Goal: Task Accomplishment & Management: Complete application form

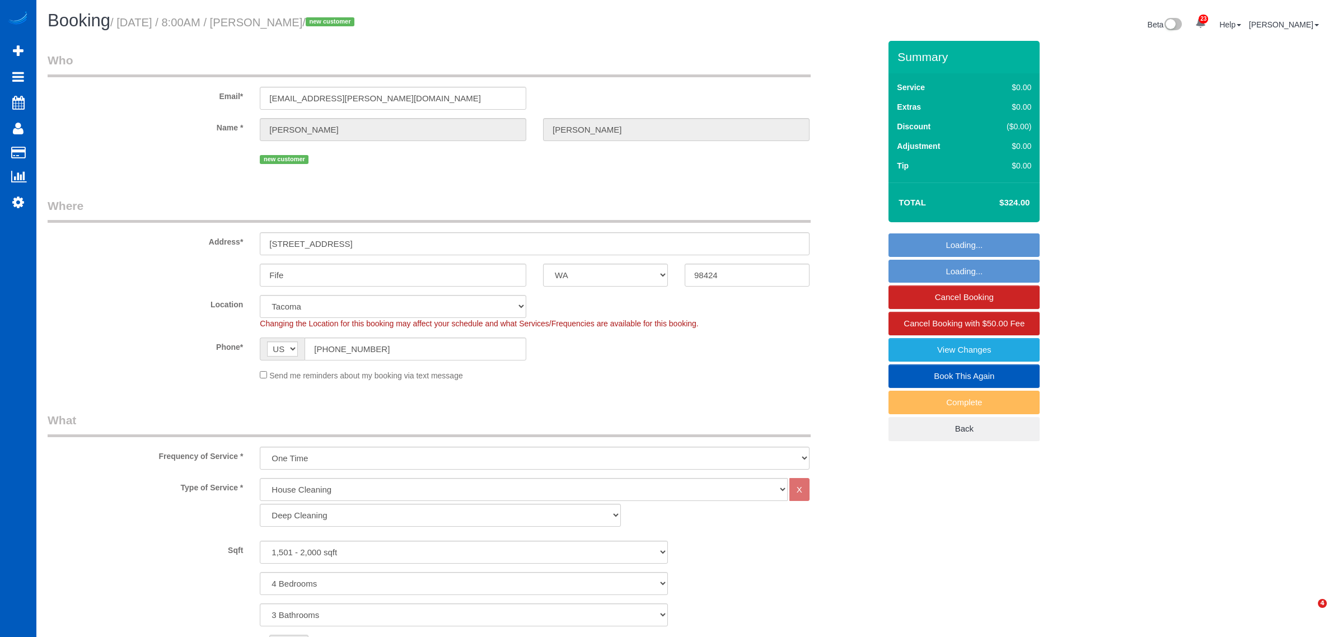
select select "WA"
select select "199"
select select "1501"
select select "4"
select select "3"
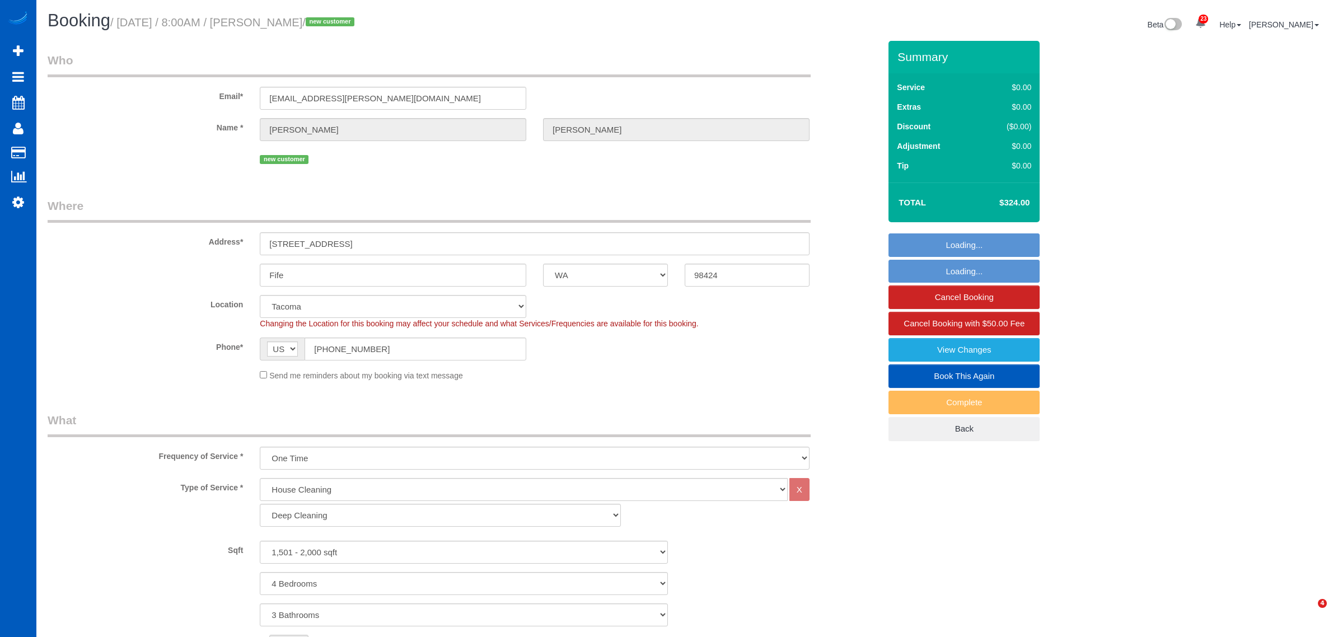
select select "spot1"
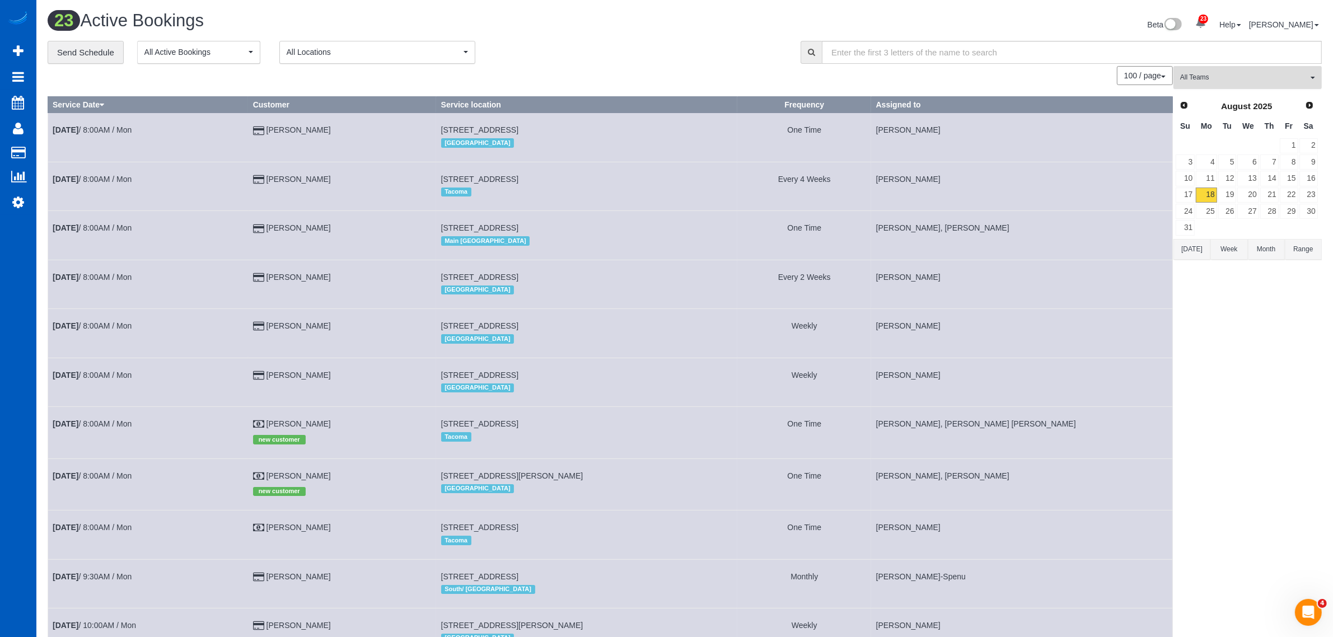
click at [1193, 82] on span "All Teams" at bounding box center [1244, 78] width 128 height 10
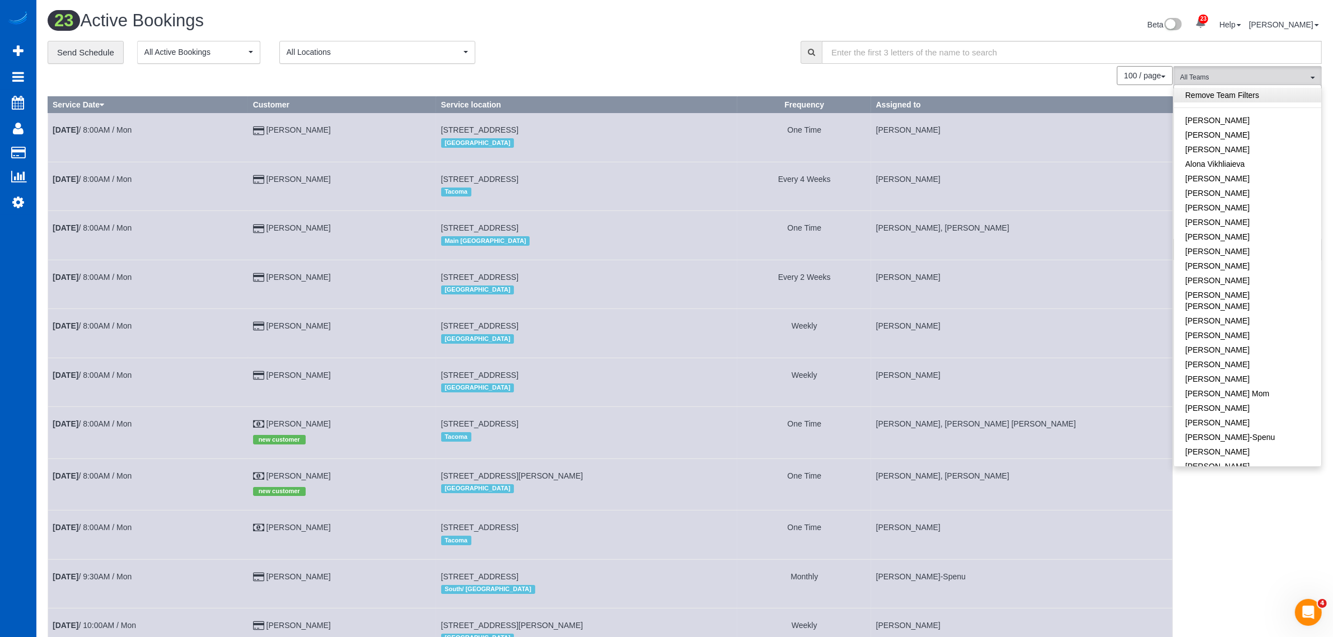
click at [1212, 99] on link "Remove Team Filters" at bounding box center [1247, 95] width 147 height 15
click at [788, 76] on div "100 / page 10 / page 20 / page 30 / page 40 / page 50 / page 100 / page" at bounding box center [610, 75] width 1125 height 19
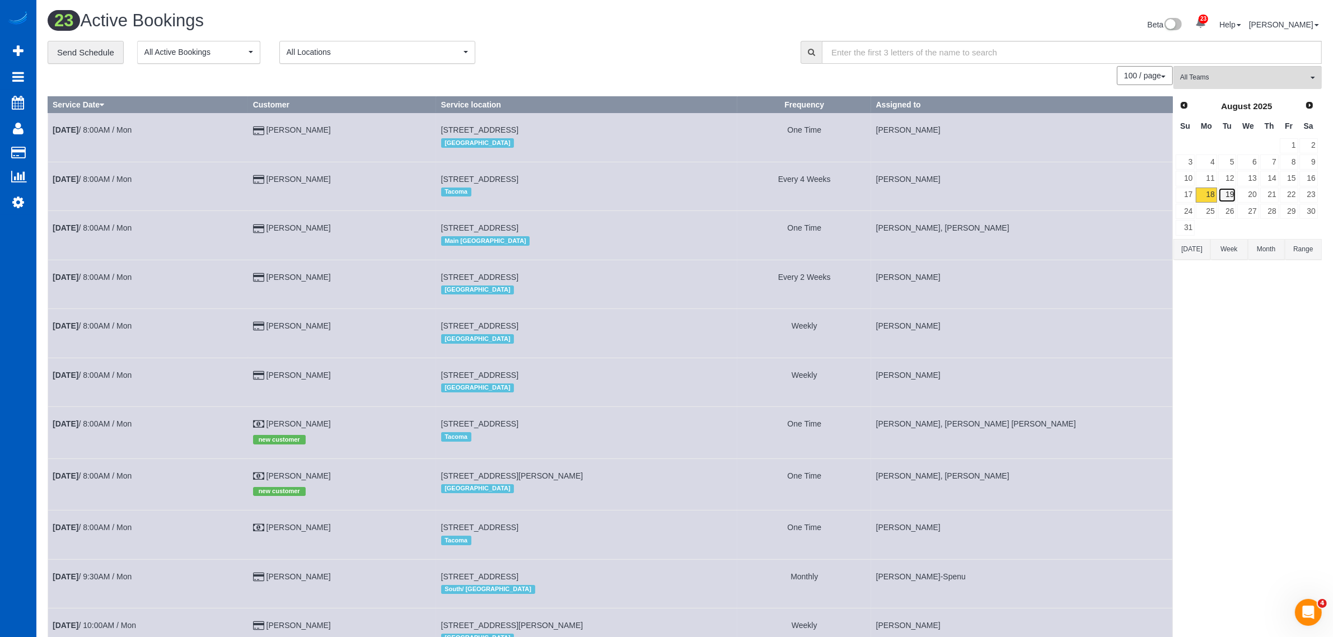
click at [1228, 191] on link "19" at bounding box center [1227, 195] width 18 height 15
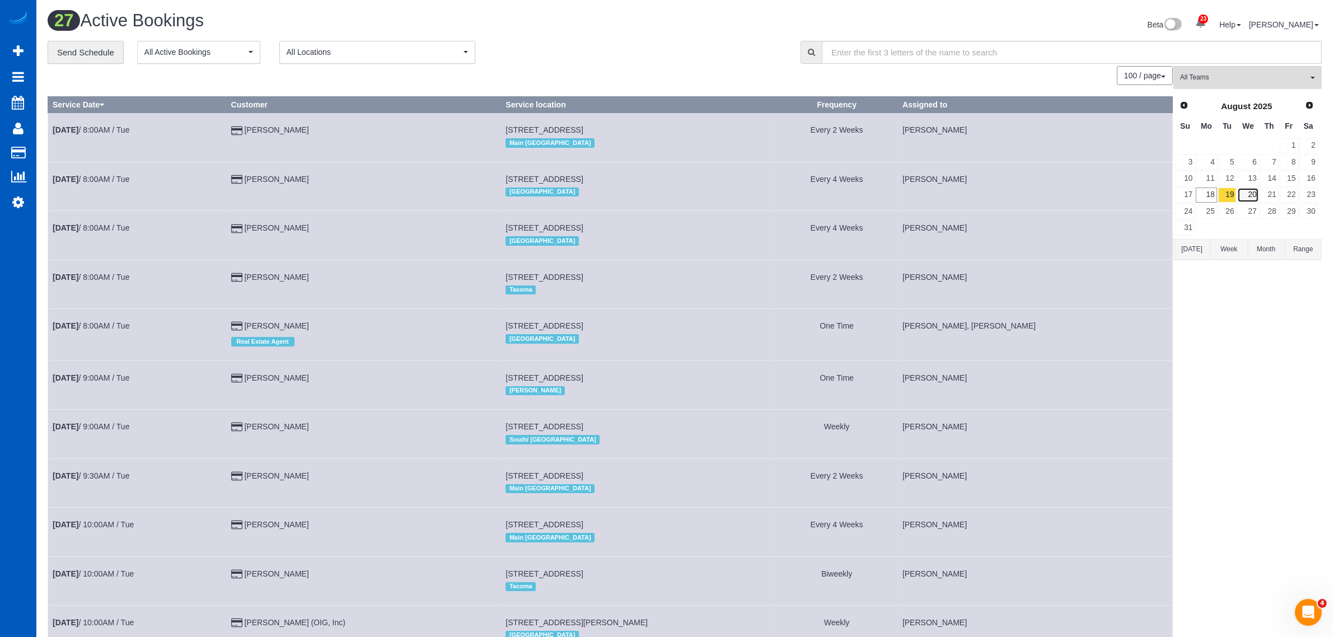
click at [1256, 195] on link "20" at bounding box center [1247, 195] width 21 height 15
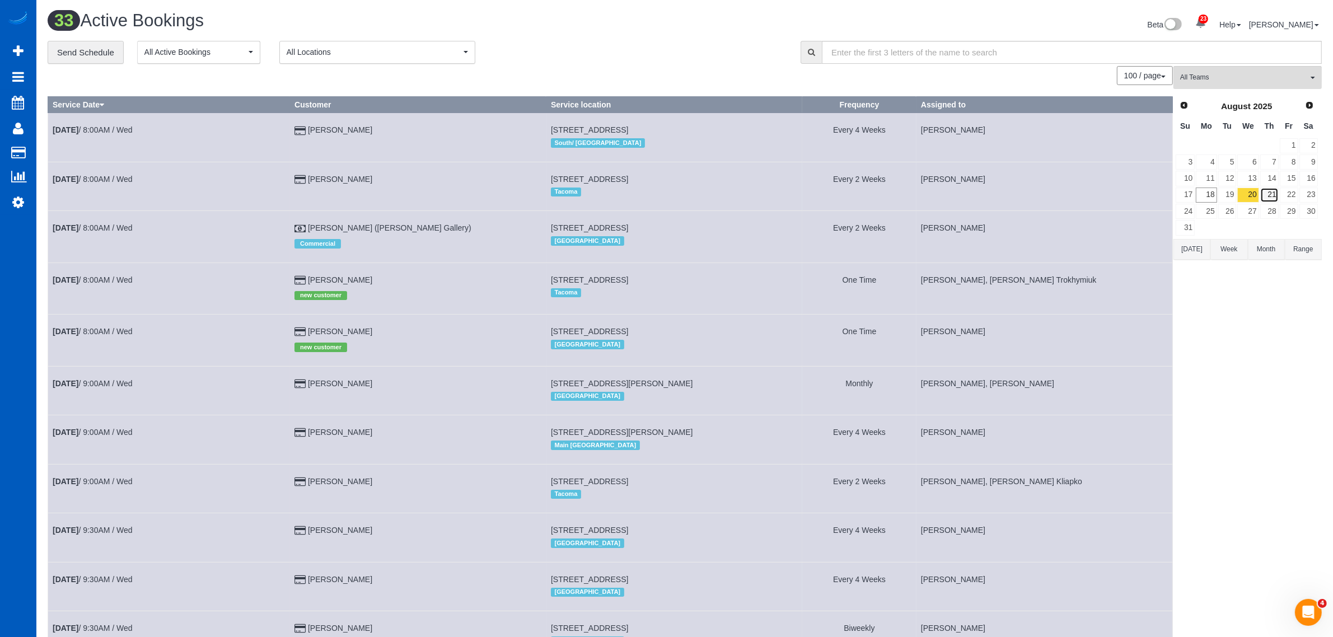
click at [1270, 197] on link "21" at bounding box center [1269, 195] width 18 height 15
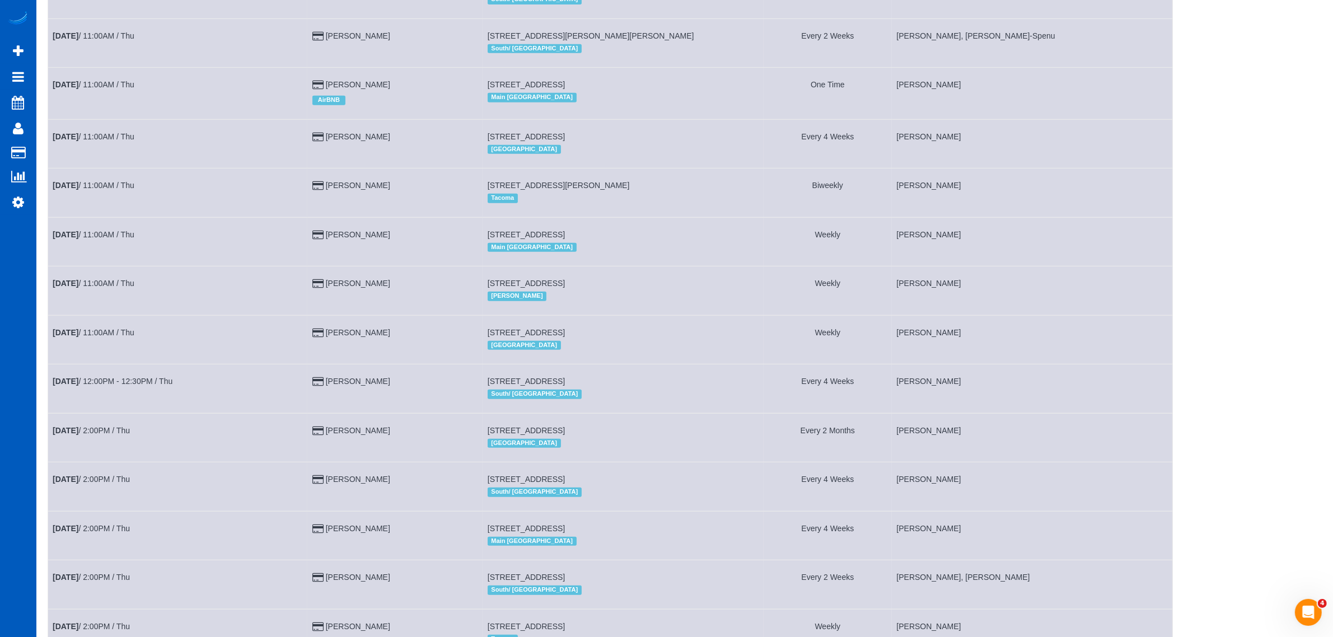
scroll to position [559, 0]
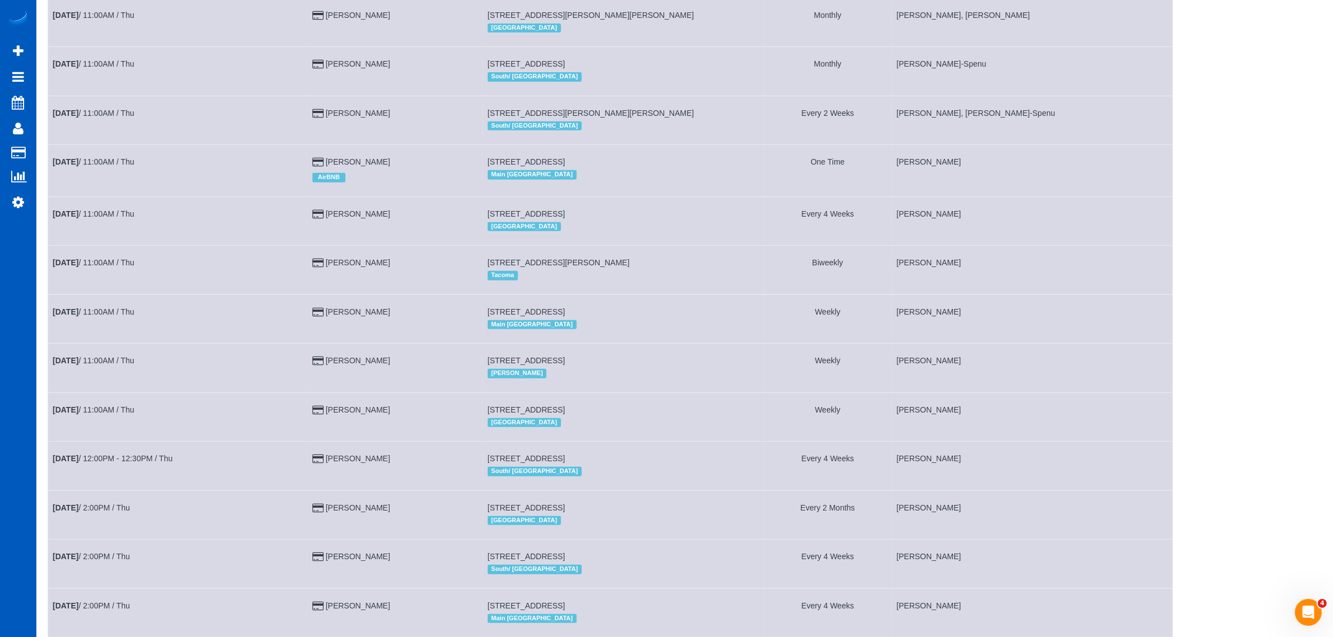
drag, startPoint x: 1090, startPoint y: 331, endPoint x: 1274, endPoint y: 376, distance: 189.6
click at [1275, 378] on div "All Teams Remove Team Filters [PERSON_NAME] [PERSON_NAME] [PERSON_NAME] Alona V…" at bounding box center [1248, 167] width 148 height 1321
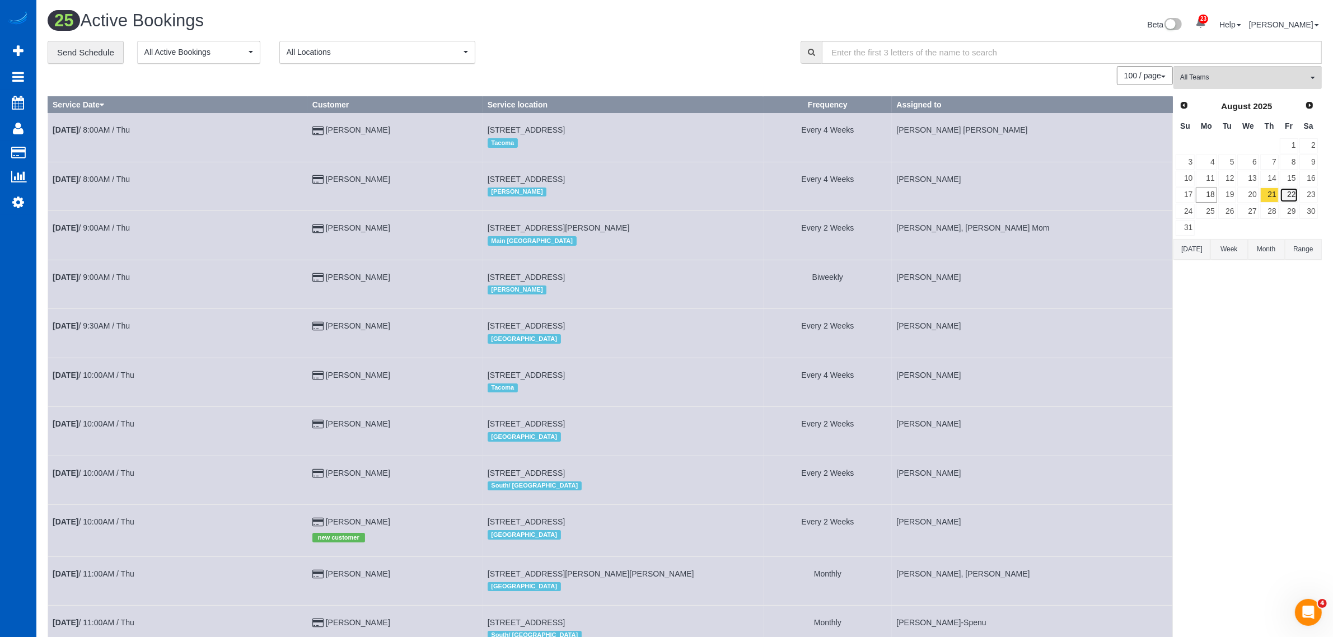
click at [1286, 195] on link "22" at bounding box center [1289, 195] width 18 height 15
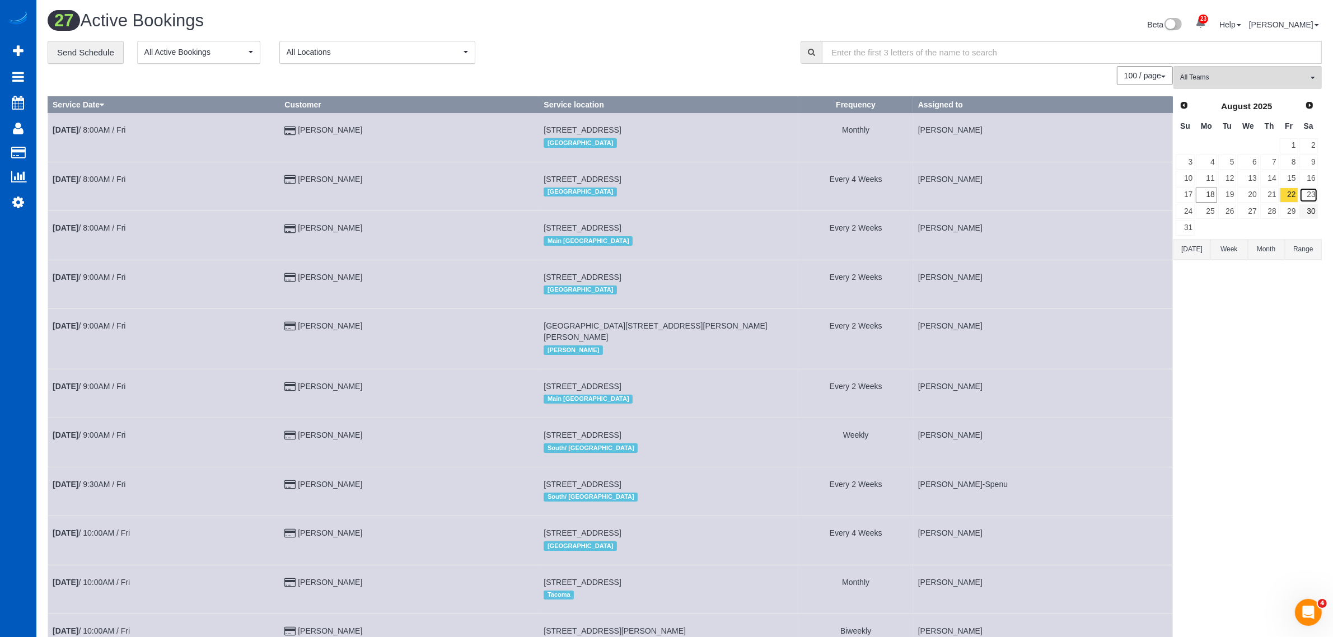
click at [1309, 197] on link "23" at bounding box center [1309, 195] width 18 height 15
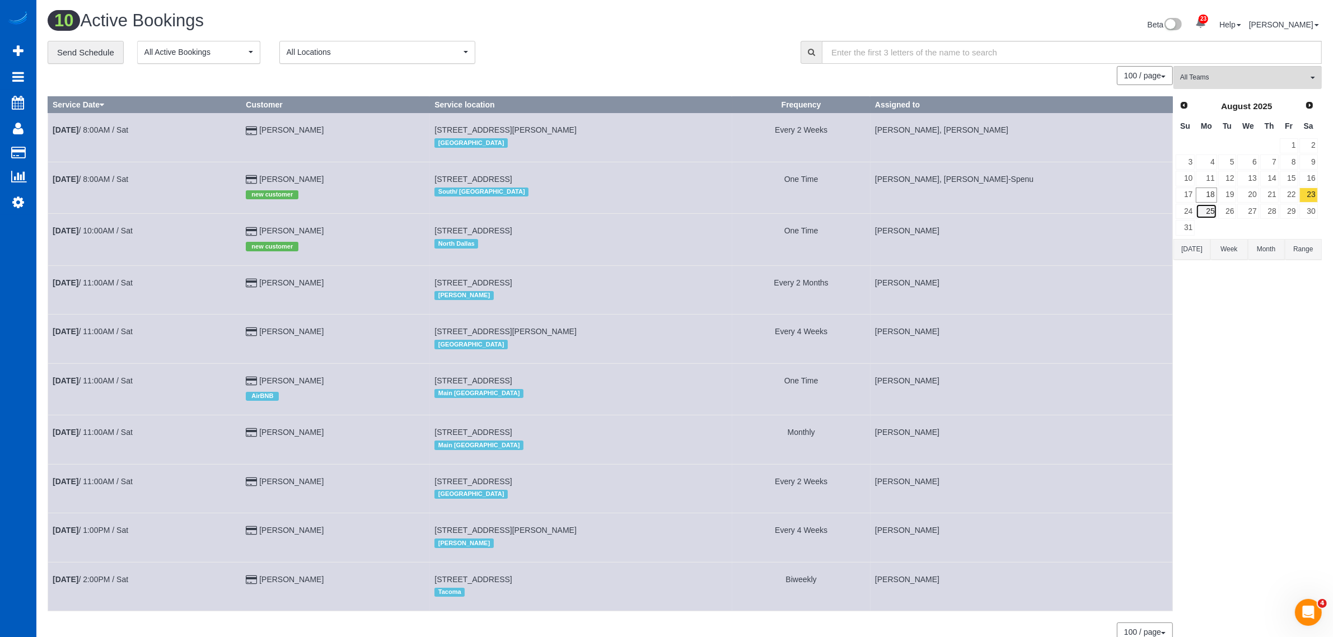
click at [1206, 218] on link "25" at bounding box center [1206, 211] width 21 height 15
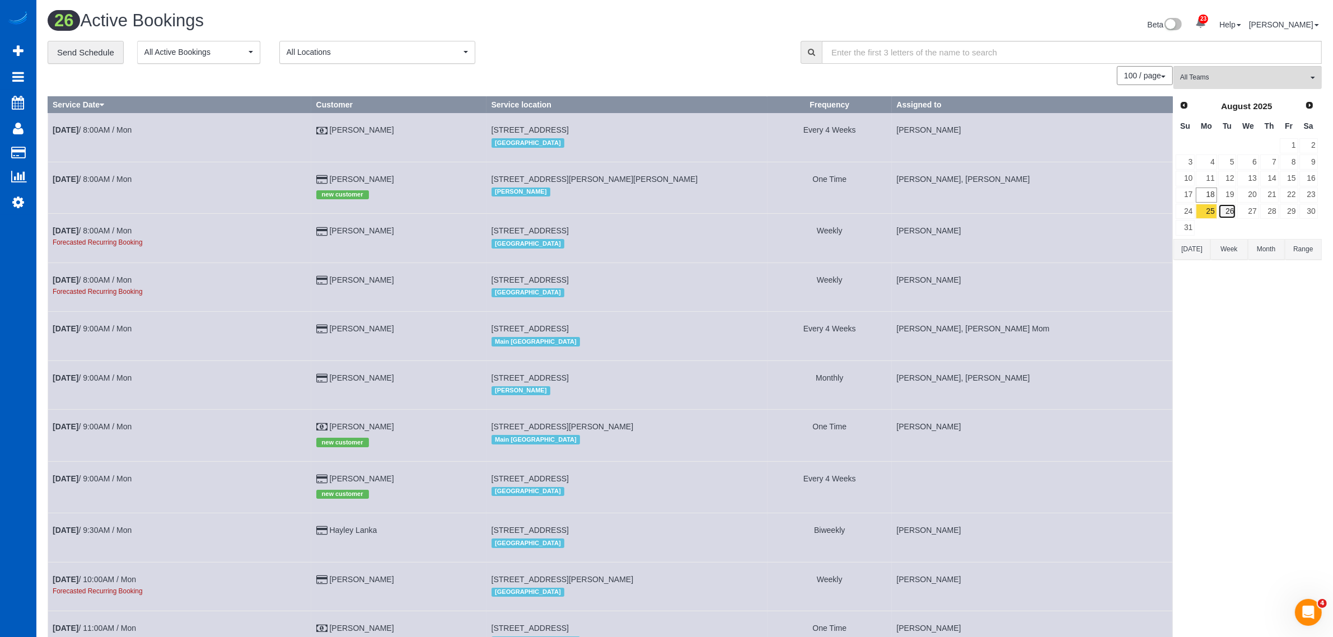
click at [1231, 212] on link "26" at bounding box center [1227, 211] width 18 height 15
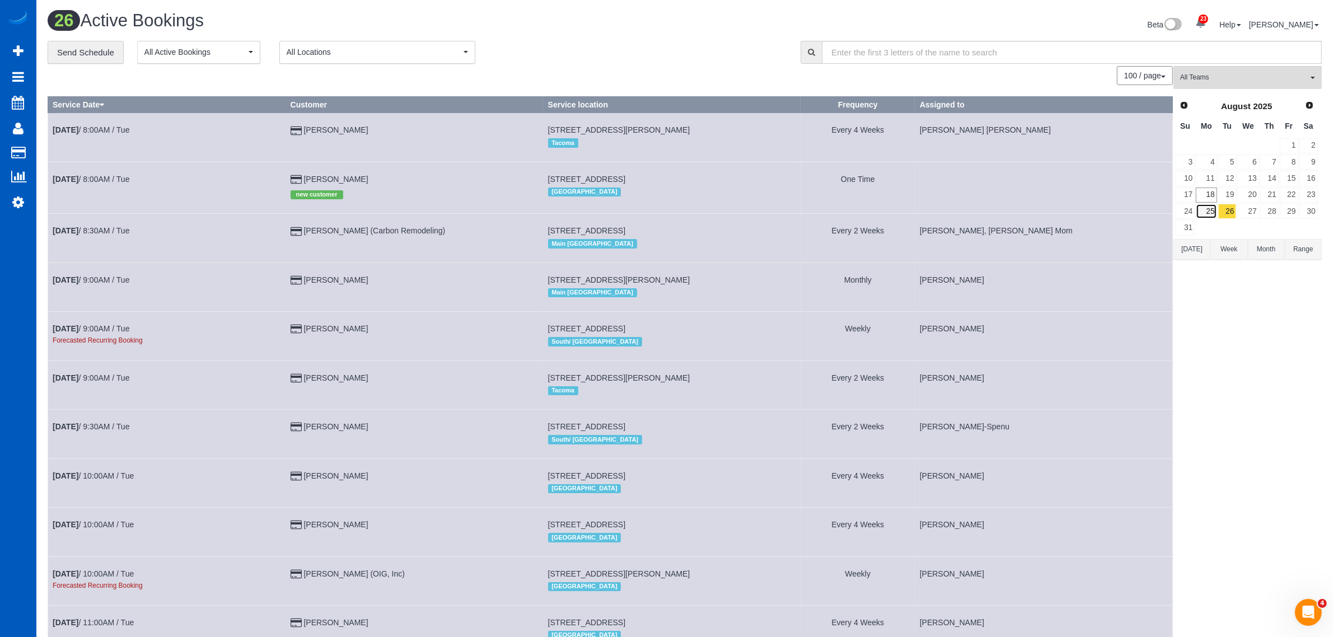
click at [1212, 211] on link "25" at bounding box center [1206, 211] width 21 height 15
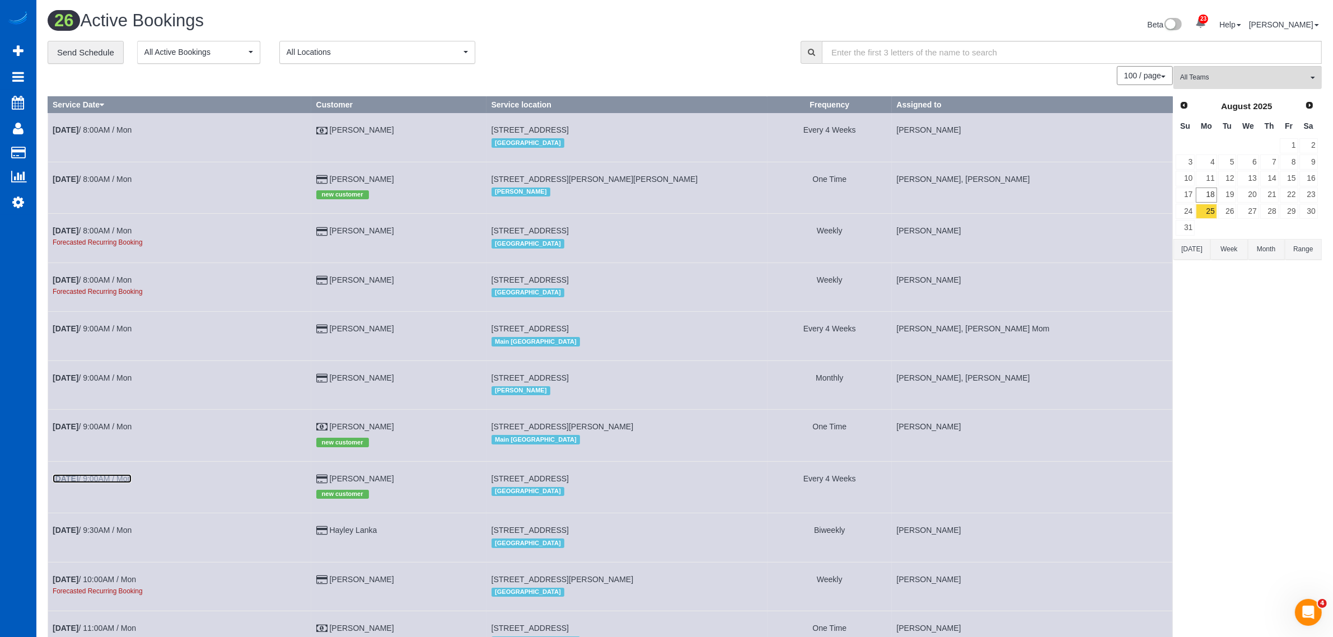
click at [107, 476] on link "Aug 25th / 9:00AM / Mon" at bounding box center [92, 478] width 79 height 9
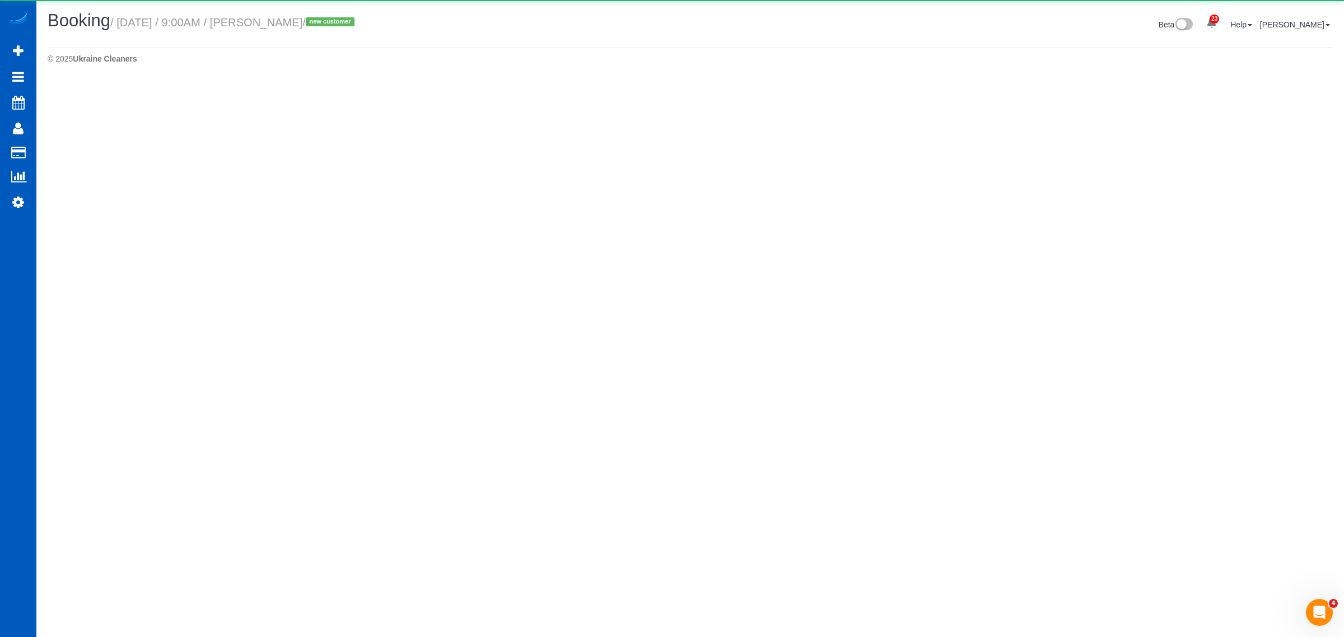
select select "WA"
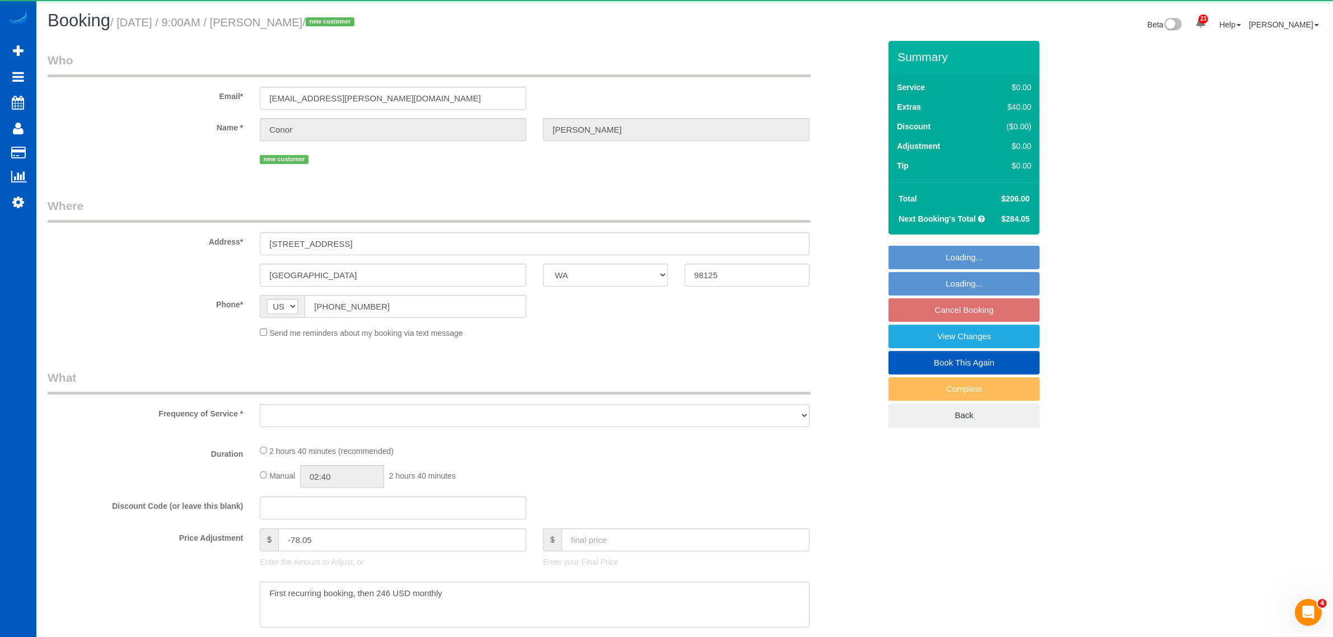
select select "string:fspay-9721748d-4795-46e0-80d1-d9b9206b0710"
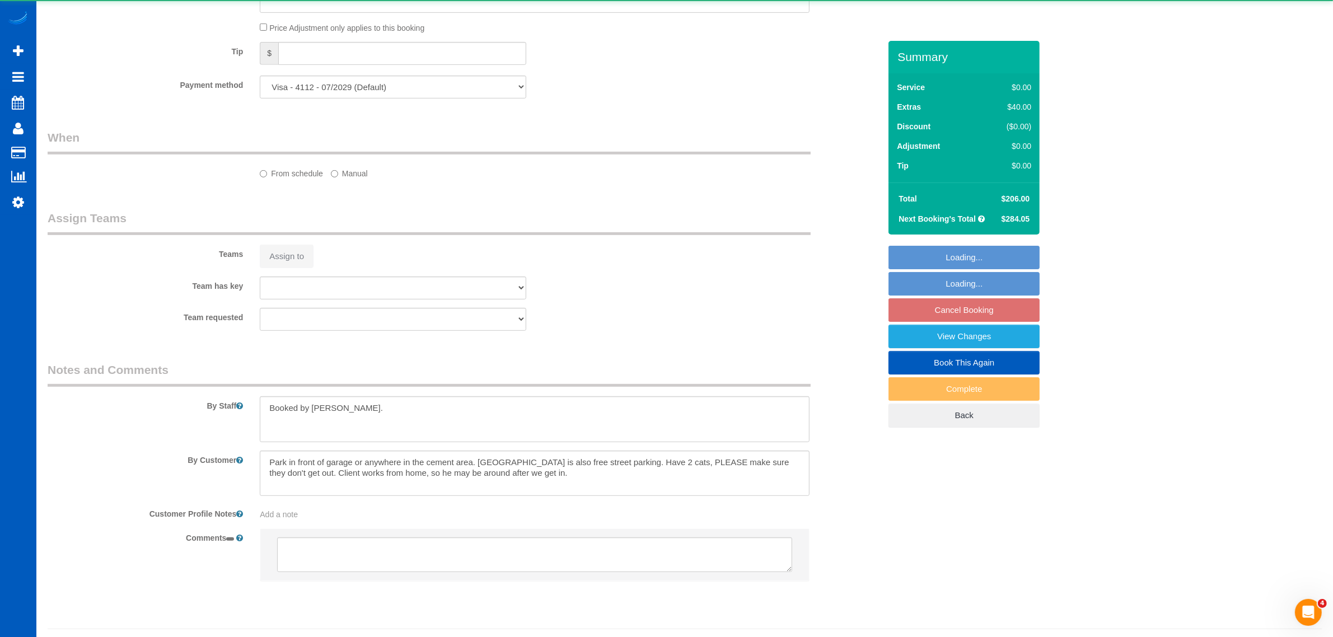
select select "object:7316"
select select "199"
select select "2001"
select select "3"
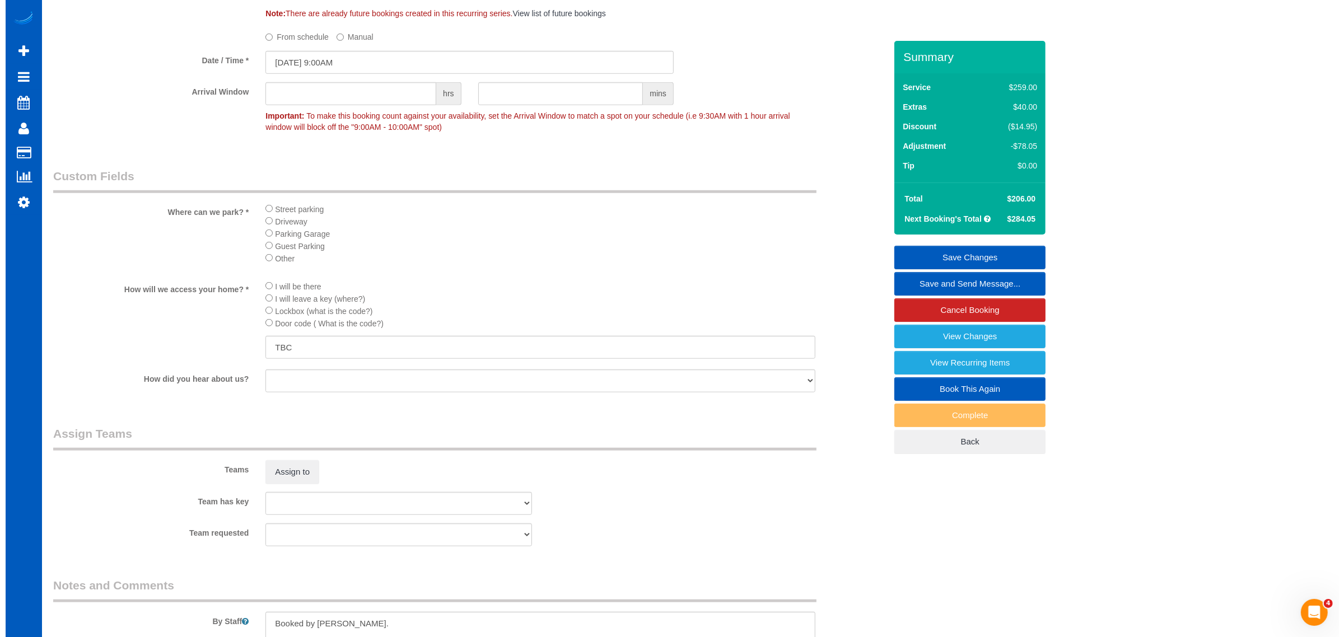
scroll to position [1383, 0]
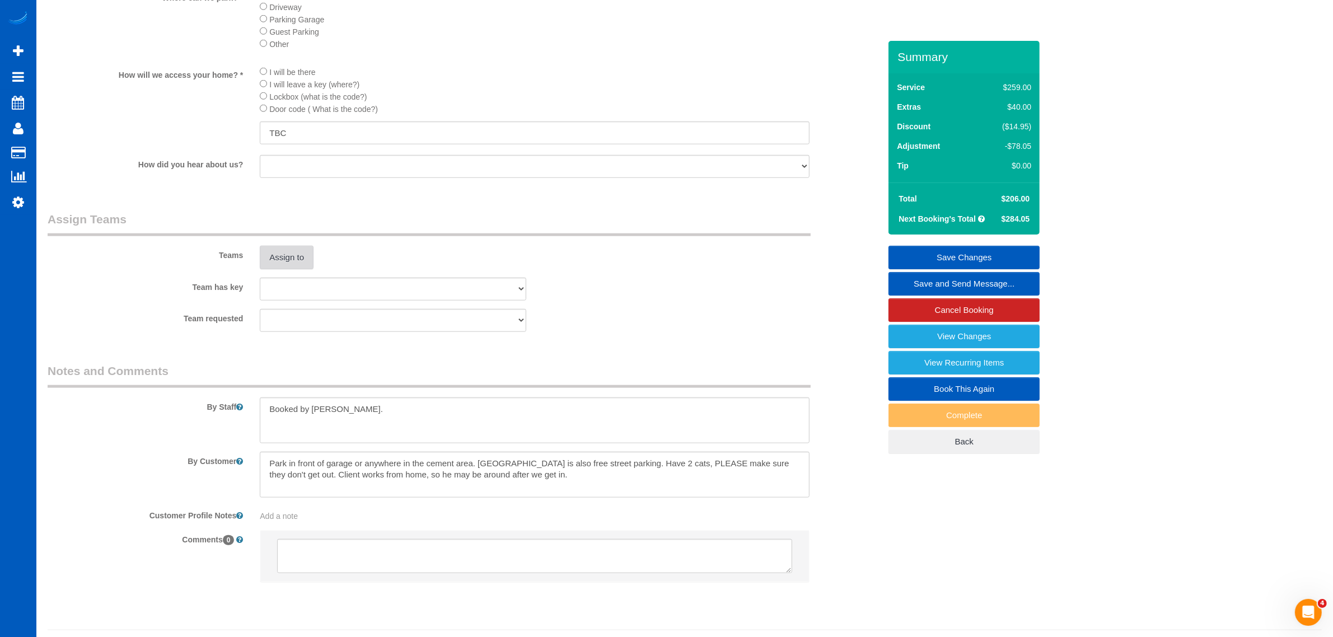
click at [280, 253] on button "Assign to" at bounding box center [287, 258] width 54 height 24
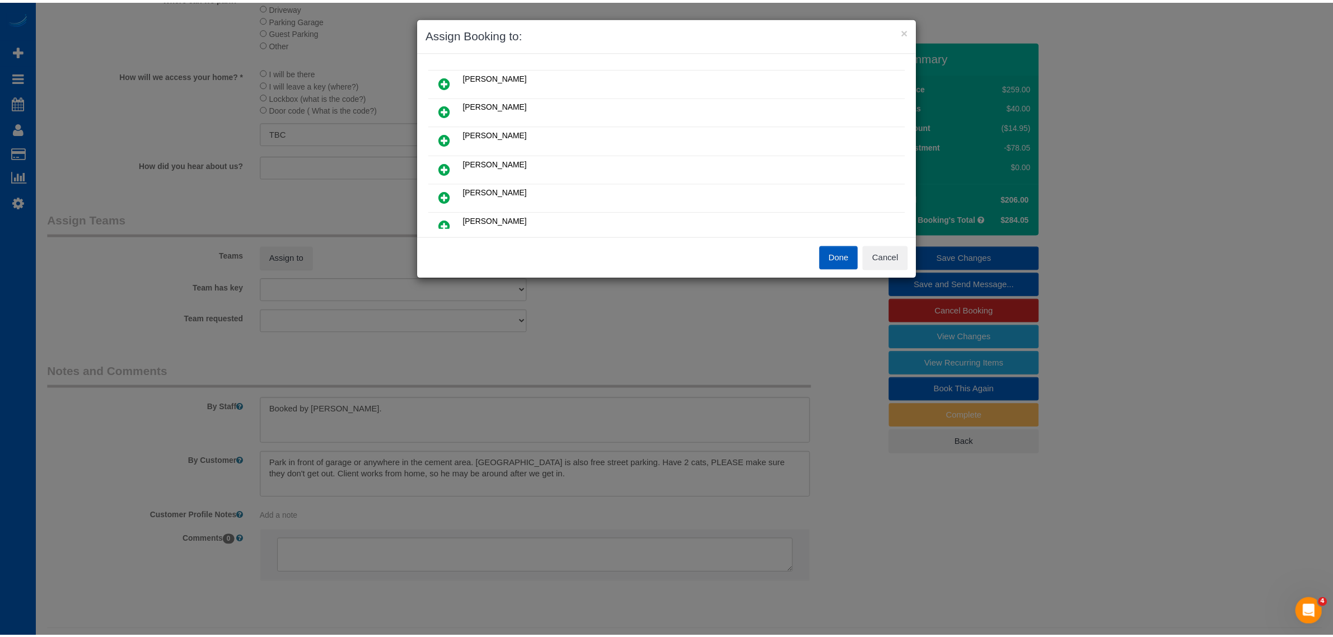
scroll to position [116, 0]
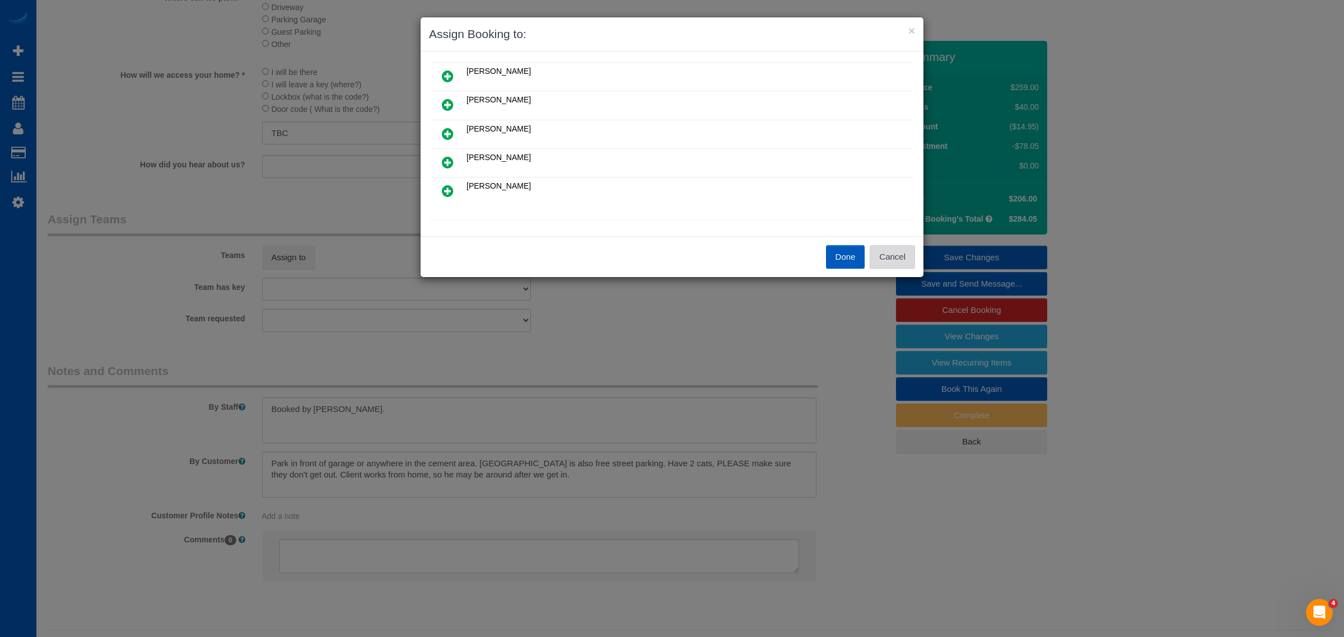
click at [893, 250] on button "Cancel" at bounding box center [892, 257] width 45 height 24
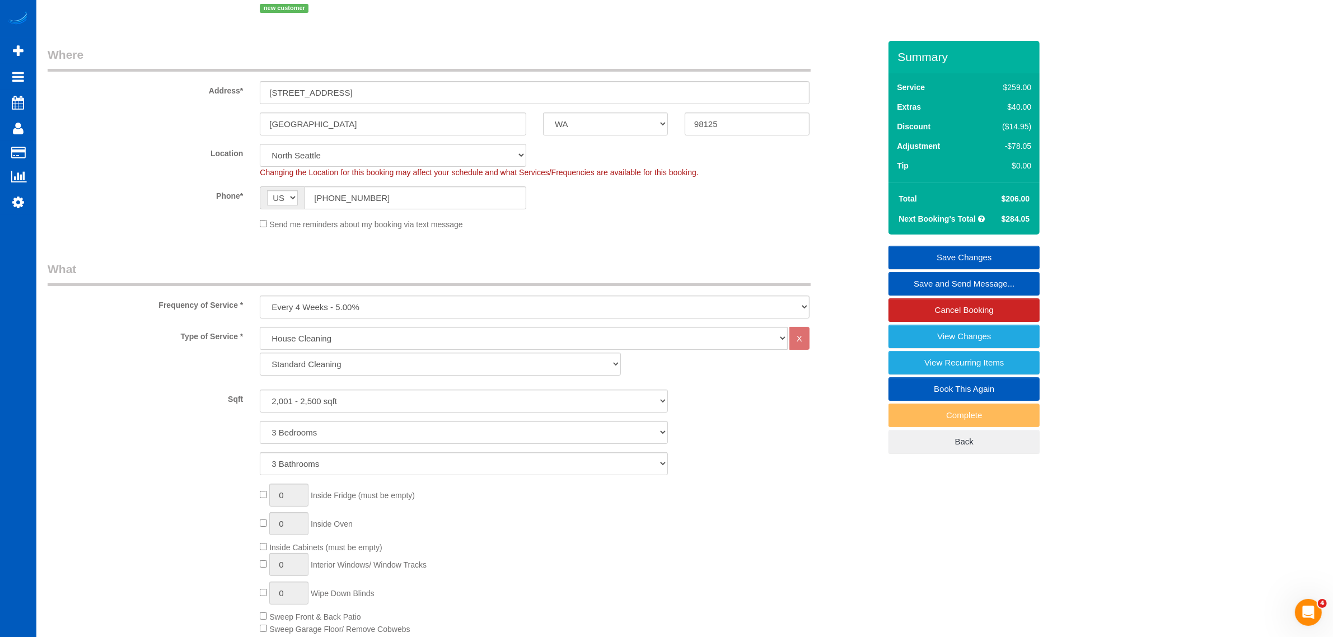
scroll to position [0, 0]
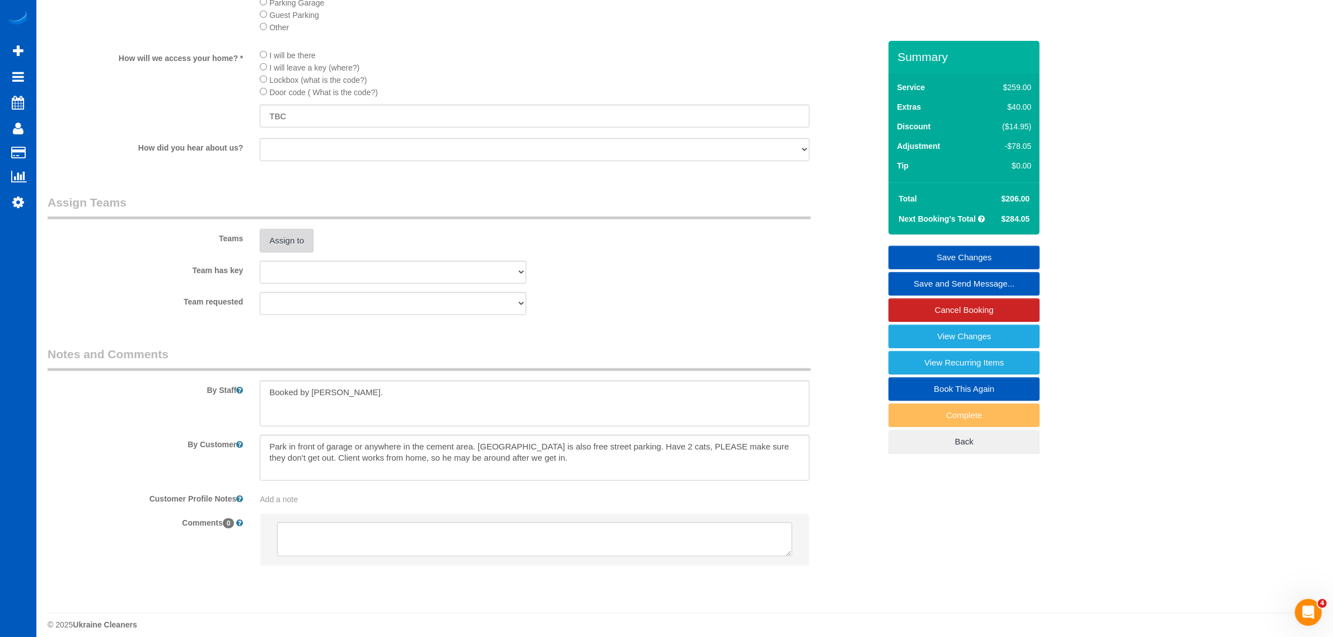
click at [281, 234] on button "Assign to" at bounding box center [287, 241] width 54 height 24
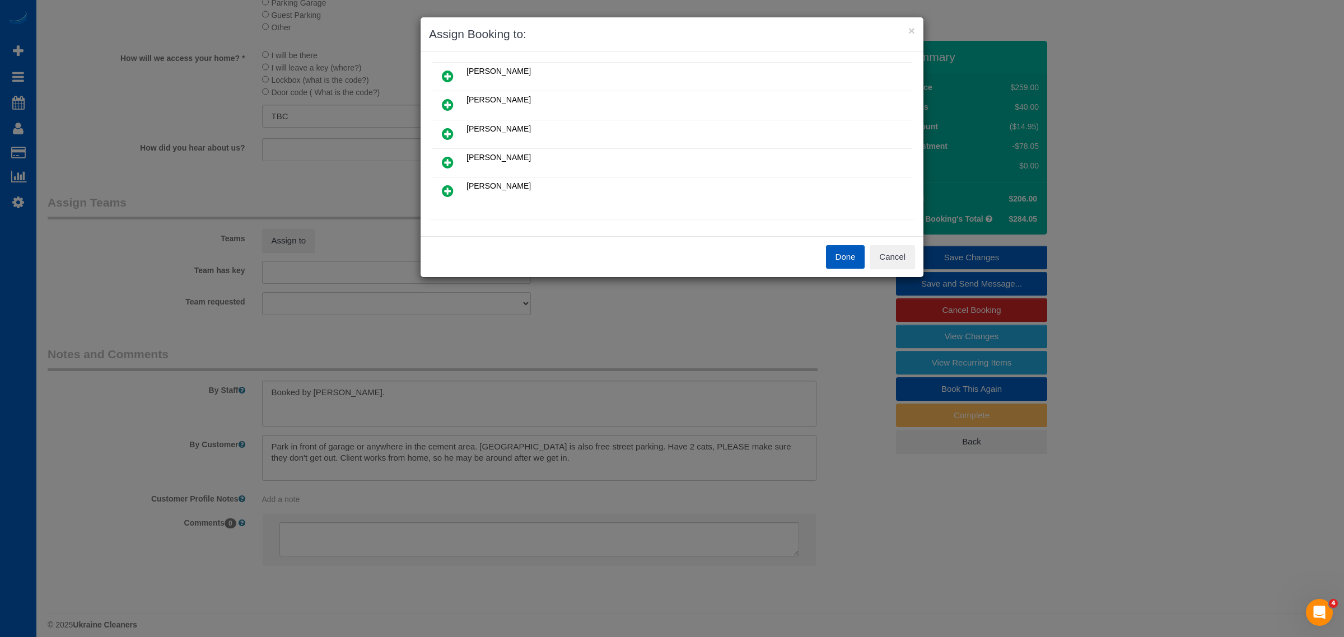
click at [442, 184] on icon at bounding box center [448, 190] width 12 height 13
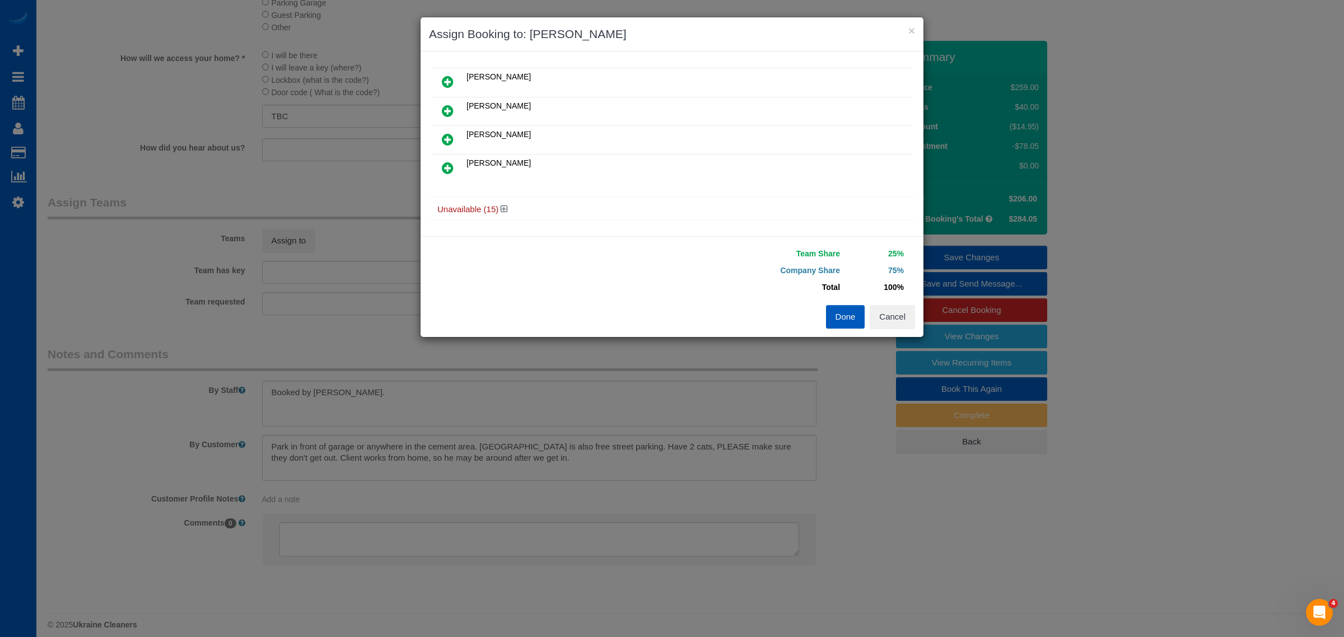
click at [450, 106] on icon at bounding box center [448, 110] width 12 height 13
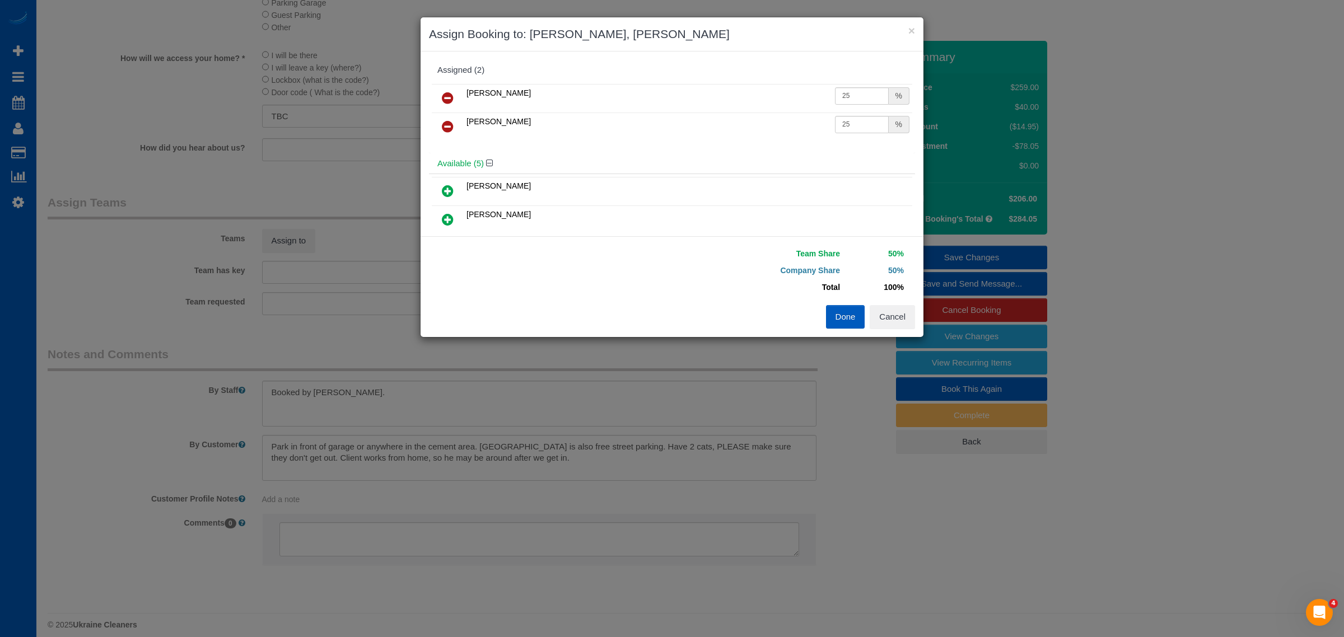
click at [854, 316] on button "Done" at bounding box center [845, 317] width 39 height 24
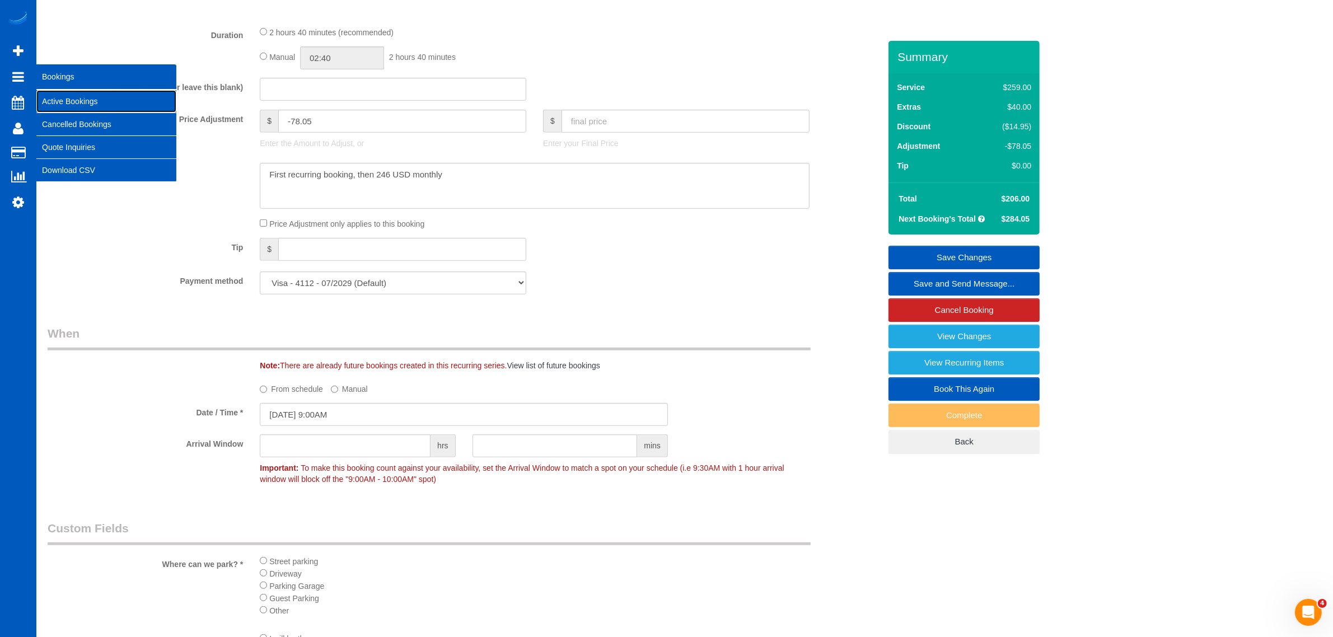
click at [53, 93] on link "Active Bookings" at bounding box center [106, 101] width 140 height 22
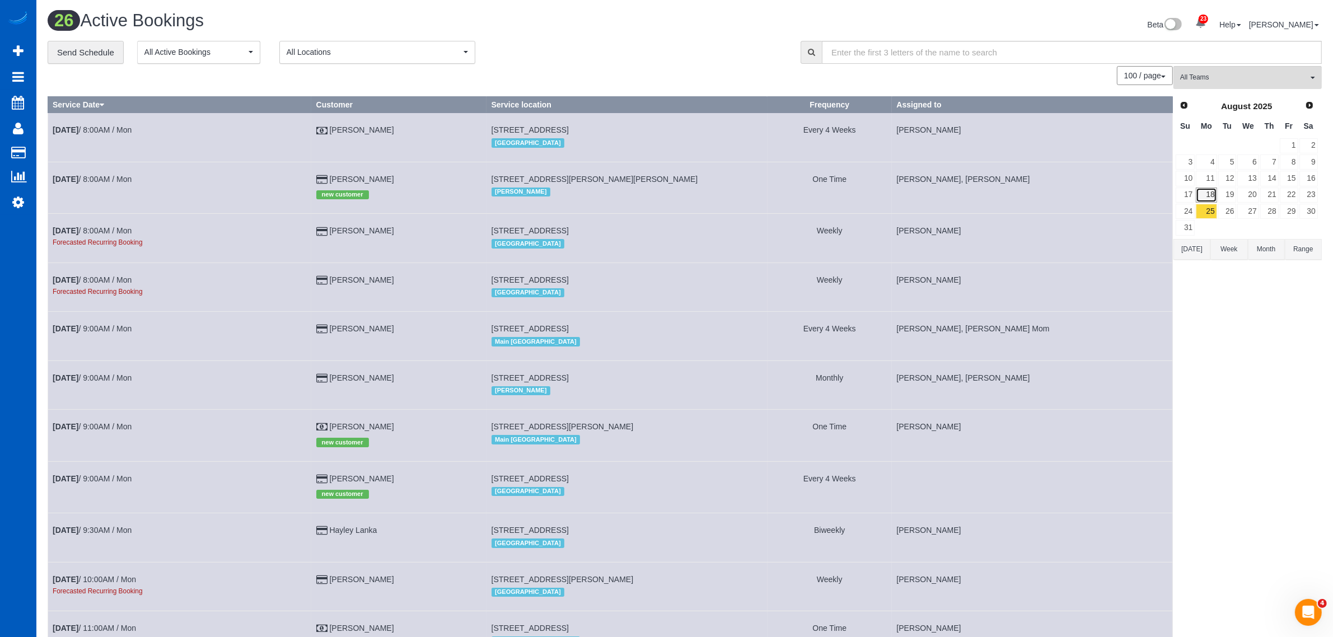
click at [1213, 192] on link "18" at bounding box center [1206, 195] width 21 height 15
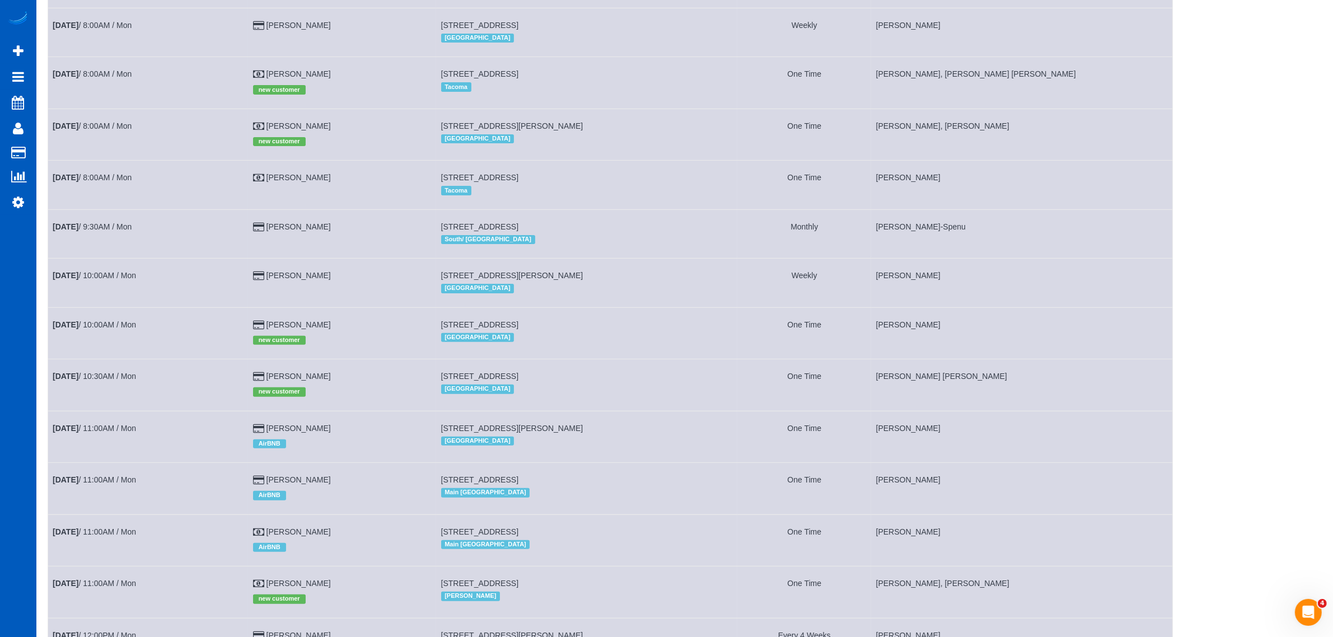
scroll to position [466, 0]
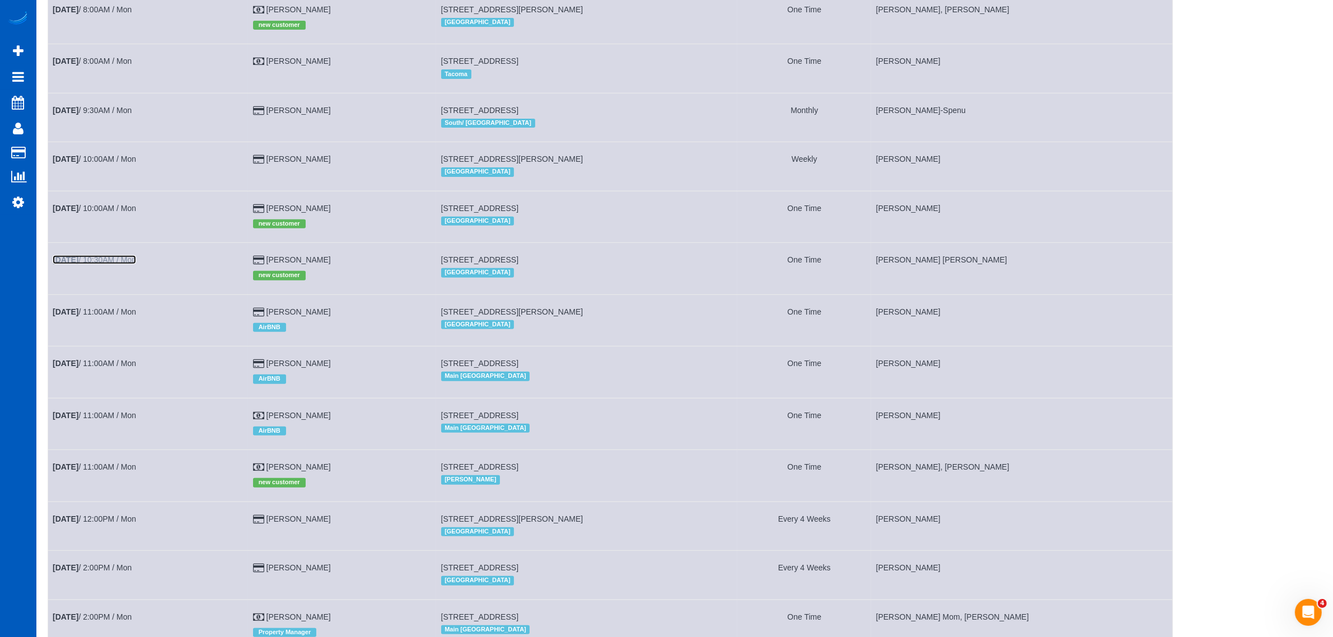
click at [112, 264] on link "Aug 18th / 10:30AM / Mon" at bounding box center [94, 259] width 83 height 9
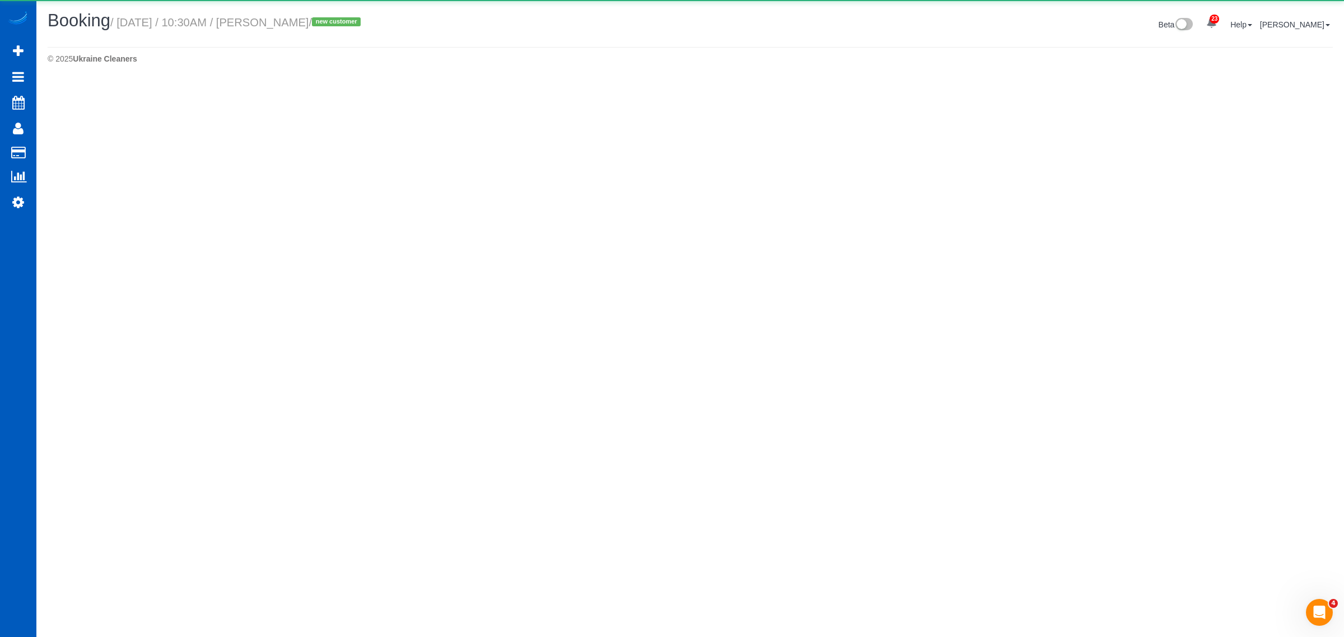
select select "CO"
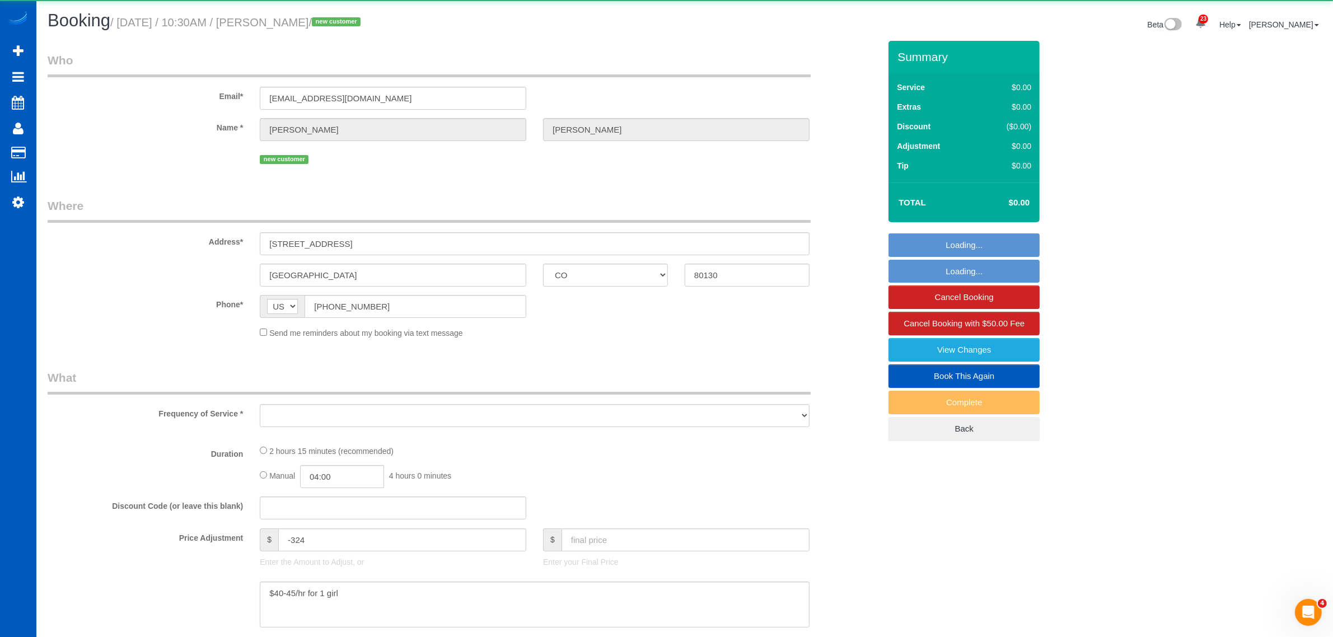
select select "object:10134"
select select "string:fspay-dd346907-030c-4f5c-9de1-28653bd051dd"
select select "199"
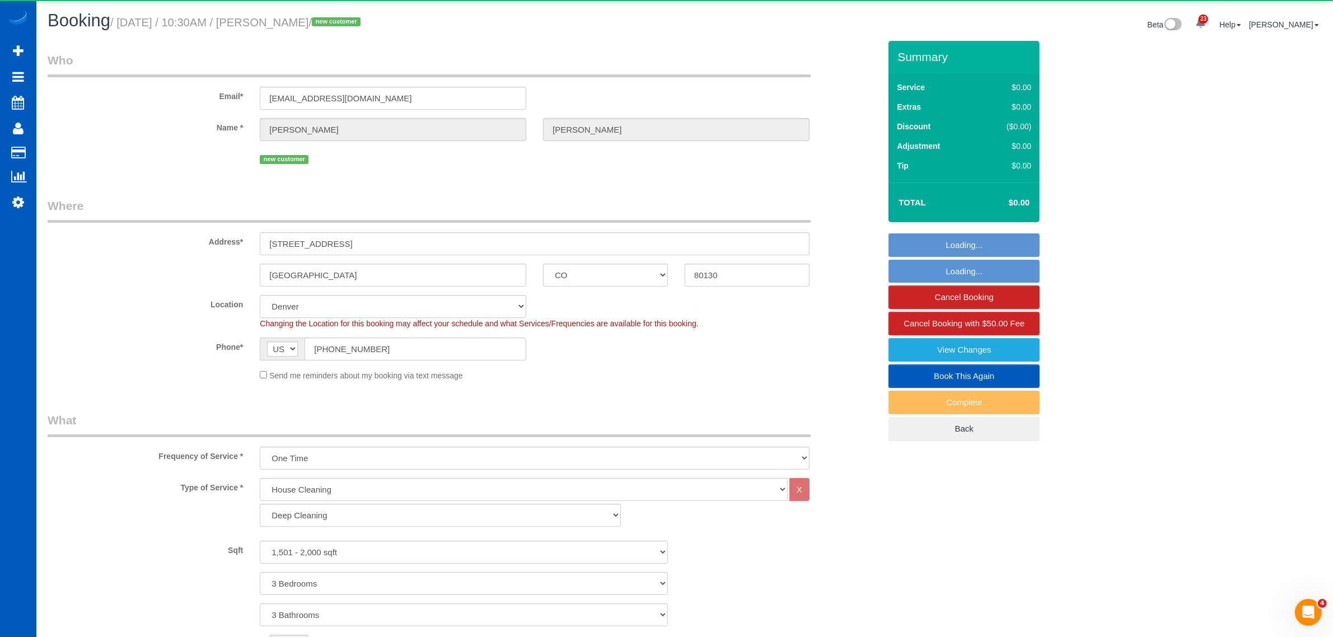
select select "1501"
select select "3"
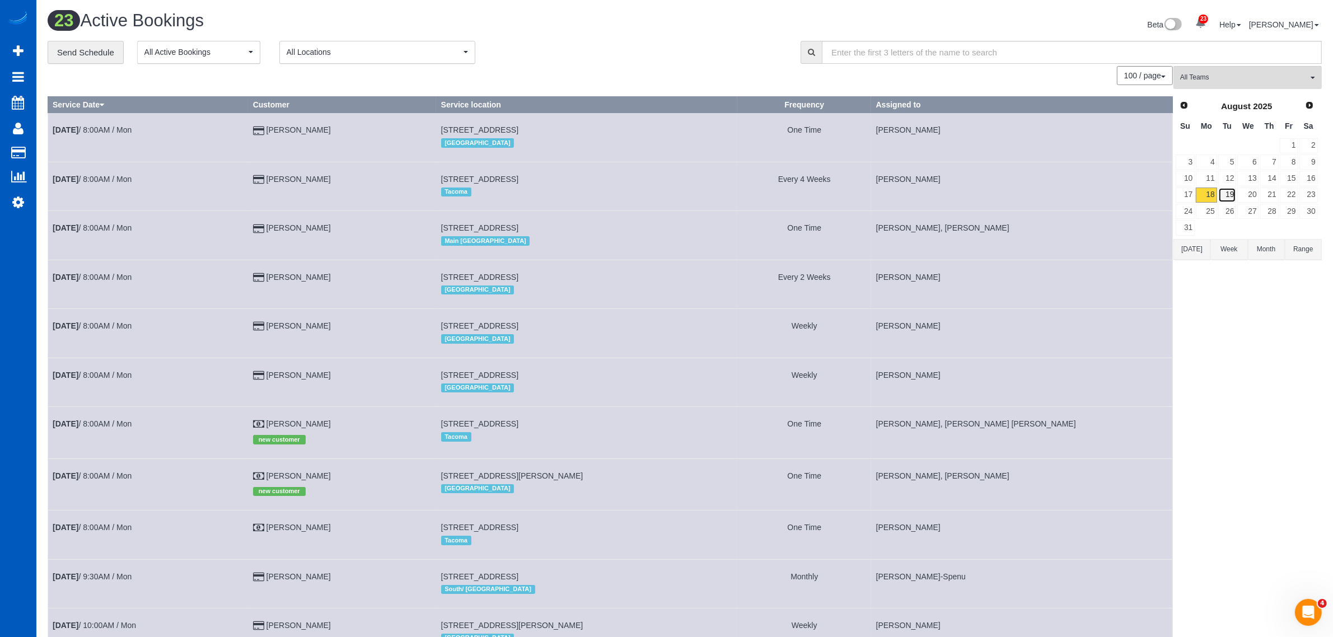
click at [1222, 196] on link "19" at bounding box center [1227, 195] width 18 height 15
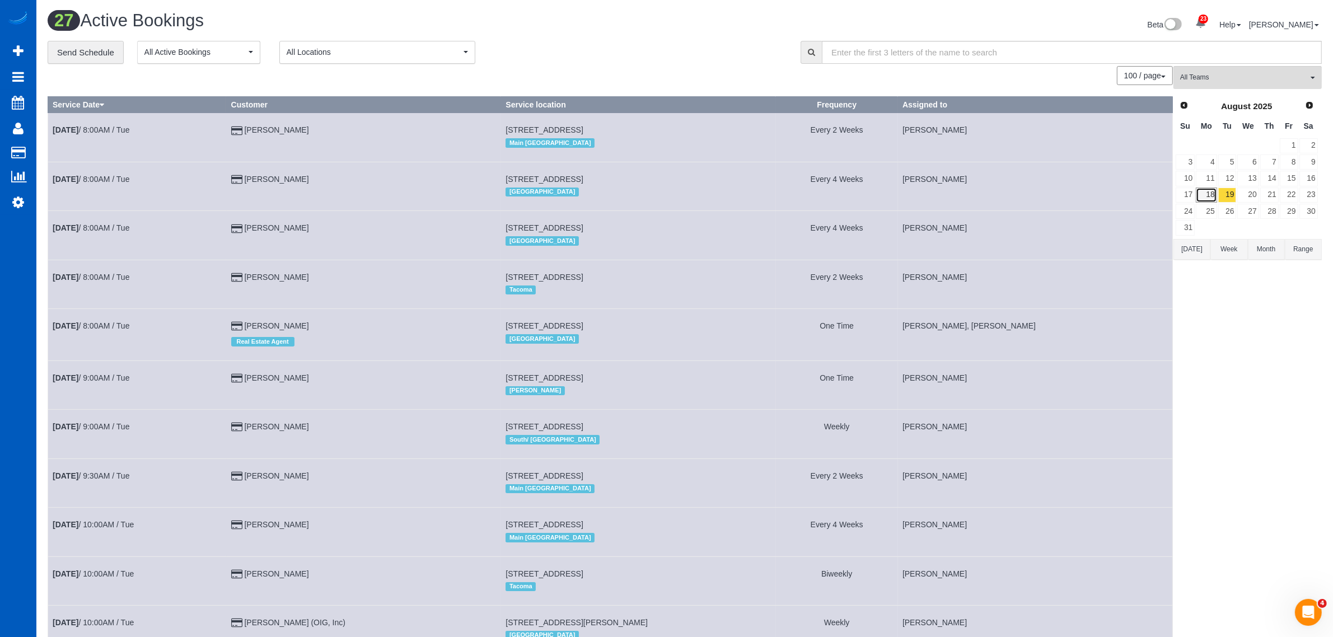
click at [1208, 193] on link "18" at bounding box center [1206, 195] width 21 height 15
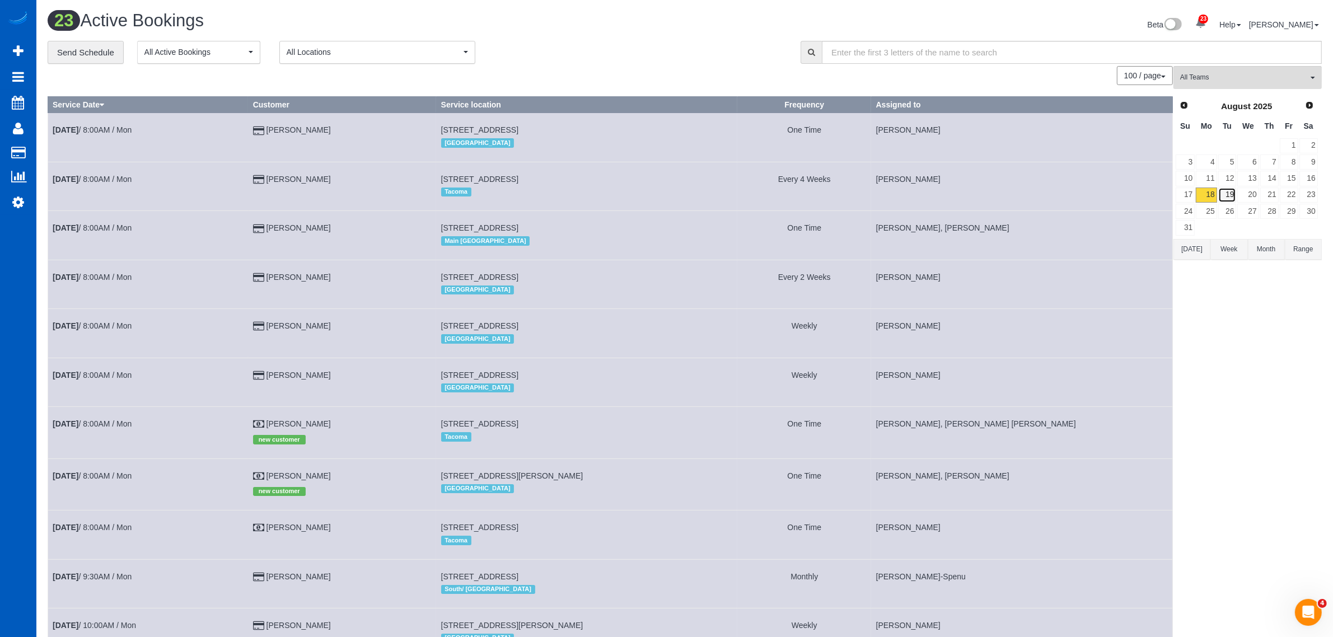
click at [1220, 194] on link "19" at bounding box center [1227, 195] width 18 height 15
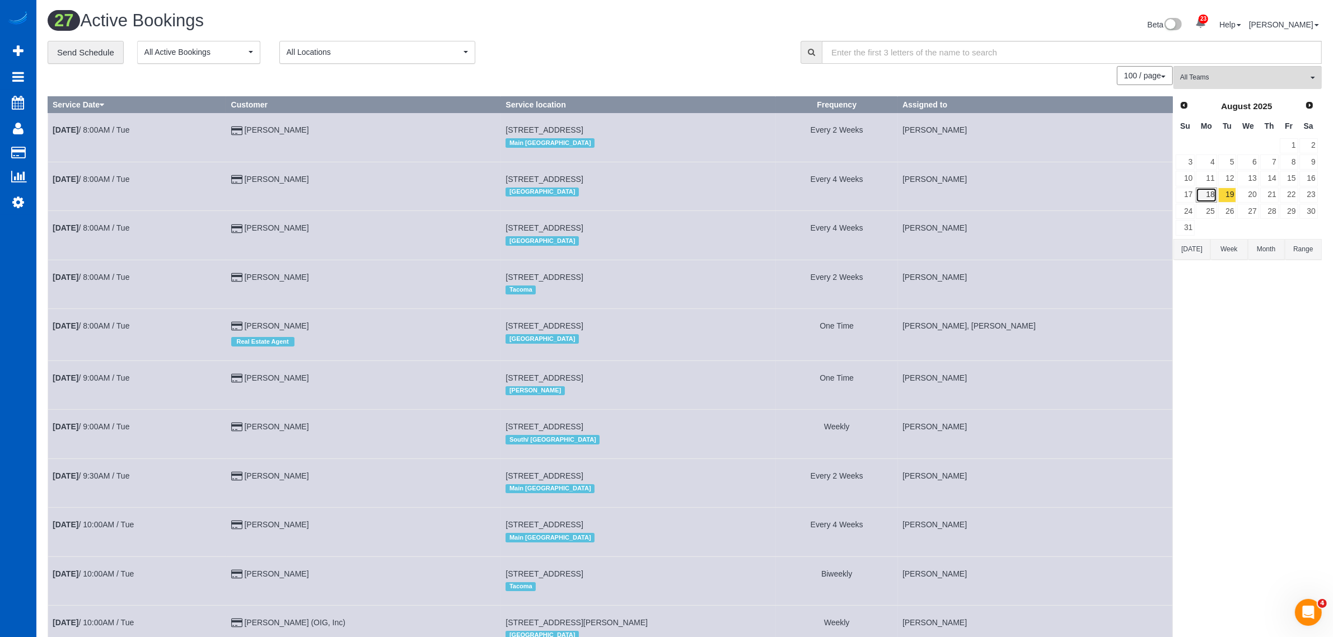
click at [1212, 197] on link "18" at bounding box center [1206, 195] width 21 height 15
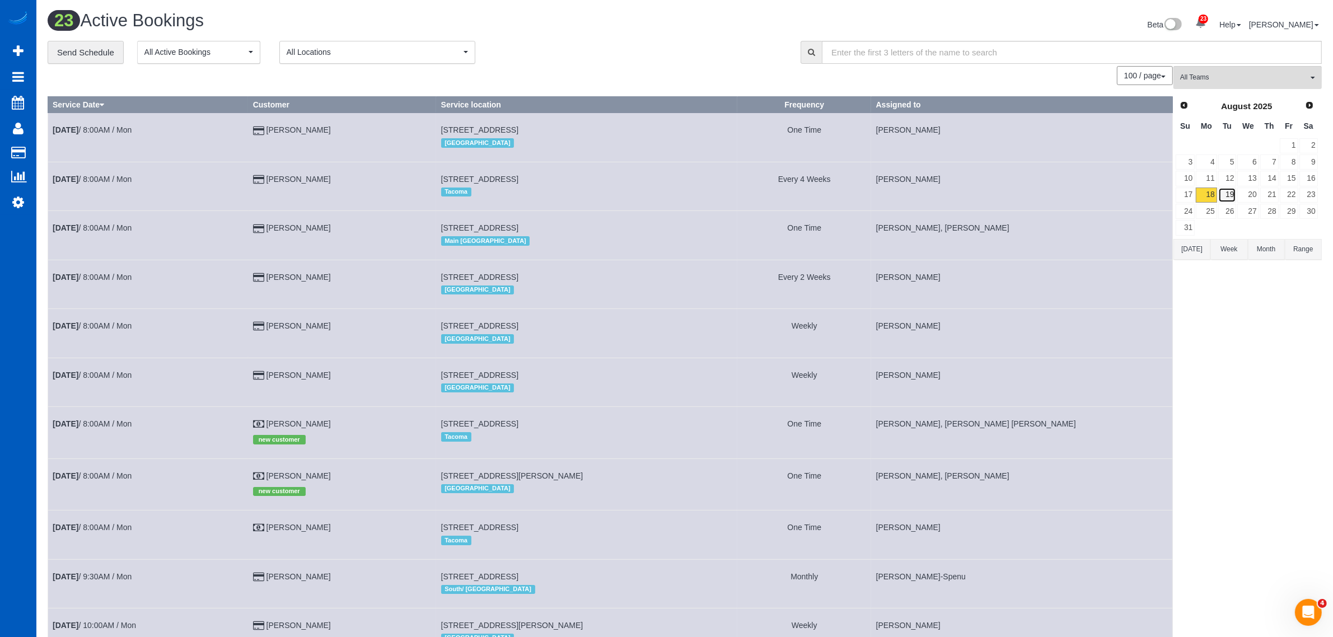
click at [1221, 195] on link "19" at bounding box center [1227, 195] width 18 height 15
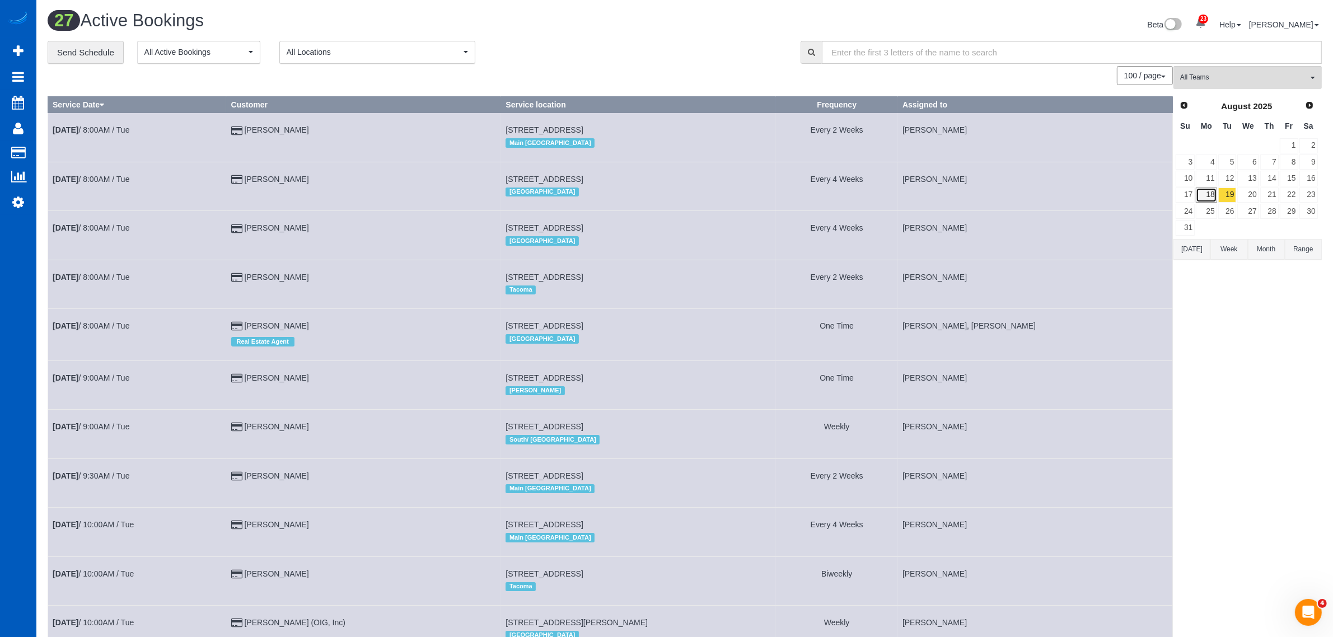
click at [1212, 196] on link "18" at bounding box center [1206, 195] width 21 height 15
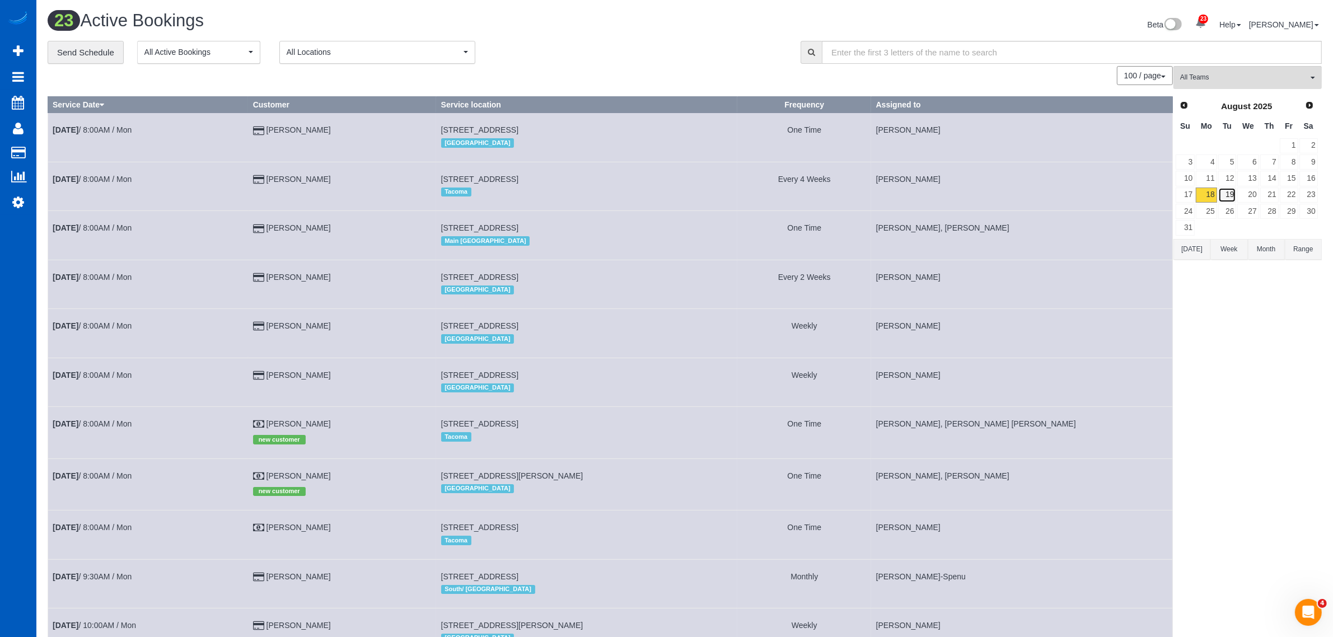
click at [1218, 197] on link "19" at bounding box center [1227, 195] width 18 height 15
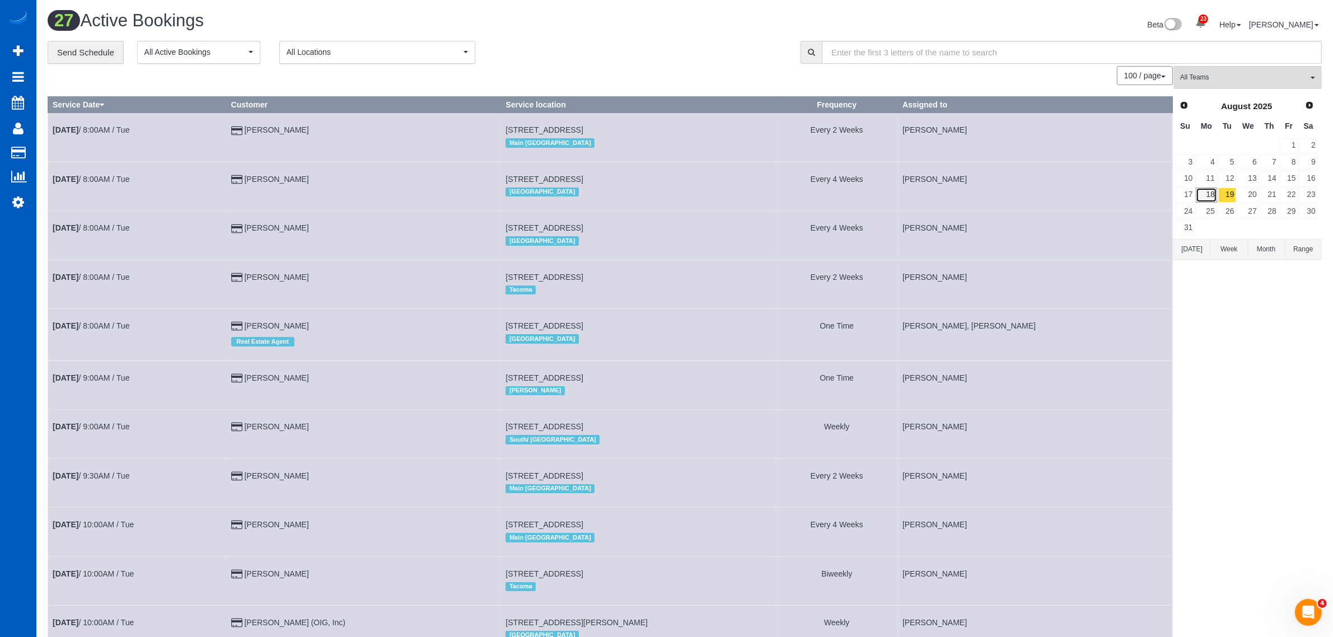
click at [1203, 191] on link "18" at bounding box center [1206, 195] width 21 height 15
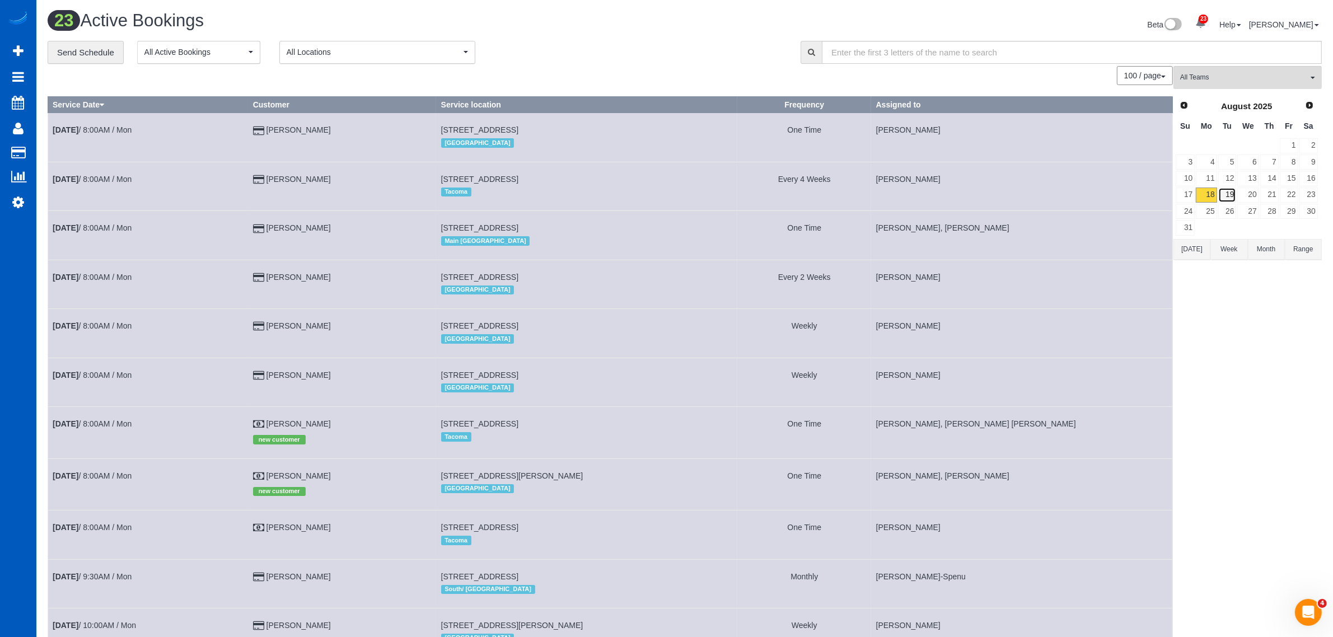
click at [1229, 196] on link "19" at bounding box center [1227, 195] width 18 height 15
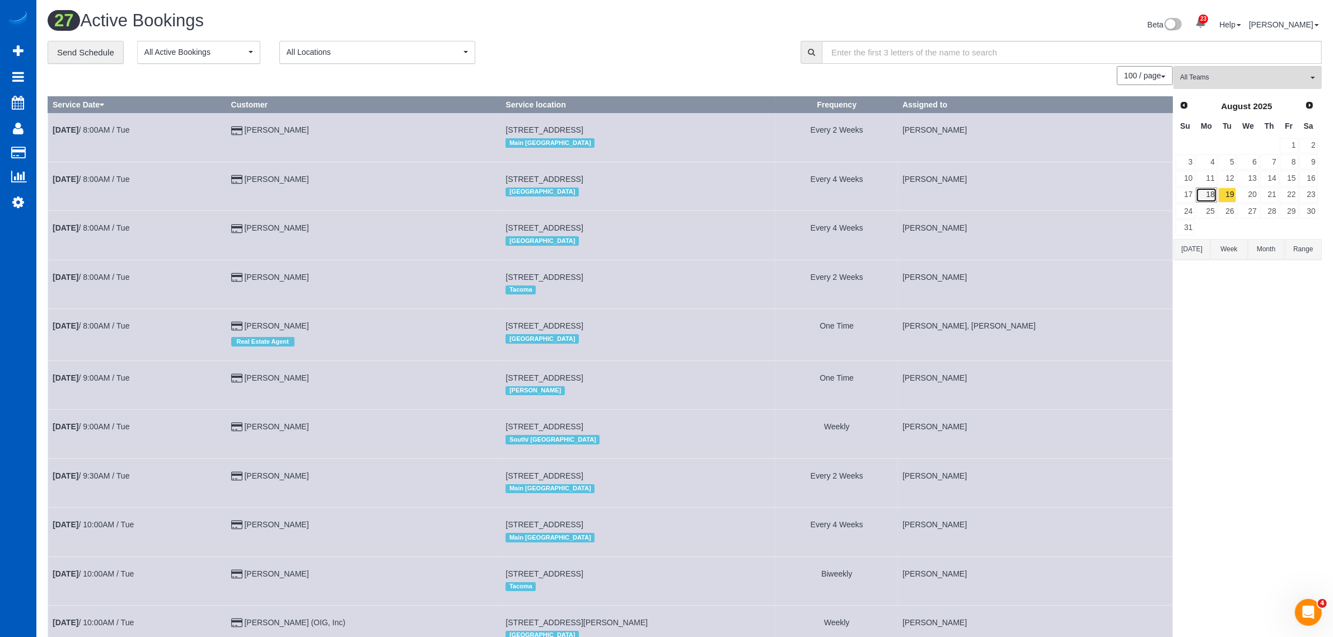
click at [1202, 197] on link "18" at bounding box center [1206, 195] width 21 height 15
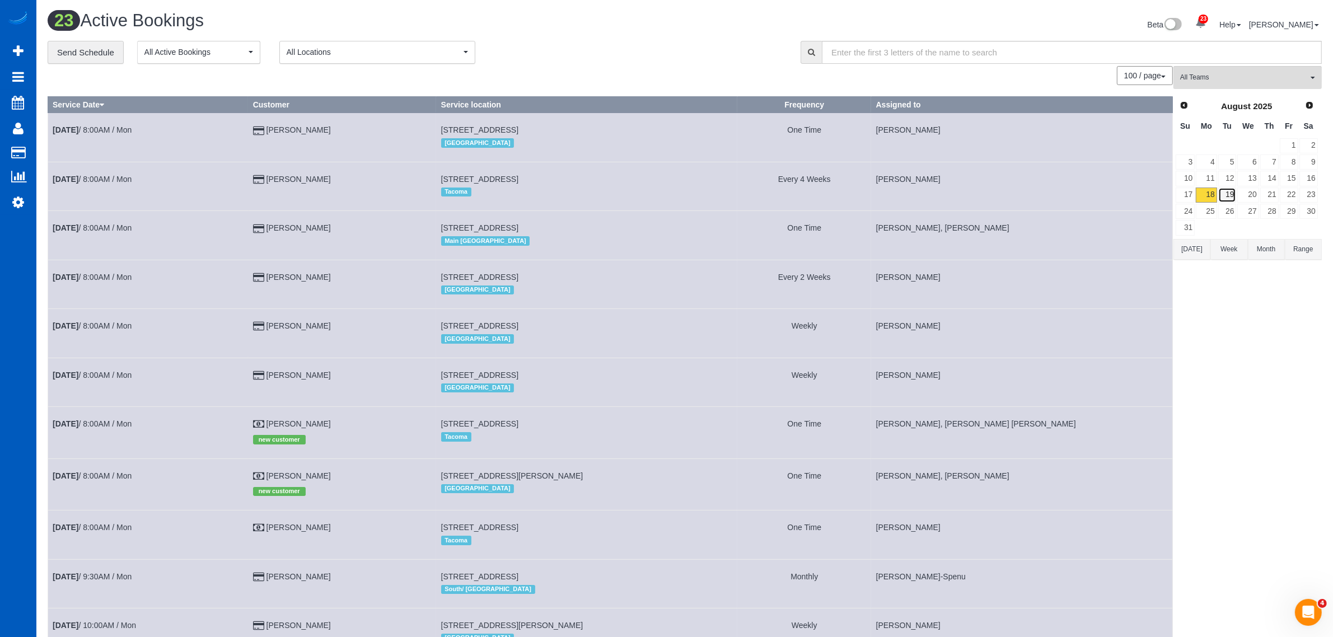
click at [1230, 191] on link "19" at bounding box center [1227, 195] width 18 height 15
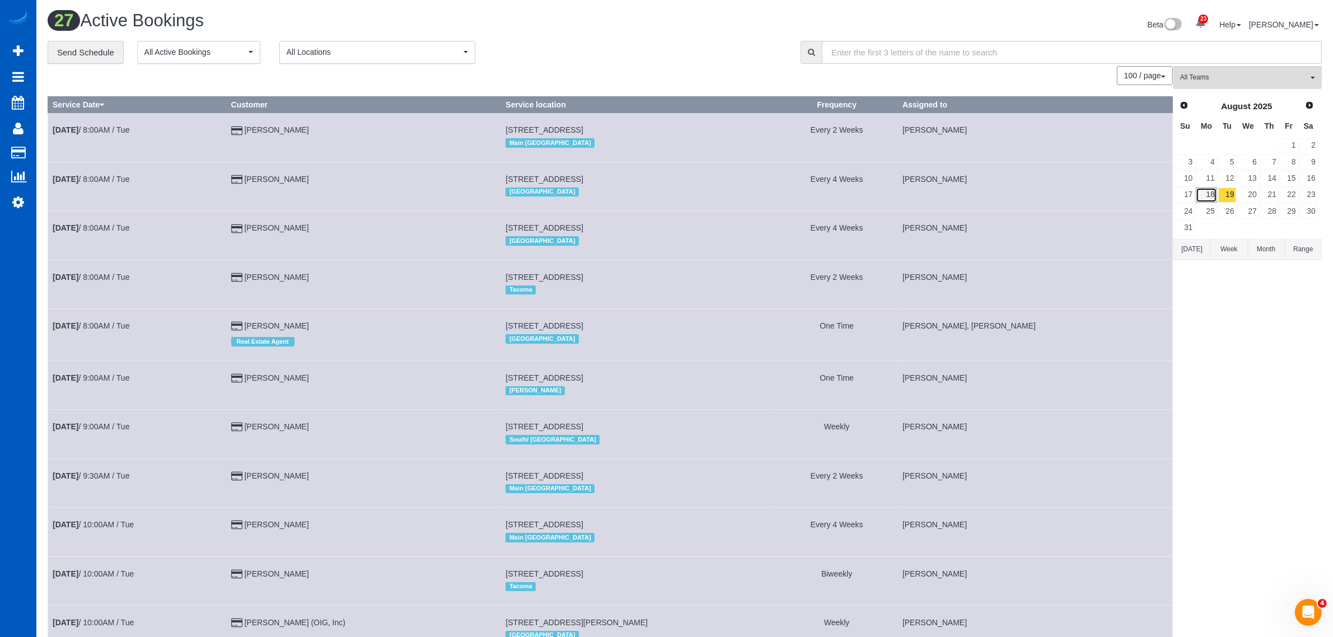
click at [1207, 197] on link "18" at bounding box center [1206, 195] width 21 height 15
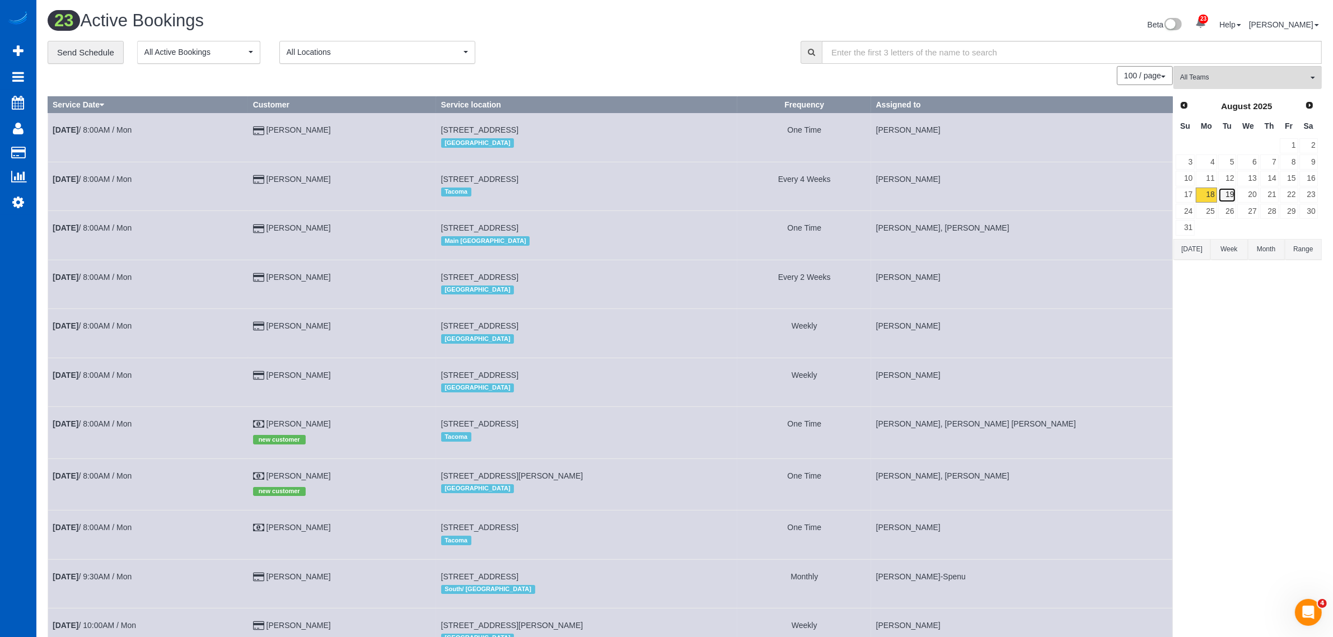
click at [1227, 197] on link "19" at bounding box center [1227, 195] width 18 height 15
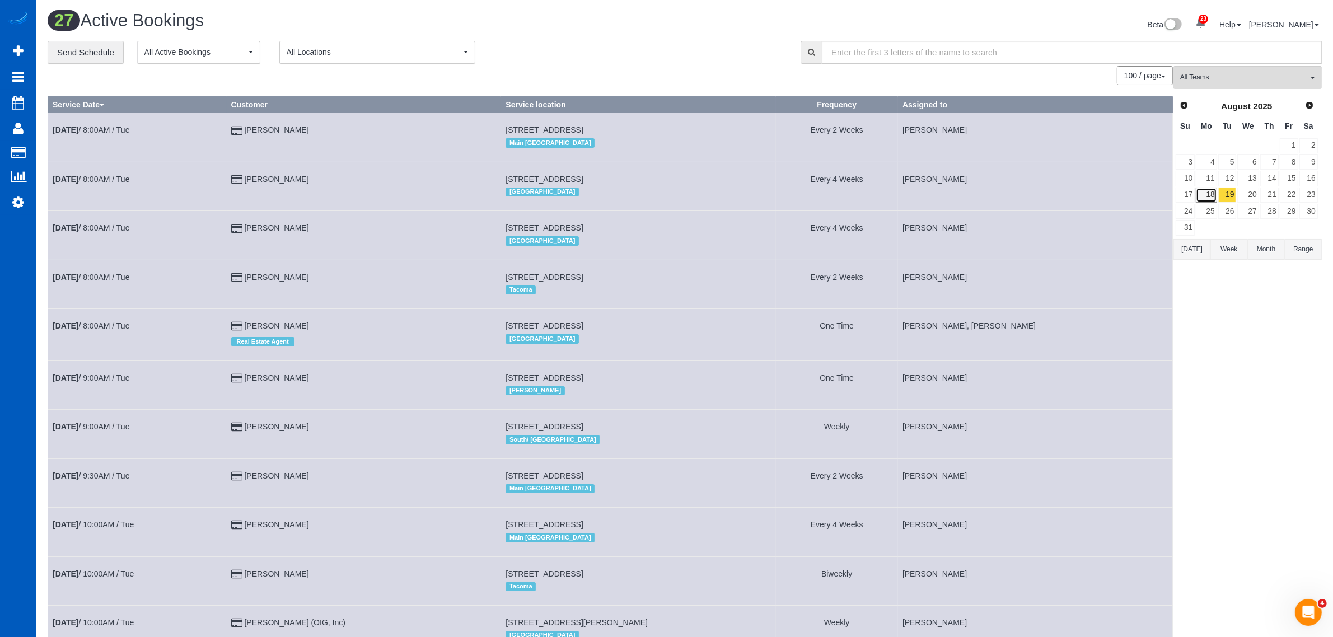
click at [1208, 195] on link "18" at bounding box center [1206, 195] width 21 height 15
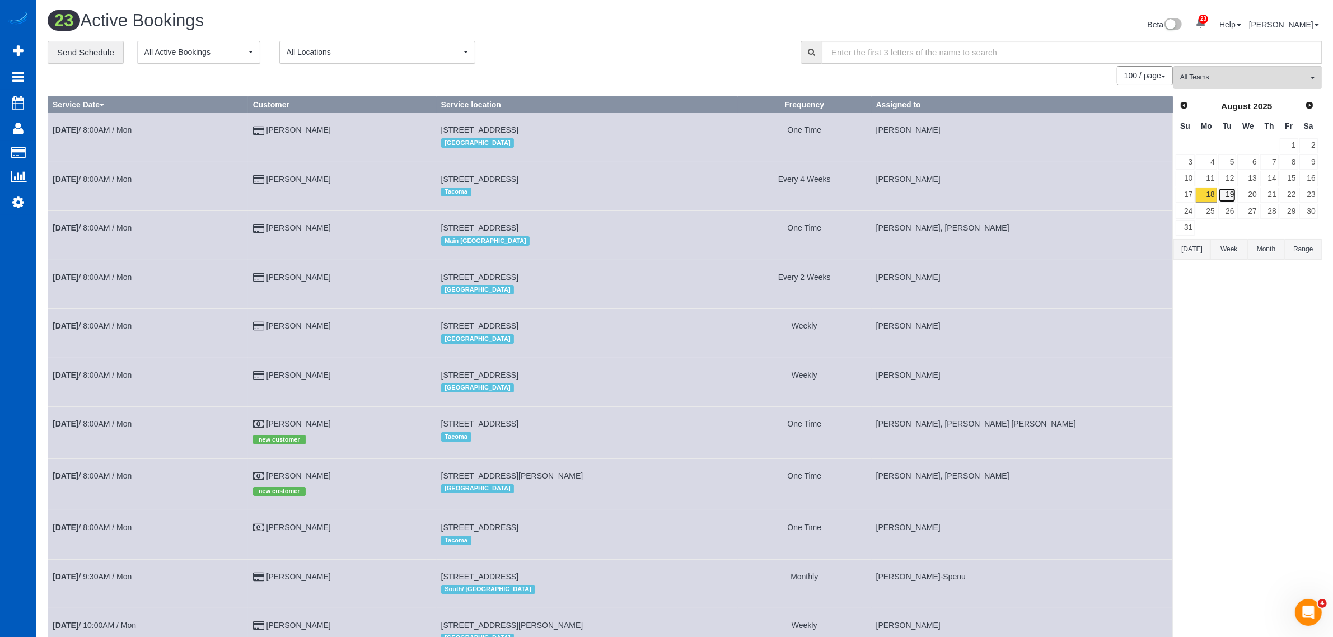
click at [1225, 195] on link "19" at bounding box center [1227, 195] width 18 height 15
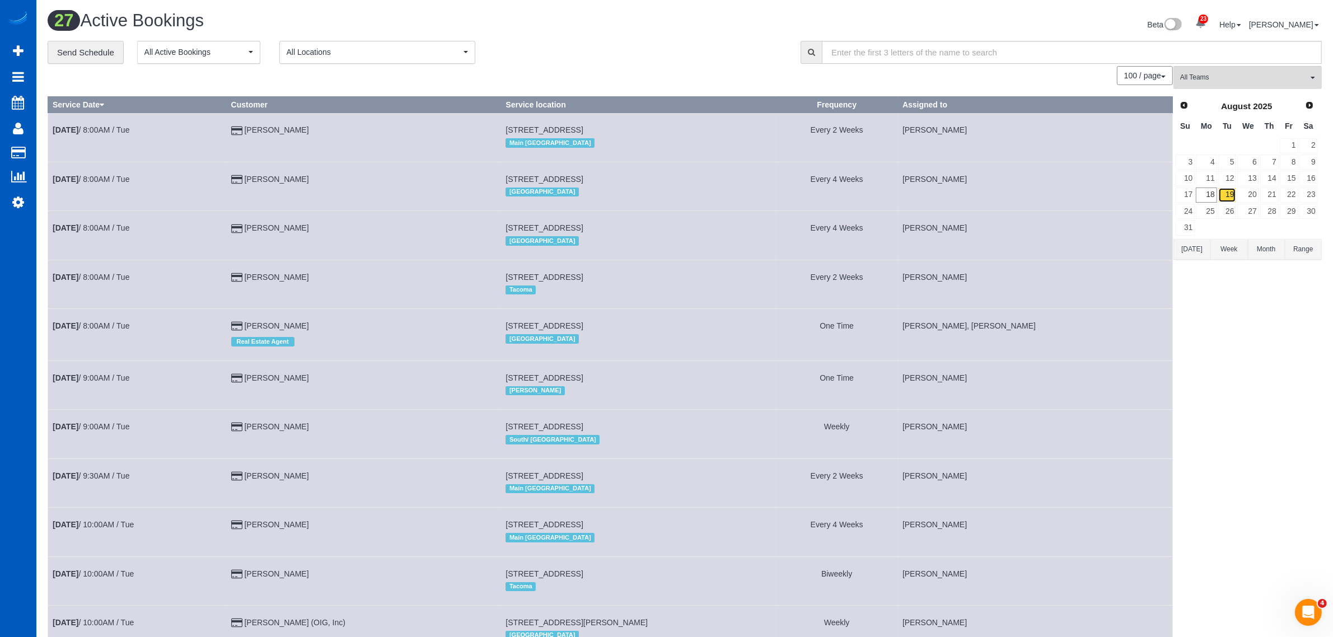
click at [1218, 191] on link "19" at bounding box center [1227, 195] width 18 height 15
click at [1211, 202] on link "18" at bounding box center [1206, 195] width 21 height 15
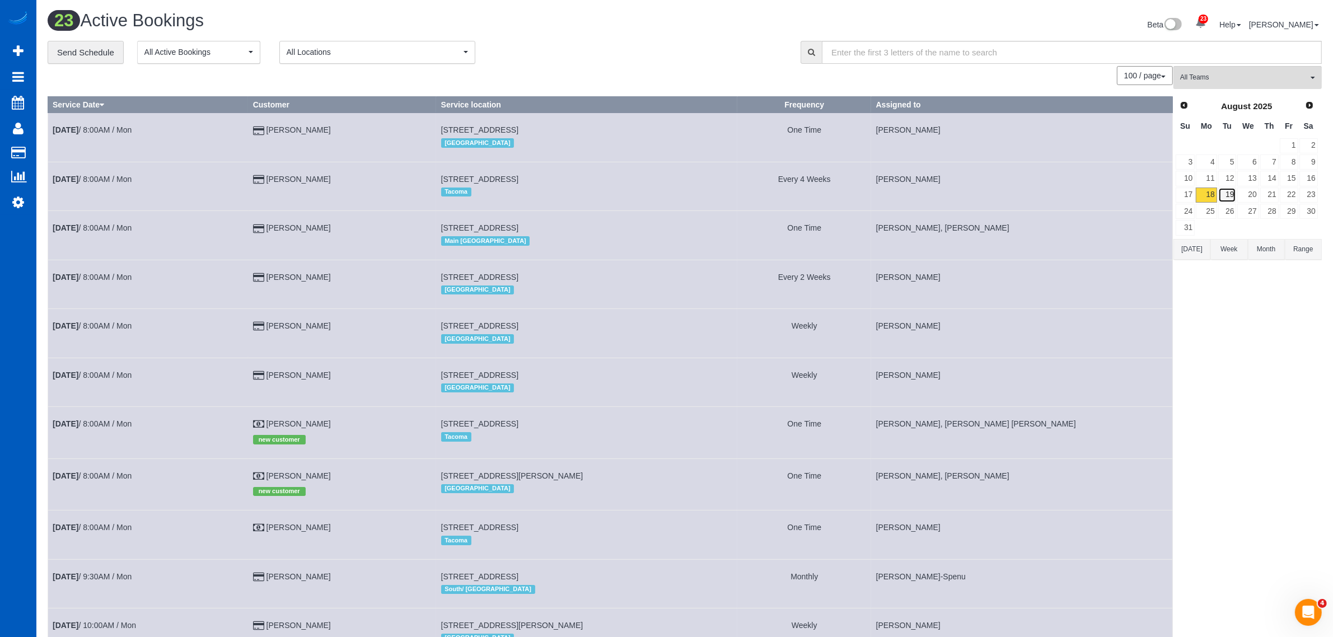
click at [1228, 199] on link "19" at bounding box center [1227, 195] width 18 height 15
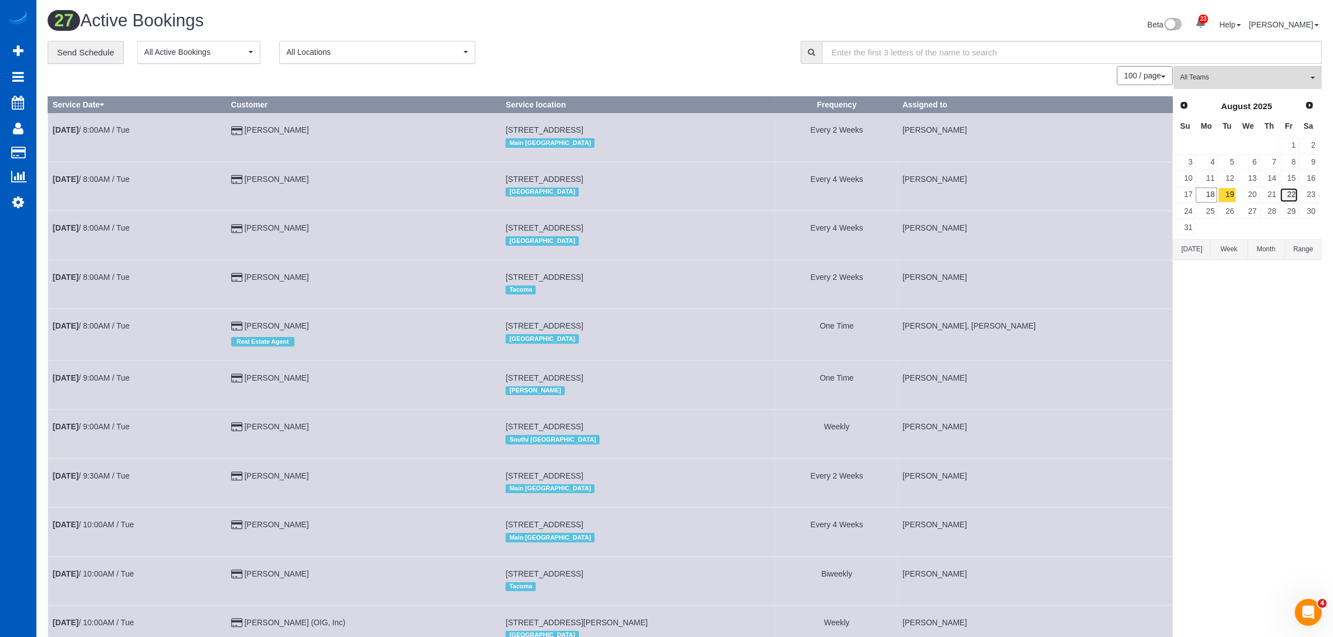
click at [1290, 194] on link "22" at bounding box center [1289, 195] width 18 height 15
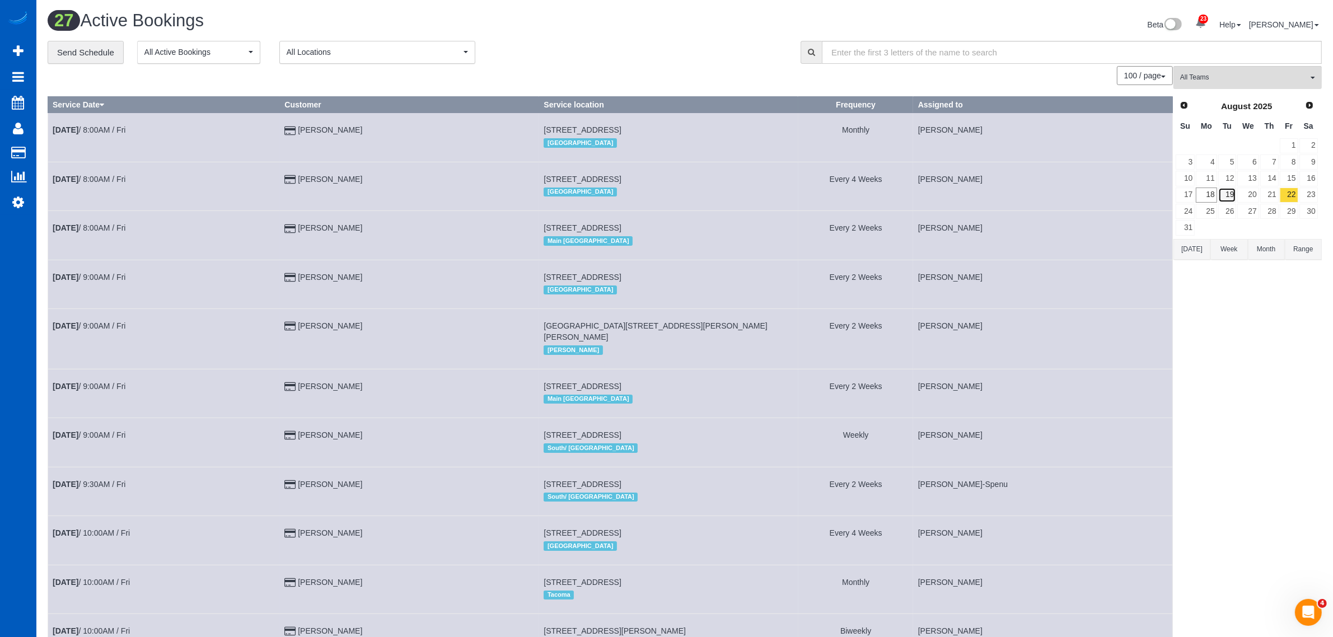
click at [1221, 193] on link "19" at bounding box center [1227, 195] width 18 height 15
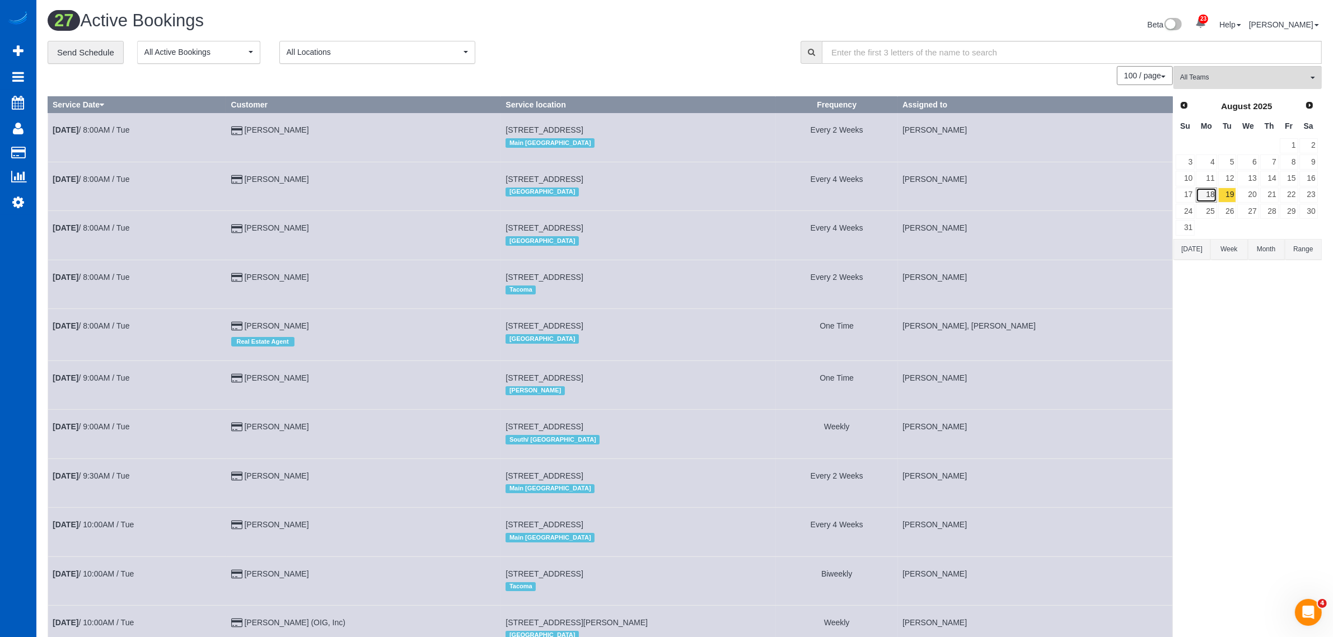
click at [1211, 193] on link "18" at bounding box center [1206, 195] width 21 height 15
click at [1226, 191] on link "19" at bounding box center [1227, 195] width 18 height 15
click at [1203, 196] on link "18" at bounding box center [1206, 195] width 21 height 15
click at [1225, 195] on link "19" at bounding box center [1227, 195] width 18 height 15
click at [15, 205] on link "Settings" at bounding box center [18, 202] width 36 height 26
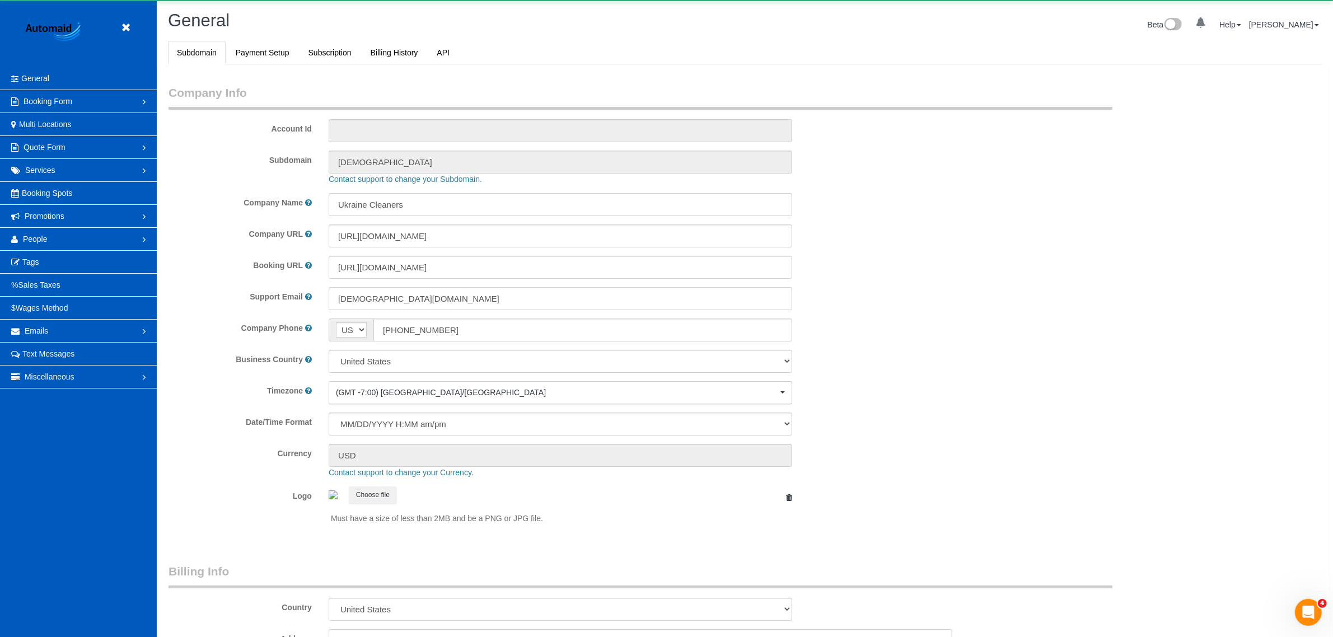
scroll to position [2451, 1333]
select select "1"
click at [39, 248] on link "People" at bounding box center [78, 239] width 157 height 22
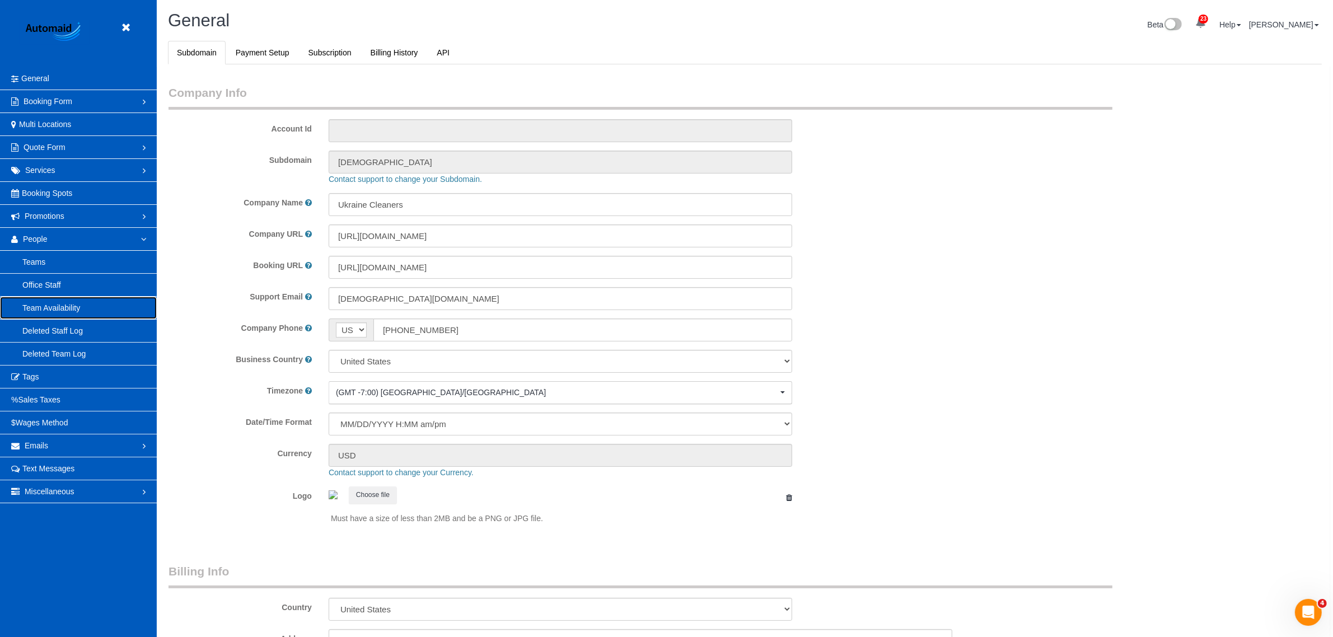
click at [57, 314] on link "Team Availability" at bounding box center [78, 308] width 157 height 22
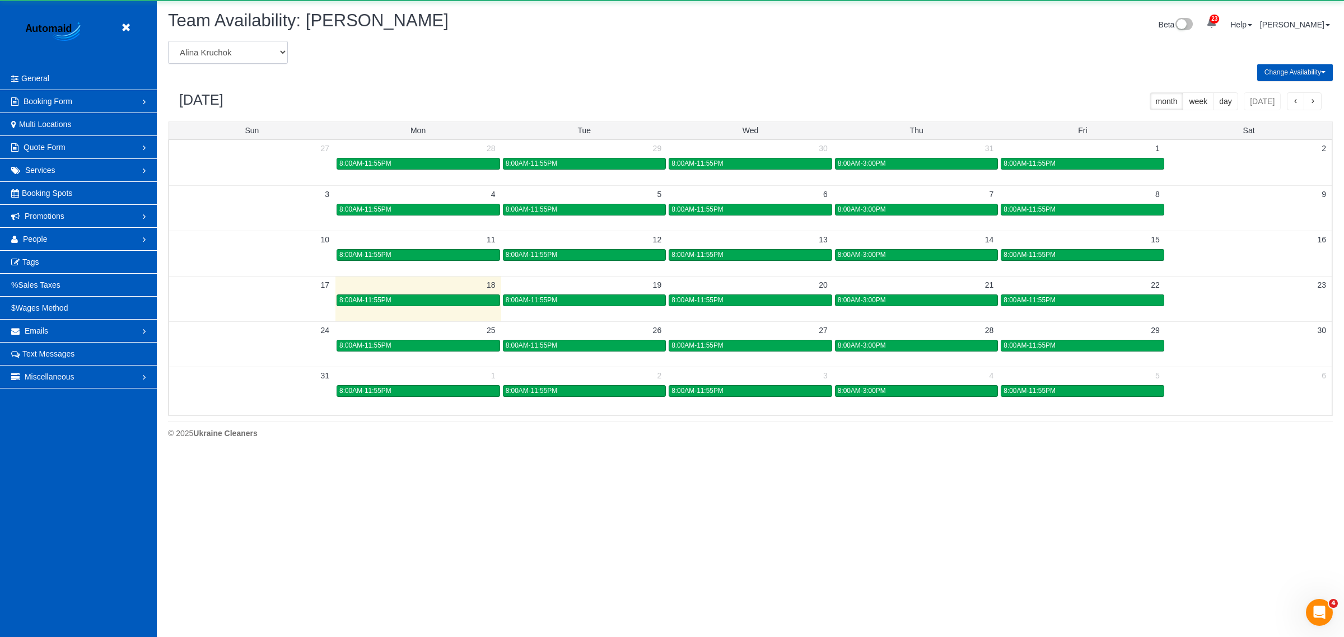
click at [223, 48] on select "Alina Kruchok Alona Kulish Alona Tarasiuk Alona Vikhliaieva Anastasiia Demchenk…" at bounding box center [228, 52] width 120 height 23
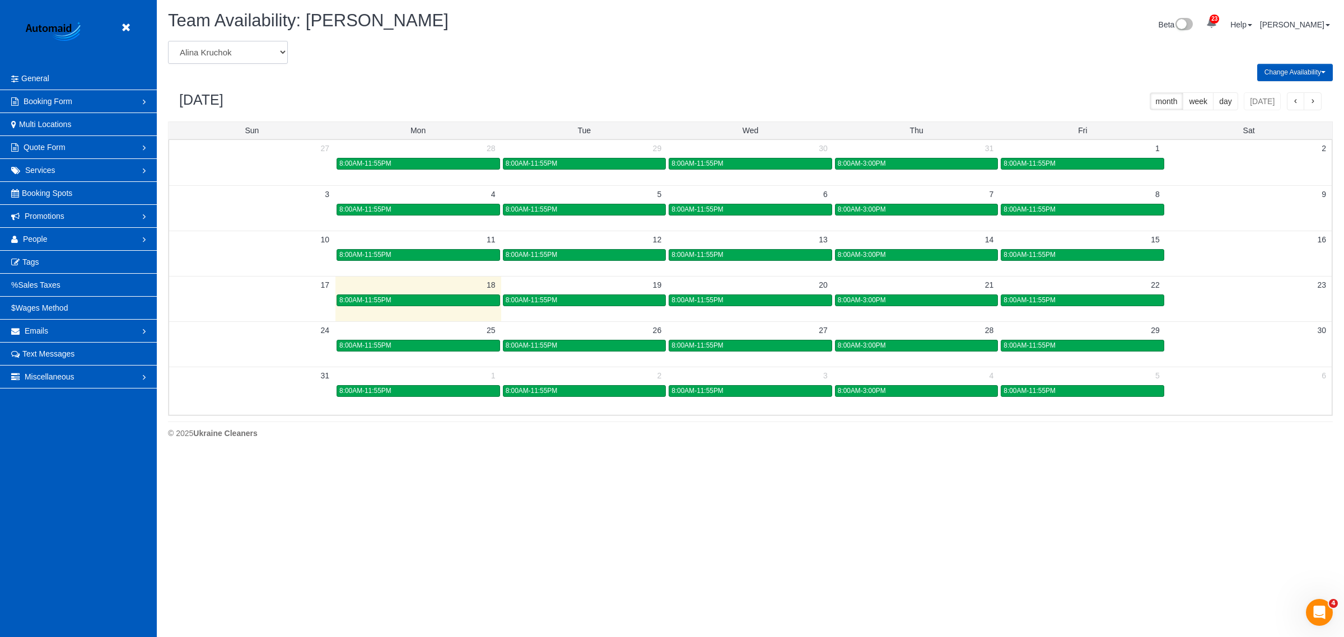
select select "number:20197"
click at [168, 41] on select "Alina Kruchok Alona Kulish Alona Tarasiuk Alona Vikhliaieva Anastasiia Demchenk…" at bounding box center [228, 52] width 120 height 23
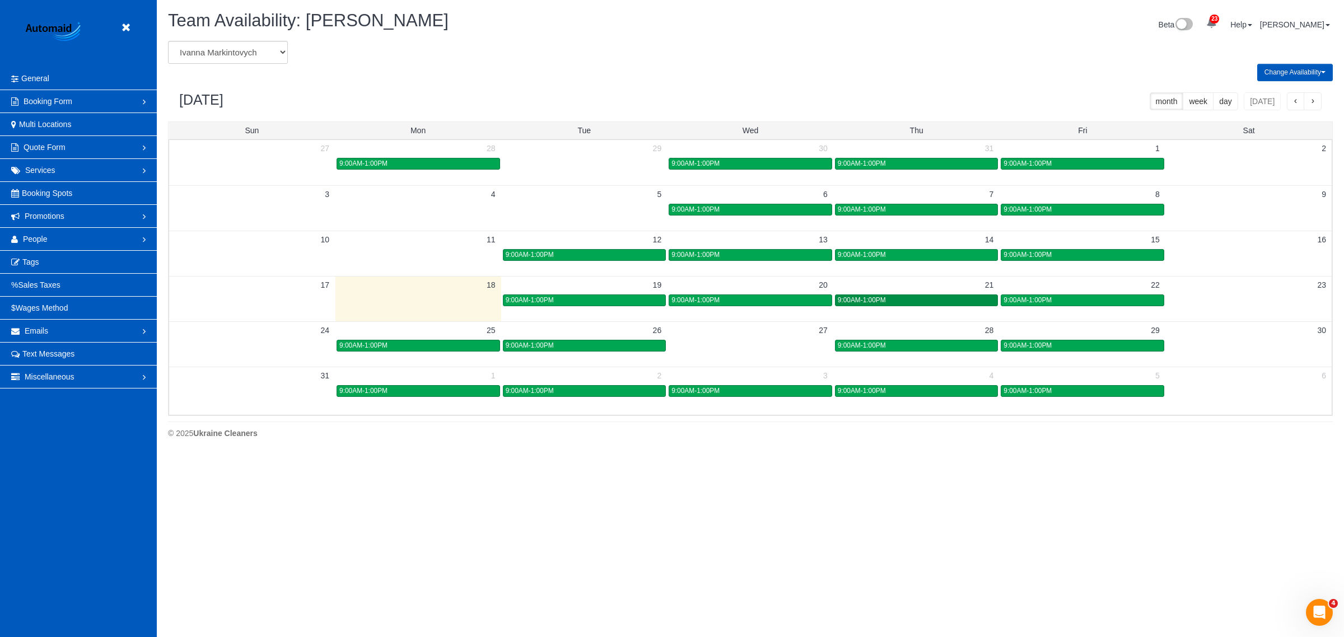
click at [890, 304] on div "9:00AM-1:00PM" at bounding box center [917, 300] width 158 height 8
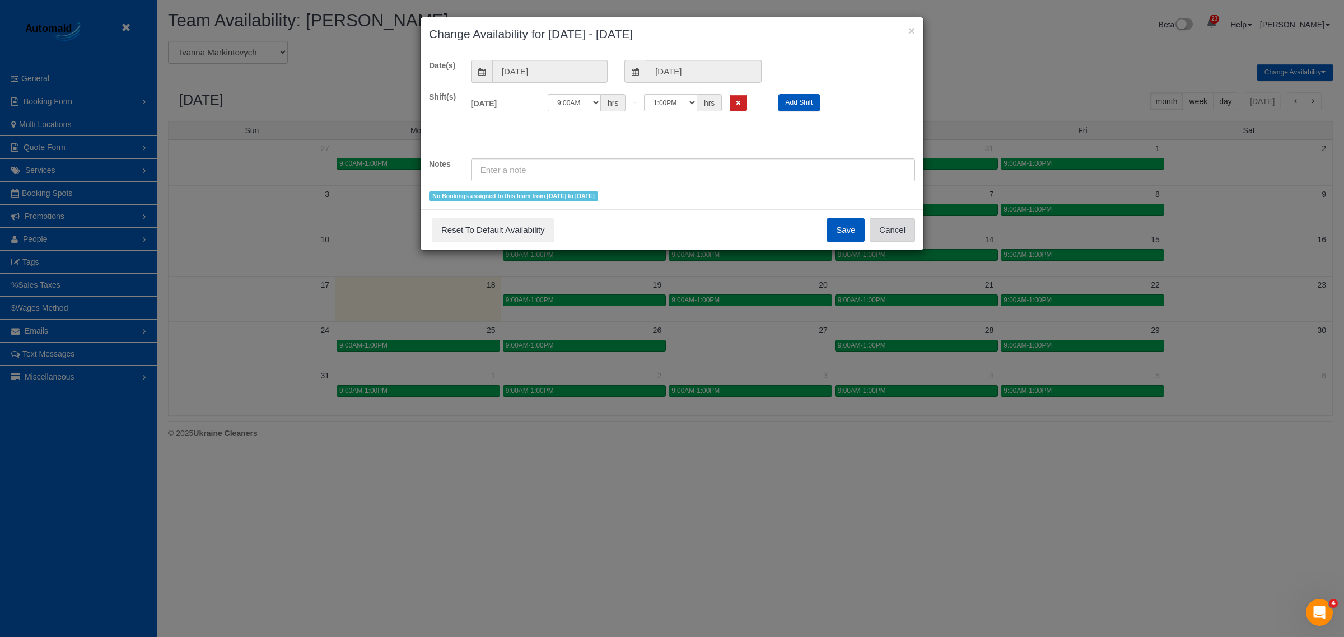
click at [893, 222] on button "Cancel" at bounding box center [892, 230] width 45 height 24
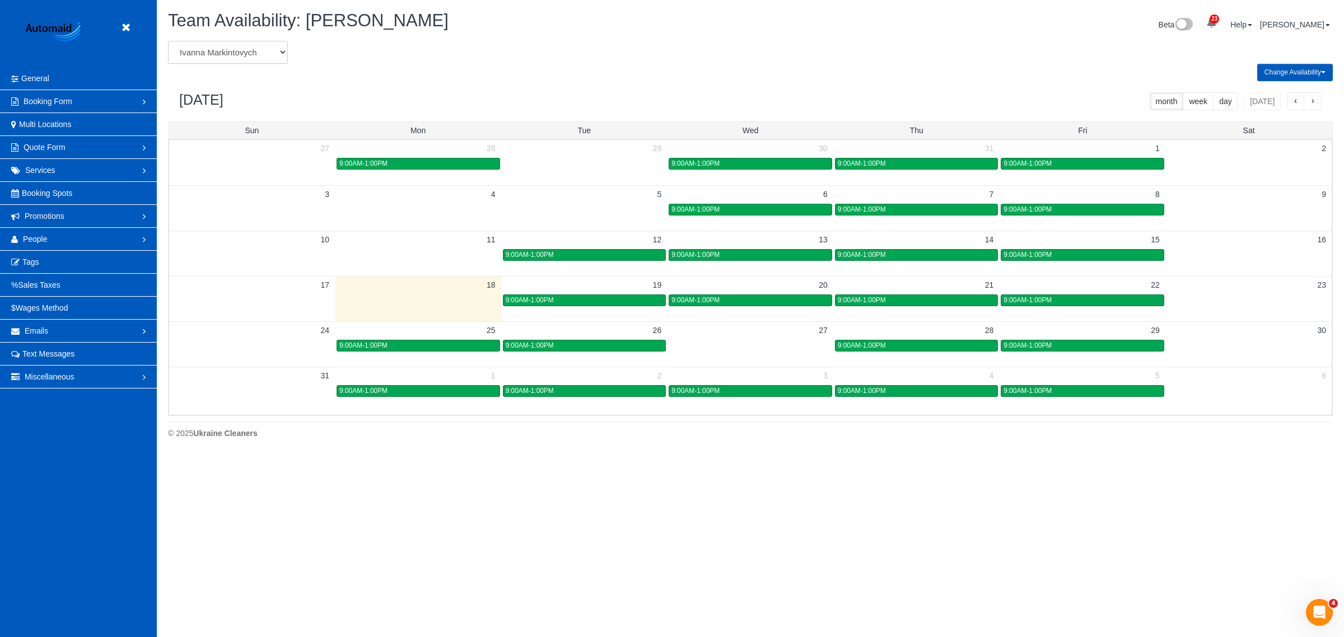
click at [239, 52] on select "Alina Kruchok Alona Kulish Alona Tarasiuk Alona Vikhliaieva Anastasiia Demchenk…" at bounding box center [228, 52] width 120 height 23
click at [909, 295] on link "9:00AM-1:00PM" at bounding box center [916, 301] width 163 height 12
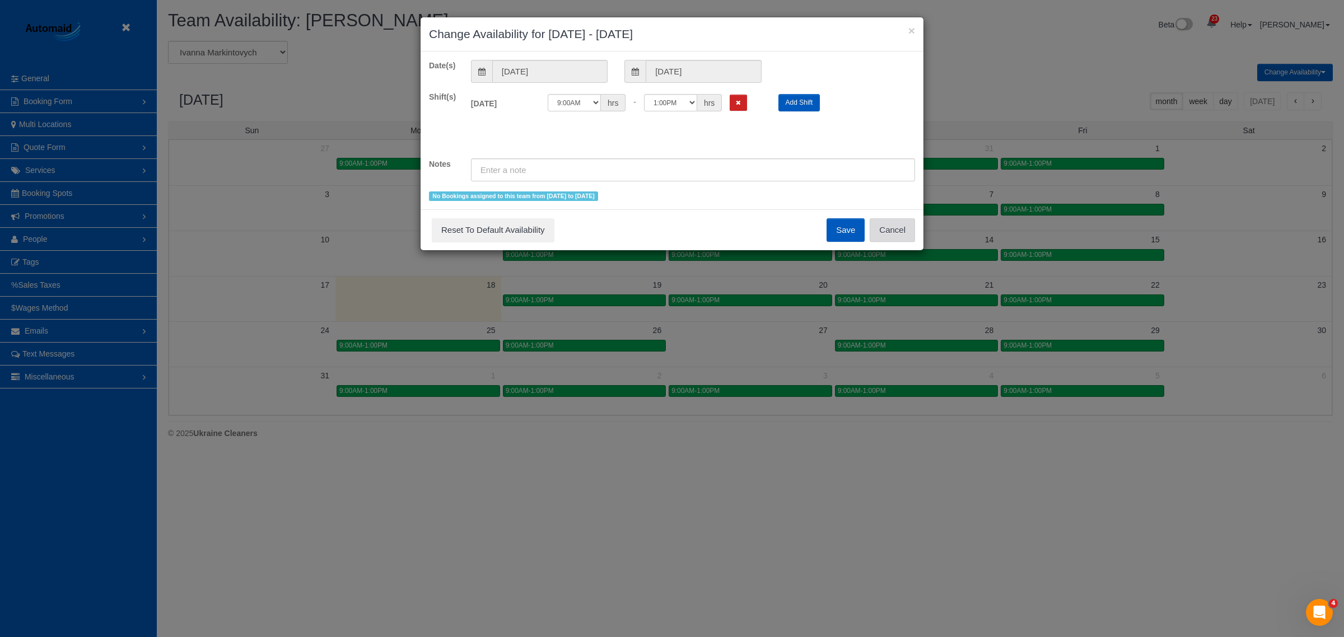
click at [897, 237] on button "Cancel" at bounding box center [892, 230] width 45 height 24
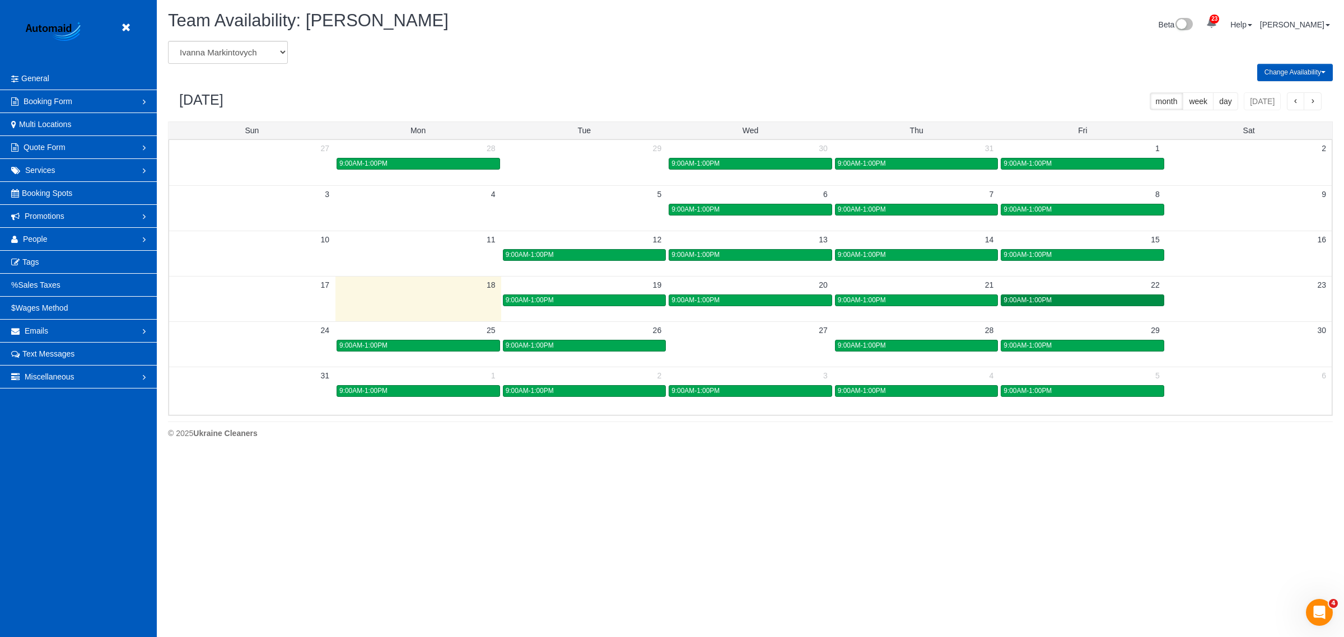
click at [1033, 297] on span "9:00AM-1:00PM" at bounding box center [1027, 300] width 48 height 8
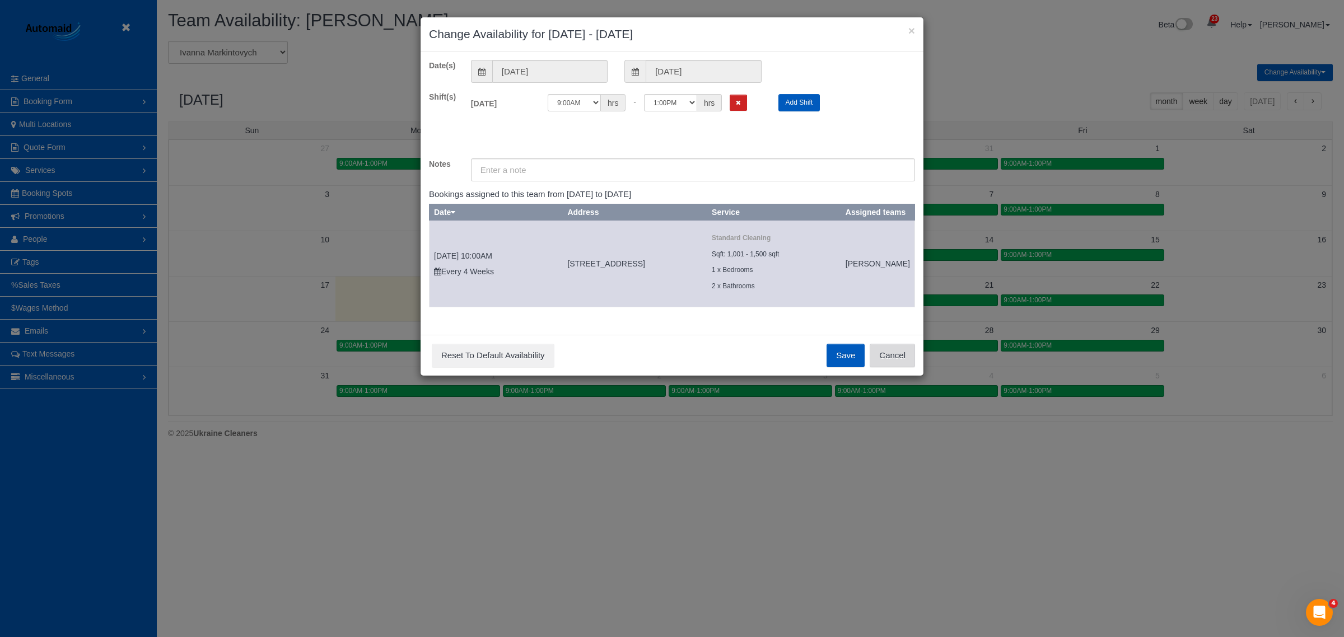
drag, startPoint x: 894, startPoint y: 374, endPoint x: 940, endPoint y: 342, distance: 55.8
click at [892, 367] on button "Cancel" at bounding box center [892, 356] width 45 height 24
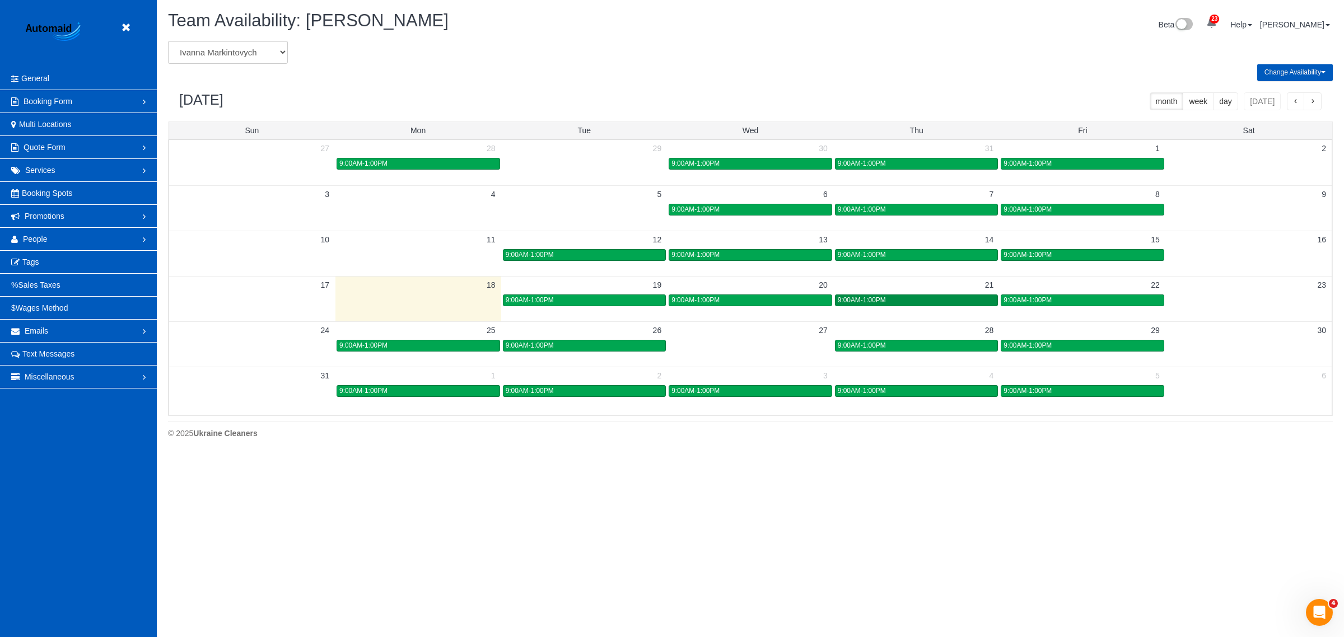
click at [939, 300] on div "9:00AM-1:00PM" at bounding box center [917, 300] width 158 height 8
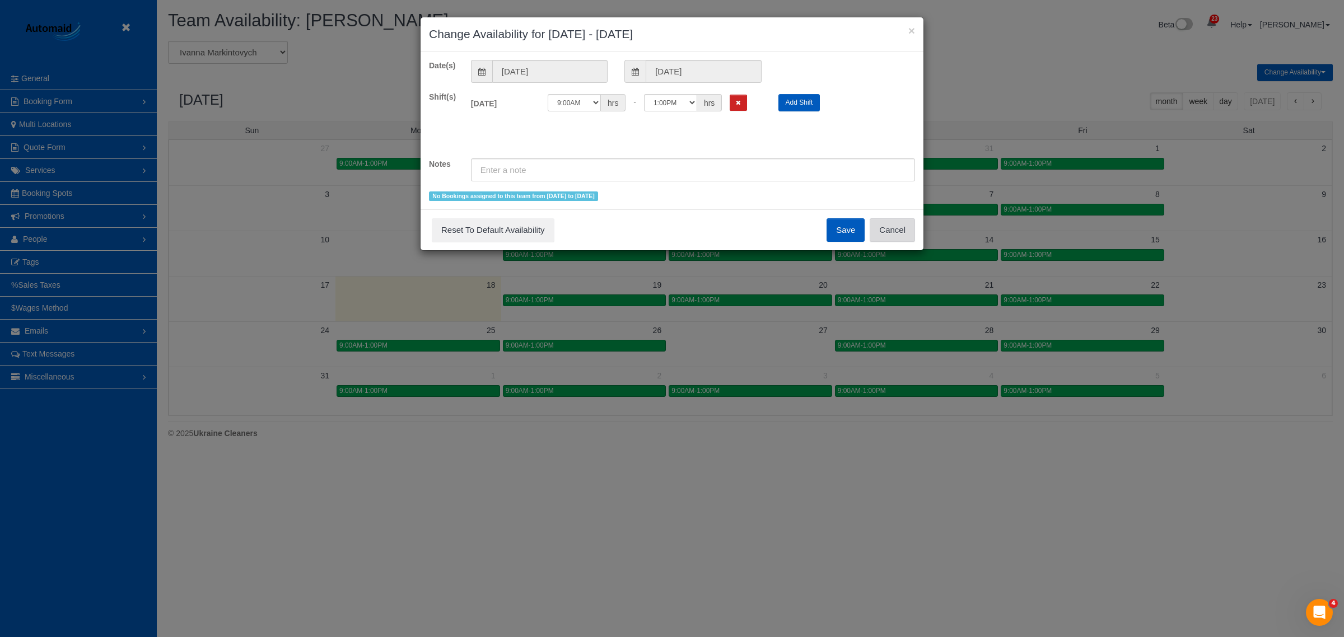
click at [888, 236] on button "Cancel" at bounding box center [892, 230] width 45 height 24
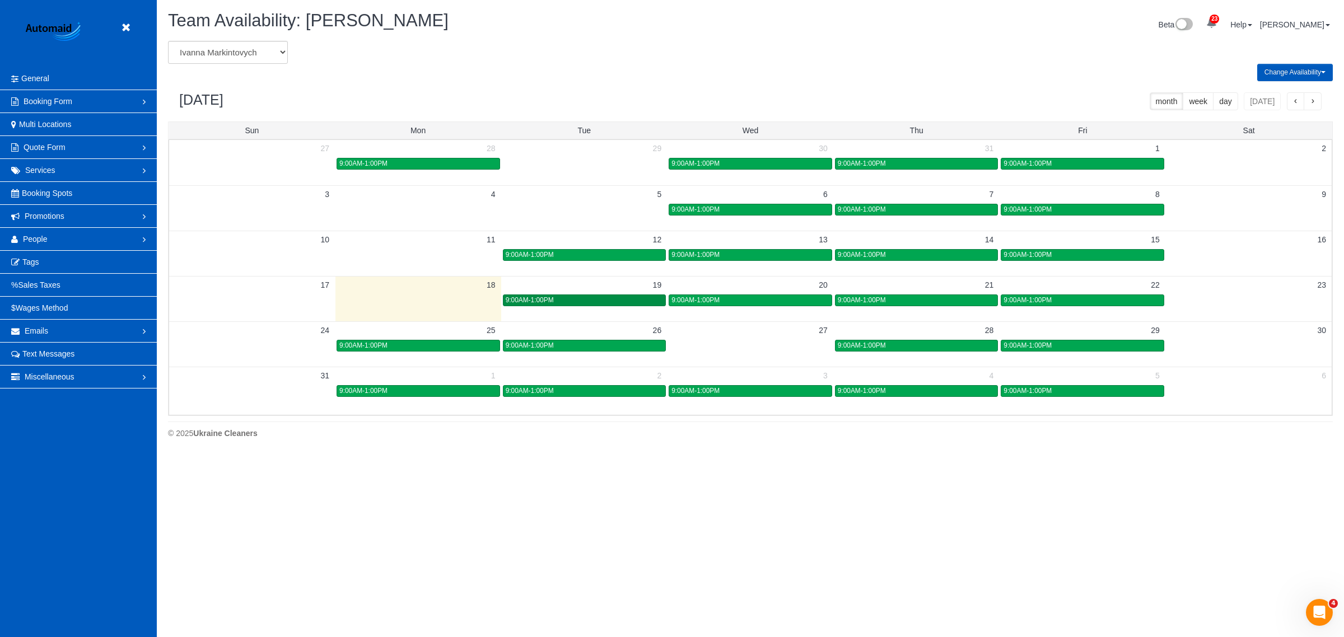
click at [598, 301] on div "9:00AM-1:00PM" at bounding box center [585, 300] width 158 height 8
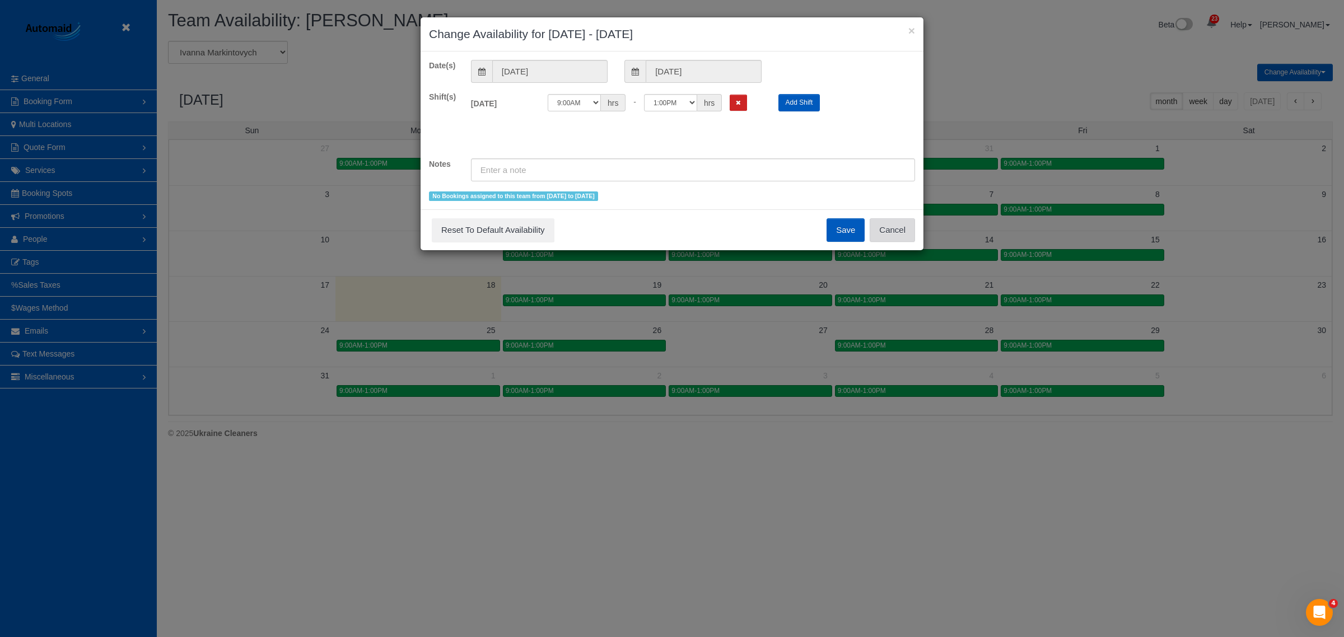
click at [885, 230] on button "Cancel" at bounding box center [892, 230] width 45 height 24
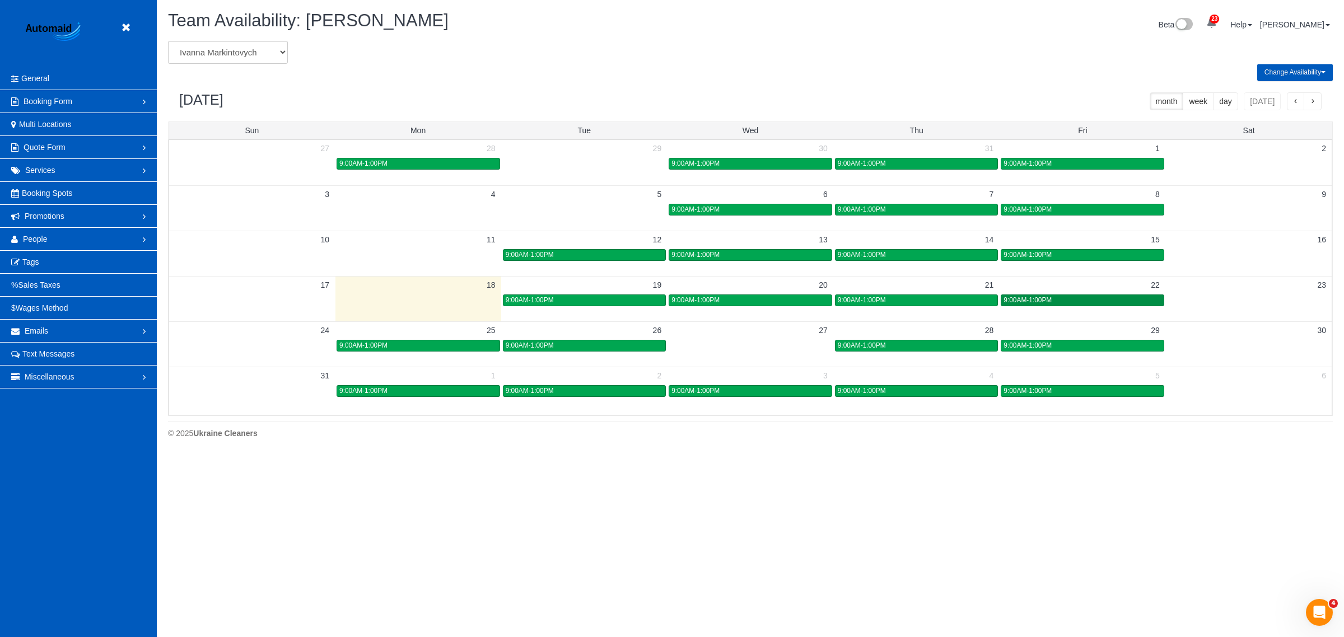
click at [1045, 300] on span "9:00AM-1:00PM" at bounding box center [1027, 300] width 48 height 8
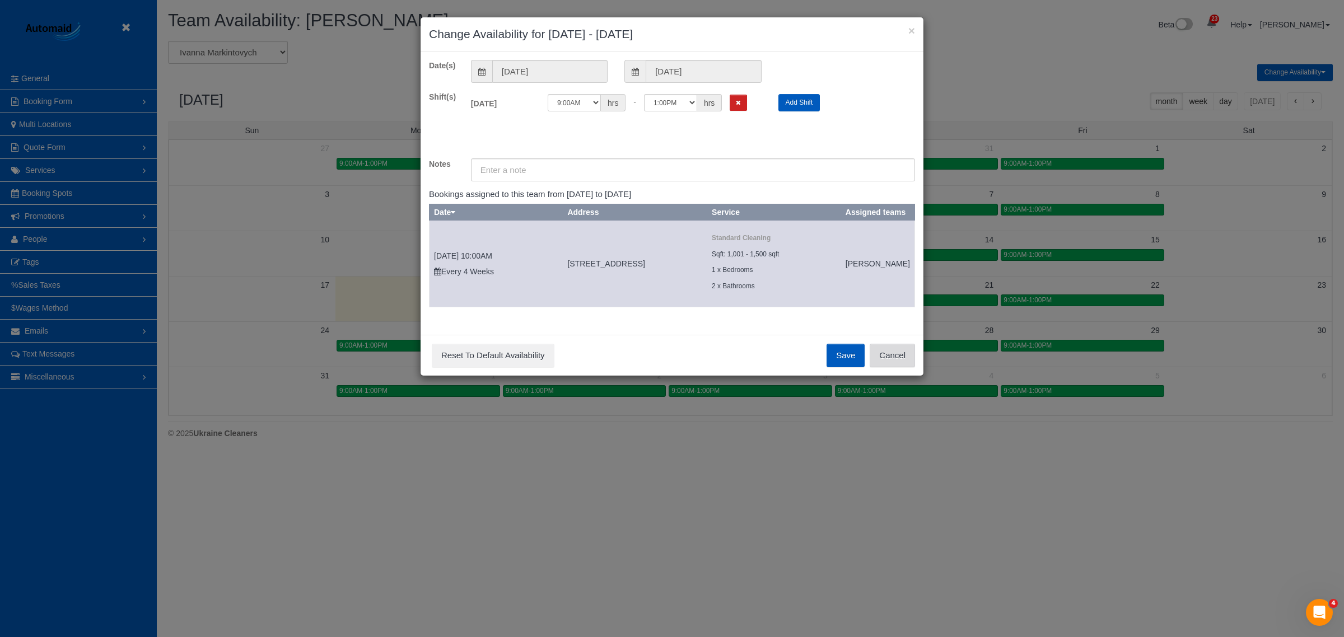
click at [900, 365] on button "Cancel" at bounding box center [892, 356] width 45 height 24
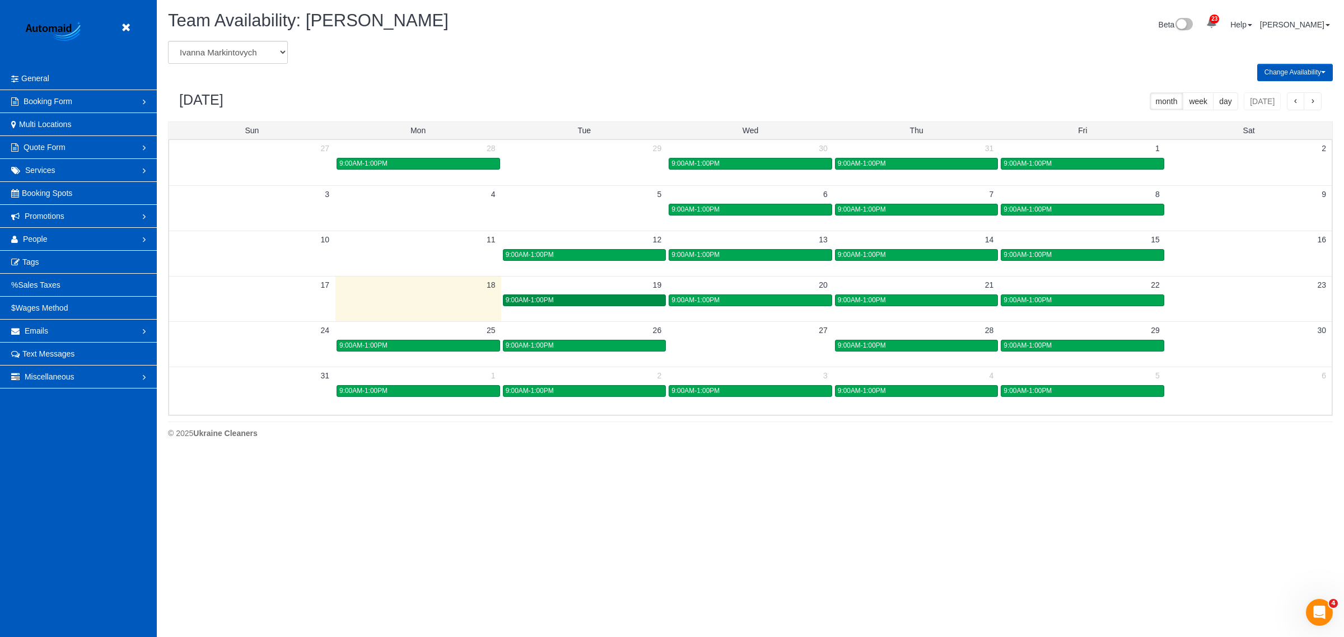
click at [541, 295] on link "9:00AM-1:00PM" at bounding box center [584, 301] width 163 height 12
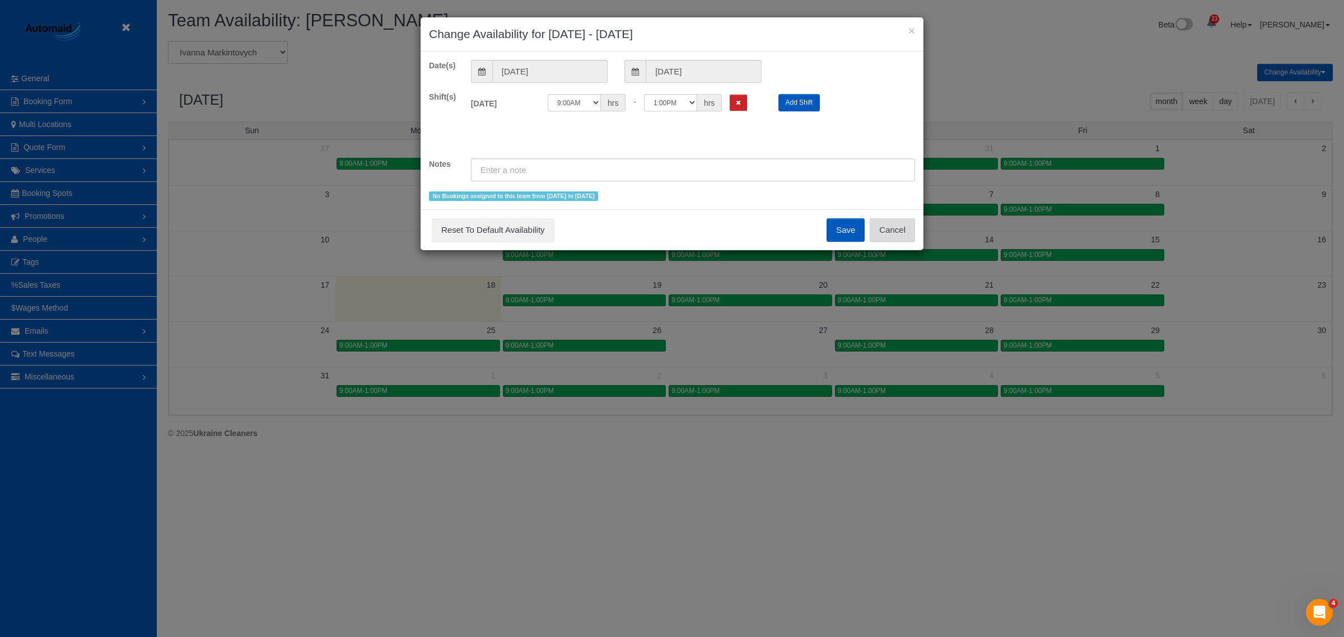
click at [905, 235] on button "Cancel" at bounding box center [892, 230] width 45 height 24
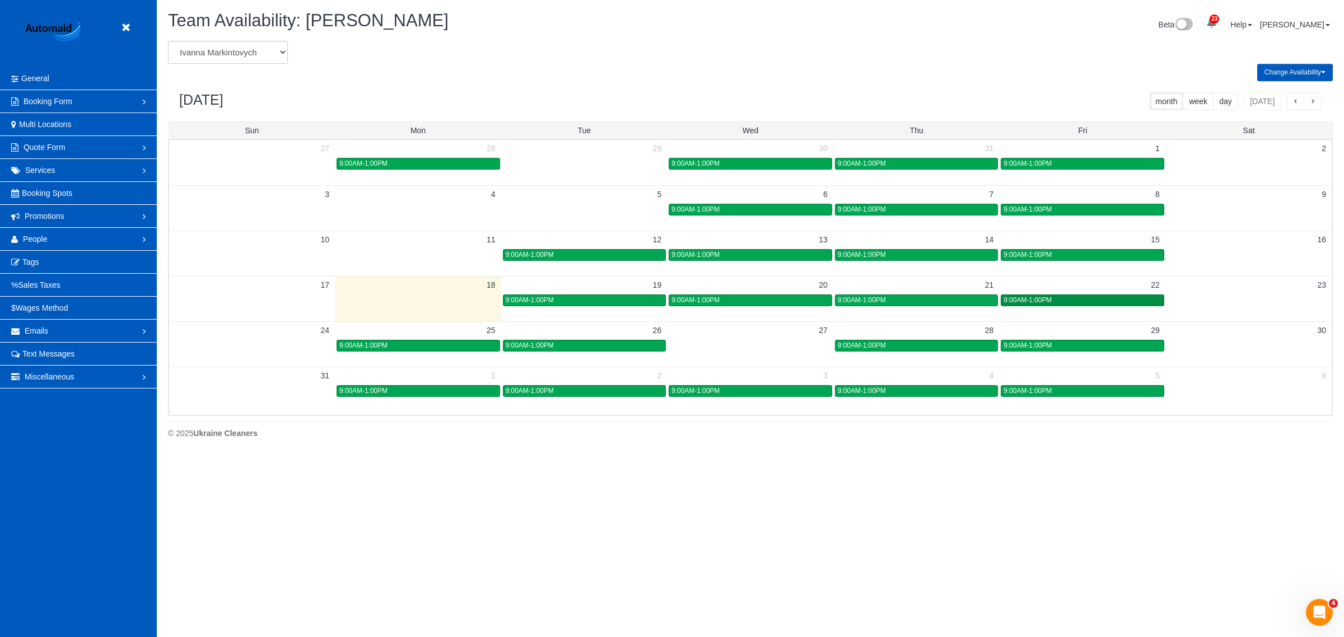
click at [1053, 301] on div "9:00AM-1:00PM" at bounding box center [1082, 300] width 158 height 8
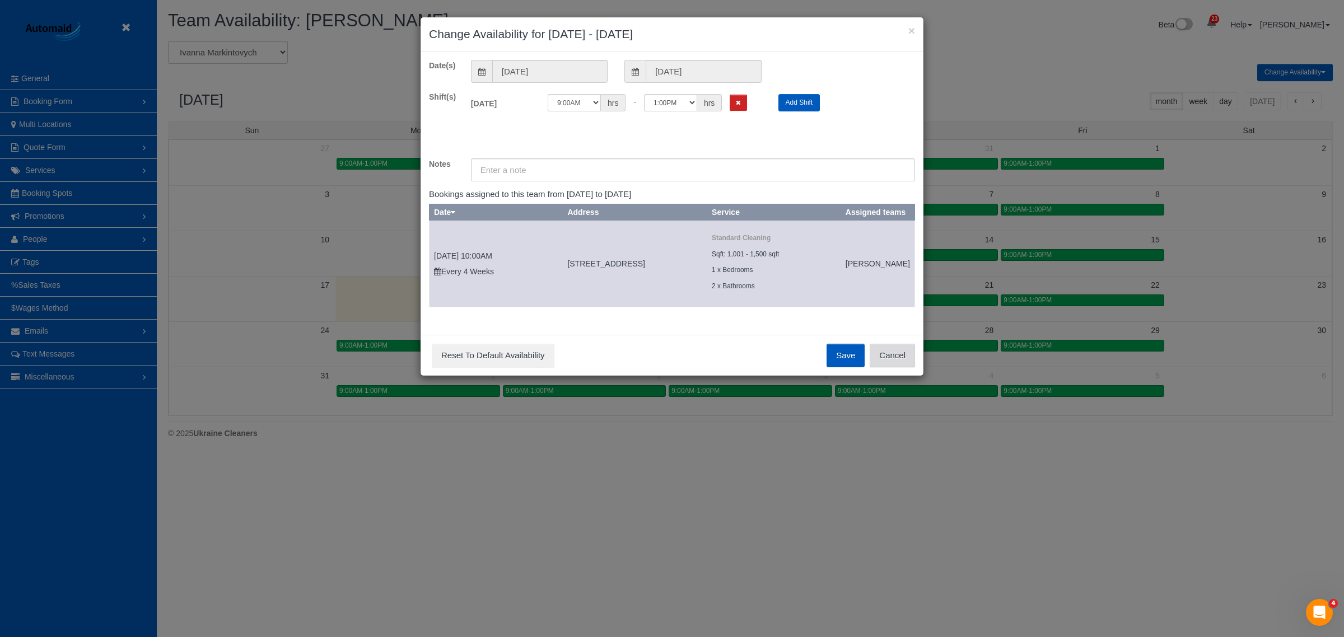
drag, startPoint x: 896, startPoint y: 356, endPoint x: 852, endPoint y: 343, distance: 46.1
click at [890, 358] on button "Cancel" at bounding box center [892, 356] width 45 height 24
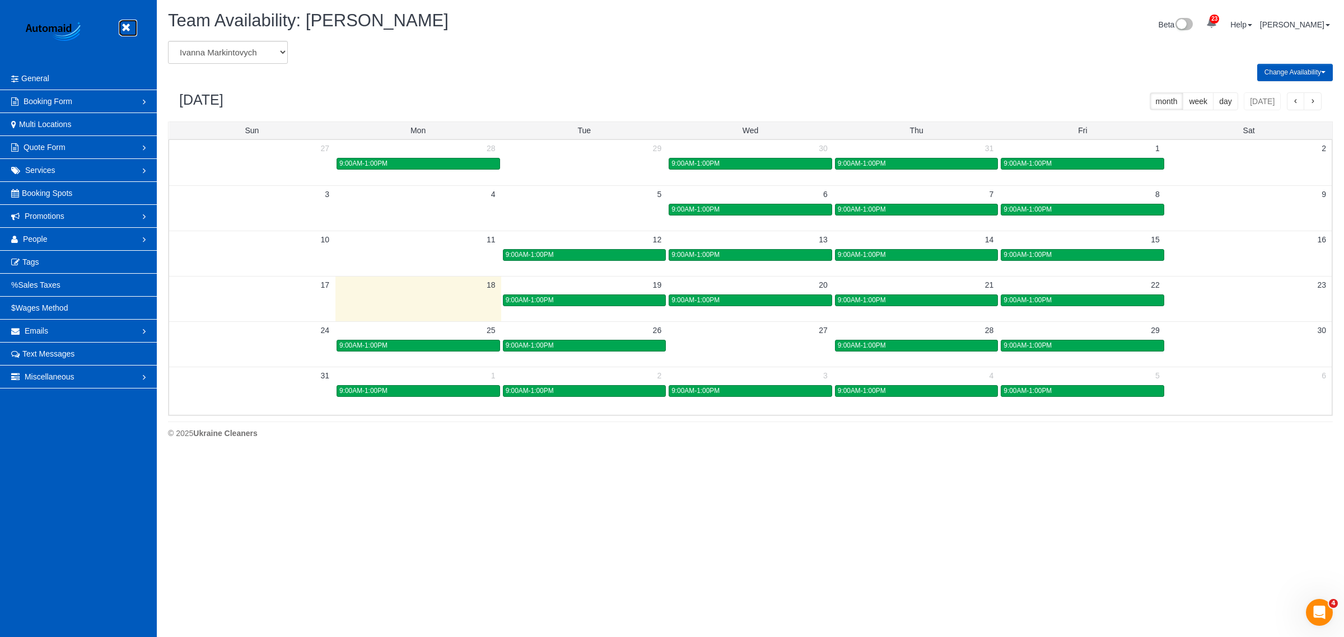
click at [134, 32] on link at bounding box center [128, 28] width 17 height 17
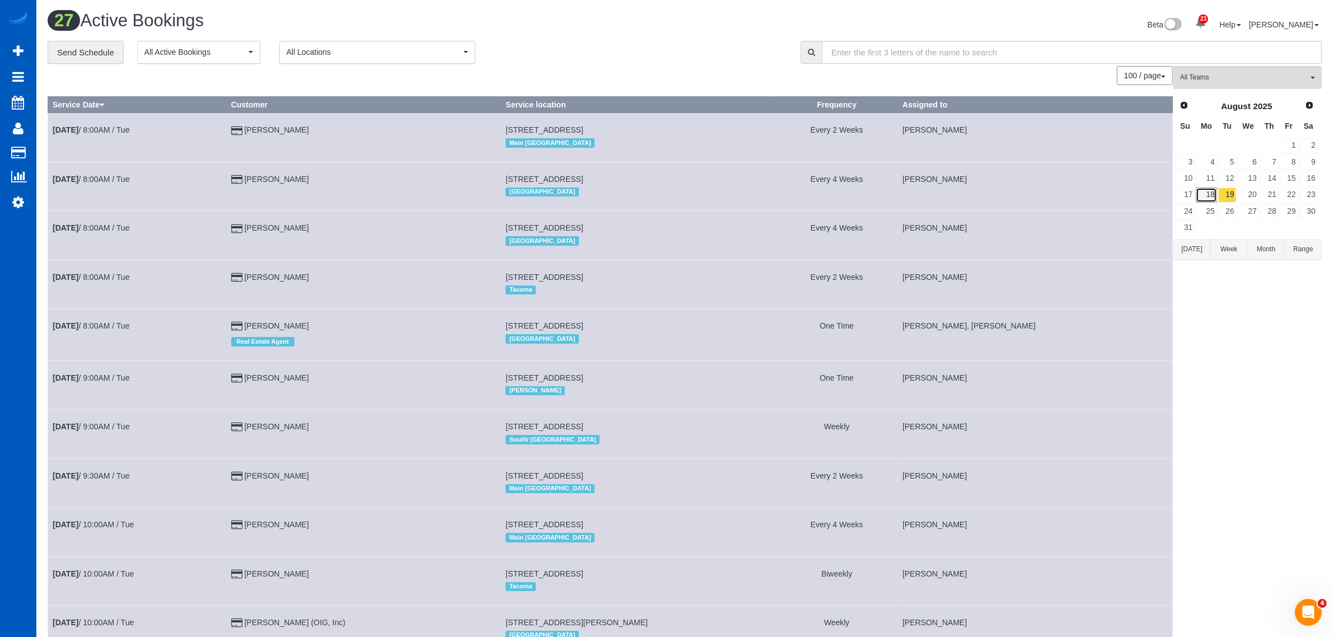
click at [1206, 191] on link "18" at bounding box center [1206, 195] width 21 height 15
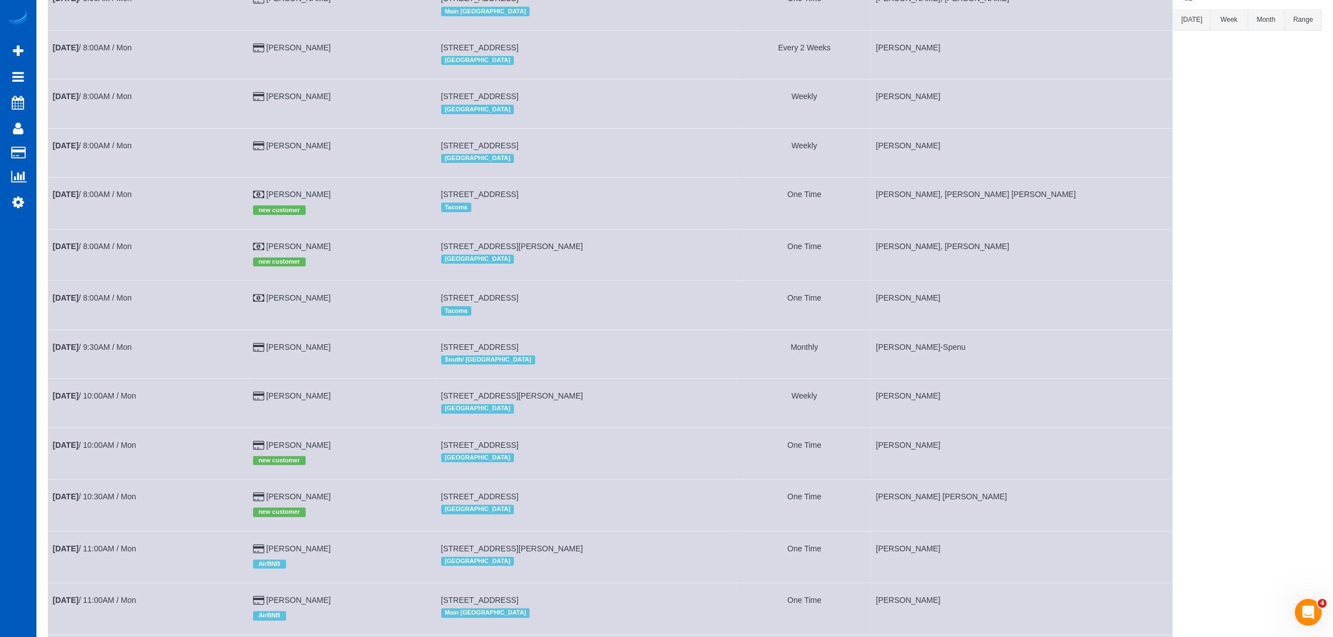
scroll to position [364, 0]
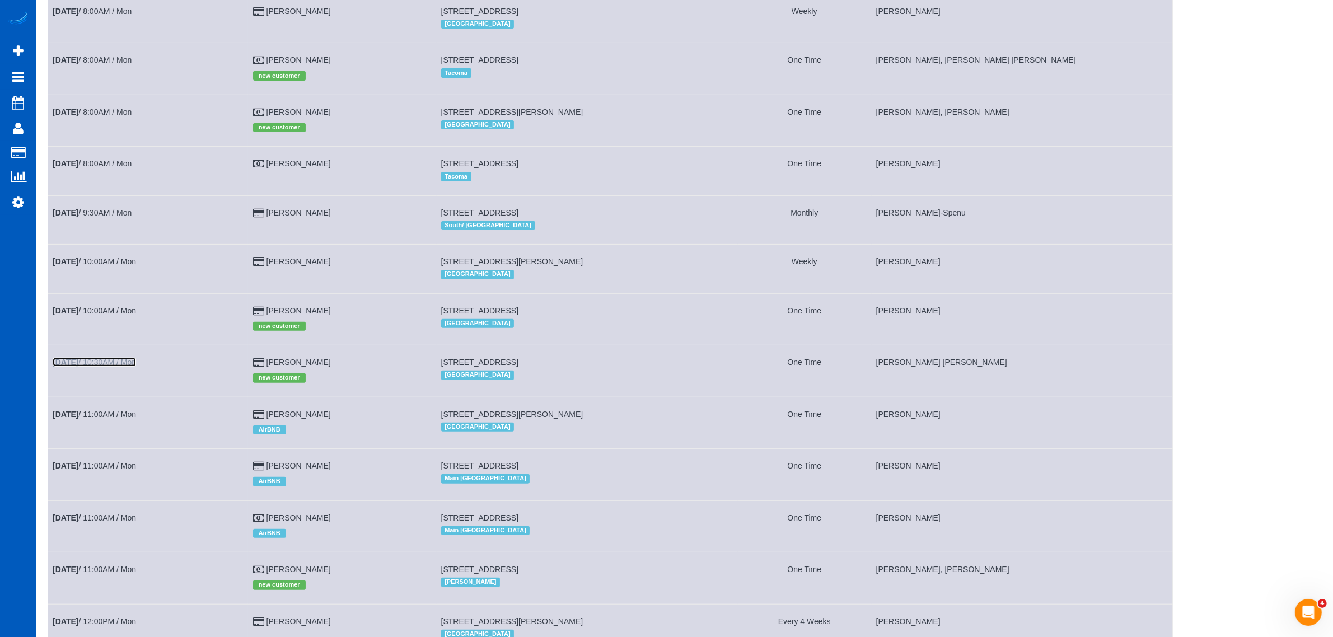
click at [78, 360] on b "[DATE]" at bounding box center [66, 362] width 26 height 9
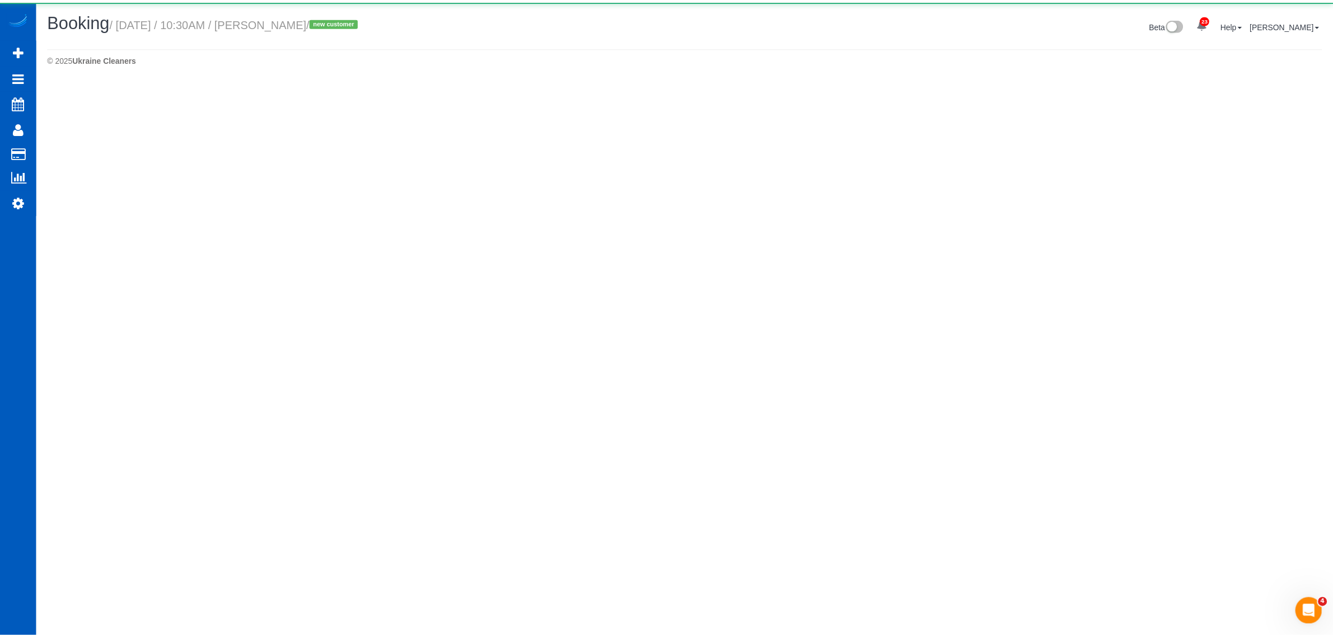
scroll to position [79, 1344]
select select "CO"
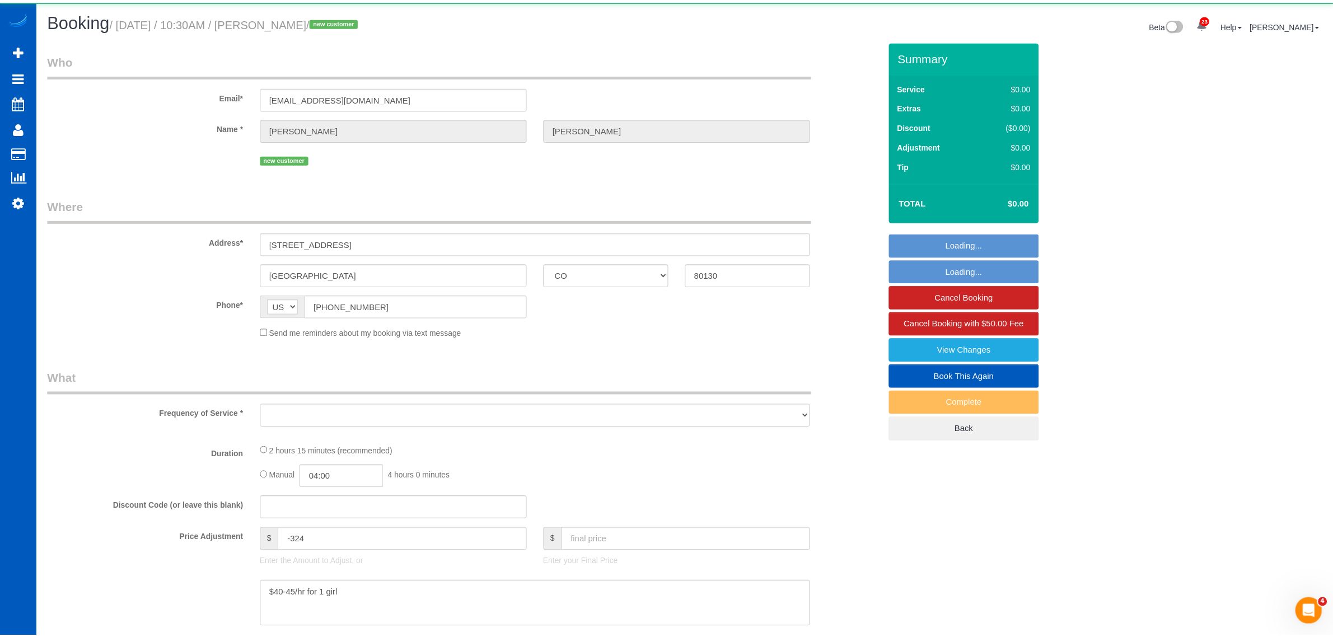
scroll to position [1320, 1333]
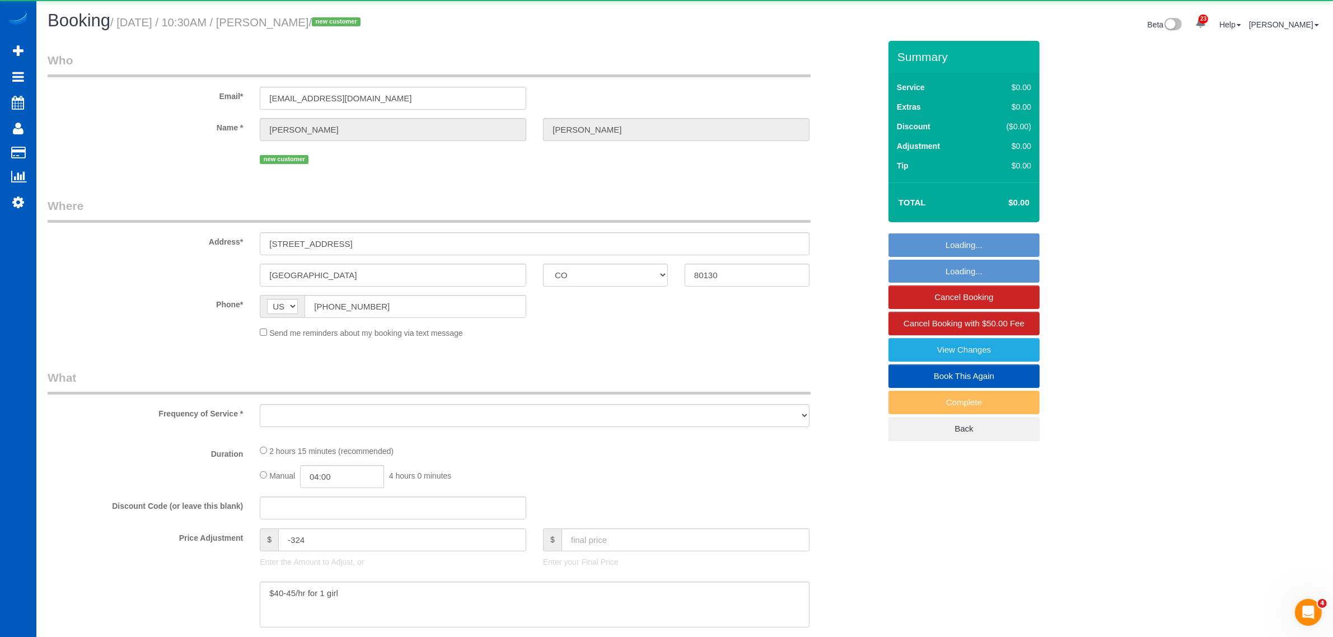
select select "object:21920"
select select "199"
select select "1501"
select select "3"
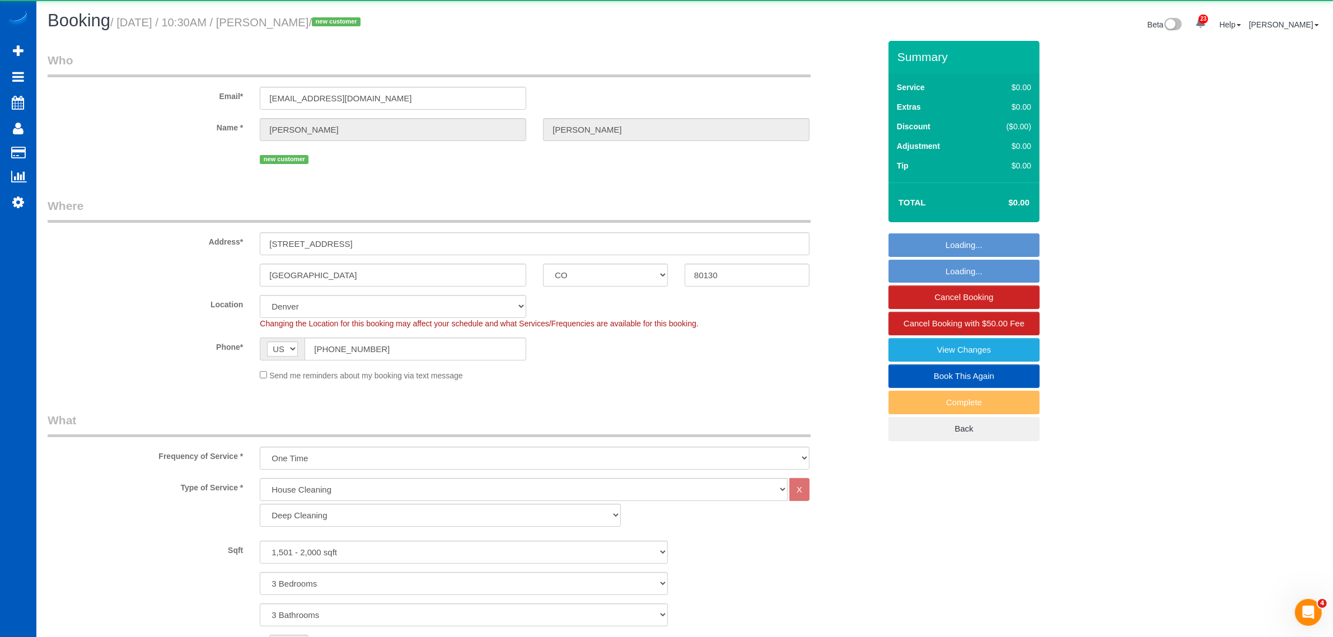
scroll to position [2003, 1333]
select select "1501"
select select "3"
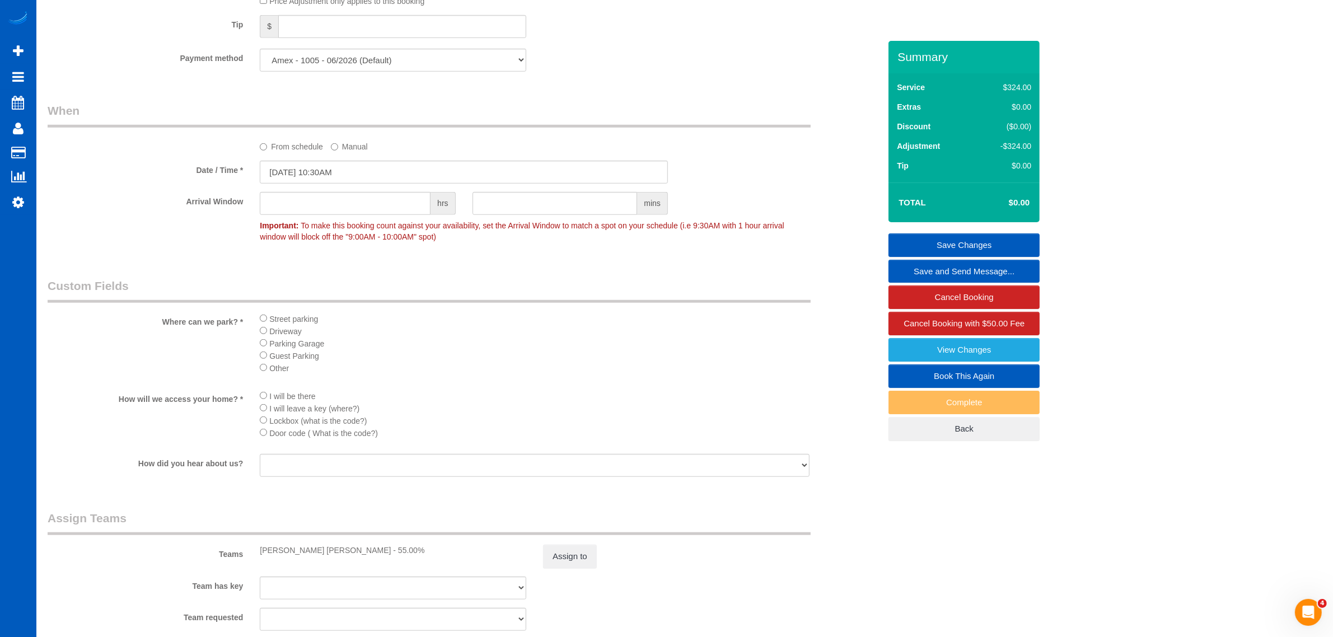
scroll to position [933, 0]
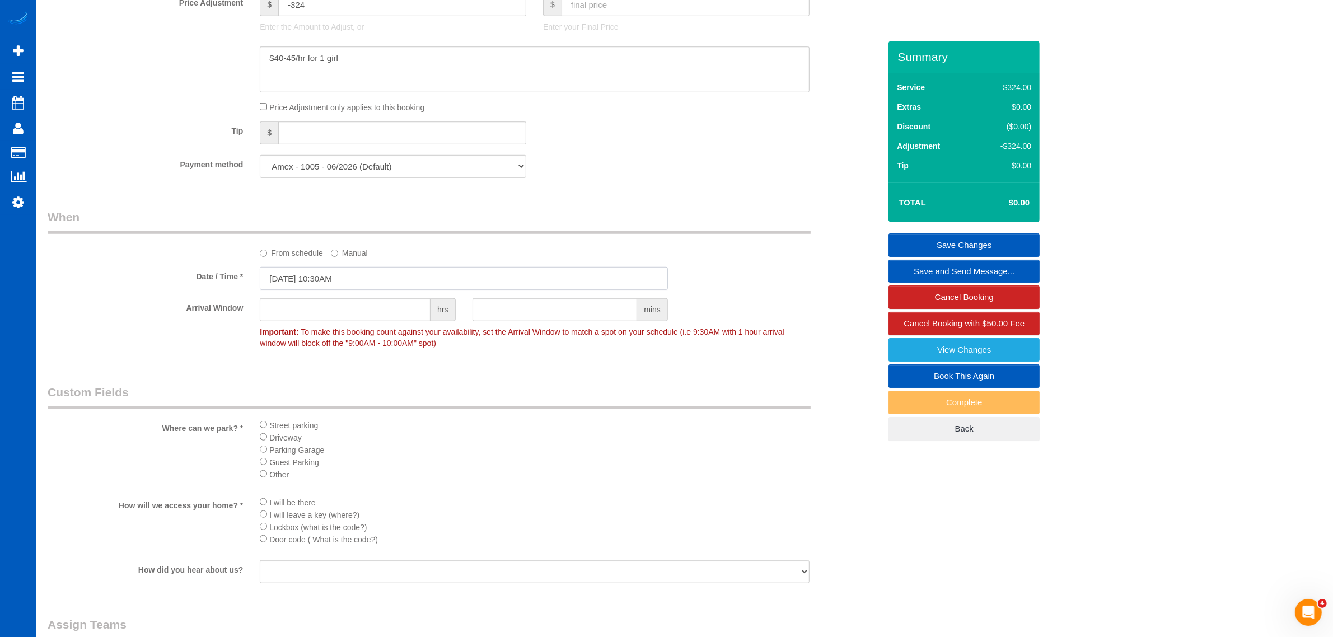
click at [309, 274] on input "08/18/2025 10:30AM" at bounding box center [464, 278] width 408 height 23
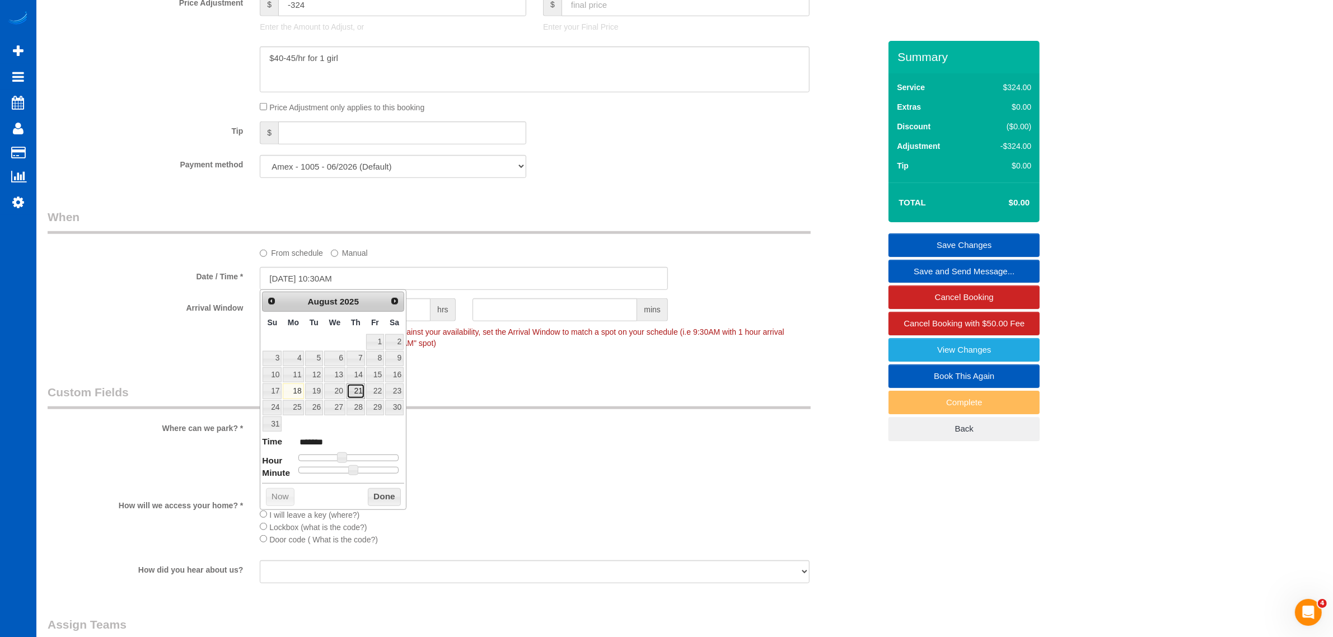
click at [354, 396] on link "21" at bounding box center [356, 391] width 18 height 15
type input "08/21/2025 9:30AM"
type input "******"
type input "08/21/2025 8:30AM"
type input "******"
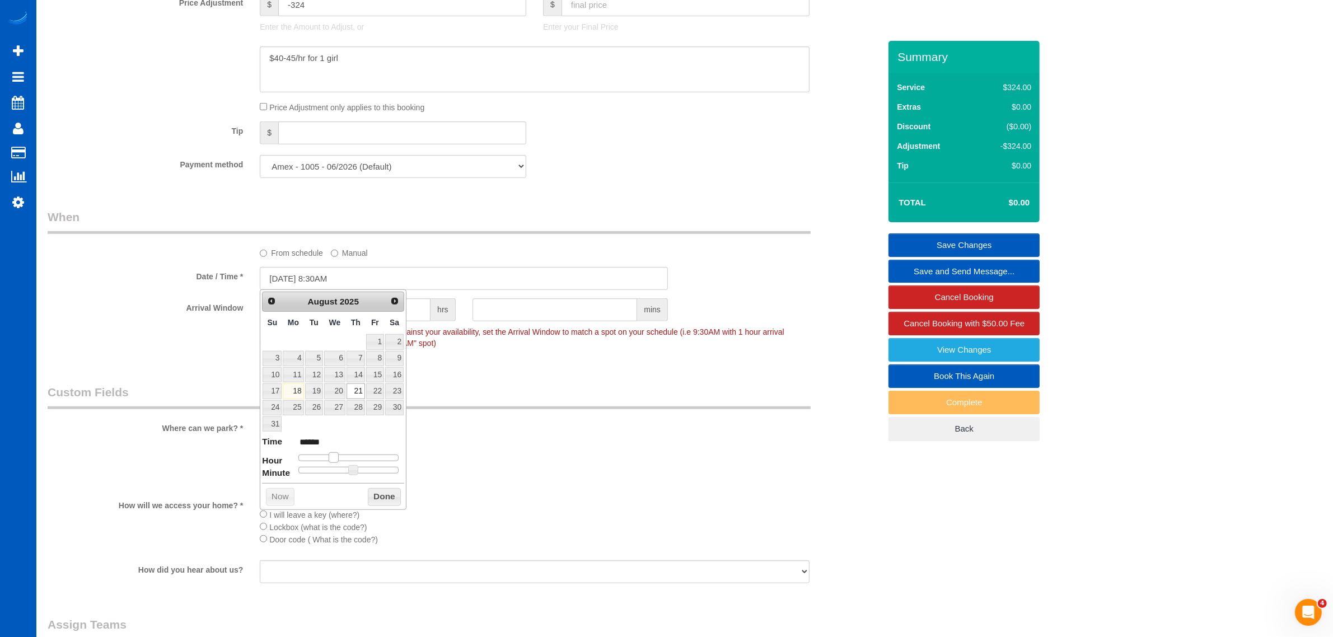
drag, startPoint x: 339, startPoint y: 457, endPoint x: 342, endPoint y: 469, distance: 12.1
click at [332, 461] on span at bounding box center [334, 457] width 10 height 10
type input "08/21/2025 9:30AM"
type input "******"
click at [340, 460] on span at bounding box center [338, 457] width 10 height 10
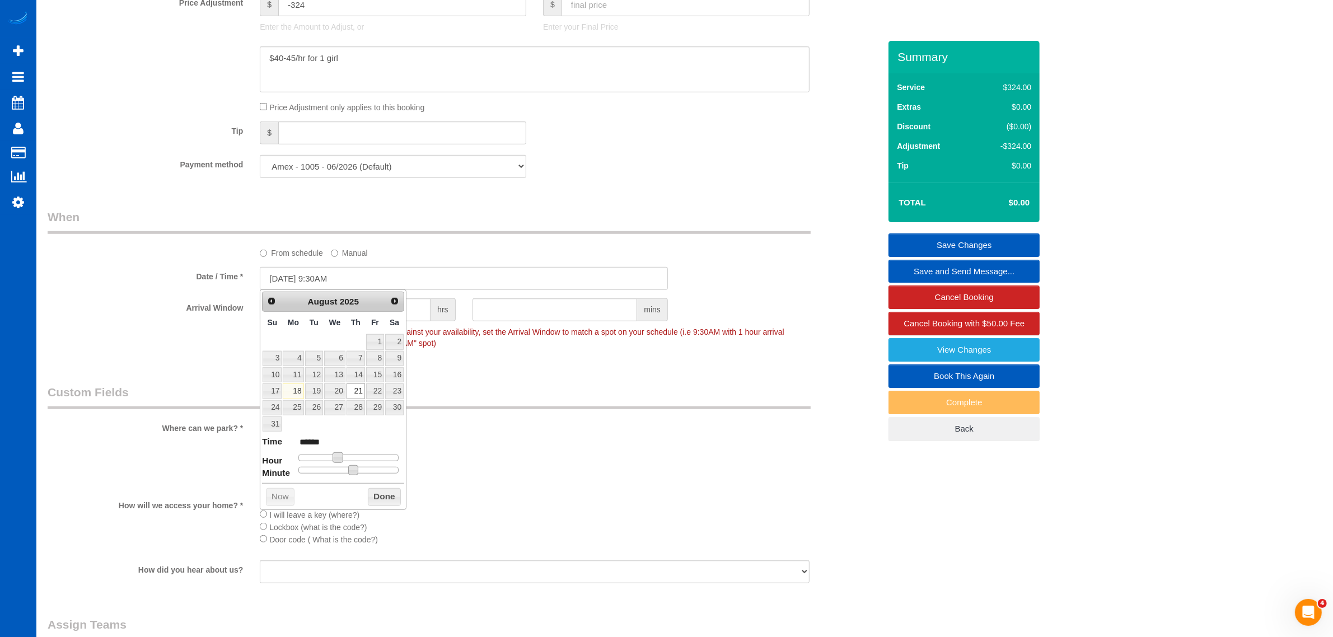
type input "08/21/2025 9:25AM"
type input "******"
type input "08/21/2025 9:20AM"
type input "******"
type input "08/21/2025 9:15AM"
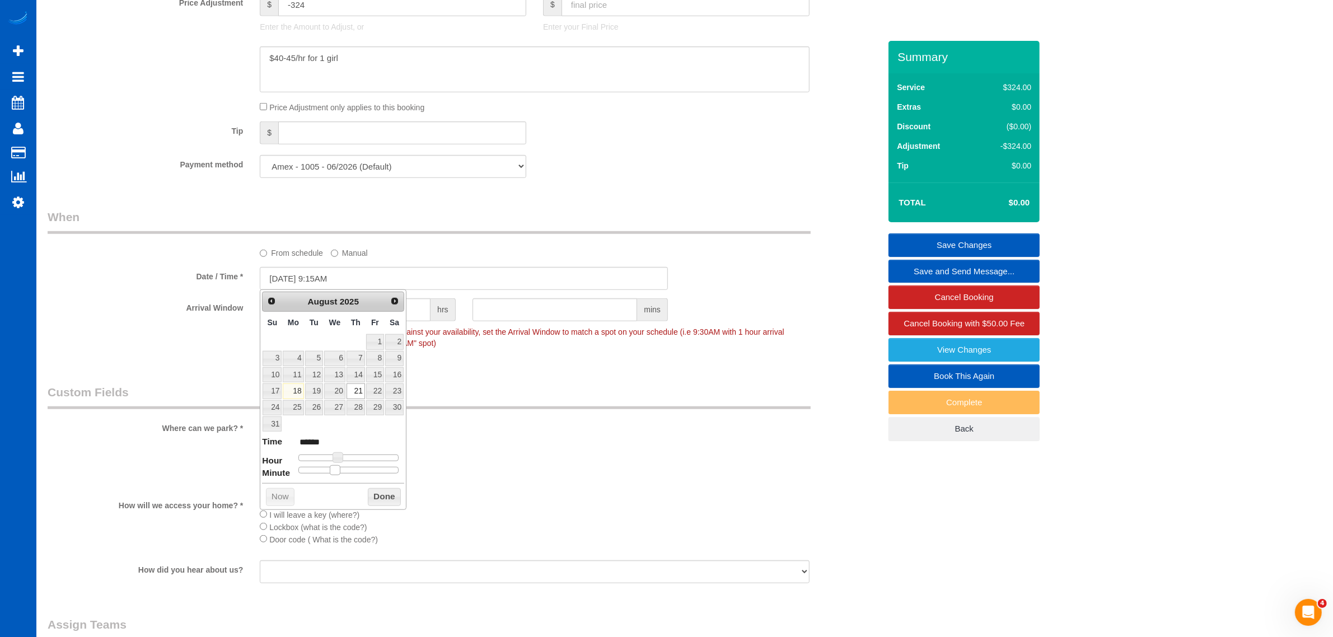
type input "******"
type input "08/21/2025 9:10AM"
type input "******"
type input "08/21/2025 9:05AM"
type input "******"
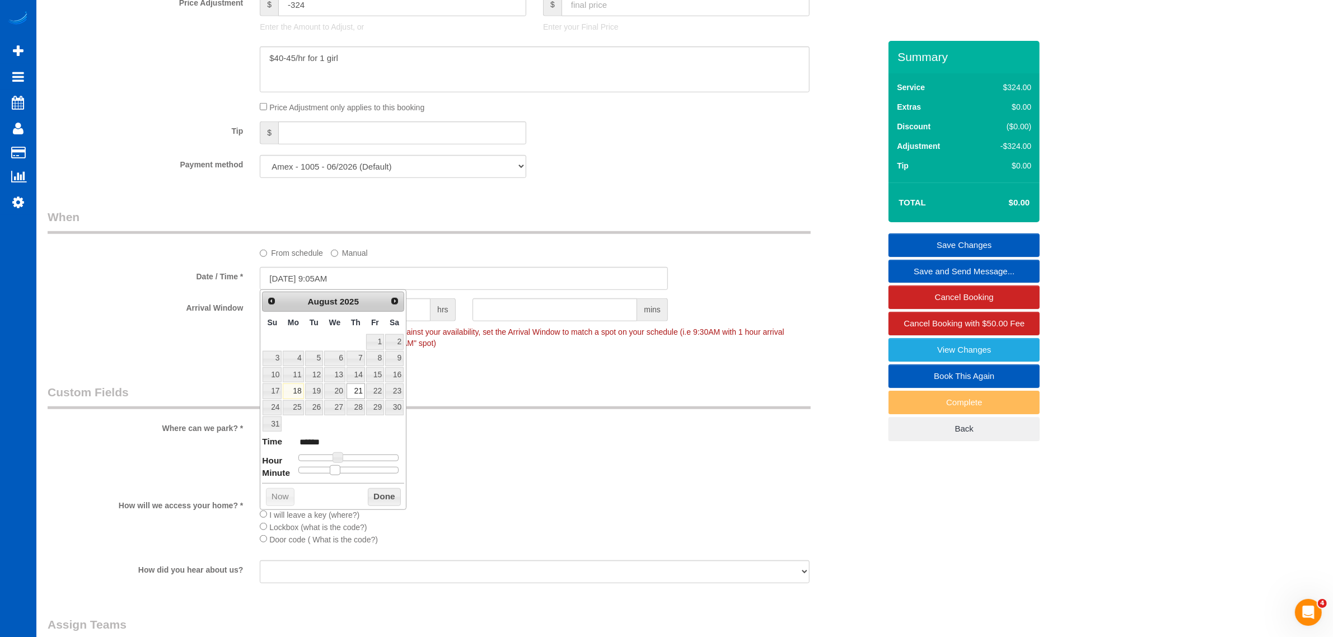
type input "08/21/2025 9:00AM"
type input "******"
drag, startPoint x: 348, startPoint y: 471, endPoint x: 298, endPoint y: 478, distance: 49.7
click at [298, 478] on div "Prev Next August 2025 Su Mo Tu We Th Fr Sa 1 2 3 4 5 6 7 8 9 10 11 12 13 14 15 …" at bounding box center [333, 399] width 147 height 221
click at [378, 498] on button "Done" at bounding box center [384, 497] width 33 height 18
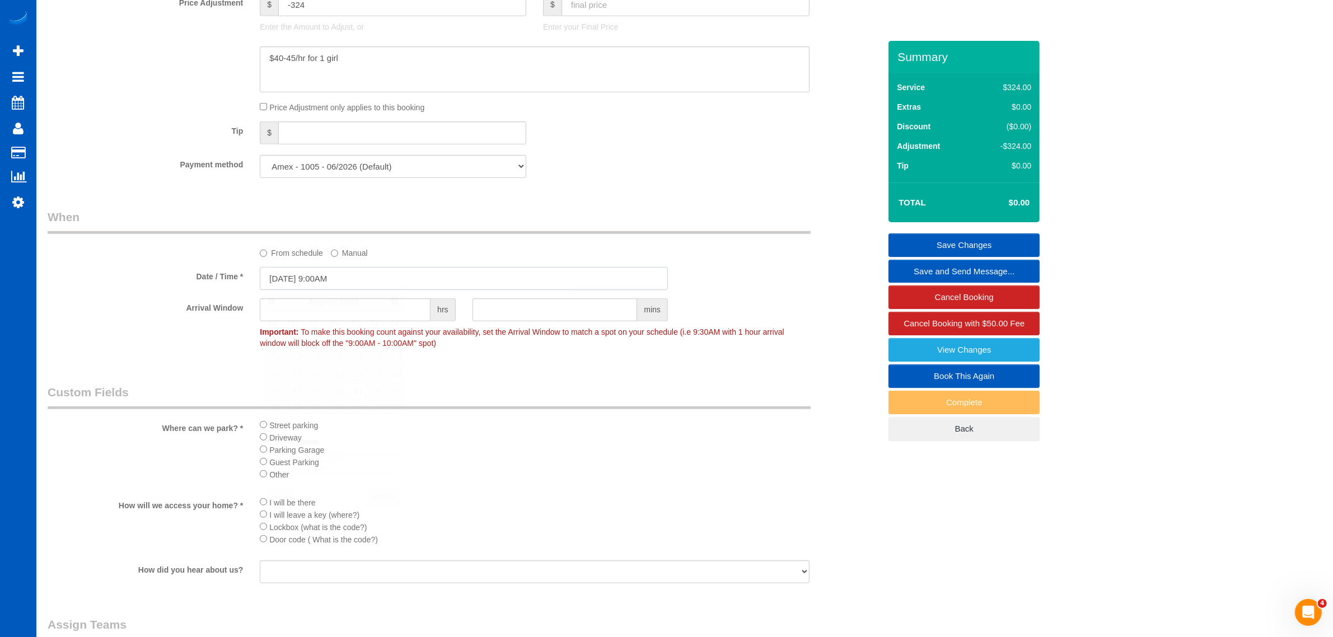
click at [328, 278] on input "08/21/2025 9:00AM" at bounding box center [464, 278] width 408 height 23
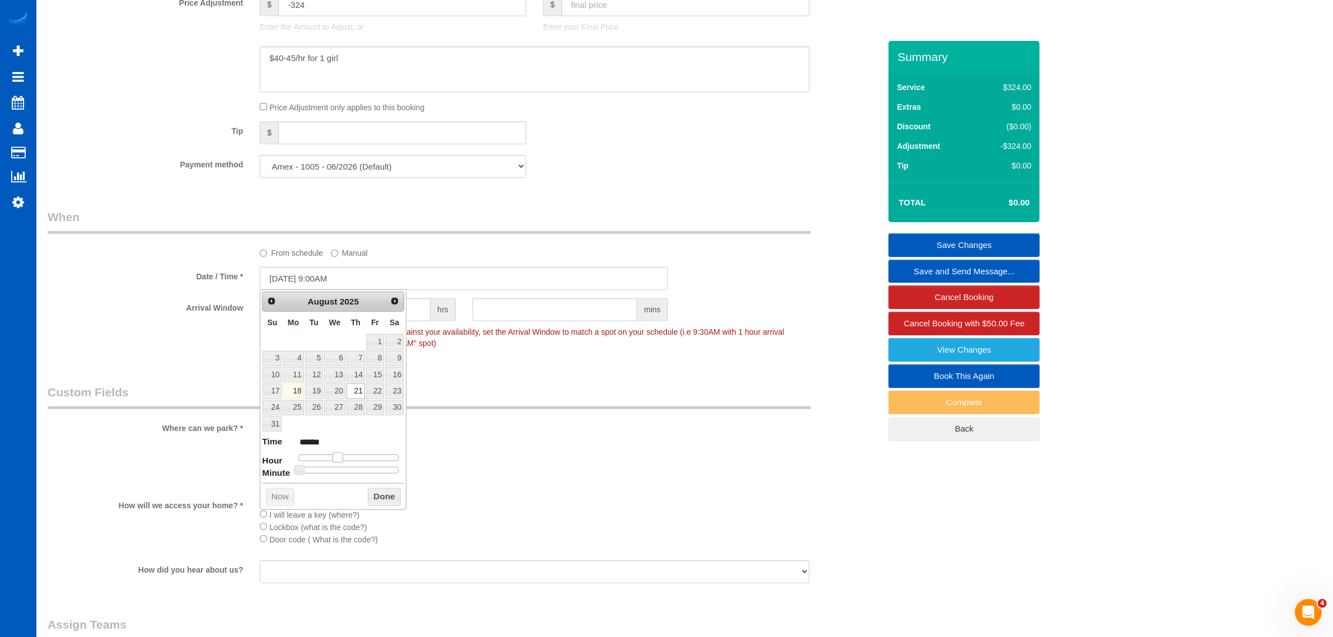
type input "08/21/2025 10:00AM"
type input "*******"
drag, startPoint x: 342, startPoint y: 457, endPoint x: 348, endPoint y: 460, distance: 6.0
click at [348, 460] on div at bounding box center [348, 458] width 100 height 7
click at [385, 499] on button "Done" at bounding box center [384, 497] width 33 height 18
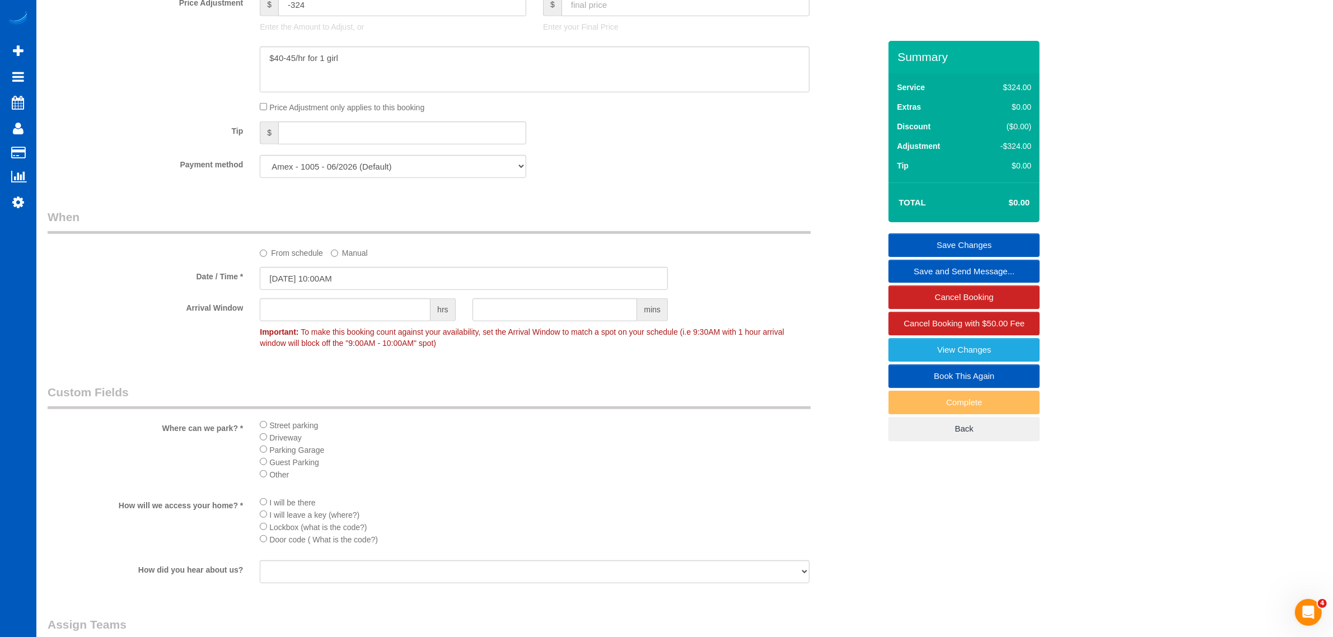
scroll to position [1283, 0]
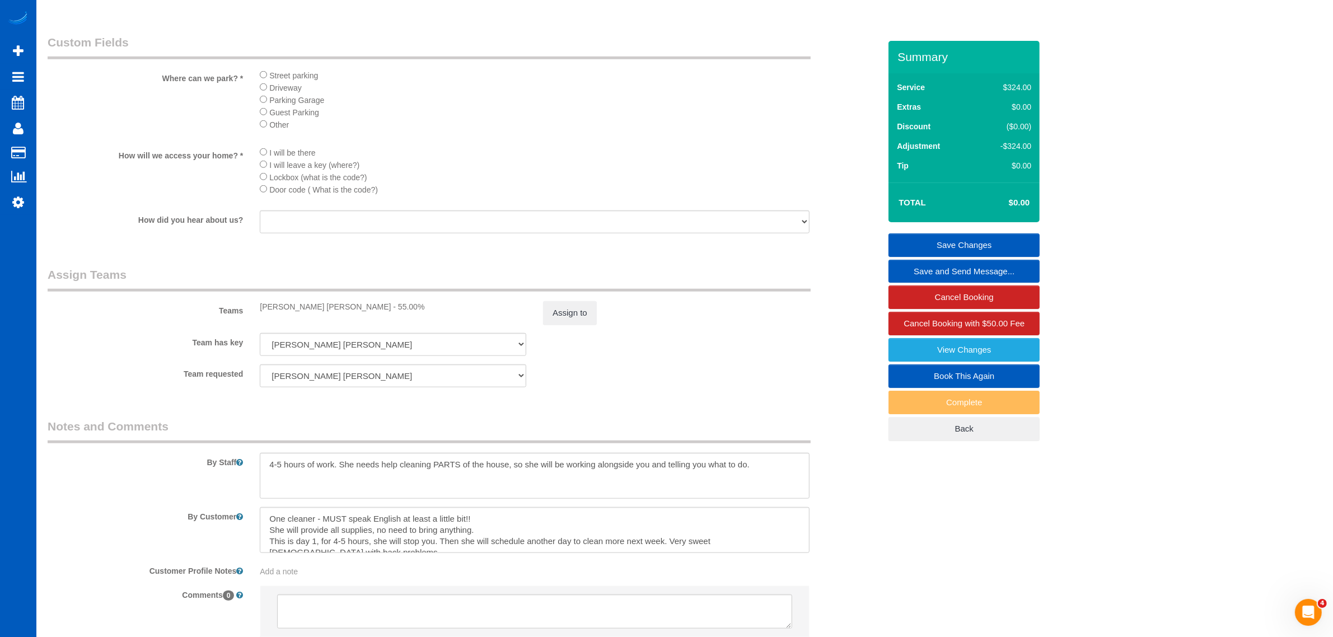
click at [963, 236] on link "Save Changes" at bounding box center [964, 245] width 151 height 24
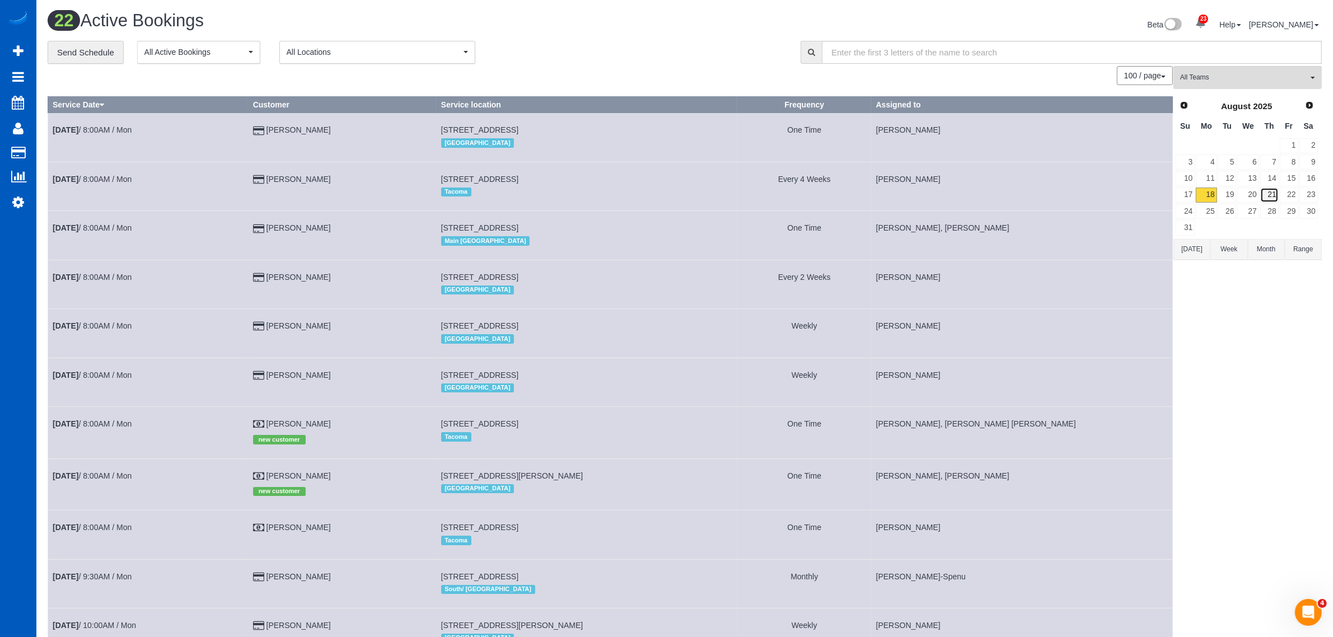
click at [1274, 194] on link "21" at bounding box center [1269, 195] width 18 height 15
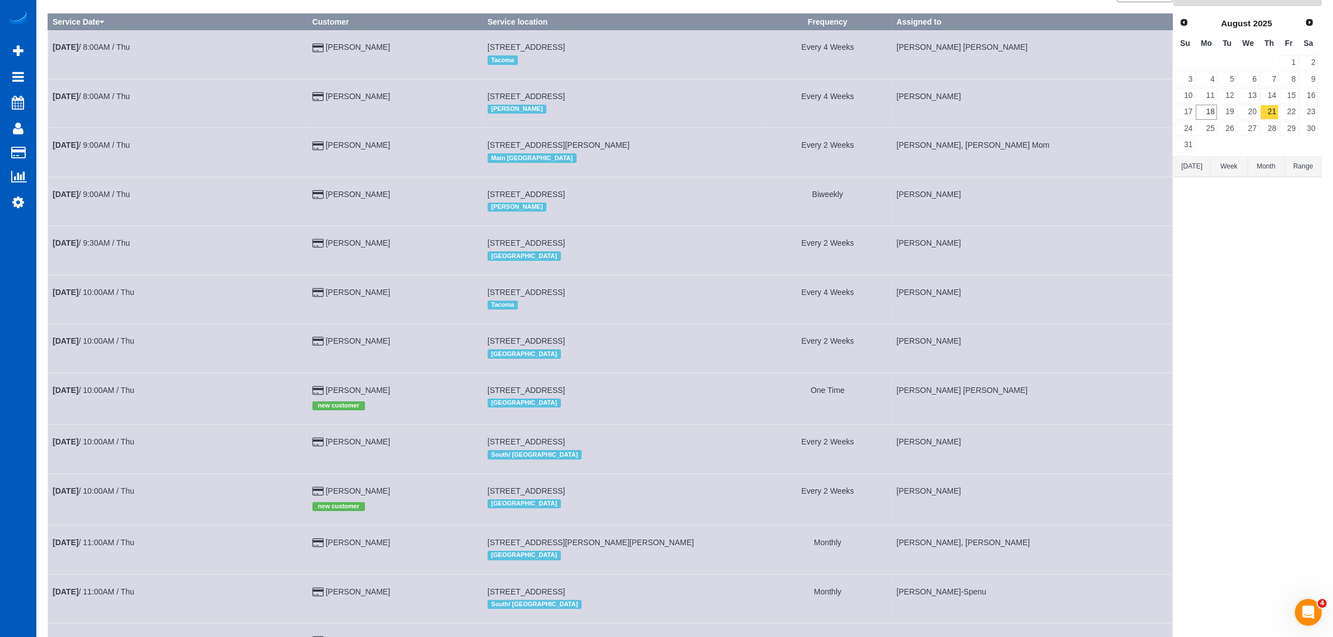
scroll to position [116, 0]
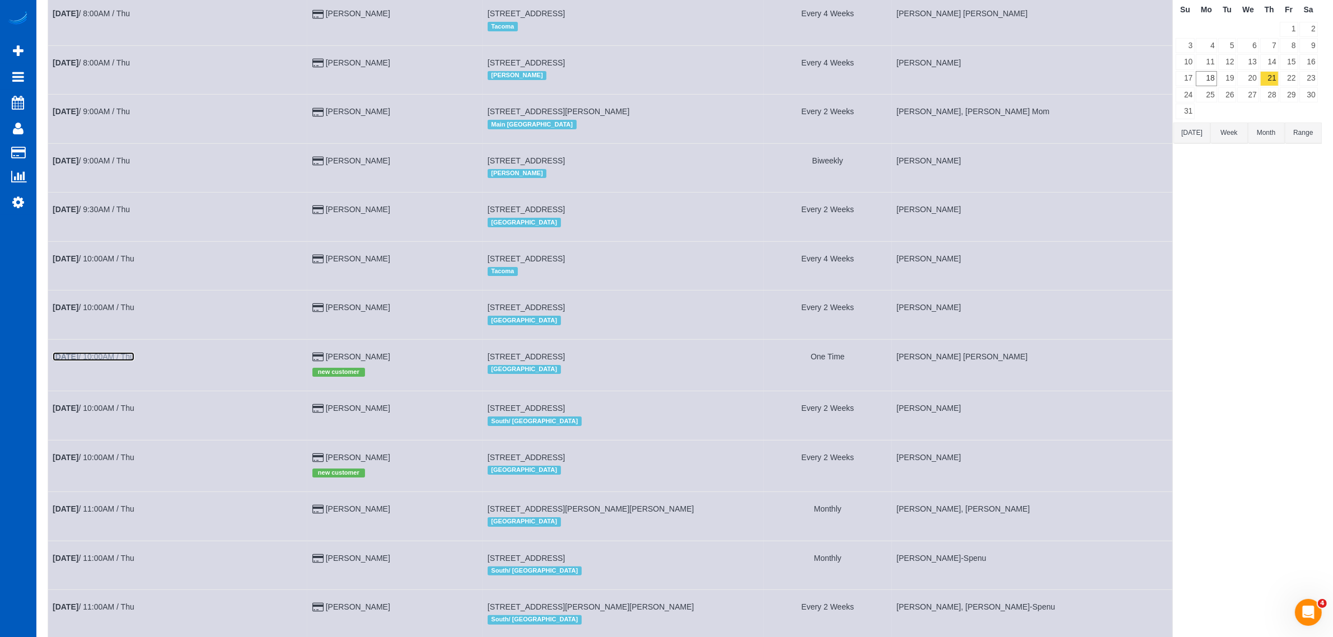
click at [88, 360] on link "Aug 21st / 10:00AM / Thu" at bounding box center [94, 356] width 82 height 9
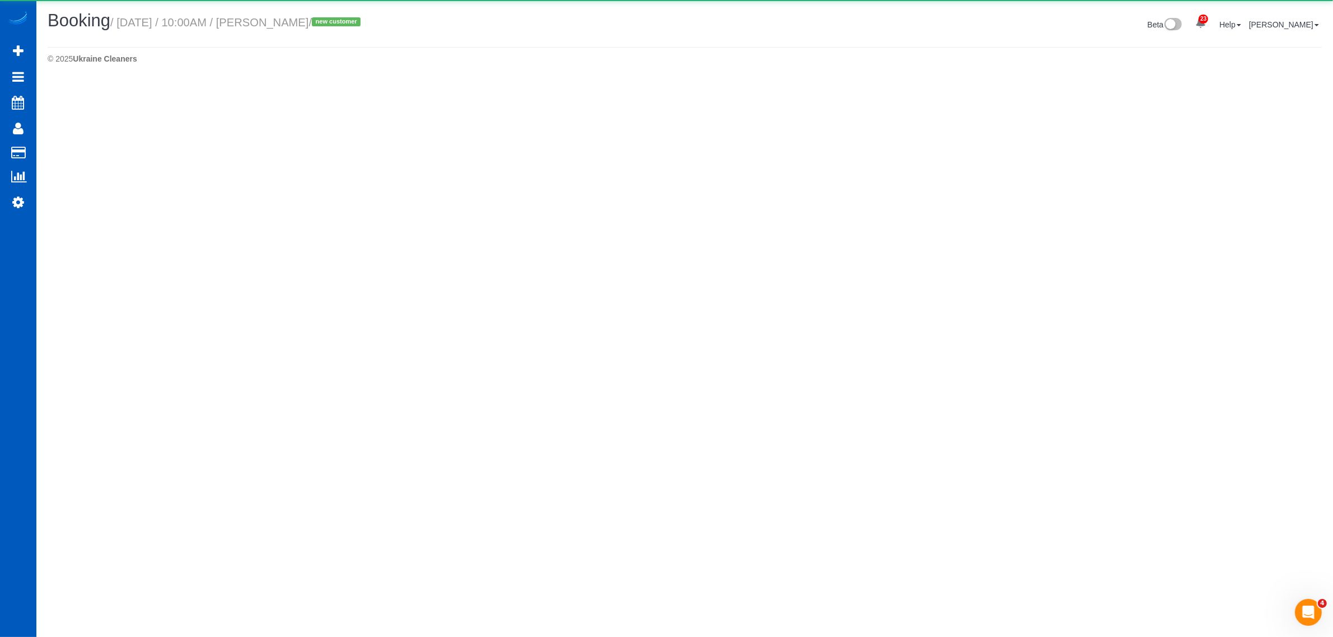
scroll to position [79, 1344]
select select "CO"
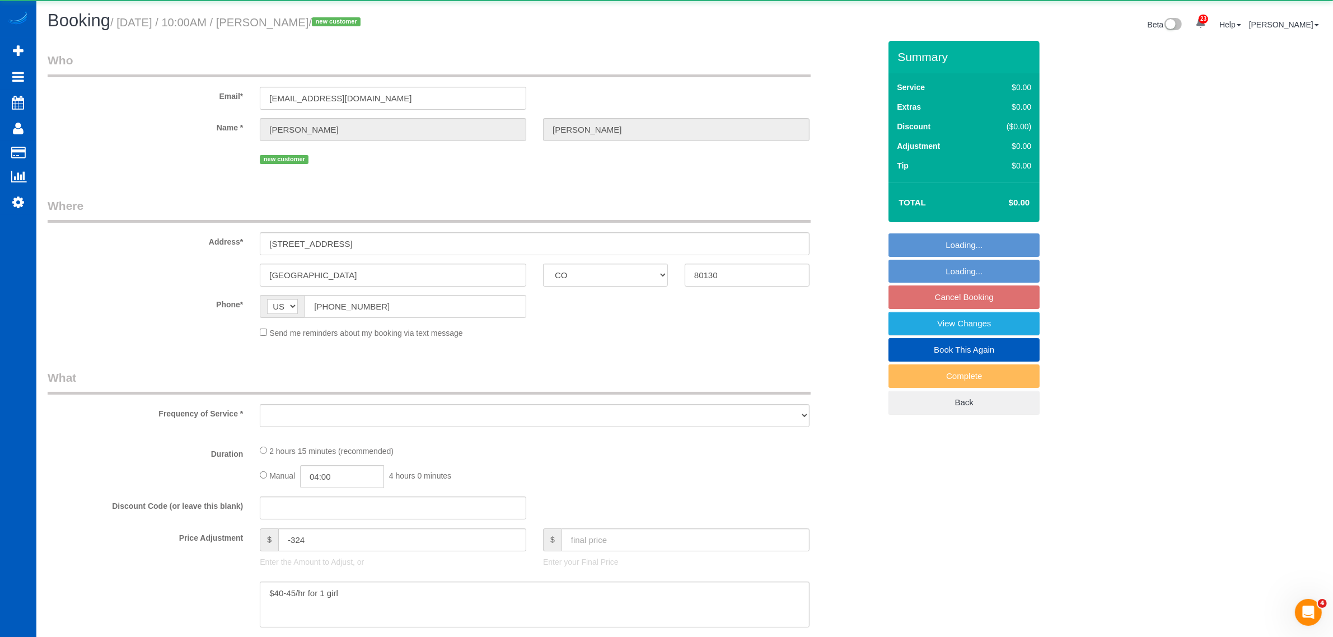
scroll to position [1454, 1333]
select select "string:fspay-dd346907-030c-4f5c-9de1-28653bd051dd"
select select "199"
select select "1501"
select select "3"
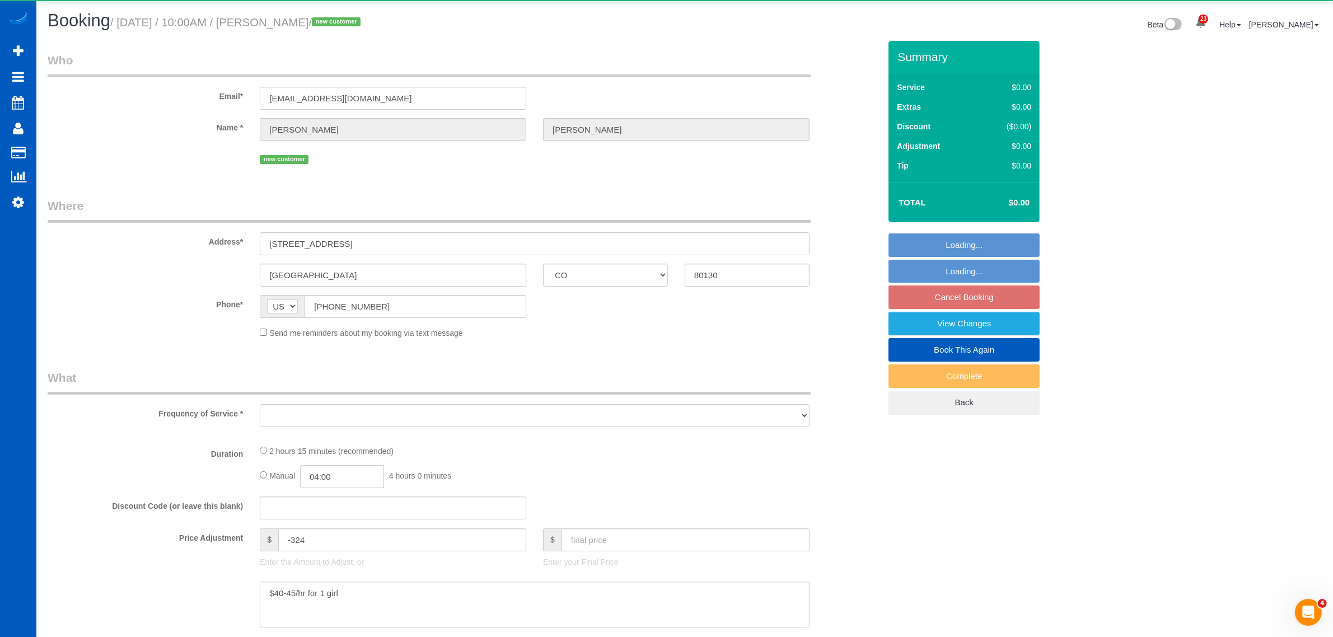
select select "3"
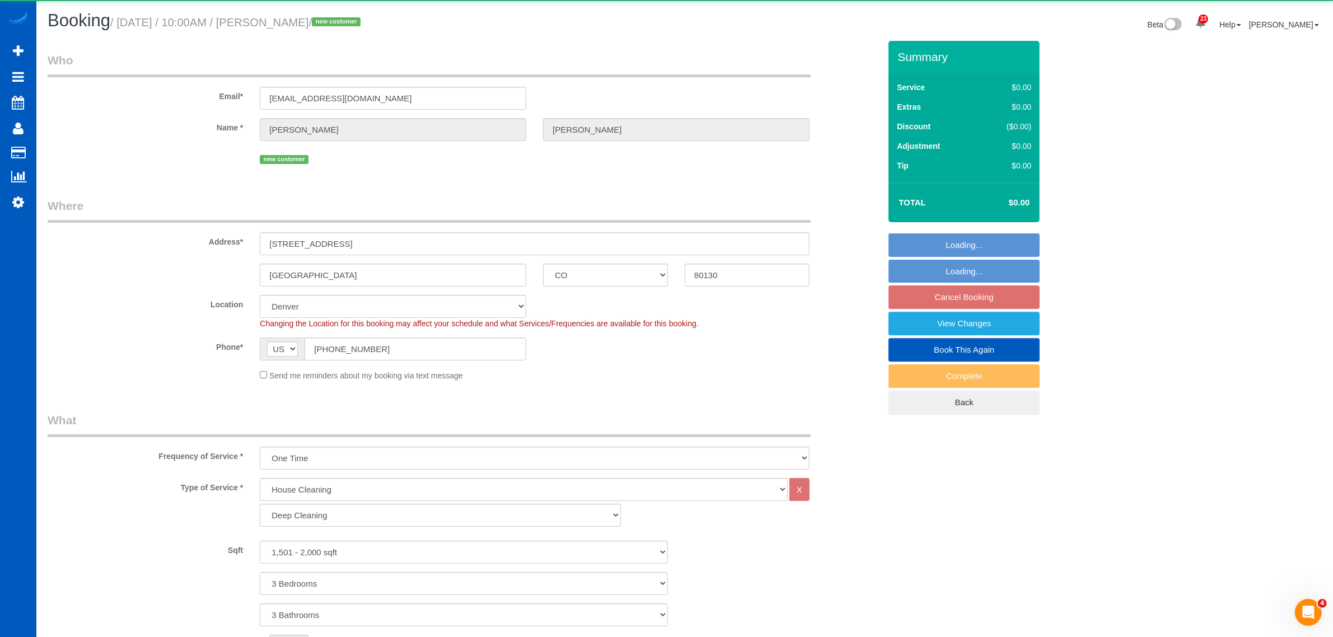
select select "object:23566"
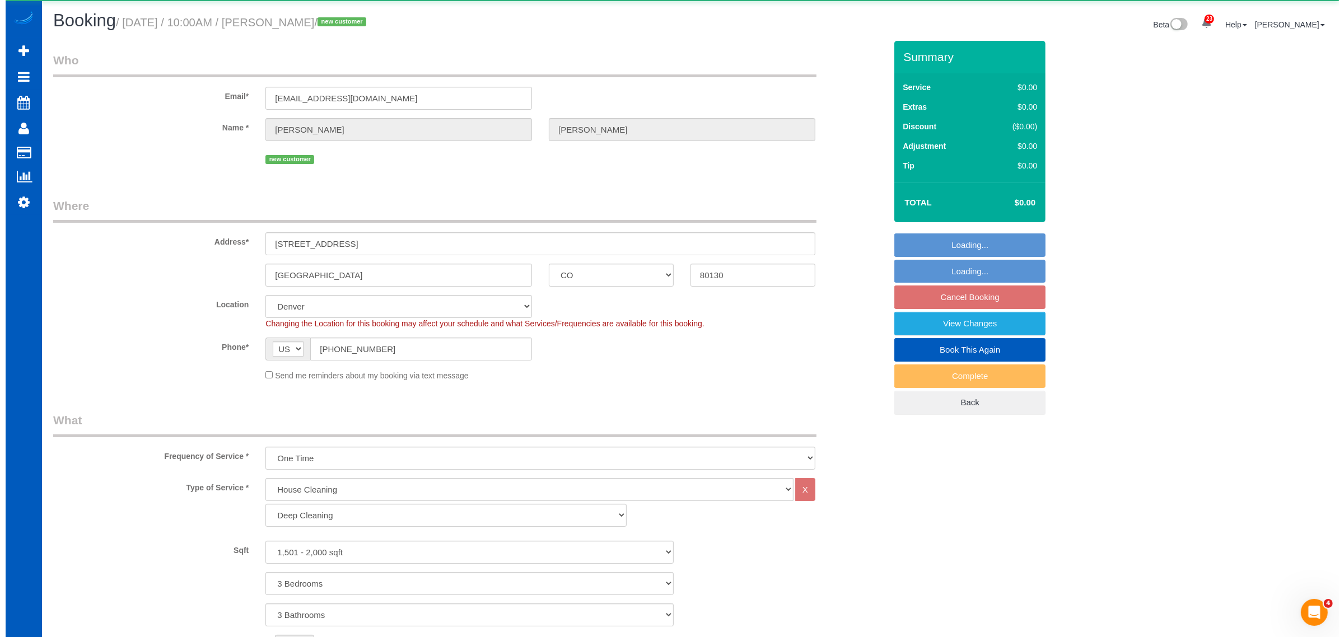
scroll to position [0, 0]
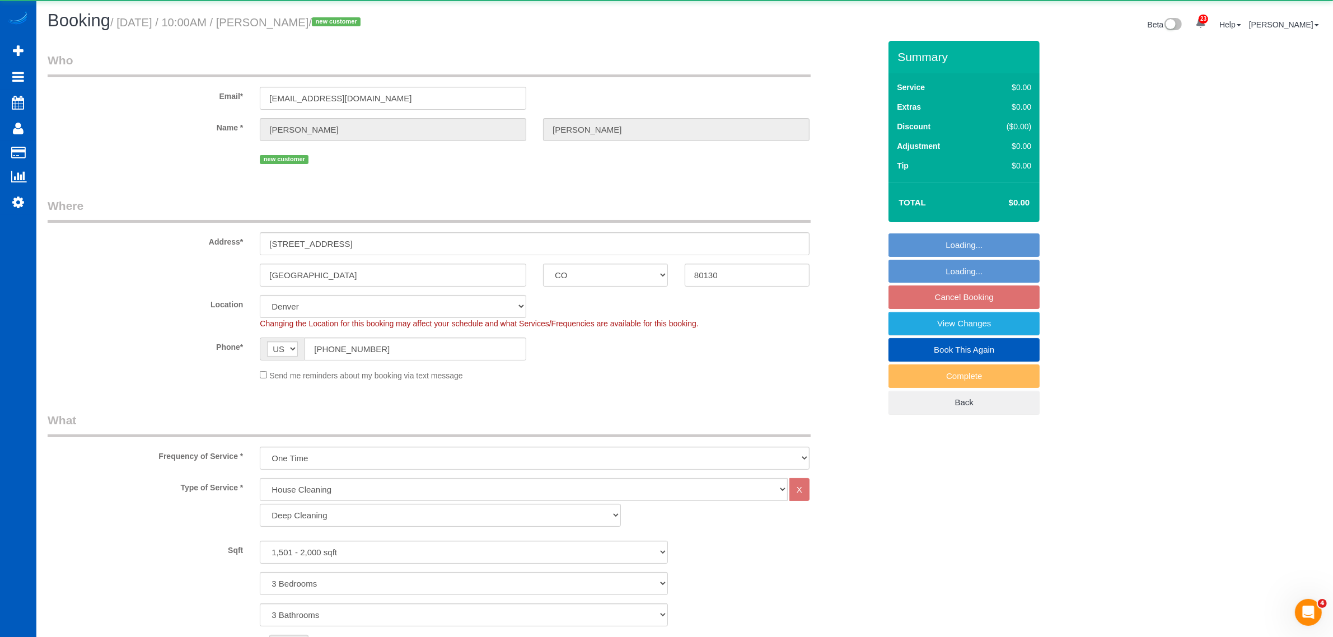
select select "spot49"
select select "object:23794"
select select "1501"
select select "3"
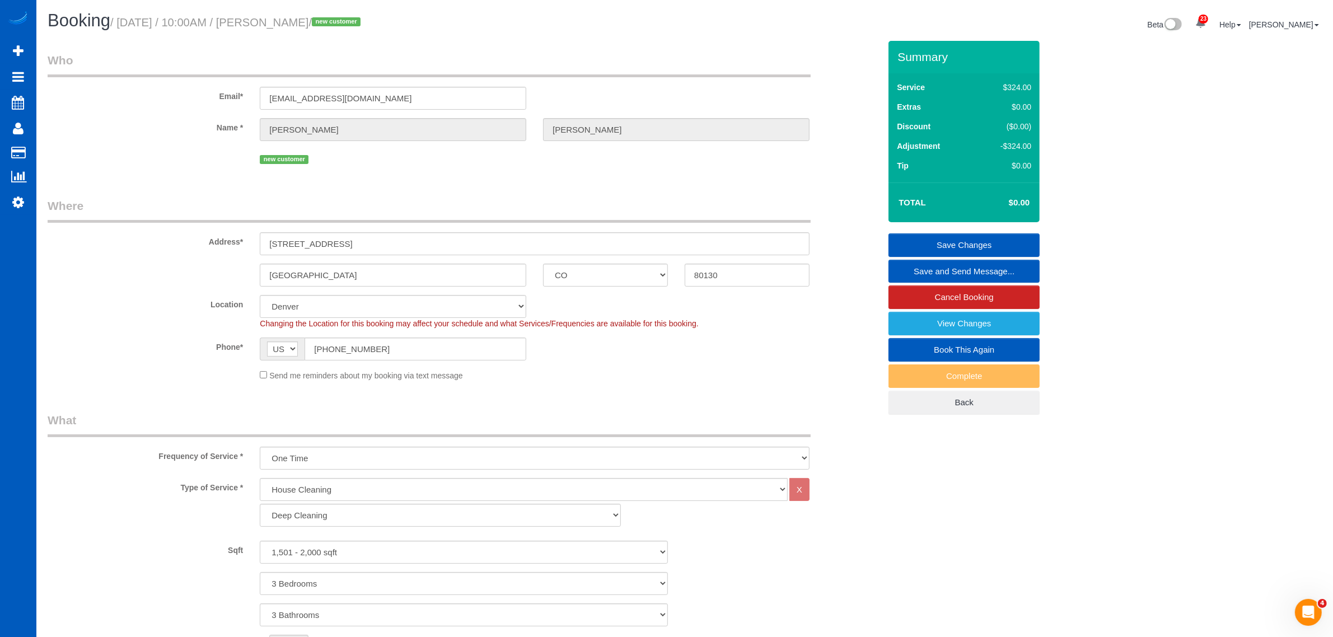
click at [942, 267] on link "Save and Send Message..." at bounding box center [964, 272] width 151 height 24
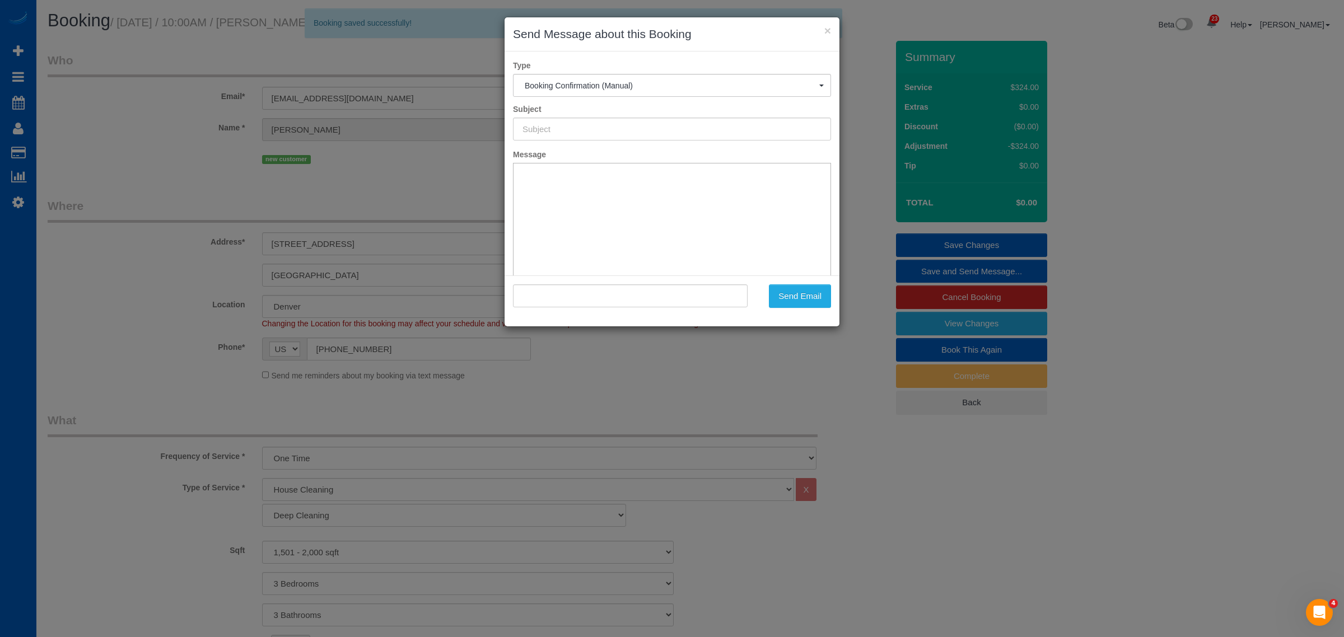
scroll to position [1941, 1344]
type input "Cleaning Service Confirmed!"
type input ""Terri Gardner" <tbgardner1@aol.com>"
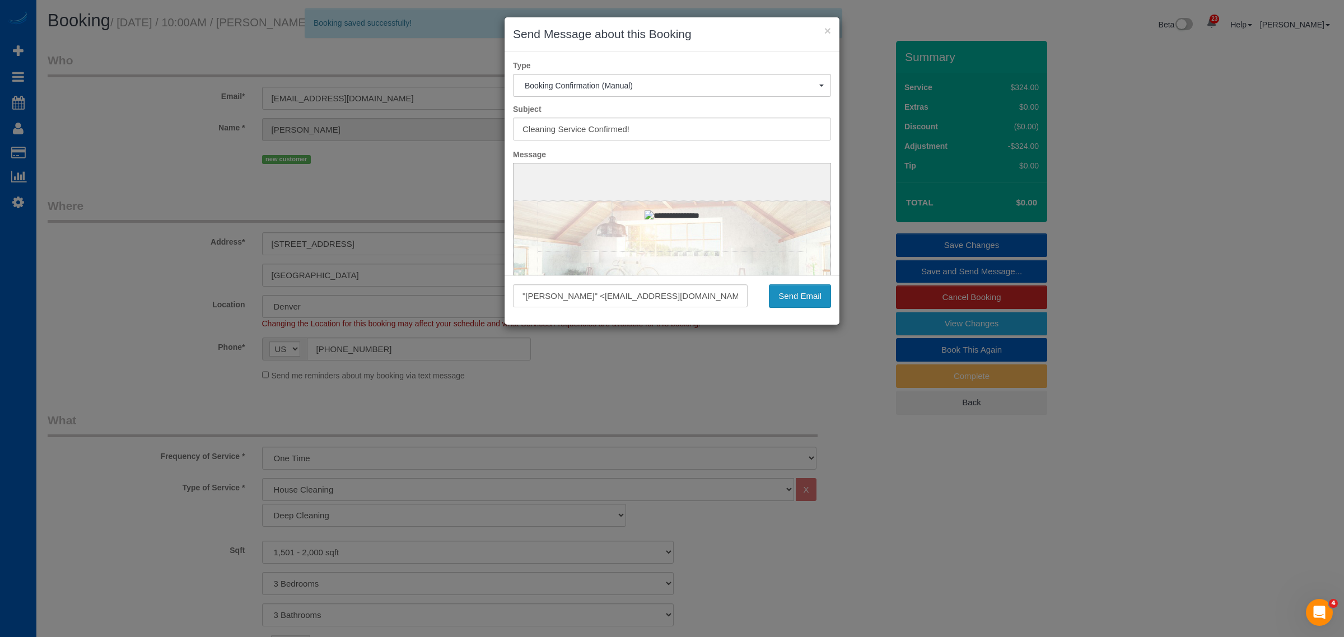
click at [776, 295] on button "Send Email" at bounding box center [800, 296] width 62 height 24
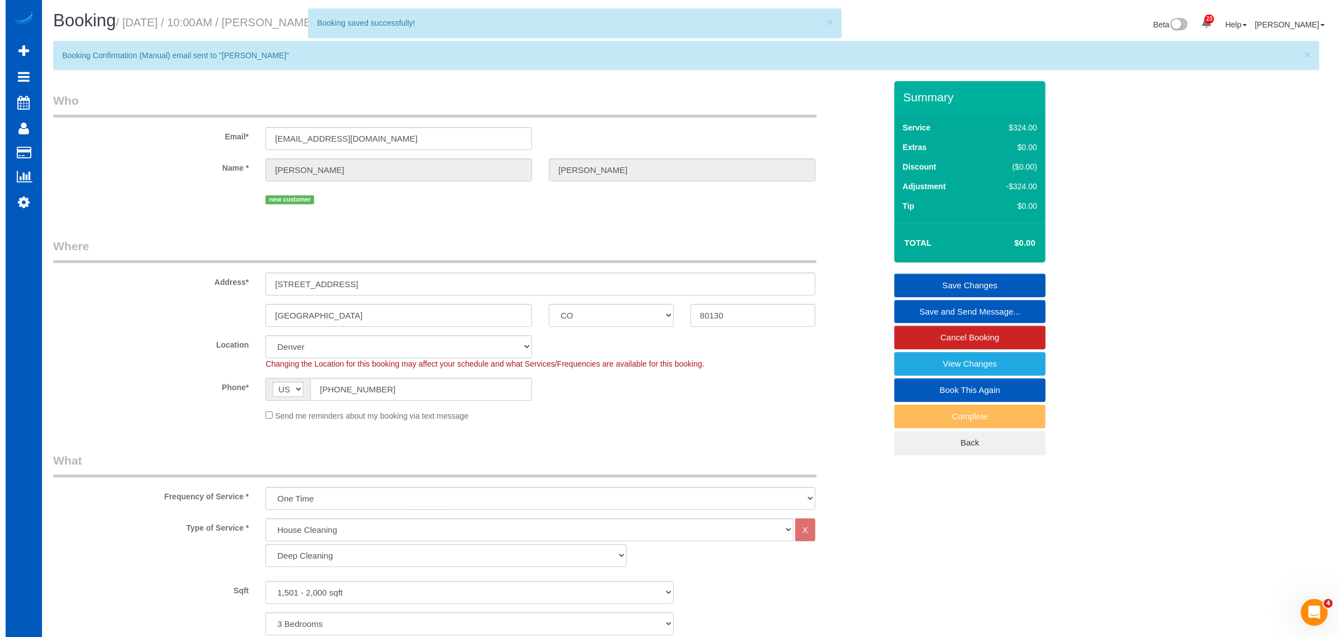
scroll to position [54010, 54659]
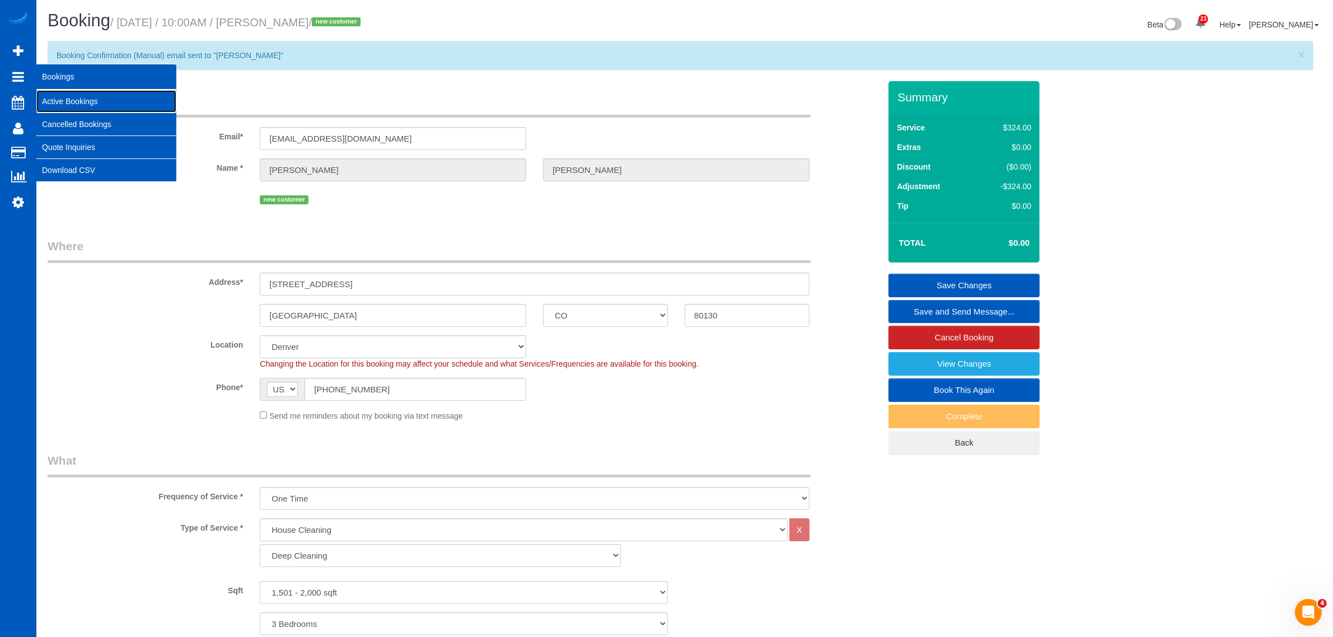
click at [73, 96] on link "Active Bookings" at bounding box center [106, 101] width 140 height 22
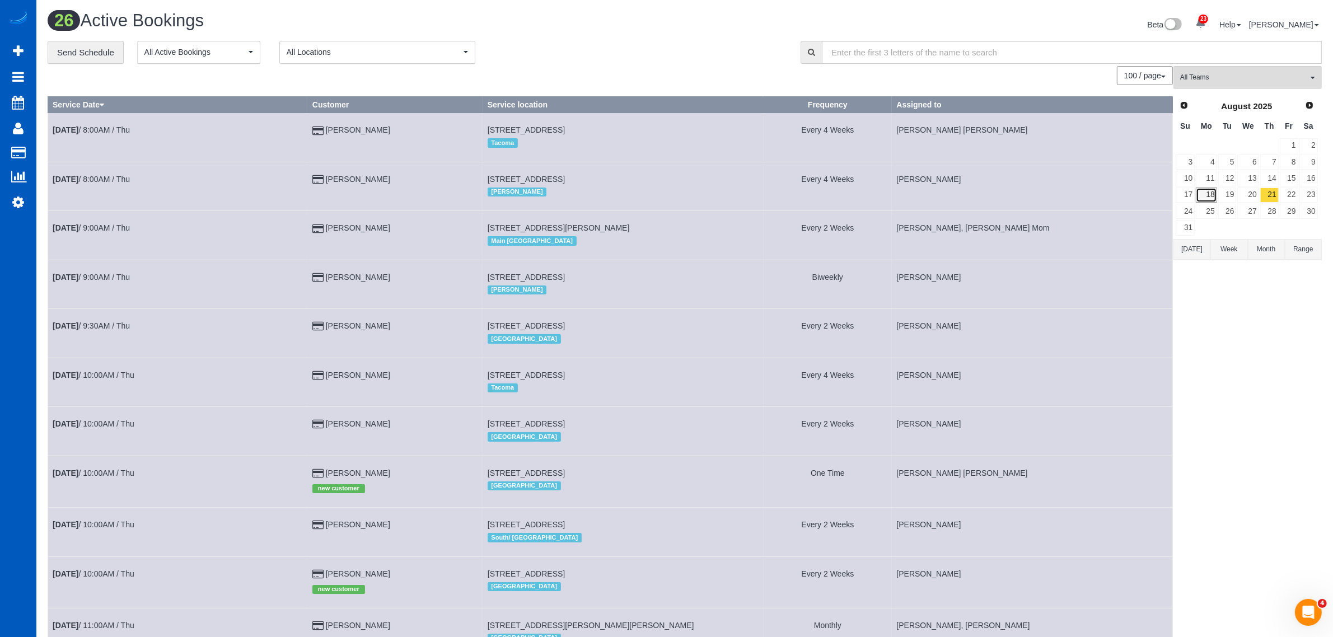
click at [1216, 193] on link "18" at bounding box center [1206, 195] width 21 height 15
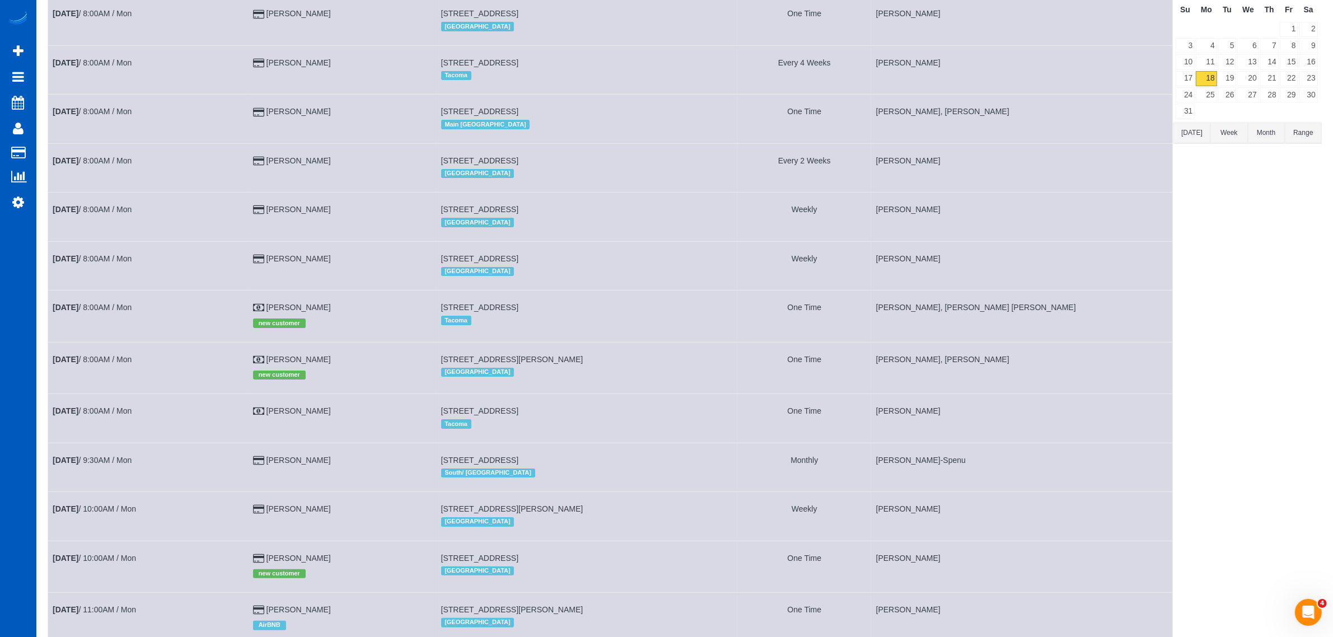
scroll to position [233, 0]
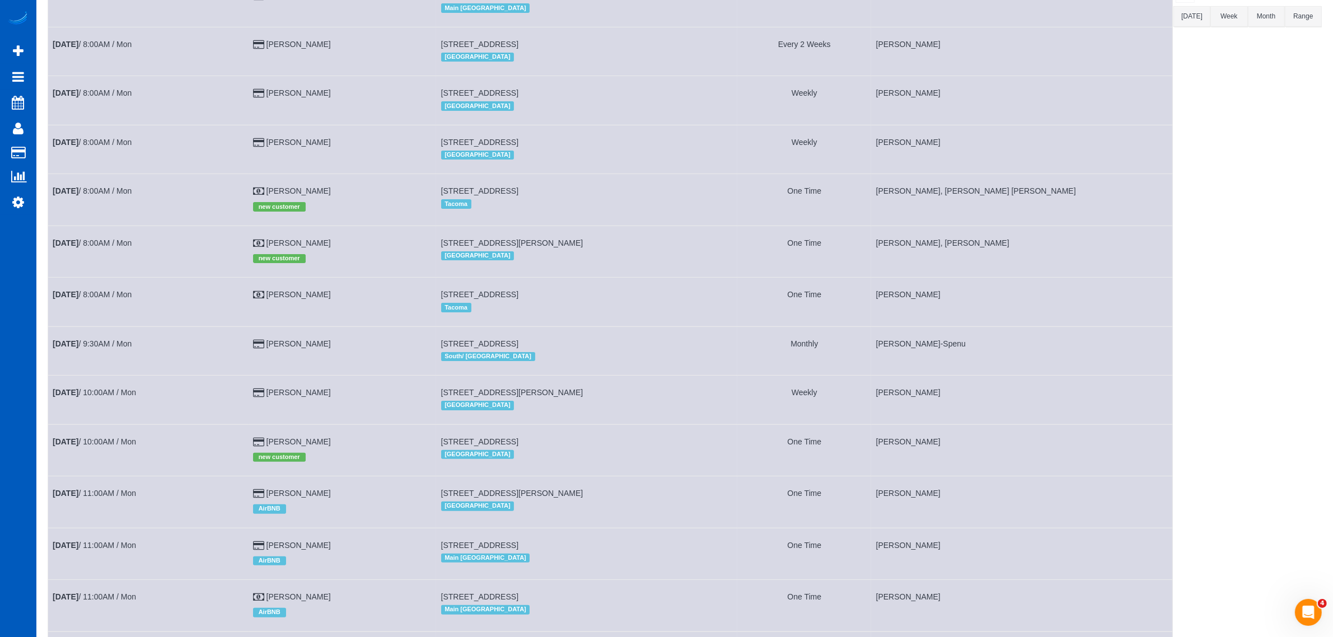
click at [99, 287] on td "Aug 18th / 8:00AM / Mon" at bounding box center [148, 302] width 200 height 49
click at [98, 303] on td "Aug 18th / 8:00AM / Mon" at bounding box center [148, 302] width 200 height 49
click at [97, 298] on link "Aug 18th / 8:00AM / Mon" at bounding box center [92, 294] width 79 height 9
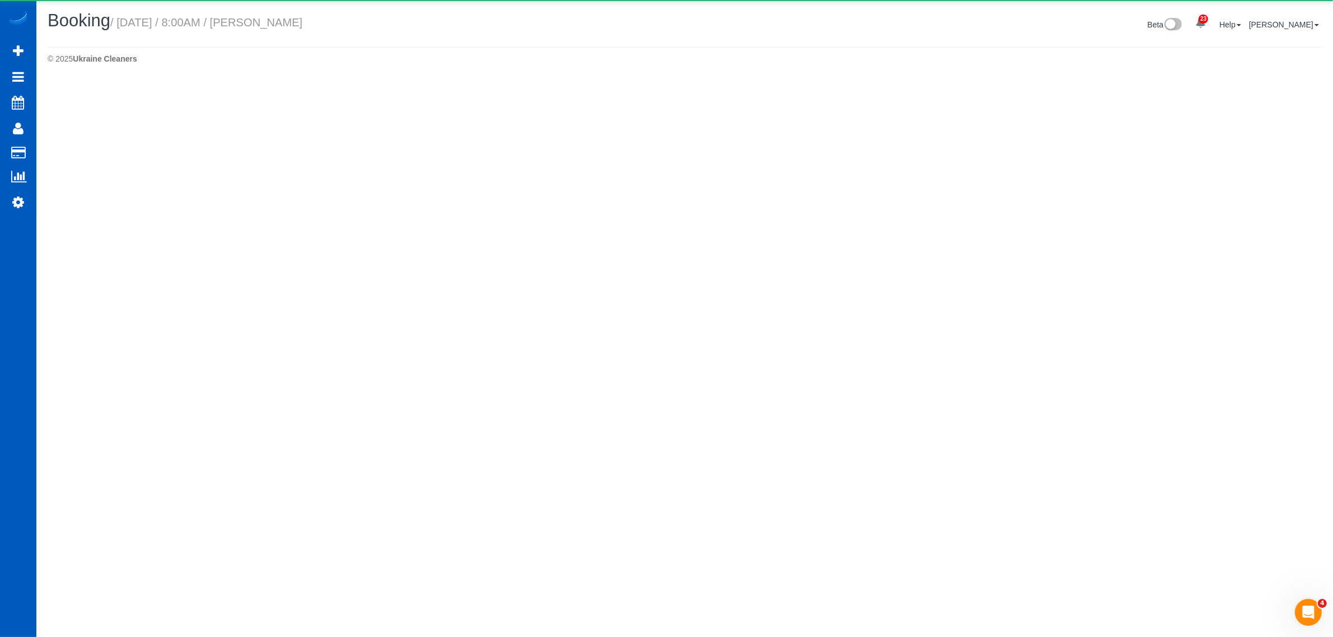
select select "WA"
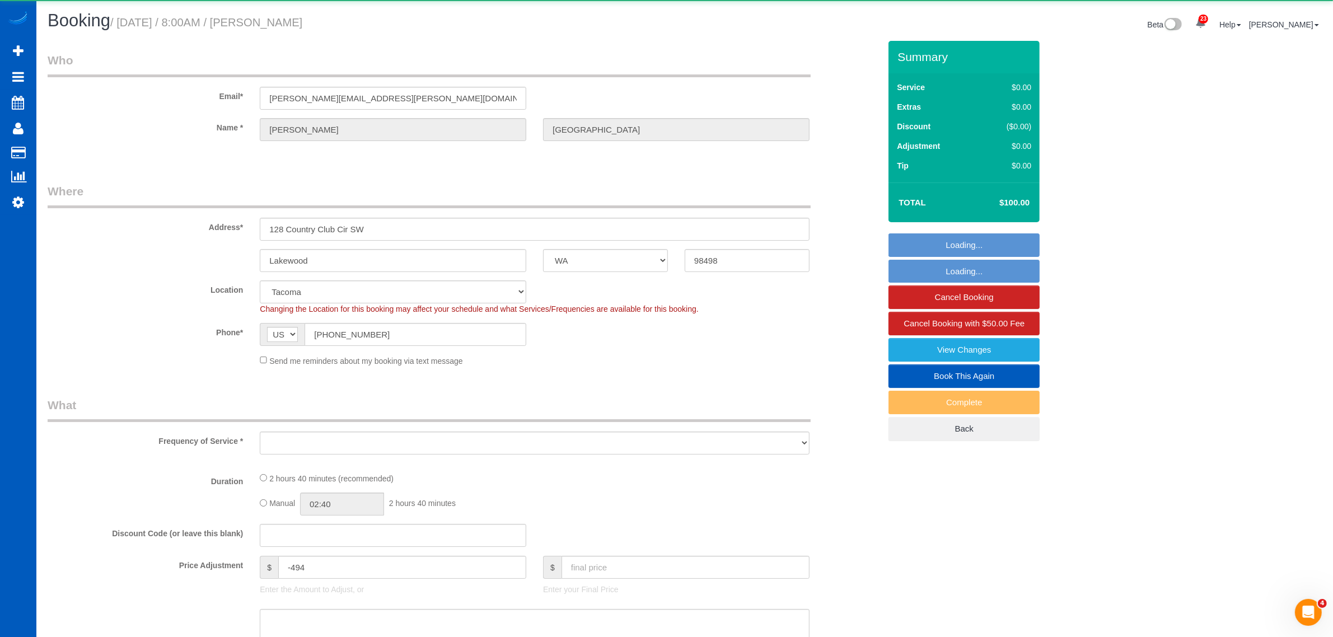
select select "object:25661"
select select "199"
select select "3001"
select select "3"
select select "4"
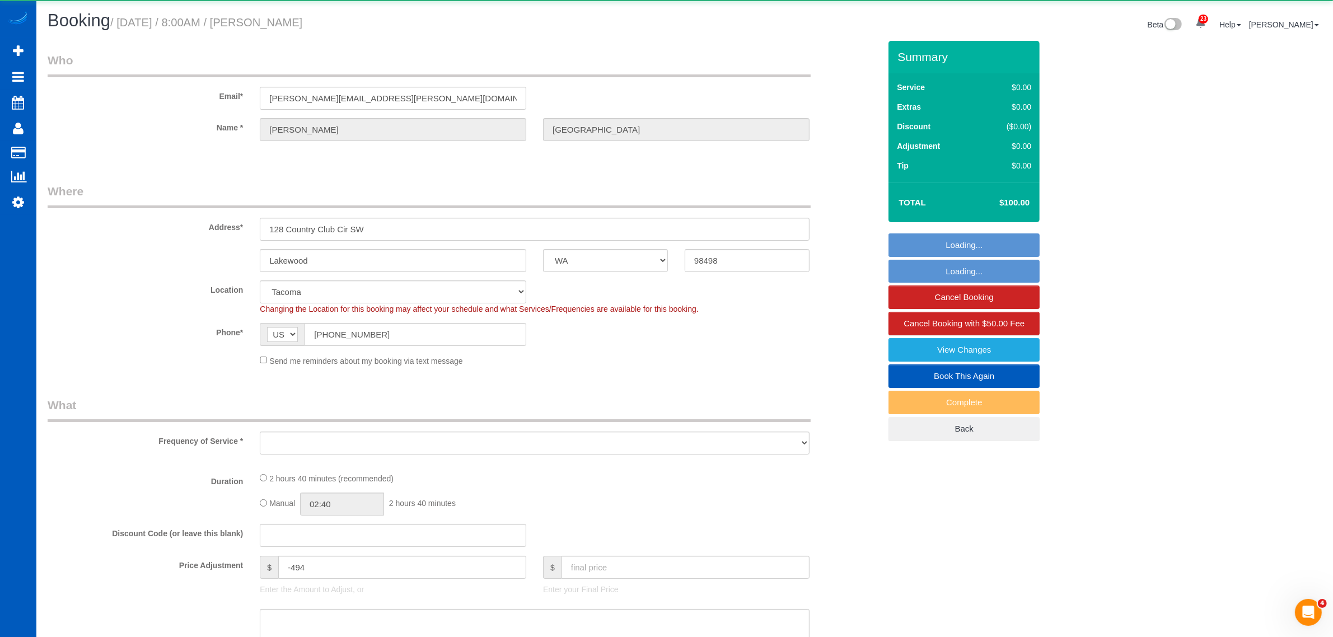
select select "spot58"
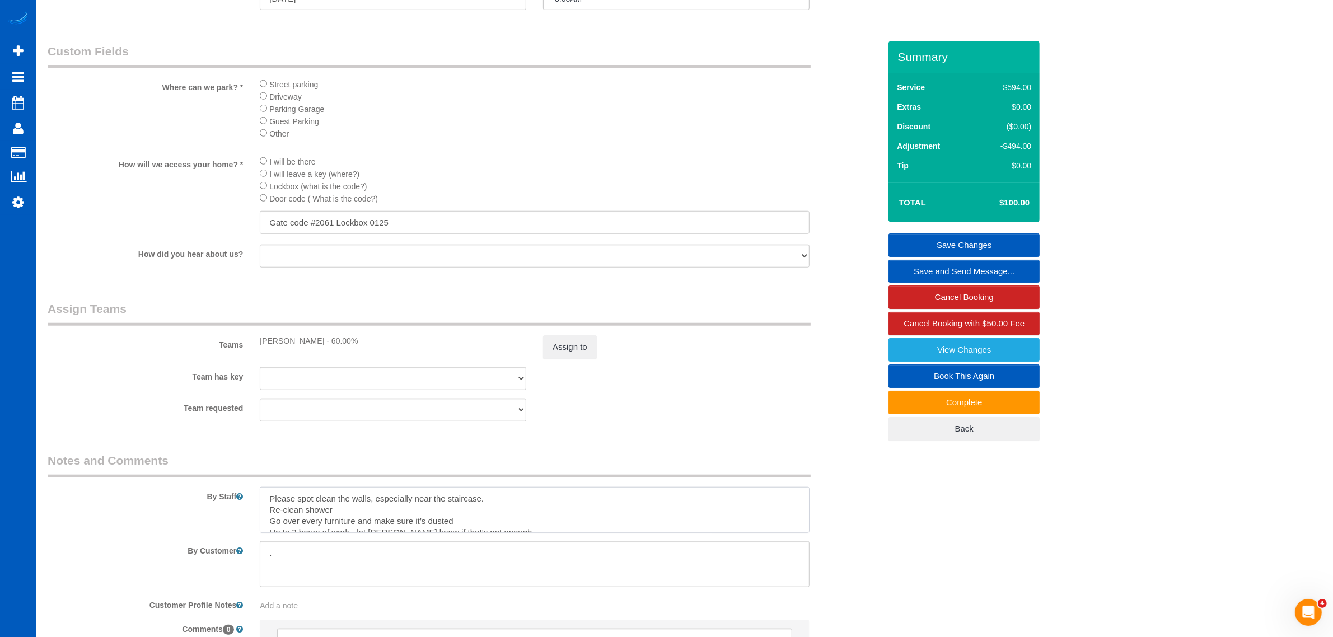
click at [578, 510] on textarea at bounding box center [535, 510] width 550 height 46
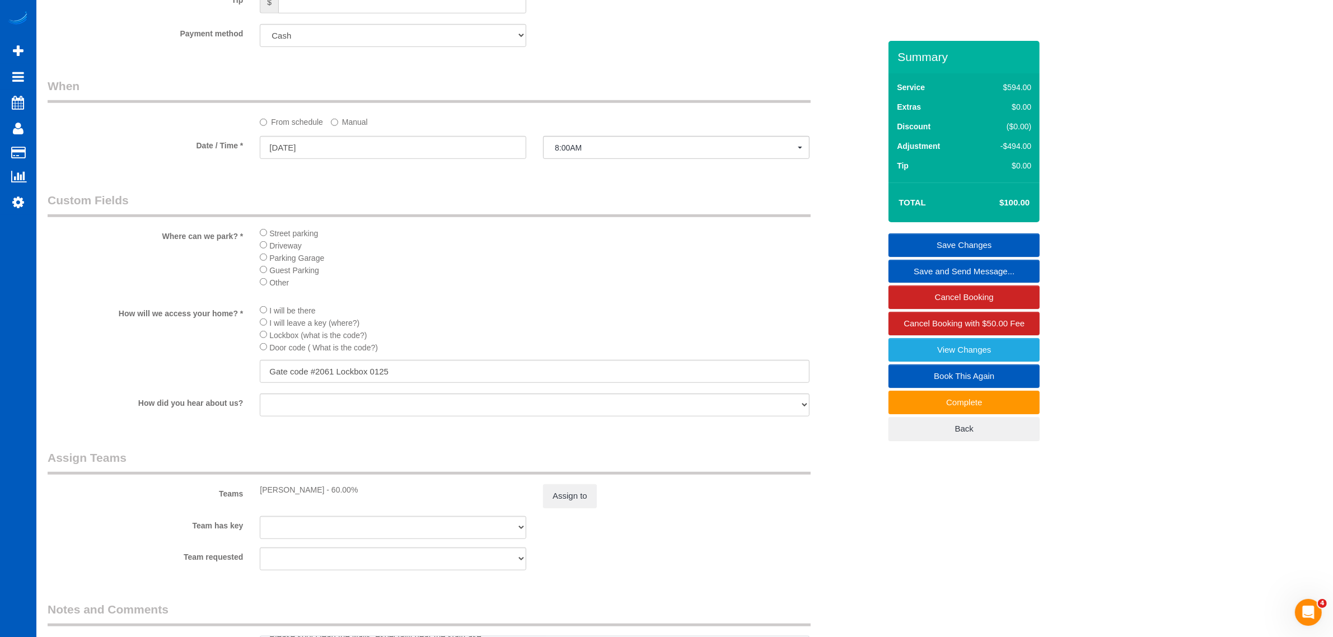
scroll to position [1050, 0]
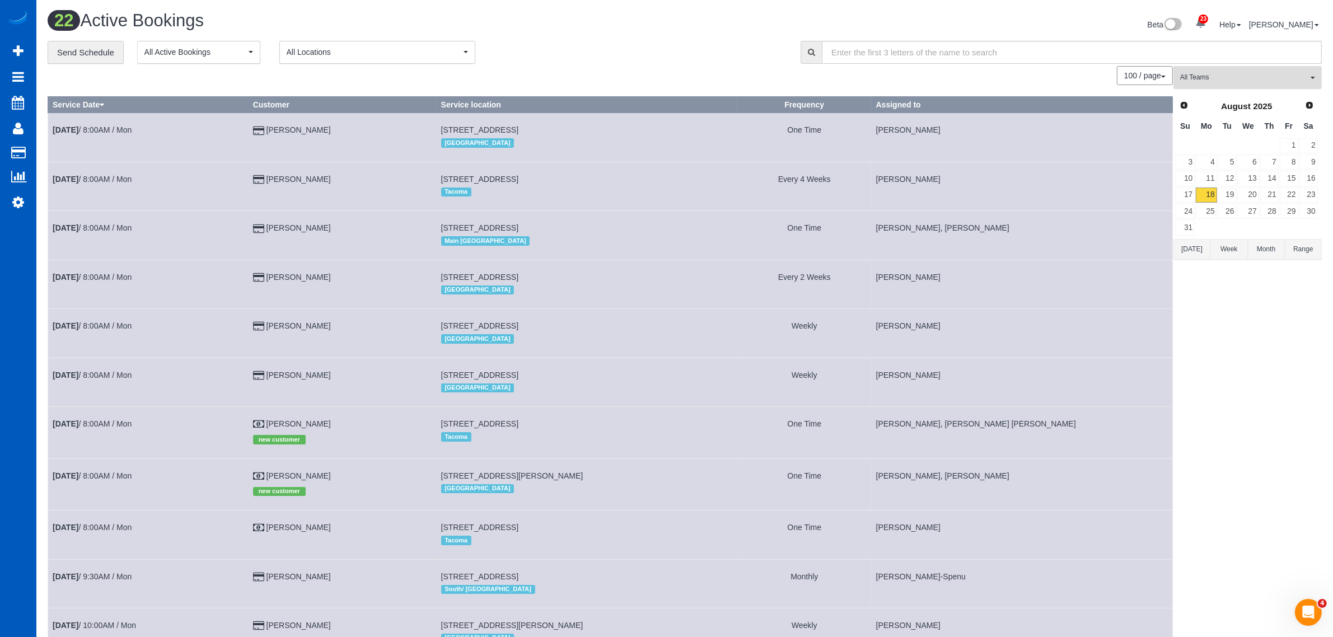
click at [1199, 80] on span "All Teams" at bounding box center [1244, 78] width 128 height 10
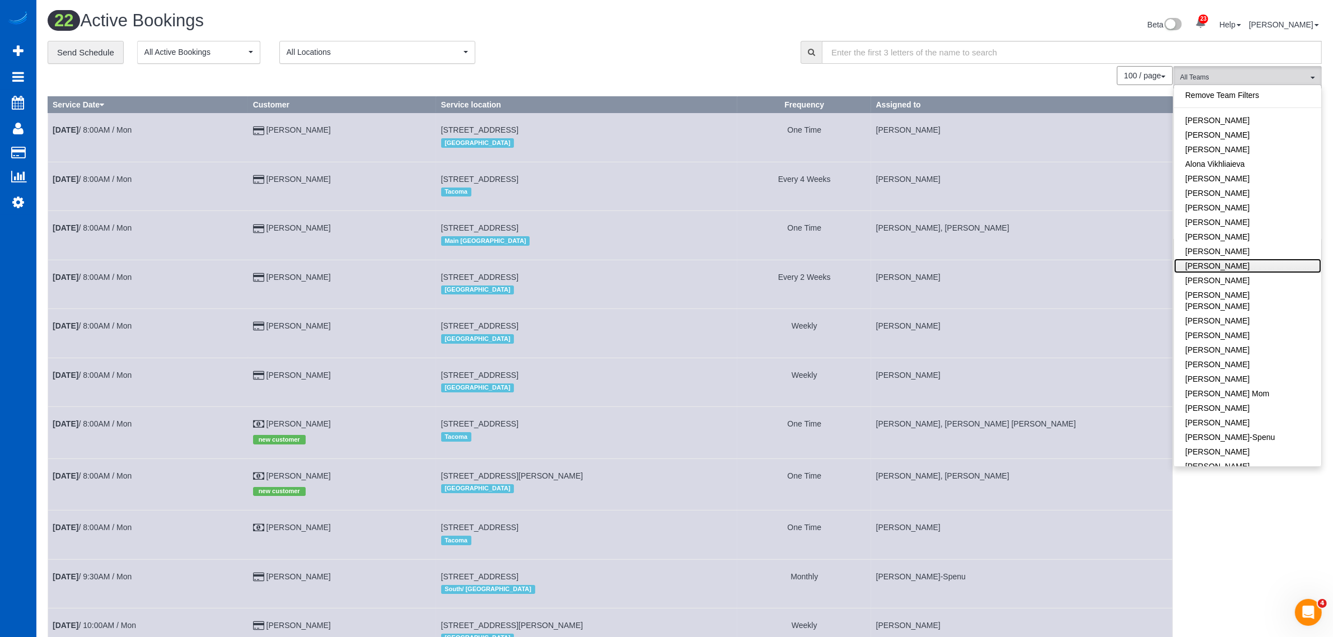
click at [1214, 265] on link "[PERSON_NAME]" at bounding box center [1247, 266] width 147 height 15
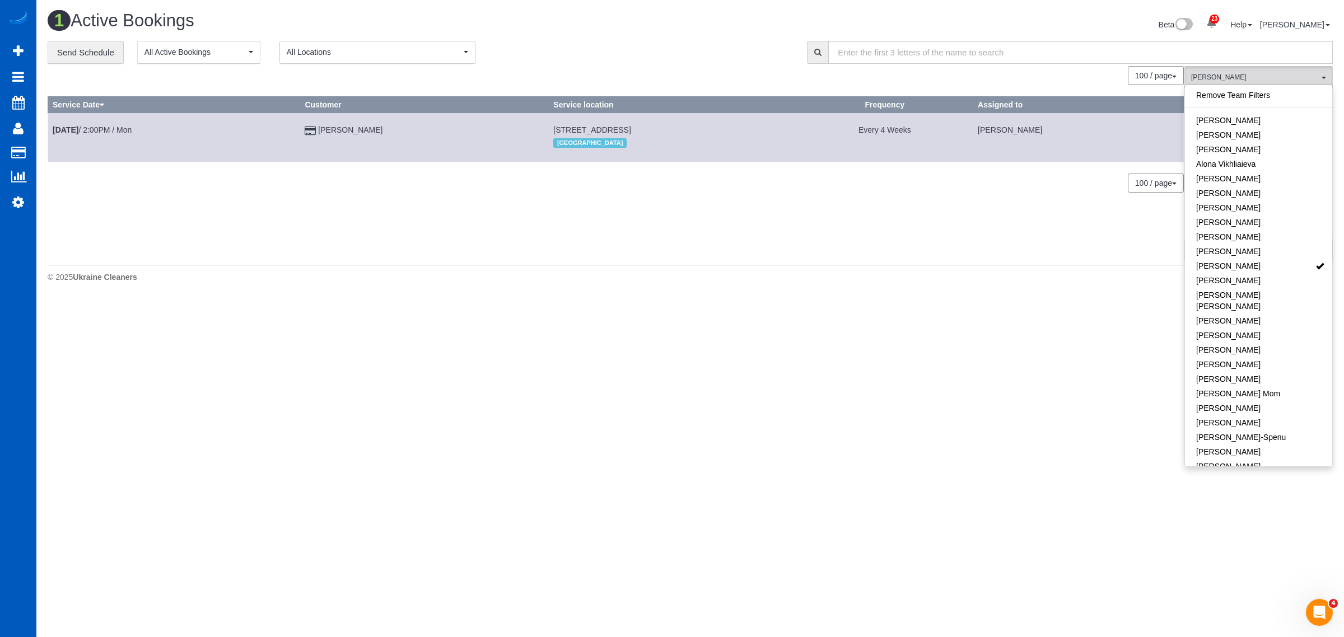
drag, startPoint x: 1092, startPoint y: 318, endPoint x: 1101, endPoint y: 298, distance: 22.3
click at [1093, 314] on body "23 Beta Your Notifications You have 0 alerts × You have 1 to charge for [DATE] …" at bounding box center [672, 318] width 1344 height 637
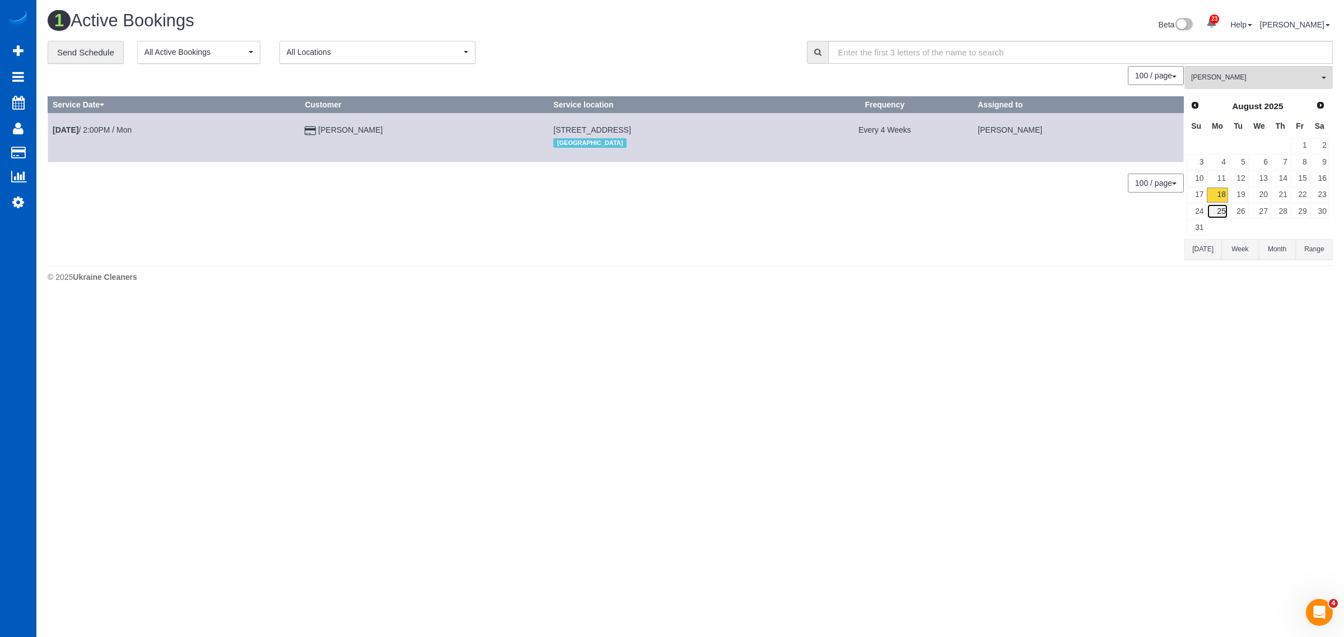
click at [1216, 210] on link "25" at bounding box center [1217, 211] width 21 height 15
click at [1216, 192] on link "18" at bounding box center [1217, 195] width 21 height 15
click at [1216, 177] on link "11" at bounding box center [1217, 178] width 21 height 15
click at [1220, 202] on link "18" at bounding box center [1217, 195] width 21 height 15
click at [1222, 83] on button "Daryna Odzhubiiska All Teams" at bounding box center [1258, 77] width 148 height 23
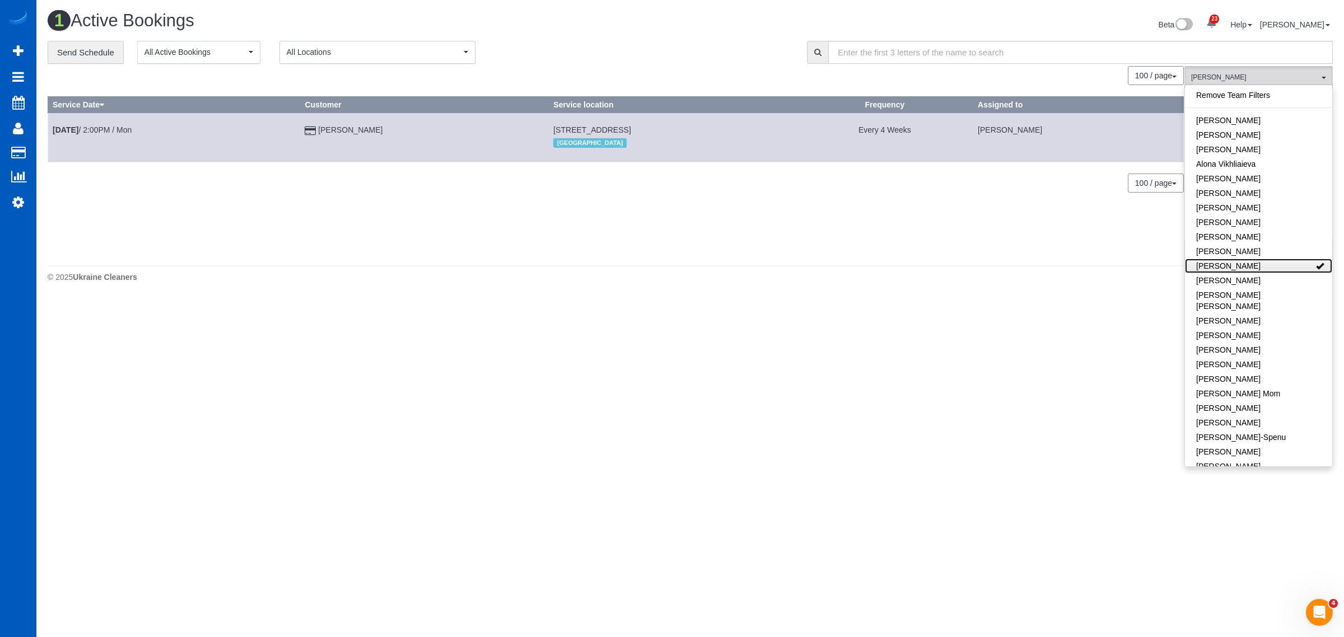
click at [1272, 267] on link "[PERSON_NAME]" at bounding box center [1258, 266] width 147 height 15
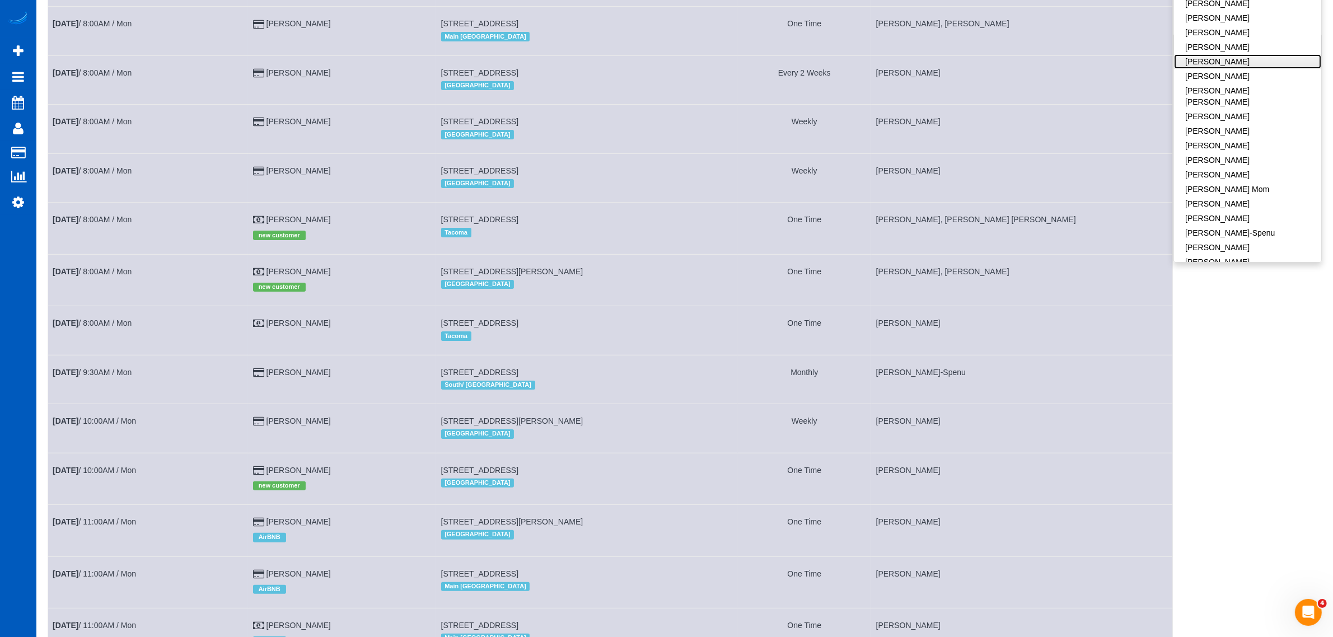
scroll to position [350, 0]
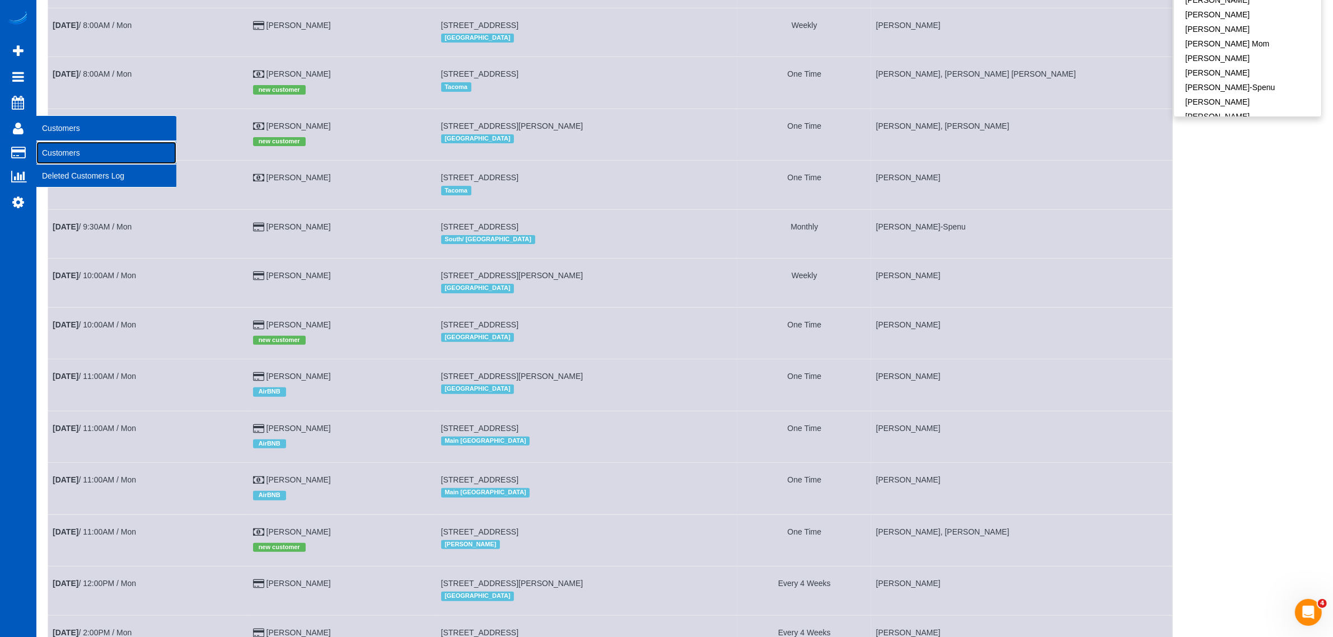
click at [69, 144] on link "Customers" at bounding box center [106, 153] width 140 height 22
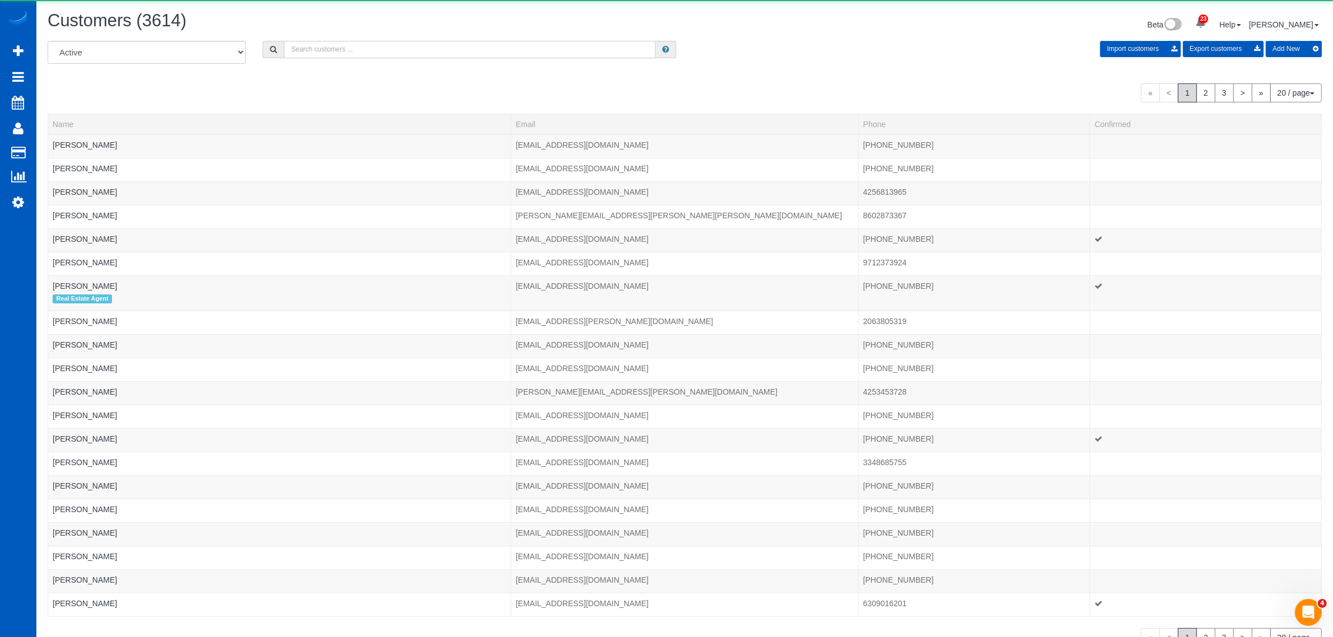
click at [359, 53] on input "text" at bounding box center [470, 49] width 372 height 17
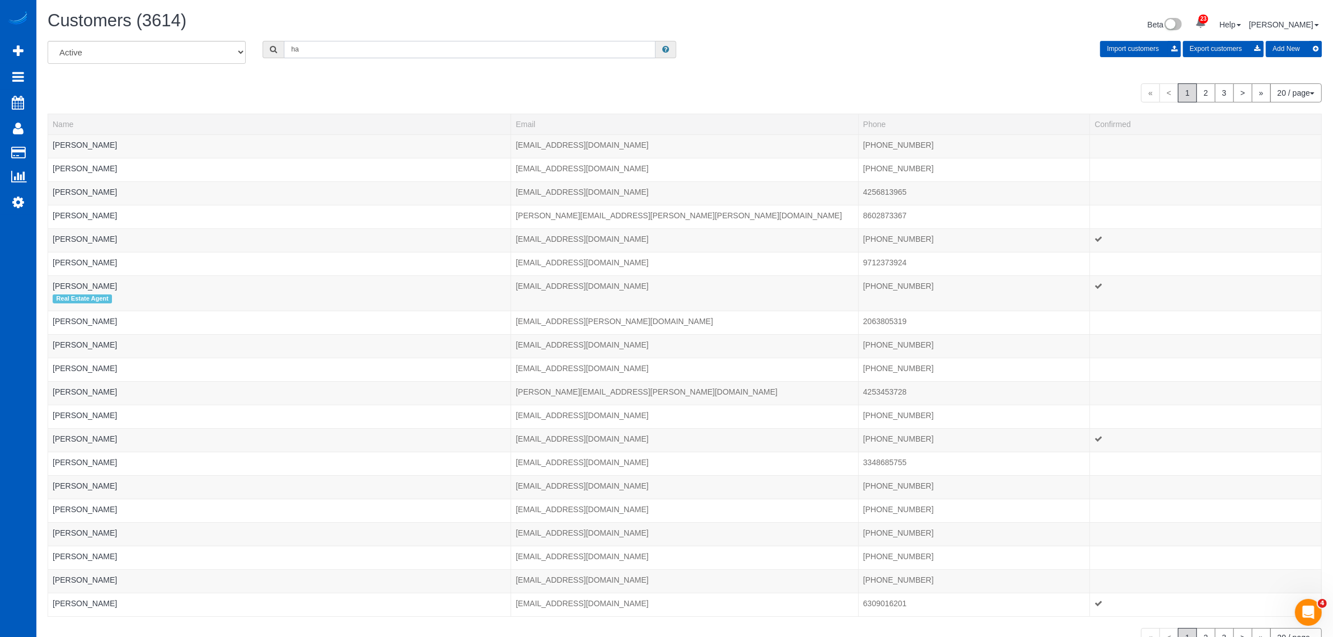
drag, startPoint x: 434, startPoint y: 54, endPoint x: 440, endPoint y: 59, distance: 8.3
click at [438, 58] on div "All Active Archived ha Import customers Export customers Add New" at bounding box center [684, 56] width 1291 height 31
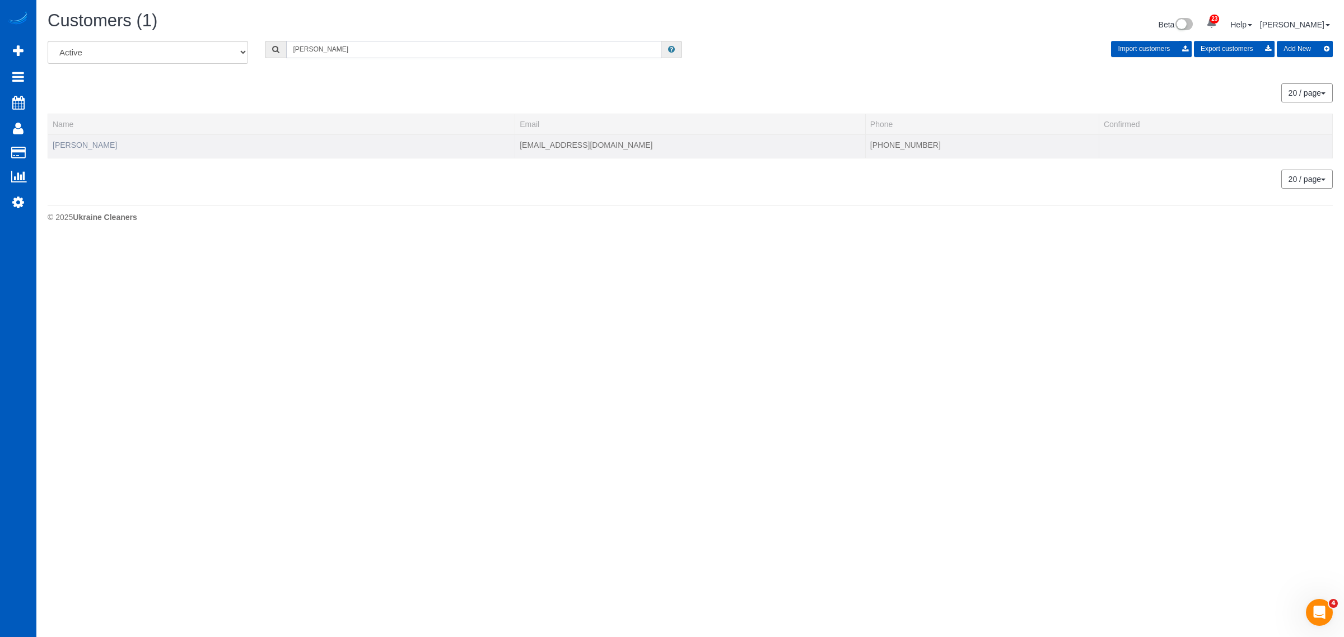
type input "haley"
click at [82, 144] on link "Haley Johnson" at bounding box center [85, 145] width 64 height 9
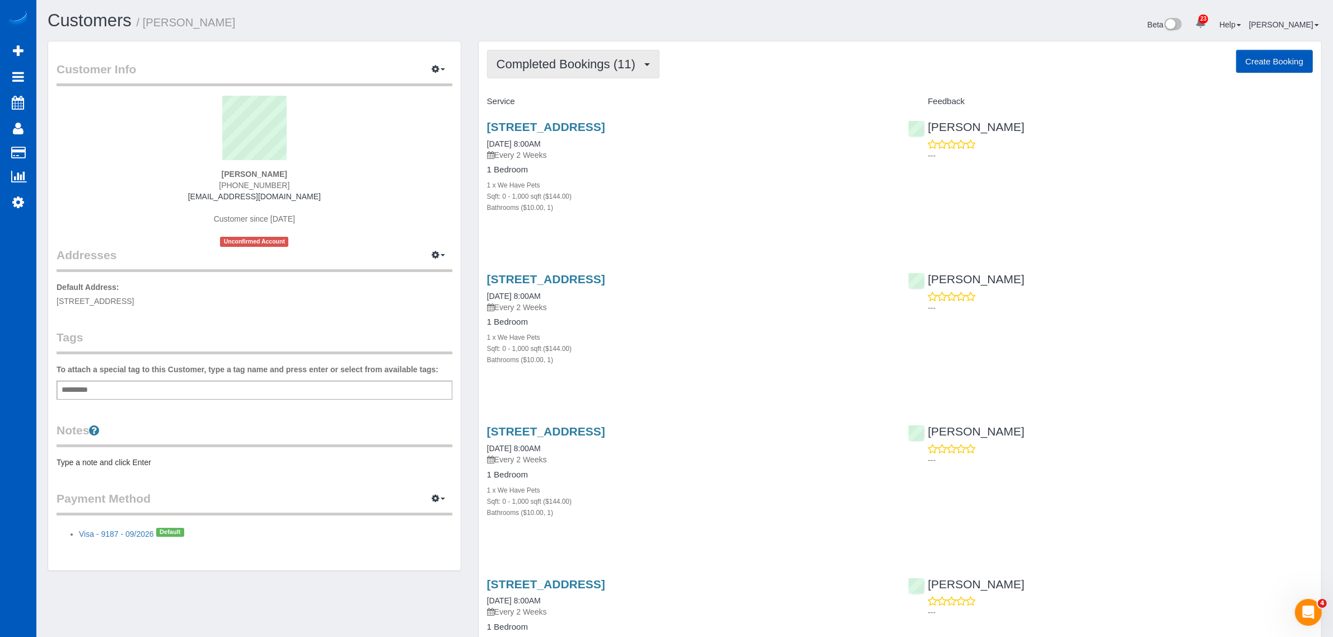
click at [536, 71] on button "Completed Bookings (11)" at bounding box center [573, 64] width 172 height 29
click at [571, 107] on link "Upcoming Bookings (11)" at bounding box center [548, 104] width 121 height 15
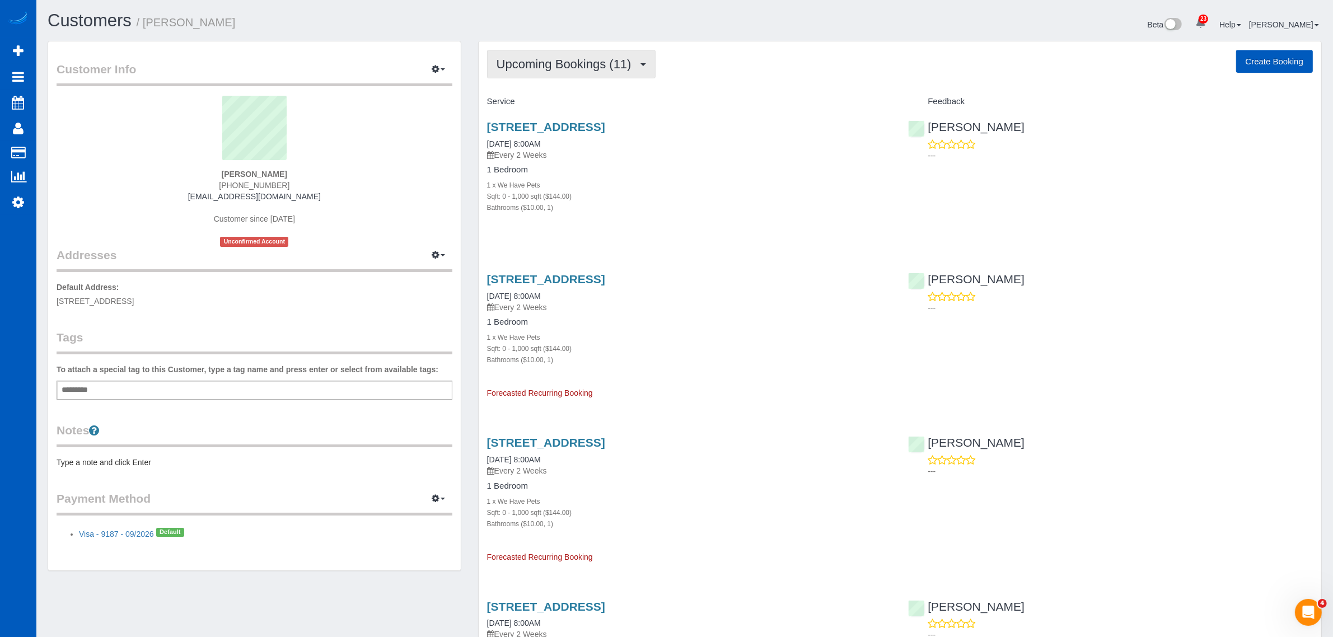
click at [544, 50] on button "Upcoming Bookings (11)" at bounding box center [571, 64] width 169 height 29
drag, startPoint x: 662, startPoint y: 176, endPoint x: 601, endPoint y: 149, distance: 66.7
click at [655, 175] on div "1 Bedroom 1 x We Have Pets Sqft: 0 - 1,000 sqft ($144.00) Bathrooms ($10.00, 1)" at bounding box center [689, 189] width 405 height 48
click at [548, 129] on link "116 N 45th St 202, Seattle, WA 98103" at bounding box center [546, 126] width 118 height 13
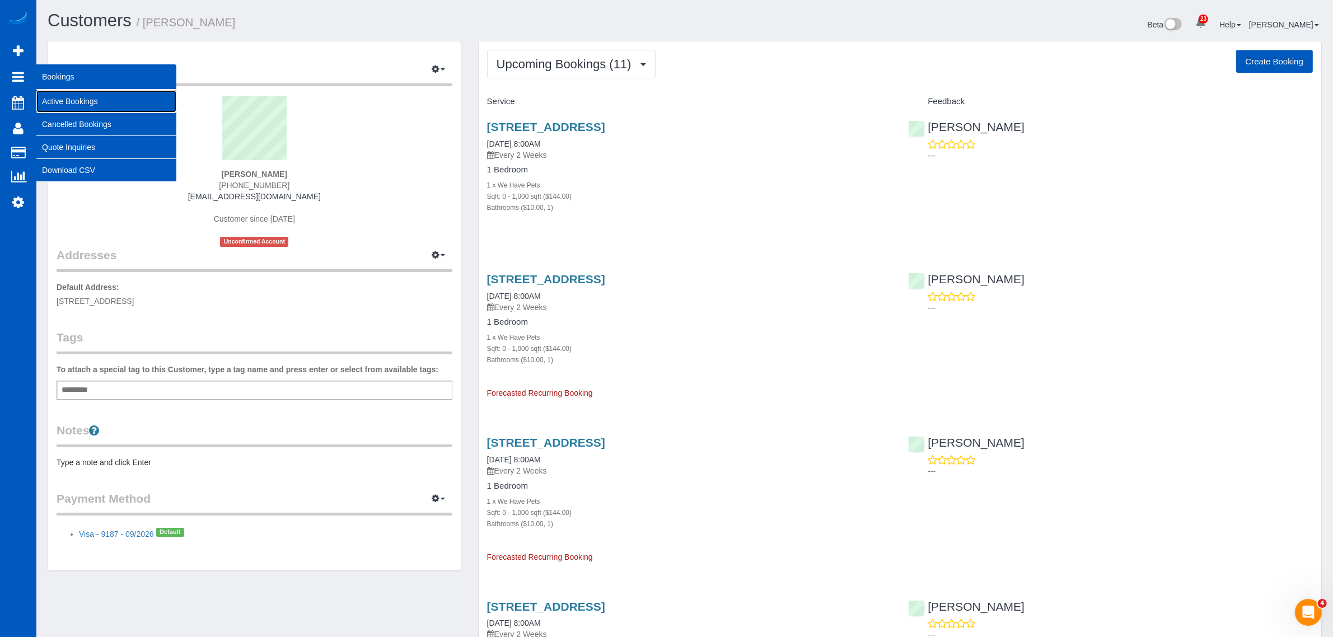
click at [74, 102] on link "Active Bookings" at bounding box center [106, 101] width 140 height 22
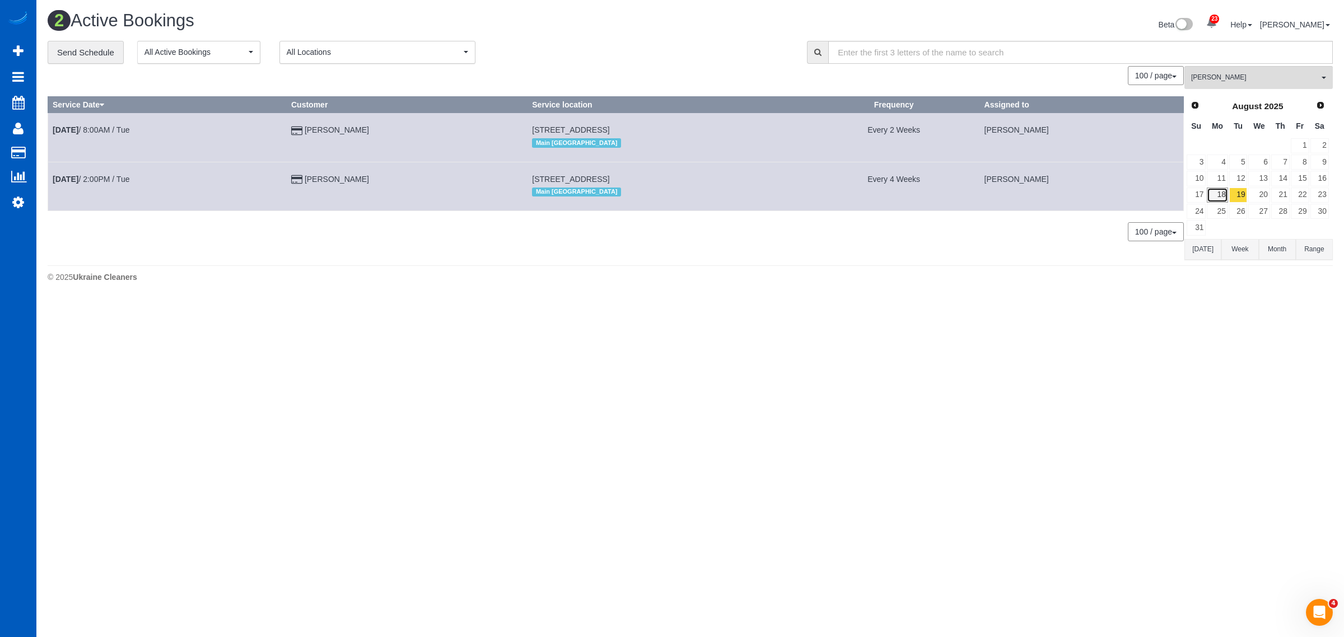
click at [1221, 194] on link "18" at bounding box center [1217, 195] width 21 height 15
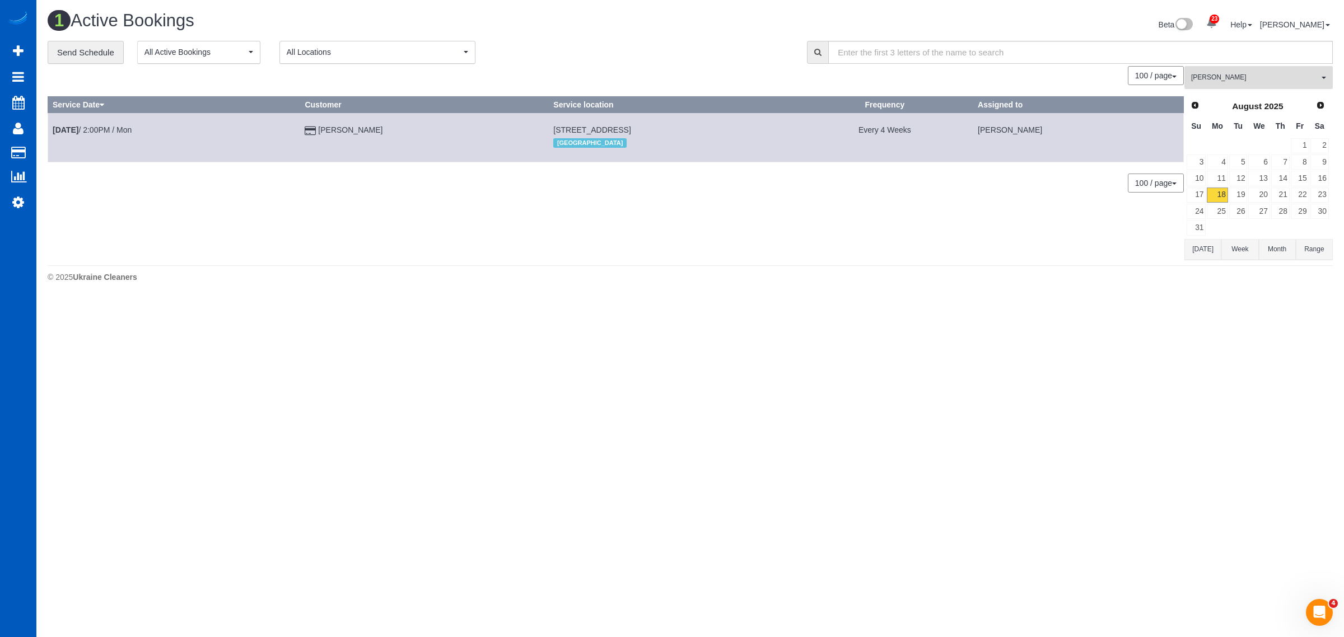
click at [1250, 85] on button "Daryna Odzhubiiska All Teams" at bounding box center [1258, 77] width 148 height 23
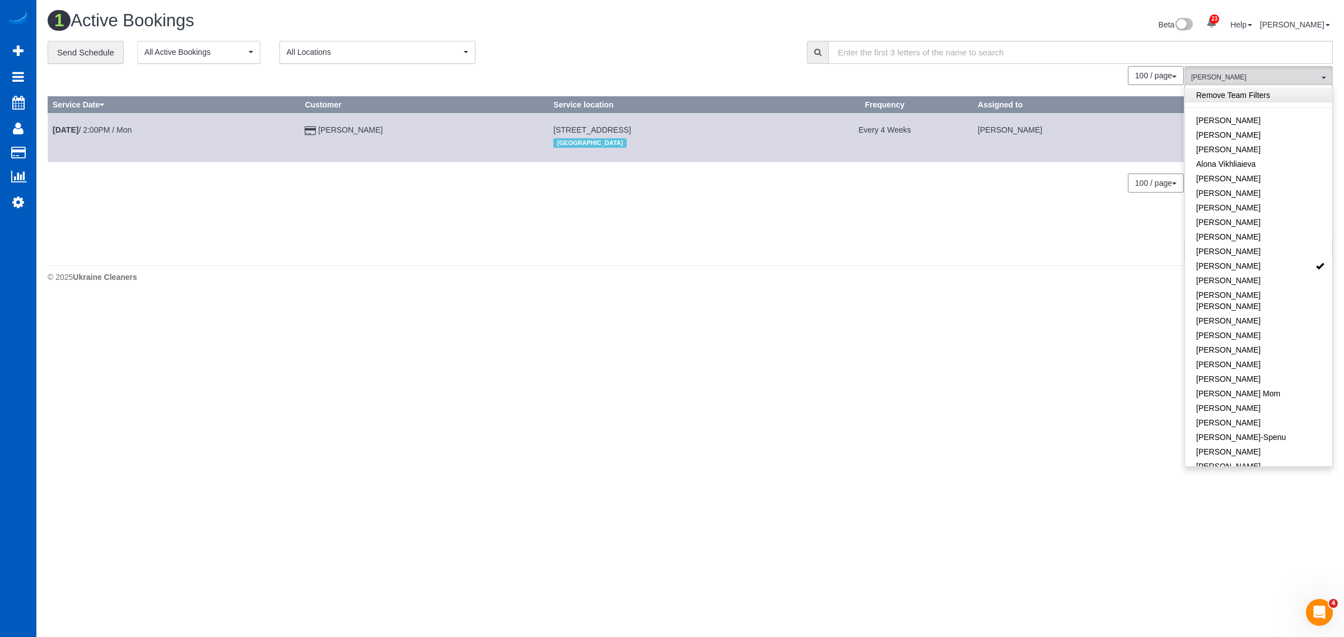
click at [1258, 93] on link "Remove Team Filters" at bounding box center [1258, 95] width 147 height 15
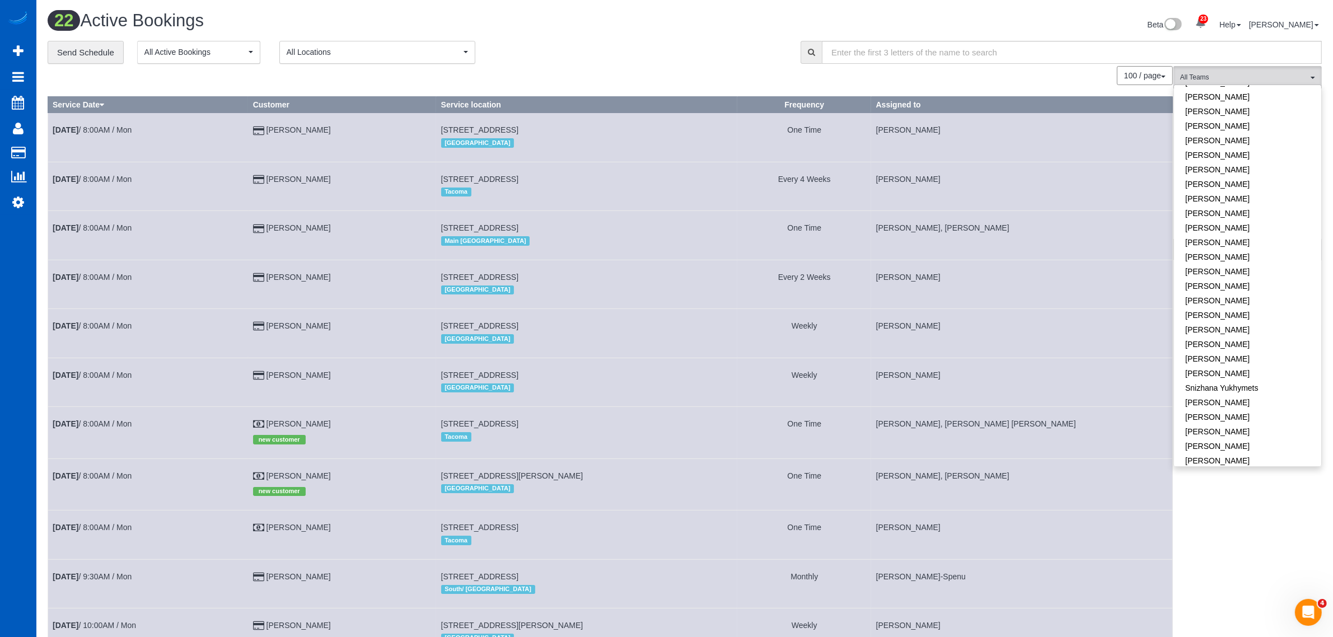
scroll to position [681, 0]
click at [1230, 444] on link "[PERSON_NAME]" at bounding box center [1247, 451] width 147 height 15
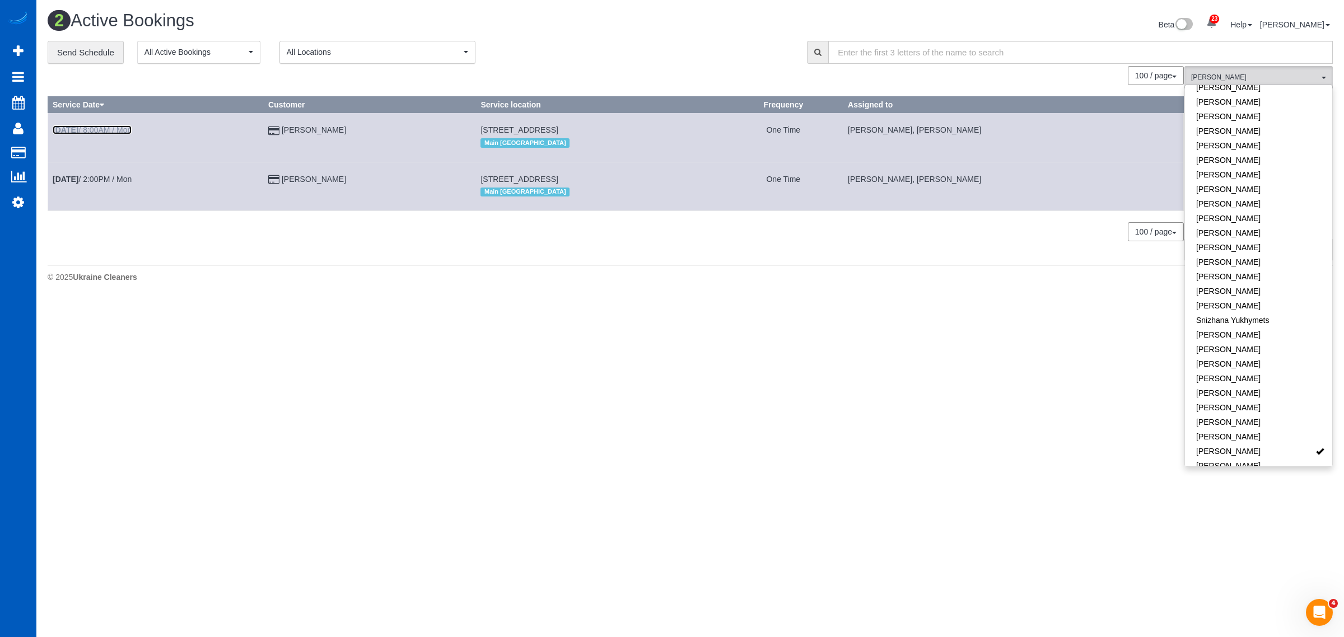
click at [98, 130] on link "Aug 18th / 8:00AM / Mon" at bounding box center [92, 129] width 79 height 9
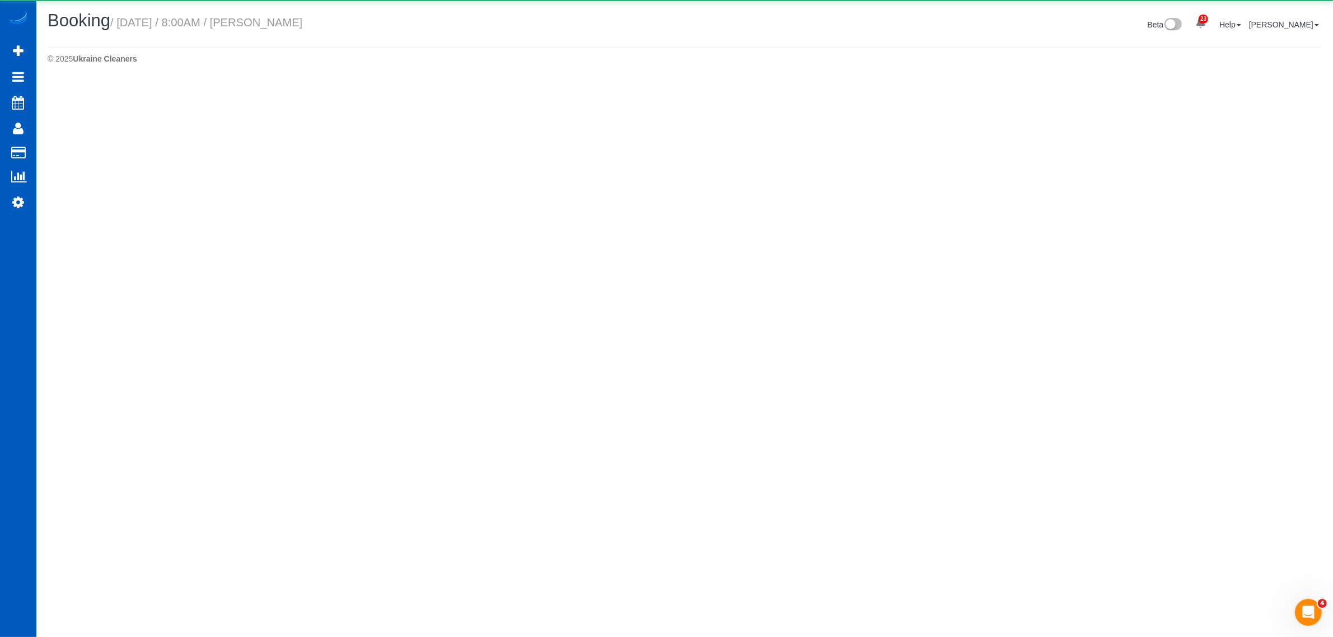
select select "WA"
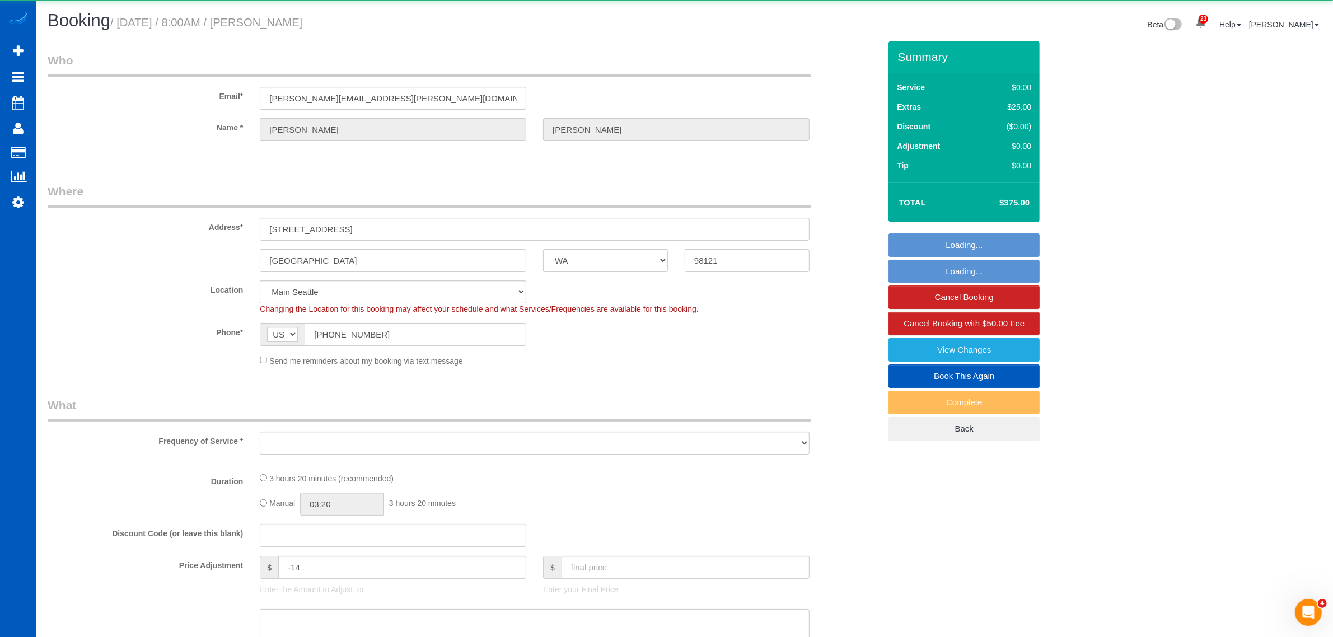
select select "object:29359"
select select "199"
select select "spot66"
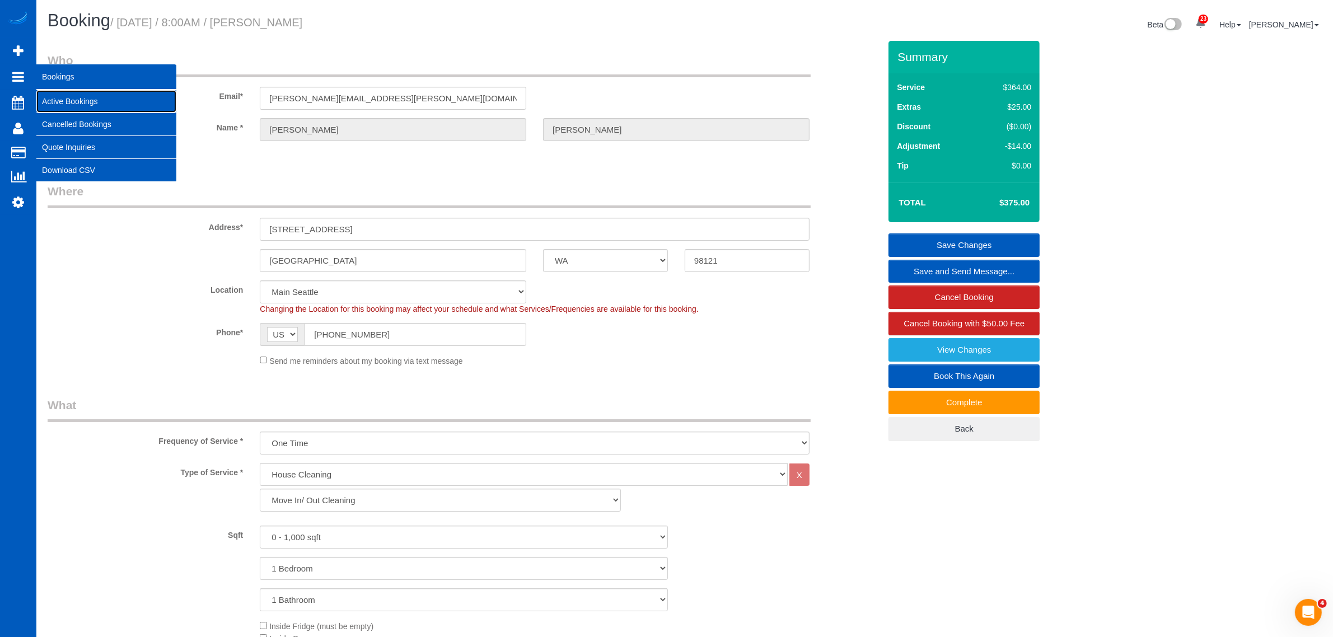
click at [73, 96] on link "Active Bookings" at bounding box center [106, 101] width 140 height 22
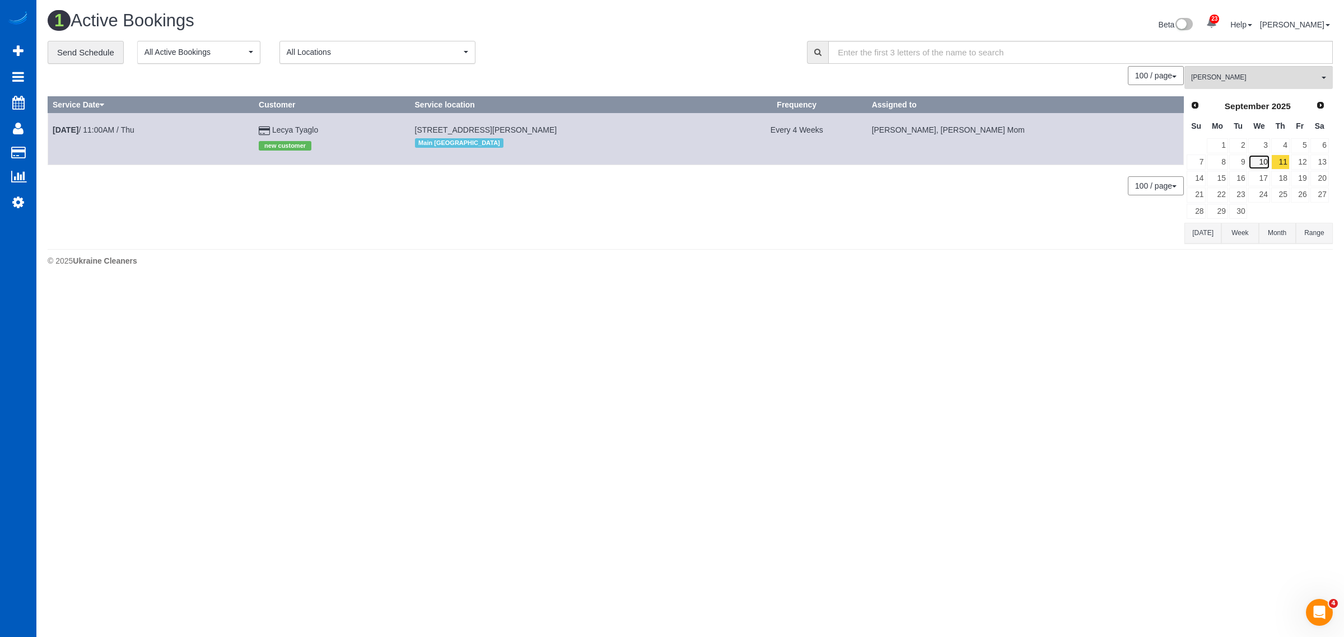
click at [1250, 163] on link "10" at bounding box center [1258, 162] width 21 height 15
click at [1281, 165] on link "11" at bounding box center [1280, 162] width 18 height 15
click at [1262, 162] on link "10" at bounding box center [1258, 162] width 21 height 15
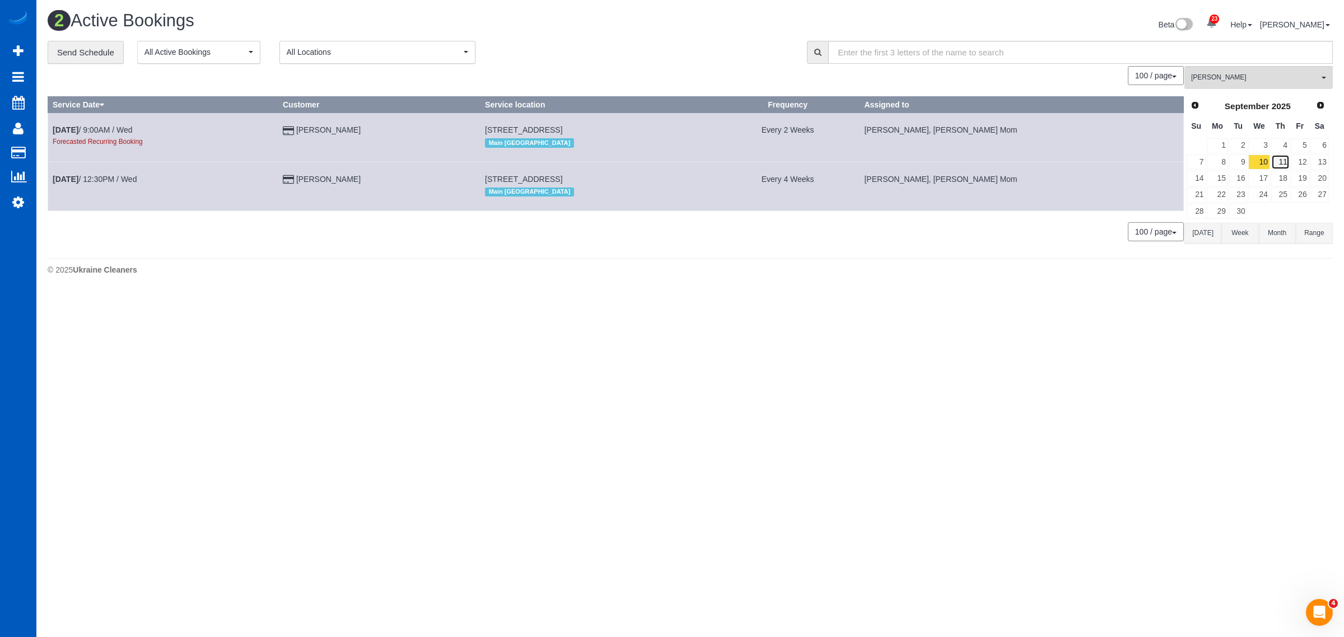
click at [1279, 163] on link "11" at bounding box center [1280, 162] width 18 height 15
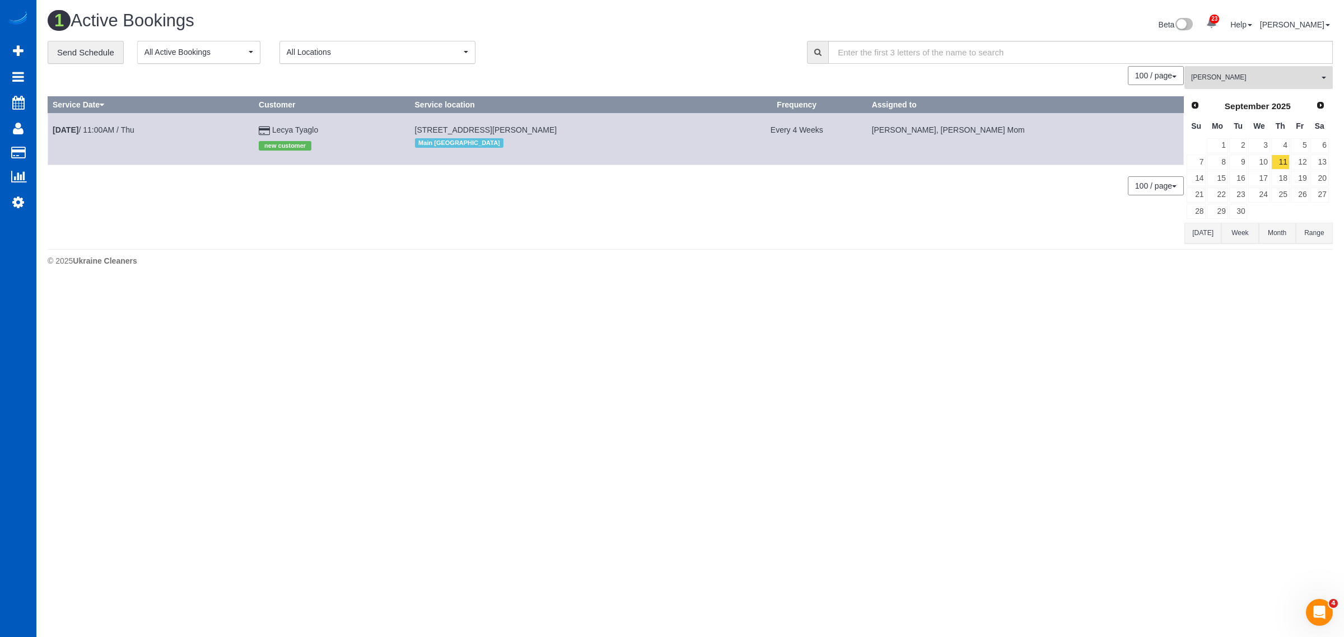
click at [1258, 87] on button "Inna Novytska All Teams" at bounding box center [1258, 77] width 148 height 23
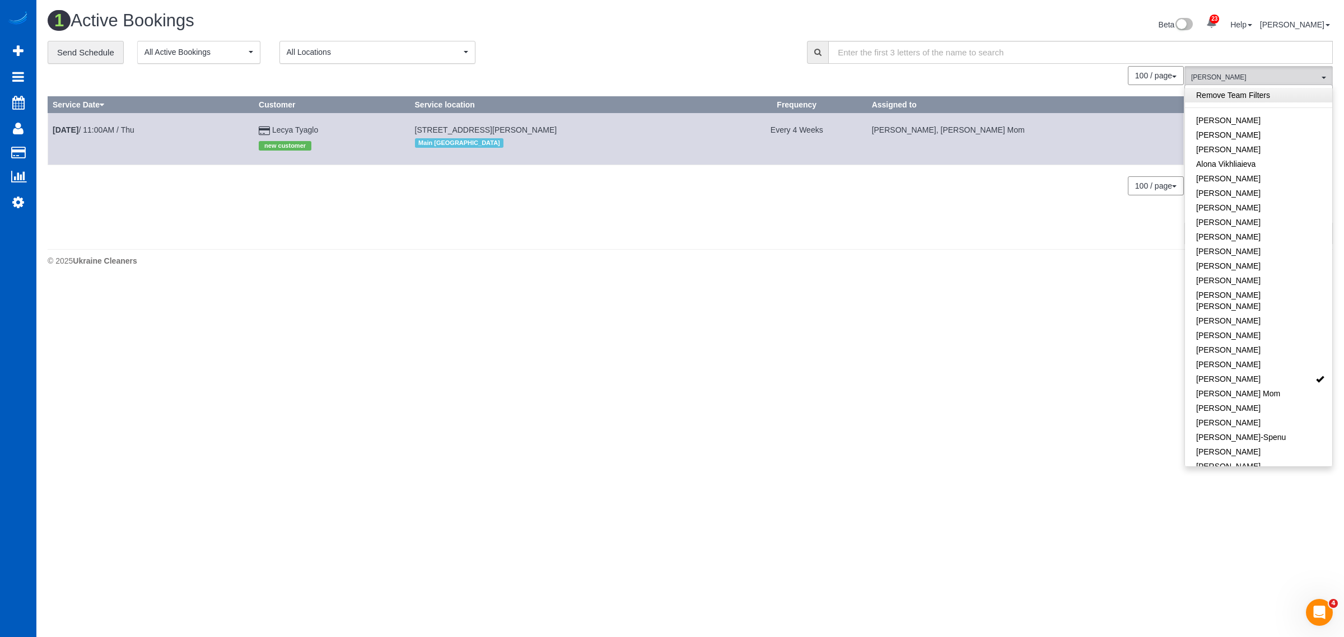
click at [1258, 94] on link "Remove Team Filters" at bounding box center [1258, 95] width 147 height 15
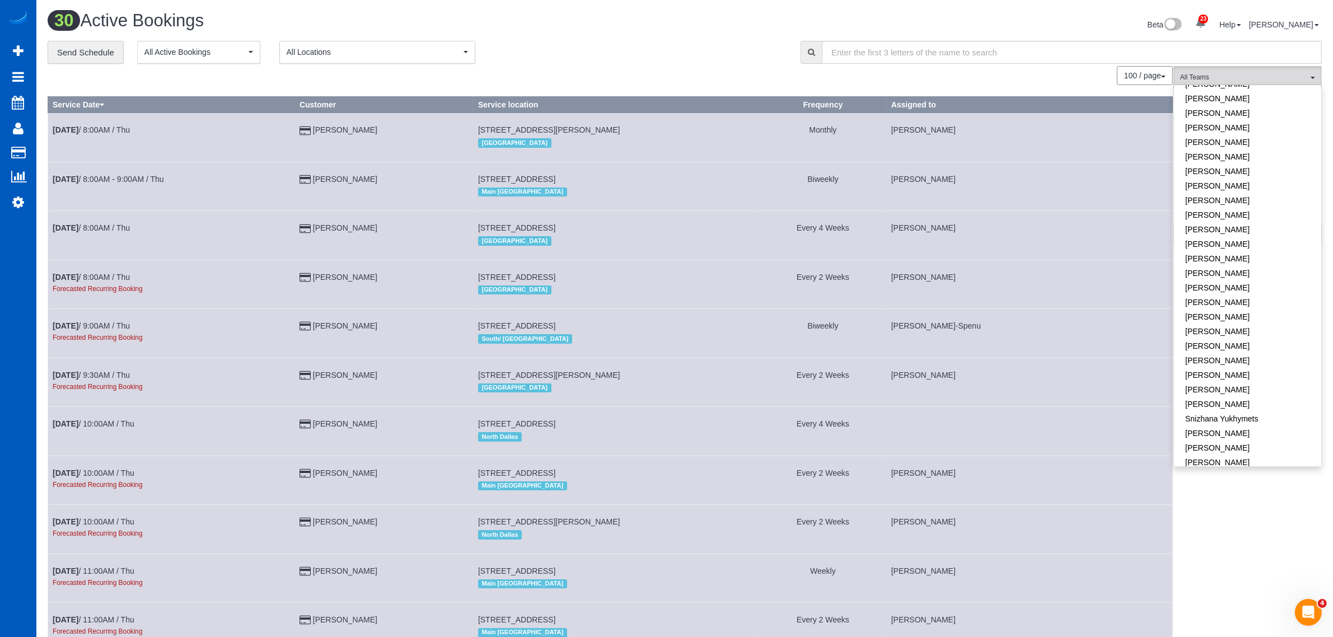
scroll to position [681, 0]
click at [1221, 342] on link "[PERSON_NAME]" at bounding box center [1247, 349] width 147 height 15
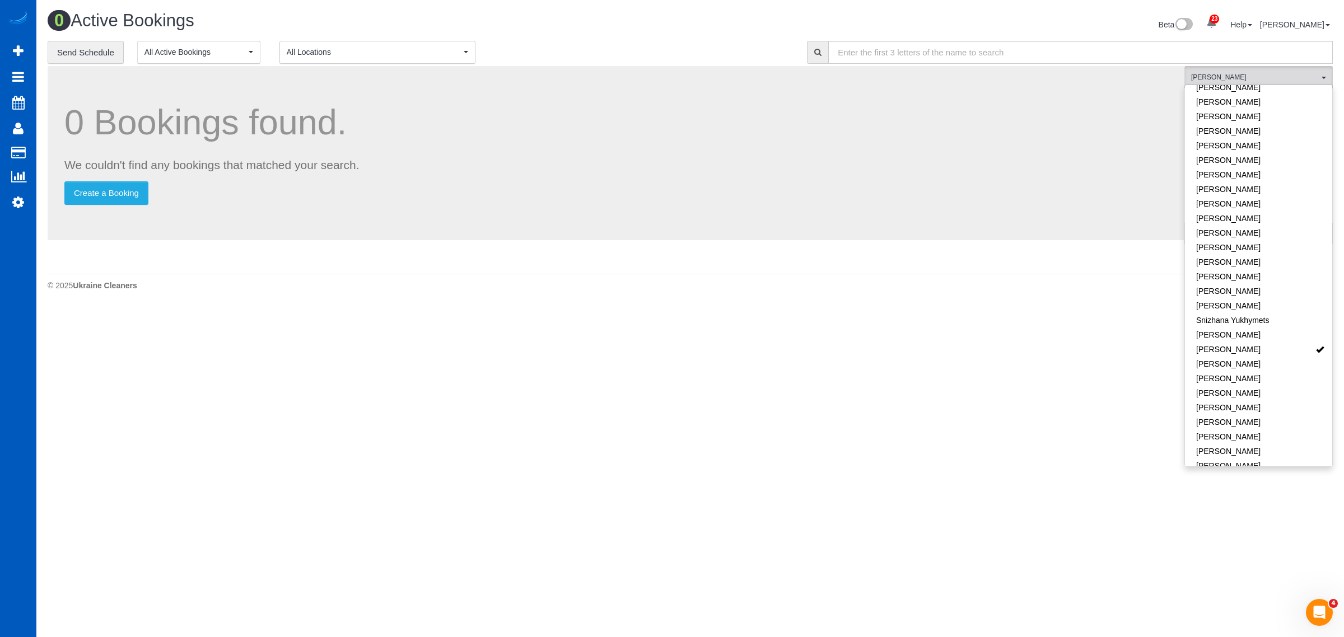
click at [906, 365] on body "23 Beta Your Notifications You have 0 alerts × You have 1 to charge for [DATE] …" at bounding box center [672, 318] width 1344 height 637
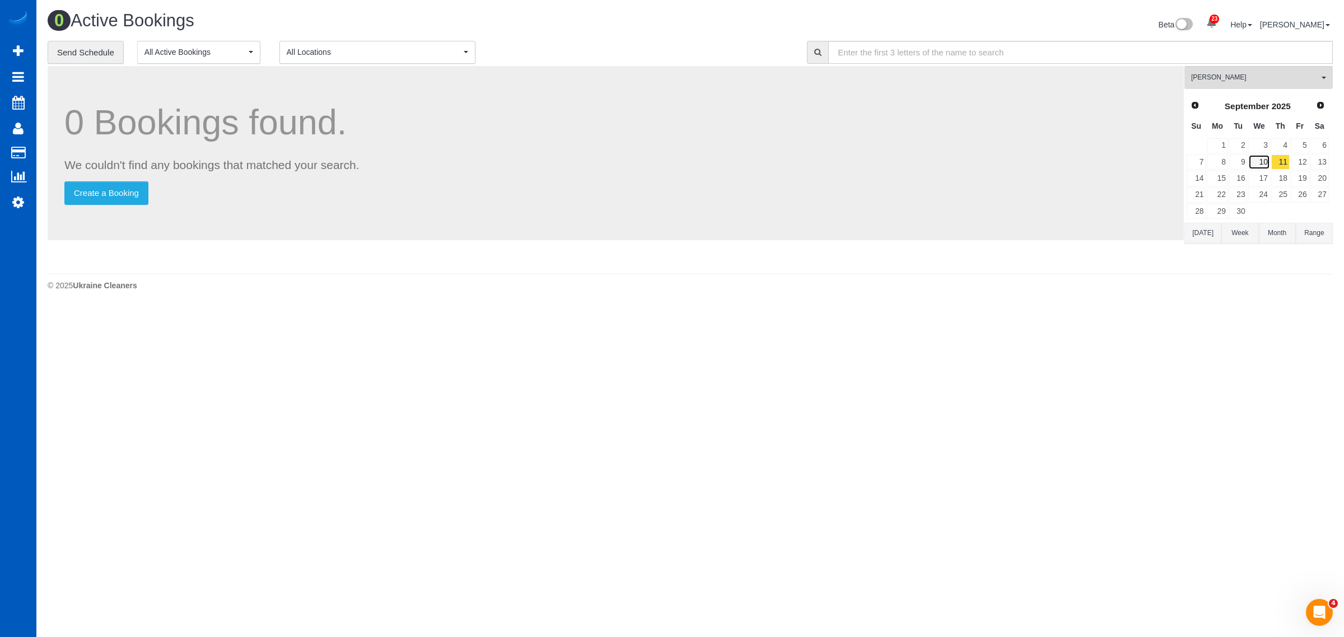
click at [1265, 157] on link "10" at bounding box center [1258, 162] width 21 height 15
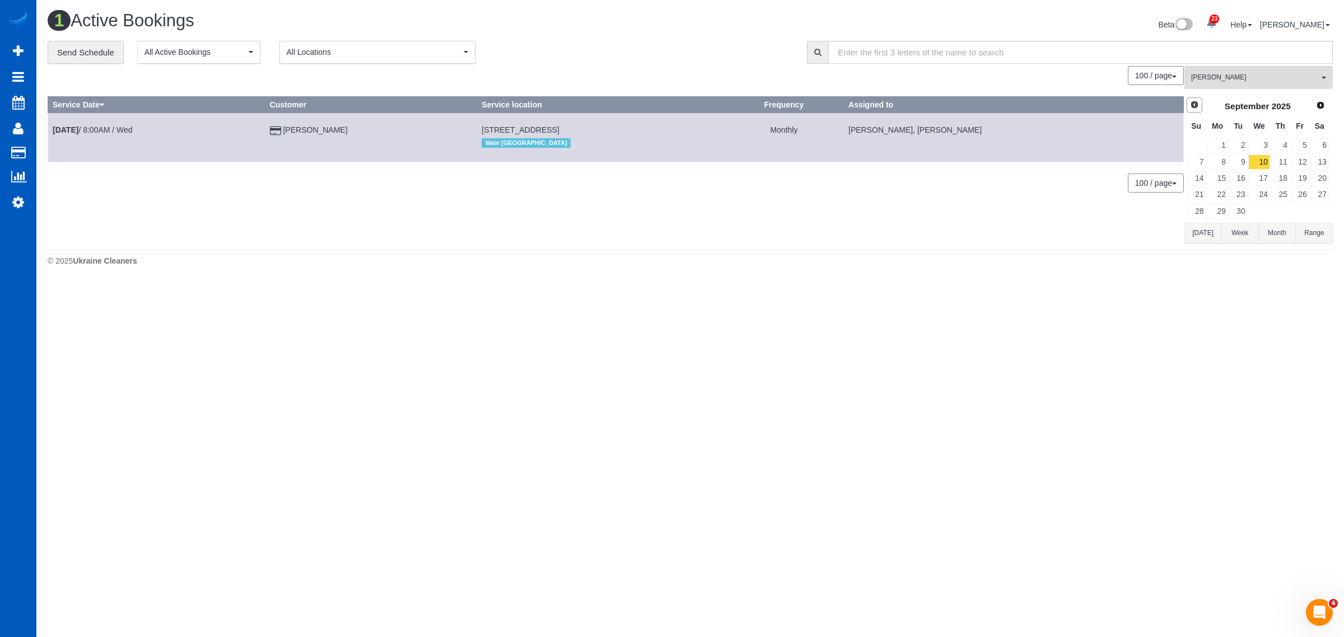
click at [1197, 105] on span "Prev" at bounding box center [1194, 104] width 9 height 9
click at [1288, 193] on link "21" at bounding box center [1280, 195] width 18 height 15
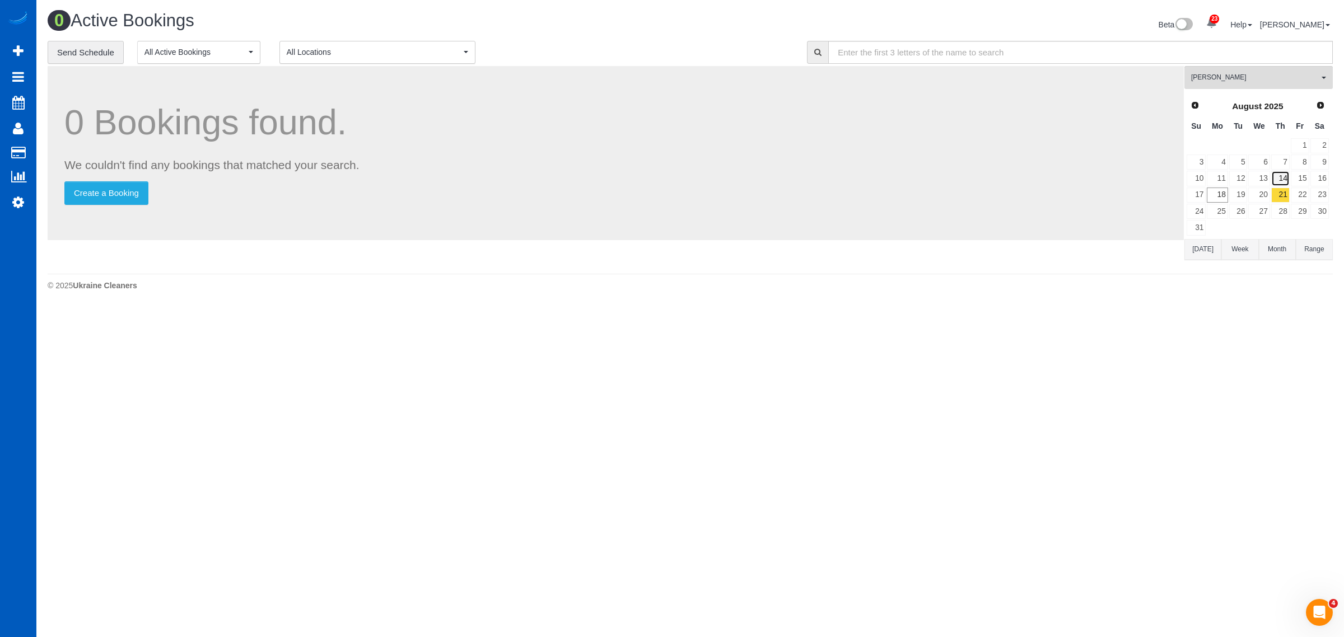
click at [1282, 177] on link "14" at bounding box center [1280, 178] width 18 height 15
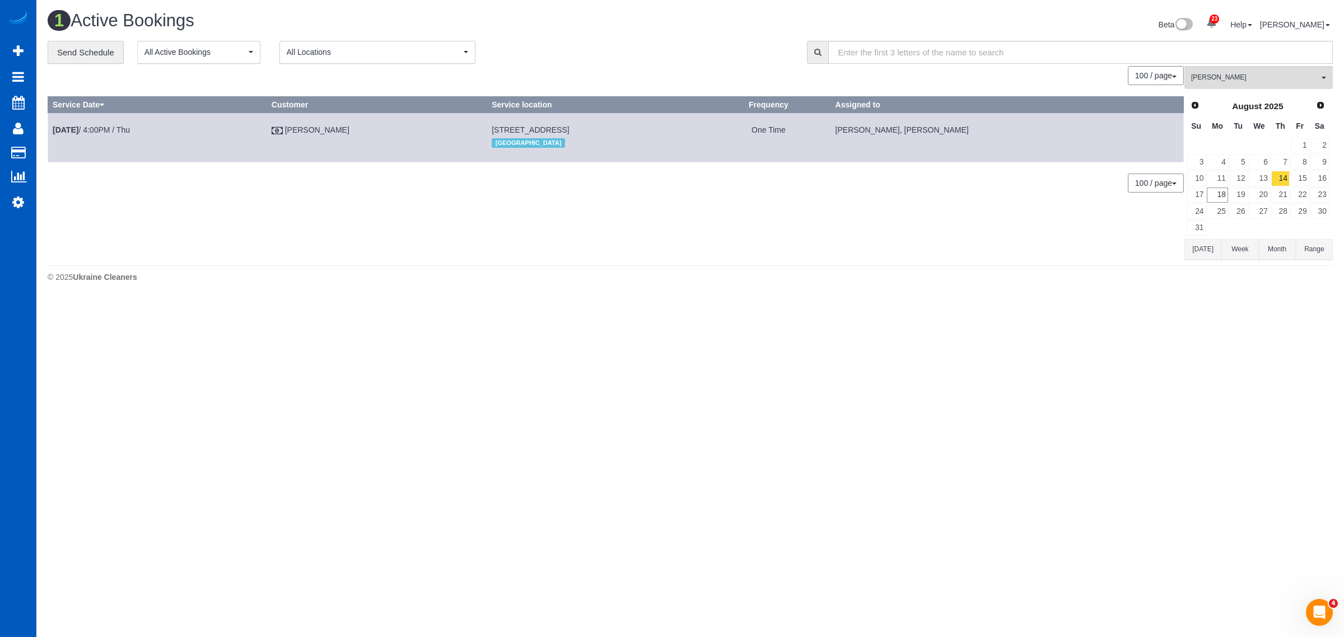
click at [527, 283] on div "© 2025 Ukraine Cleaners" at bounding box center [690, 277] width 1285 height 11
click at [284, 200] on div "0 Bookings found. We couldn't find any bookings that matched your search. Creat…" at bounding box center [616, 163] width 1137 height 194
click at [78, 127] on b "Aug 14th" at bounding box center [66, 129] width 26 height 9
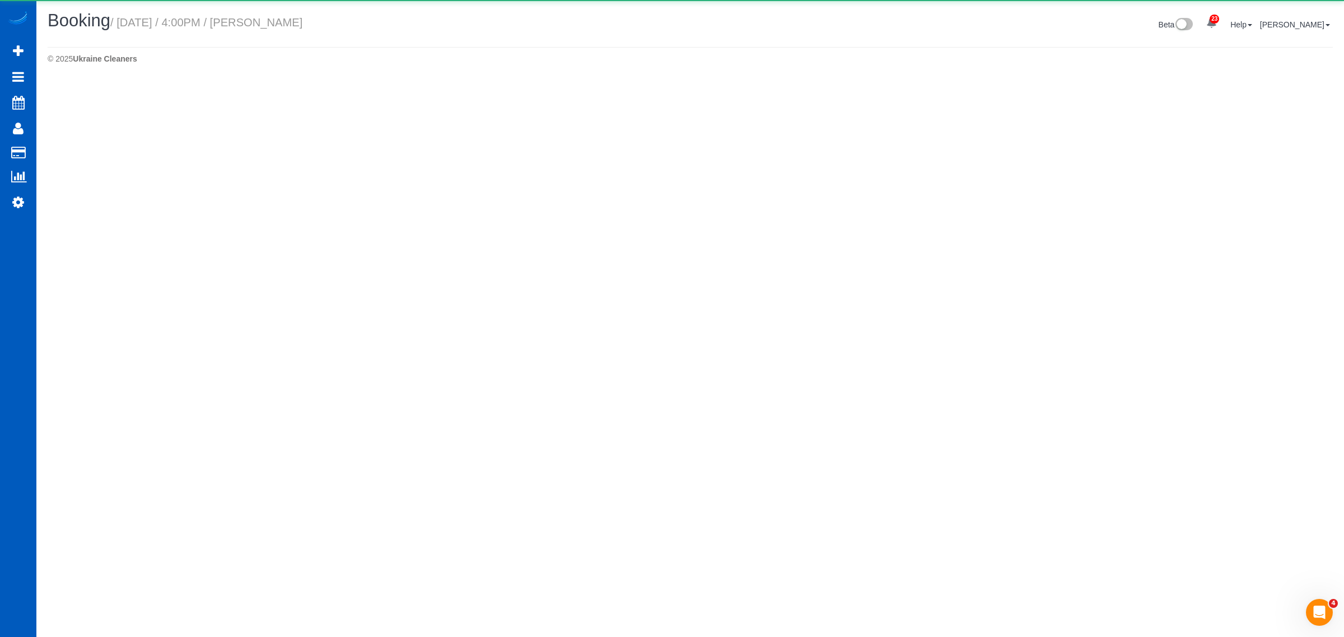
select select "WA"
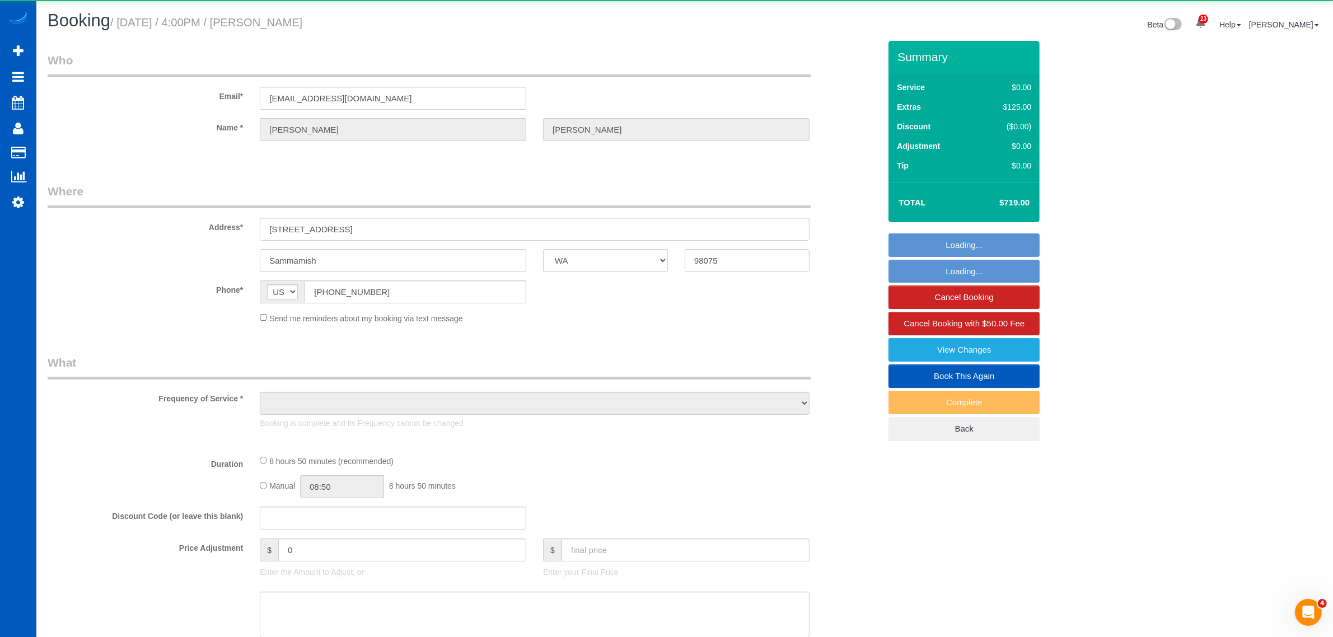
select select "object:31205"
select select "199"
select select "3001"
select select "5"
select select "3"
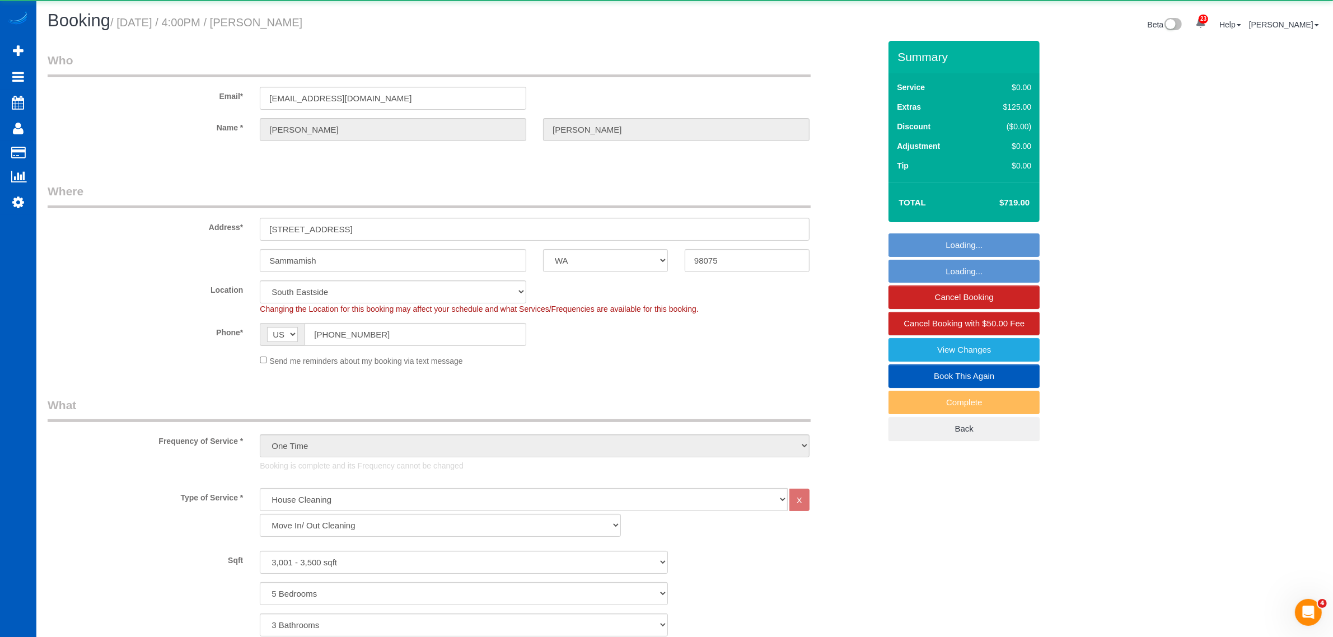
select select "3001"
select select "5"
select select "3"
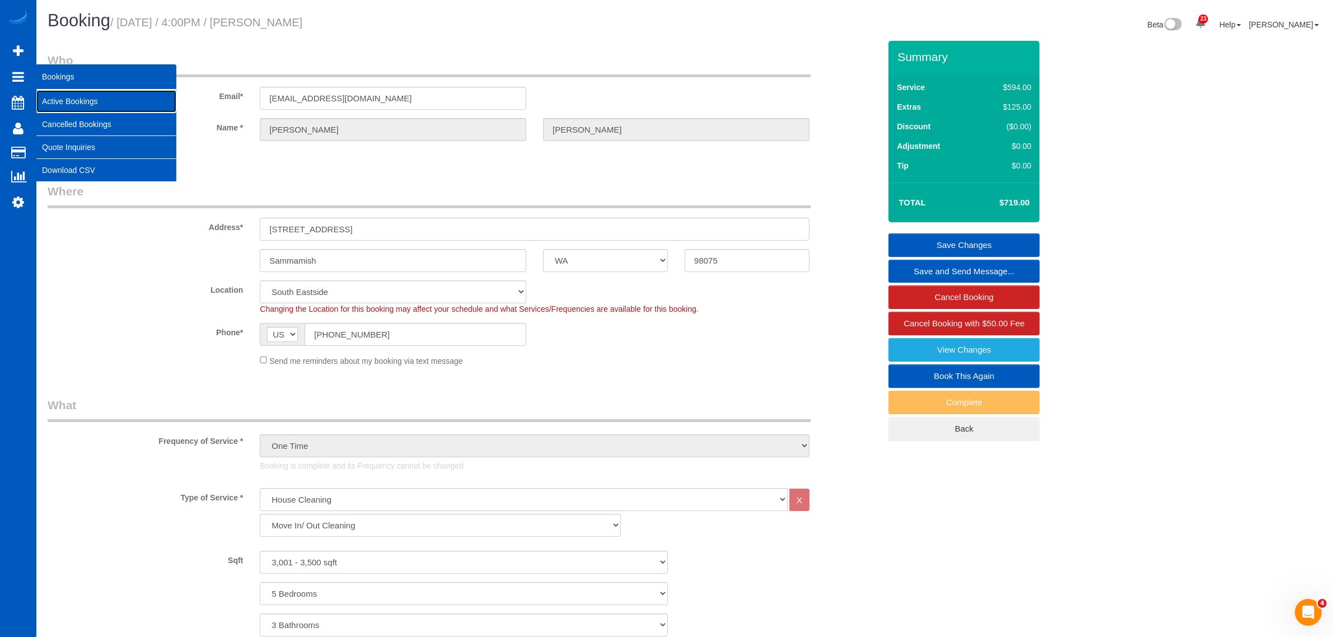
click at [76, 93] on link "Active Bookings" at bounding box center [106, 101] width 140 height 22
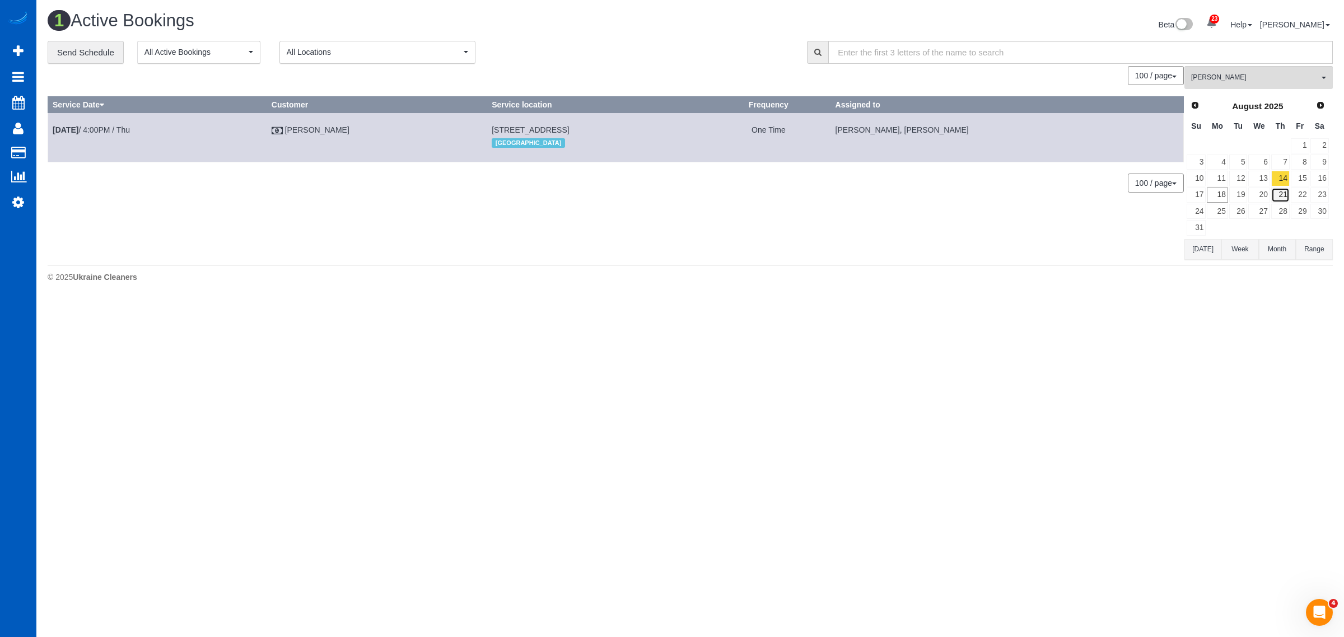
click at [1276, 196] on link "21" at bounding box center [1280, 195] width 18 height 15
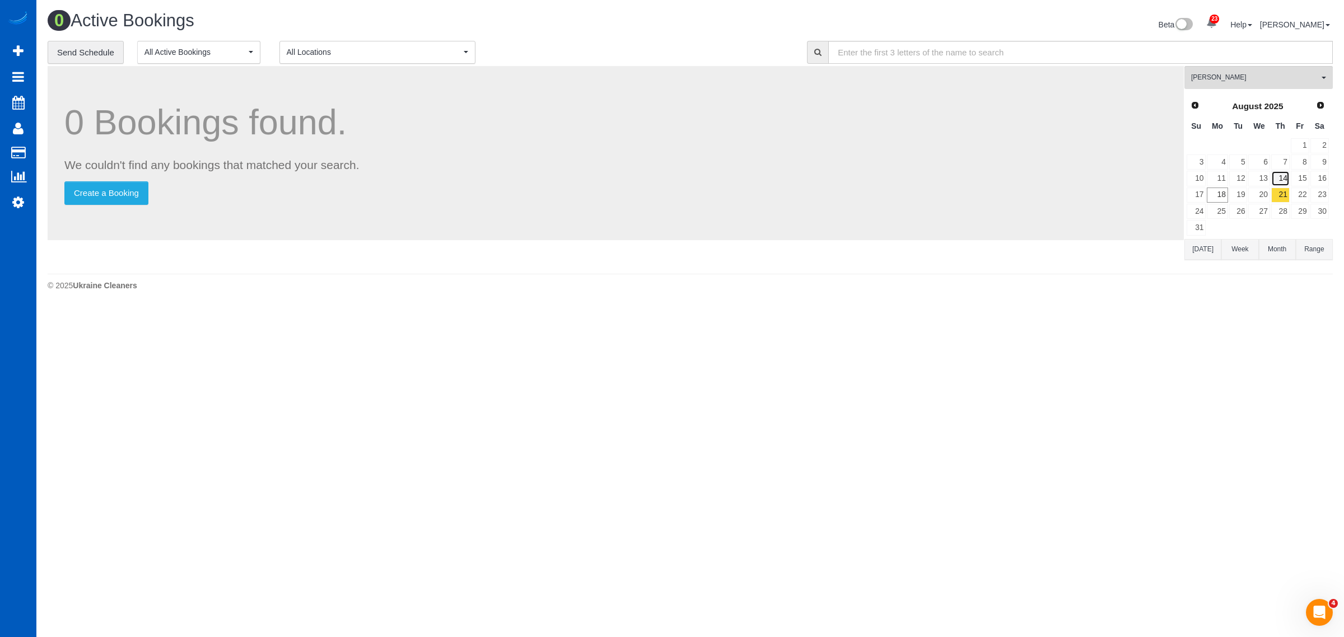
click at [1284, 179] on link "14" at bounding box center [1280, 178] width 18 height 15
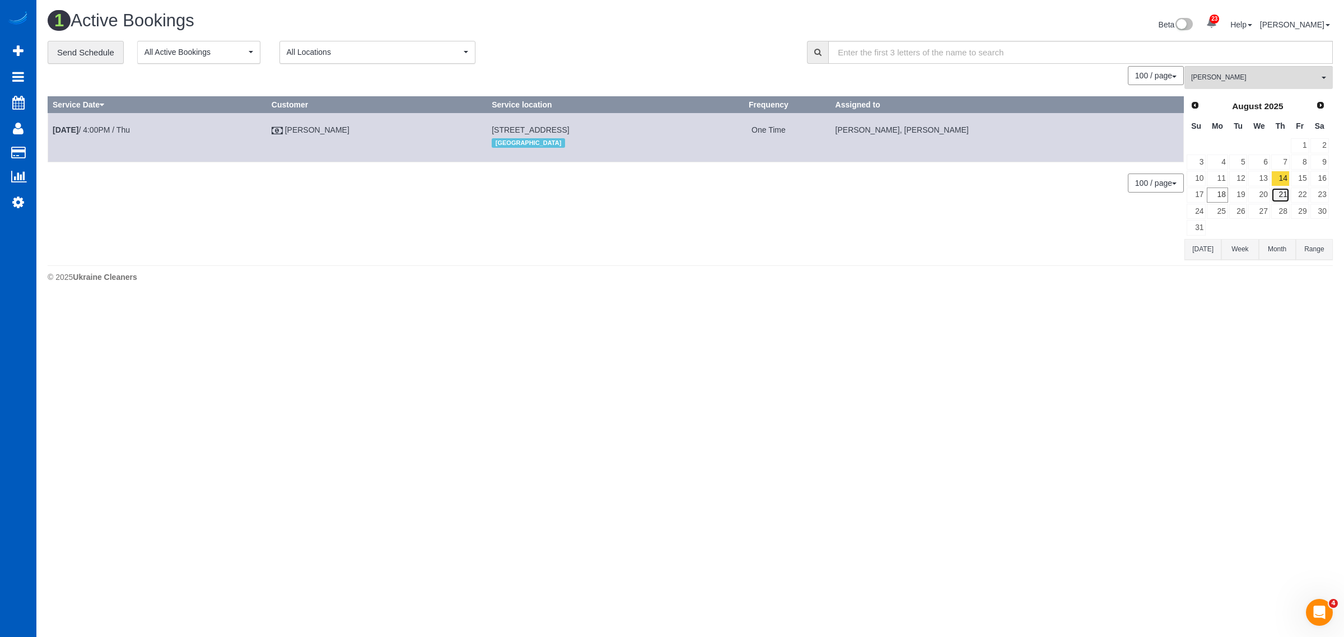
click at [1282, 191] on link "21" at bounding box center [1280, 195] width 18 height 15
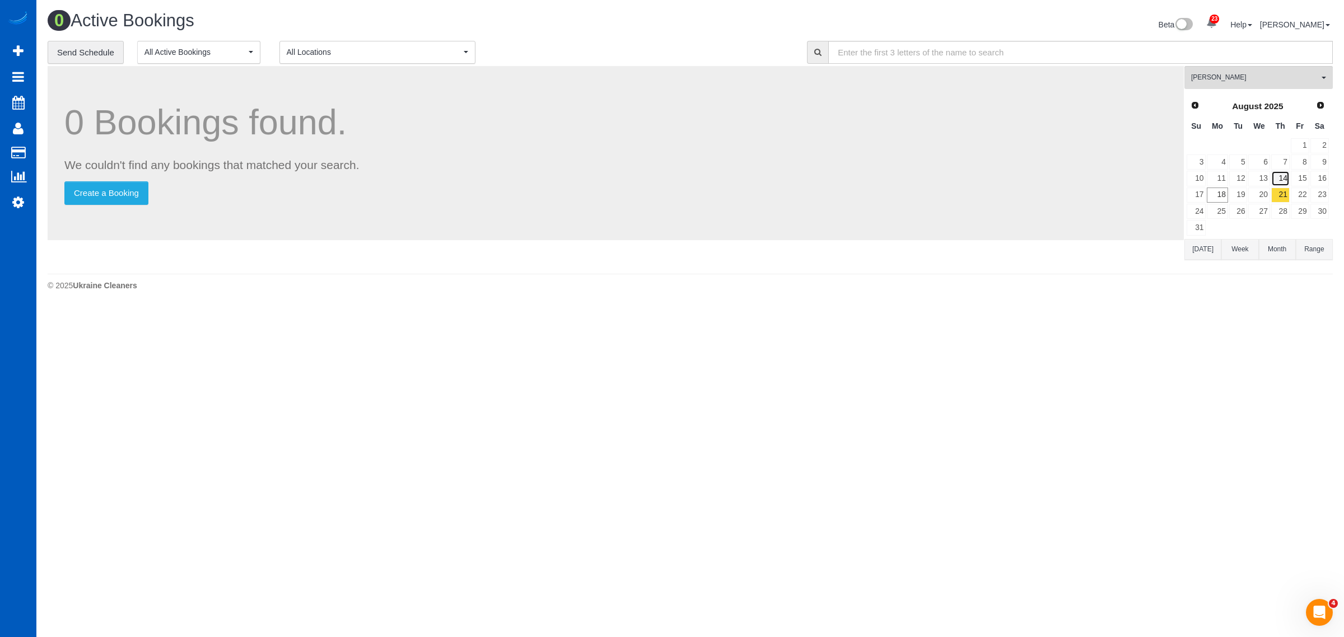
click at [1282, 185] on link "14" at bounding box center [1280, 178] width 18 height 15
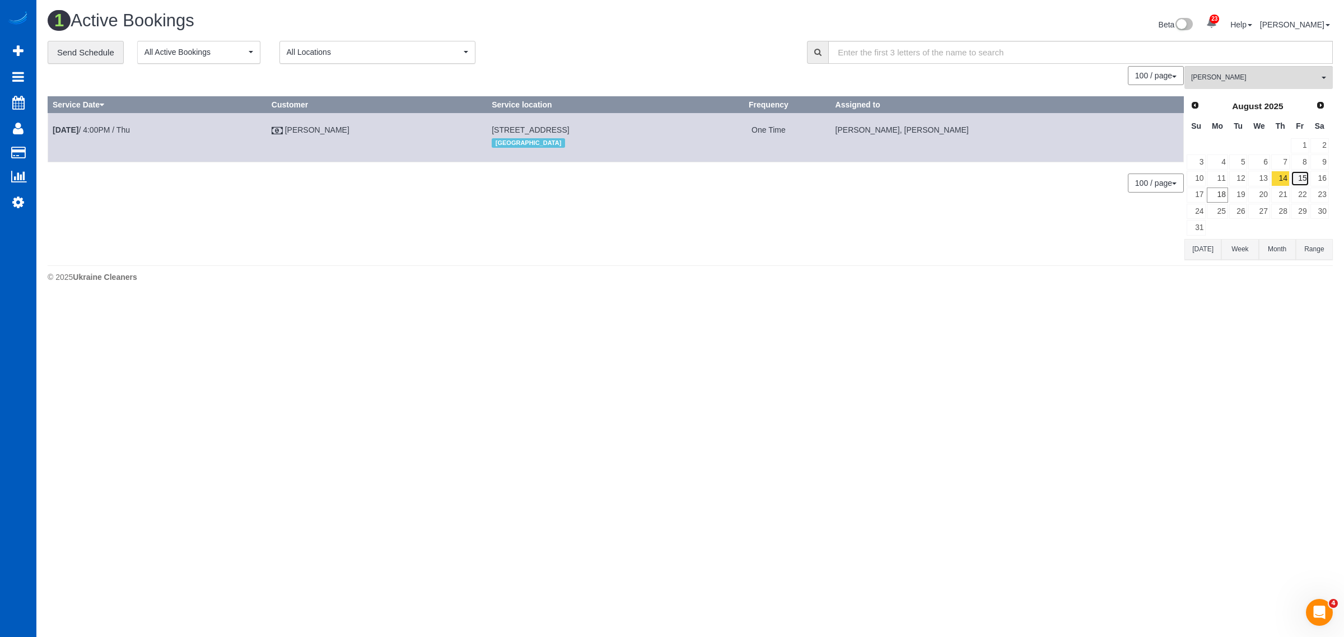
click at [1300, 177] on link "15" at bounding box center [1300, 178] width 18 height 15
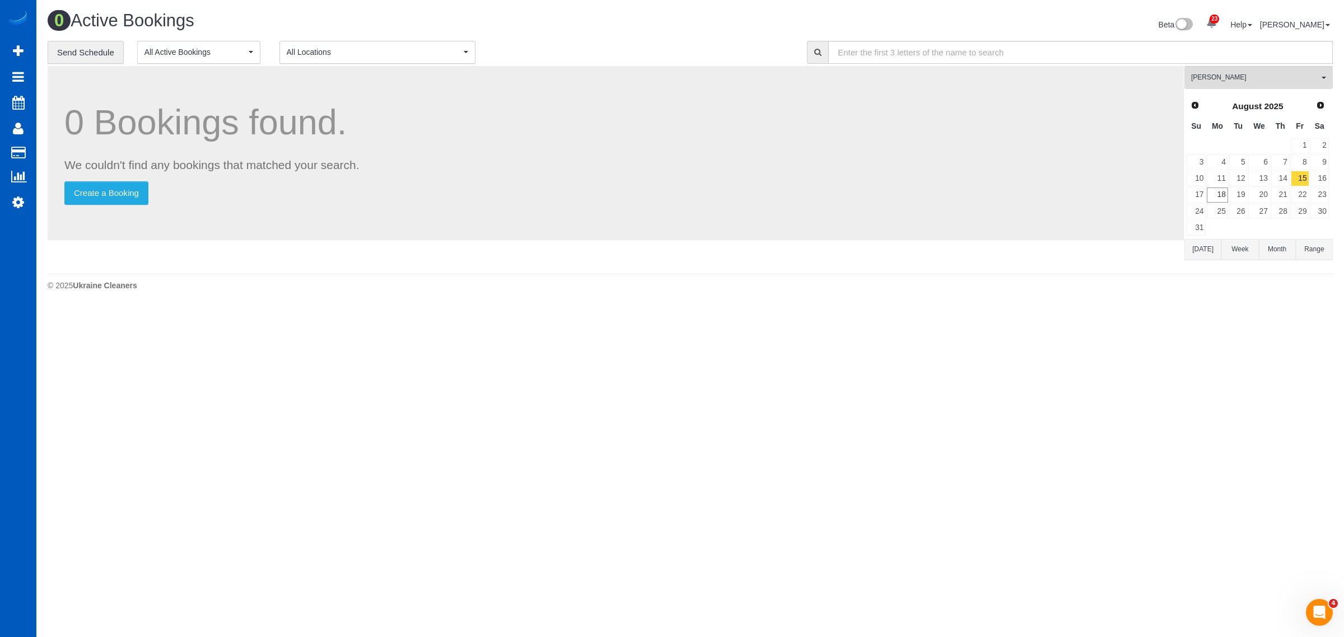
click at [1290, 178] on td "15" at bounding box center [1300, 178] width 20 height 16
click at [1280, 180] on link "14" at bounding box center [1280, 178] width 18 height 15
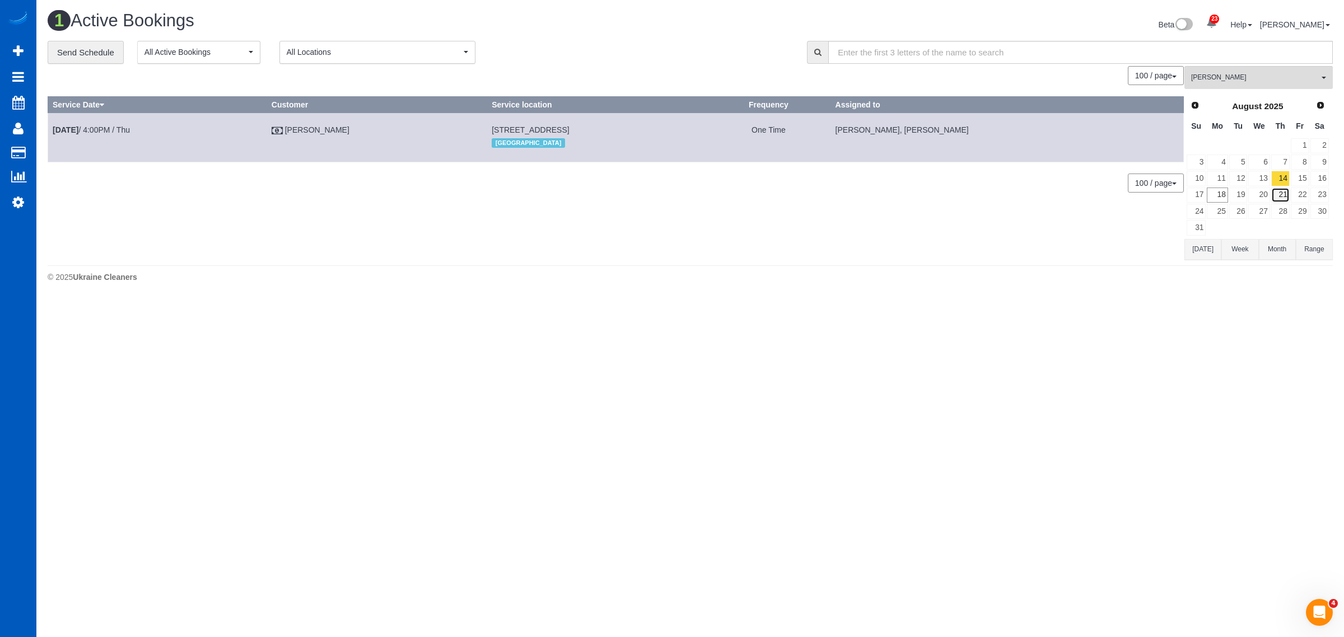
click at [1282, 194] on link "21" at bounding box center [1280, 195] width 18 height 15
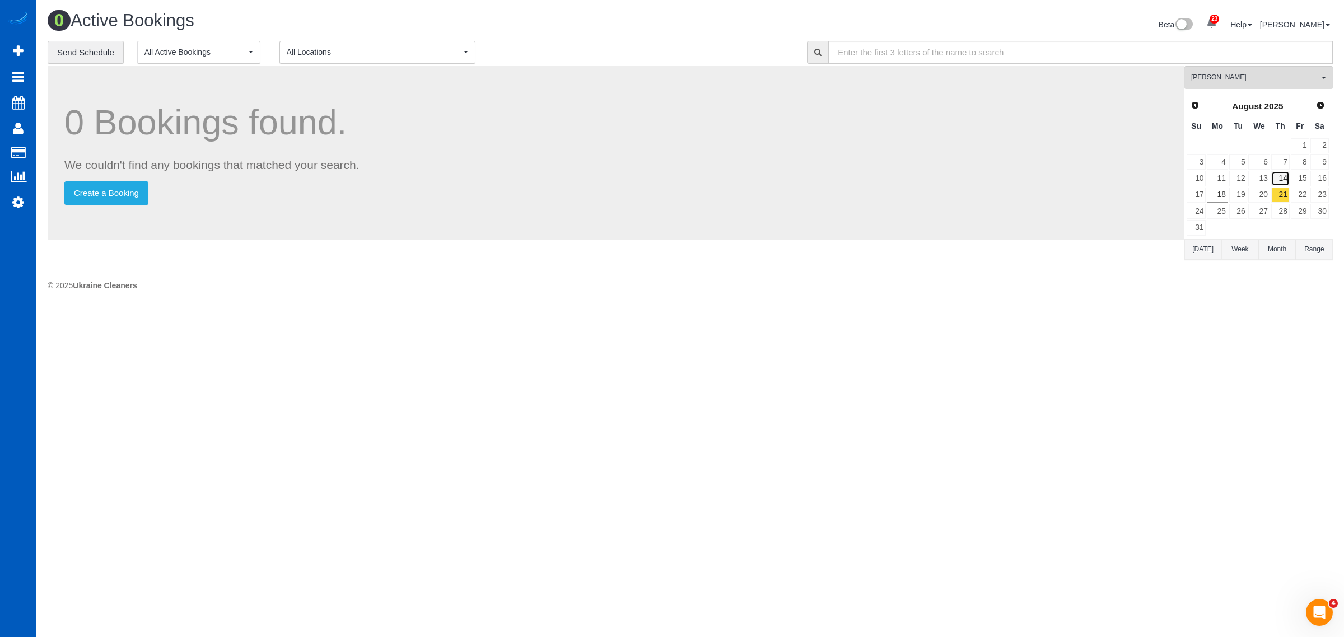
click at [1284, 184] on link "14" at bounding box center [1280, 178] width 18 height 15
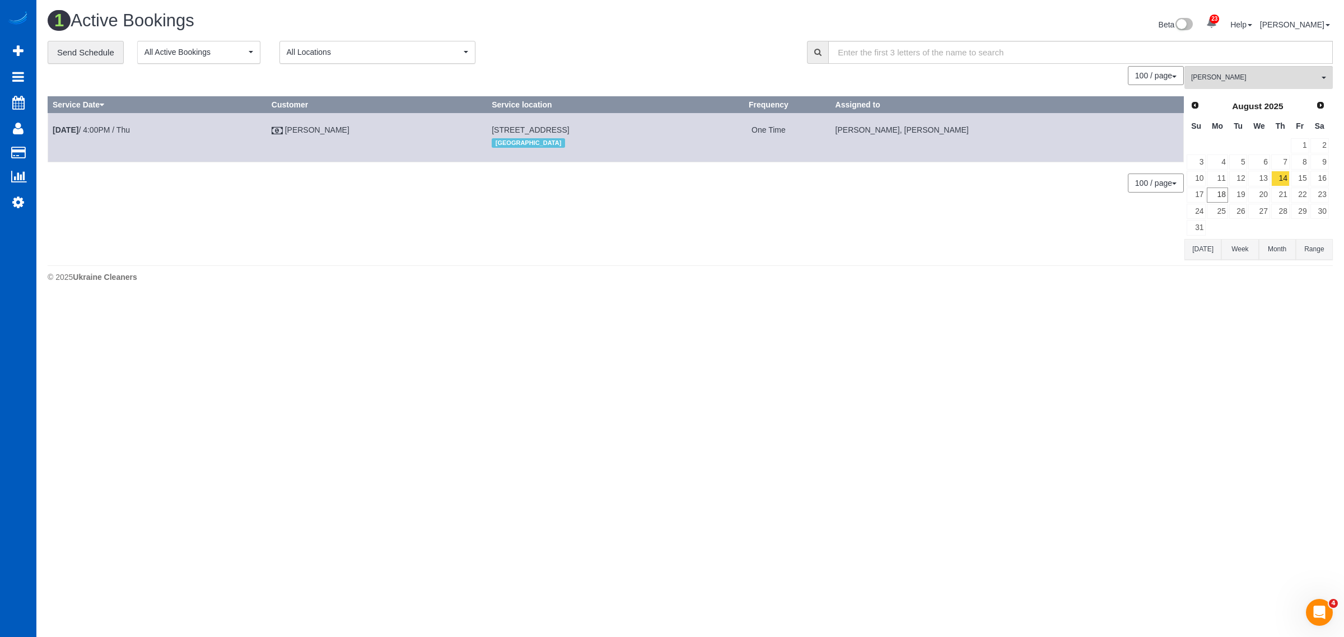
click at [17, 212] on div "23 Beta Your Notifications You have 0 alerts × You have 1 to charge for 08/16/2…" at bounding box center [18, 318] width 36 height 637
click at [26, 199] on link "Settings" at bounding box center [18, 202] width 36 height 26
select select "1"
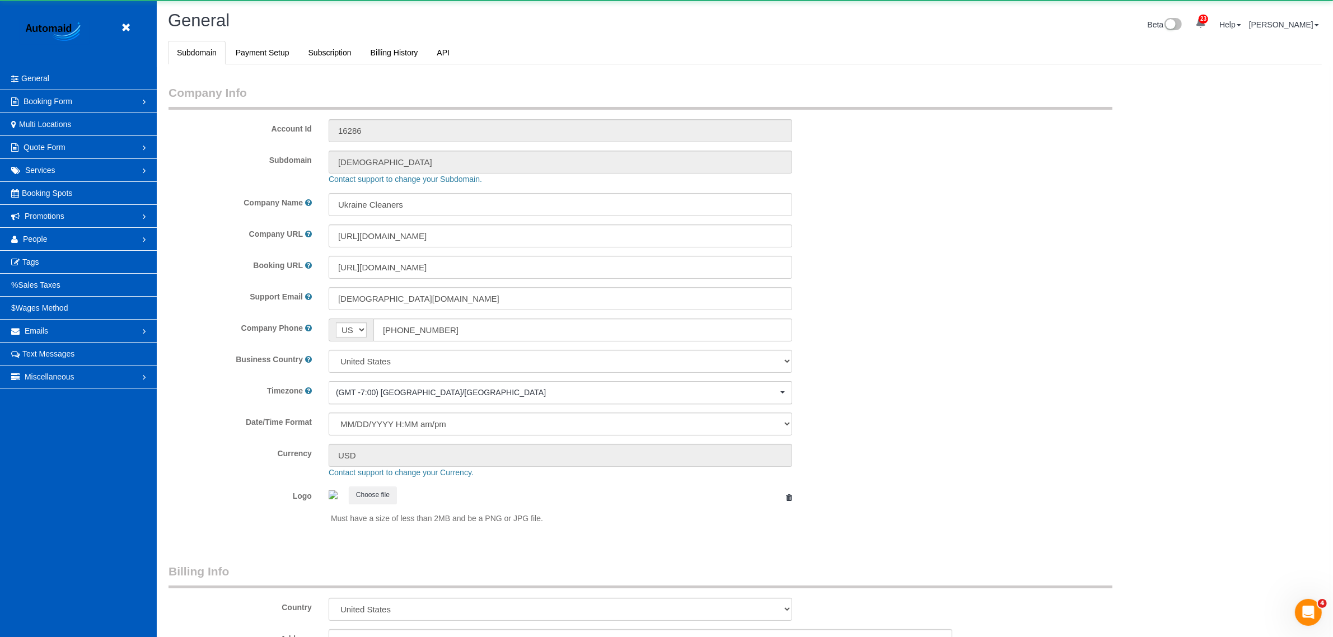
scroll to position [2451, 1333]
click at [46, 239] on link "People" at bounding box center [78, 239] width 157 height 22
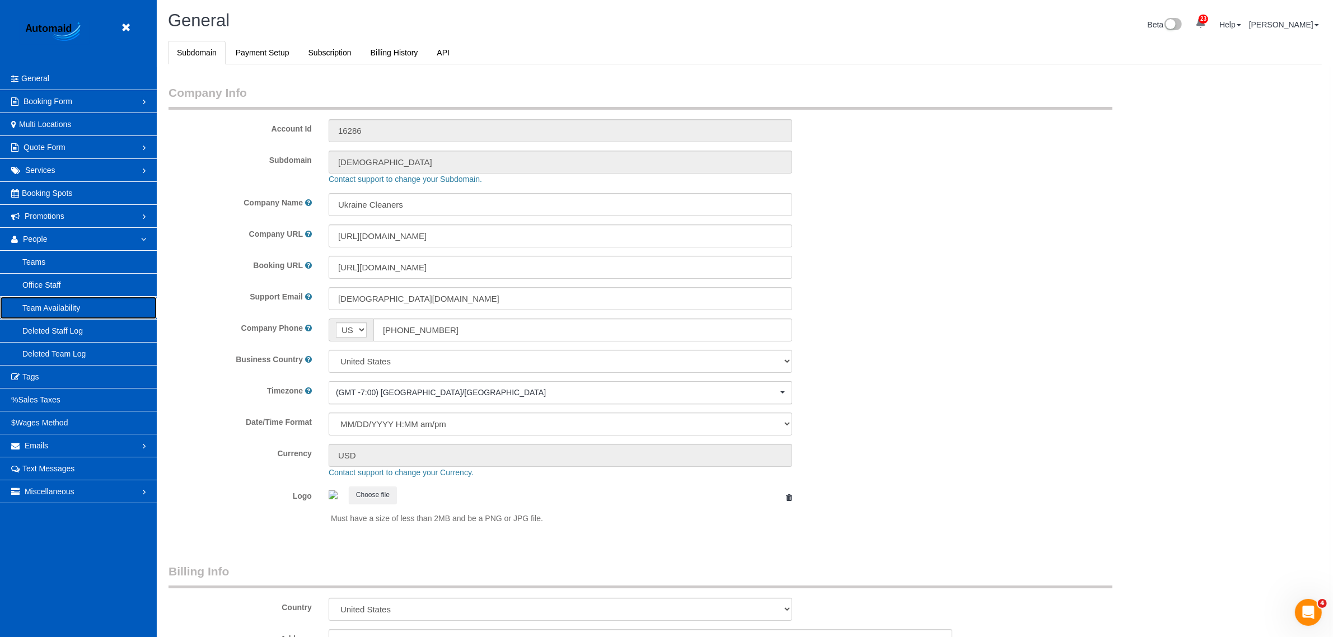
click at [71, 309] on link "Team Availability" at bounding box center [78, 308] width 157 height 22
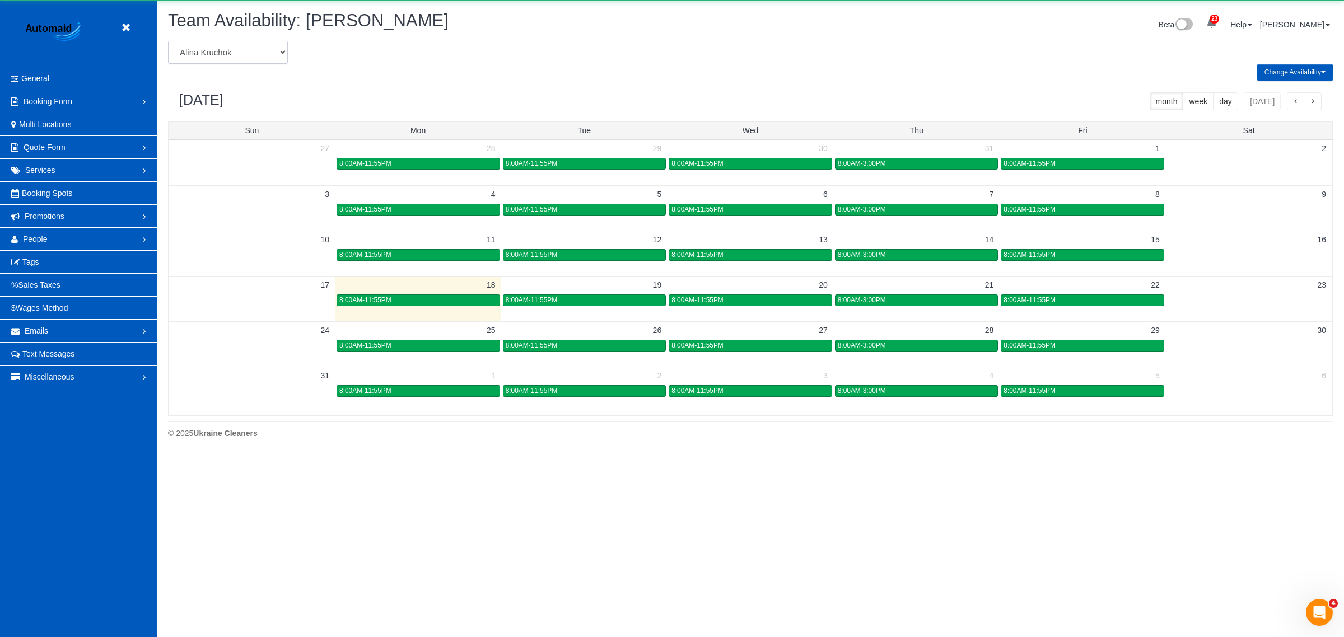
click at [226, 57] on select "Alina Kruchok Alona Kulish Alona Tarasiuk Alona Vikhliaieva Anastasiia Demchenk…" at bounding box center [228, 52] width 120 height 23
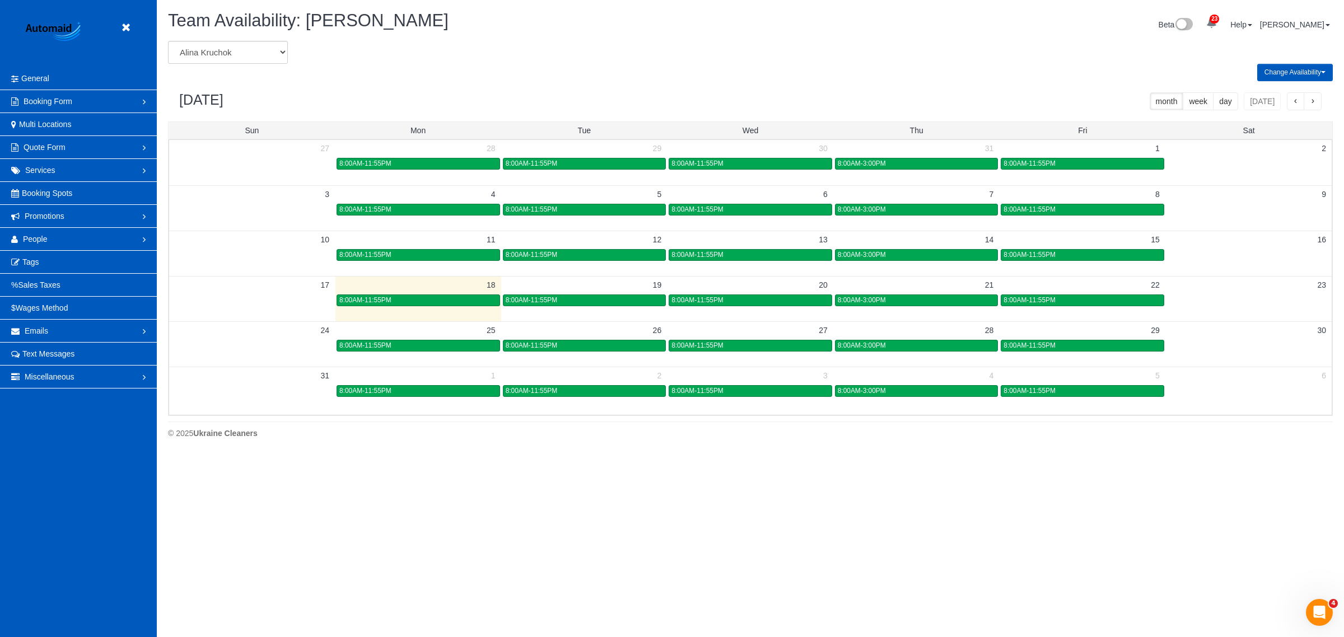
click at [116, 23] on header "Beta" at bounding box center [78, 33] width 157 height 67
click at [244, 54] on select "Alina Kruchok Alona Kulish Alona Tarasiuk Alona Vikhliaieva Anastasiia Demchenk…" at bounding box center [228, 52] width 120 height 23
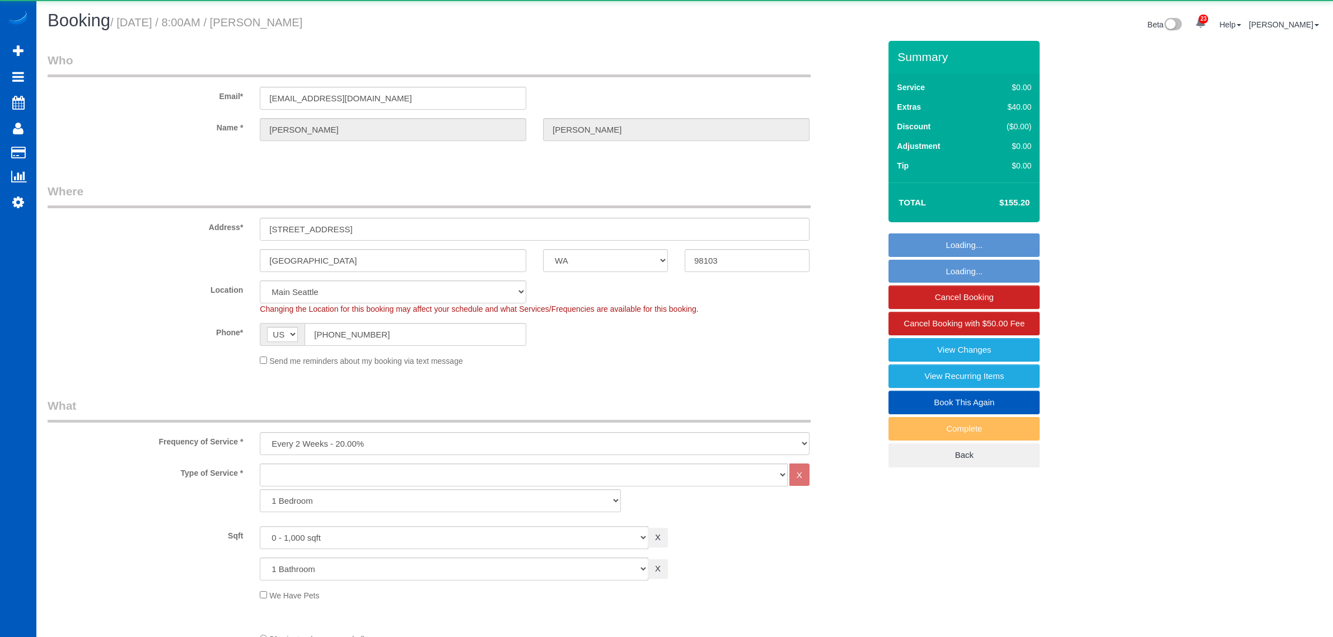
select select "WA"
select select "spot1"
select select "object:1104"
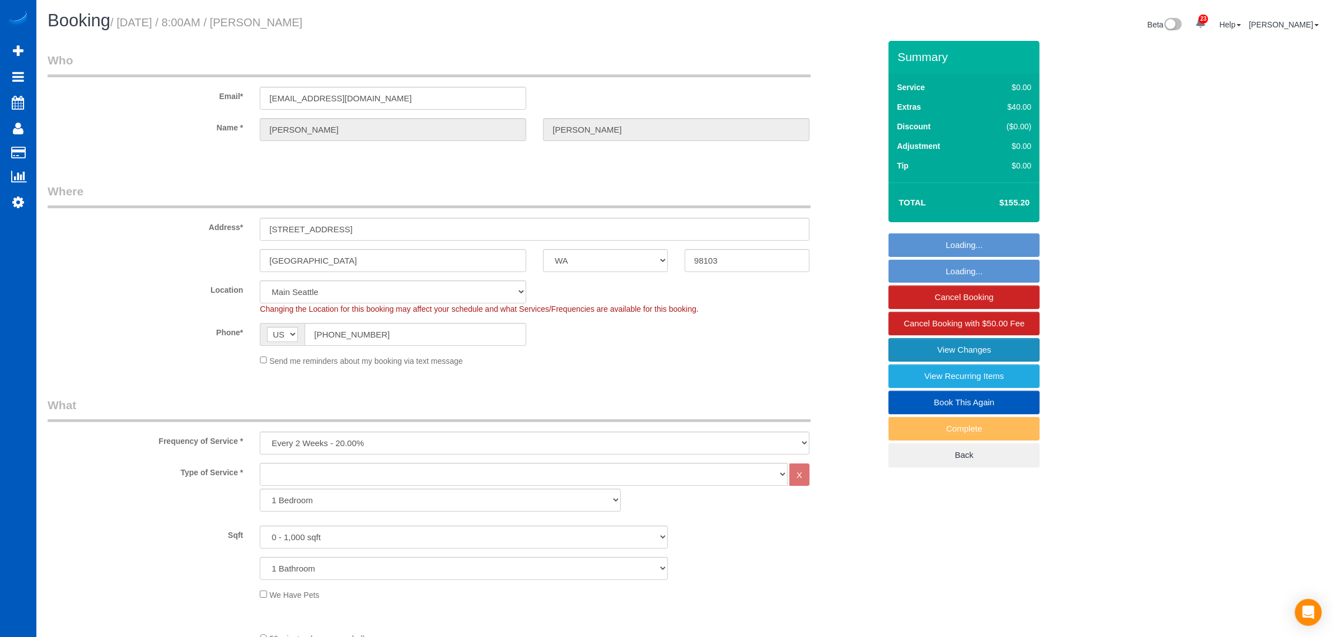
click at [955, 352] on link "View Changes" at bounding box center [964, 350] width 151 height 24
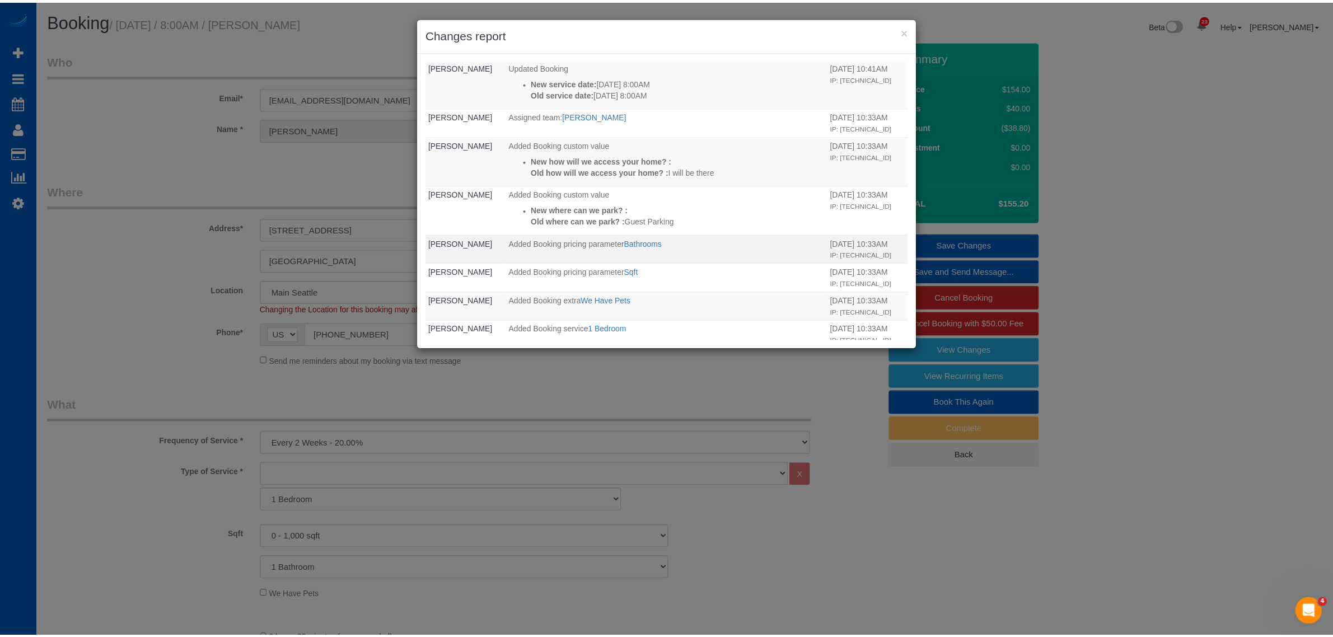
scroll to position [233, 0]
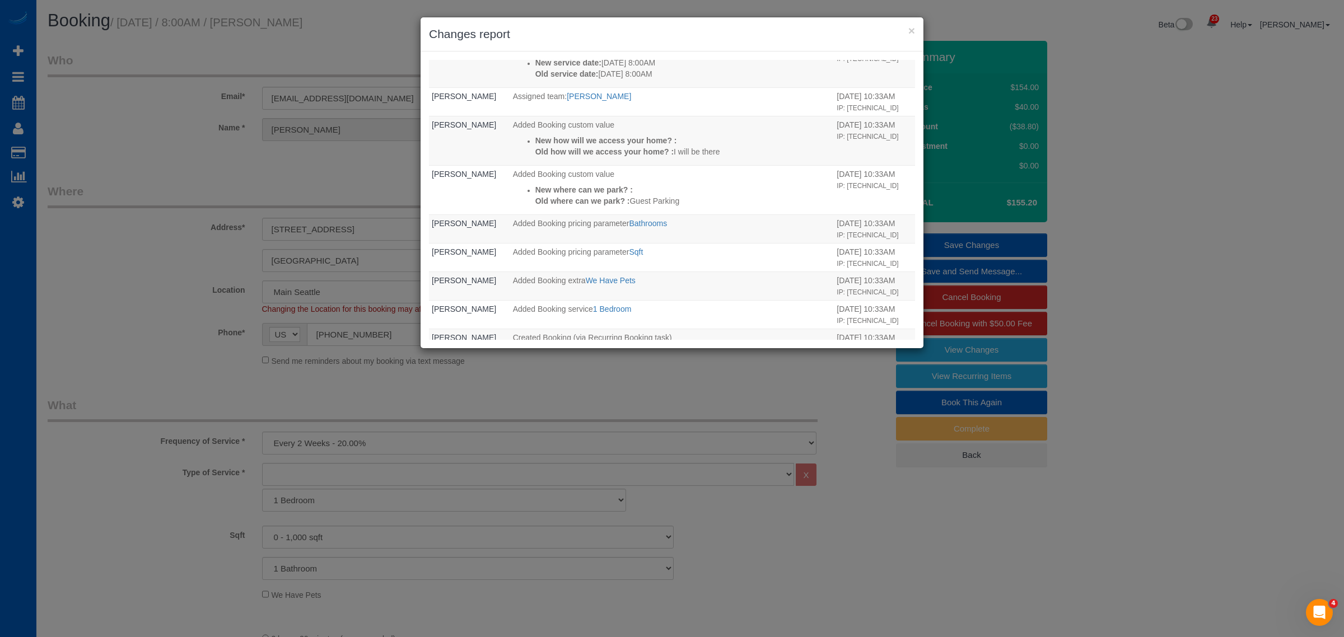
click at [205, 196] on div "× Changes report Who What When System The Booking 1 Day Reminder email was sent…" at bounding box center [672, 318] width 1344 height 637
click at [912, 25] on button "×" at bounding box center [911, 31] width 7 height 12
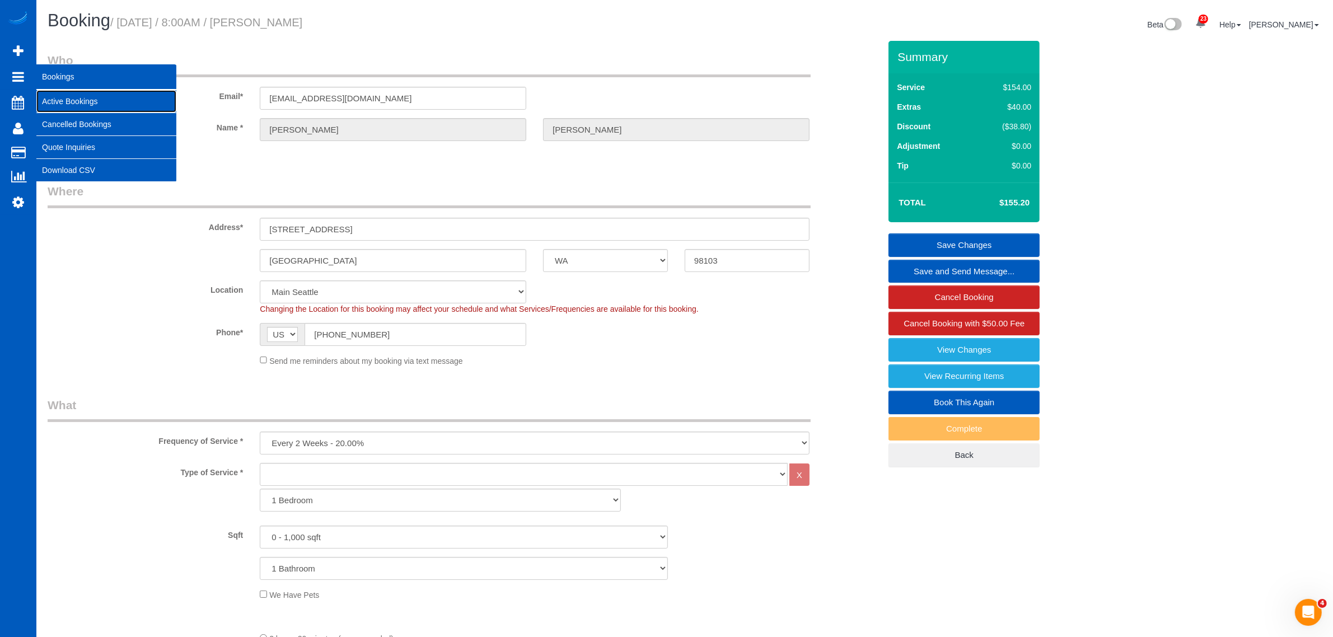
click at [59, 93] on link "Active Bookings" at bounding box center [106, 101] width 140 height 22
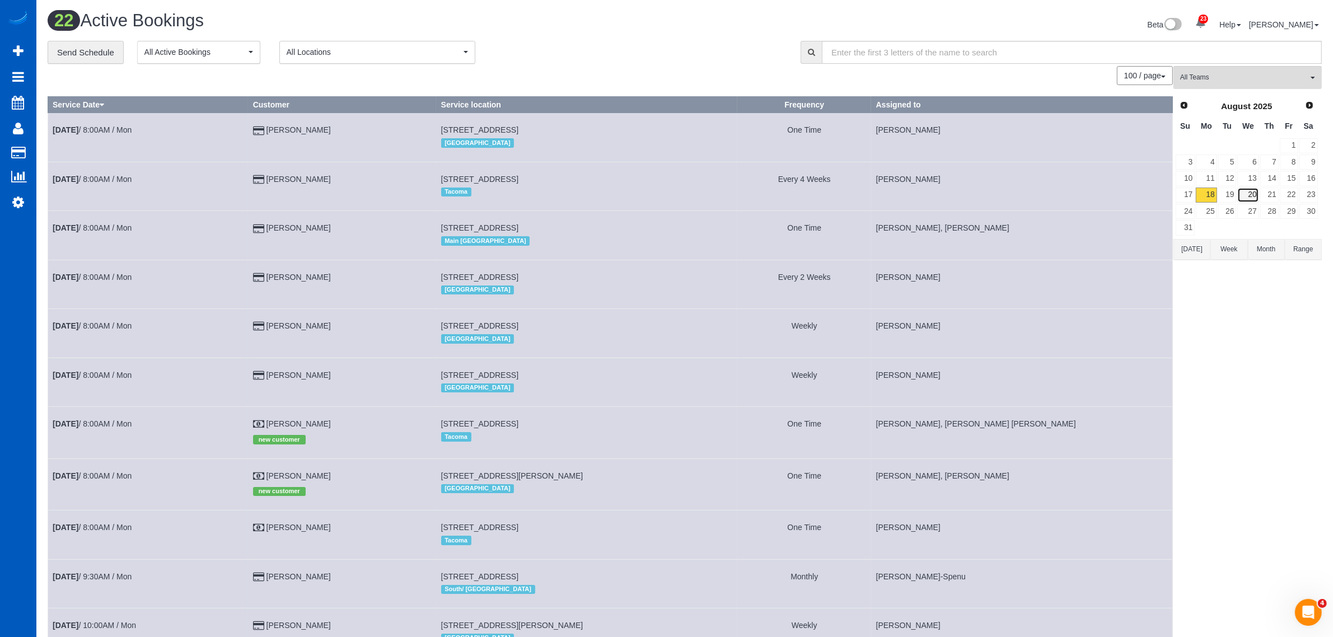
click at [1257, 198] on link "20" at bounding box center [1247, 195] width 21 height 15
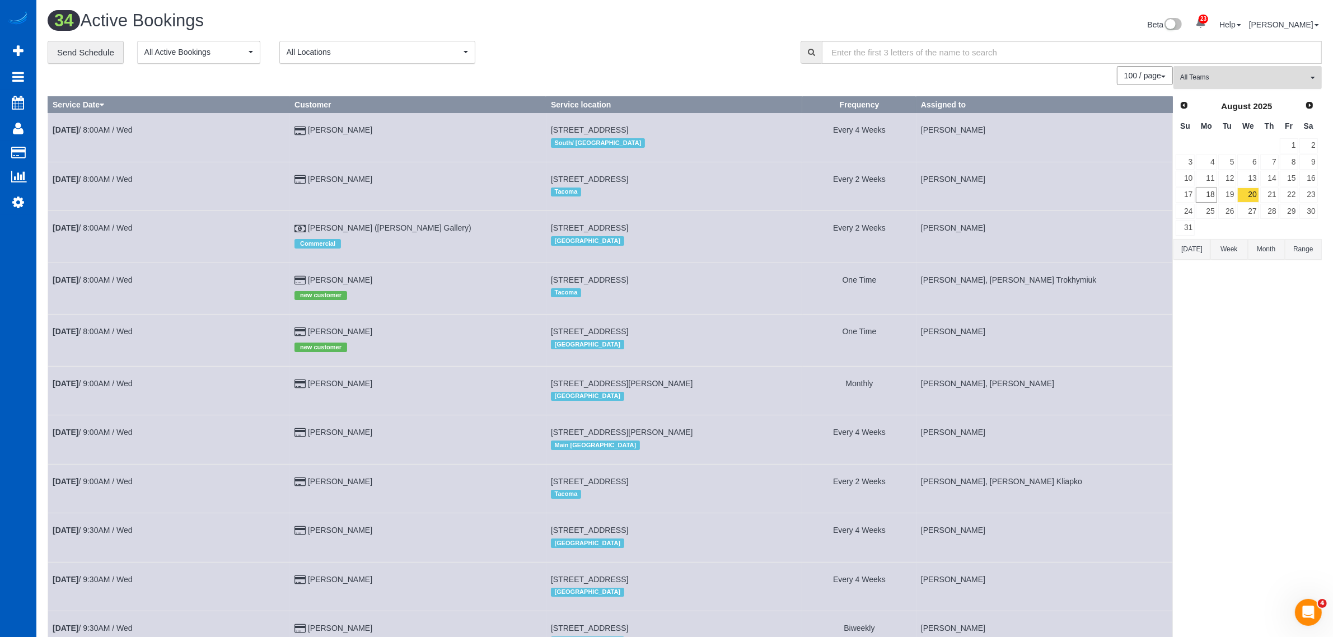
click at [1218, 85] on button "All Teams" at bounding box center [1248, 77] width 148 height 23
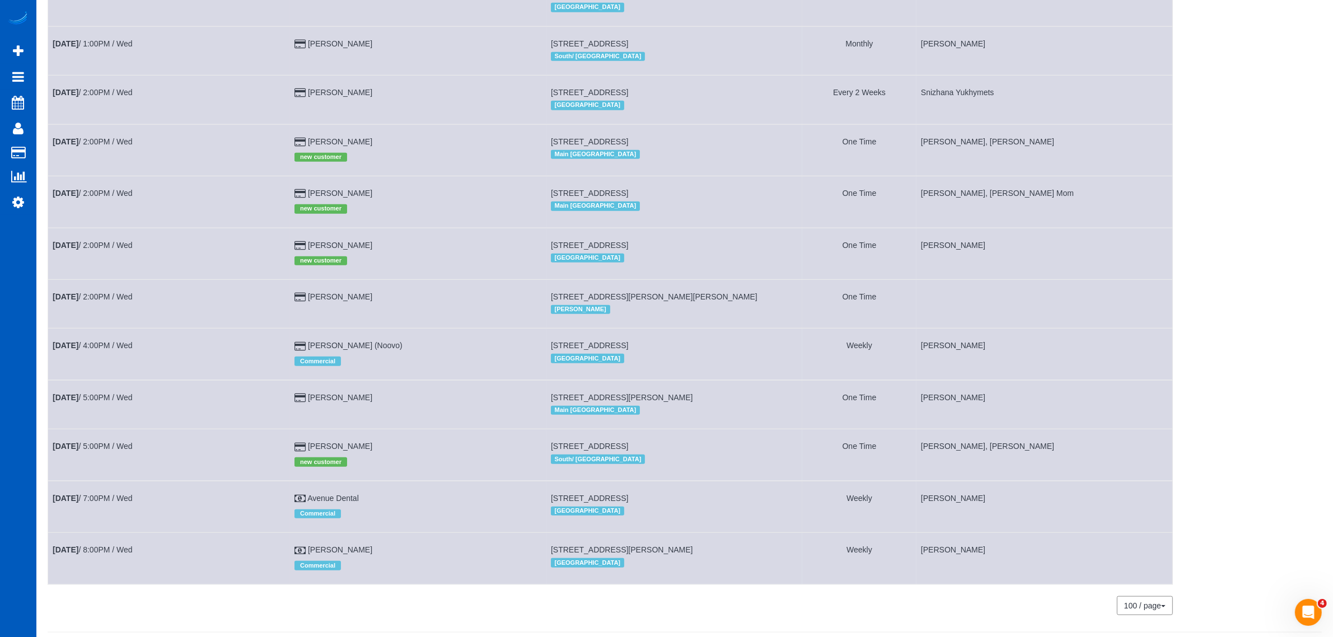
scroll to position [1263, 0]
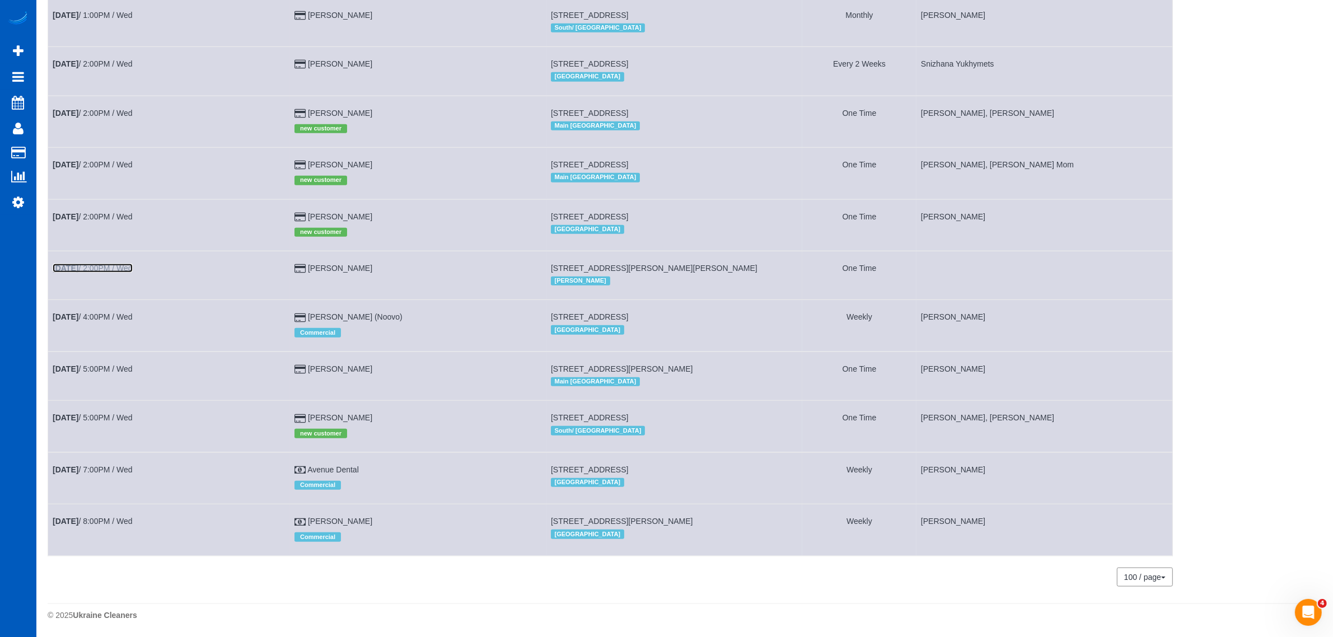
click at [109, 269] on link "Aug 20th / 2:00PM / Wed" at bounding box center [93, 268] width 80 height 9
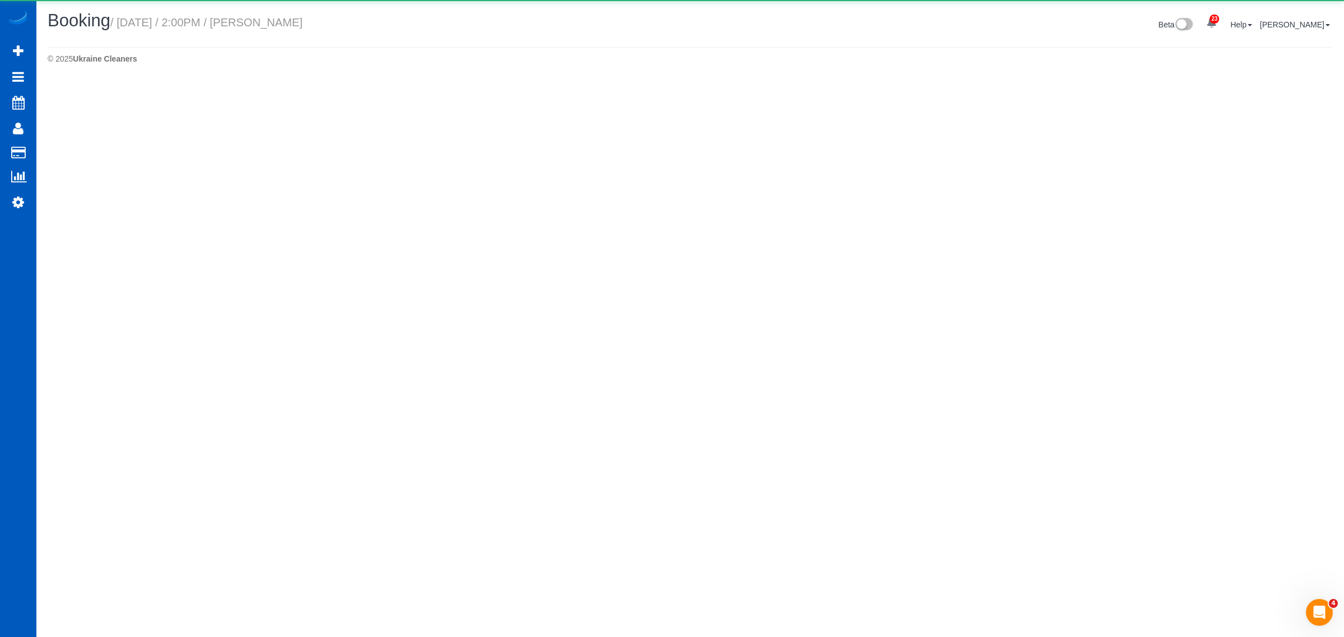
select select "WA"
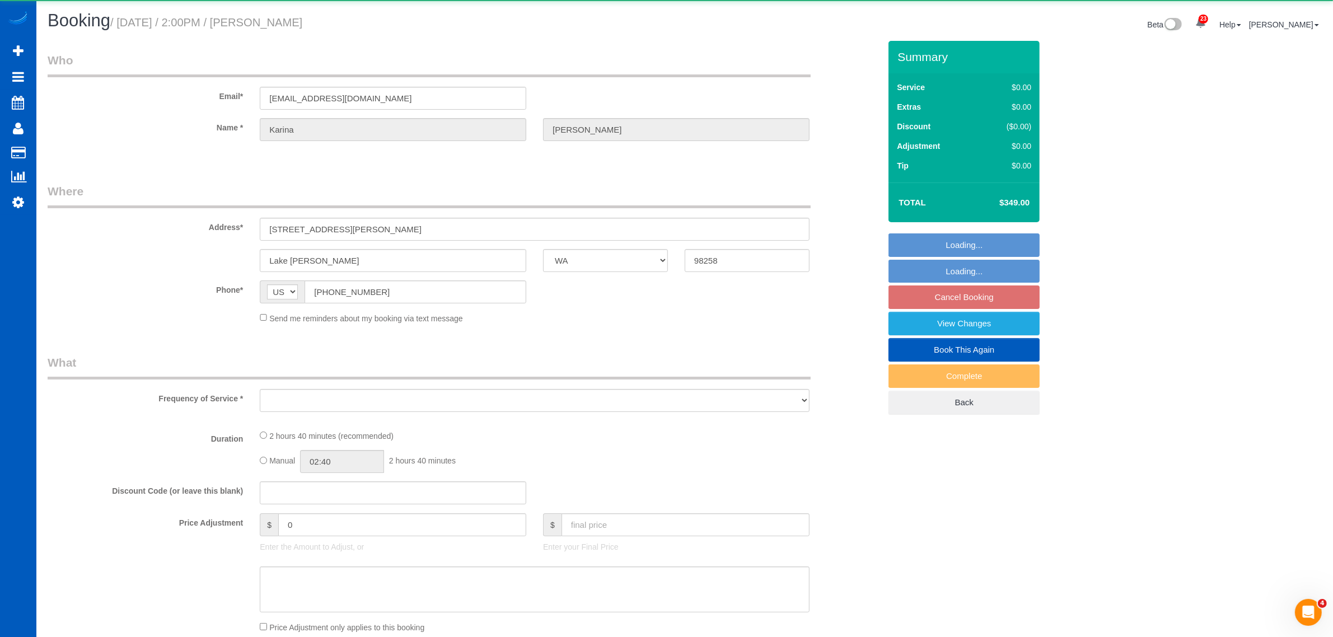
select select "object:3287"
select select "string:fspay-d8d770b2-e413-49e3-9502-cd5941d4059c"
select select "199"
select select "3001"
select select "3"
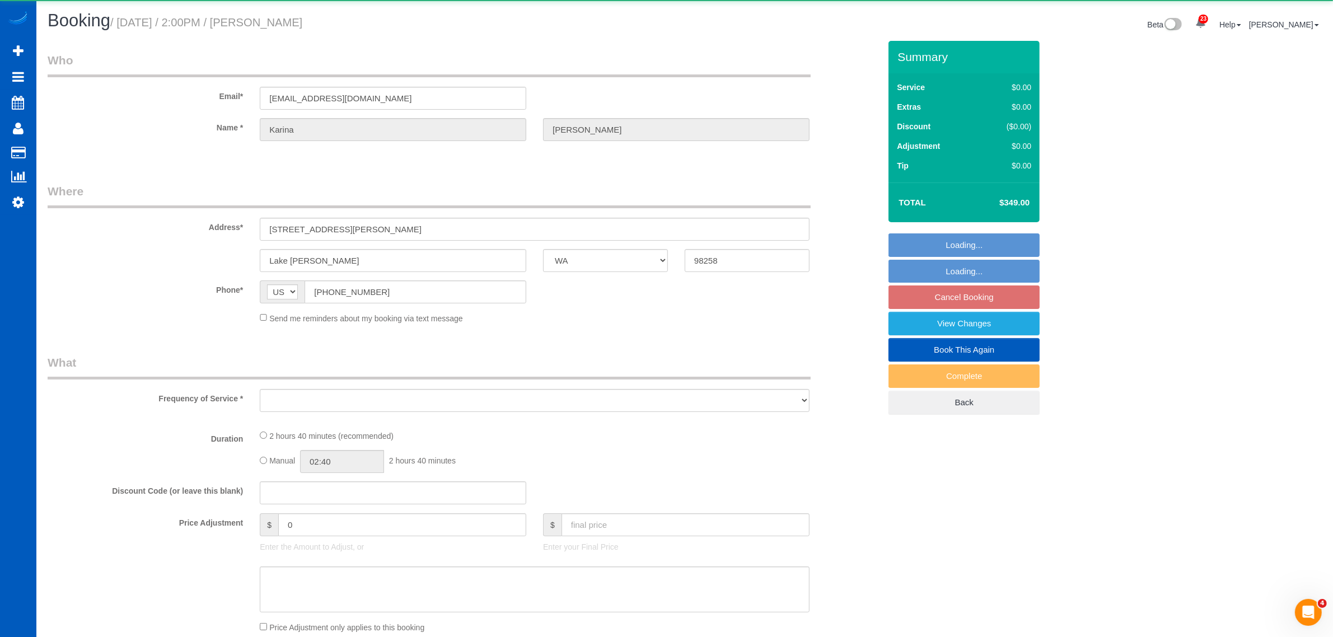
select select "4"
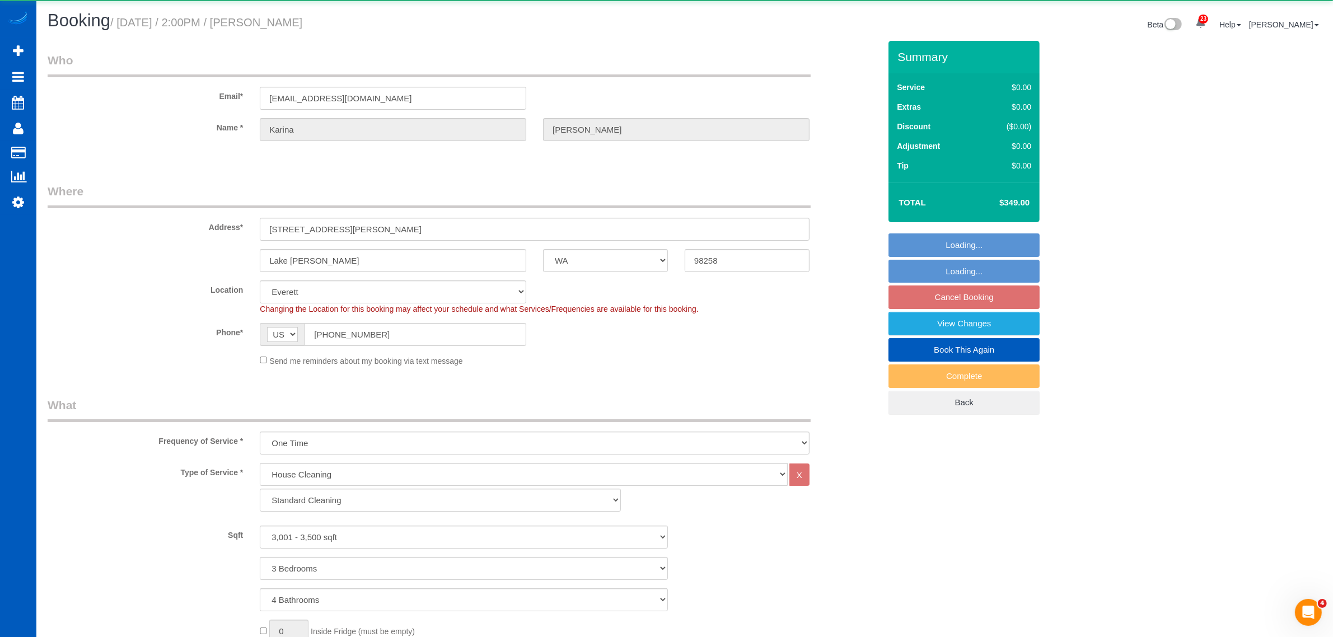
select select "spot21"
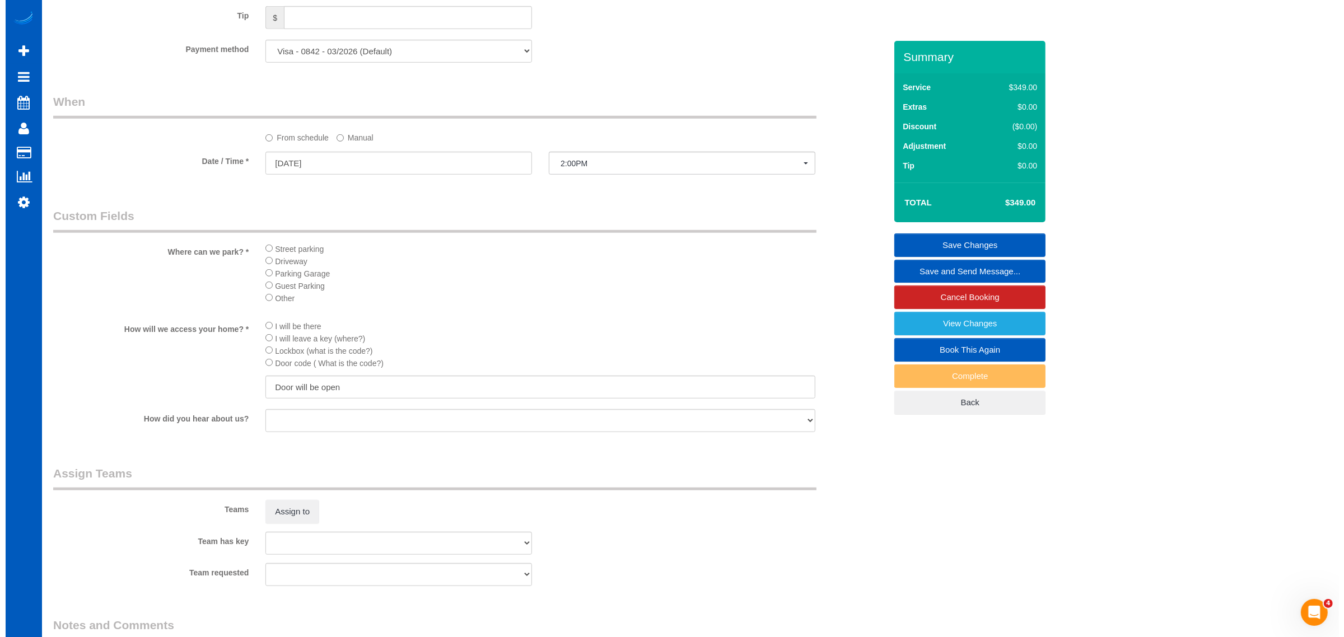
scroll to position [1050, 0]
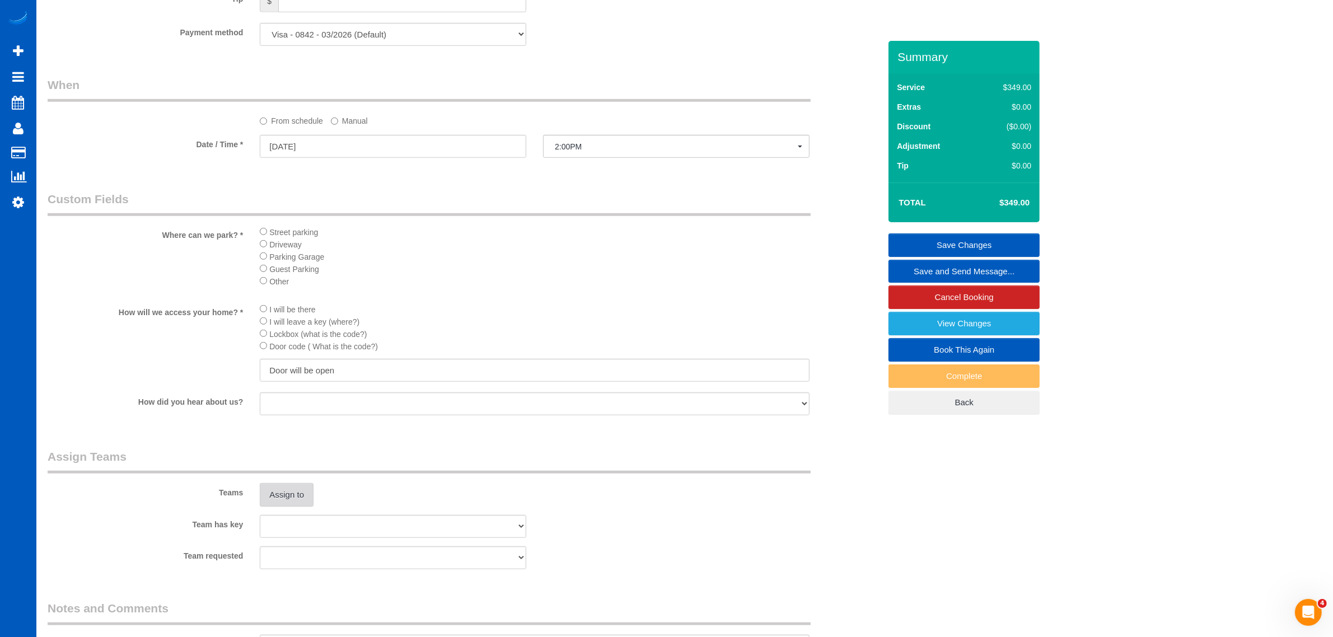
click at [297, 497] on button "Assign to" at bounding box center [287, 495] width 54 height 24
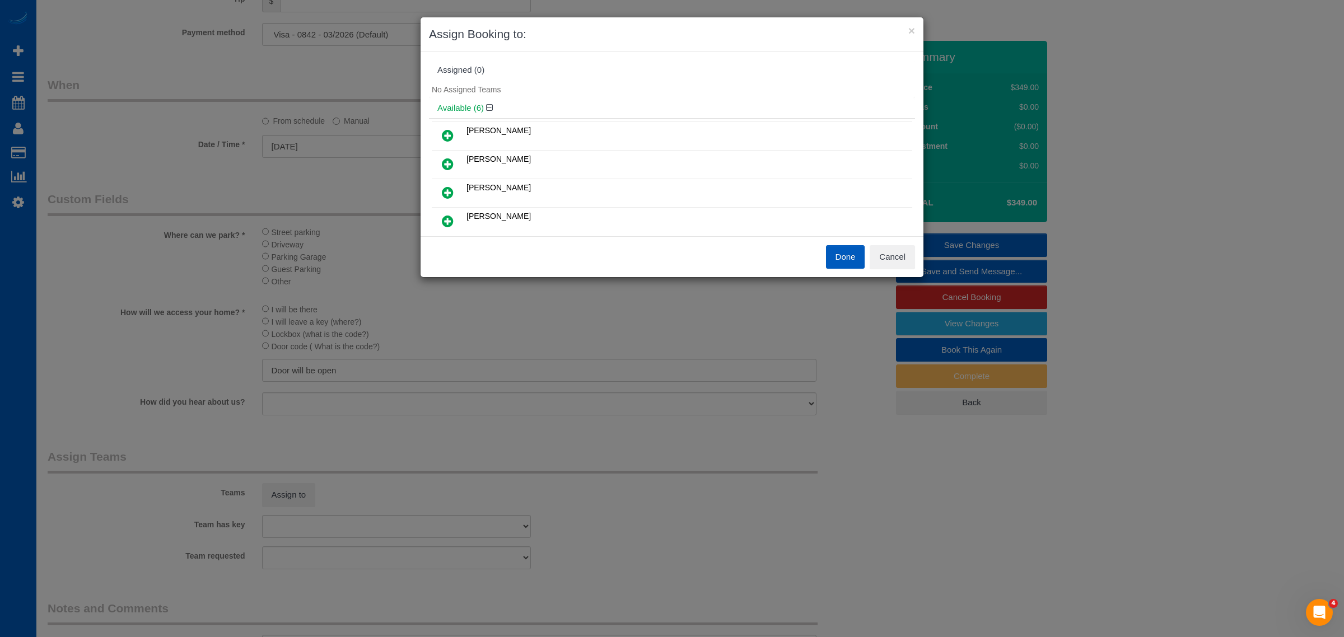
click at [289, 216] on div "× Assign Booking to: Assigned (0) No Assigned Teams Available (6) Alona Tarasiu…" at bounding box center [672, 318] width 1344 height 637
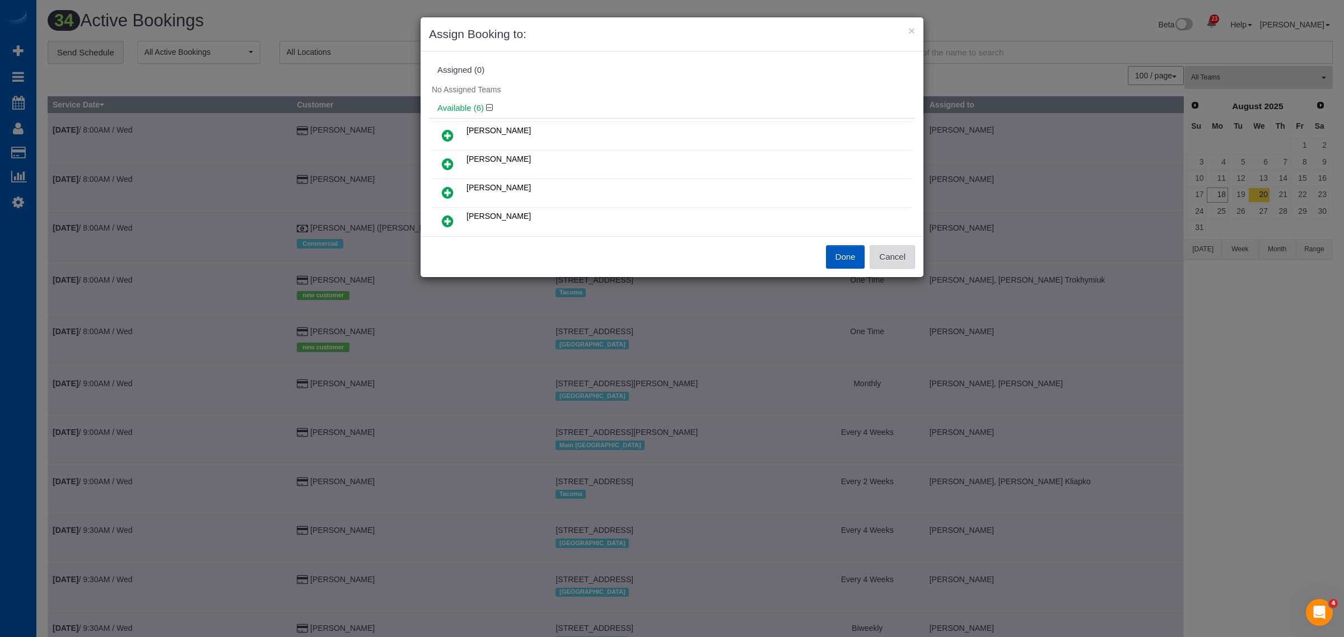
drag, startPoint x: 891, startPoint y: 259, endPoint x: 904, endPoint y: 258, distance: 13.4
click at [895, 258] on button "Cancel" at bounding box center [892, 257] width 45 height 24
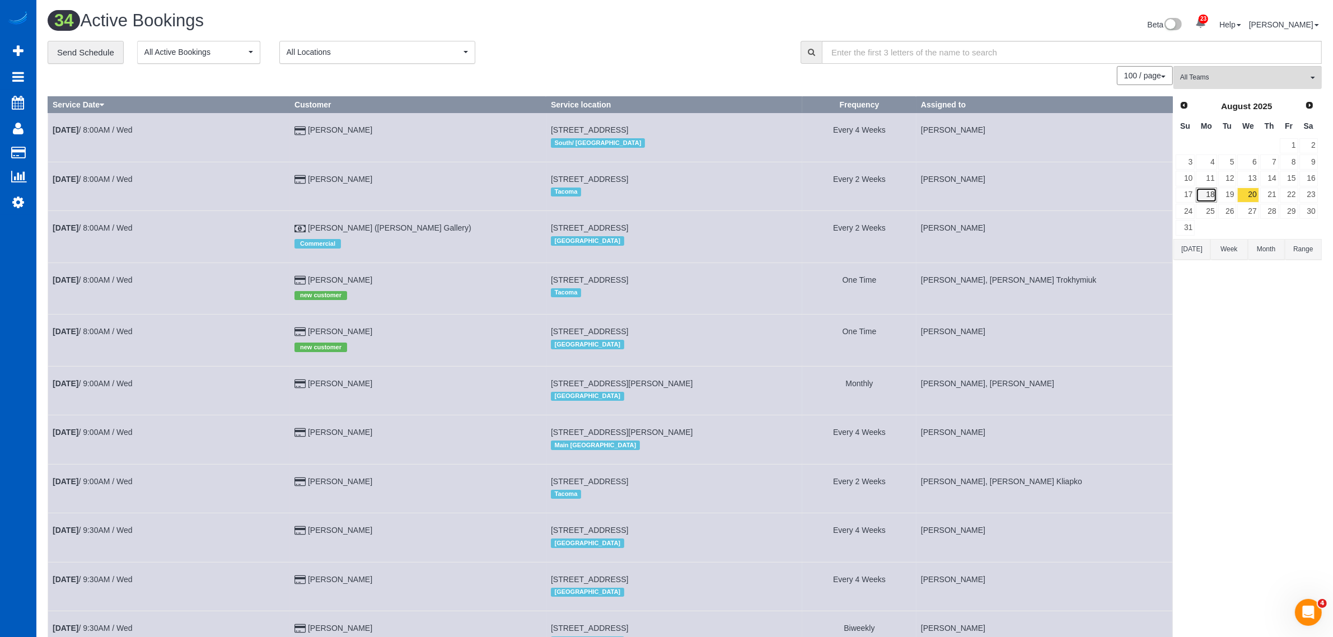
click at [1208, 191] on link "18" at bounding box center [1206, 195] width 21 height 15
click at [1229, 199] on link "19" at bounding box center [1227, 195] width 18 height 15
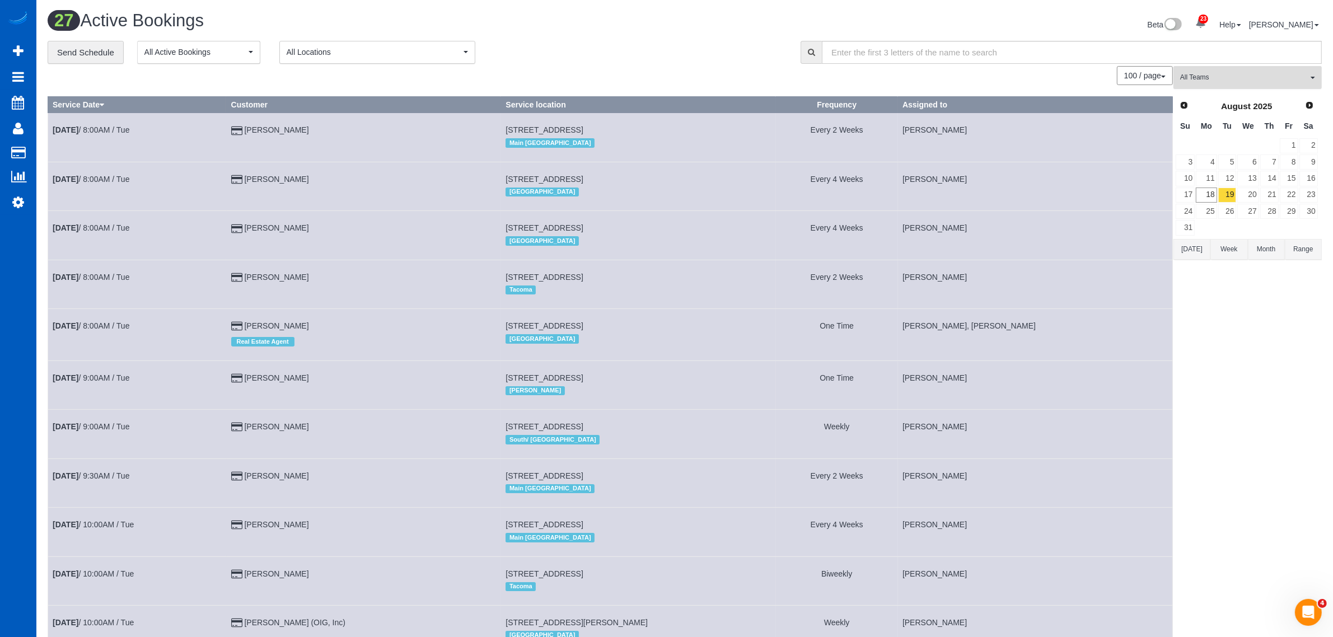
click at [1212, 77] on span "All Teams" at bounding box center [1244, 78] width 128 height 10
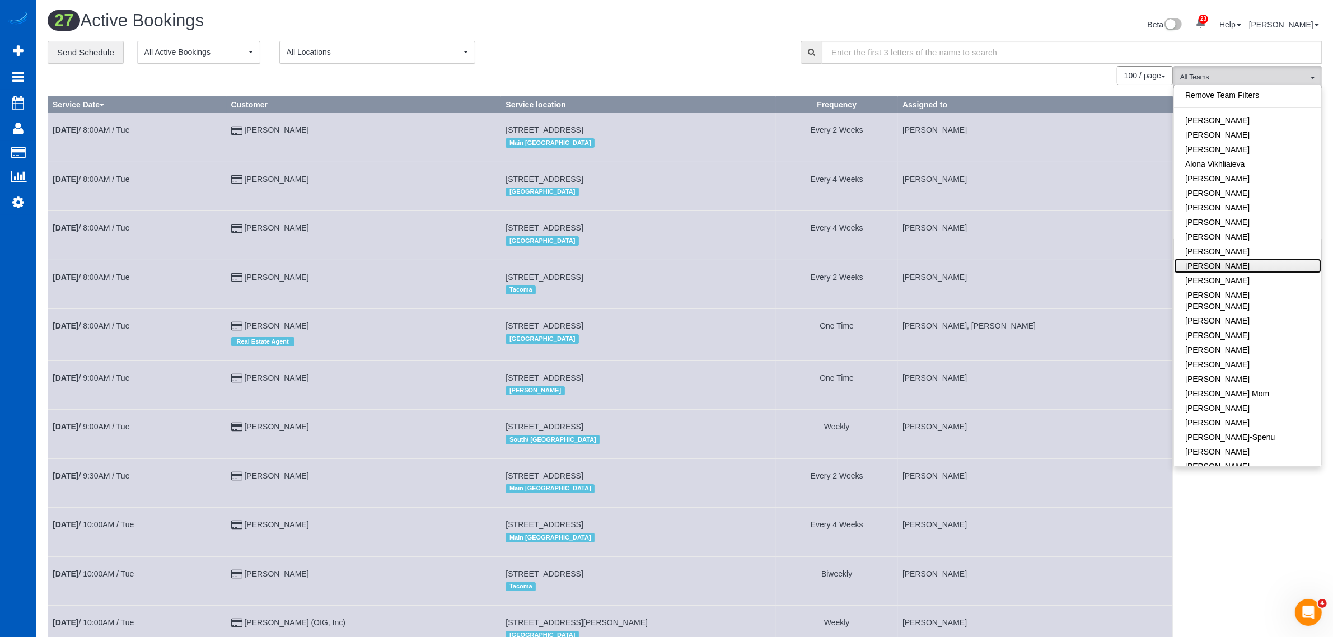
click at [1256, 268] on link "[PERSON_NAME]" at bounding box center [1247, 266] width 147 height 15
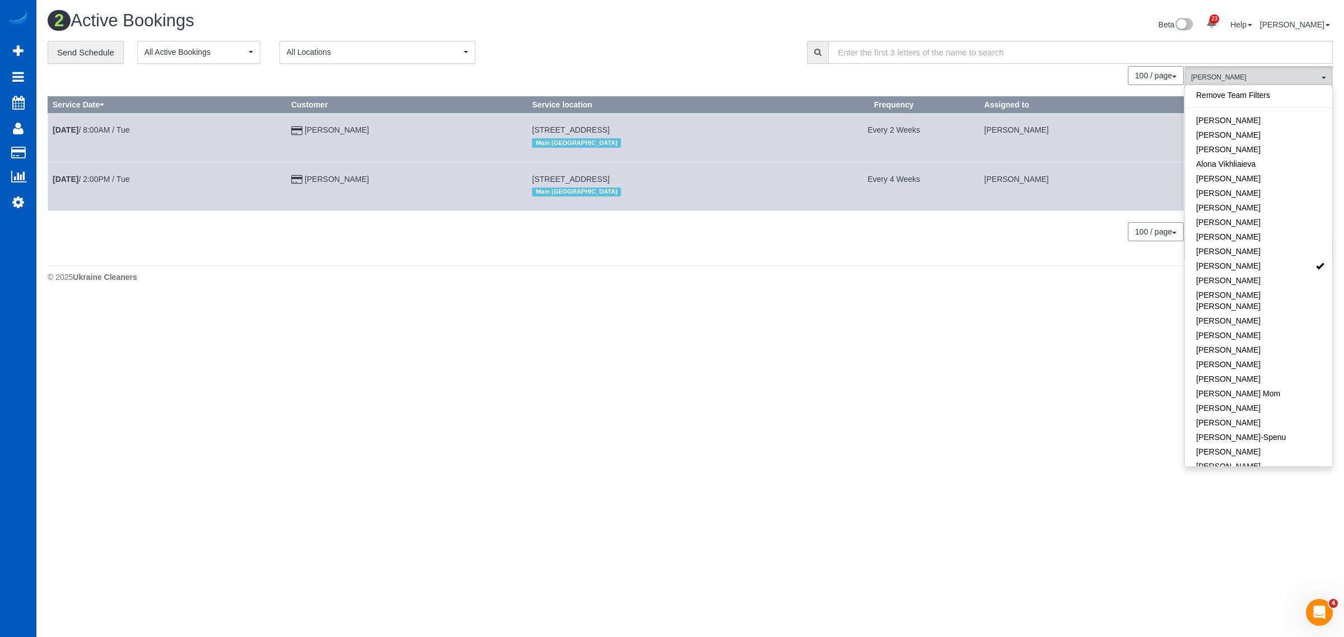
click at [944, 329] on body "23 Beta Your Notifications You have 0 alerts × You have 1 to charge for [DATE] …" at bounding box center [672, 318] width 1344 height 637
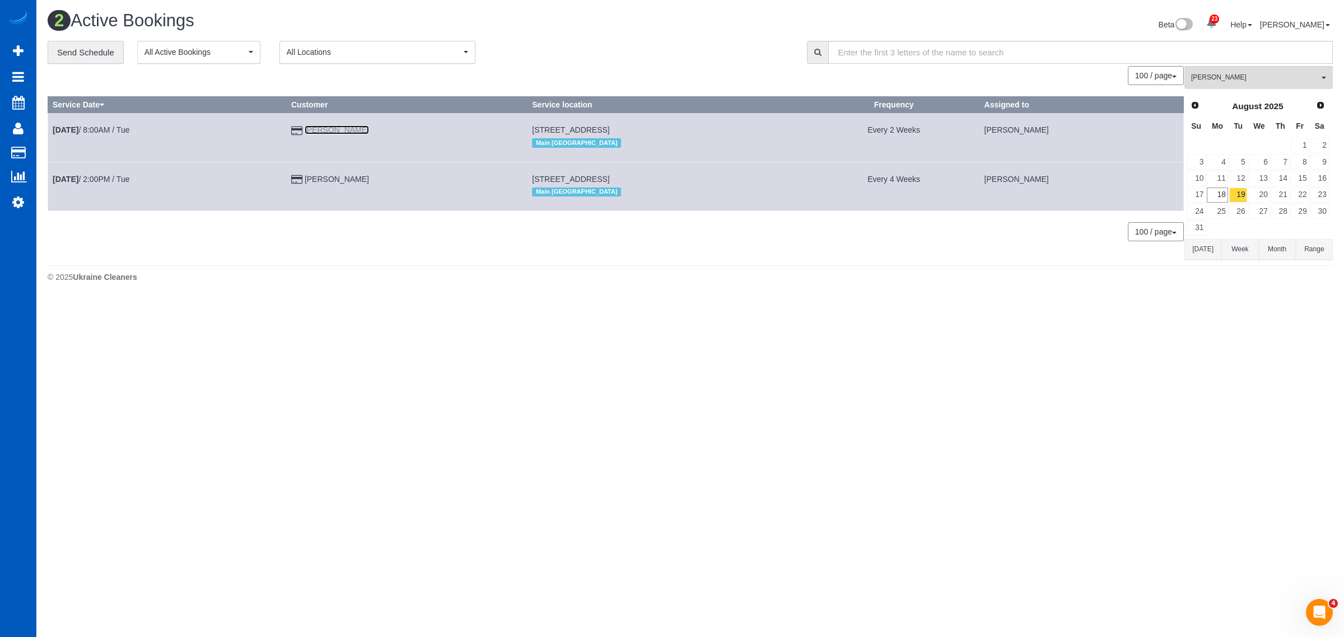
click at [343, 132] on link "Haley Johnson" at bounding box center [337, 129] width 64 height 9
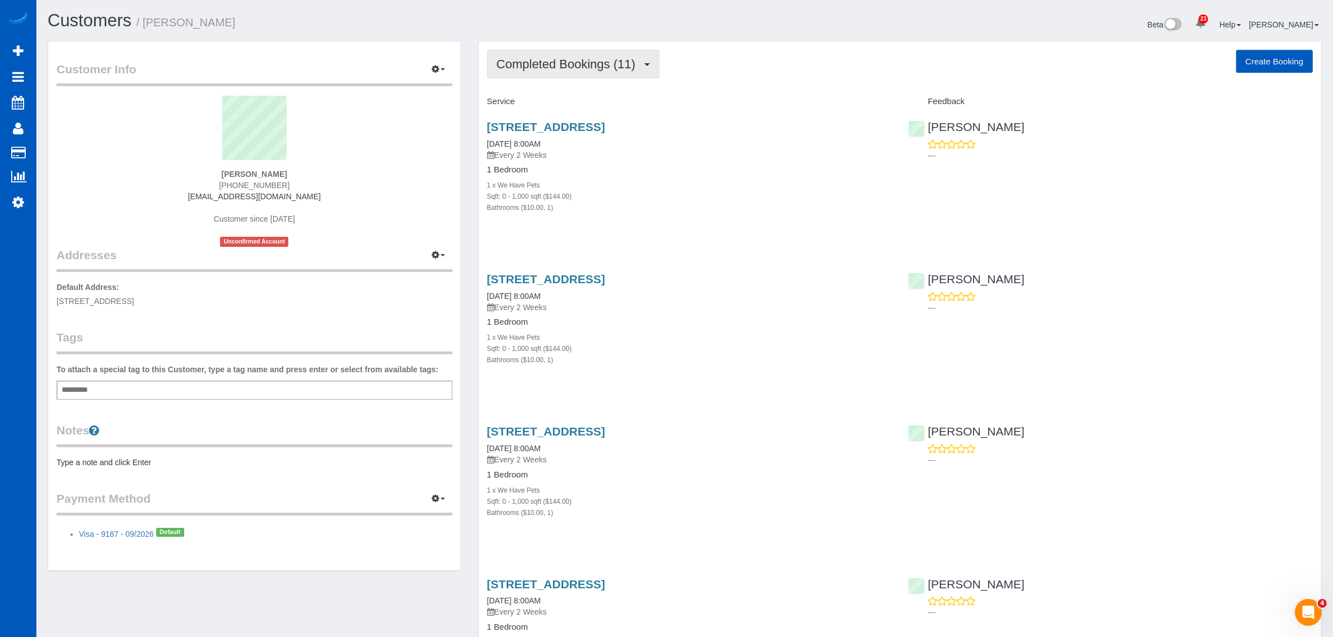
click at [553, 60] on span "Completed Bookings (11)" at bounding box center [569, 64] width 144 height 14
click at [543, 101] on link "Upcoming Bookings (11)" at bounding box center [548, 104] width 121 height 15
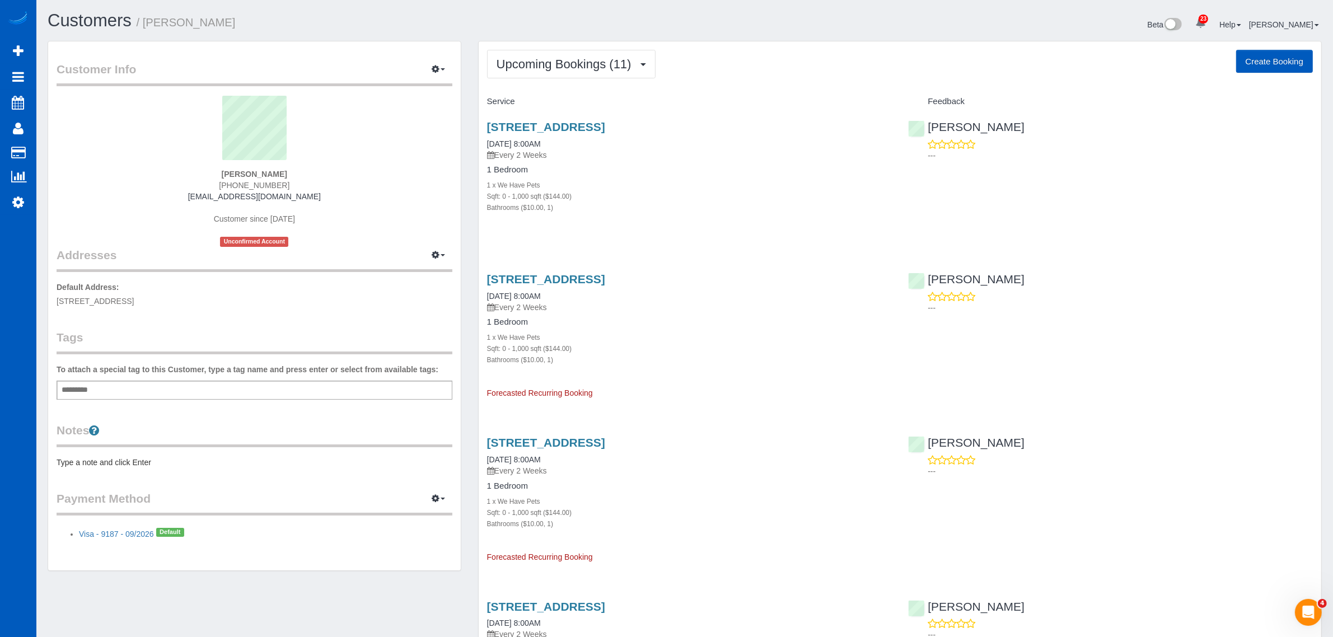
click at [609, 74] on button "Upcoming Bookings (11)" at bounding box center [571, 64] width 169 height 29
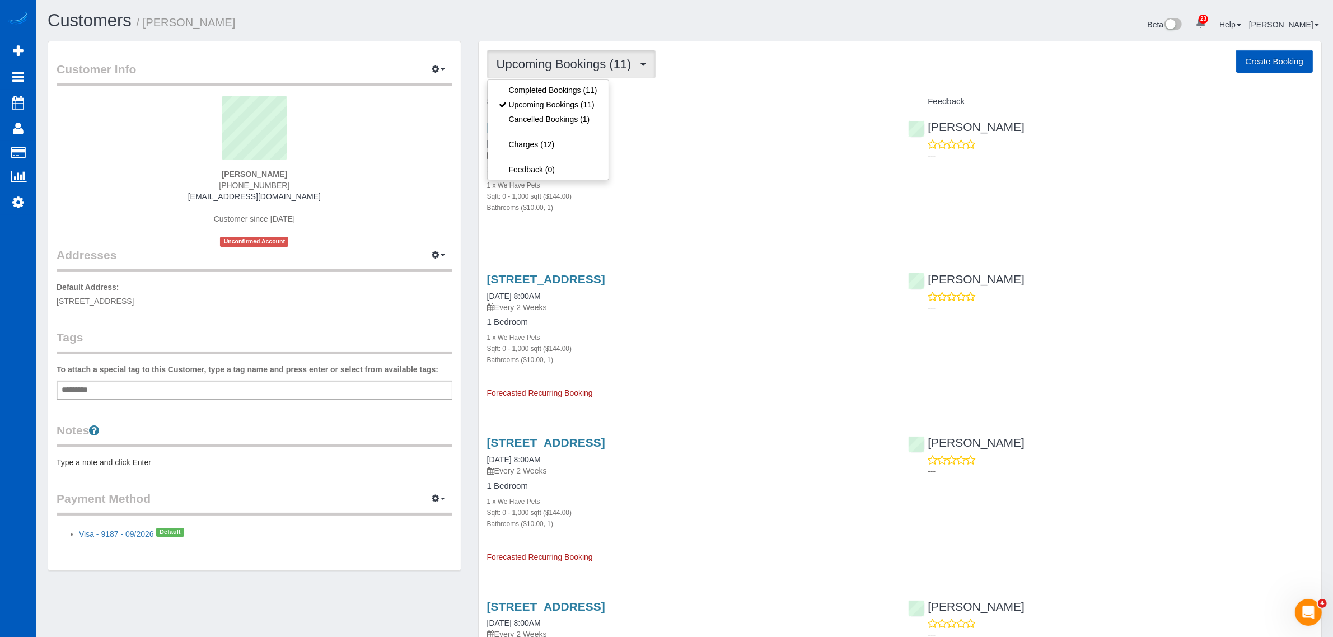
click at [641, 202] on div "Bathrooms ($10.00, 1)" at bounding box center [689, 207] width 405 height 11
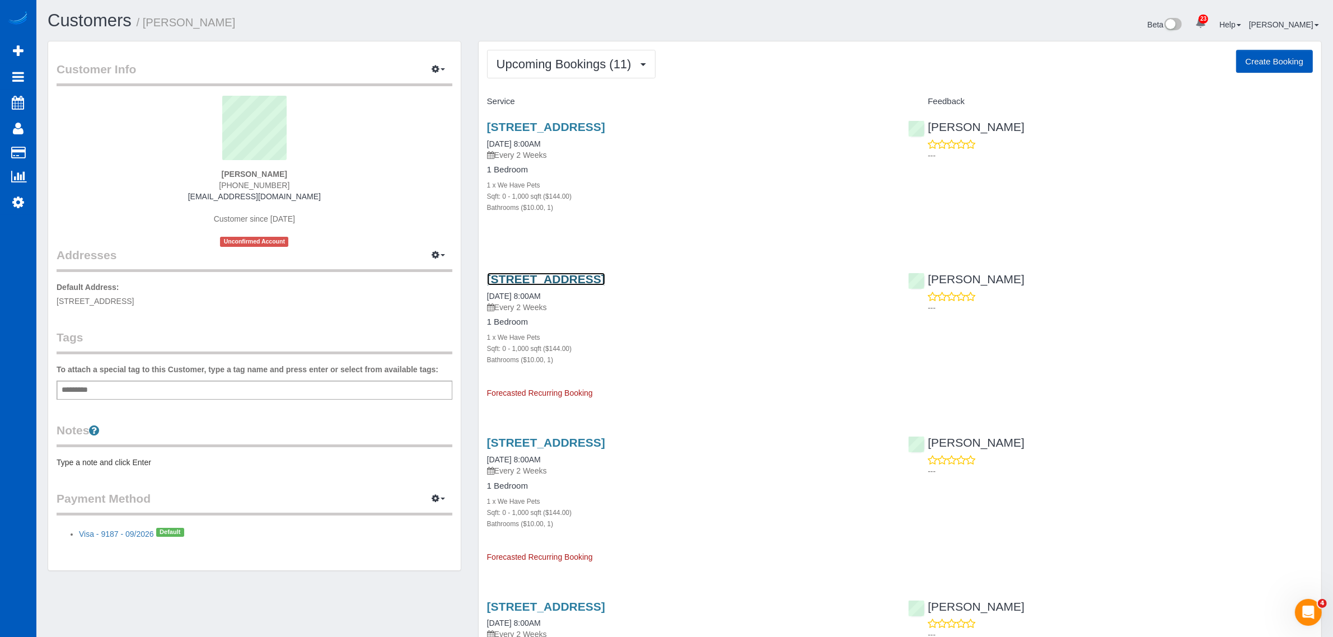
click at [536, 275] on link "116 N 45th St 202, Seattle, WA 98103" at bounding box center [546, 279] width 118 height 13
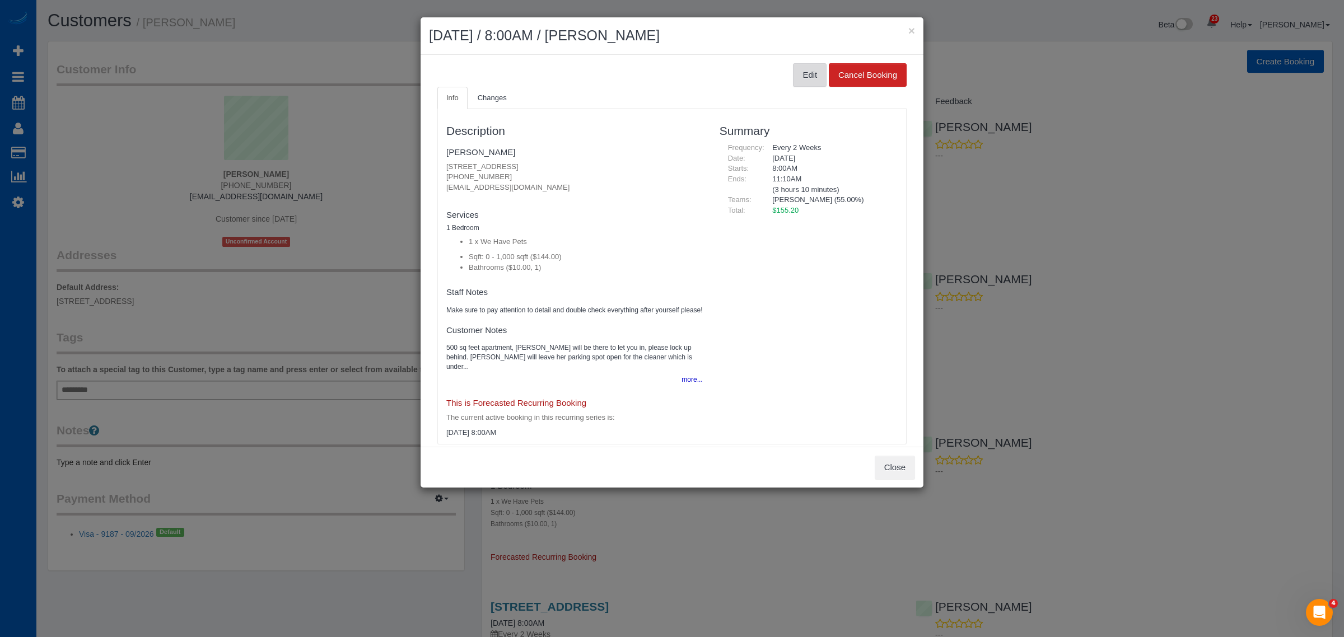
click at [793, 77] on button "Edit" at bounding box center [810, 75] width 34 height 24
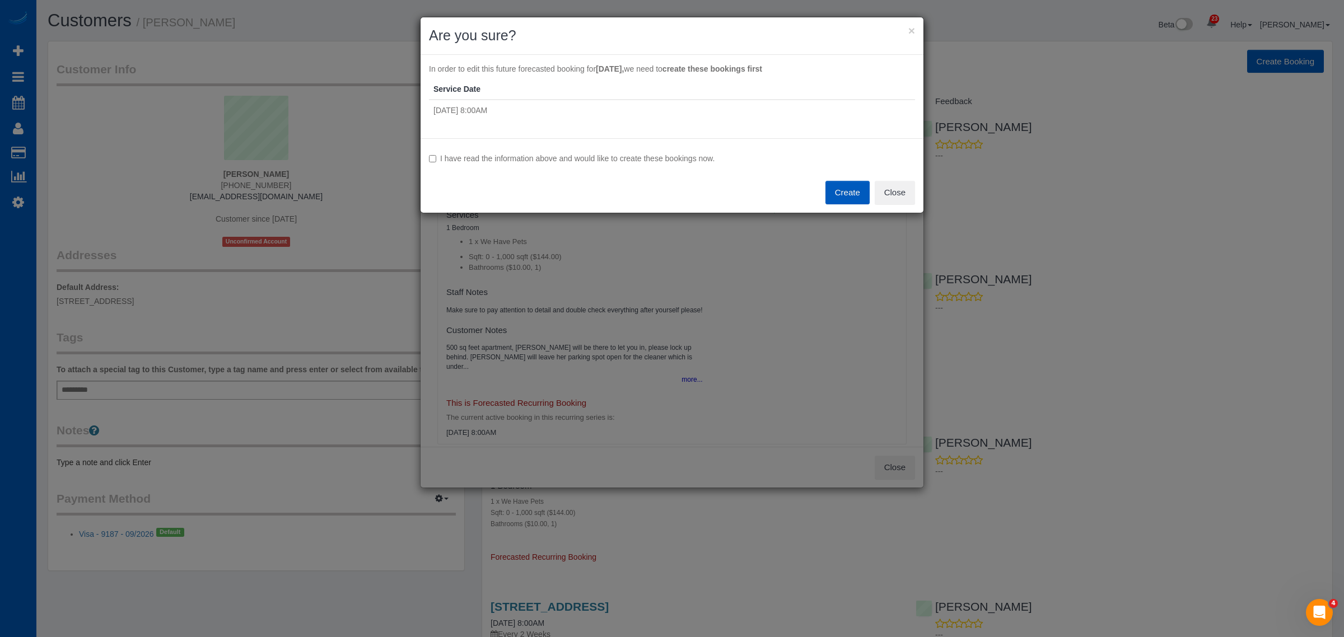
click at [570, 154] on label "I have read the information above and would like to create these bookings now." at bounding box center [672, 158] width 486 height 11
click at [836, 191] on button "Create" at bounding box center [847, 193] width 44 height 24
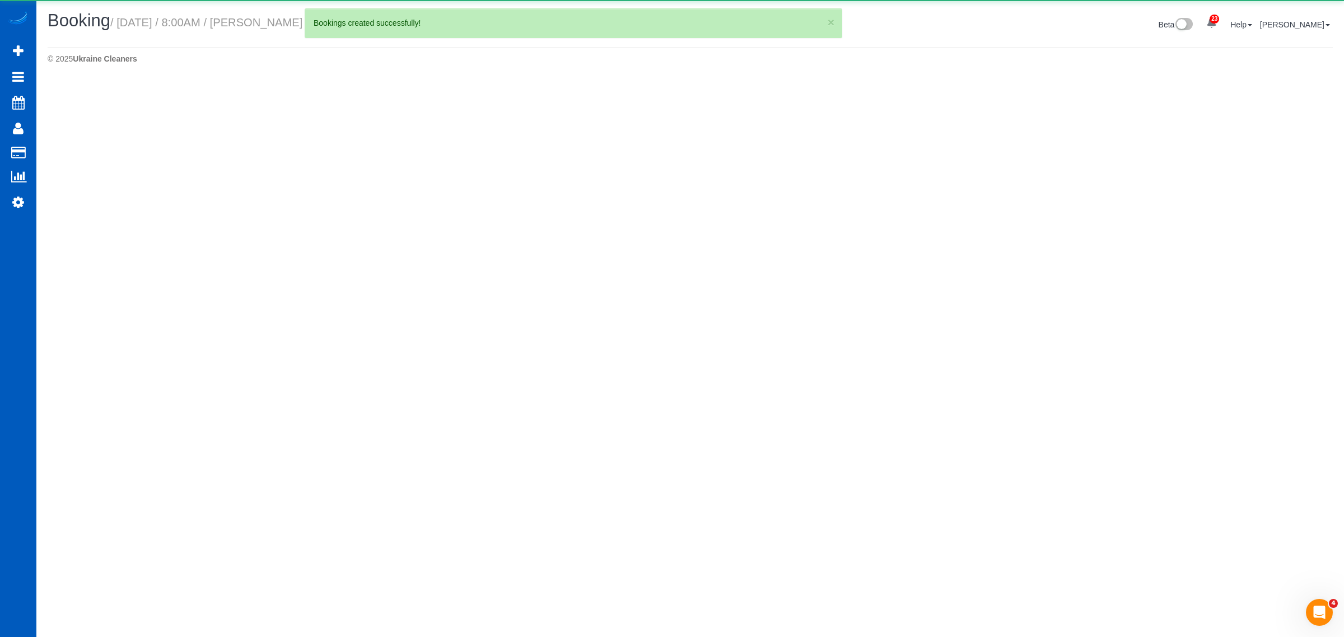
select select "WA"
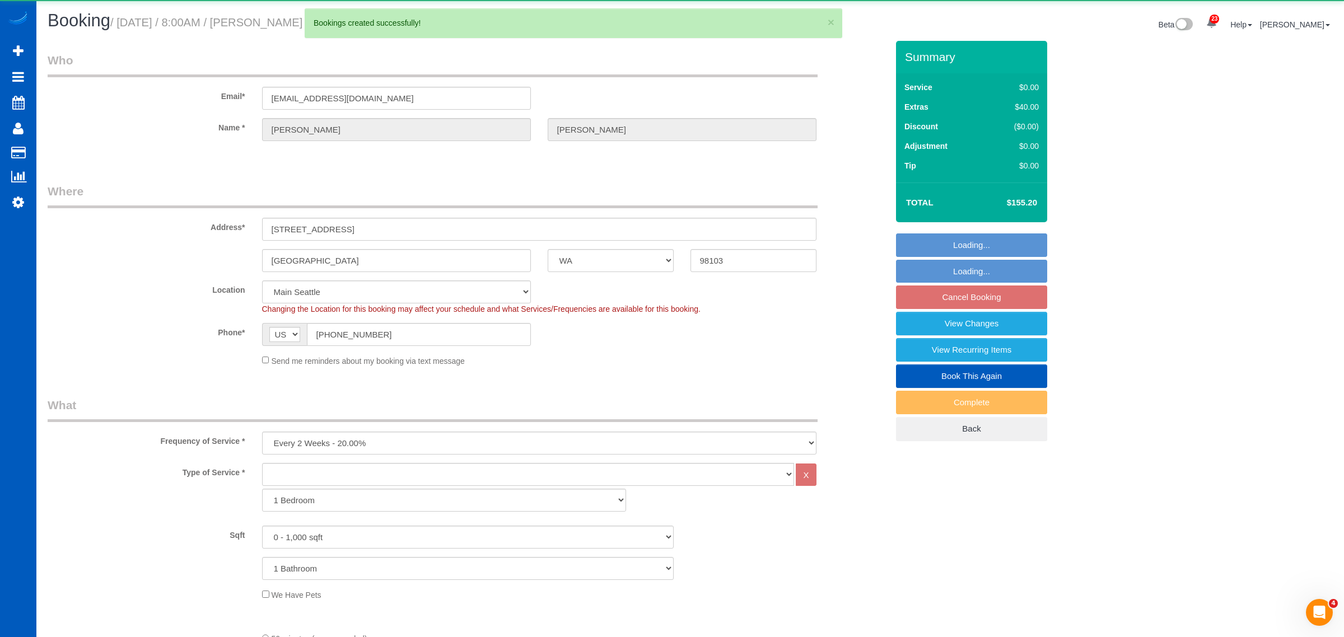
select select "object:6958"
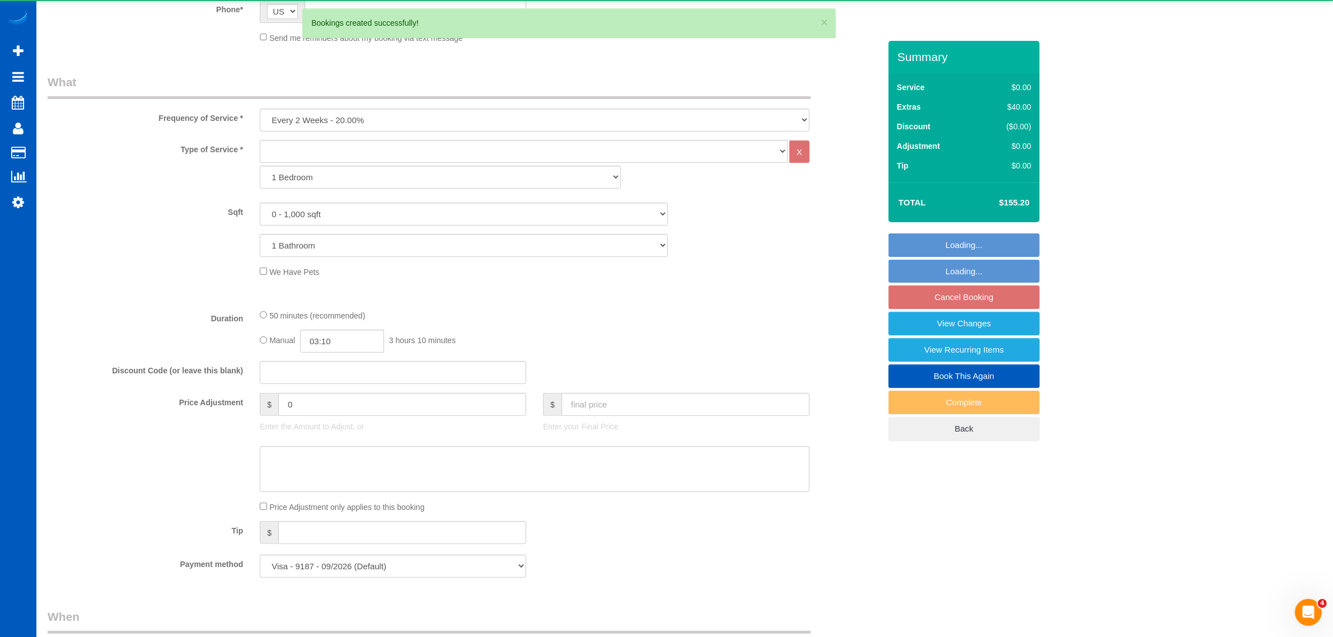
scroll to position [466, 0]
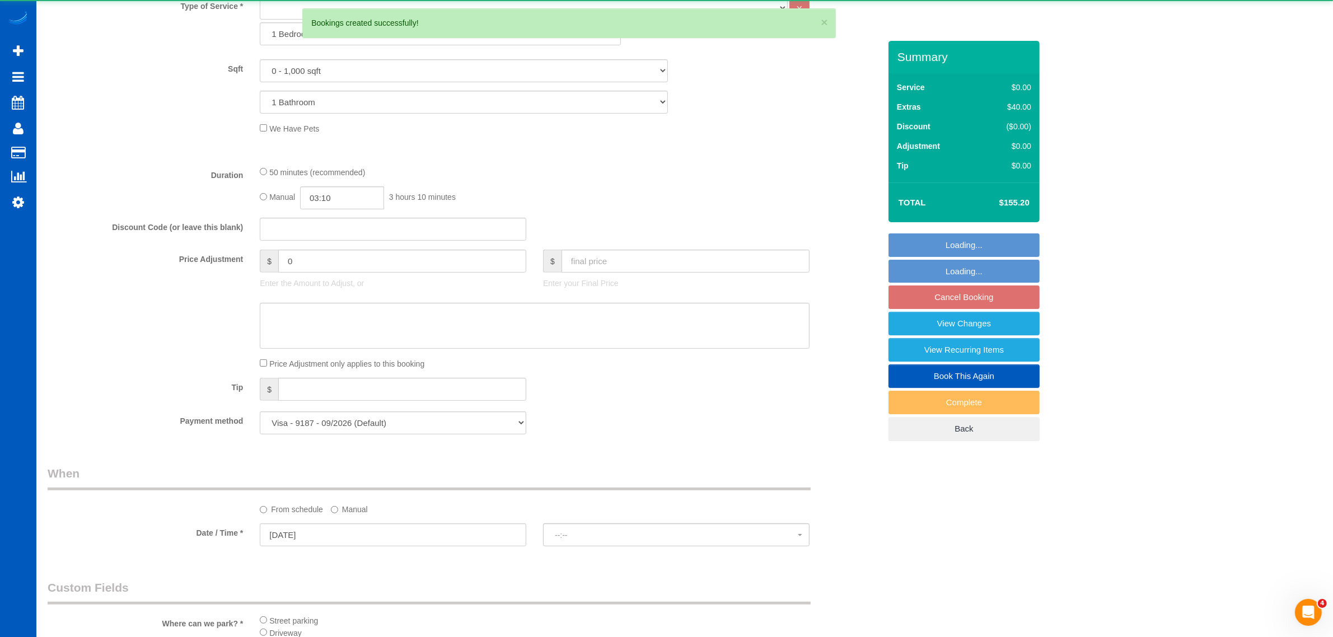
select select "spot34"
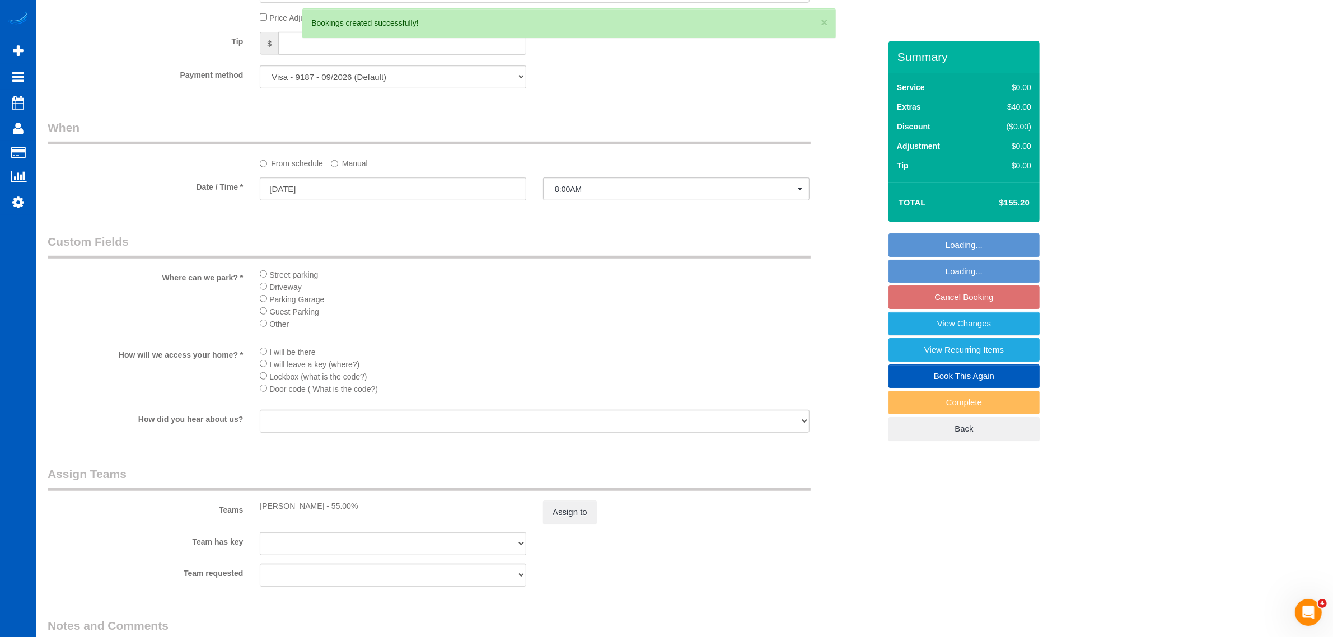
scroll to position [816, 0]
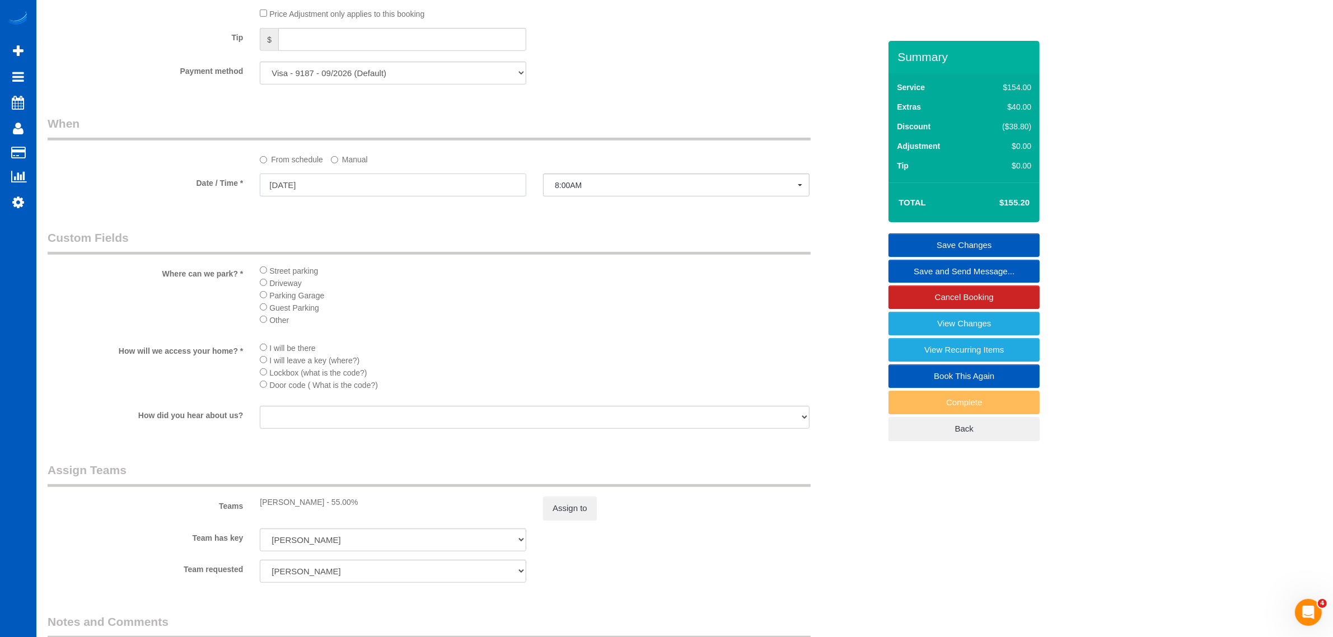
click at [372, 178] on input "09/02/2025" at bounding box center [393, 185] width 267 height 23
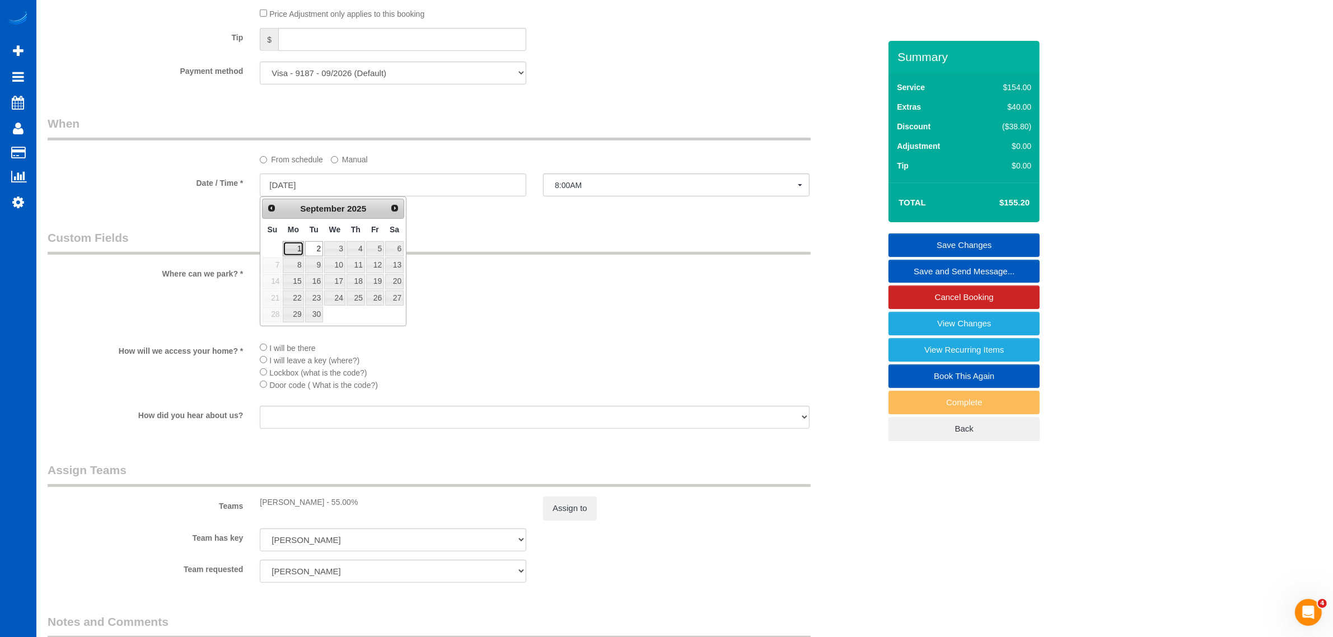
click at [291, 252] on link "1" at bounding box center [293, 248] width 21 height 15
type input "09/01/2025"
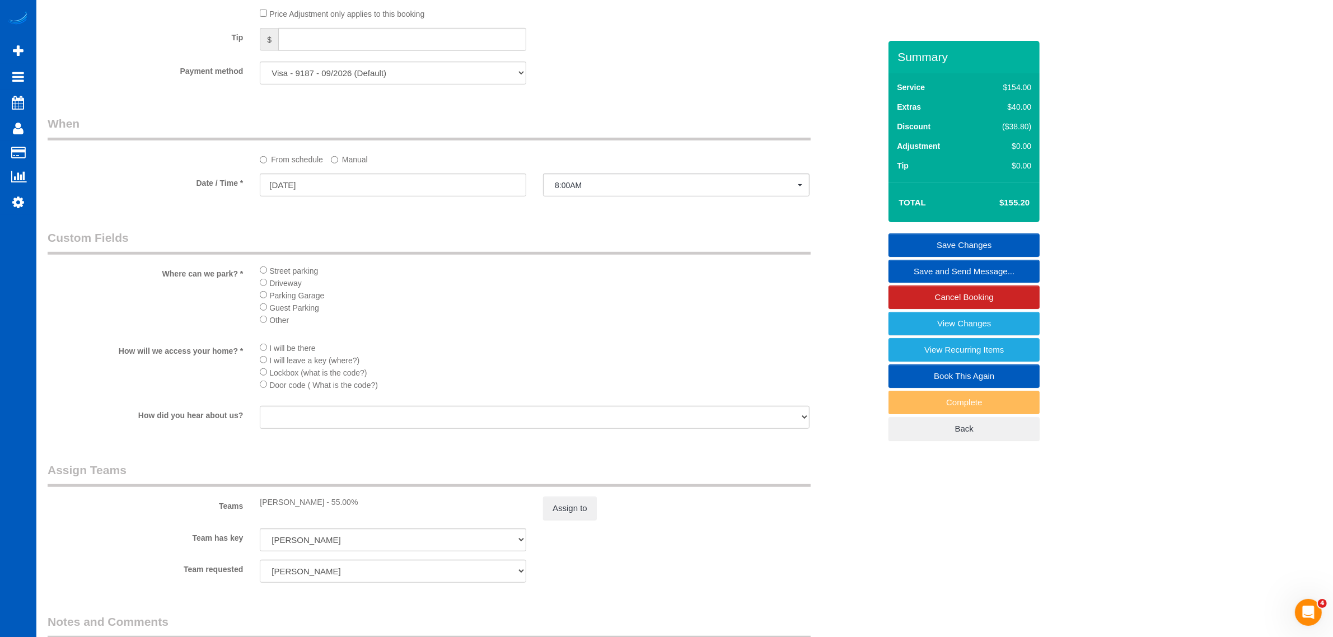
select select "spot52"
click at [934, 239] on link "Save Changes" at bounding box center [964, 245] width 151 height 24
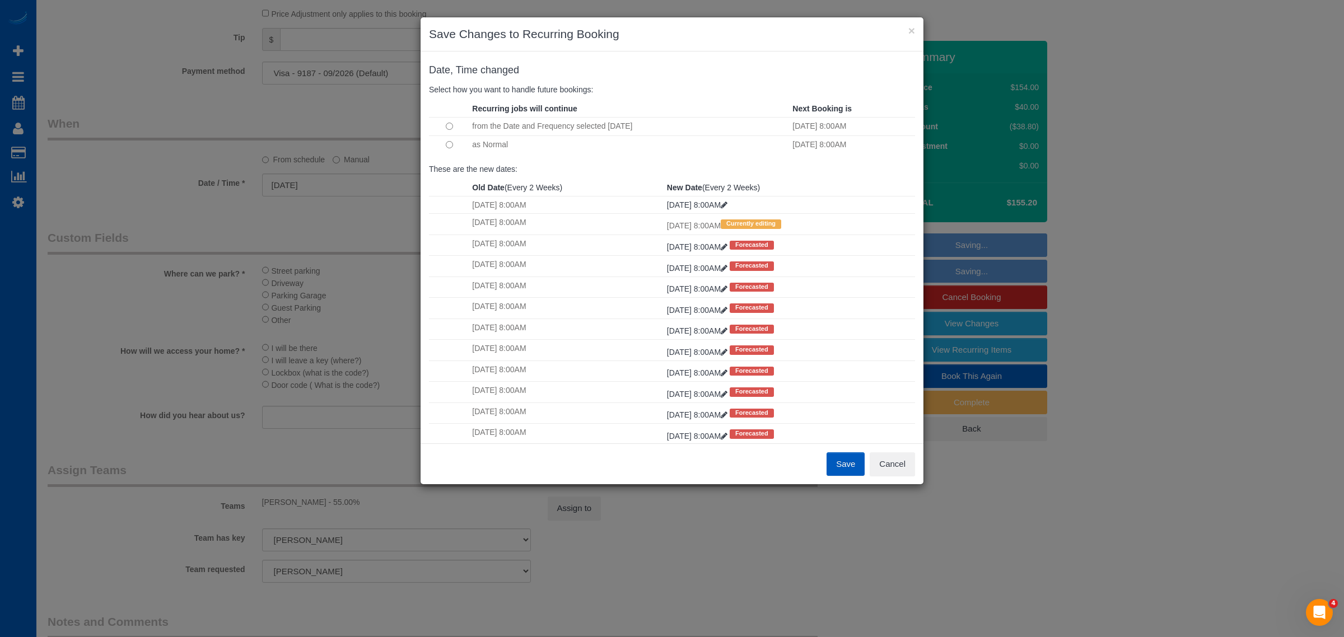
click at [844, 460] on button "Save" at bounding box center [845, 464] width 38 height 24
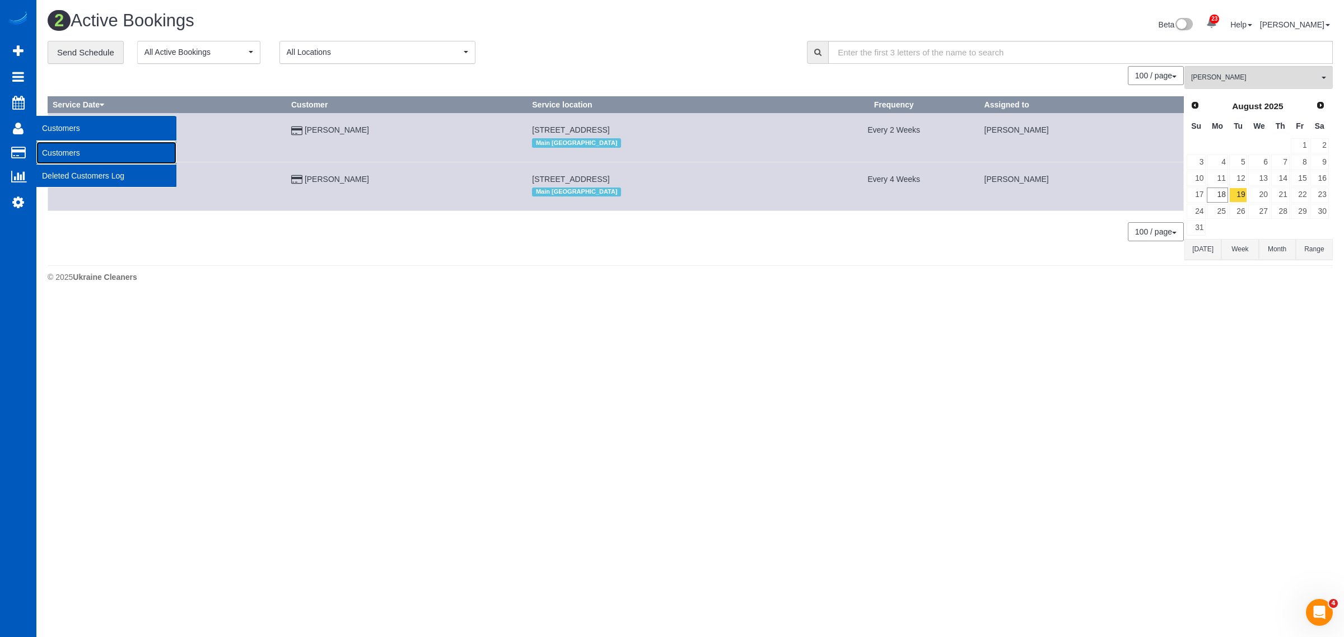
click at [68, 149] on link "Customers" at bounding box center [106, 153] width 140 height 22
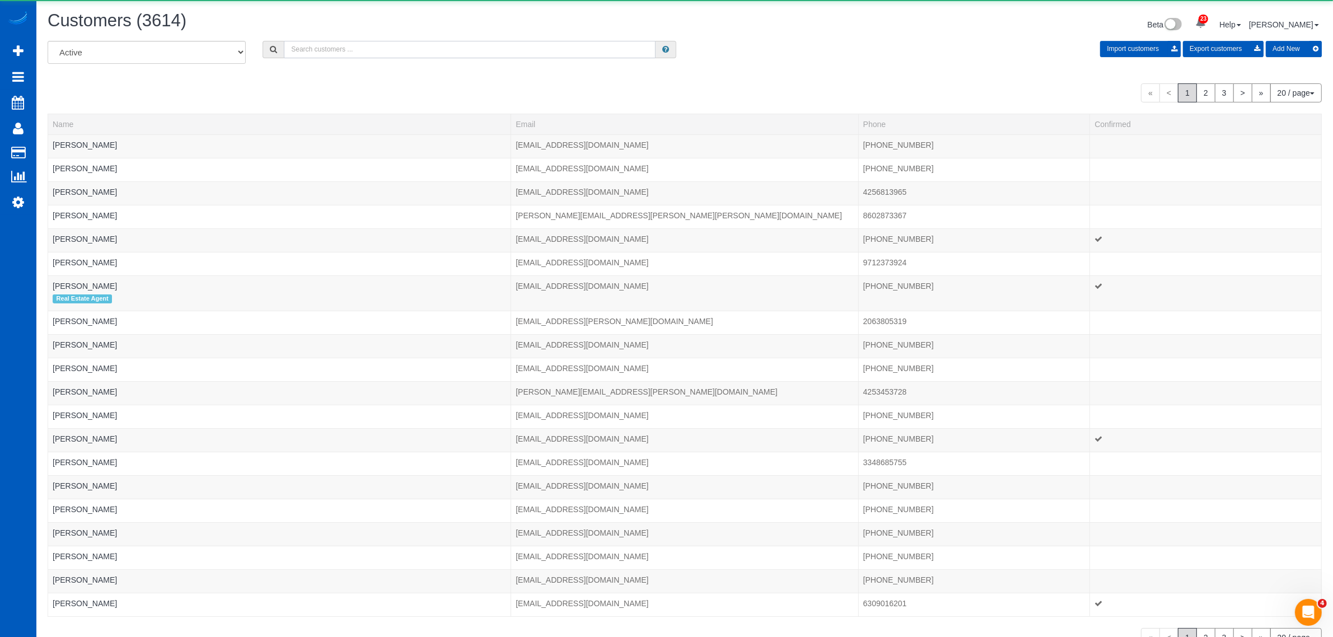
click at [322, 48] on input "text" at bounding box center [470, 49] width 372 height 17
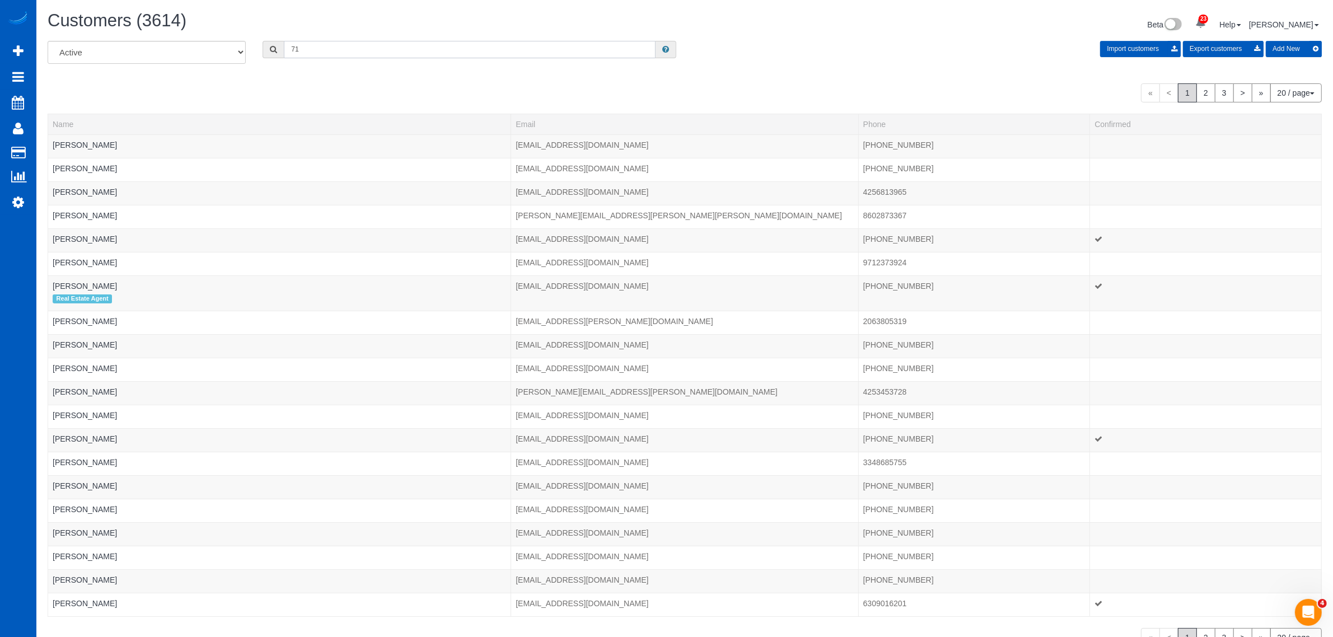
click at [454, 48] on input "71" at bounding box center [470, 49] width 372 height 17
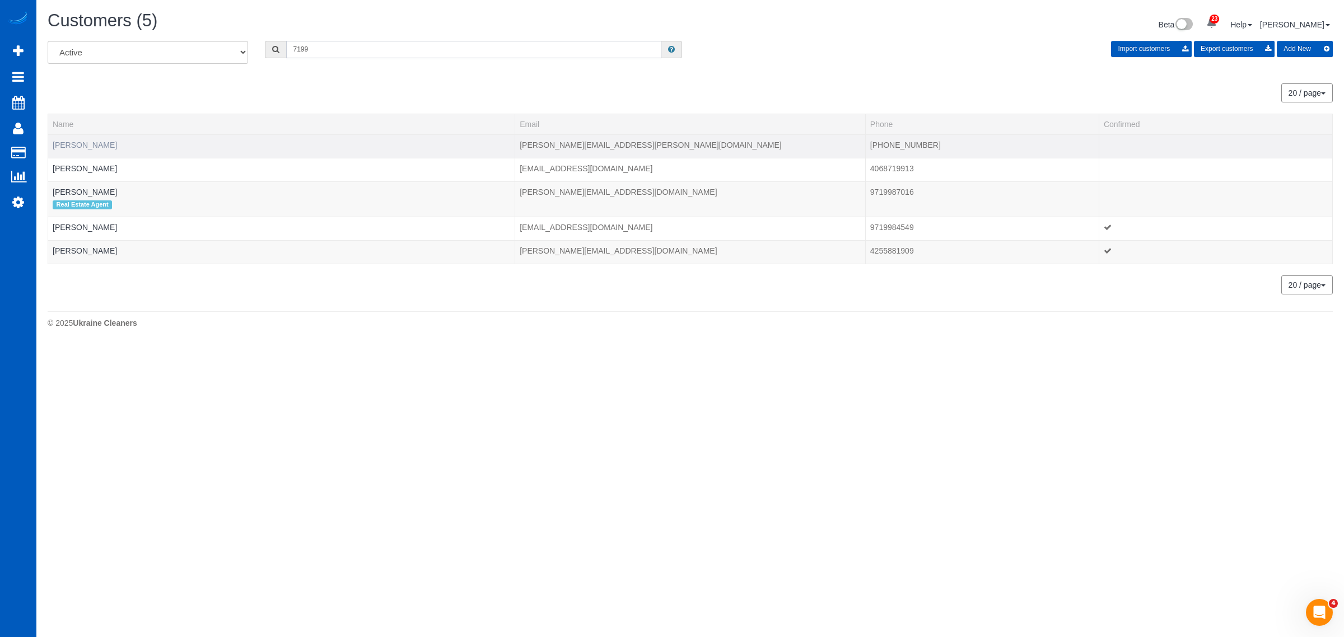
type input "7199"
click at [100, 144] on link "Brittani Thornborough" at bounding box center [85, 145] width 64 height 9
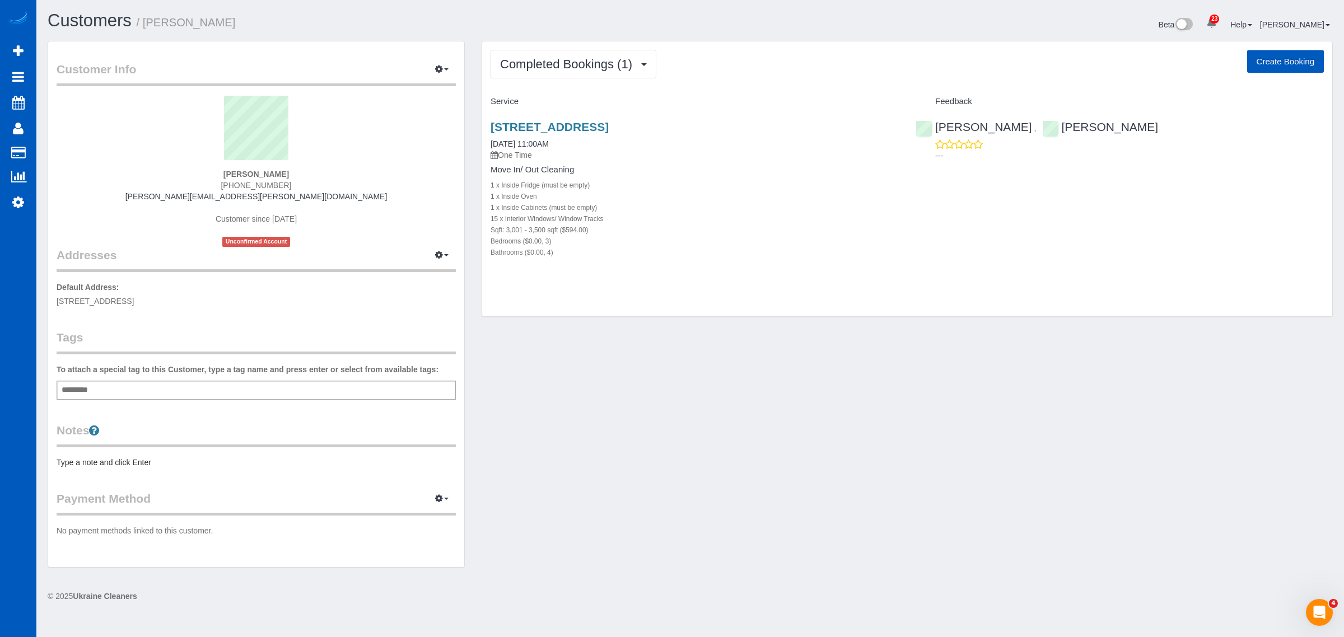
click at [20, 214] on div "23 Beta Your Notifications You have 0 alerts × You have 1 to charge for 08/16/2…" at bounding box center [18, 318] width 36 height 637
click at [15, 209] on link "Settings" at bounding box center [18, 202] width 36 height 26
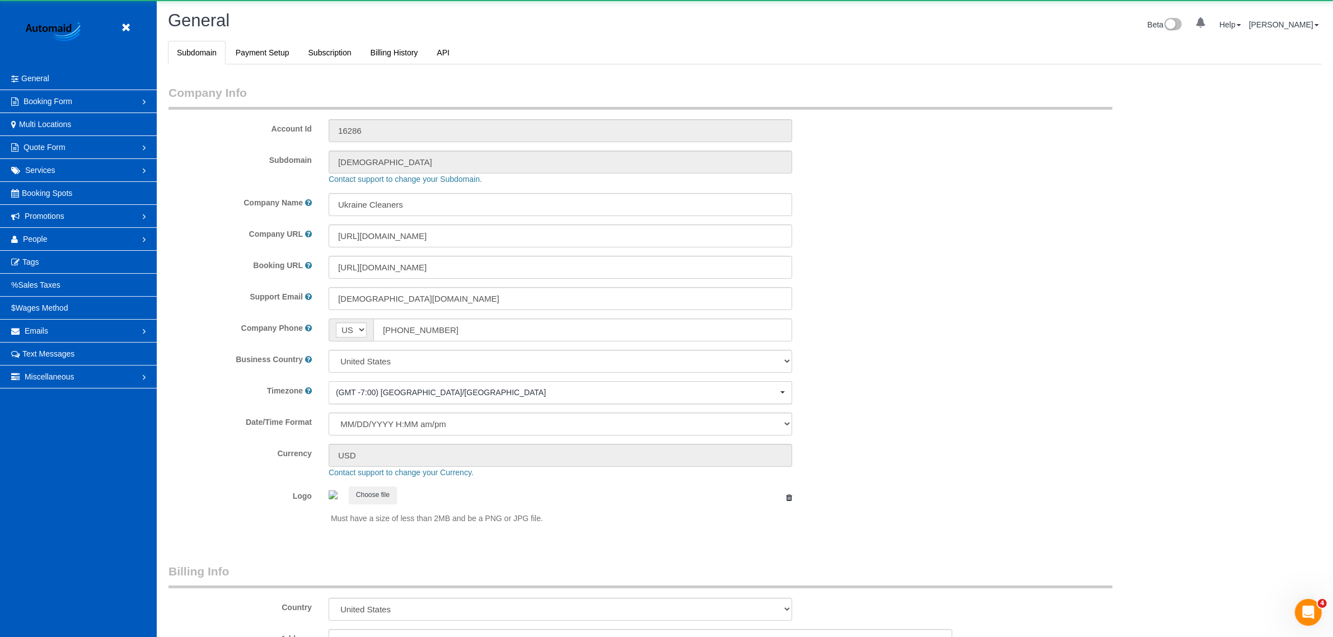
select select "1"
click at [52, 238] on link "People" at bounding box center [78, 239] width 157 height 22
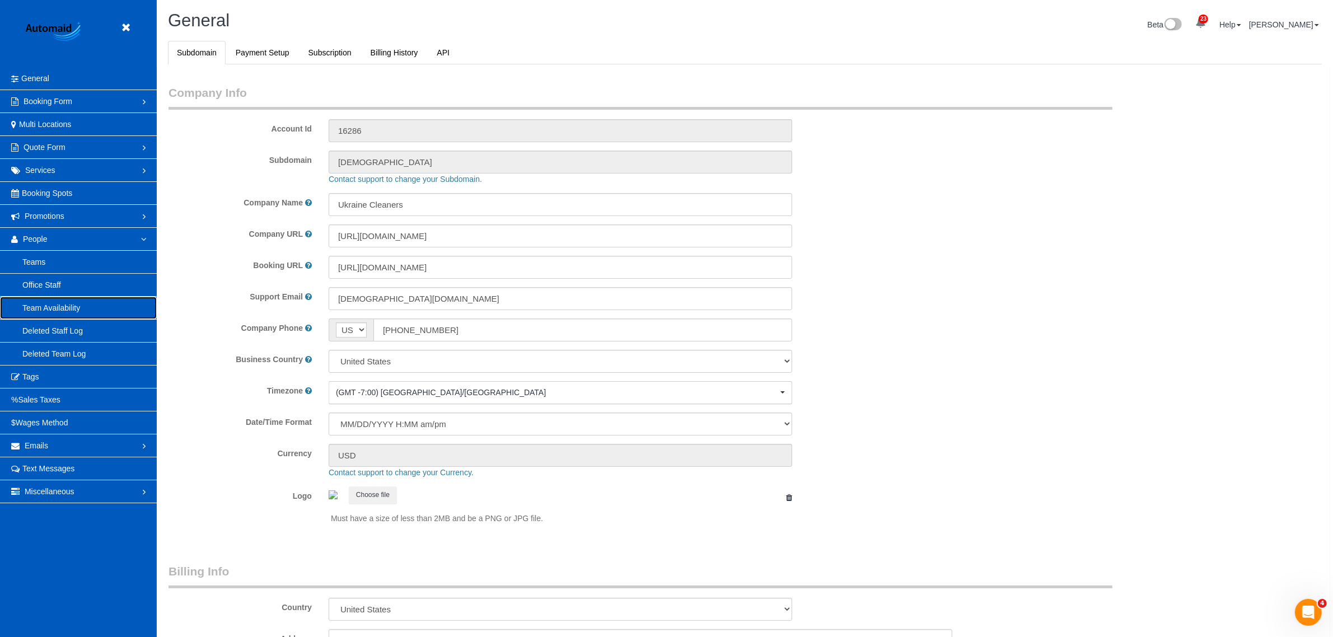
click at [62, 311] on link "Team Availability" at bounding box center [78, 308] width 157 height 22
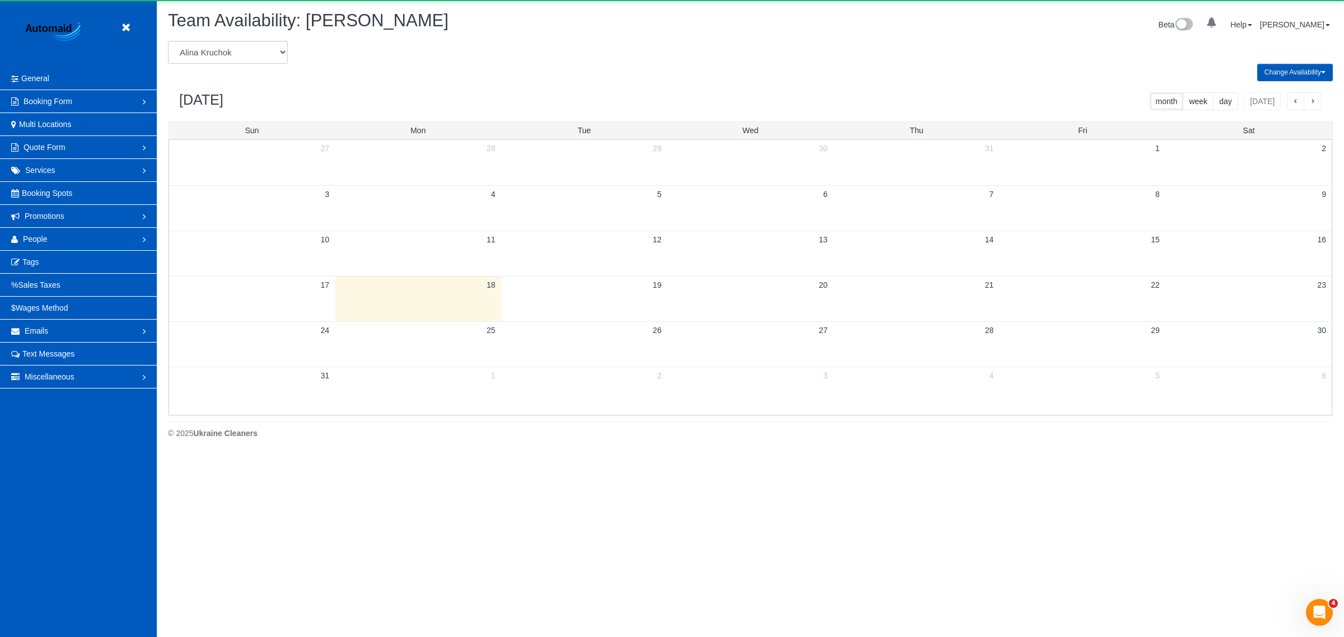
scroll to position [455, 1344]
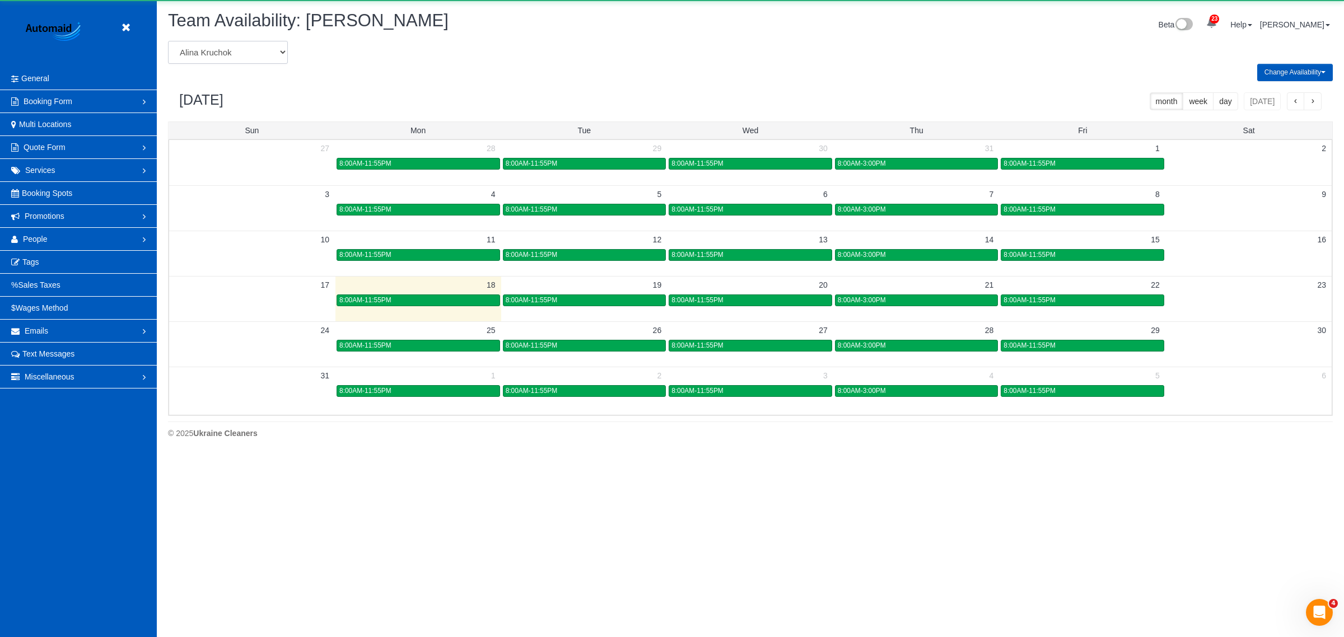
click at [220, 46] on select "Alina Kruchok Alona Kulish Alona Tarasiuk Alona Vikhliaieva Anastasiia Demchenk…" at bounding box center [228, 52] width 120 height 23
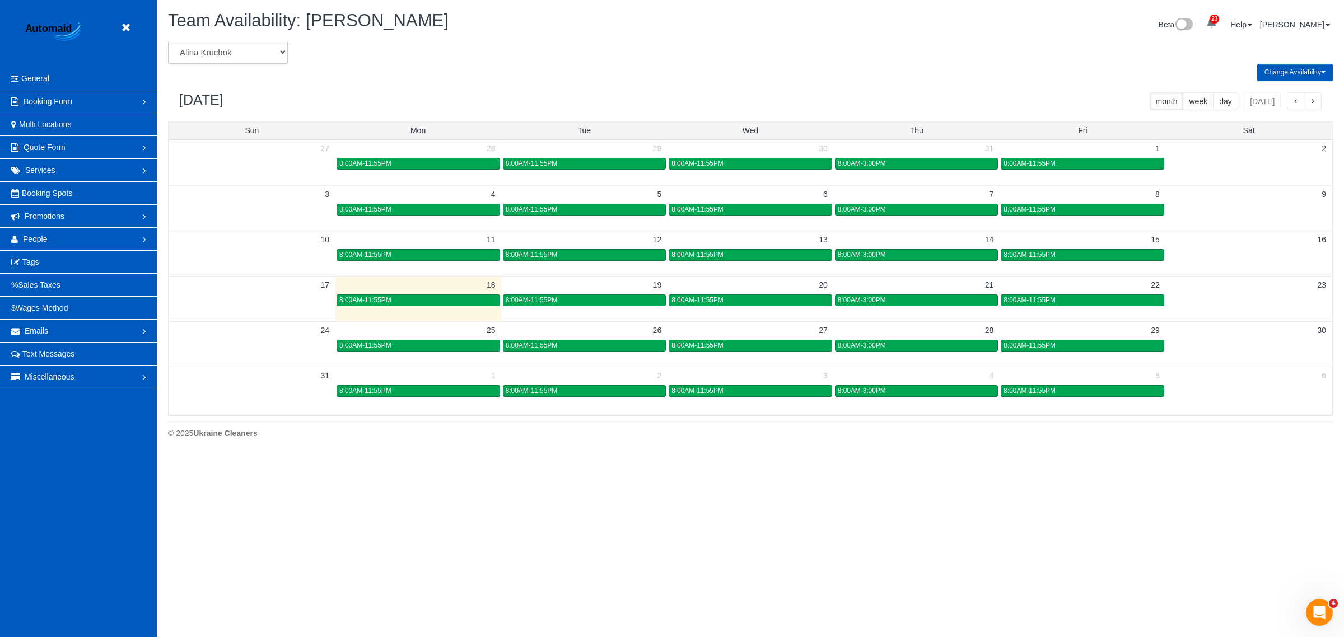
scroll to position [0, 0]
select select "number:765"
click at [168, 41] on select "Alina Kruchok Alona Kulish Alona Tarasiuk Alona Vikhliaieva Anastasiia Demchenk…" at bounding box center [228, 52] width 120 height 23
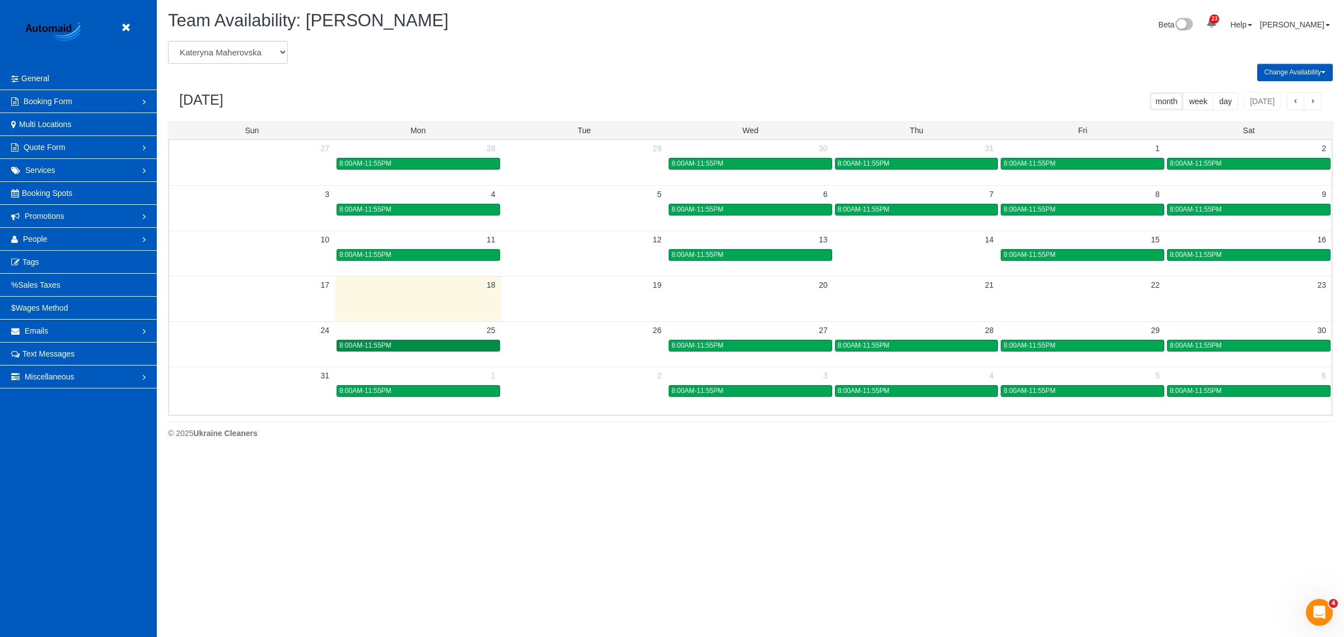
click at [457, 345] on div "8:00AM-11:55PM" at bounding box center [418, 346] width 158 height 8
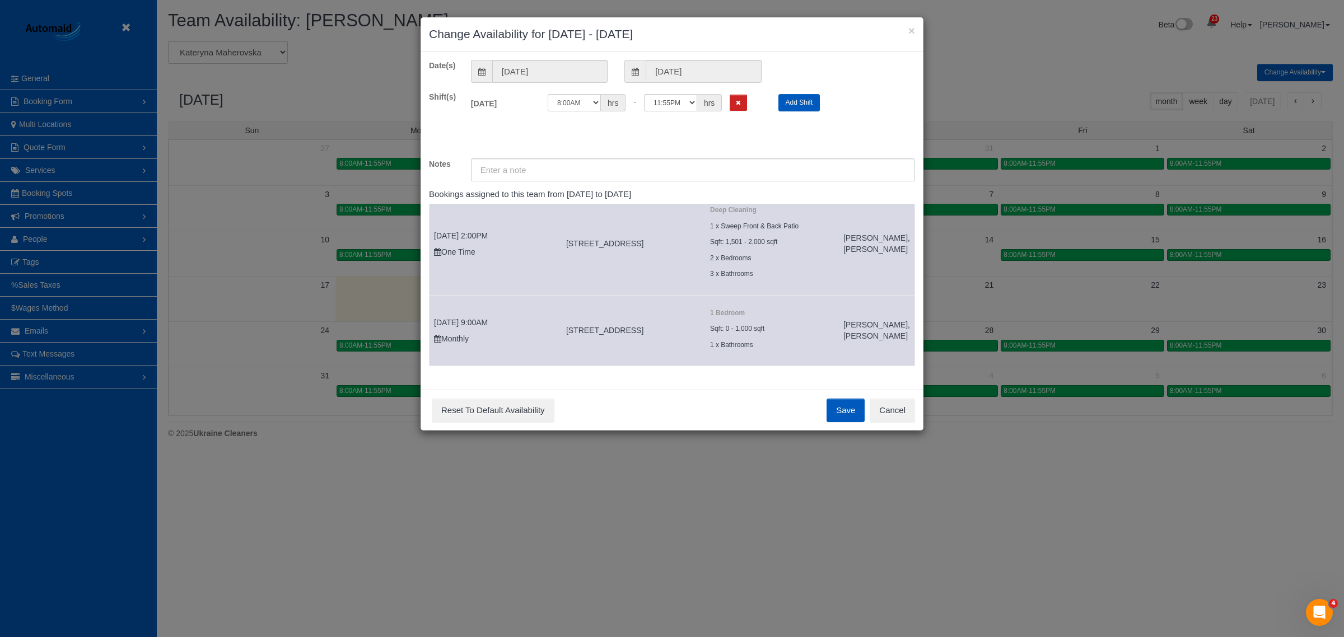
scroll to position [43, 0]
click at [887, 409] on button "Cancel" at bounding box center [892, 411] width 45 height 24
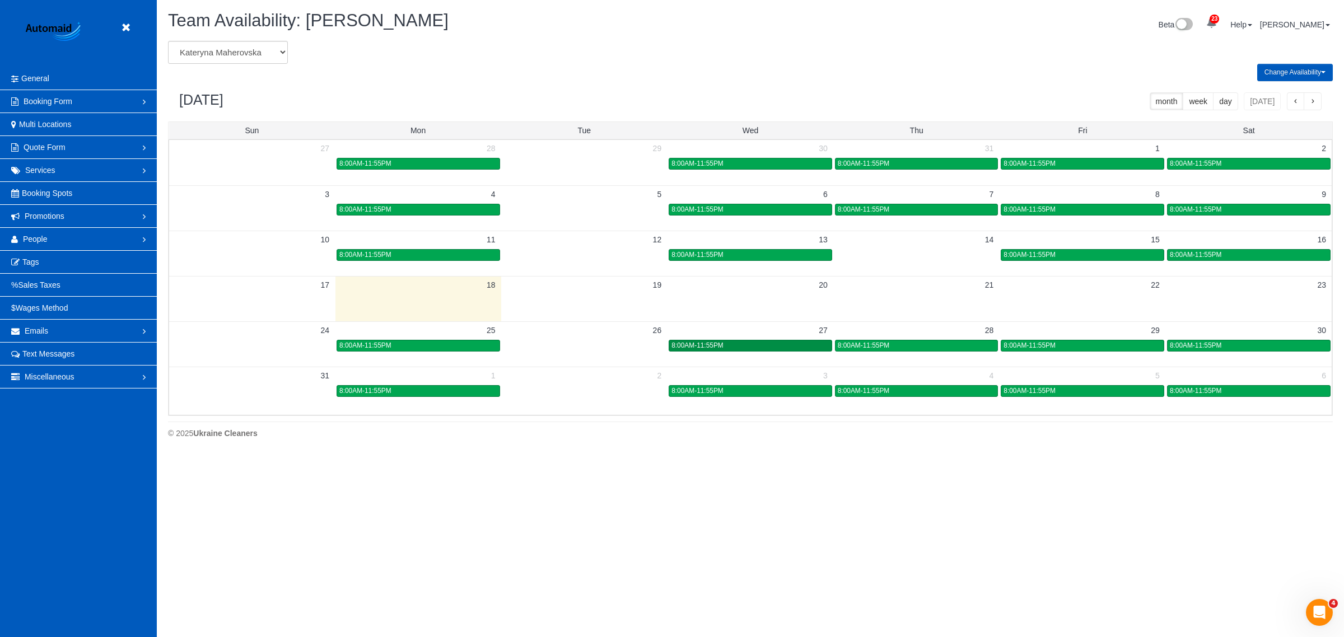
click at [773, 340] on link "8:00AM-11:55PM" at bounding box center [750, 346] width 163 height 12
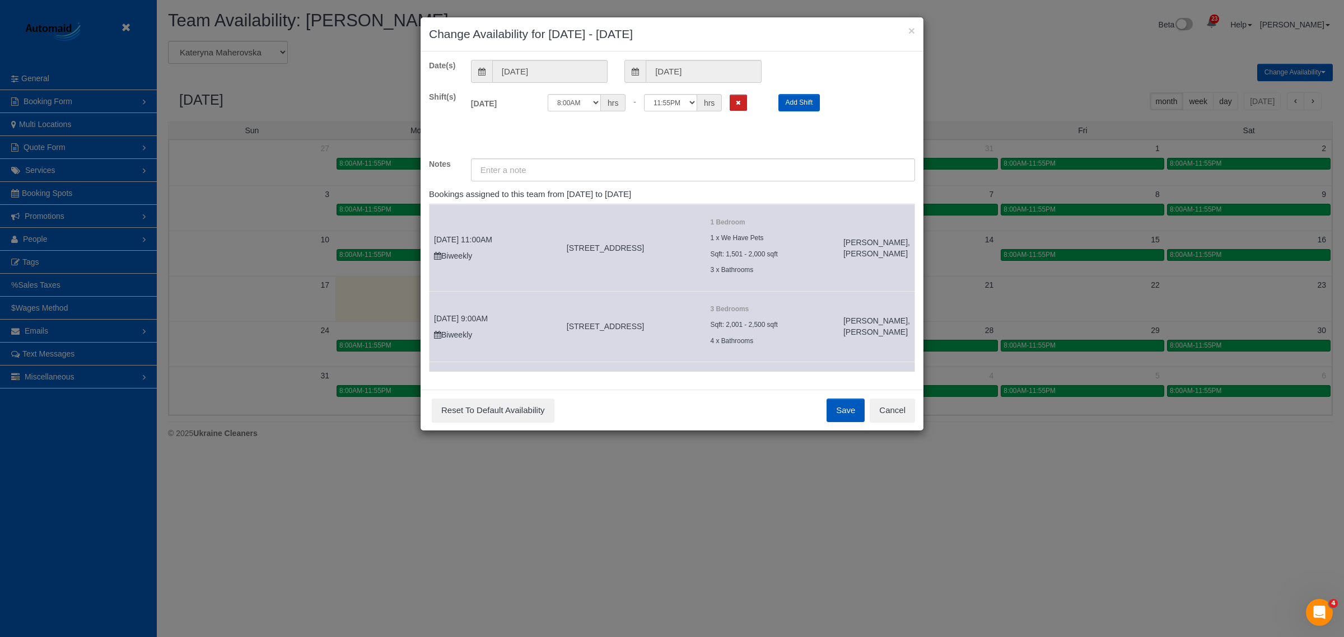
scroll to position [185, 0]
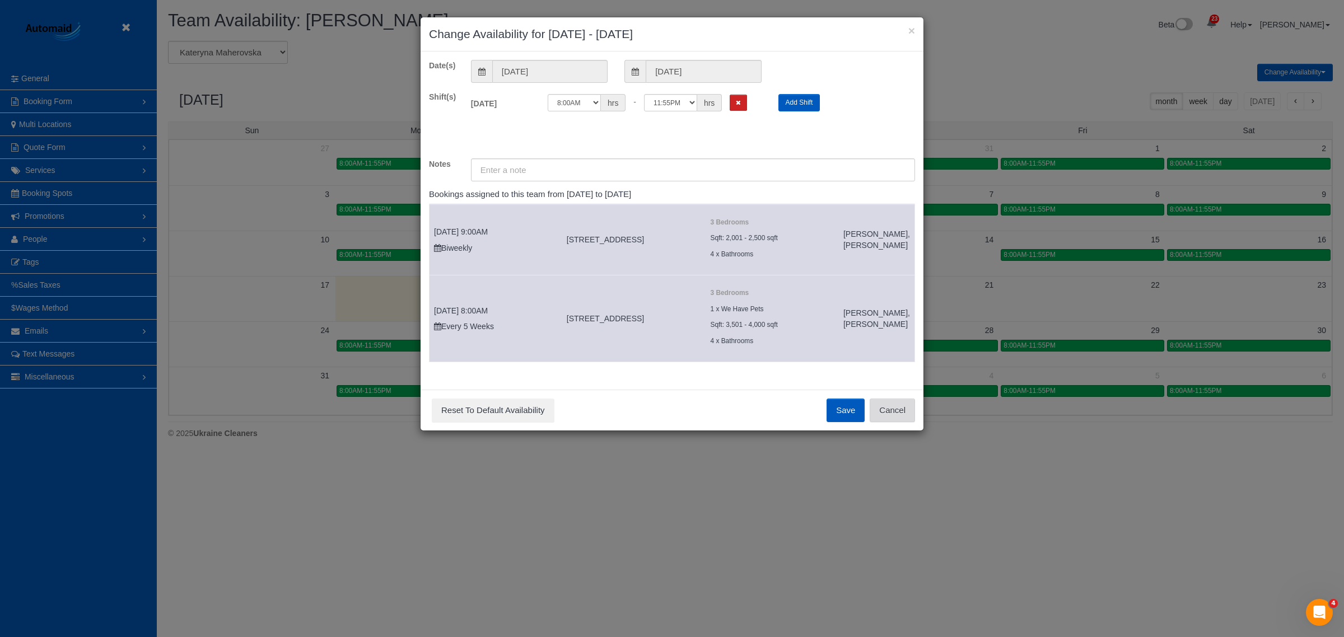
click at [879, 413] on button "Cancel" at bounding box center [892, 411] width 45 height 24
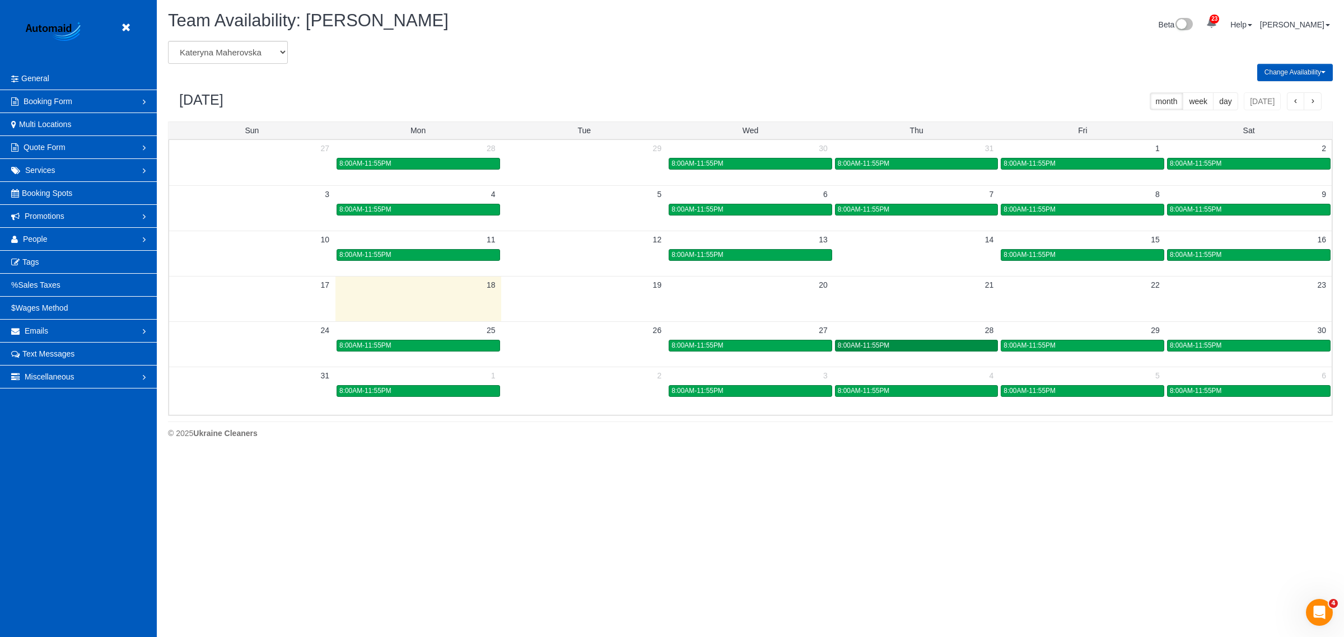
click at [850, 345] on span "8:00AM-11:55PM" at bounding box center [864, 346] width 52 height 8
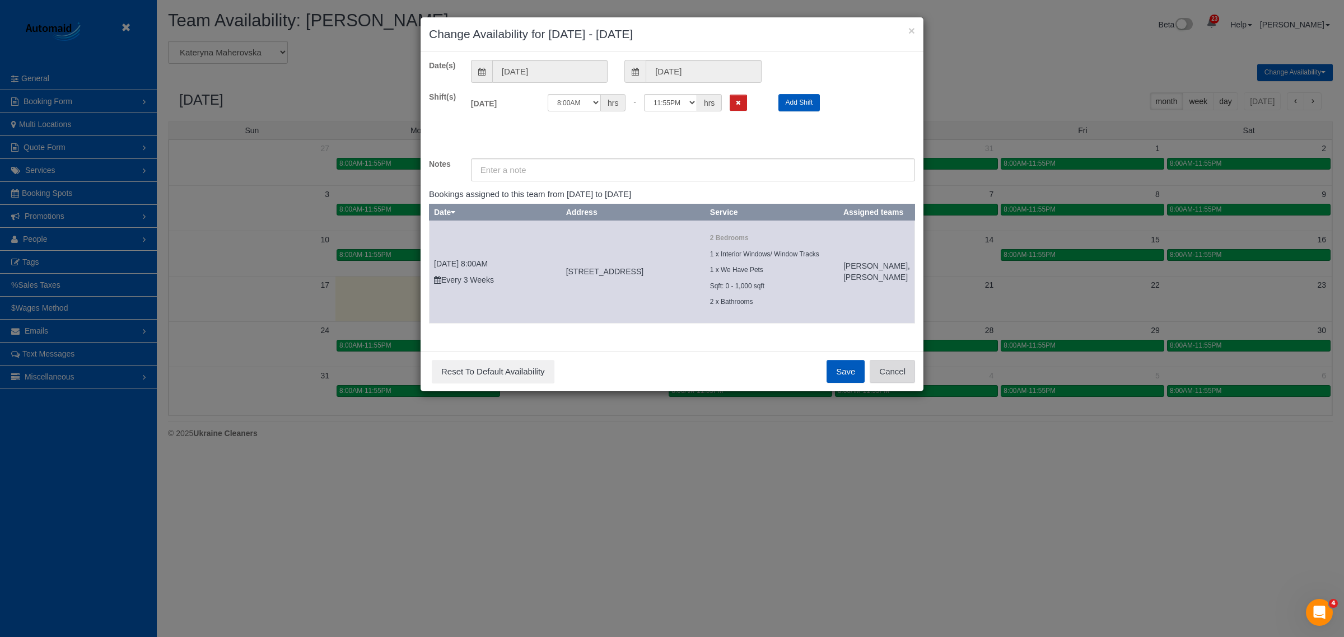
click at [889, 384] on button "Cancel" at bounding box center [892, 372] width 45 height 24
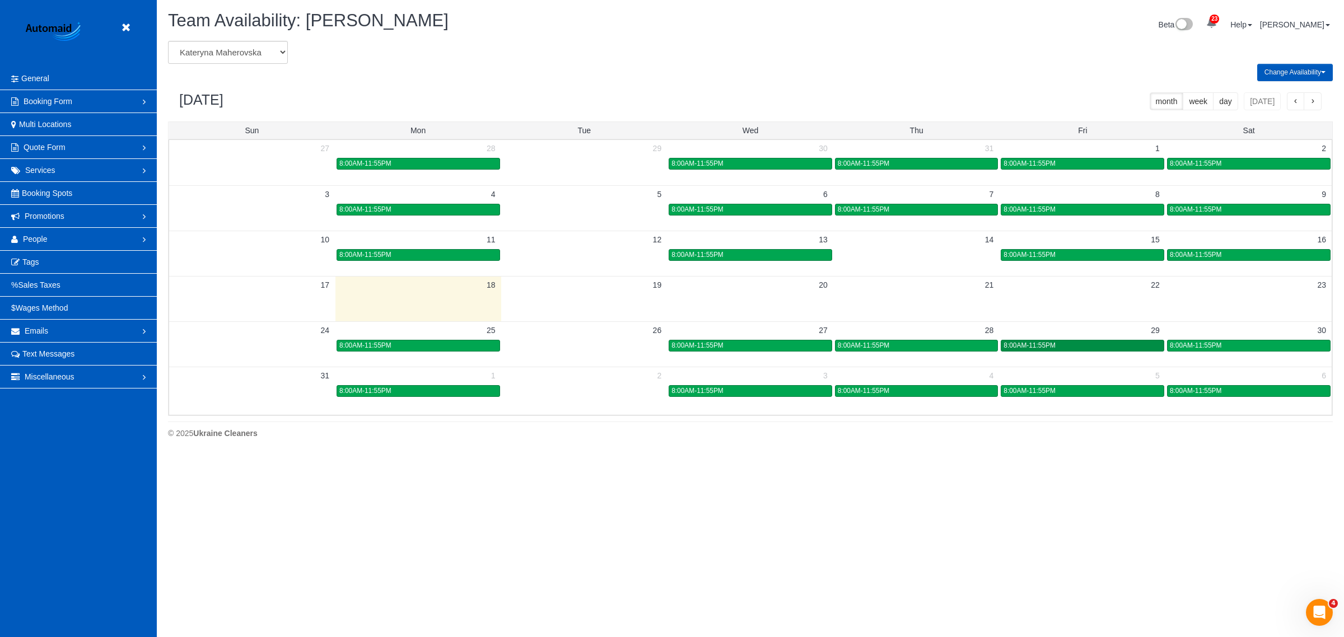
click at [1054, 340] on link "8:00AM-11:55PM" at bounding box center [1082, 346] width 163 height 12
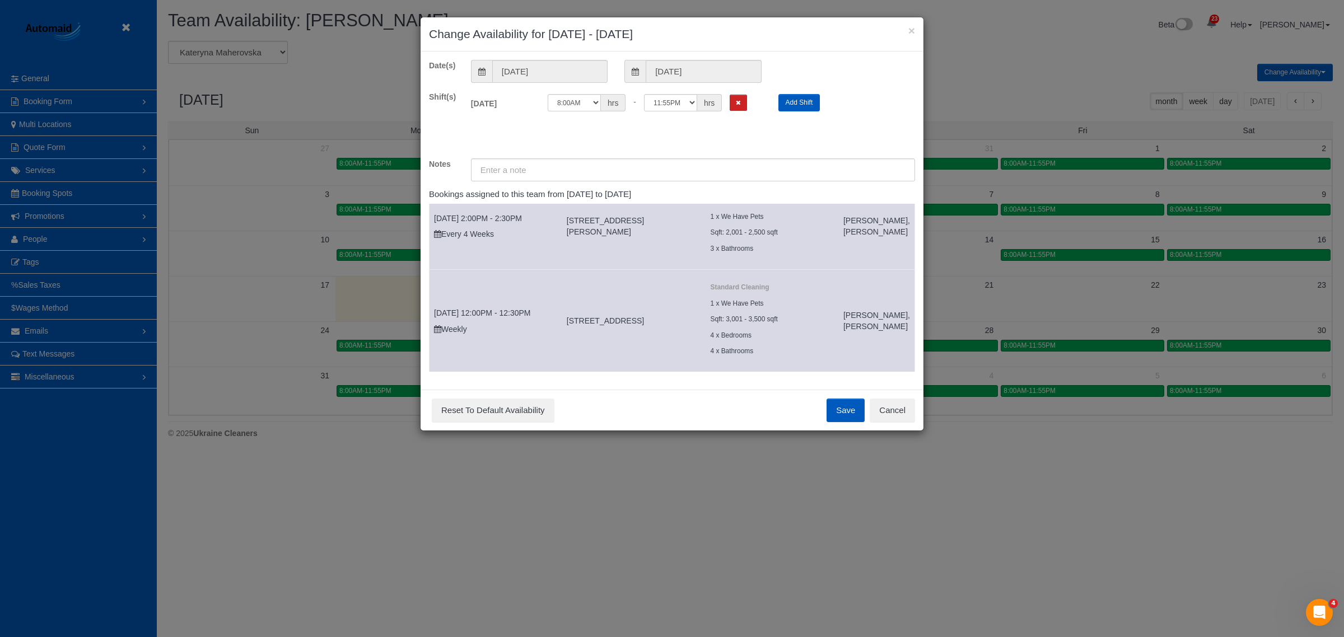
scroll to position [59, 0]
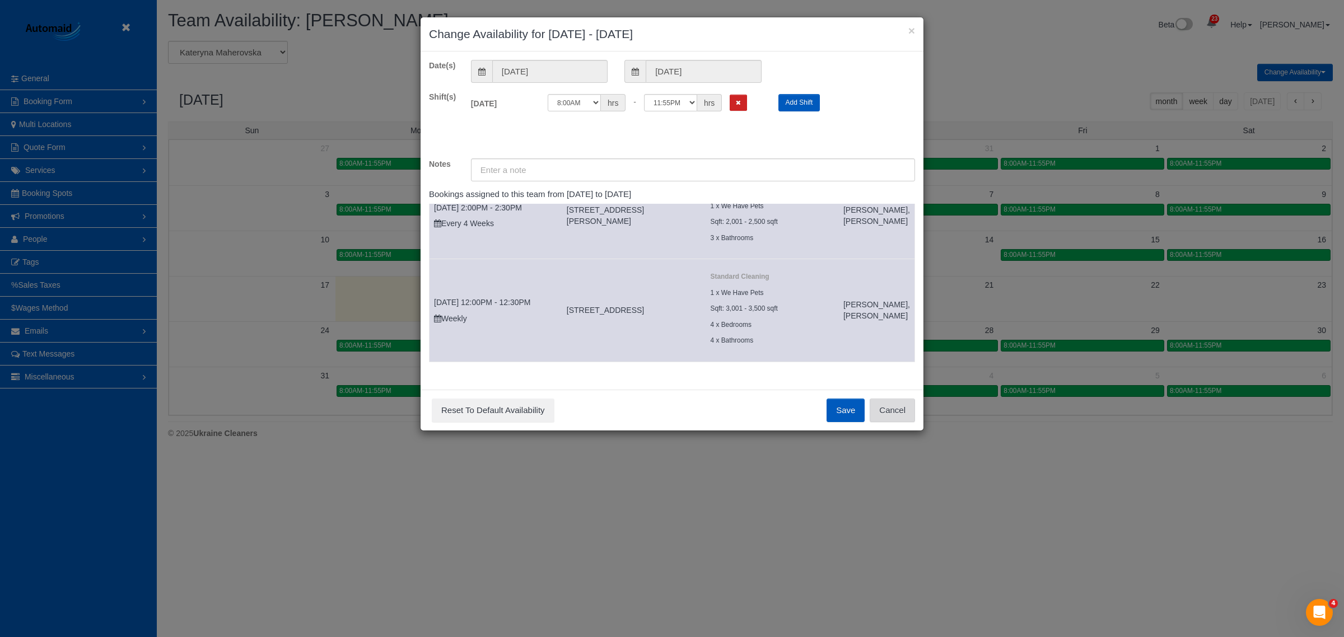
click at [892, 406] on button "Cancel" at bounding box center [892, 411] width 45 height 24
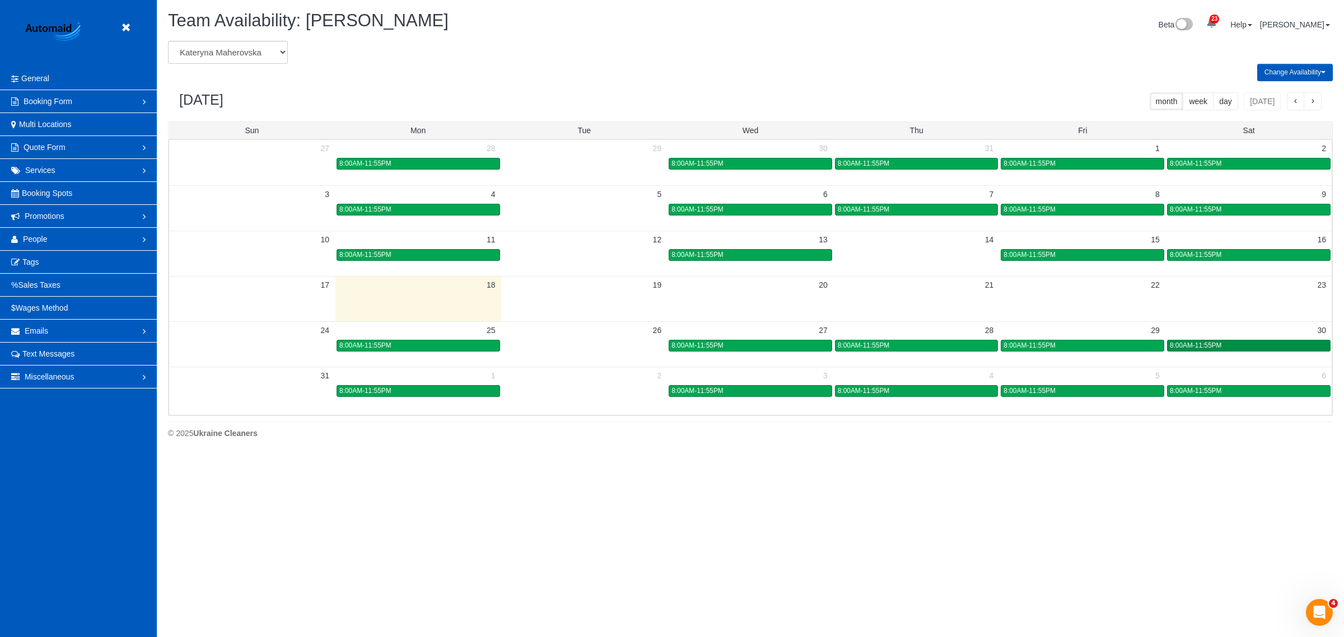
click at [1194, 342] on span "8:00AM-11:55PM" at bounding box center [1196, 346] width 52 height 8
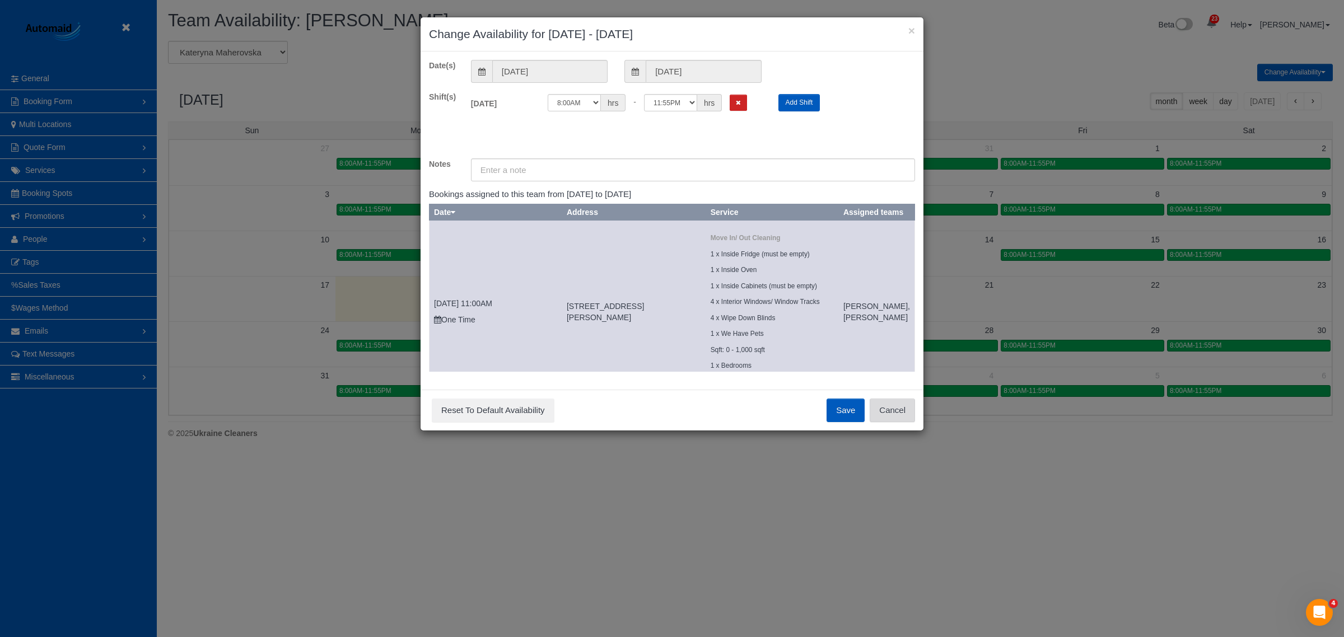
click at [896, 409] on button "Cancel" at bounding box center [892, 411] width 45 height 24
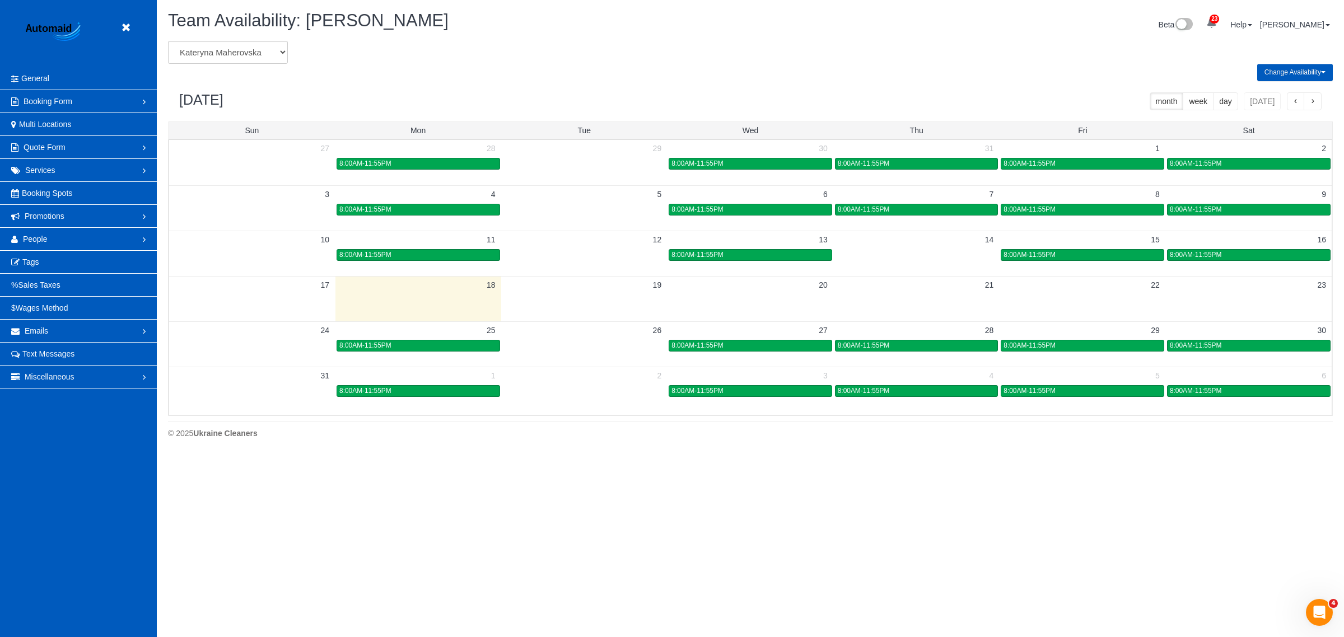
click at [141, 26] on header "Beta" at bounding box center [78, 33] width 157 height 67
click at [133, 27] on link at bounding box center [128, 28] width 17 height 17
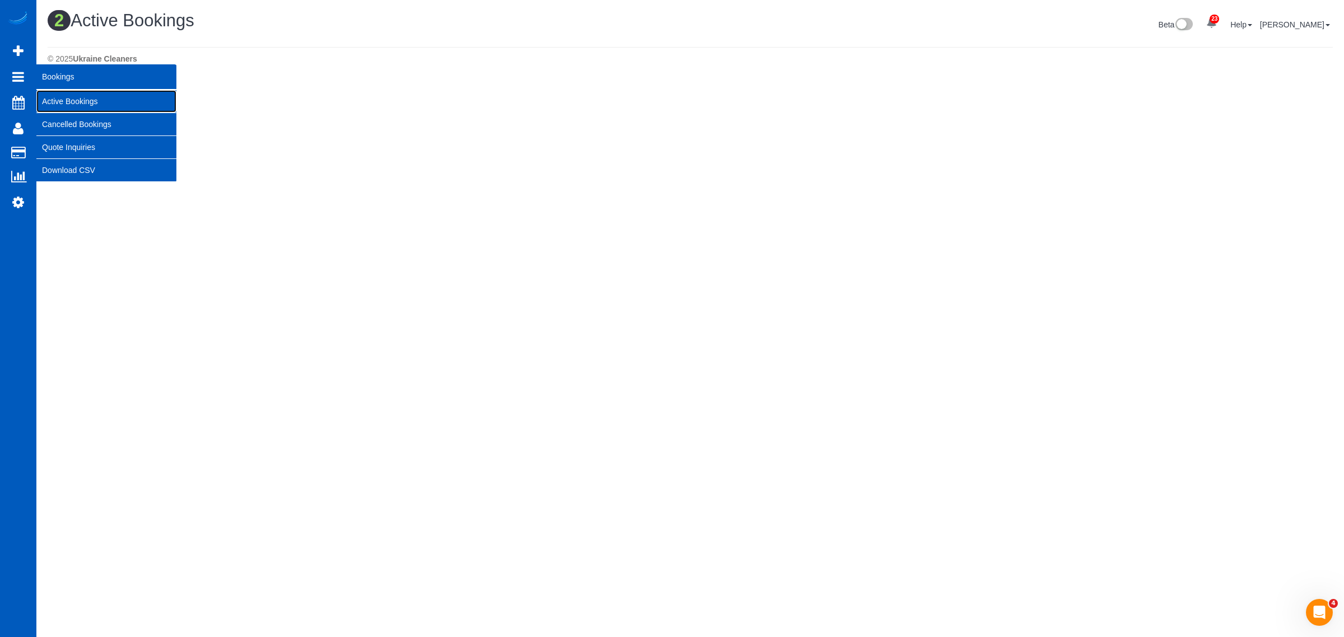
click at [87, 102] on link "Active Bookings" at bounding box center [106, 101] width 140 height 22
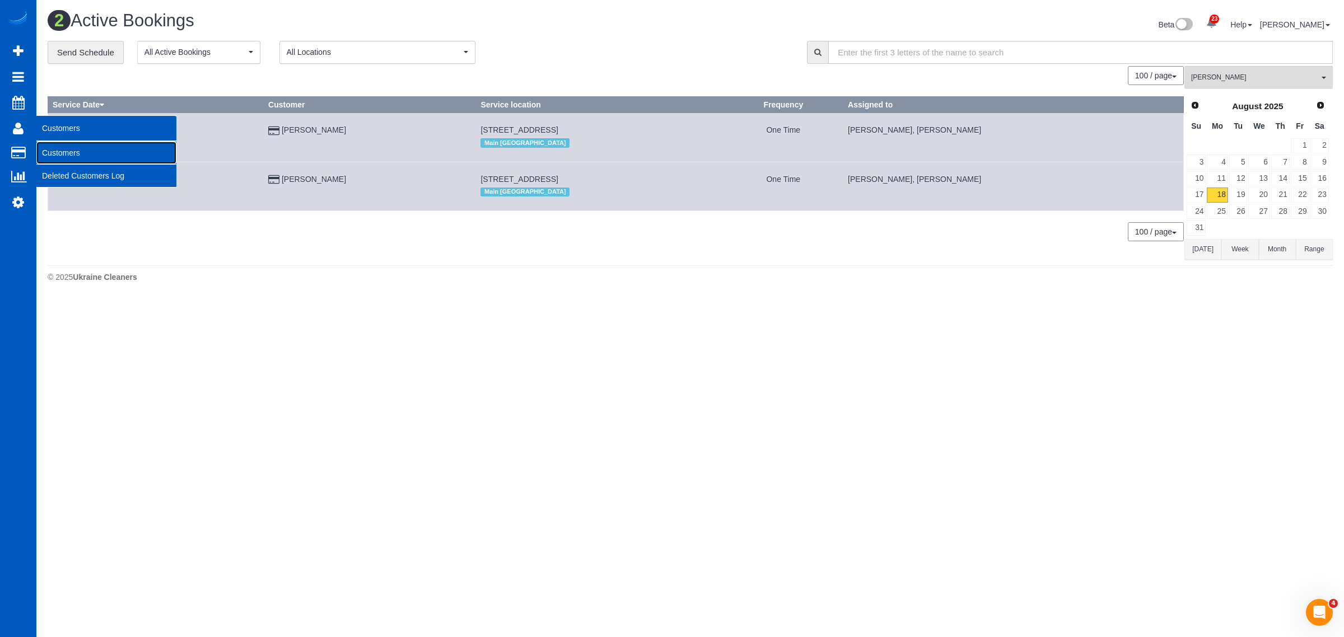
click at [66, 157] on link "Customers" at bounding box center [106, 153] width 140 height 22
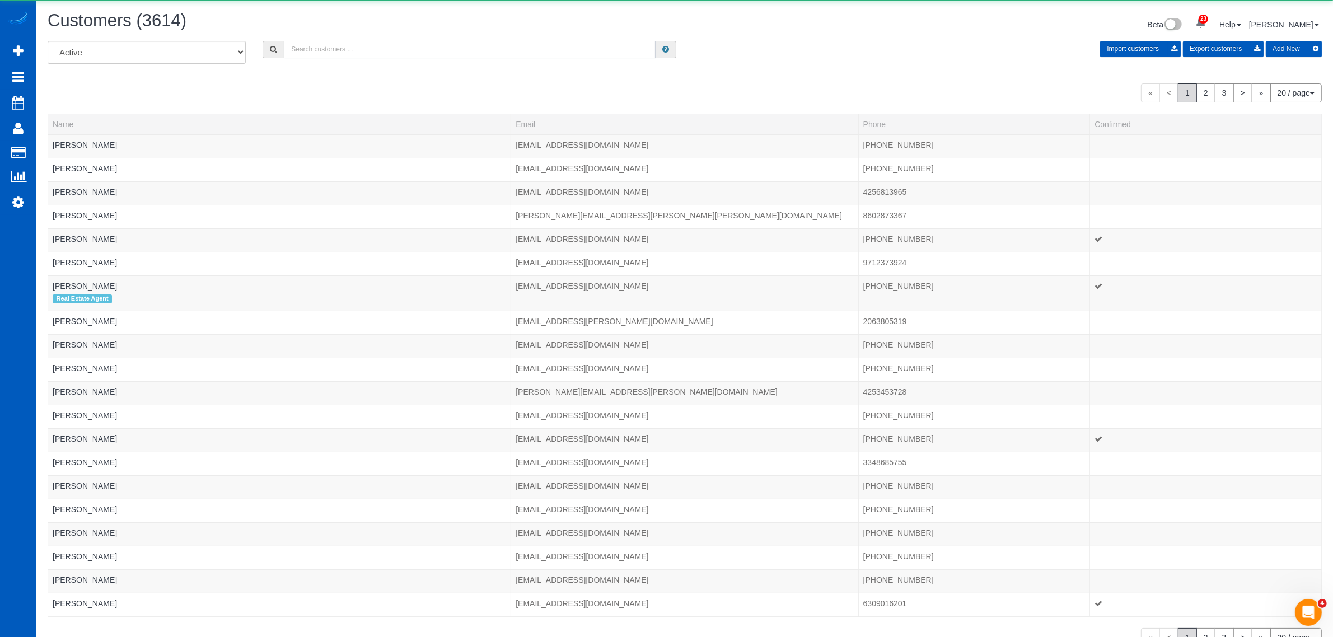
click at [346, 42] on input "text" at bounding box center [470, 49] width 372 height 17
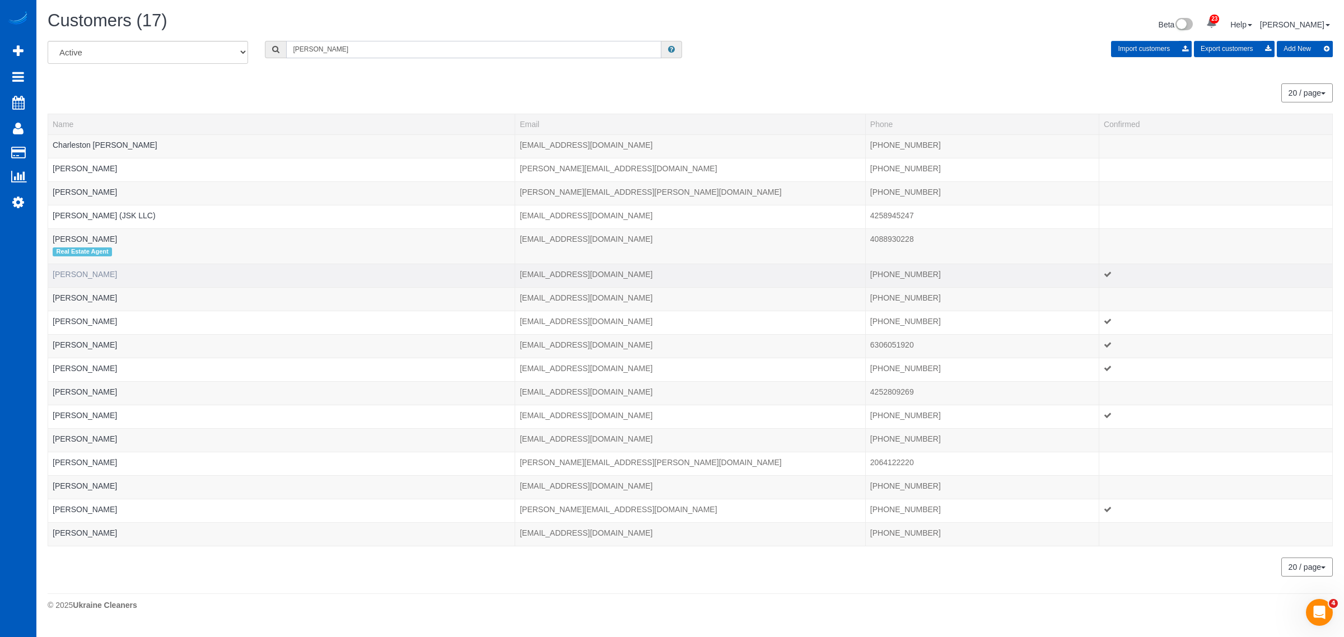
type input "kelly"
click at [99, 275] on link "Kelly Campbell" at bounding box center [85, 274] width 64 height 9
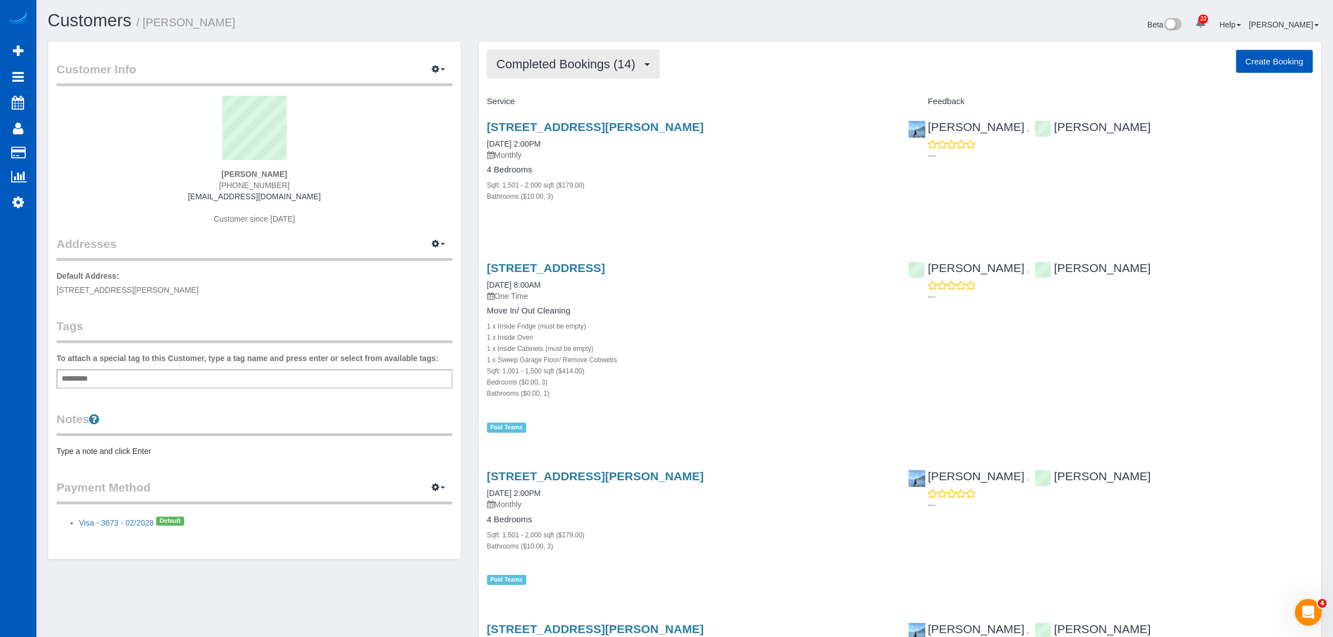
drag, startPoint x: 557, startPoint y: 88, endPoint x: 559, endPoint y: 67, distance: 20.8
click at [559, 66] on span "Completed Bookings (14)" at bounding box center [569, 64] width 144 height 14
click at [555, 108] on link "Upcoming Bookings (11)" at bounding box center [548, 104] width 121 height 15
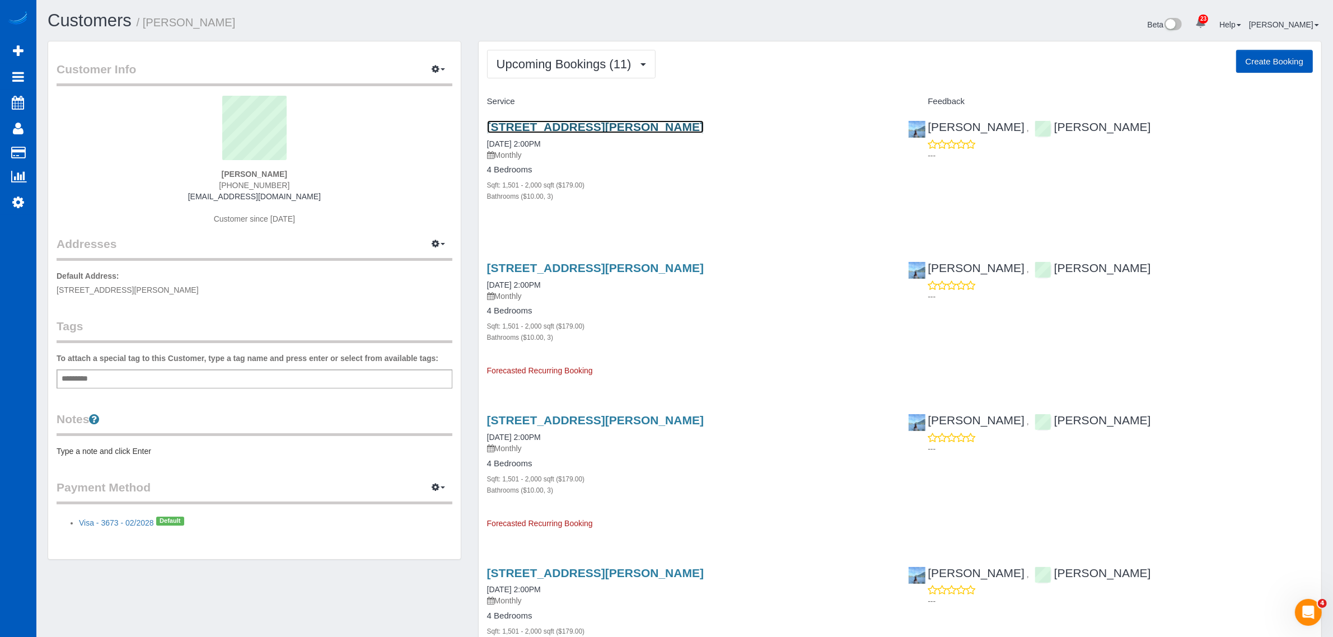
click at [528, 128] on link "715 7th Ave N, Edmonds, WA 98020" at bounding box center [595, 126] width 217 height 13
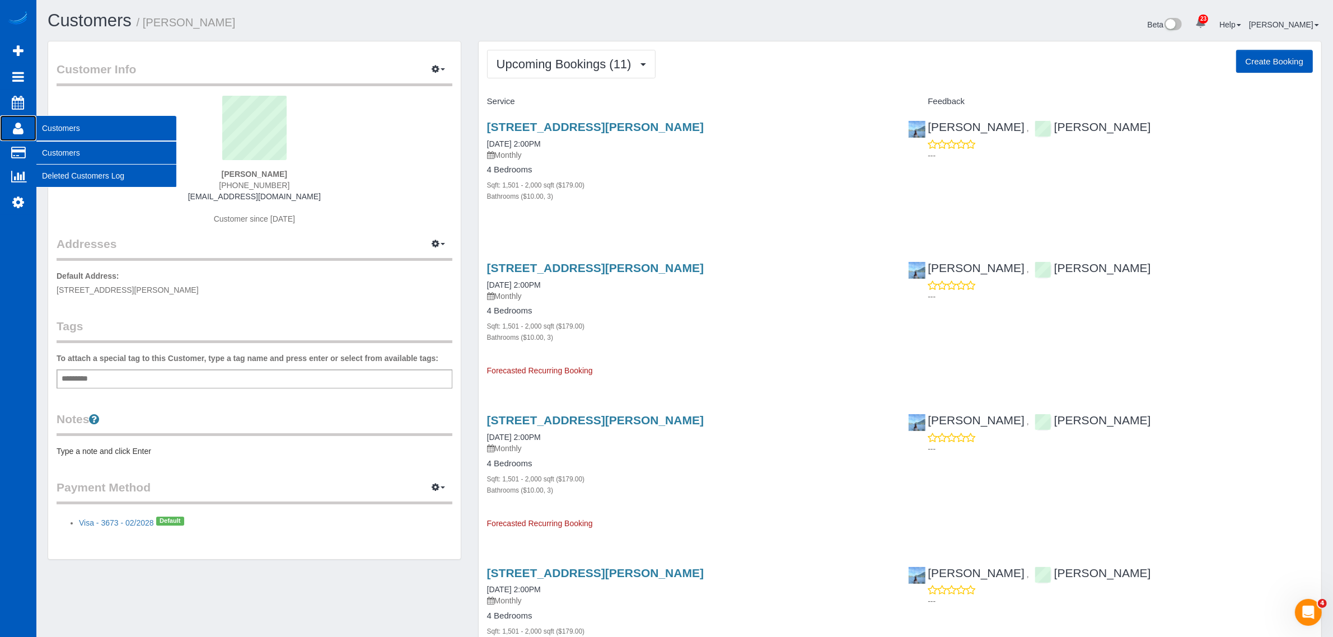
click at [49, 138] on span "Customers" at bounding box center [106, 128] width 140 height 26
click at [49, 142] on link "Customers" at bounding box center [106, 153] width 140 height 22
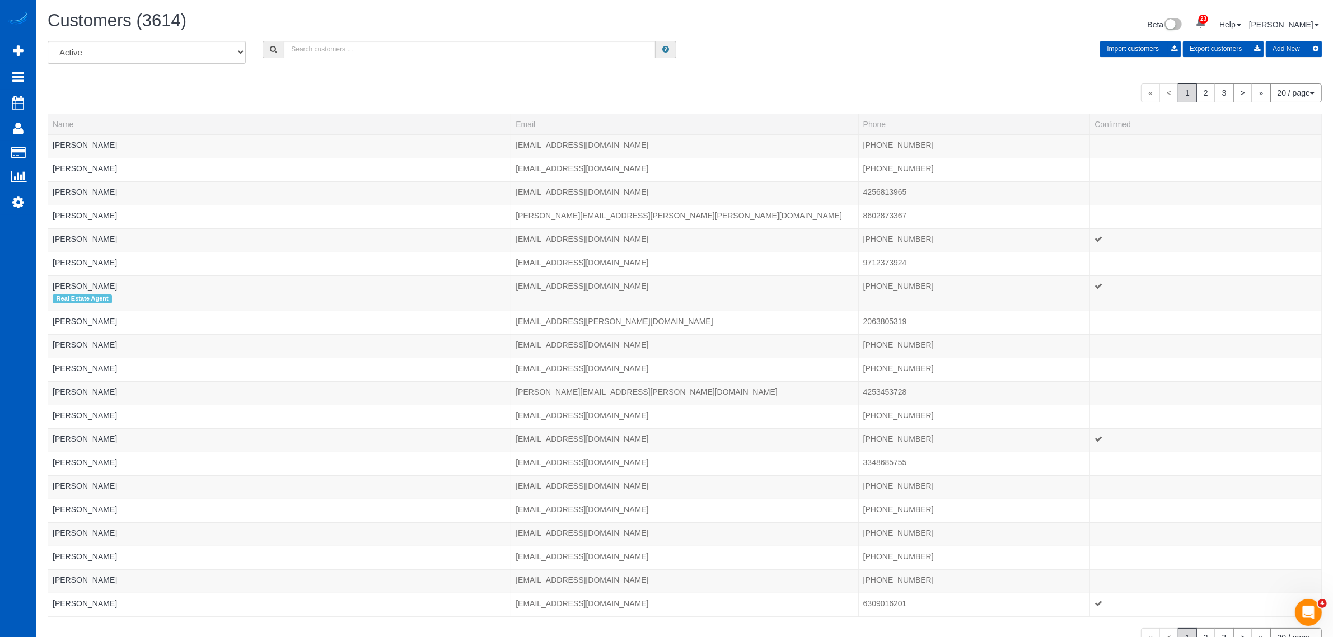
drag, startPoint x: 380, startPoint y: 60, endPoint x: 382, endPoint y: 52, distance: 8.9
click at [381, 57] on div "All Active Archived Import customers Export customers Add New" at bounding box center [684, 56] width 1291 height 31
click at [384, 49] on input "text" at bounding box center [470, 49] width 372 height 17
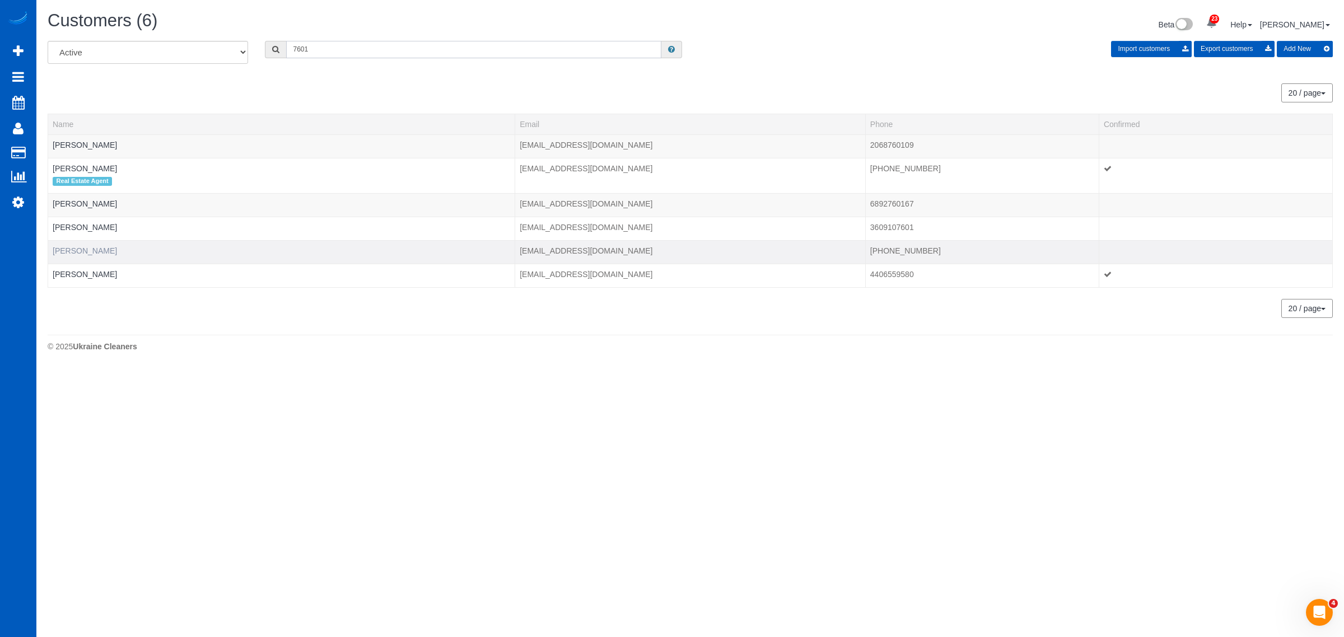
type input "7601"
click at [90, 255] on link "Rose Schafer" at bounding box center [85, 250] width 64 height 9
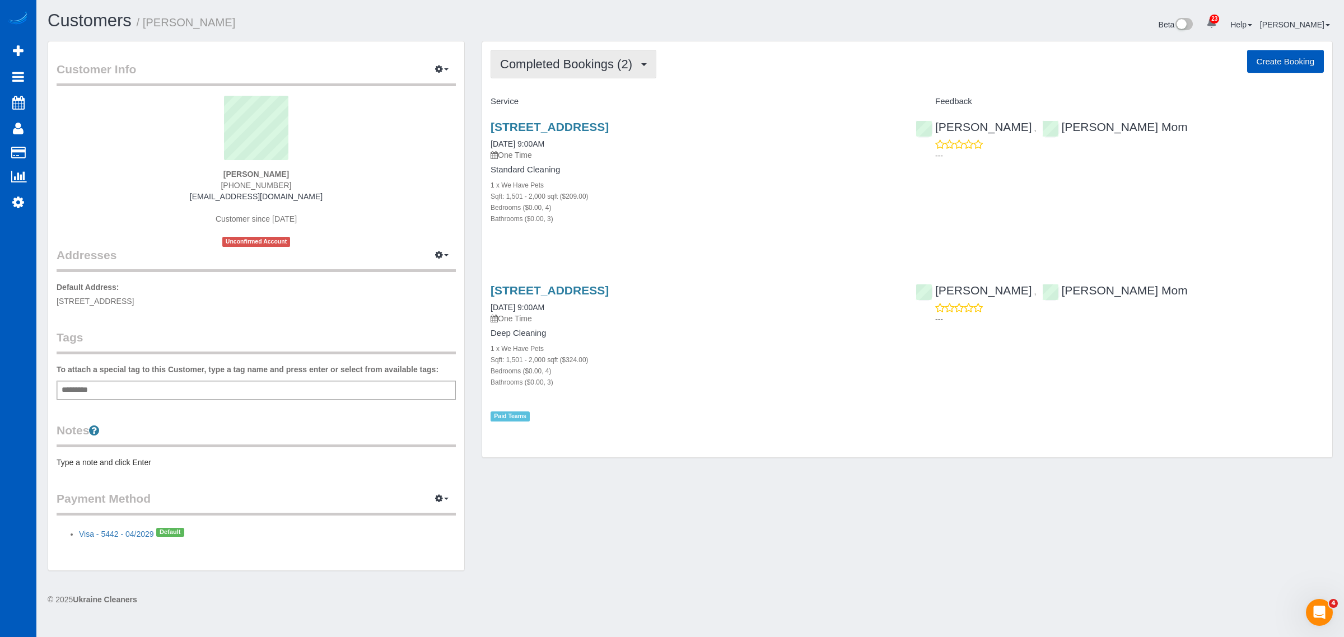
click at [572, 59] on span "Completed Bookings (2)" at bounding box center [569, 64] width 138 height 14
click at [670, 180] on div "1 x We Have Pets" at bounding box center [694, 184] width 408 height 11
click at [609, 122] on link "10324 Caninito Goma, San Diego, CA 92131" at bounding box center [549, 126] width 118 height 13
click at [535, 63] on span "Completed Bookings (2)" at bounding box center [569, 64] width 138 height 14
click at [688, 156] on p "One Time" at bounding box center [694, 154] width 408 height 11
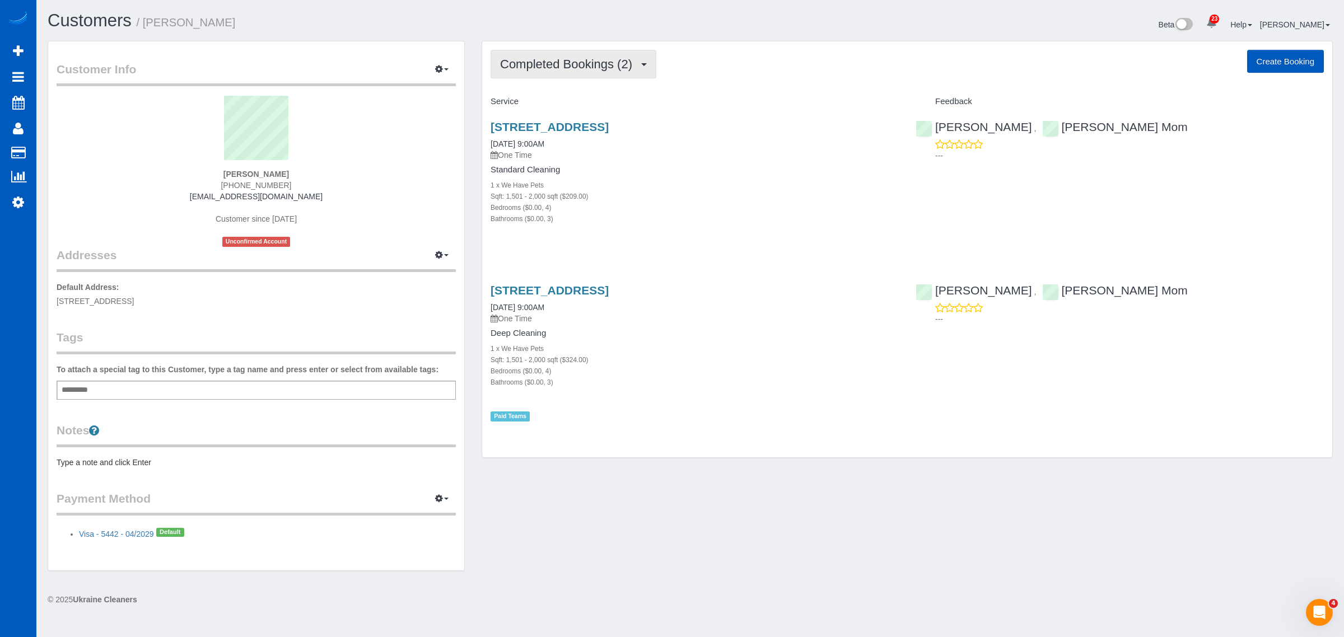
click at [566, 73] on button "Completed Bookings (2)" at bounding box center [573, 64] width 166 height 29
drag, startPoint x: 657, startPoint y: 176, endPoint x: 606, endPoint y: 146, distance: 58.8
click at [654, 176] on div "Standard Cleaning 1 x We Have Pets Sqft: 1,501 - 2,000 sqft ($209.00) Bedrooms …" at bounding box center [694, 194] width 408 height 59
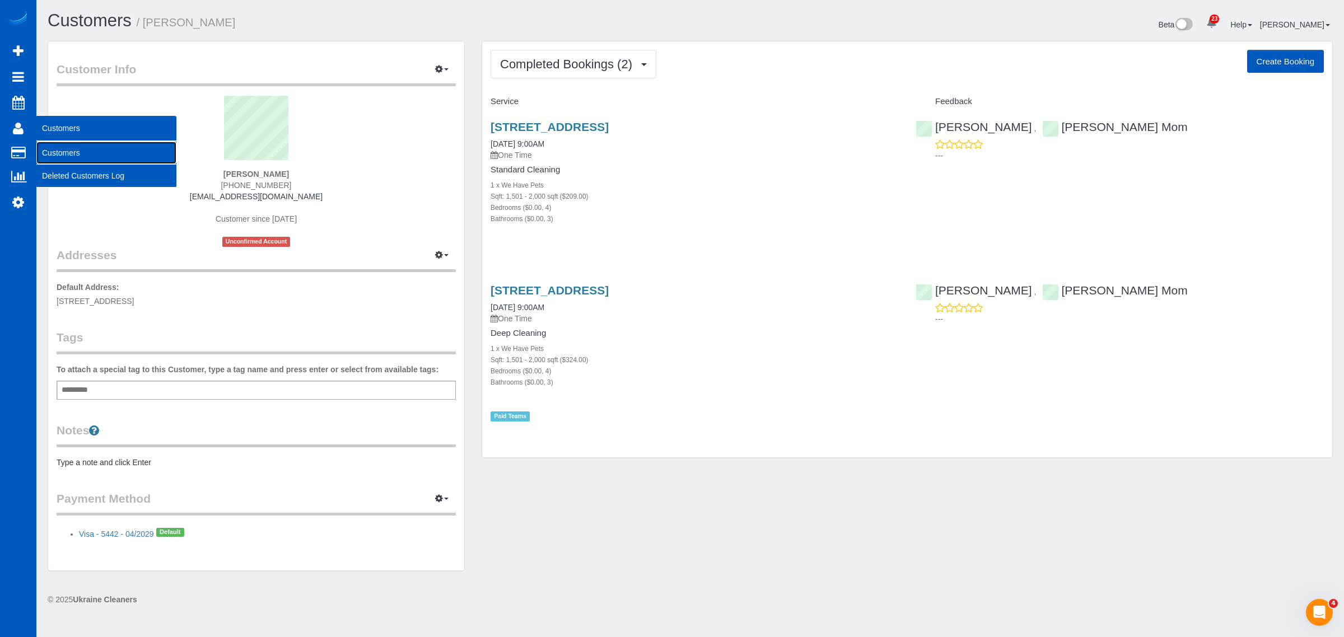
click at [59, 143] on link "Customers" at bounding box center [106, 153] width 140 height 22
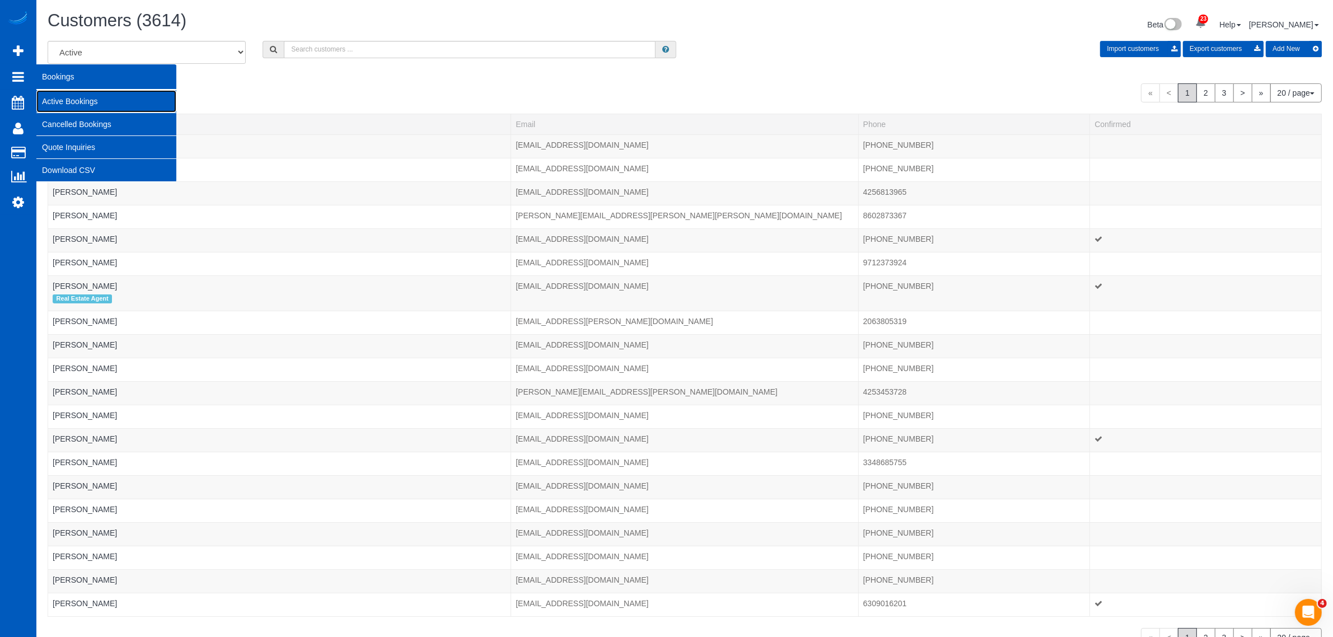
click at [62, 96] on link "Active Bookings" at bounding box center [106, 101] width 140 height 22
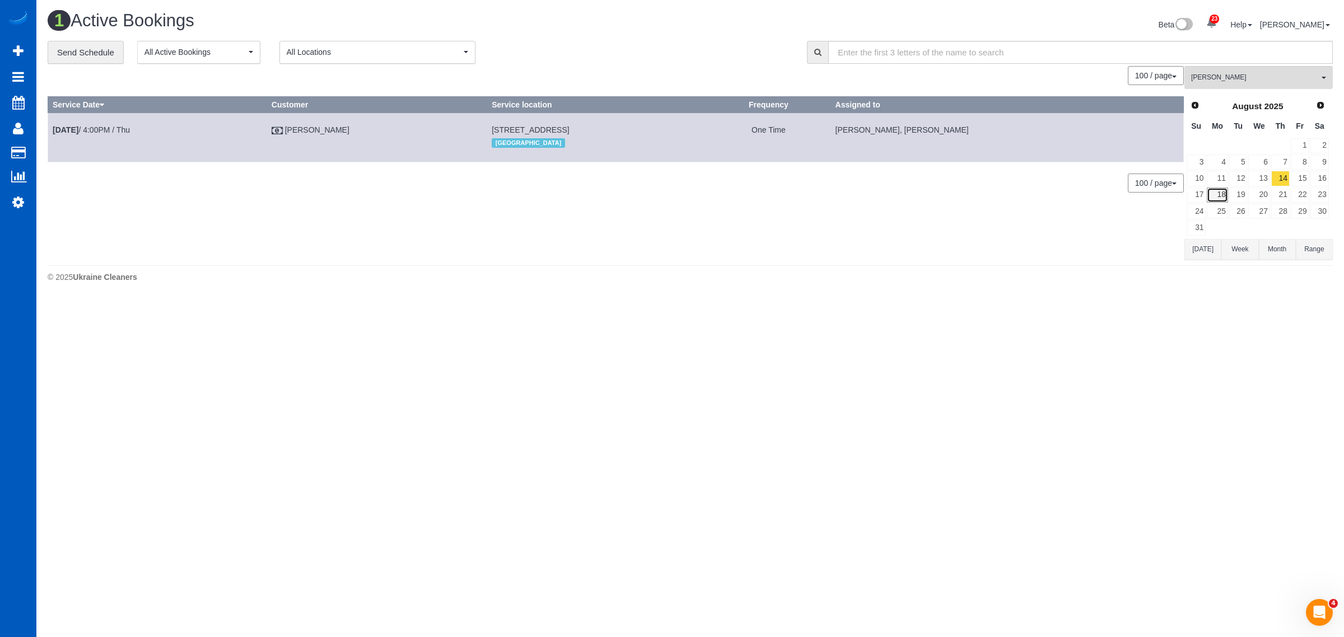
click at [1221, 196] on link "18" at bounding box center [1217, 195] width 21 height 15
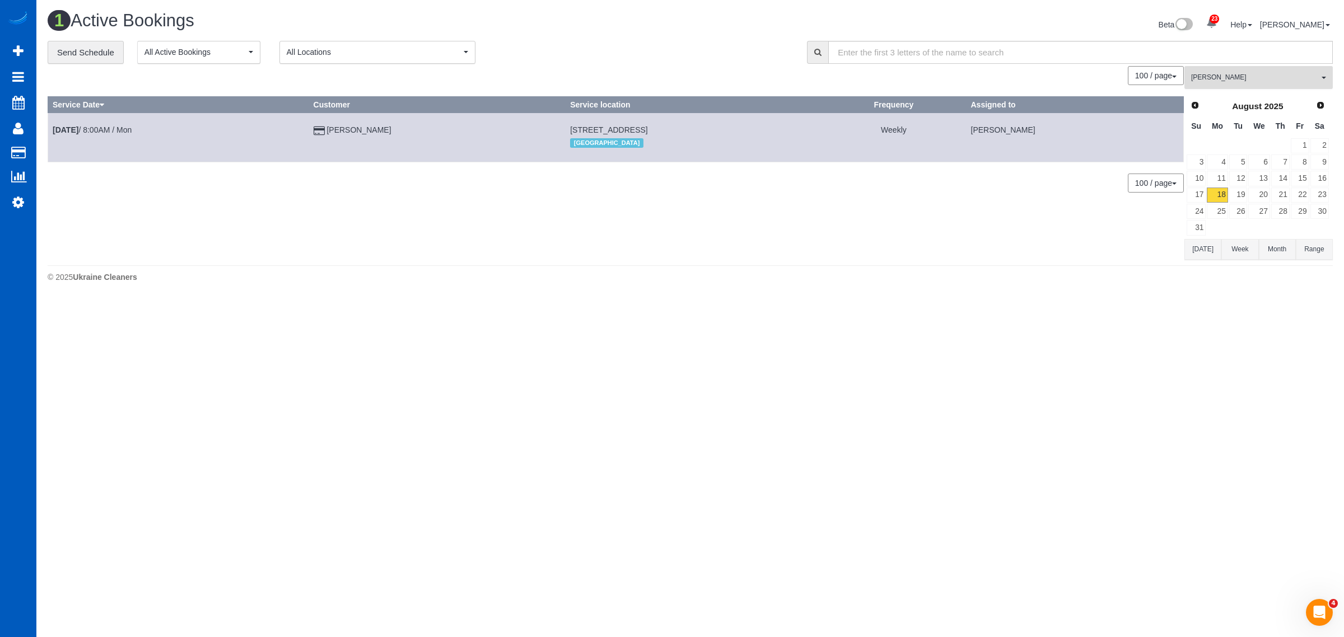
click at [1222, 74] on span "[PERSON_NAME]" at bounding box center [1255, 78] width 128 height 10
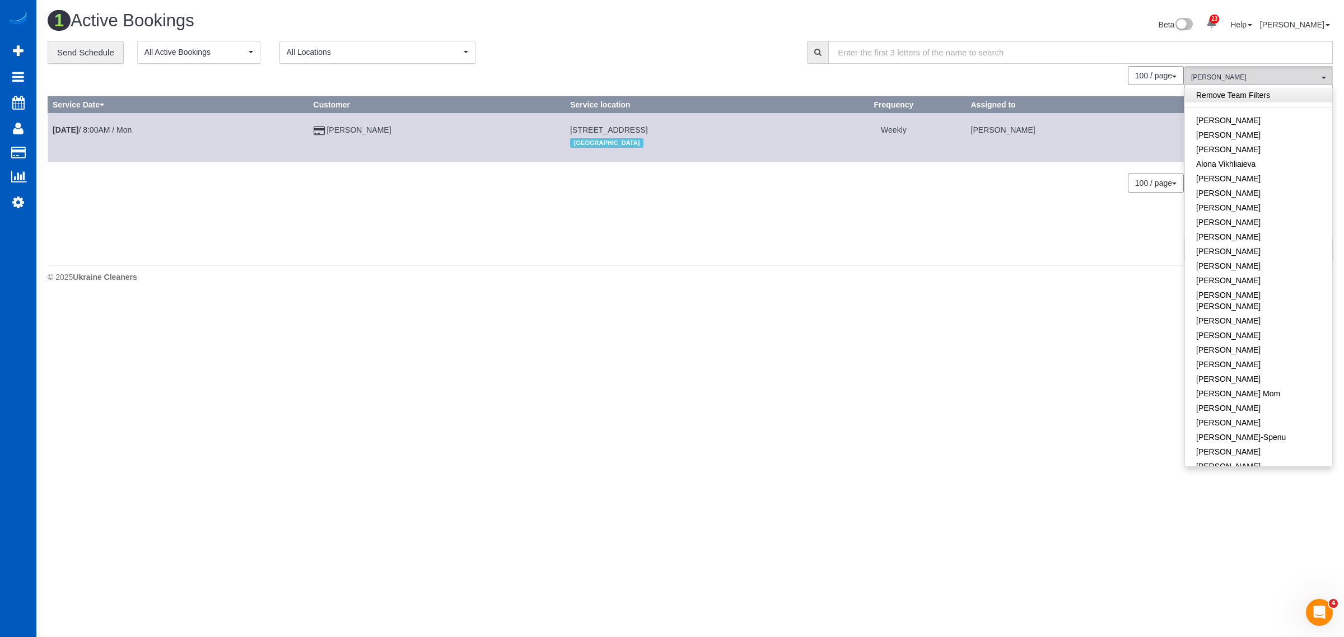
click at [1244, 101] on link "Remove Team Filters" at bounding box center [1258, 95] width 147 height 15
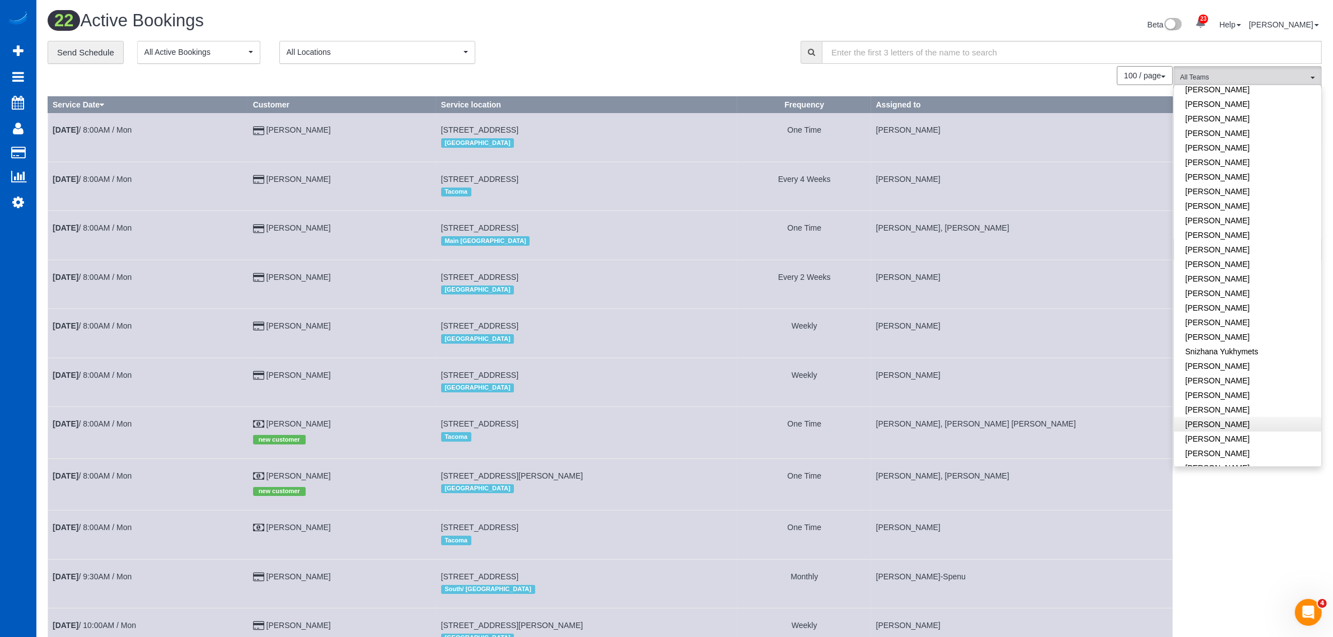
scroll to position [681, 0]
click at [1219, 444] on link "[PERSON_NAME]" at bounding box center [1247, 451] width 147 height 15
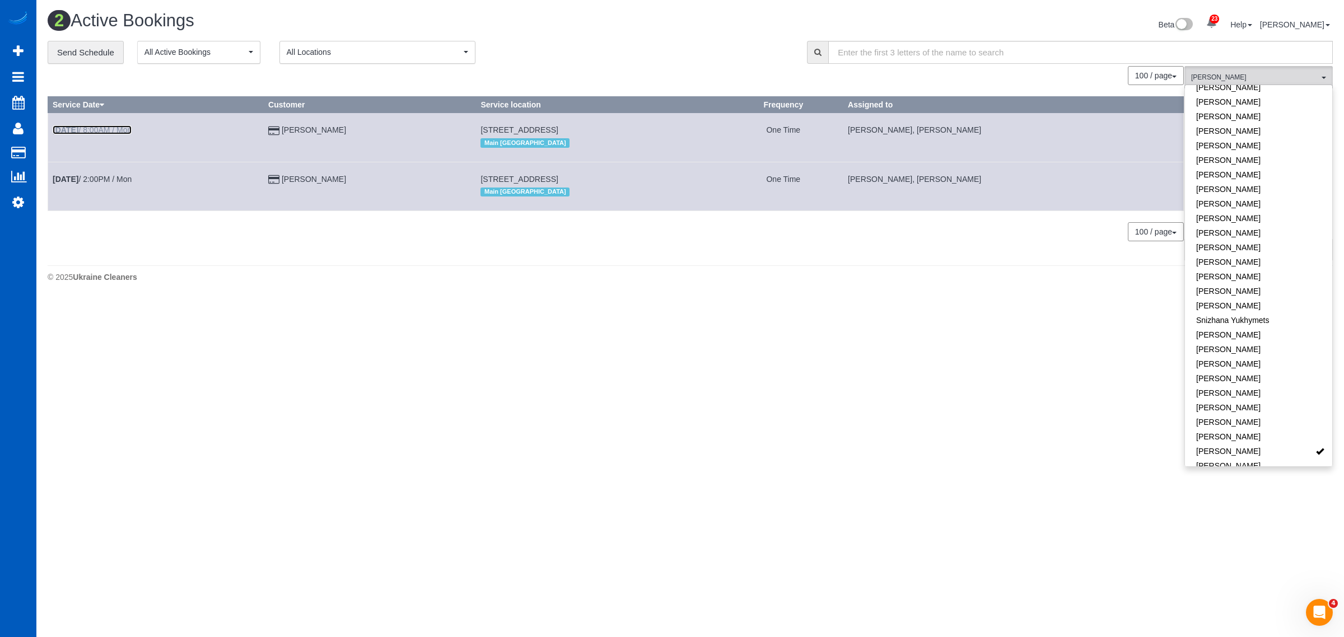
click at [78, 133] on b "[DATE]" at bounding box center [66, 129] width 26 height 9
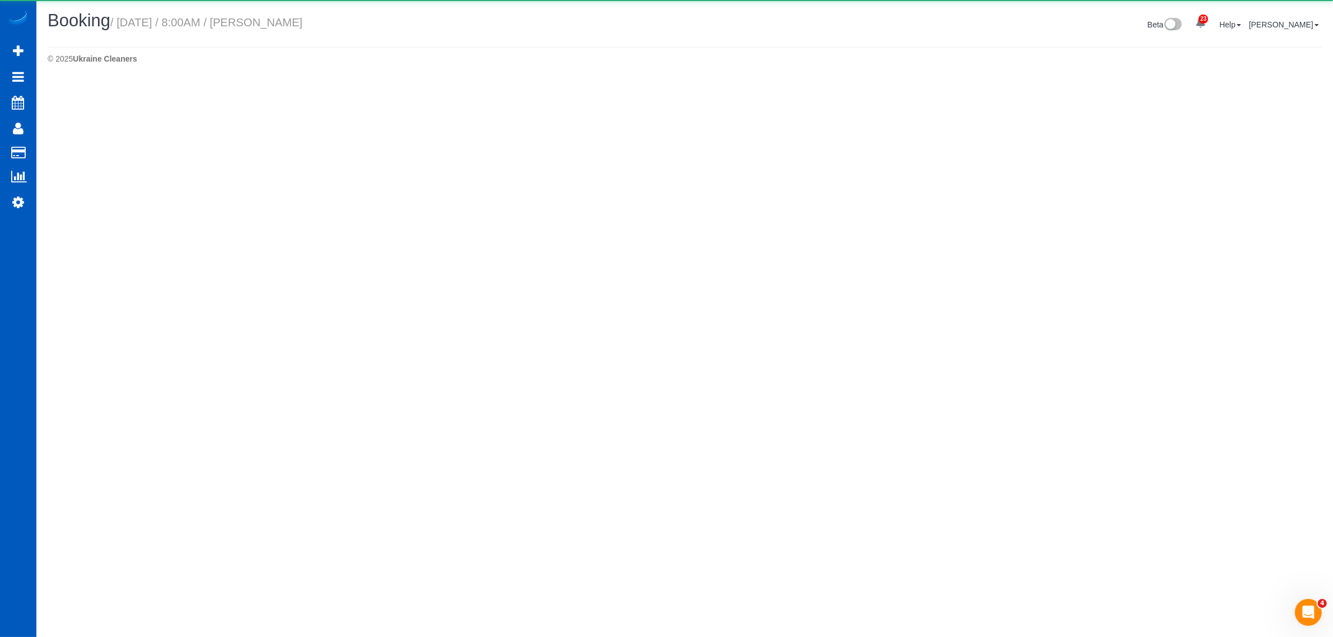
select select "WA"
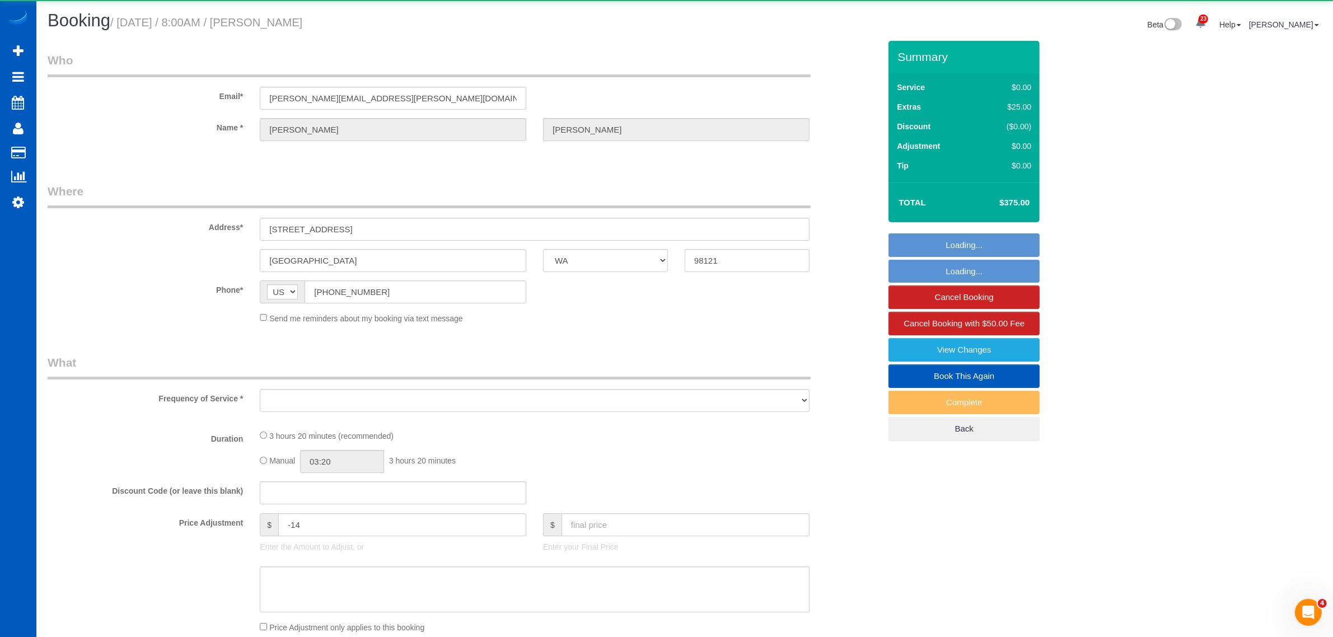
select select "object:14405"
select select "199"
select select "spot71"
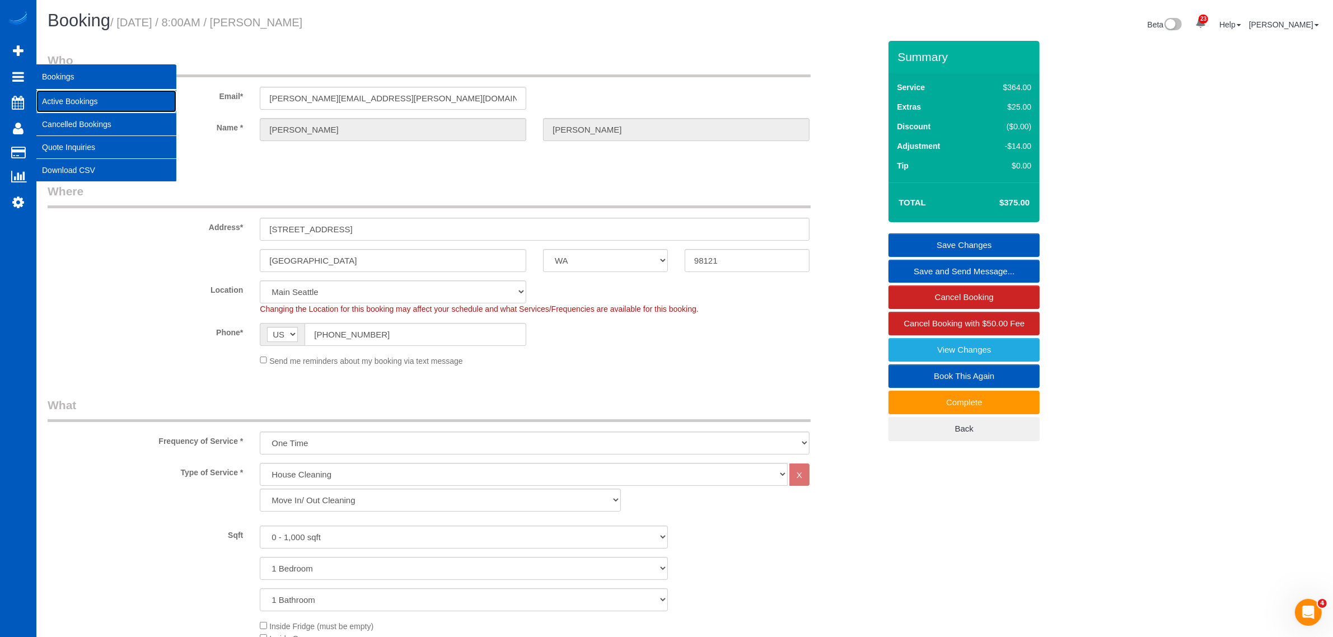
click at [77, 102] on link "Active Bookings" at bounding box center [106, 101] width 140 height 22
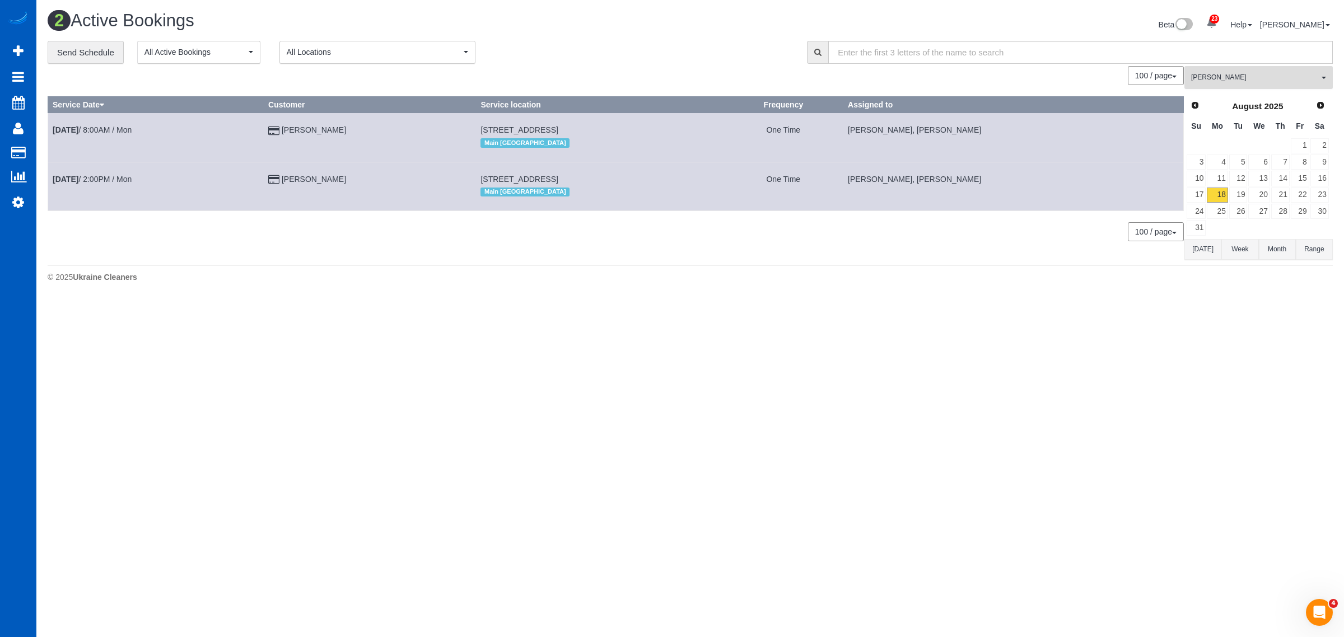
click at [1230, 77] on span "[PERSON_NAME]" at bounding box center [1255, 78] width 128 height 10
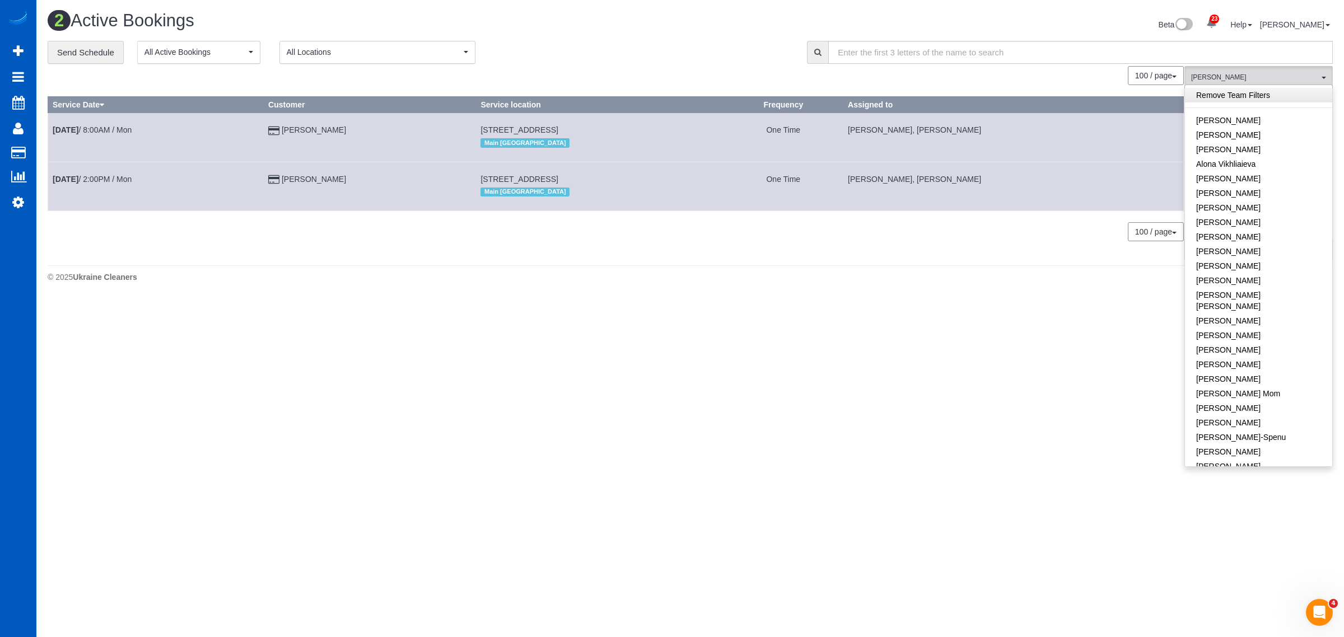
click at [1226, 95] on link "Remove Team Filters" at bounding box center [1258, 95] width 147 height 15
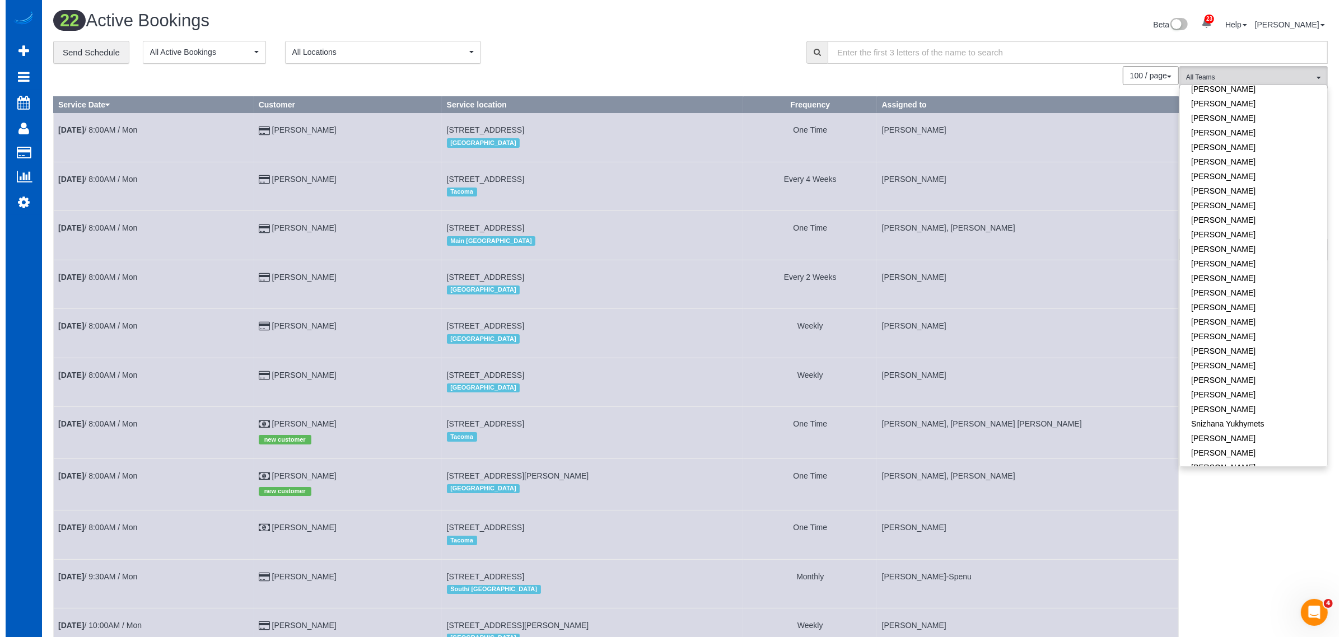
scroll to position [681, 0]
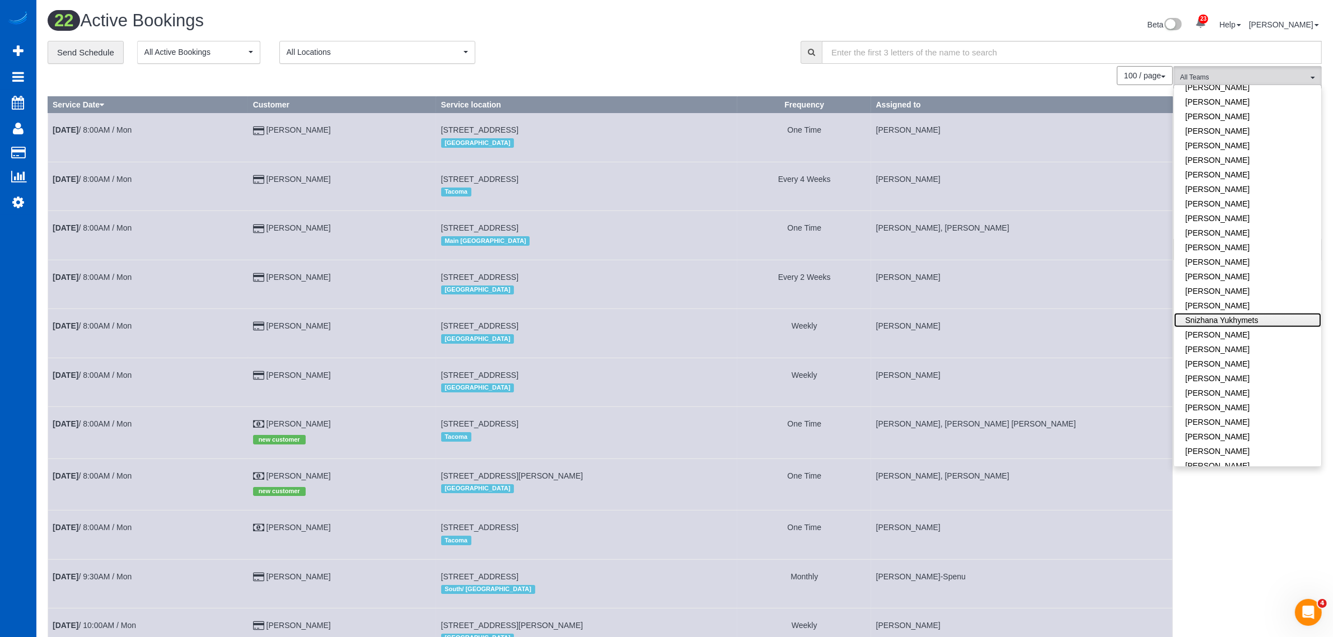
click at [1226, 313] on link "Snizhana Yukhymets" at bounding box center [1247, 320] width 147 height 15
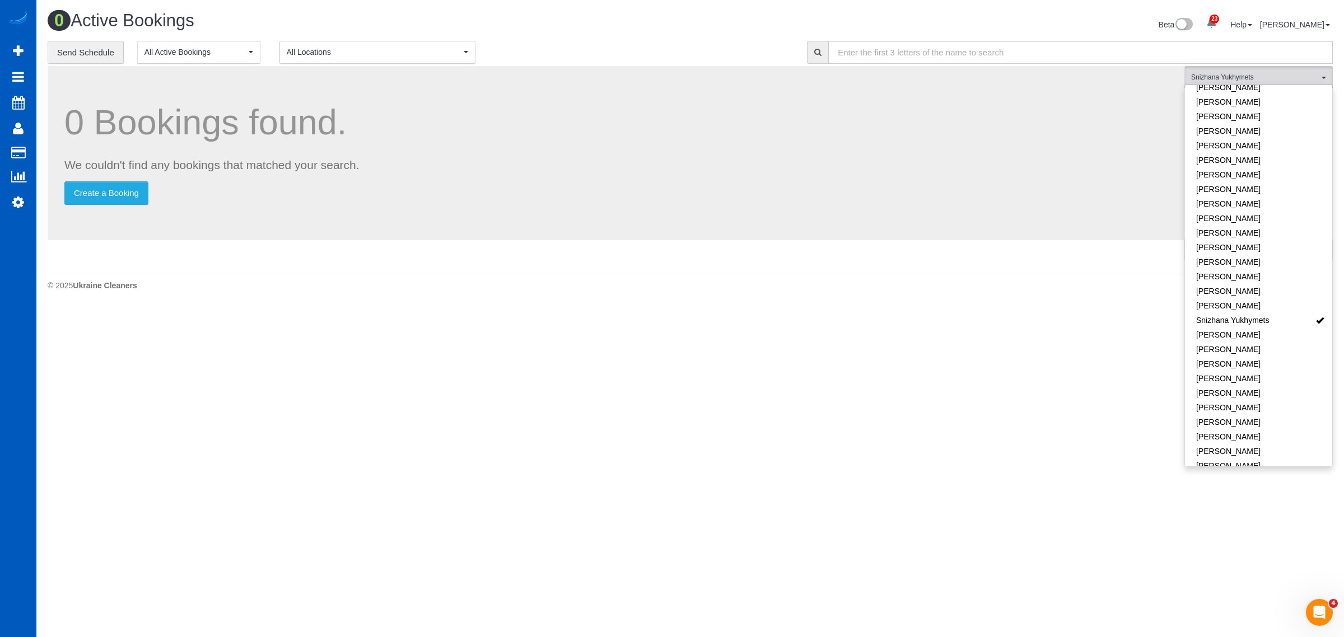
click at [830, 354] on body "23 Beta Your Notifications You have 0 alerts × You have 1 to charge for [DATE] …" at bounding box center [672, 318] width 1344 height 637
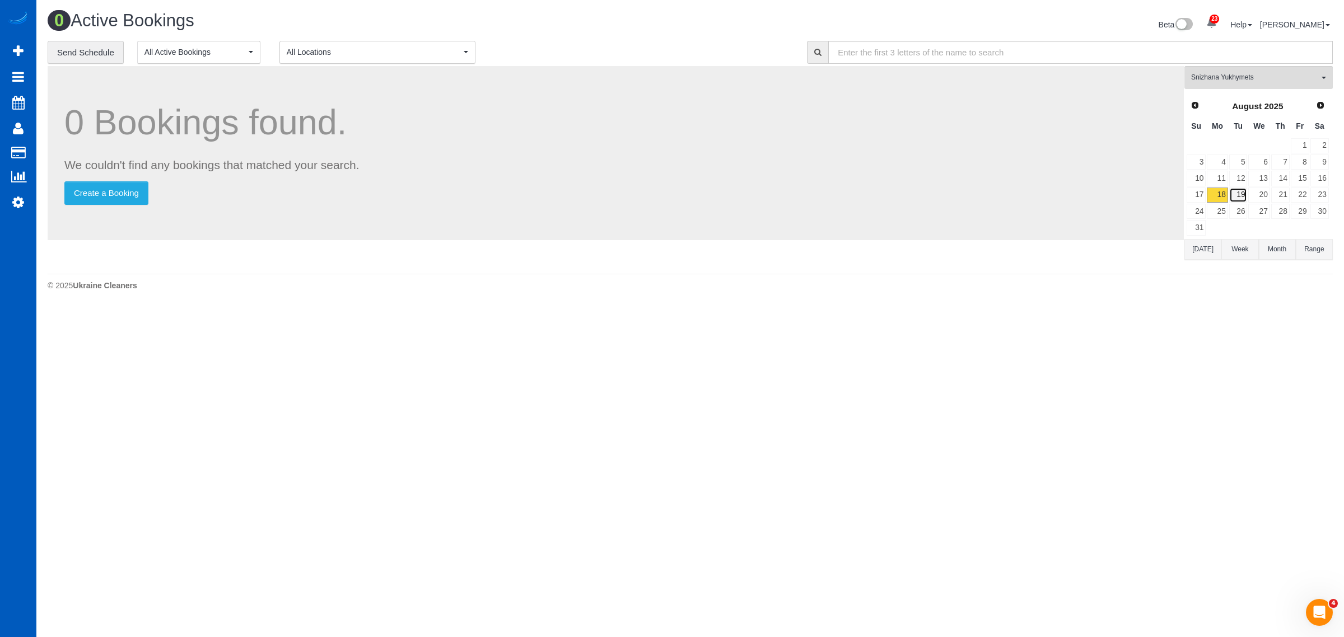
click at [1234, 194] on link "19" at bounding box center [1238, 195] width 18 height 15
click at [1266, 185] on link "13" at bounding box center [1258, 178] width 21 height 15
click at [1266, 191] on link "20" at bounding box center [1258, 195] width 21 height 15
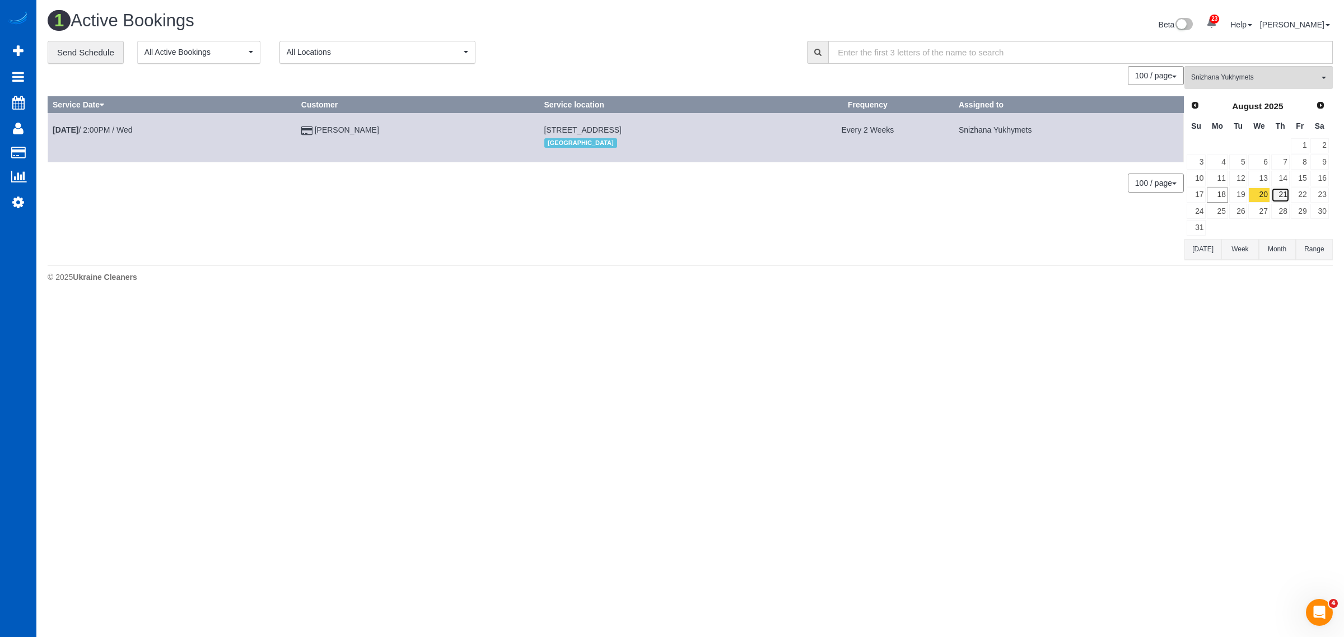
click at [1278, 194] on link "21" at bounding box center [1280, 195] width 18 height 15
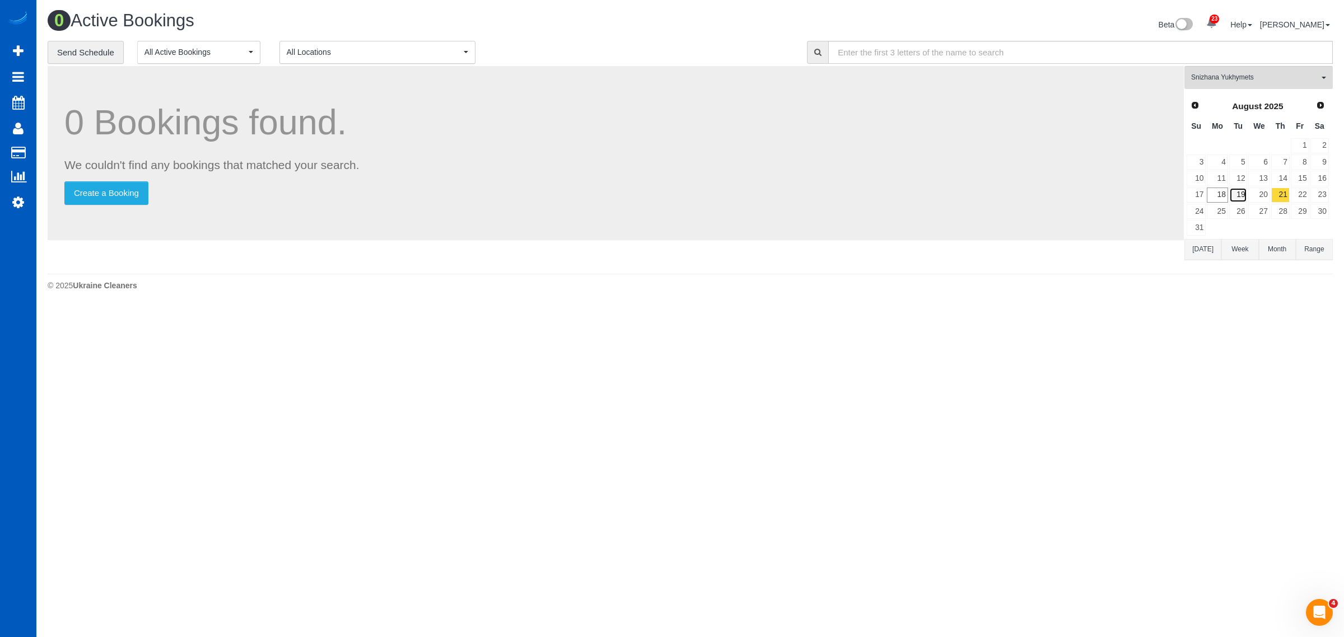
click at [1232, 198] on link "19" at bounding box center [1238, 195] width 18 height 15
click at [1240, 193] on link "19" at bounding box center [1238, 195] width 18 height 15
click at [1283, 192] on link "21" at bounding box center [1280, 195] width 18 height 15
click at [1240, 194] on link "19" at bounding box center [1238, 195] width 18 height 15
click at [1270, 195] on td "21" at bounding box center [1280, 195] width 20 height 16
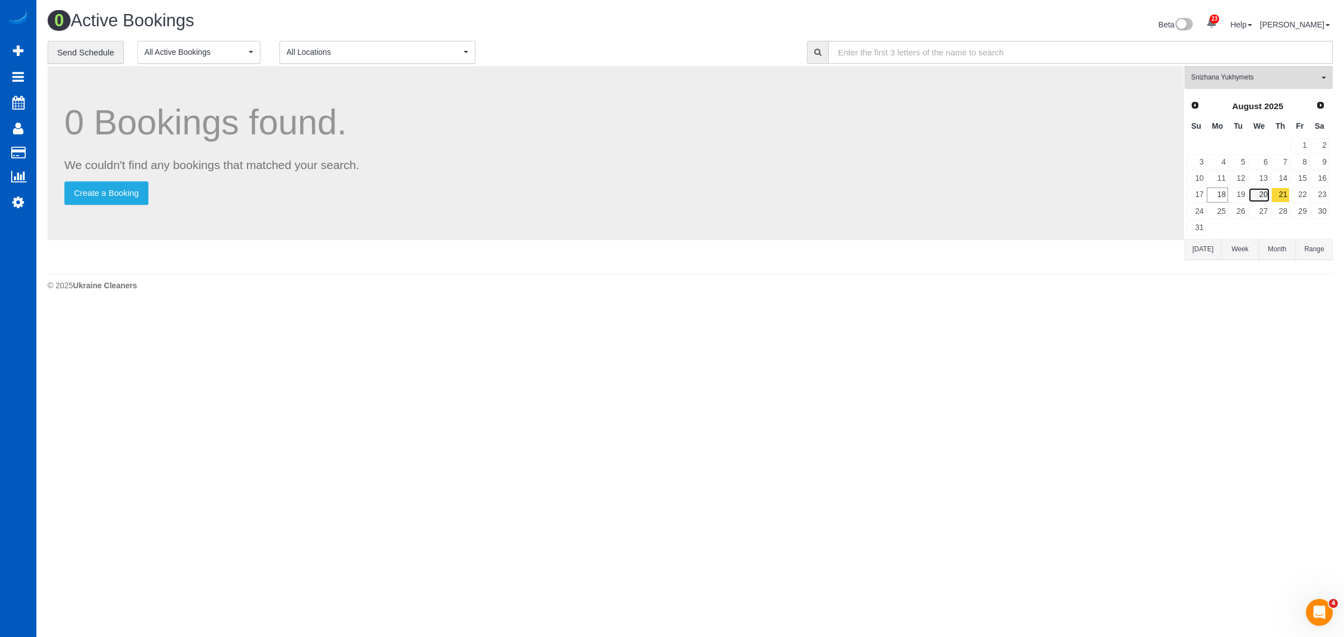
click at [1255, 194] on link "20" at bounding box center [1258, 195] width 21 height 15
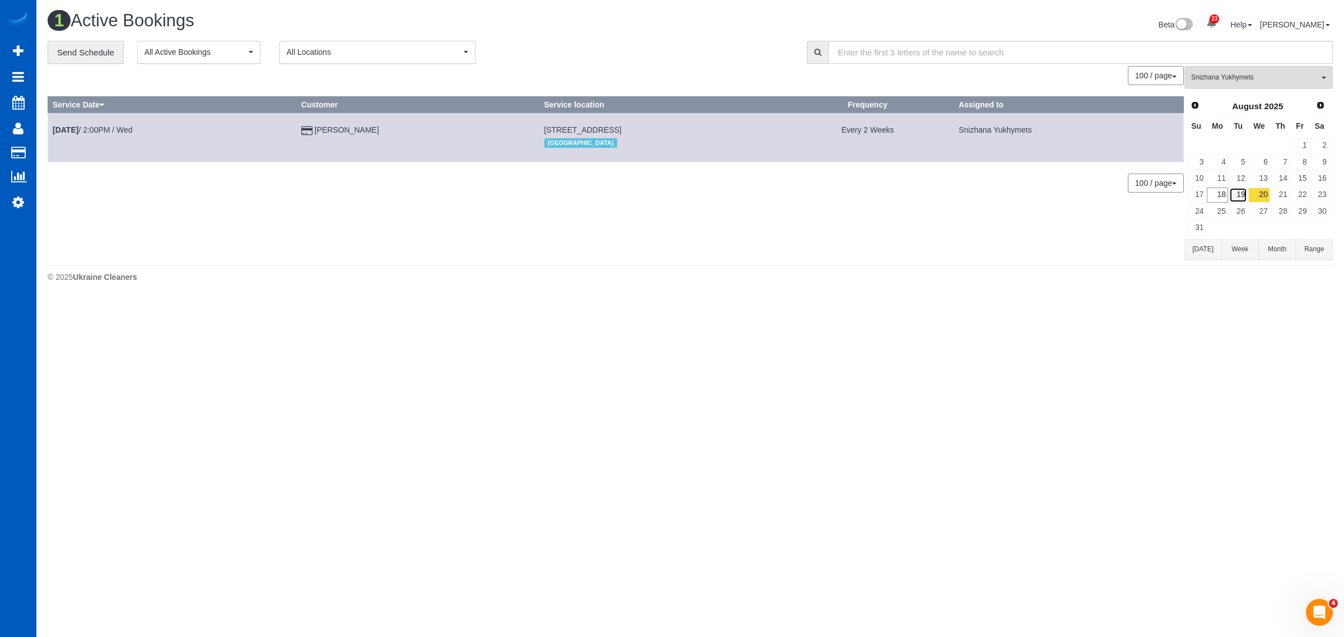
click at [1239, 194] on link "19" at bounding box center [1238, 195] width 18 height 15
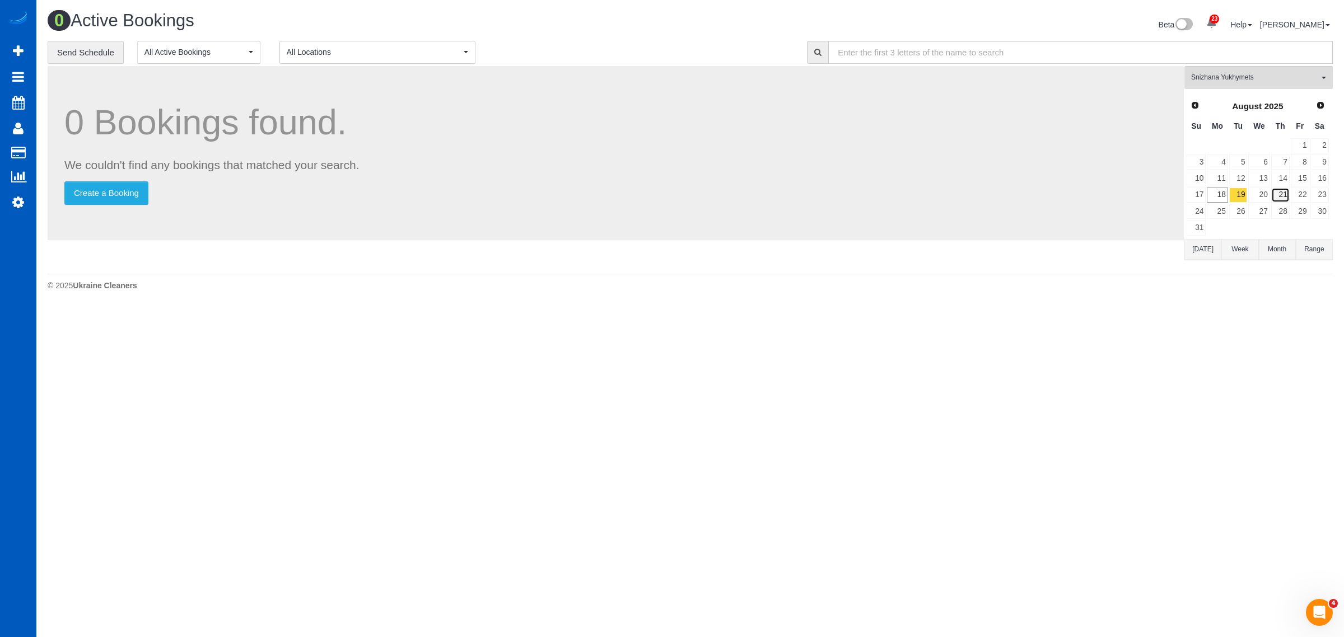
click at [1283, 194] on link "21" at bounding box center [1280, 195] width 18 height 15
click at [1300, 194] on link "22" at bounding box center [1300, 195] width 18 height 15
click at [1286, 194] on link "21" at bounding box center [1280, 195] width 18 height 15
click at [1235, 196] on link "19" at bounding box center [1238, 195] width 18 height 15
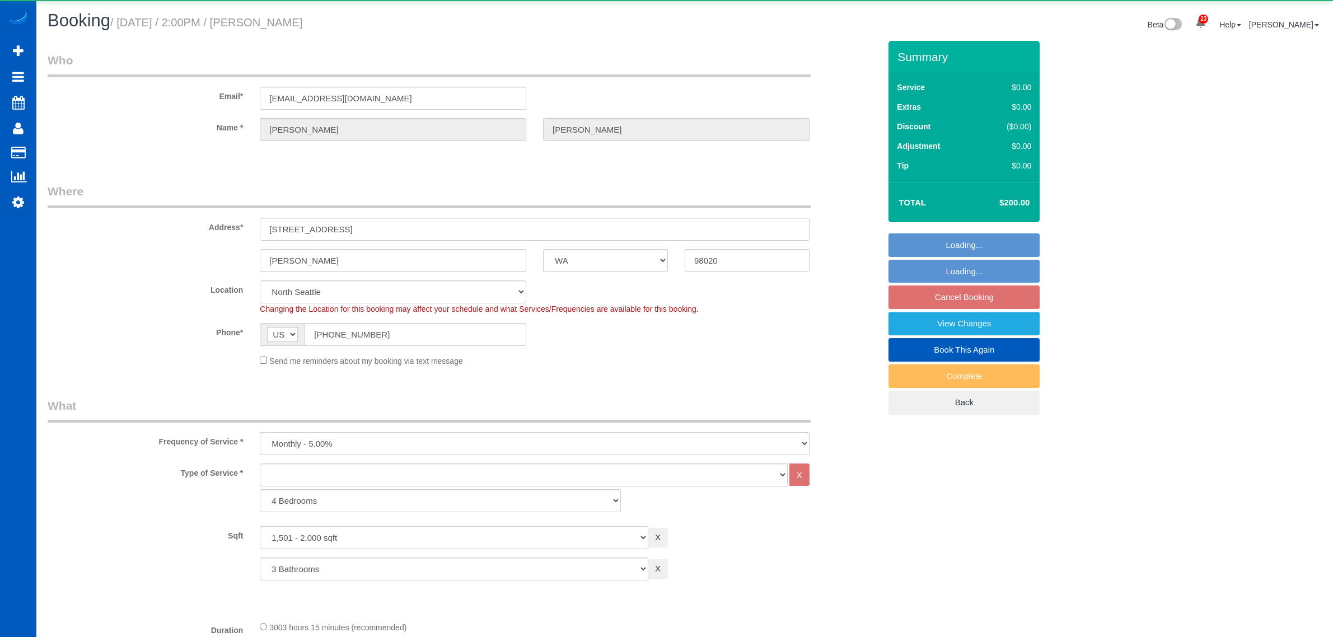
select select "WA"
select select "1501"
select select "3"
select select "number:7"
select select "object:993"
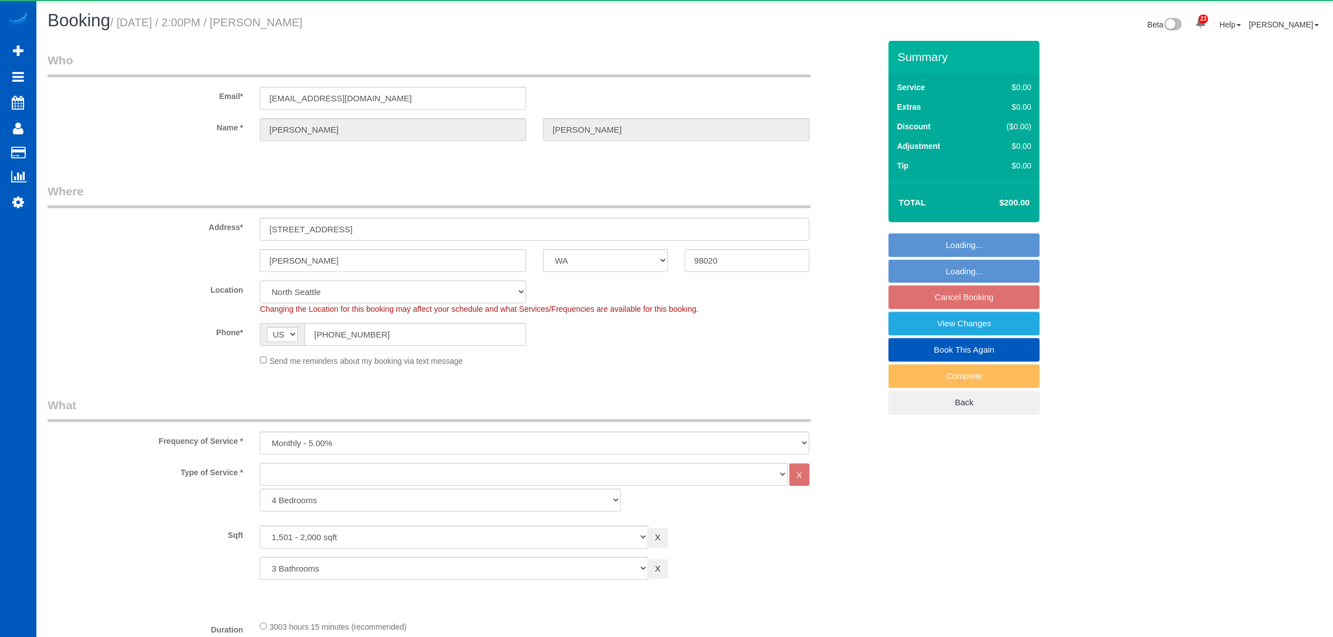
select select "1501"
select select "3"
select select "spot3"
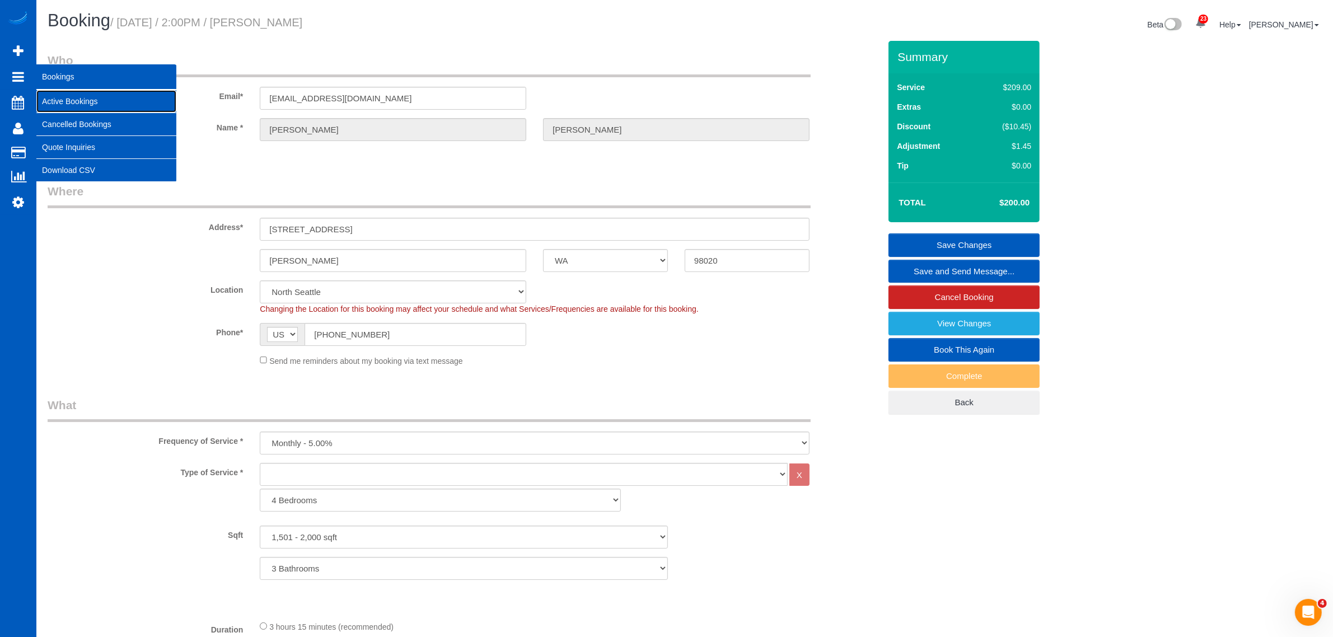
click at [63, 96] on link "Active Bookings" at bounding box center [106, 101] width 140 height 22
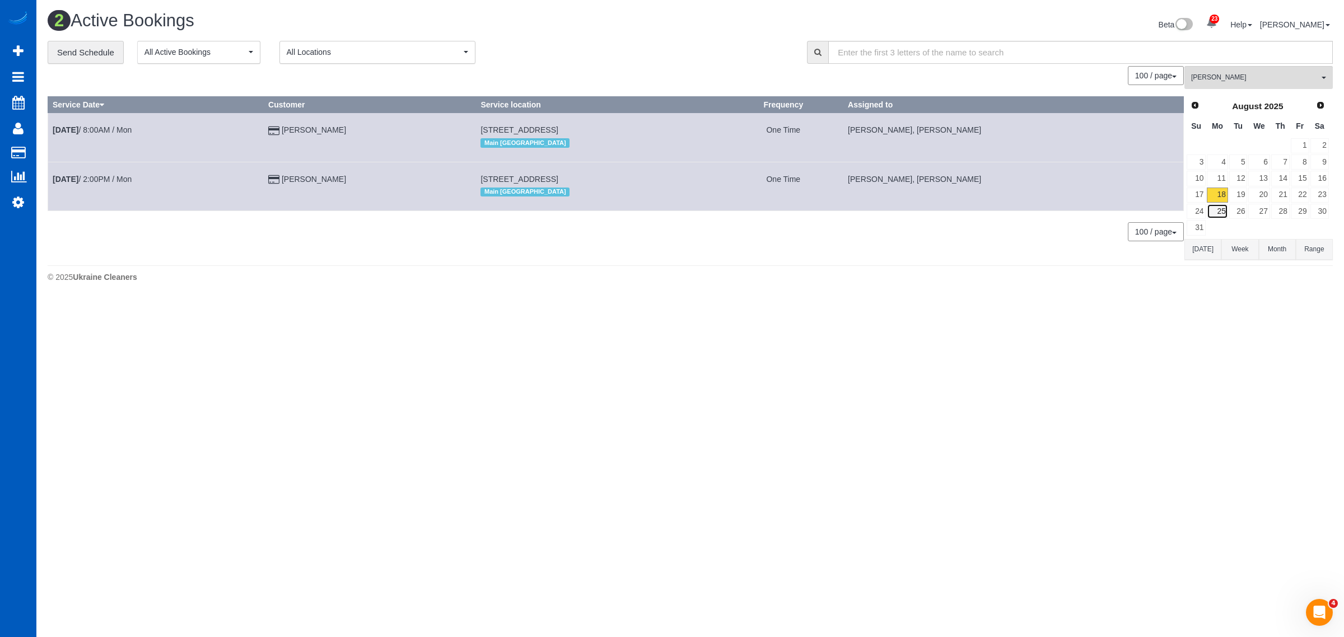
click at [1221, 210] on link "25" at bounding box center [1217, 211] width 21 height 15
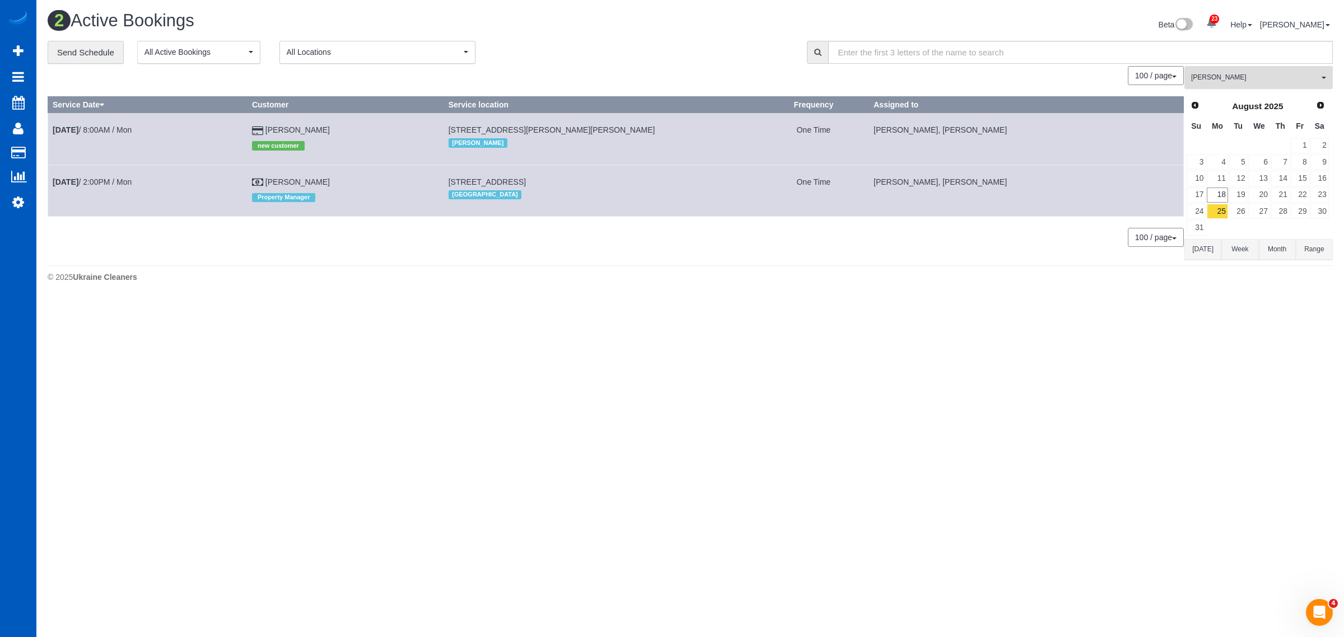
click at [1234, 77] on span "[PERSON_NAME]" at bounding box center [1255, 78] width 128 height 10
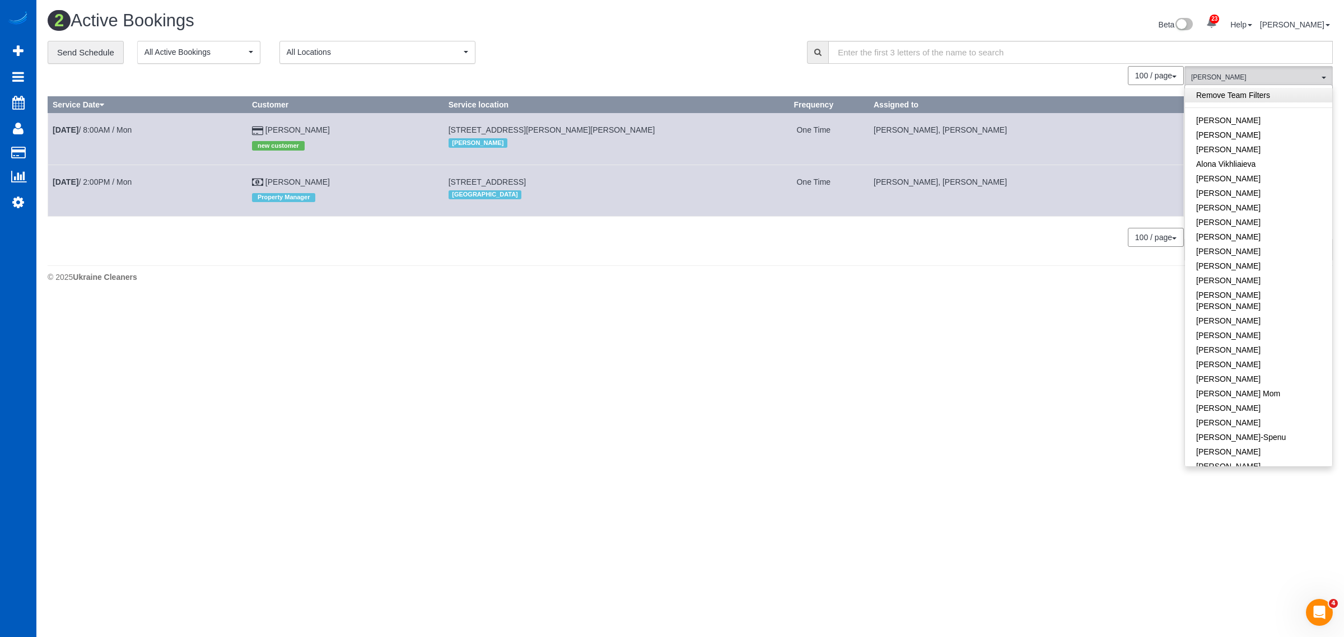
click at [1254, 101] on link "Remove Team Filters" at bounding box center [1258, 95] width 147 height 15
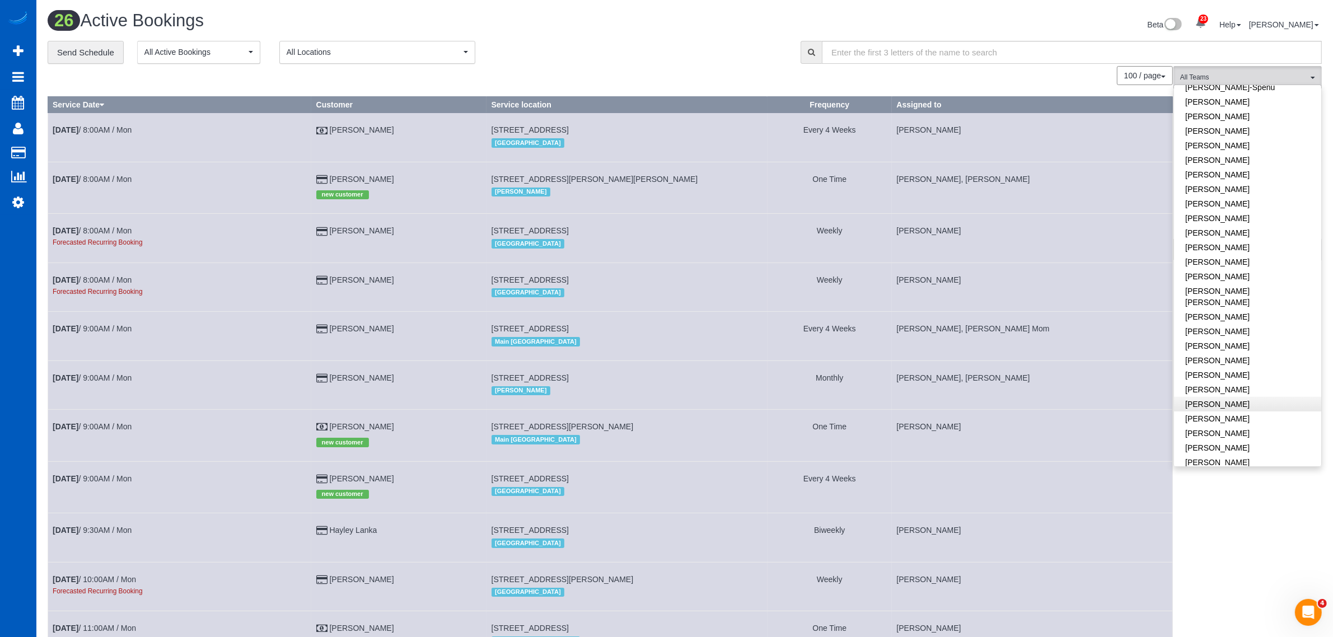
scroll to position [681, 0]
click at [1219, 429] on link "[PERSON_NAME]" at bounding box center [1247, 436] width 147 height 15
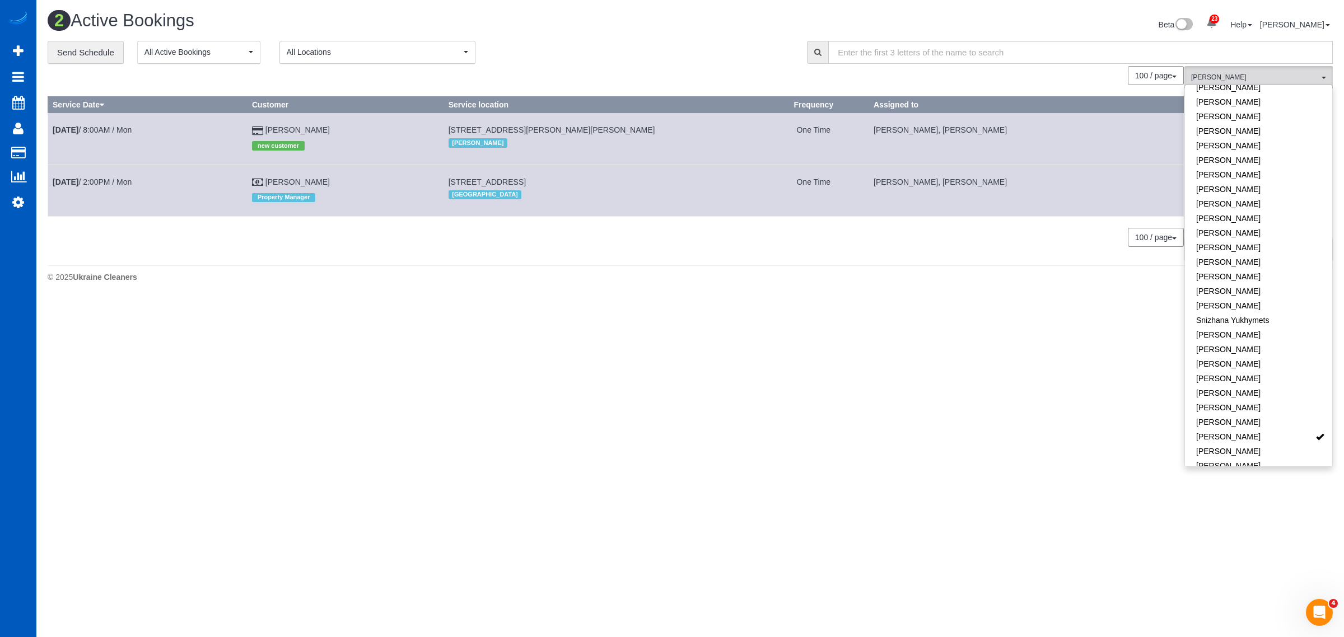
click at [838, 394] on body "23 Beta Your Notifications You have 0 alerts × You have 1 to charge for [DATE] …" at bounding box center [672, 318] width 1344 height 637
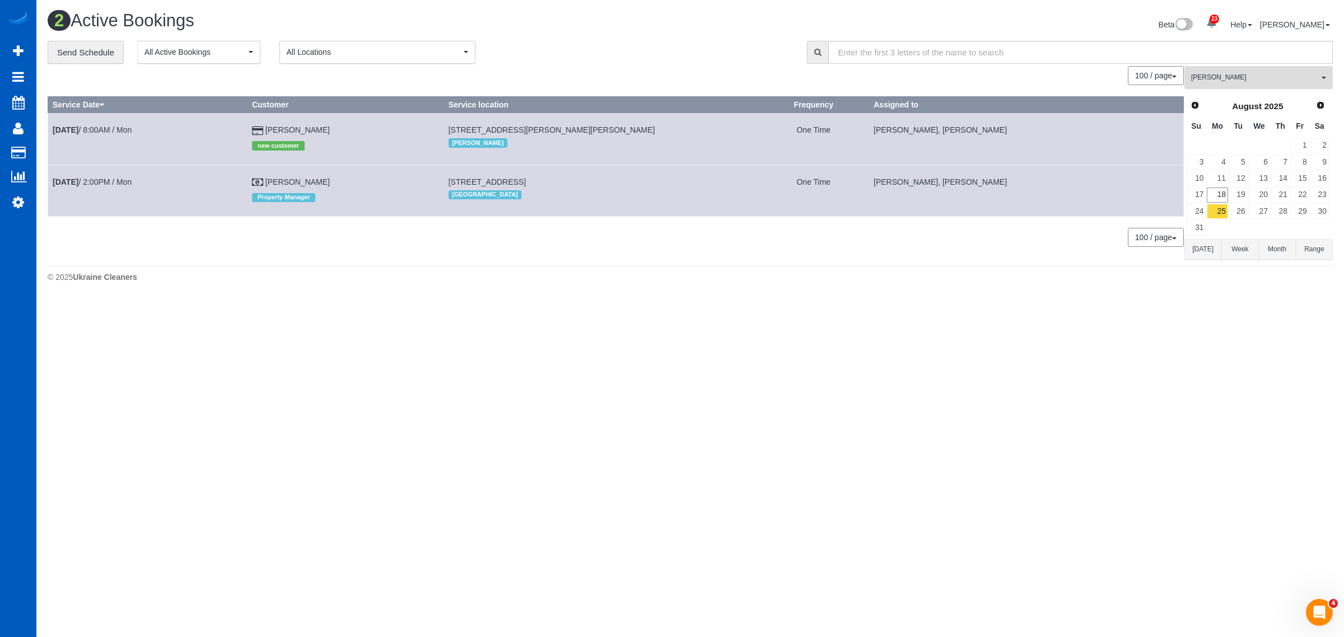
click at [1249, 87] on button "[PERSON_NAME] All Teams" at bounding box center [1258, 77] width 148 height 23
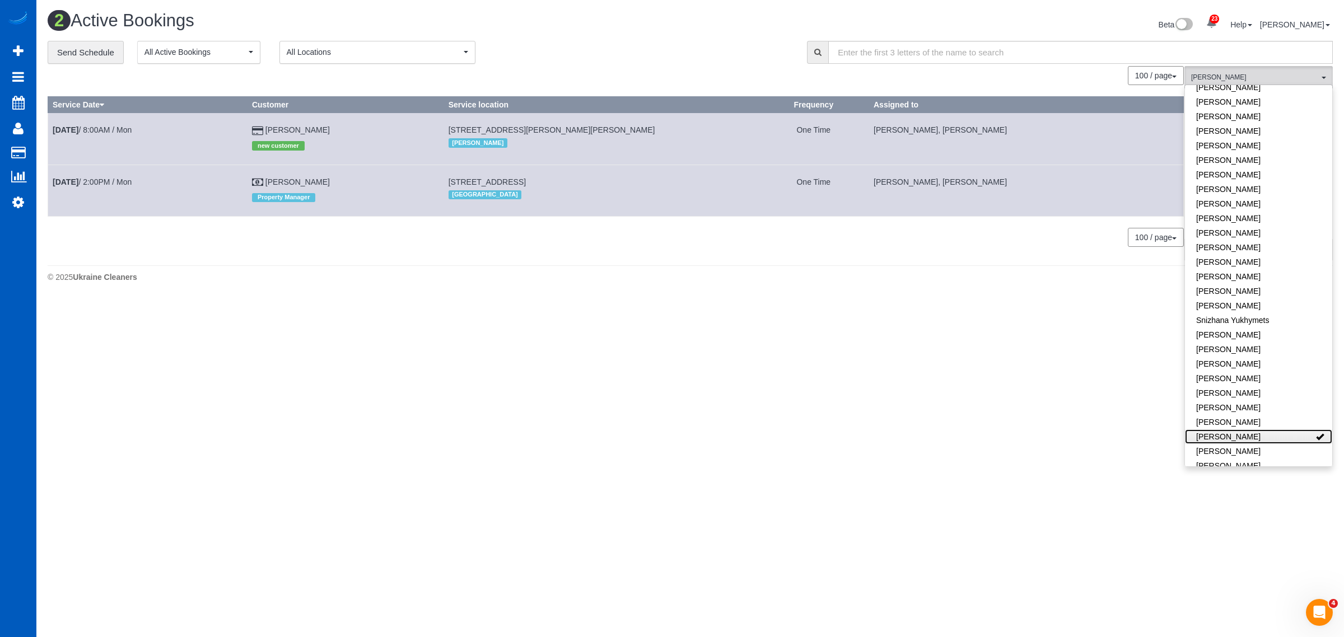
click at [1264, 429] on link "[PERSON_NAME]" at bounding box center [1258, 436] width 147 height 15
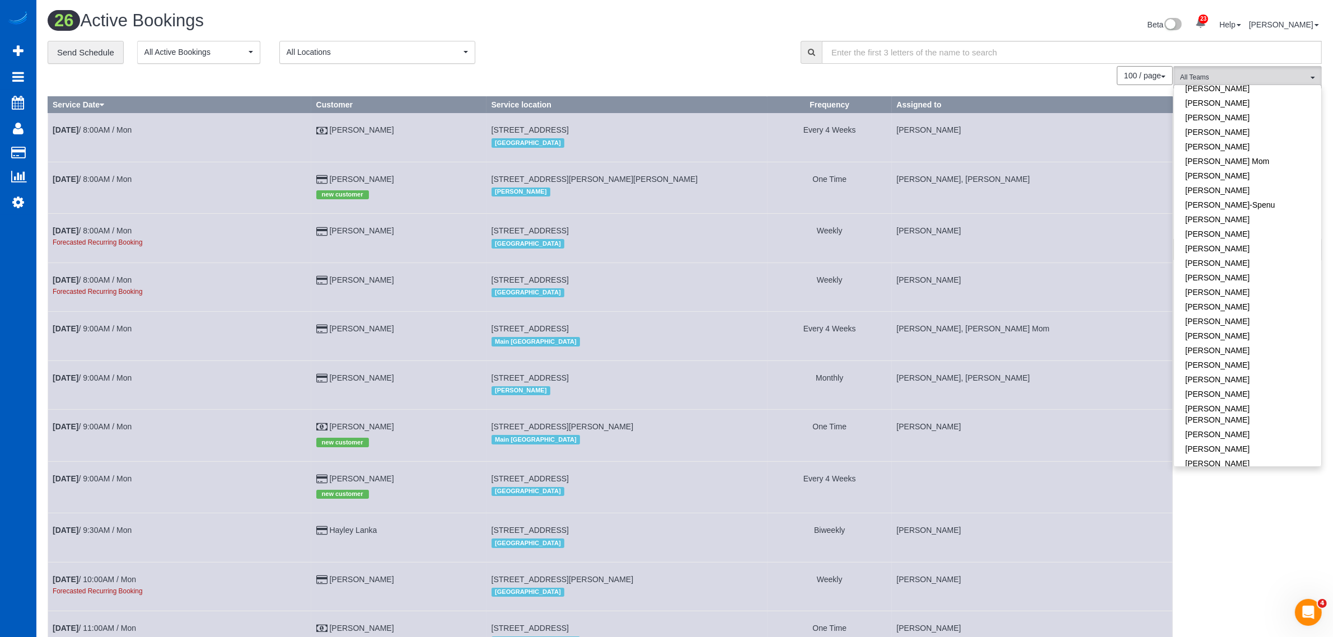
scroll to position [214, 0]
click at [1244, 288] on link "[PERSON_NAME]" at bounding box center [1247, 295] width 147 height 15
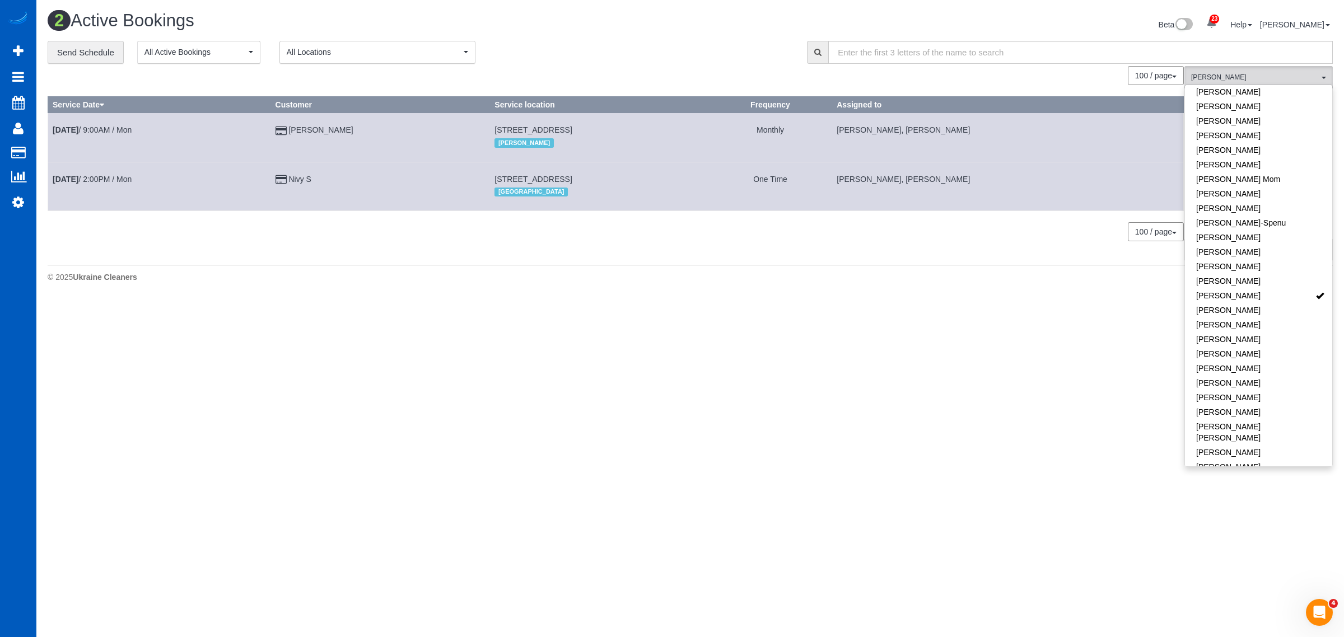
click at [783, 400] on body "23 Beta Your Notifications You have 0 alerts × You have 1 to charge for [DATE] …" at bounding box center [672, 318] width 1344 height 637
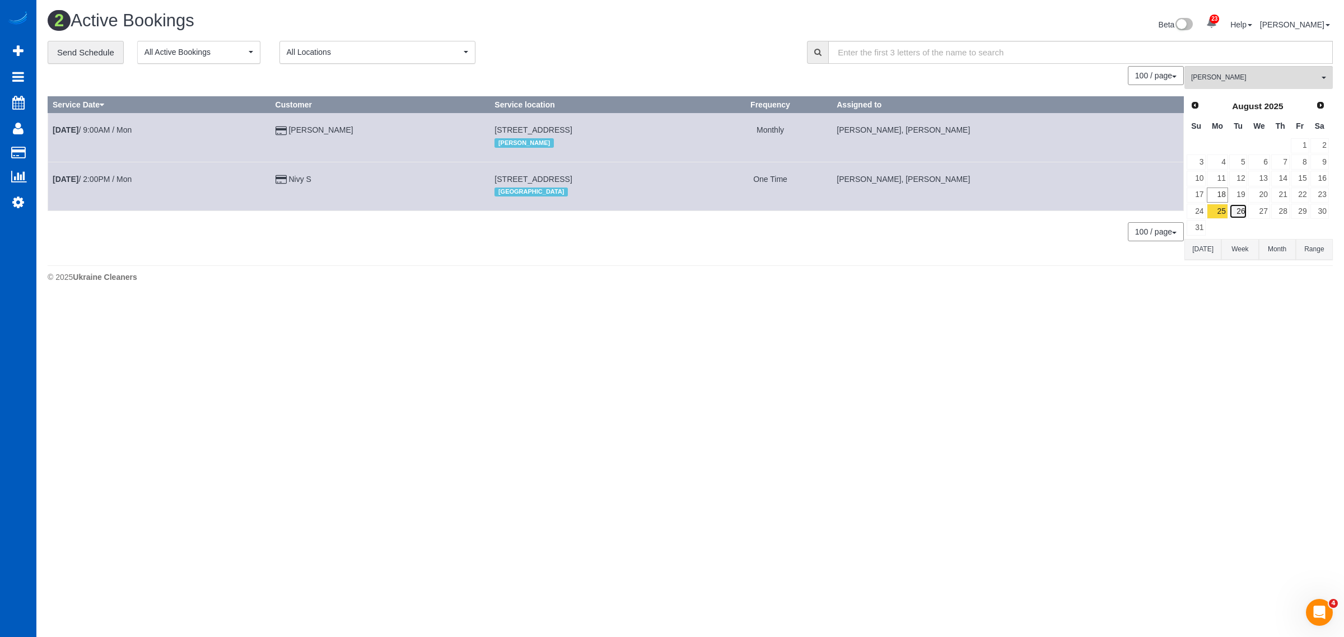
click at [1235, 217] on link "26" at bounding box center [1238, 211] width 18 height 15
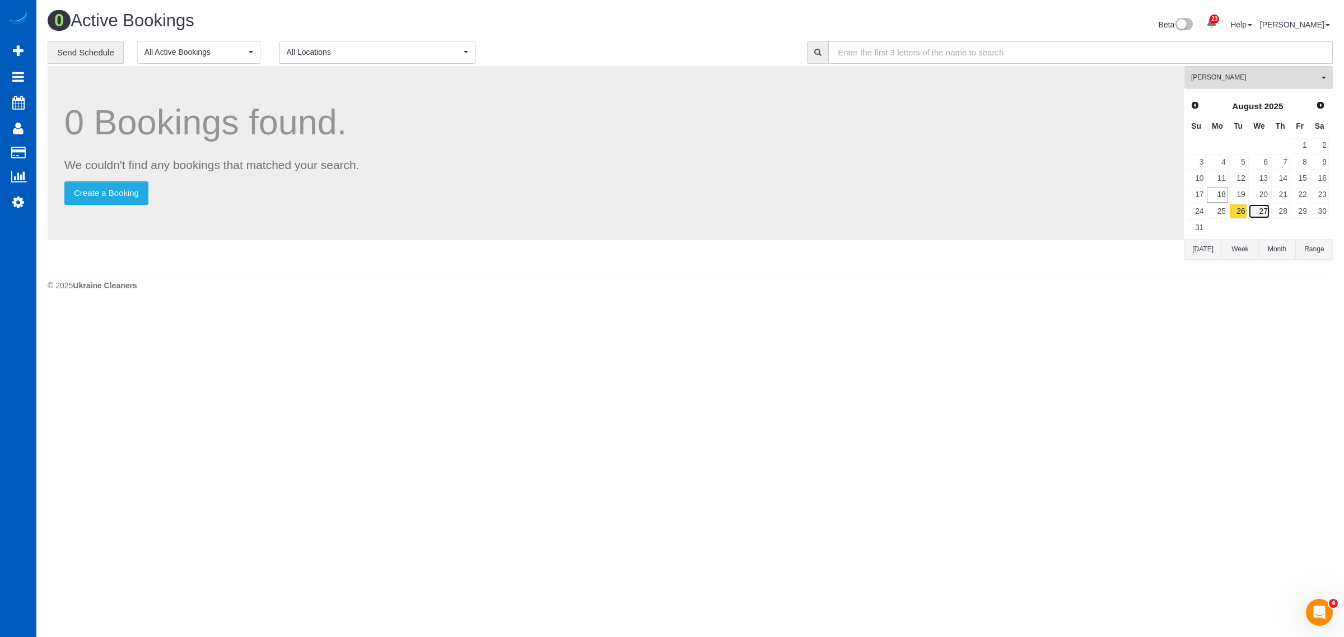
click at [1262, 213] on link "27" at bounding box center [1258, 211] width 21 height 15
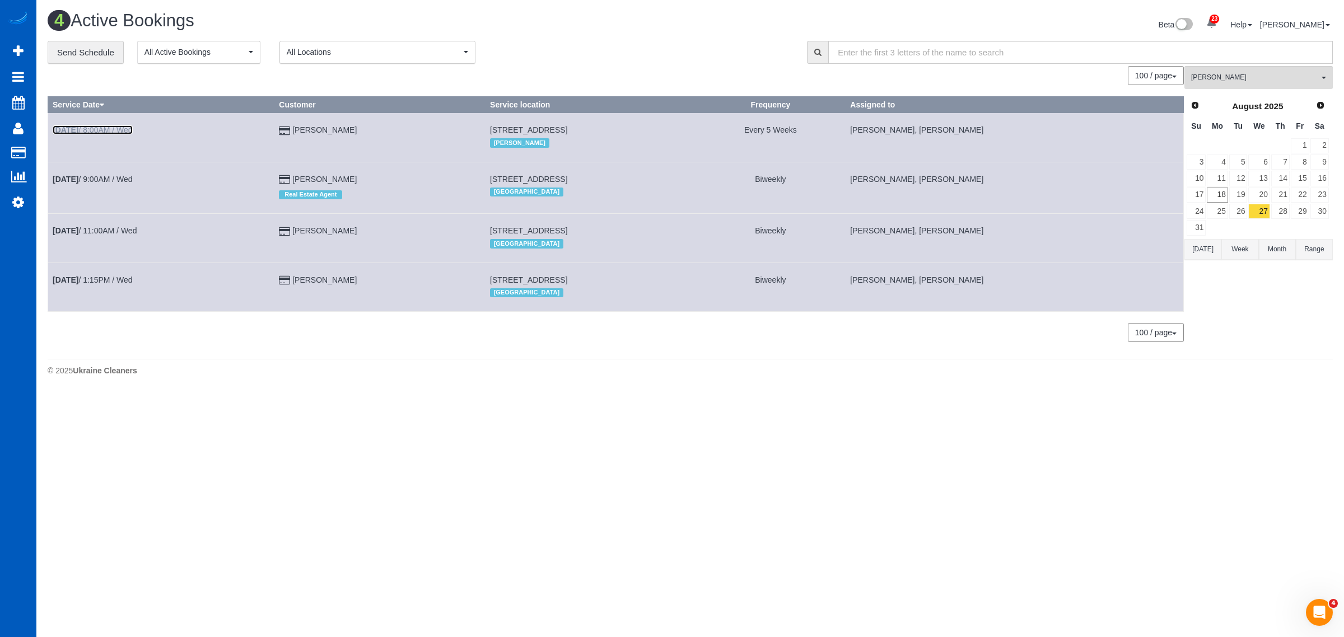
click at [107, 129] on link "[DATE] 8:00AM / Wed" at bounding box center [93, 129] width 80 height 9
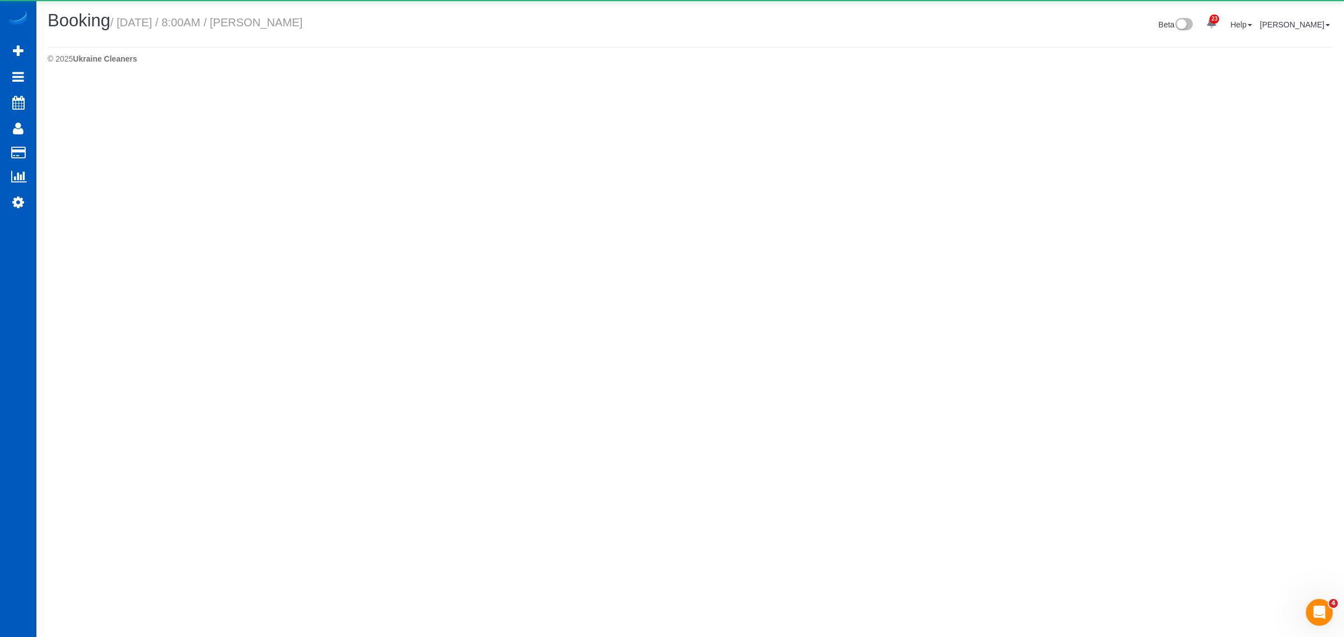
select select "WA"
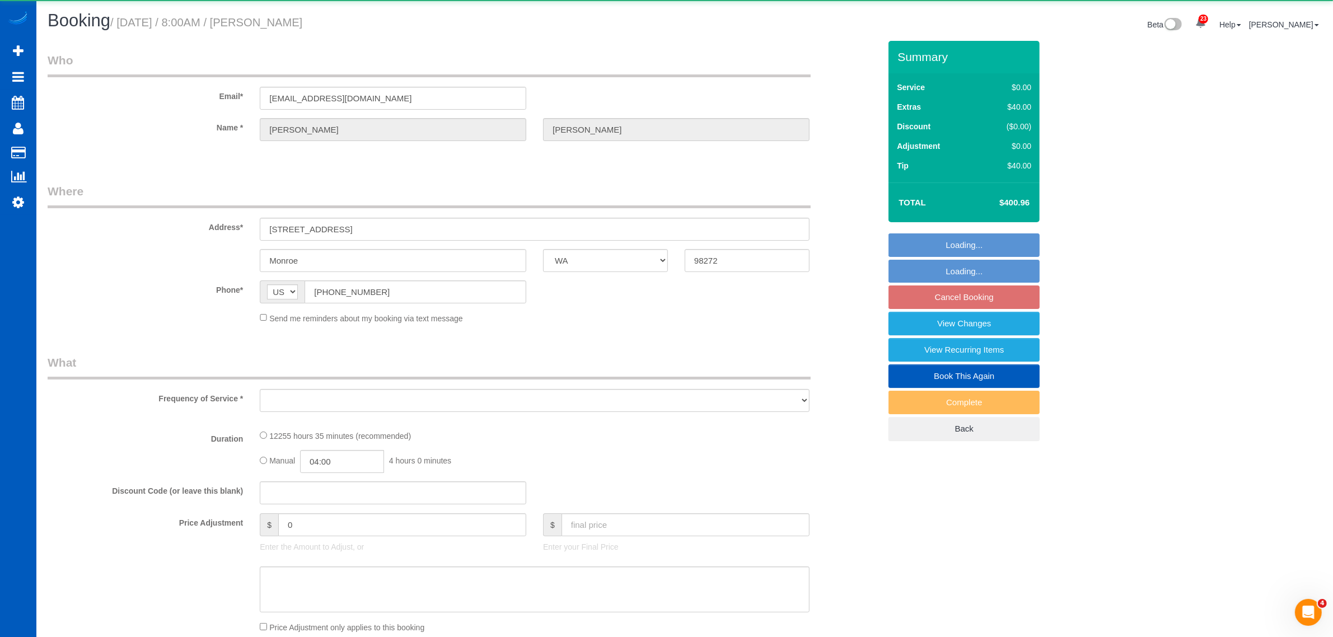
select select "object:3240"
select select "string:fspay-571aaf64-e784-4d93-9bf2-3f33c7b052fd"
select select "spot21"
select select "number:8"
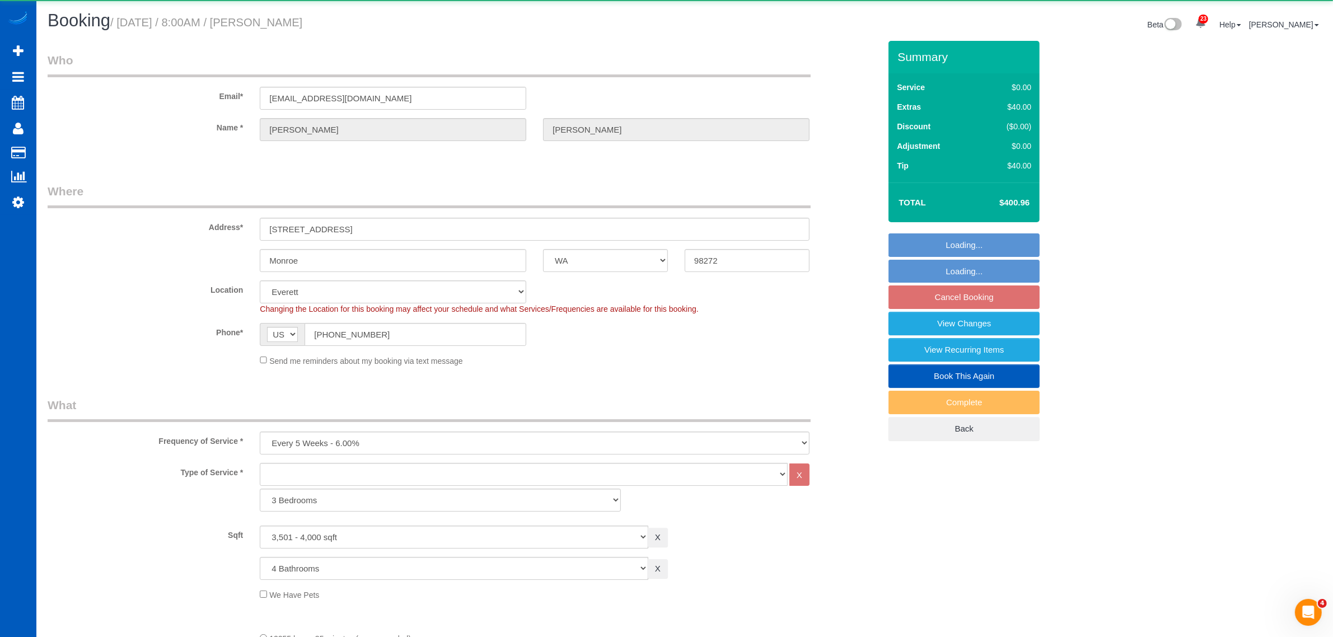
select select "3501"
select select "4"
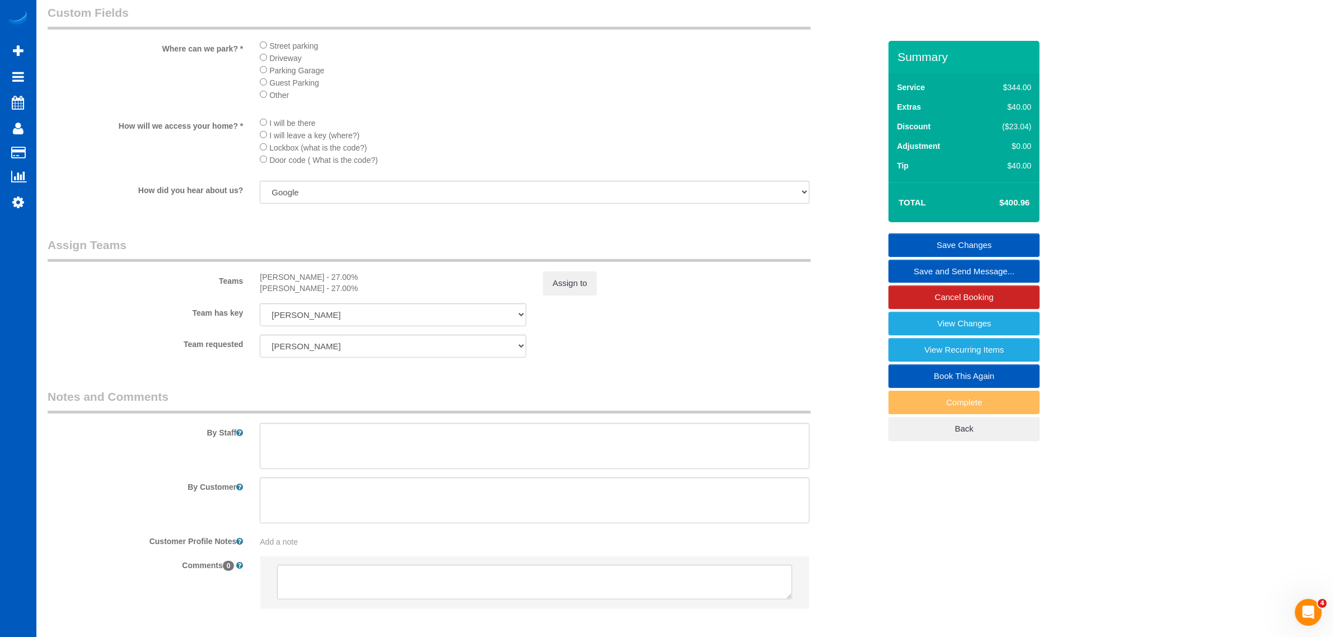
scroll to position [1095, 0]
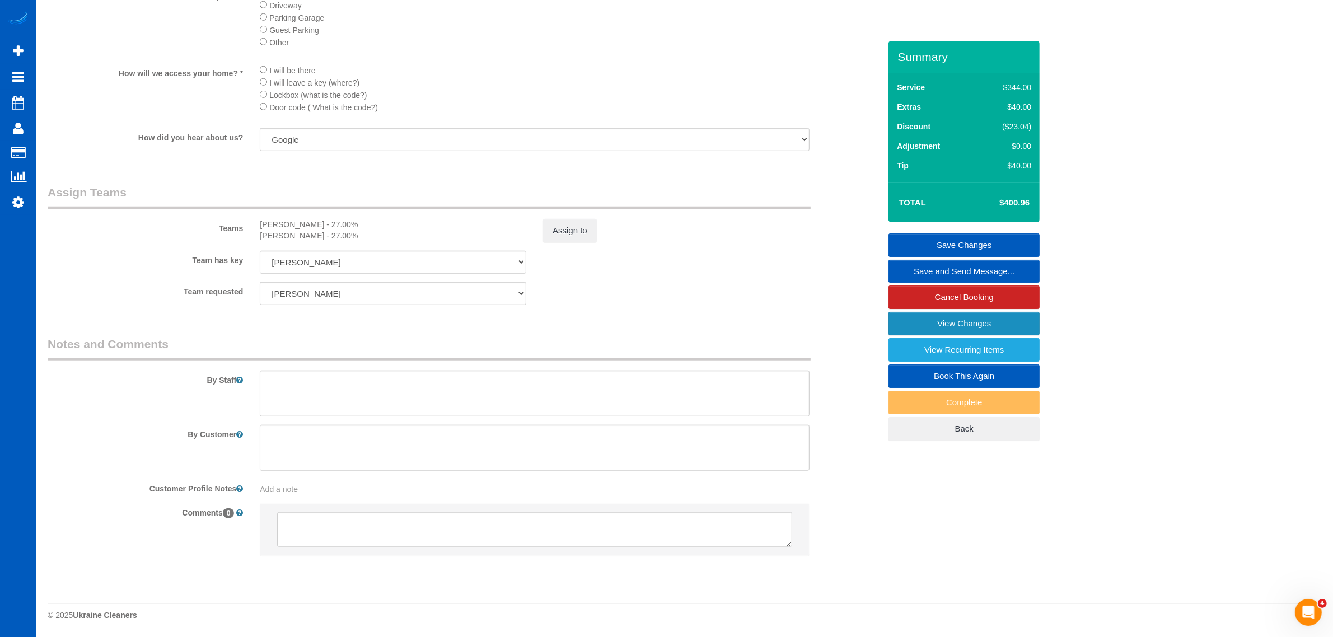
click at [937, 323] on link "View Changes" at bounding box center [964, 324] width 151 height 24
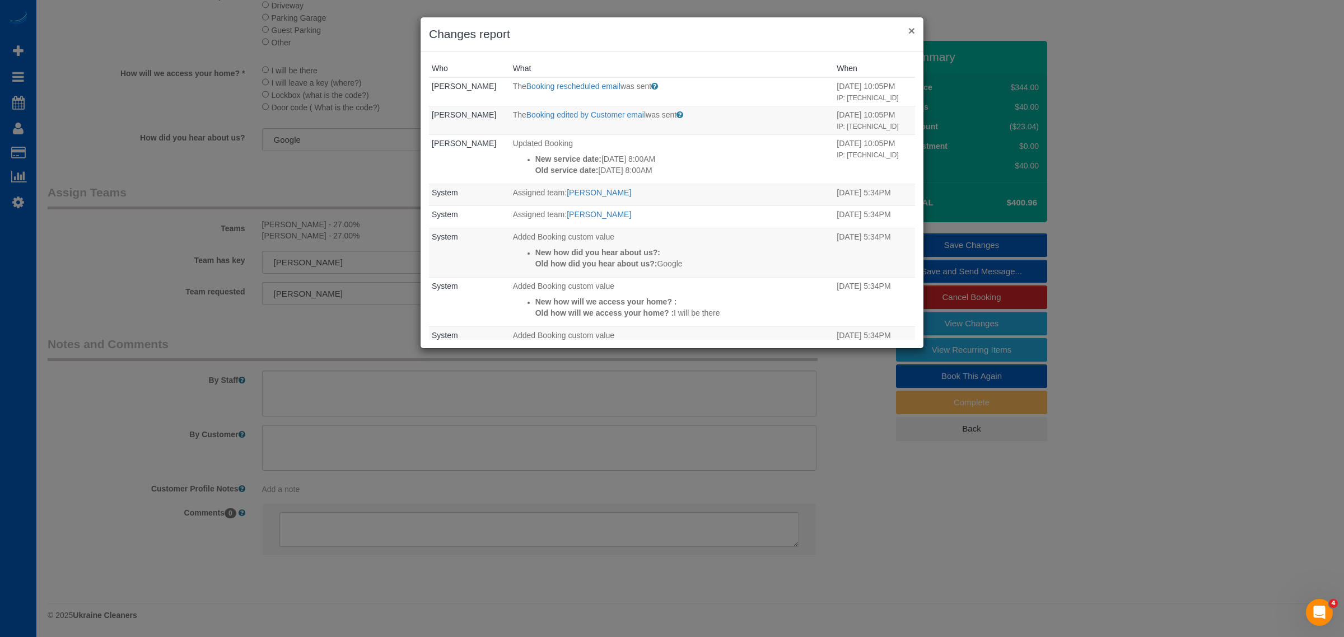
click at [914, 30] on button "×" at bounding box center [911, 31] width 7 height 12
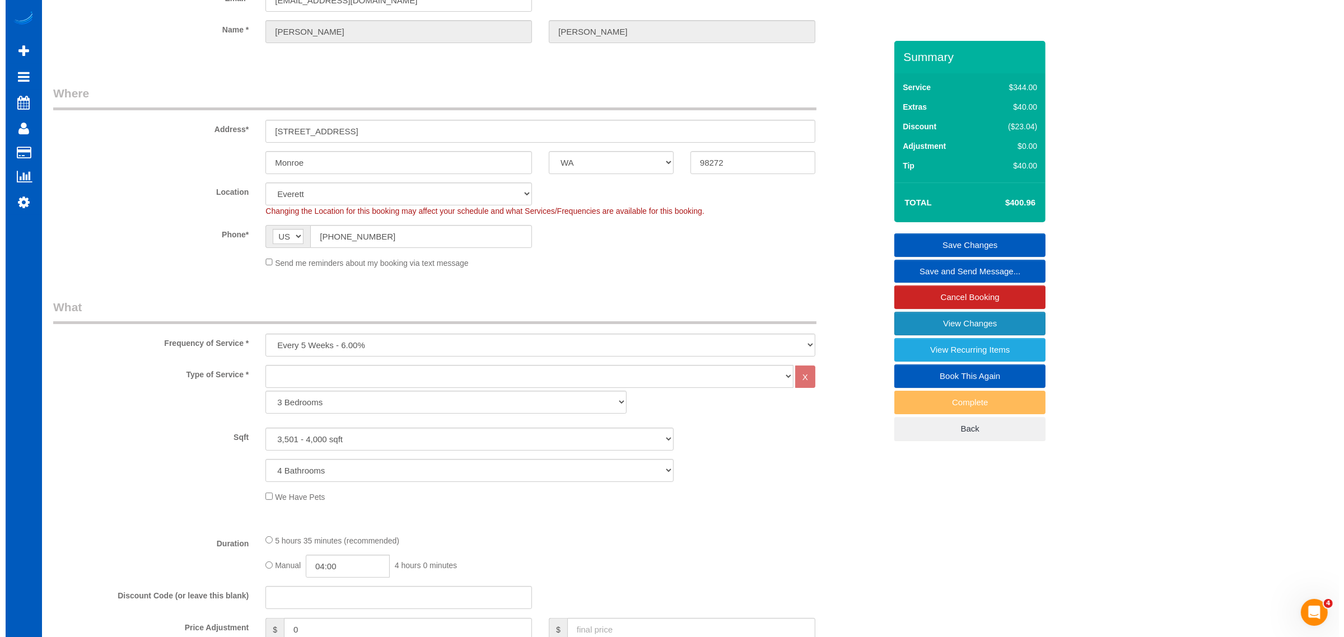
scroll to position [0, 0]
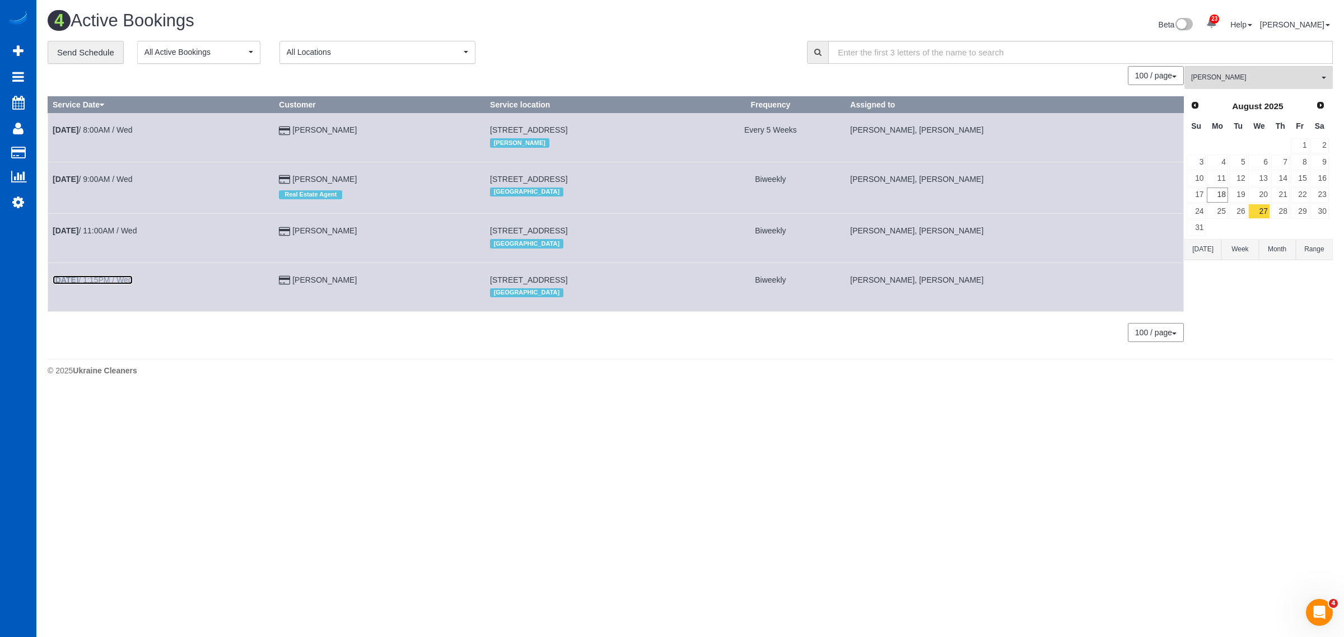
click at [119, 282] on link "[DATE] 1:15PM / Wed" at bounding box center [93, 279] width 80 height 9
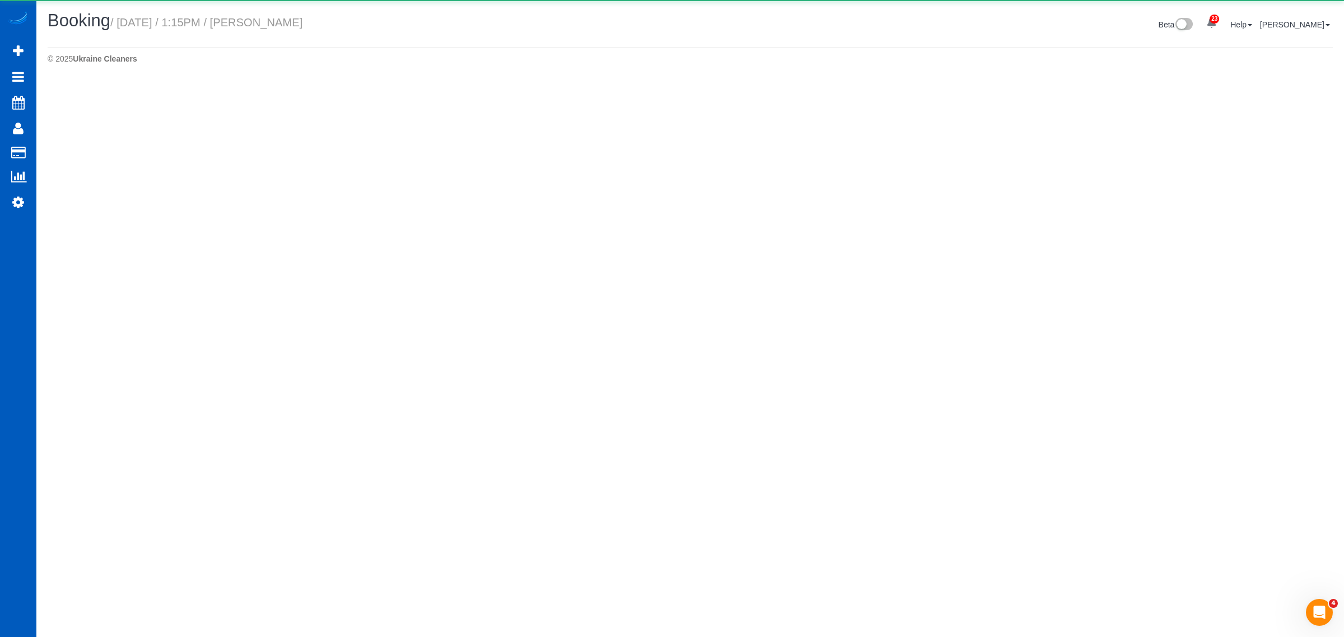
select select "WA"
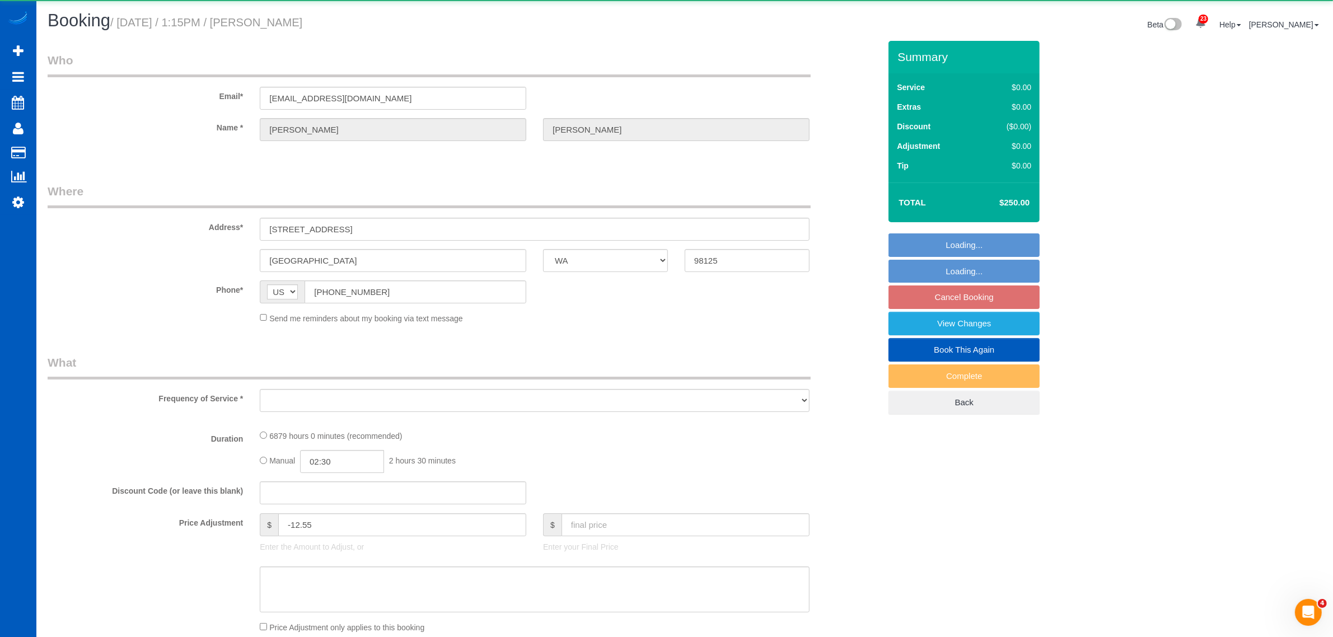
select select "object:4266"
select select "string:fspay-b74ae83c-b86f-46ef-bcfb-c886ef2906a6"
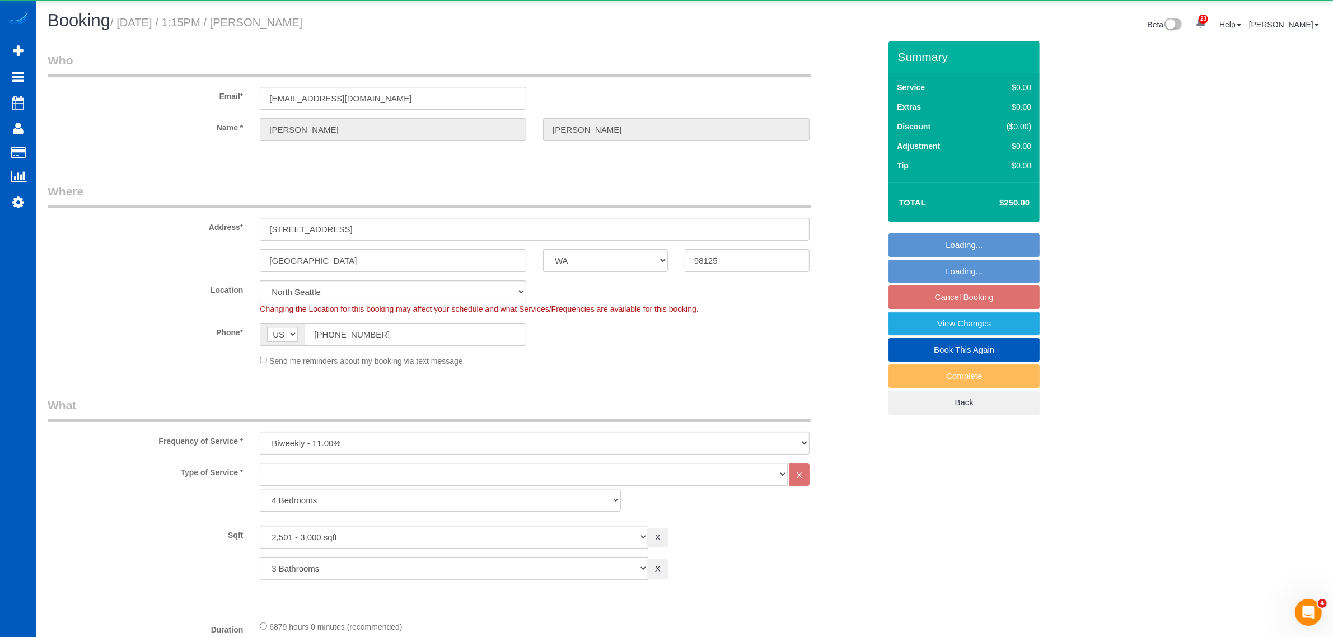
select select "2501"
select select "3"
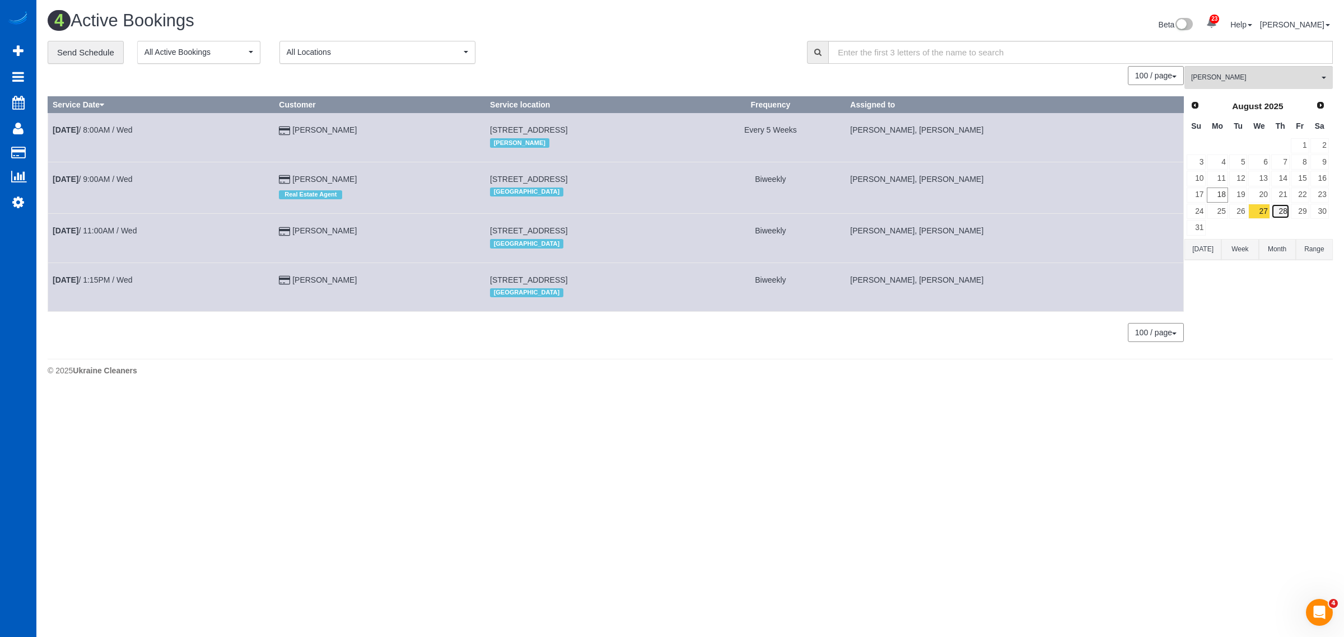
click at [1277, 217] on link "28" at bounding box center [1280, 211] width 18 height 15
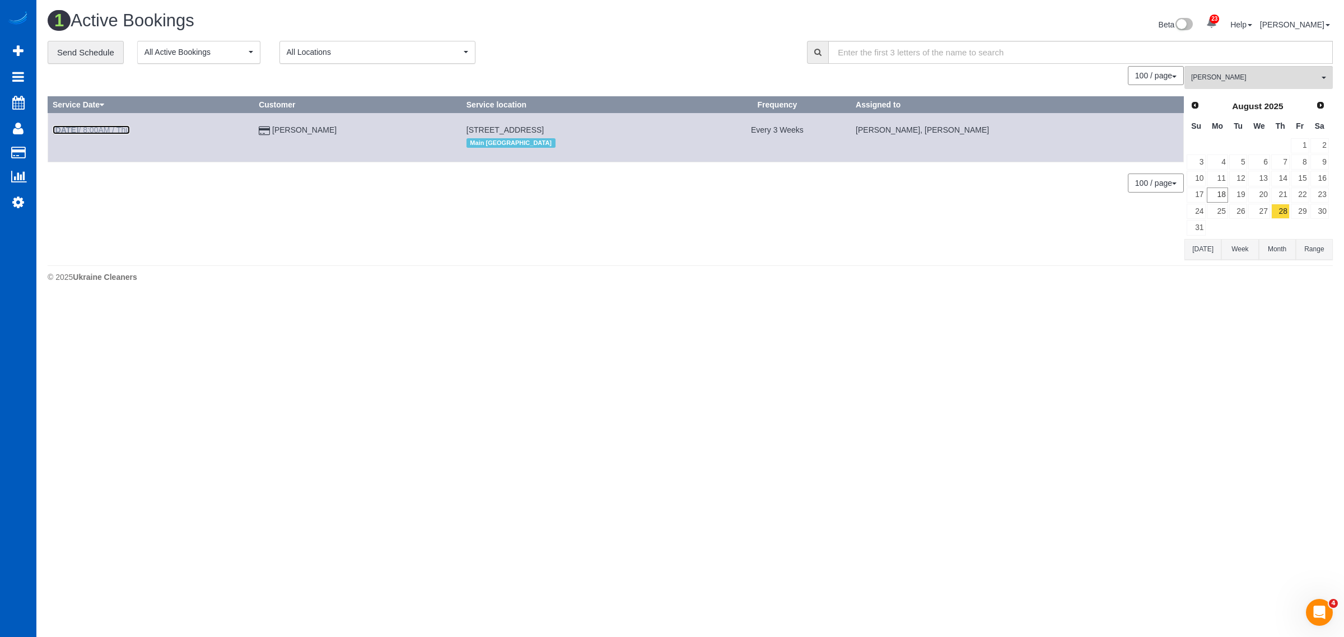
click at [105, 130] on link "[DATE] 8:00AM / Thu" at bounding box center [91, 129] width 77 height 9
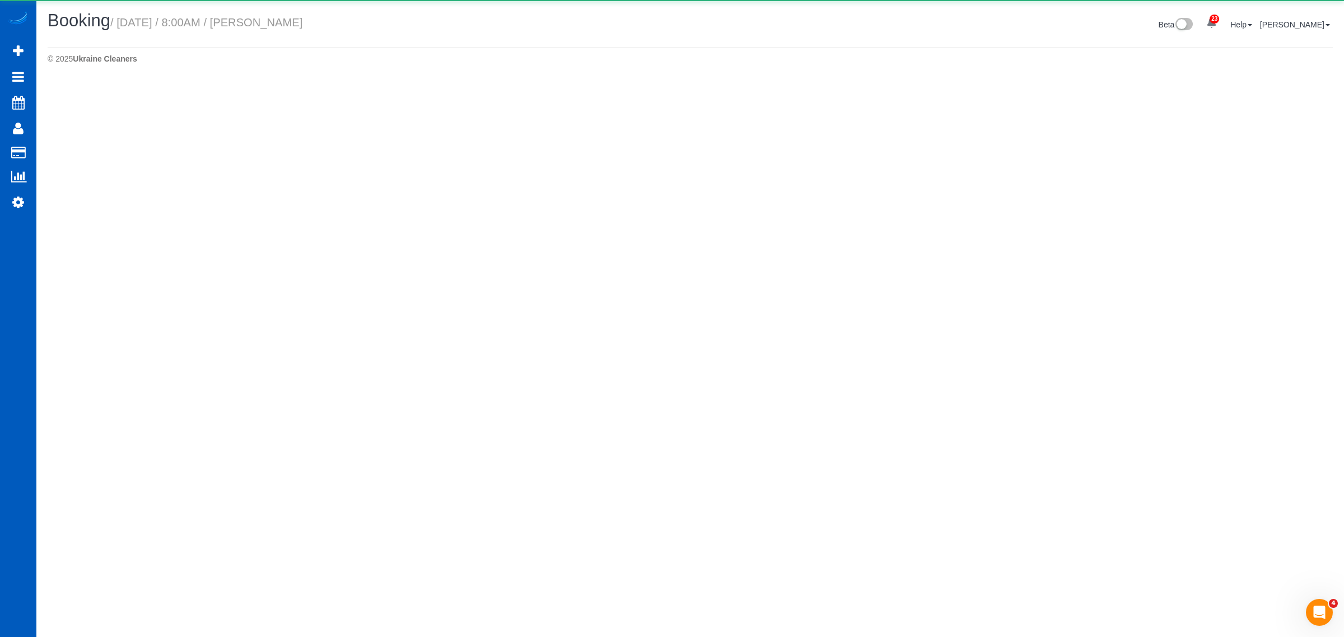
select select "WA"
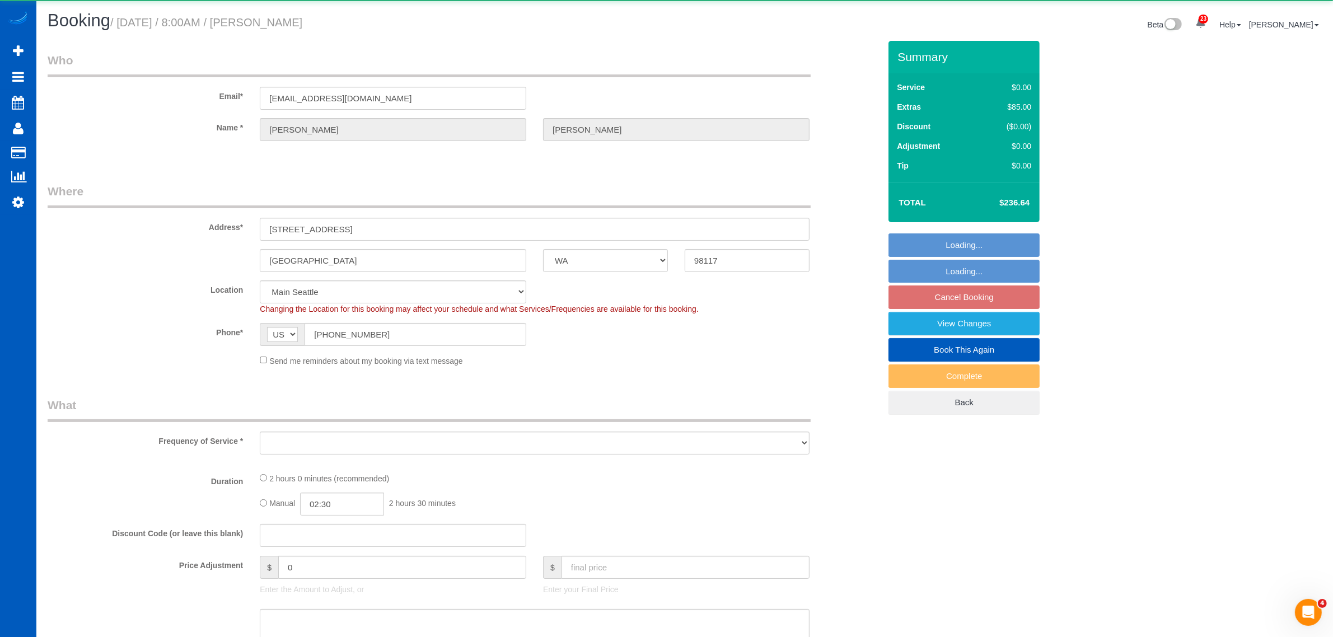
select select "object:5325"
select select "string:fspay-860ea7b7-98da-464f-a40d-2bf14a456a0c"
select select "2"
select select "spot50"
select select "number:8"
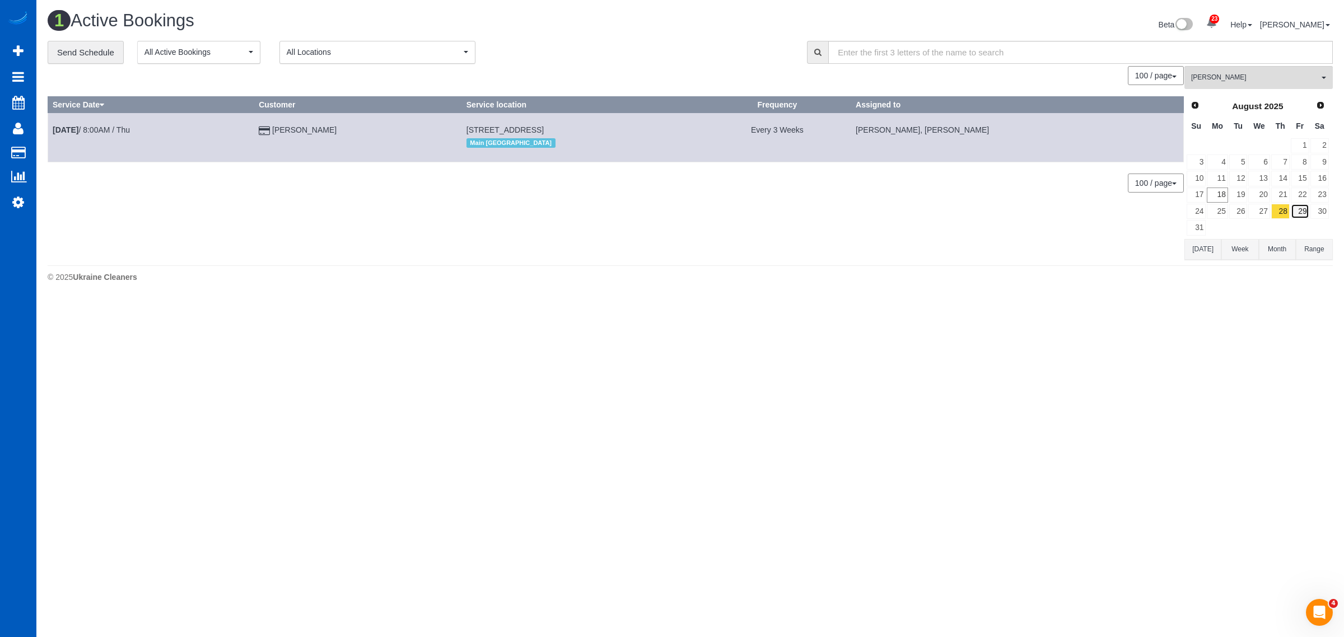
click at [1300, 217] on link "29" at bounding box center [1300, 211] width 18 height 15
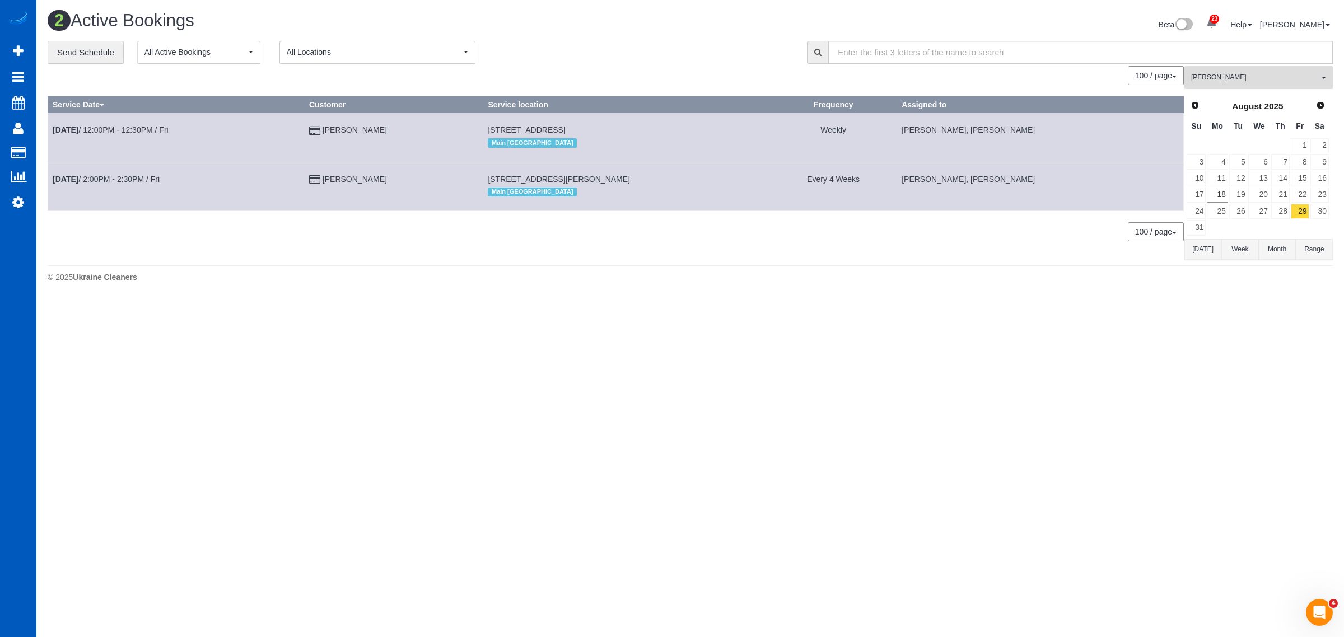
click at [1293, 85] on button "[PERSON_NAME] All Teams" at bounding box center [1258, 77] width 148 height 23
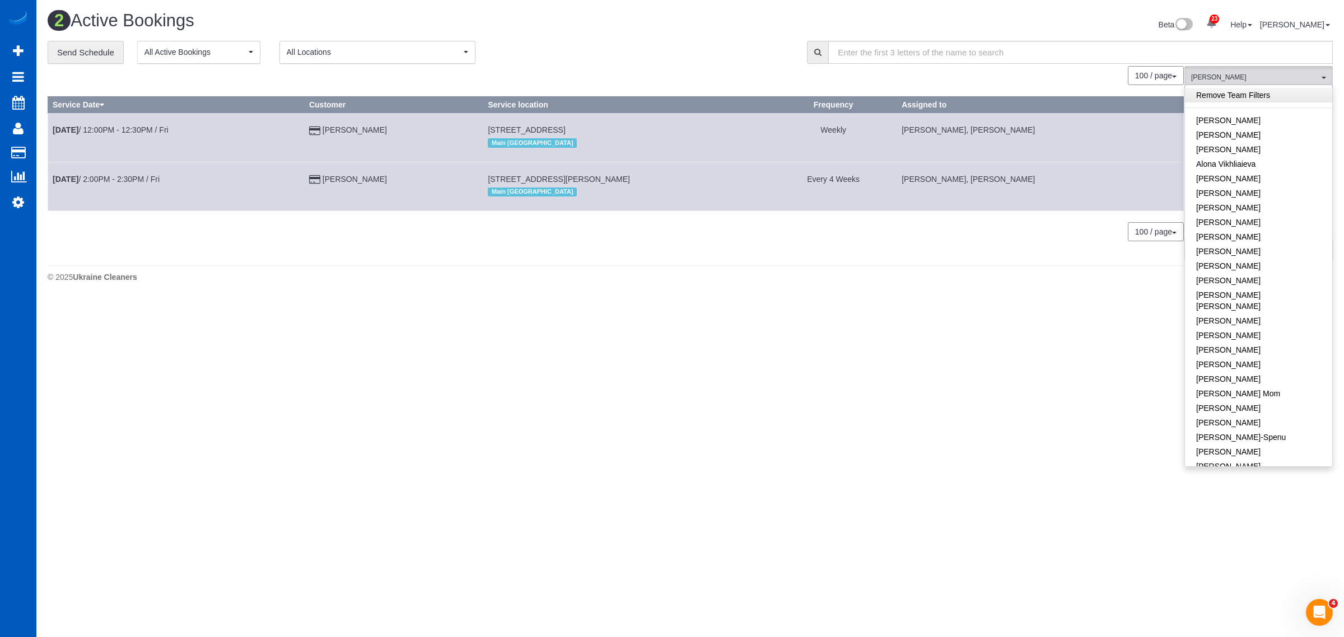
click at [1239, 101] on link "Remove Team Filters" at bounding box center [1258, 95] width 147 height 15
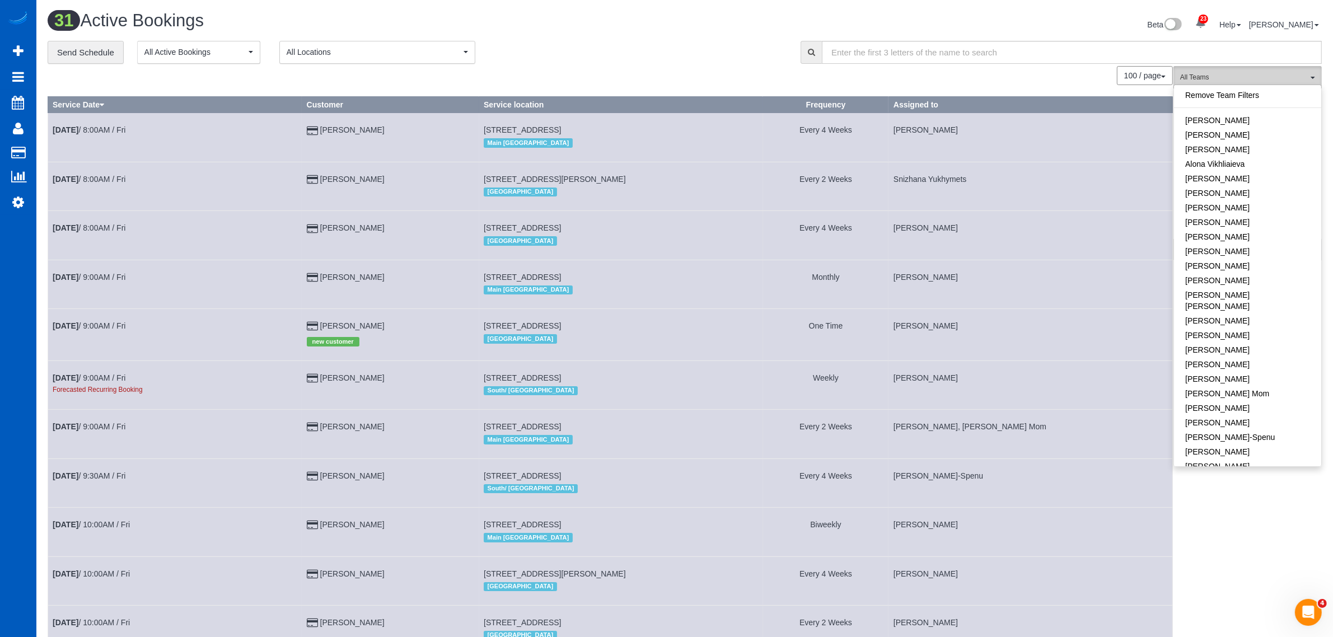
click at [1227, 80] on span "All Teams" at bounding box center [1244, 78] width 128 height 10
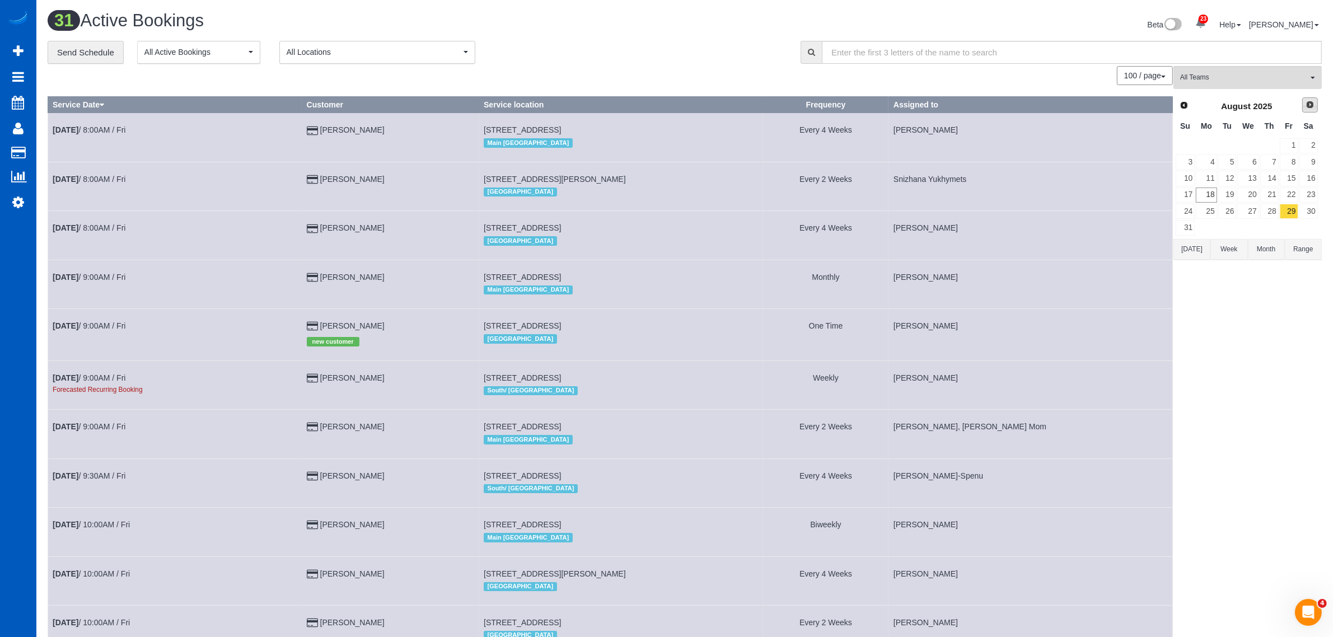
click at [1310, 98] on link "Next" at bounding box center [1310, 105] width 16 height 16
click at [1232, 165] on link "9" at bounding box center [1227, 162] width 18 height 15
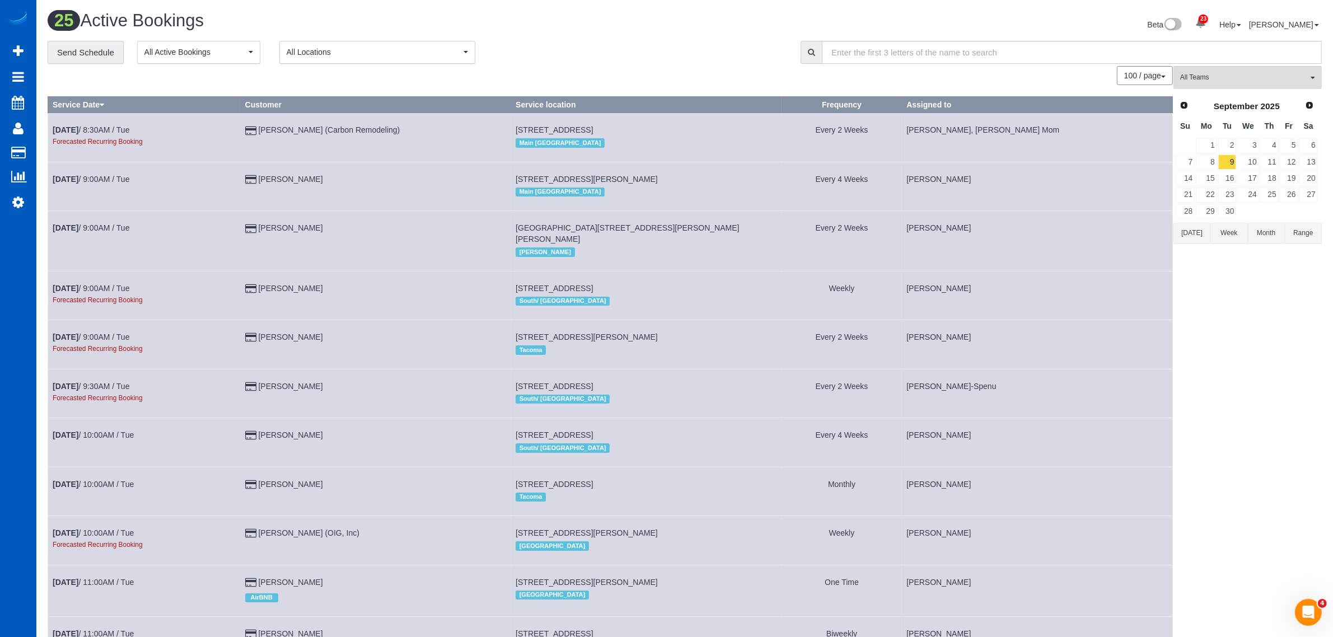
click at [1225, 88] on button "All Teams" at bounding box center [1248, 77] width 148 height 23
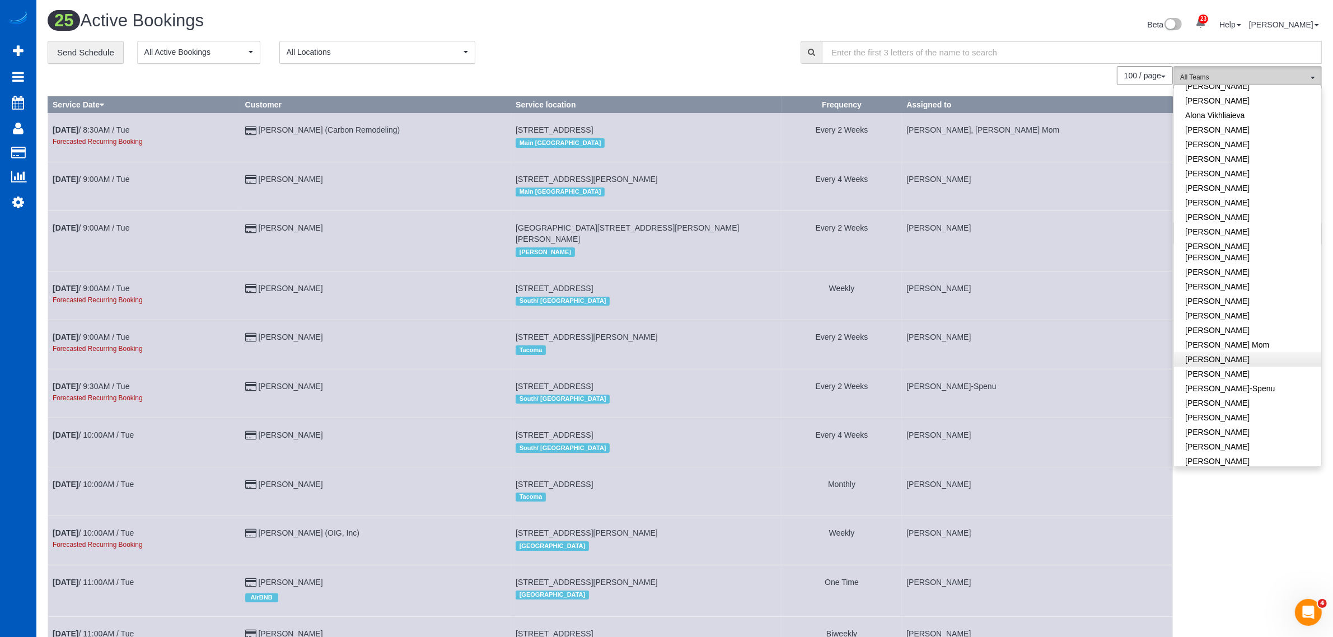
scroll to position [116, 0]
click at [1229, 255] on link "[PERSON_NAME]" at bounding box center [1247, 262] width 147 height 15
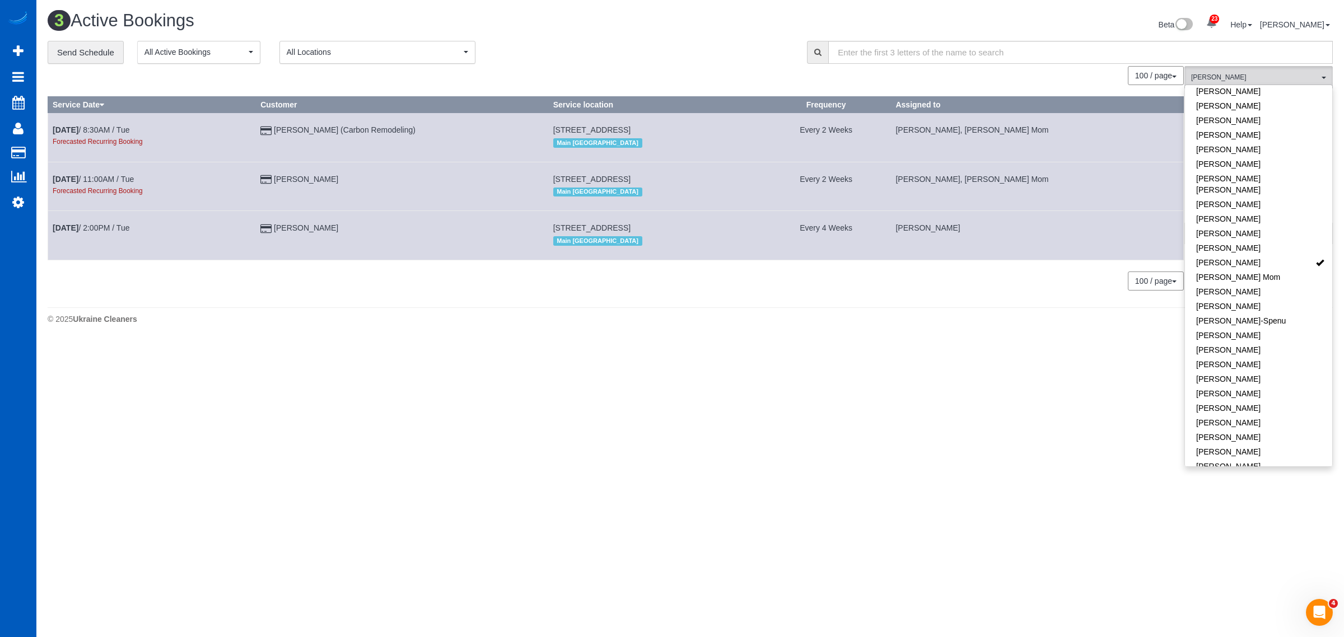
click at [833, 347] on body "23 Beta Your Notifications You have 0 alerts × You have 1 to charge for [DATE] …" at bounding box center [672, 318] width 1344 height 637
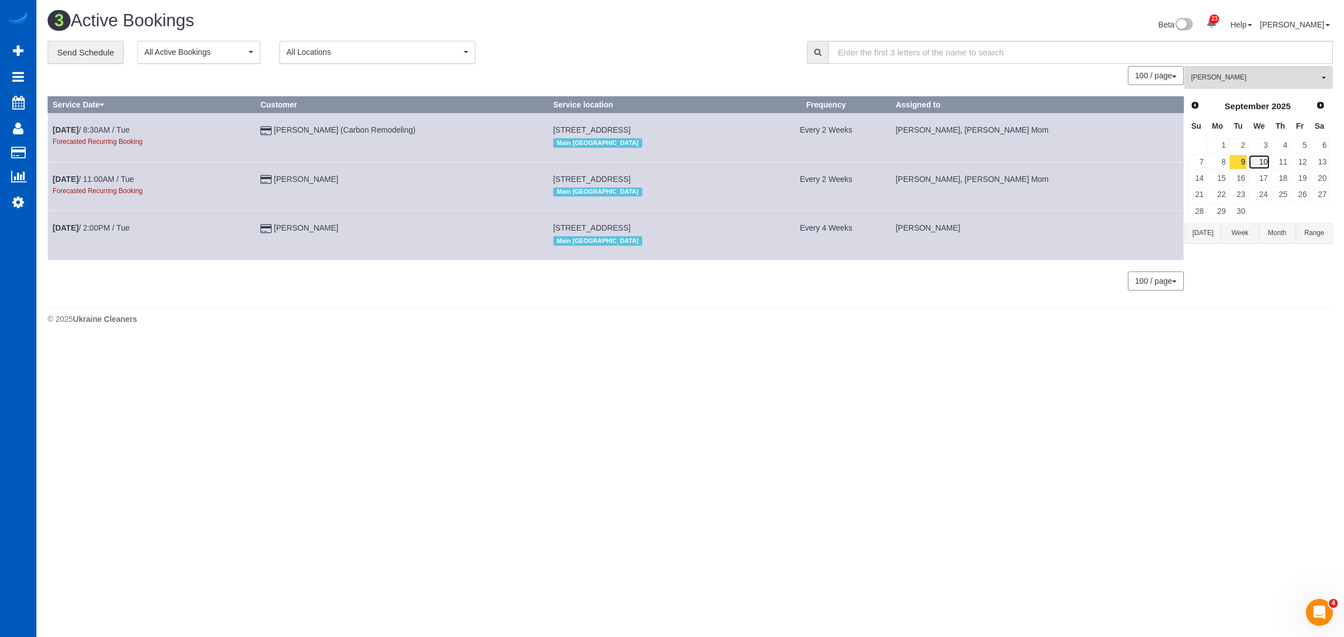
click at [1263, 162] on link "10" at bounding box center [1258, 162] width 21 height 15
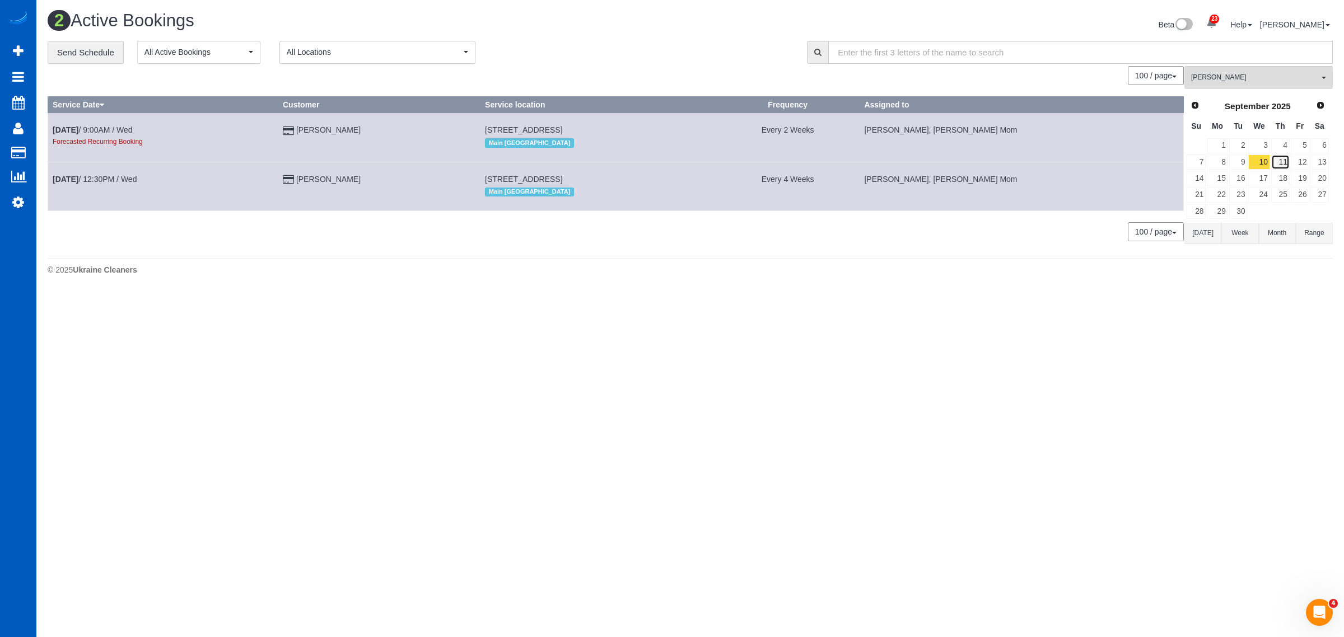
click at [1278, 166] on link "11" at bounding box center [1280, 162] width 18 height 15
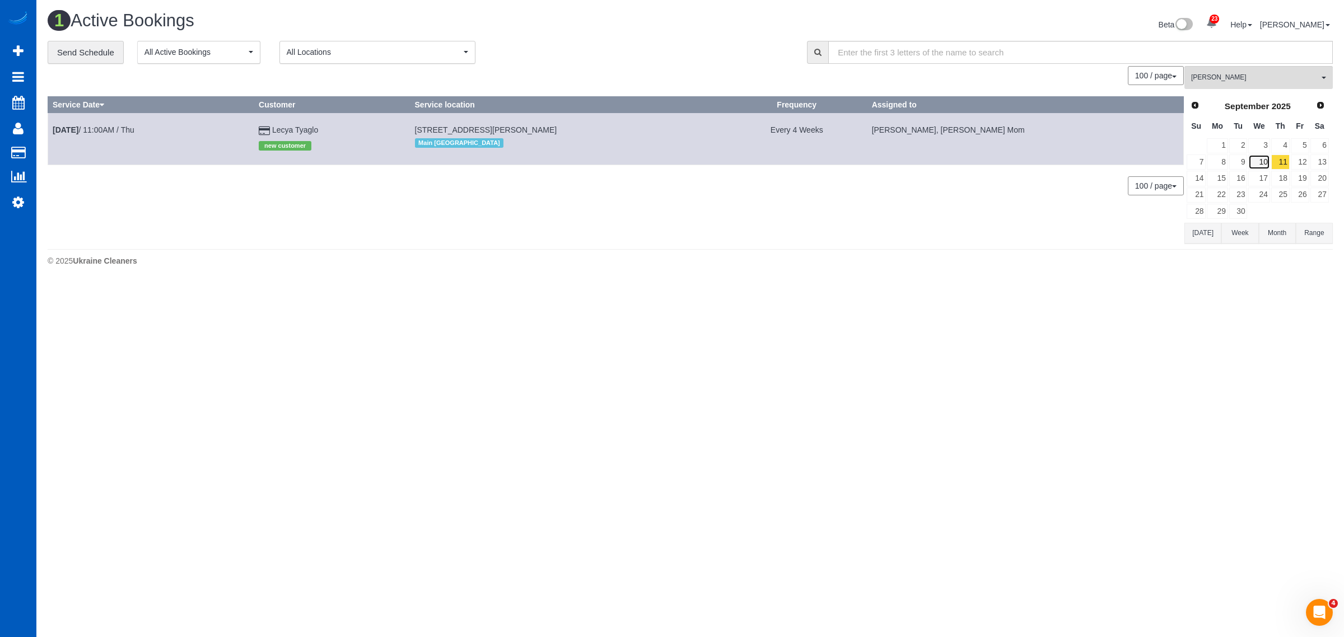
click at [1267, 162] on link "10" at bounding box center [1258, 162] width 21 height 15
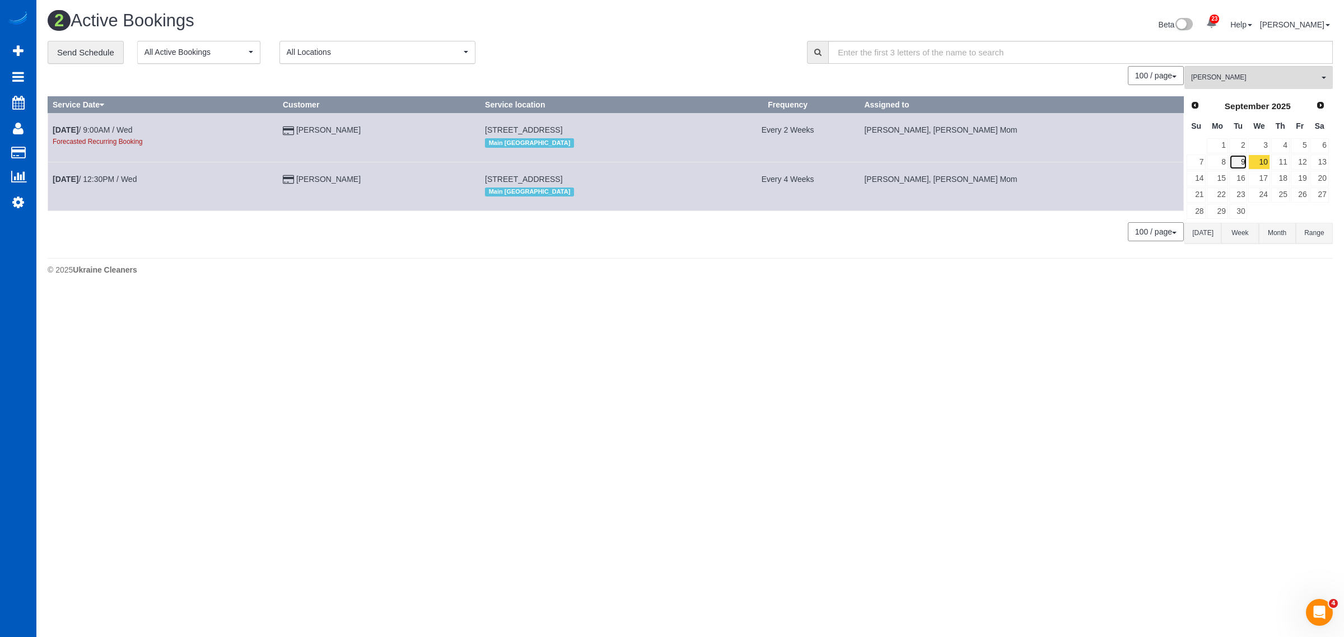
click at [1237, 163] on link "9" at bounding box center [1238, 162] width 18 height 15
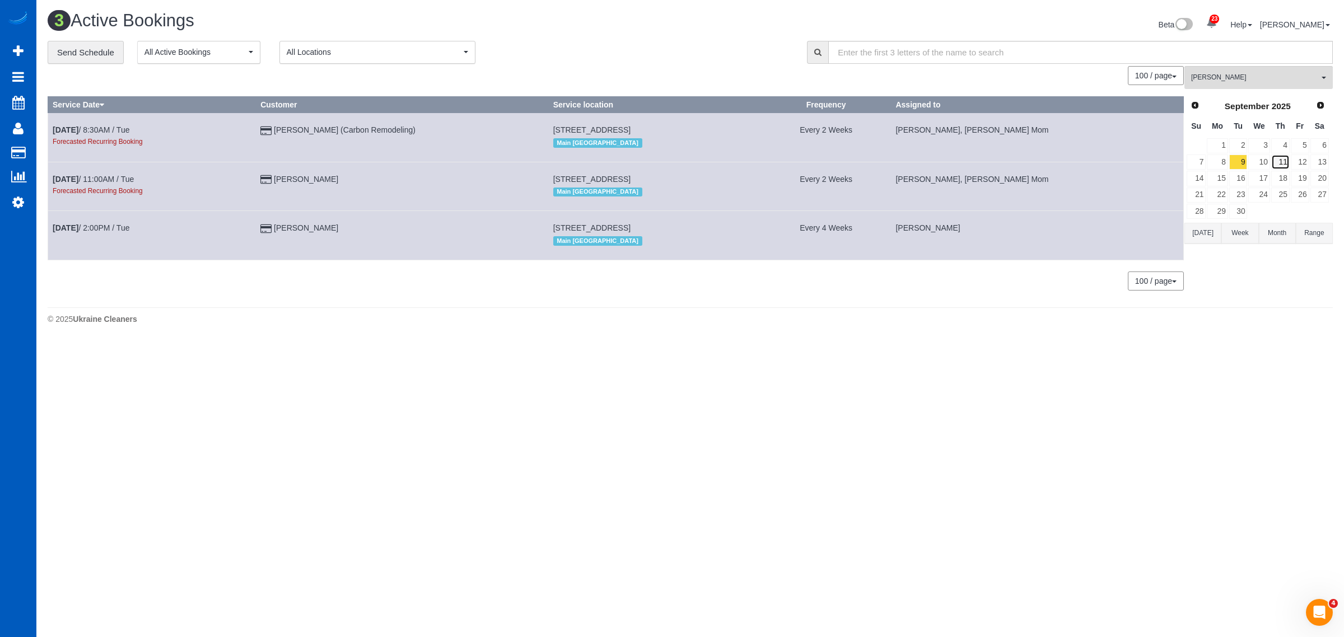
click at [1282, 158] on link "11" at bounding box center [1280, 162] width 18 height 15
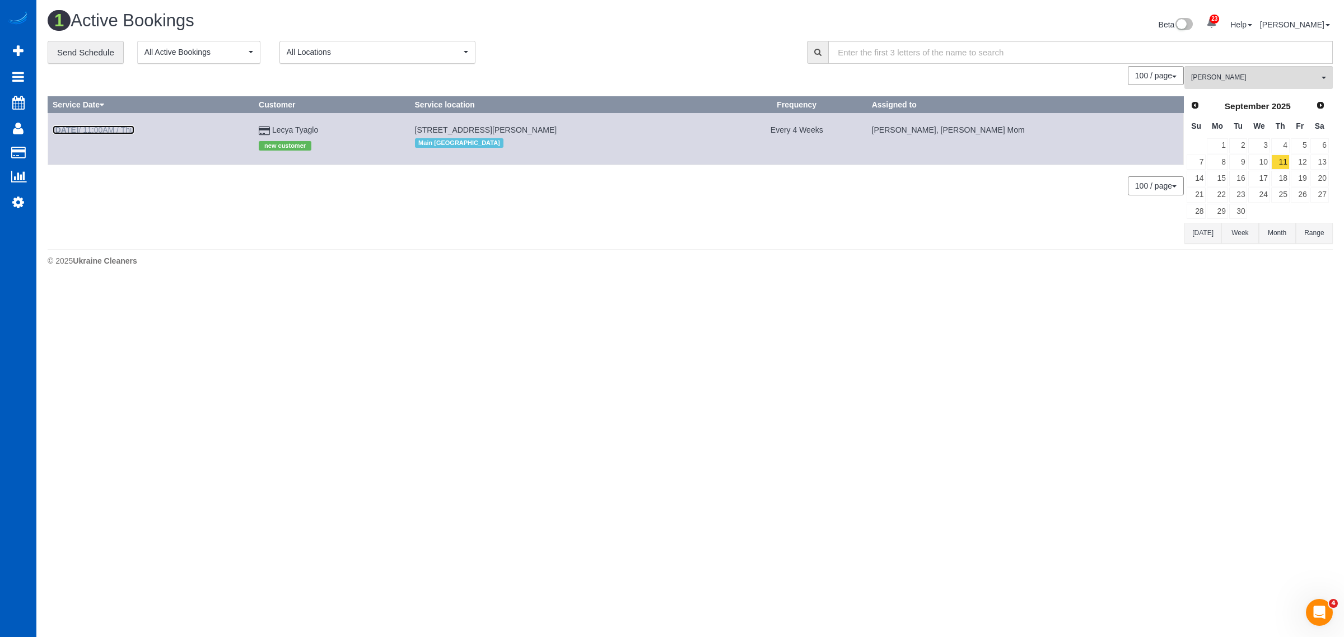
click at [108, 132] on link "[DATE] 11:00AM / Thu" at bounding box center [94, 129] width 82 height 9
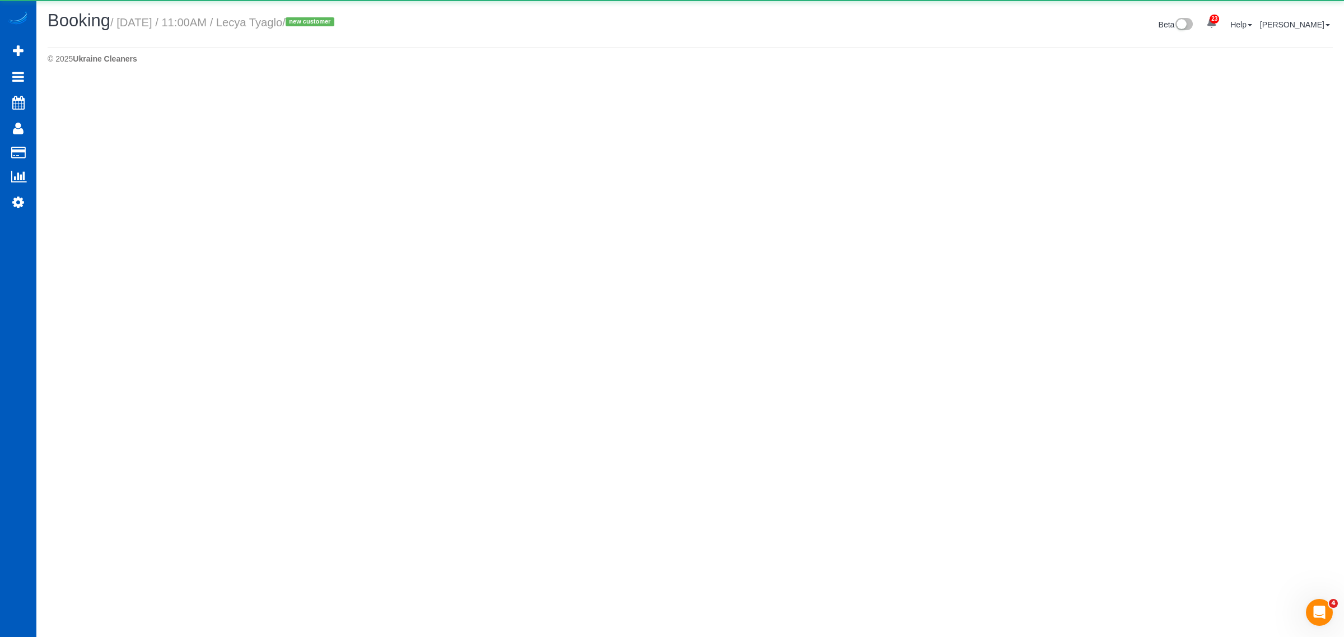
select select "CA"
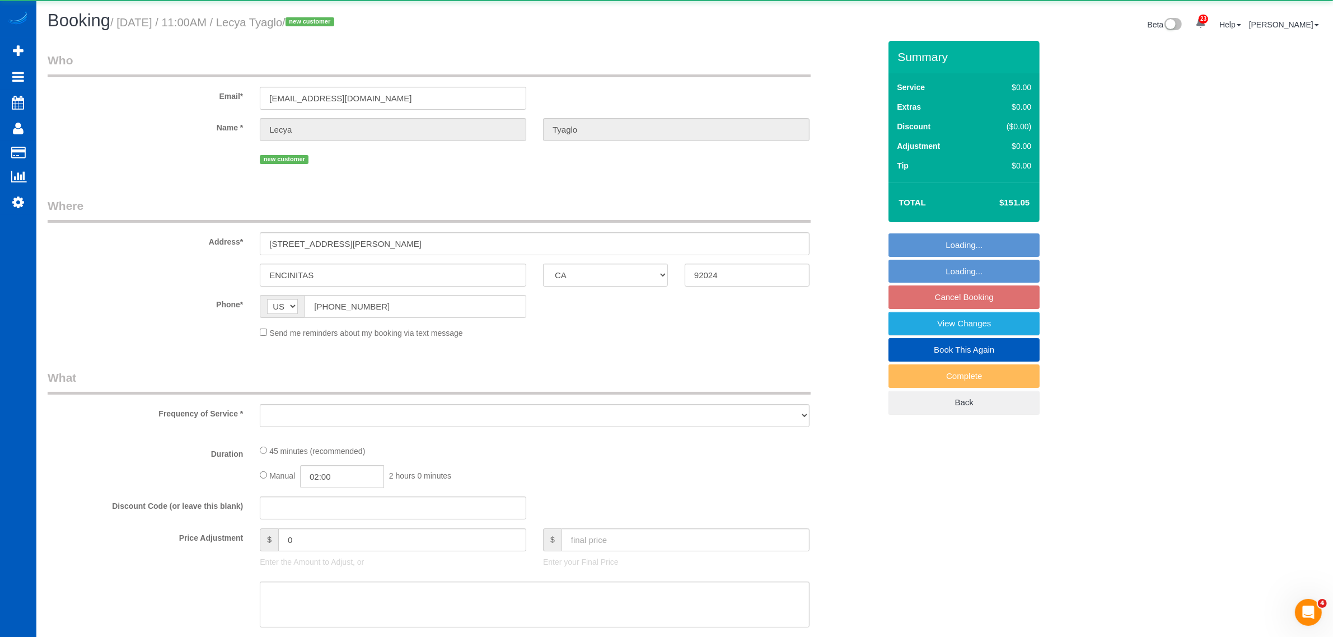
select select "object:7199"
select select "string:fspay-c8deb447-b64f-4df2-aca2-7353b6917ea3"
select select "199"
select select "spot65"
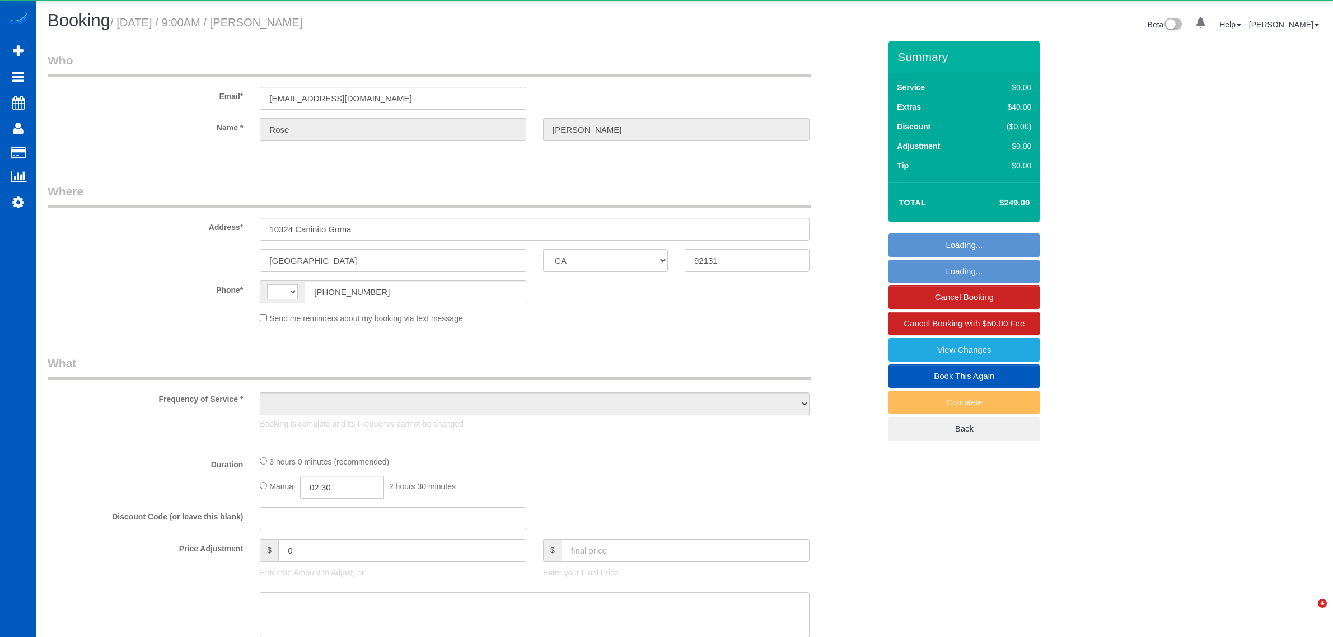
select select "CA"
select select "string:US"
select select "object:923"
select select "string:fspay-a2c1ae40-78da-43fd-b4bd-ec9cf711f827"
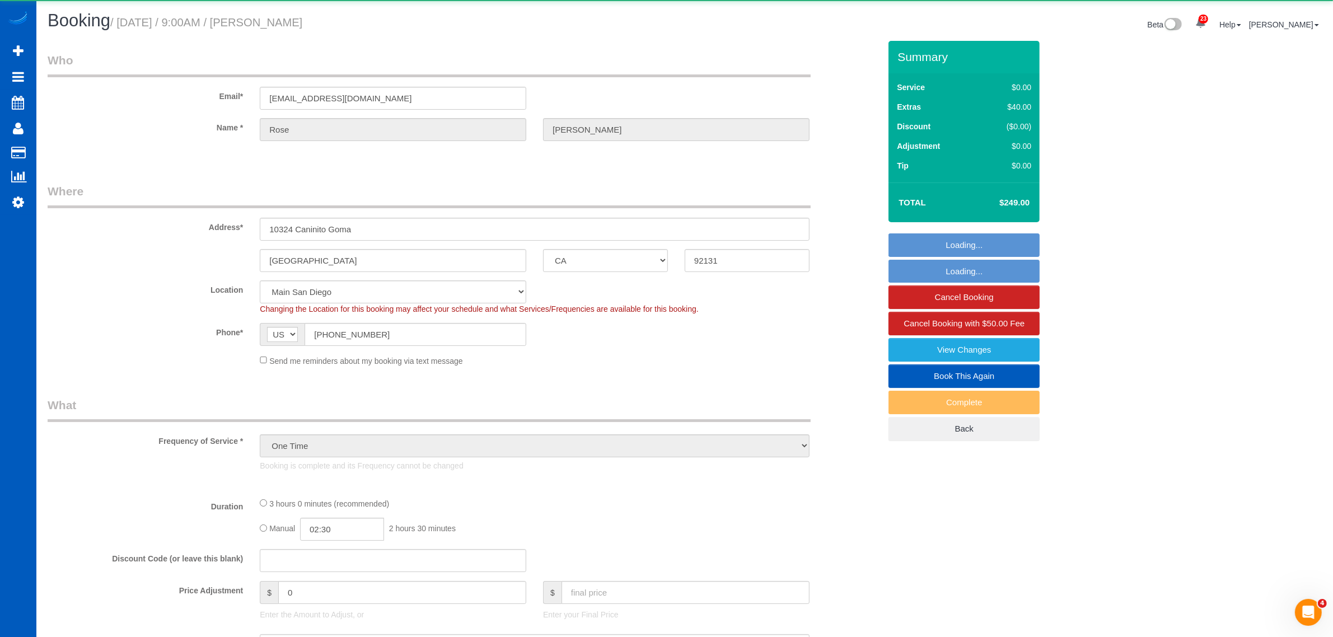
select select "199"
select select "1501"
select select "4"
select select "3"
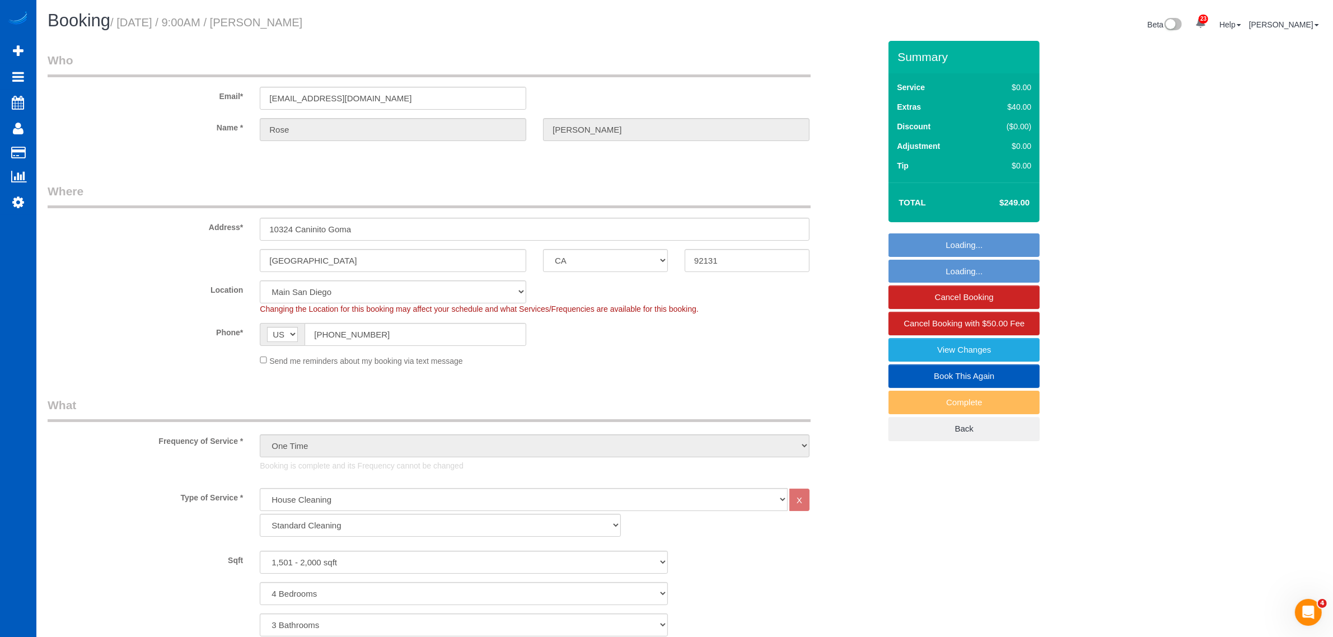
click at [965, 376] on link "Book This Again" at bounding box center [964, 377] width 151 height 24
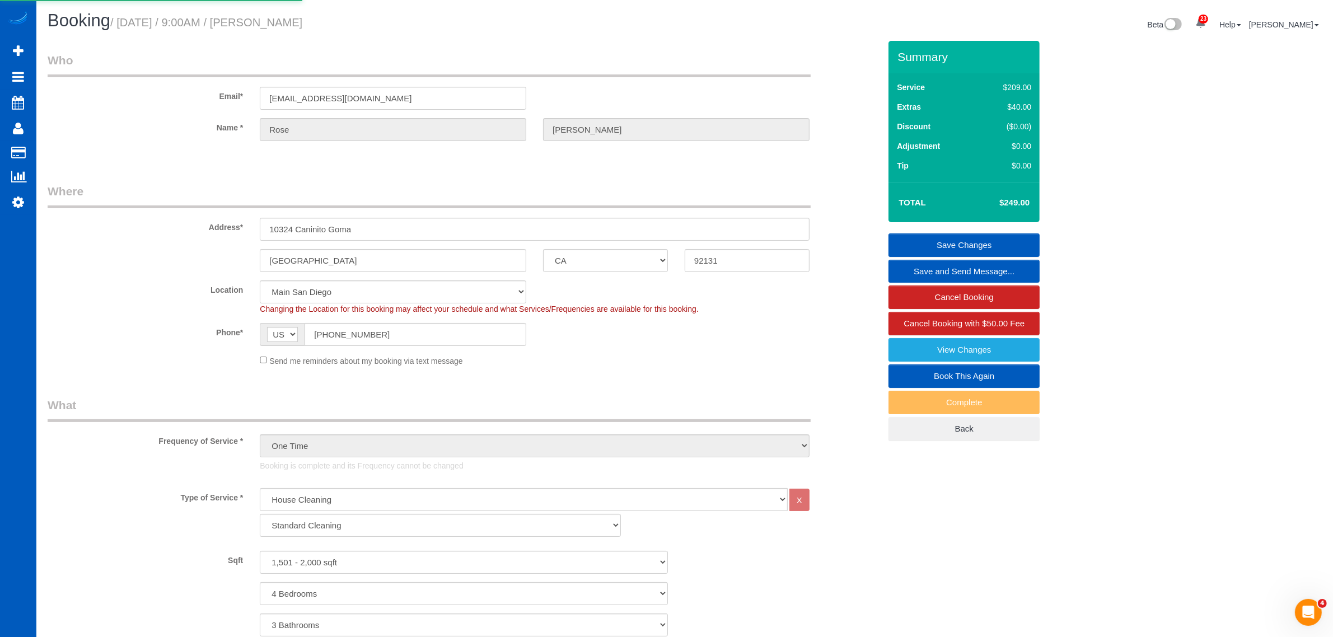
select select "CA"
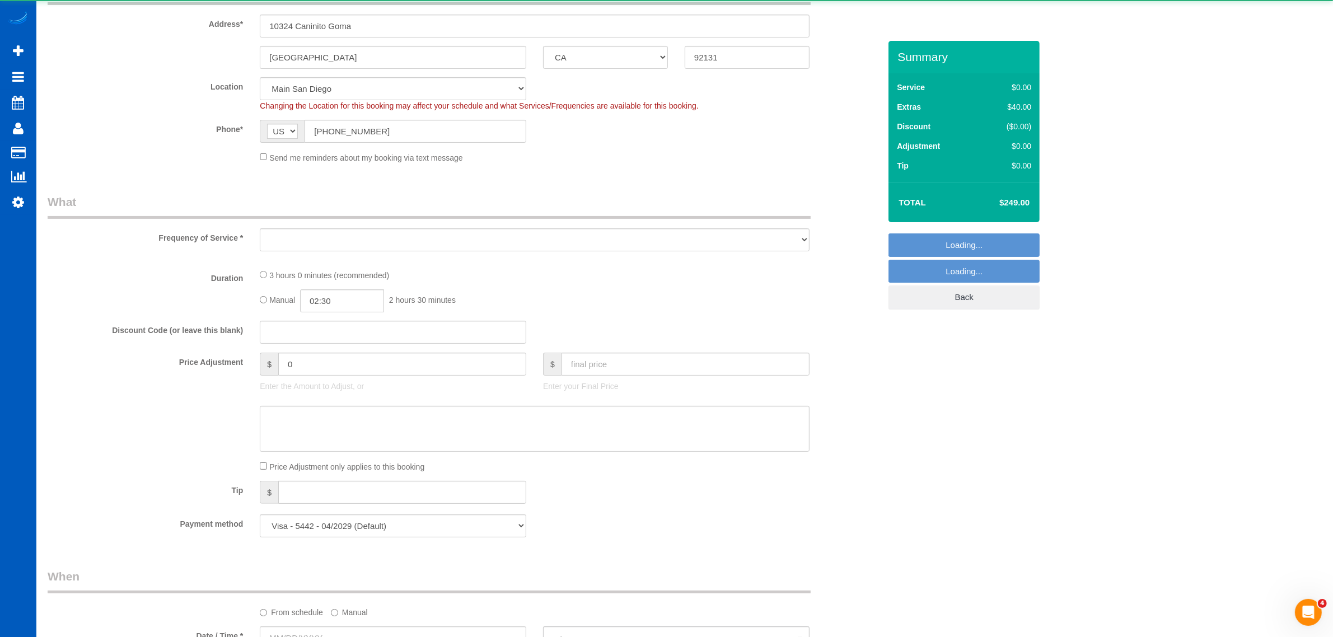
select select "object:1735"
select select "199"
select select "1501"
select select "4"
select select "3"
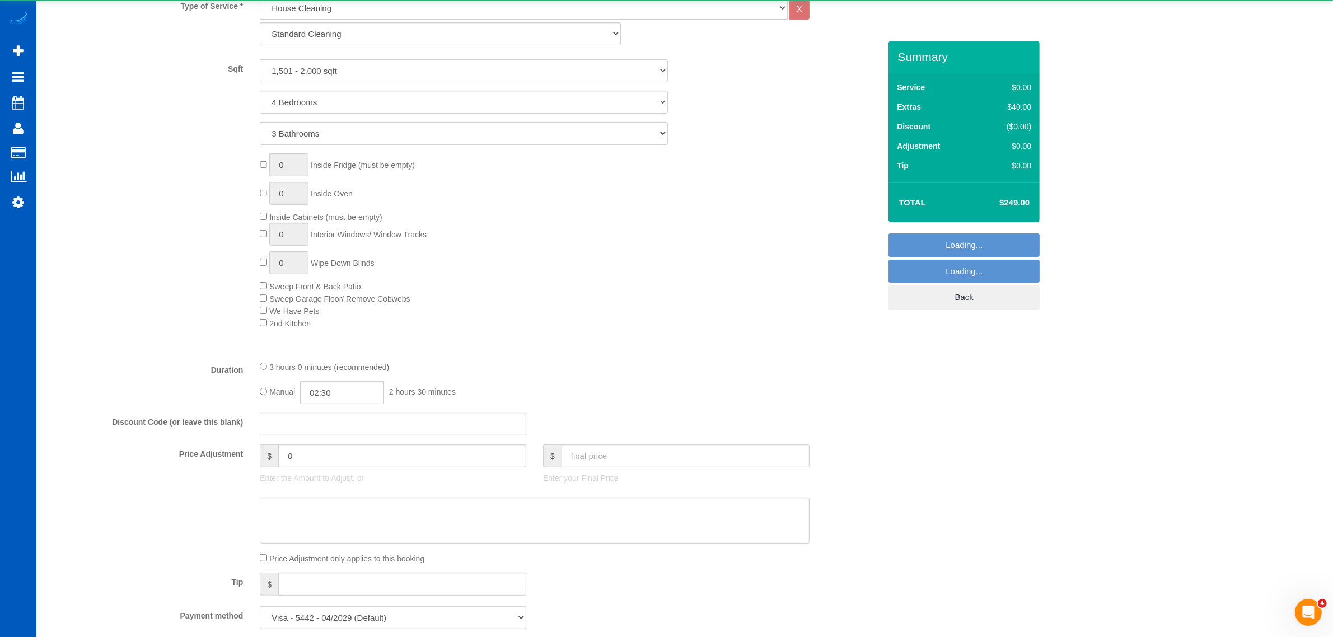
scroll to position [488, 0]
select select "object:1829"
select select "1501"
select select "4"
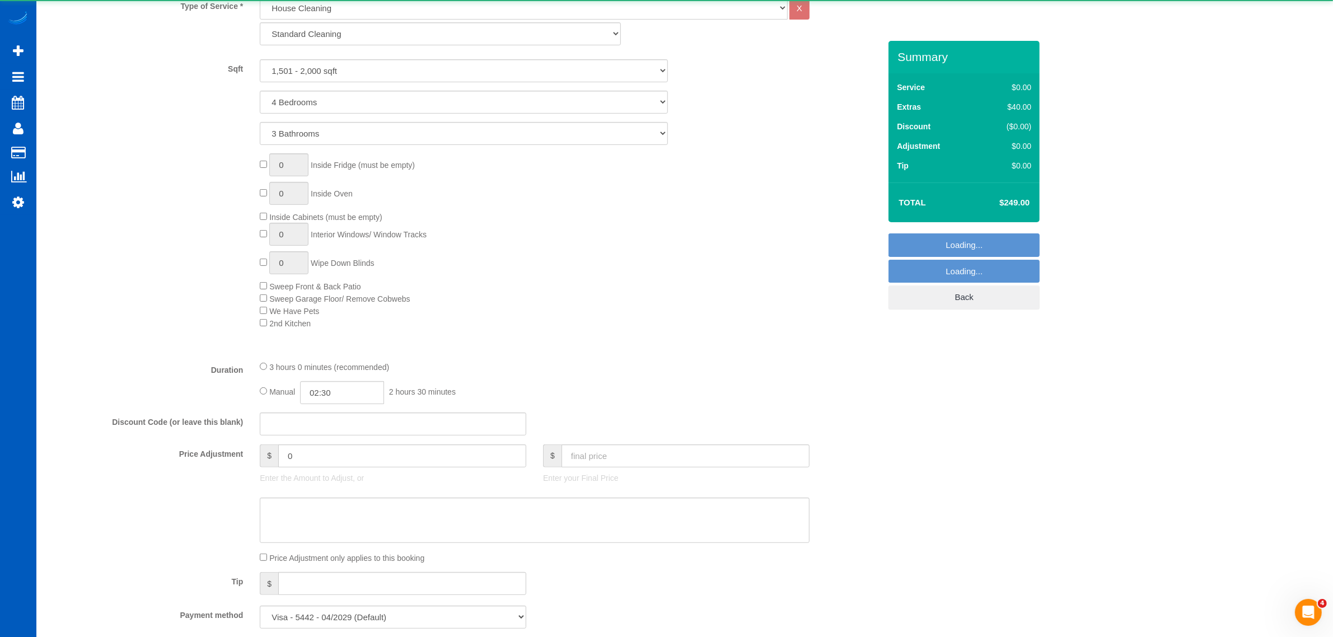
select select "3"
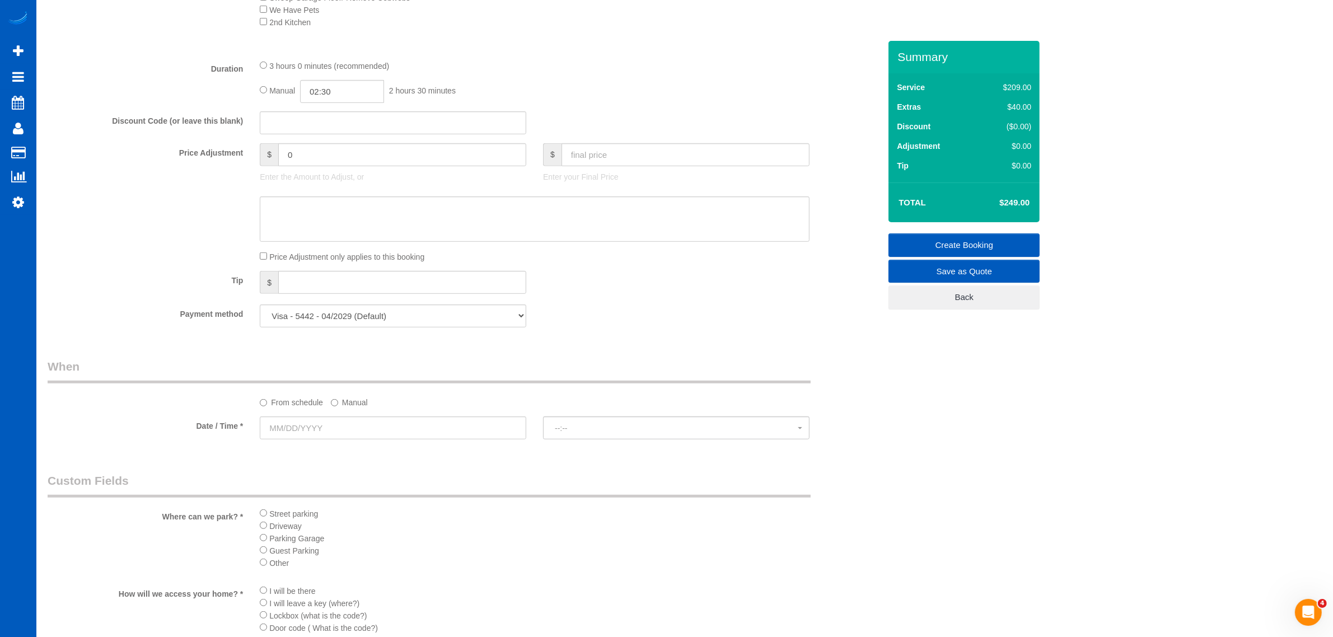
scroll to position [838, 0]
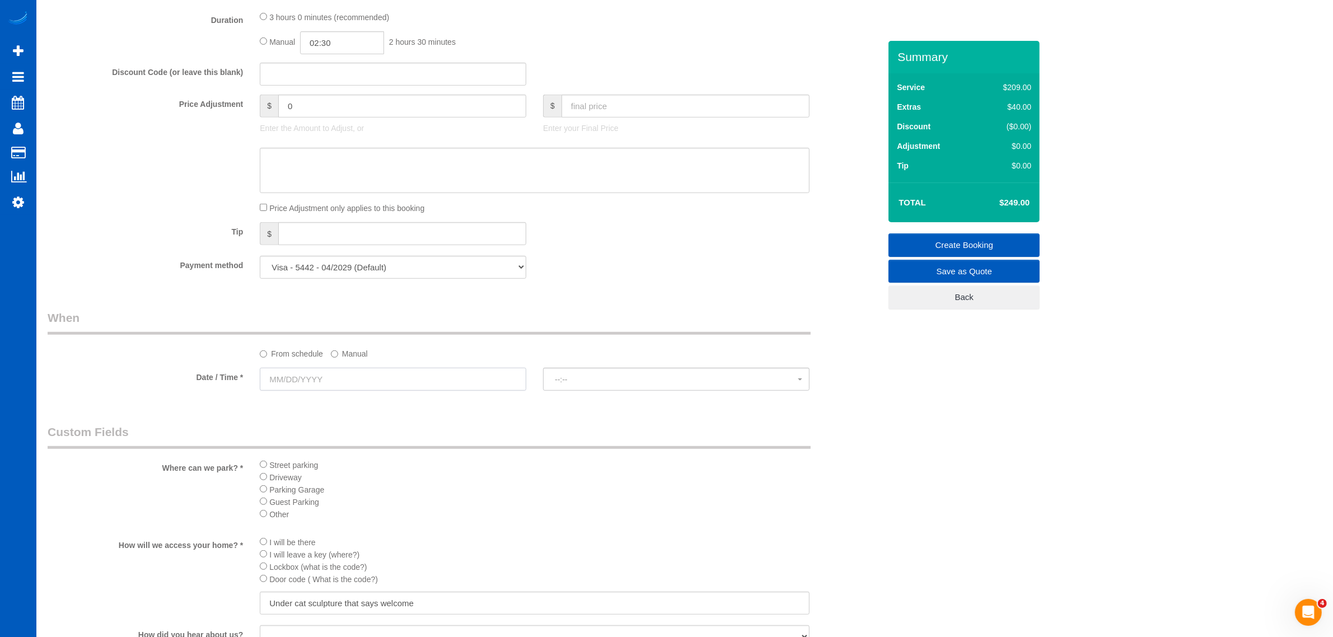
click at [317, 368] on input "text" at bounding box center [393, 379] width 267 height 23
click at [395, 404] on span "Next" at bounding box center [395, 402] width 9 height 9
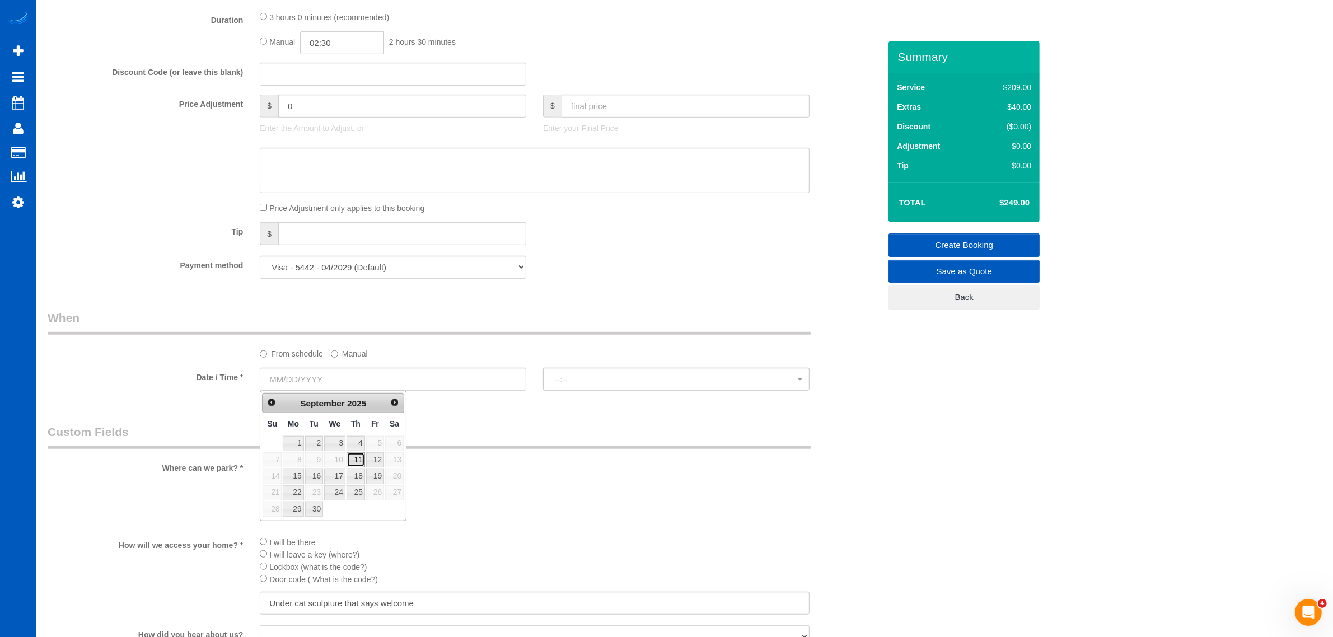
click at [350, 466] on link "11" at bounding box center [356, 459] width 18 height 15
type input "[DATE]"
select select "spot6"
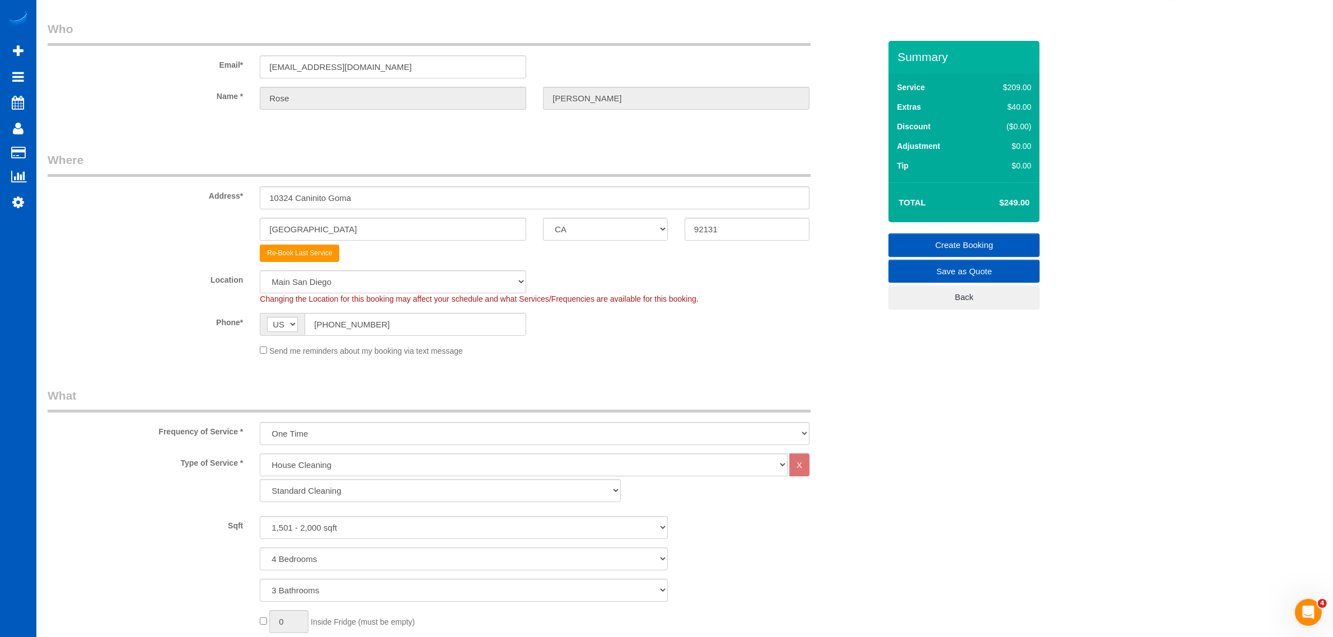
scroll to position [0, 0]
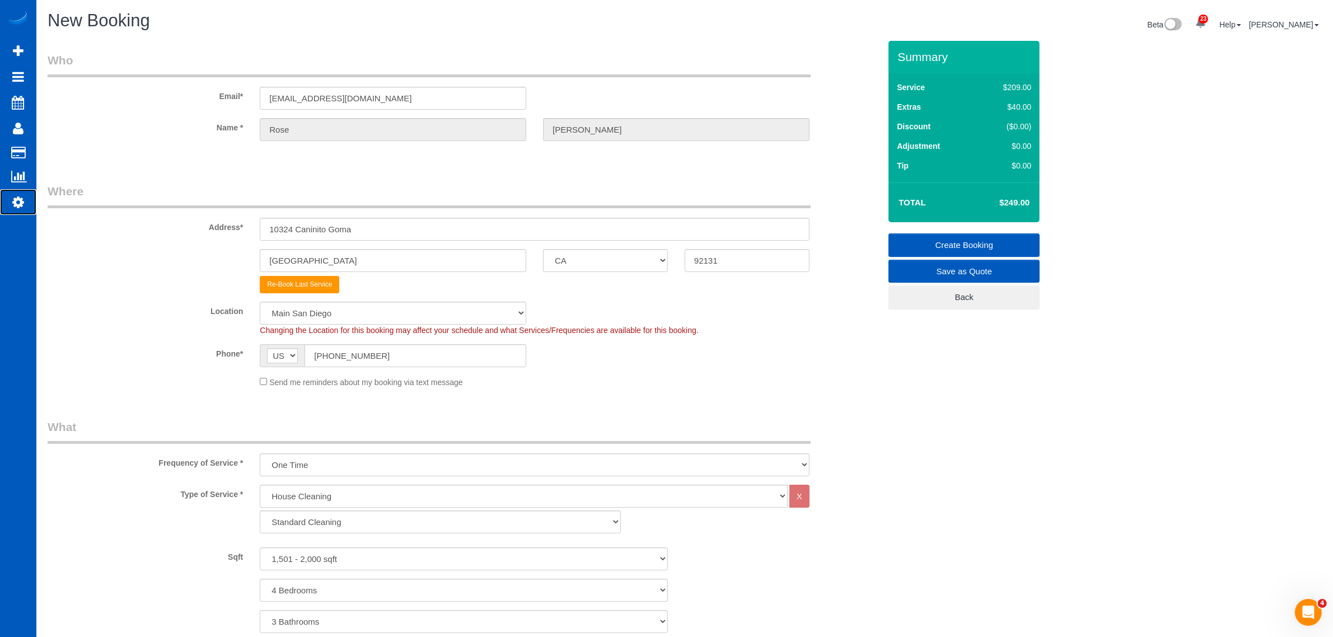
click at [21, 191] on link "Settings" at bounding box center [18, 202] width 36 height 26
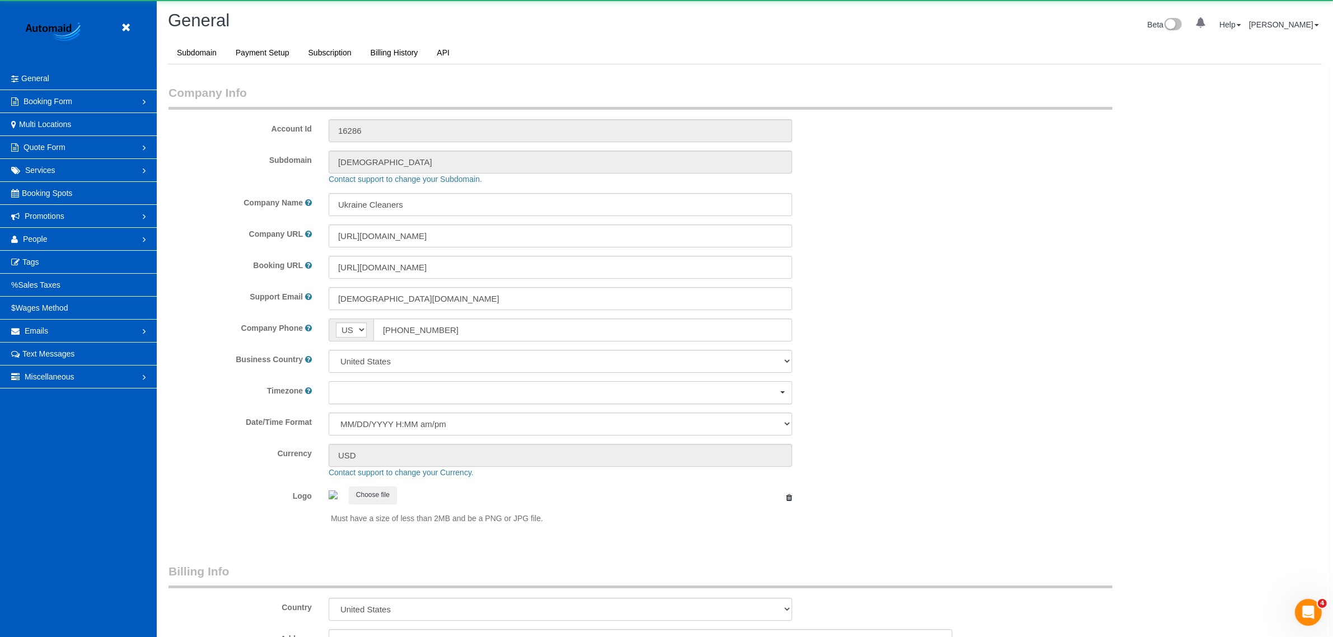
select select "1"
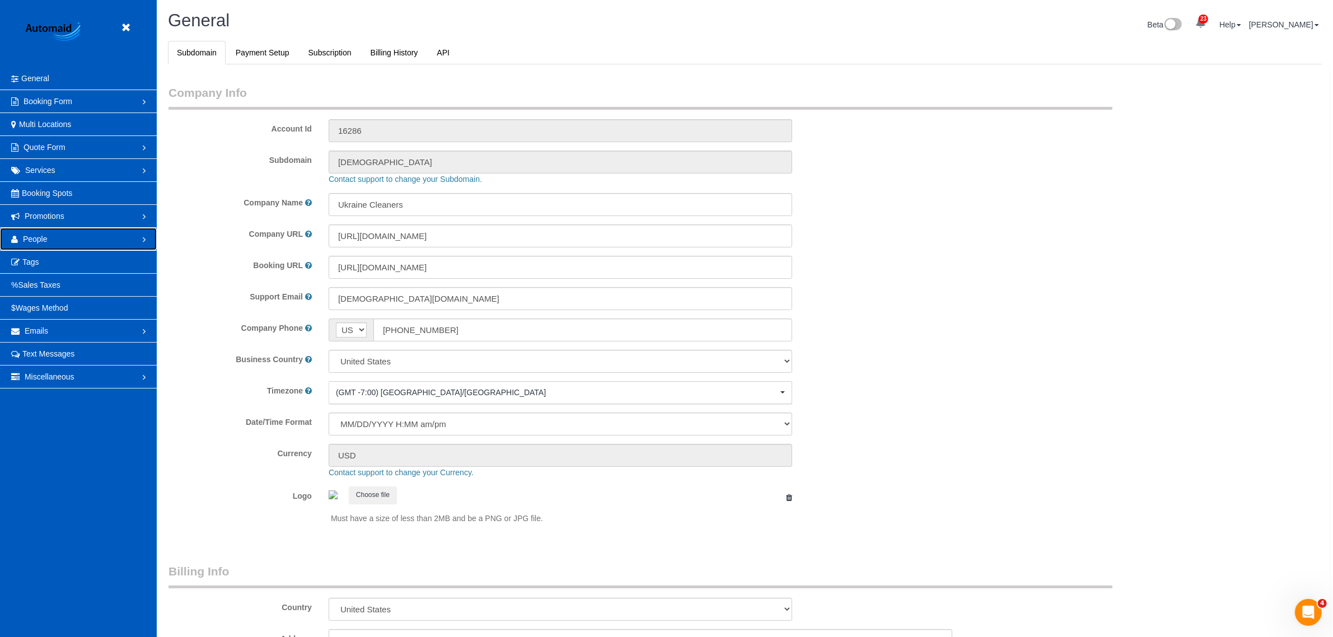
click at [60, 234] on link "People" at bounding box center [78, 239] width 157 height 22
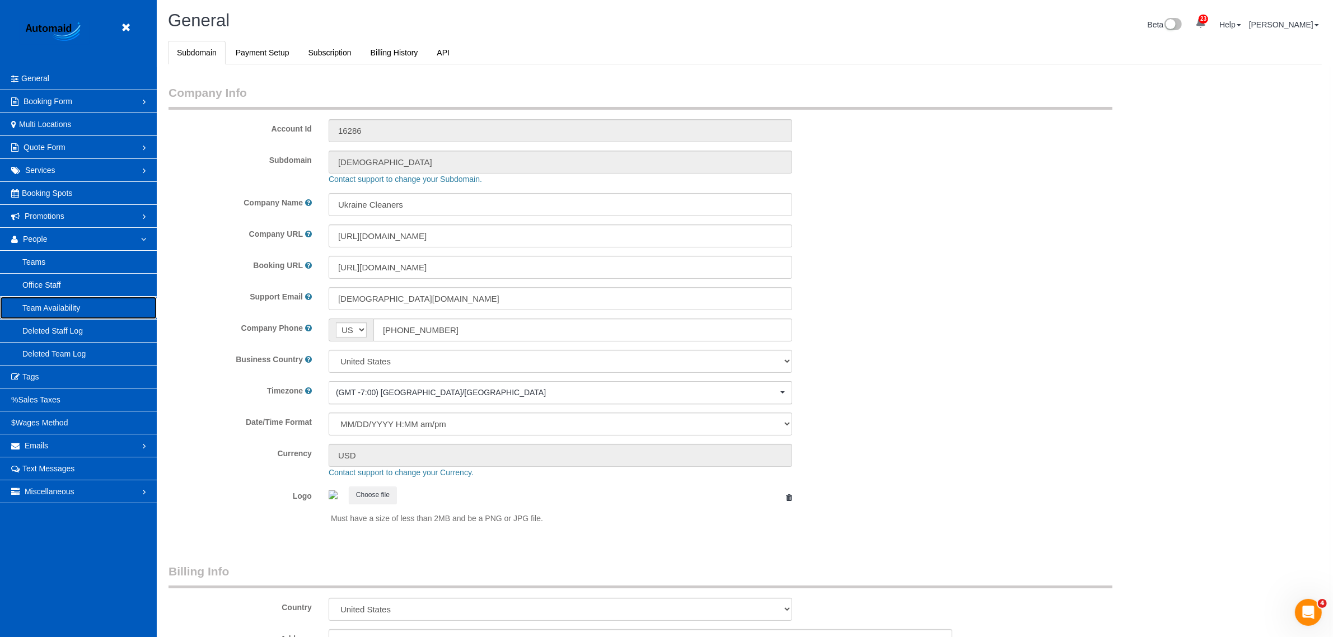
click at [57, 306] on link "Team Availability" at bounding box center [78, 308] width 157 height 22
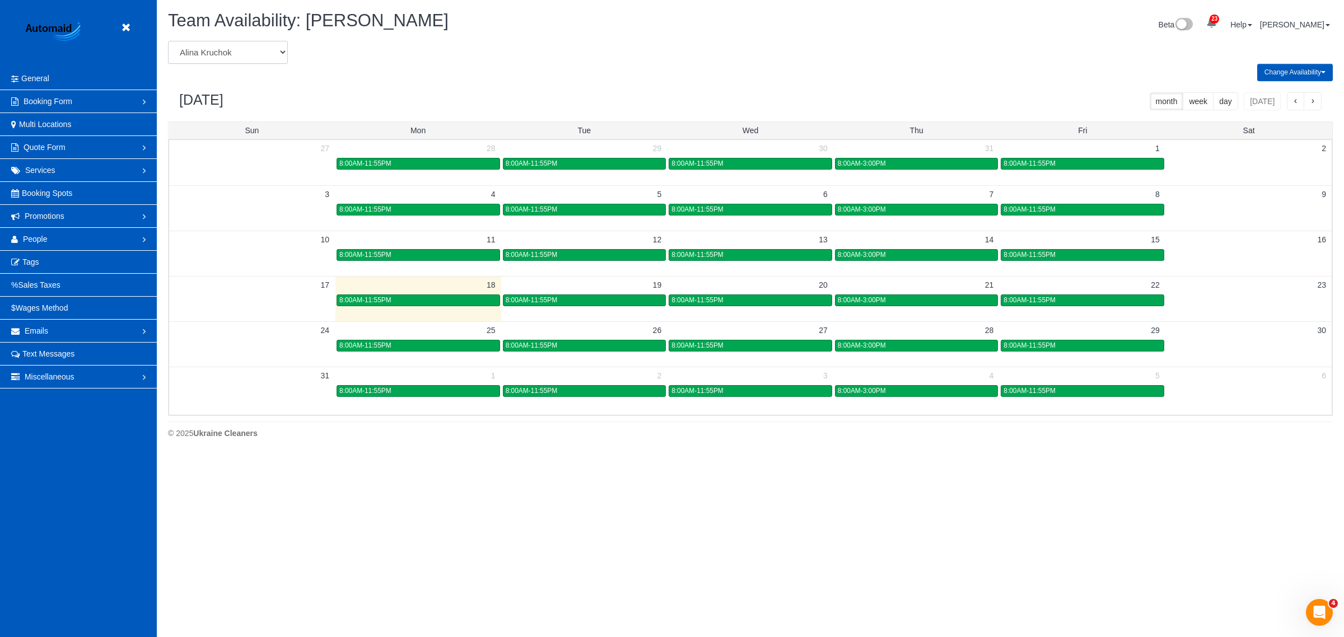
click at [246, 57] on select "Alina Kruchok Alona Kulish Alona Tarasiuk Alona Vikhliaieva Anastasiia Demchenk…" at bounding box center [228, 52] width 120 height 23
select select "number:774"
click at [168, 41] on select "Alina Kruchok Alona Kulish Alona Tarasiuk Alona Vikhliaieva Anastasiia Demchenk…" at bounding box center [228, 52] width 120 height 23
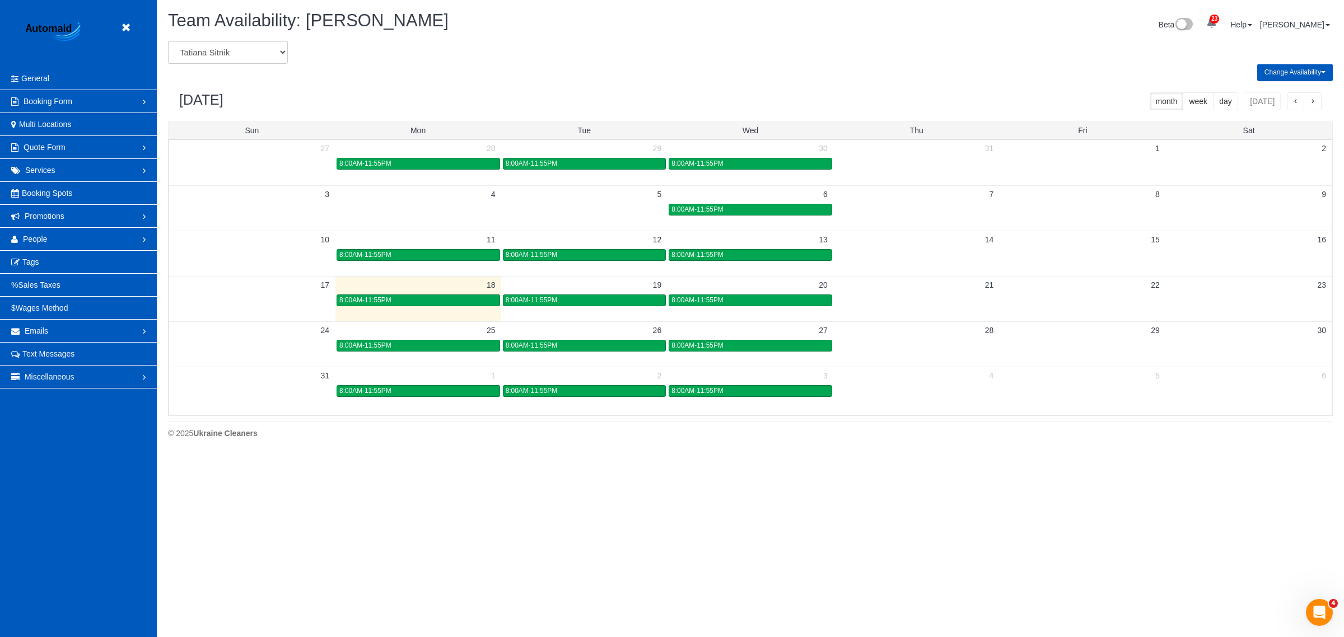
click at [1278, 73] on button "Change Availability" at bounding box center [1295, 72] width 76 height 17
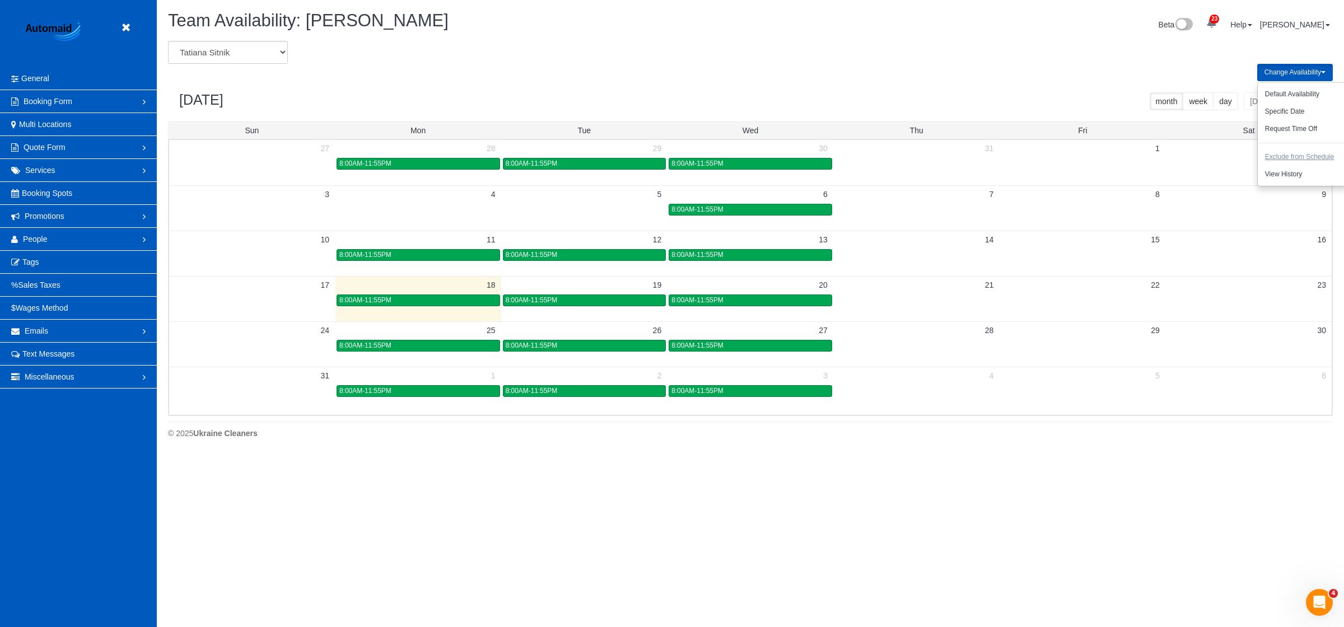
click at [1319, 155] on button "Exclude from Schedule" at bounding box center [1299, 156] width 83 height 17
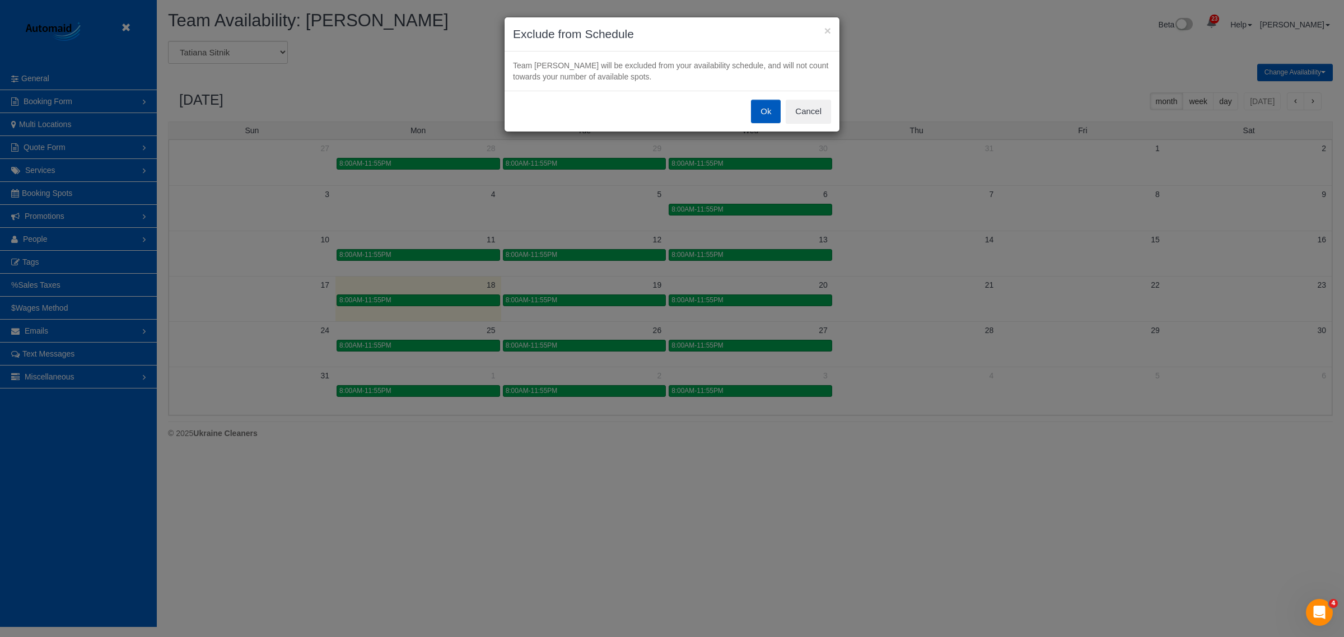
click at [760, 112] on button "Ok" at bounding box center [766, 112] width 30 height 24
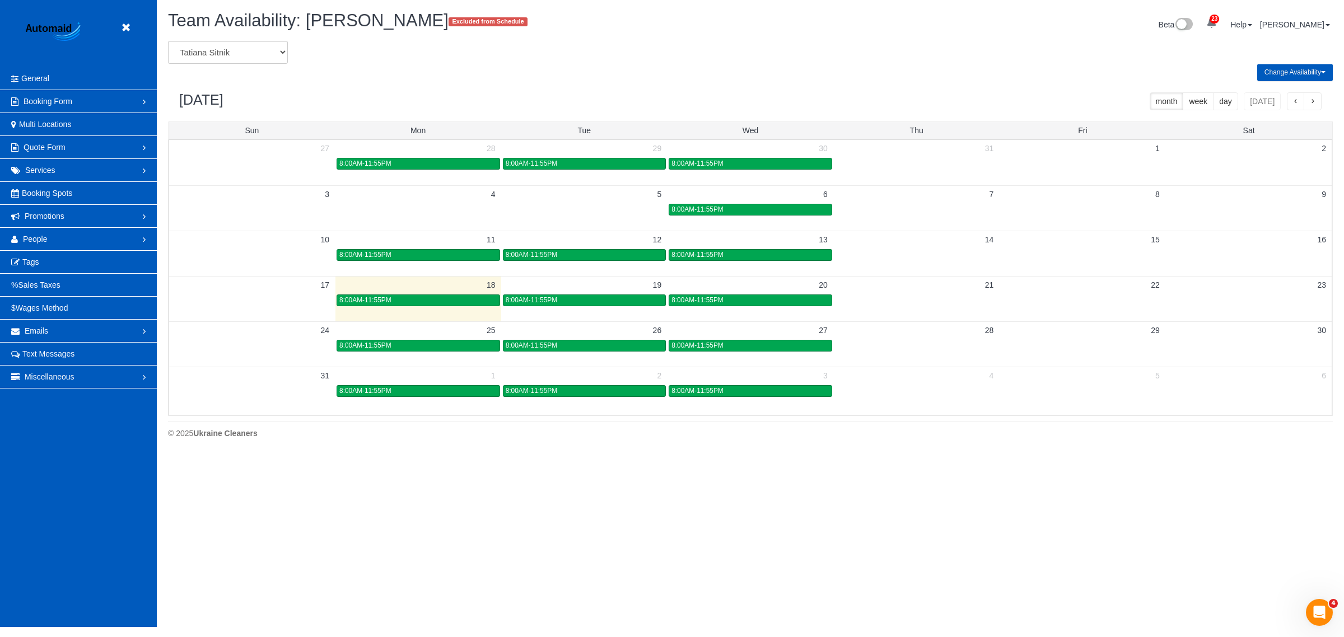
click at [123, 18] on header "Beta" at bounding box center [78, 33] width 157 height 67
click at [129, 23] on icon at bounding box center [126, 28] width 14 height 14
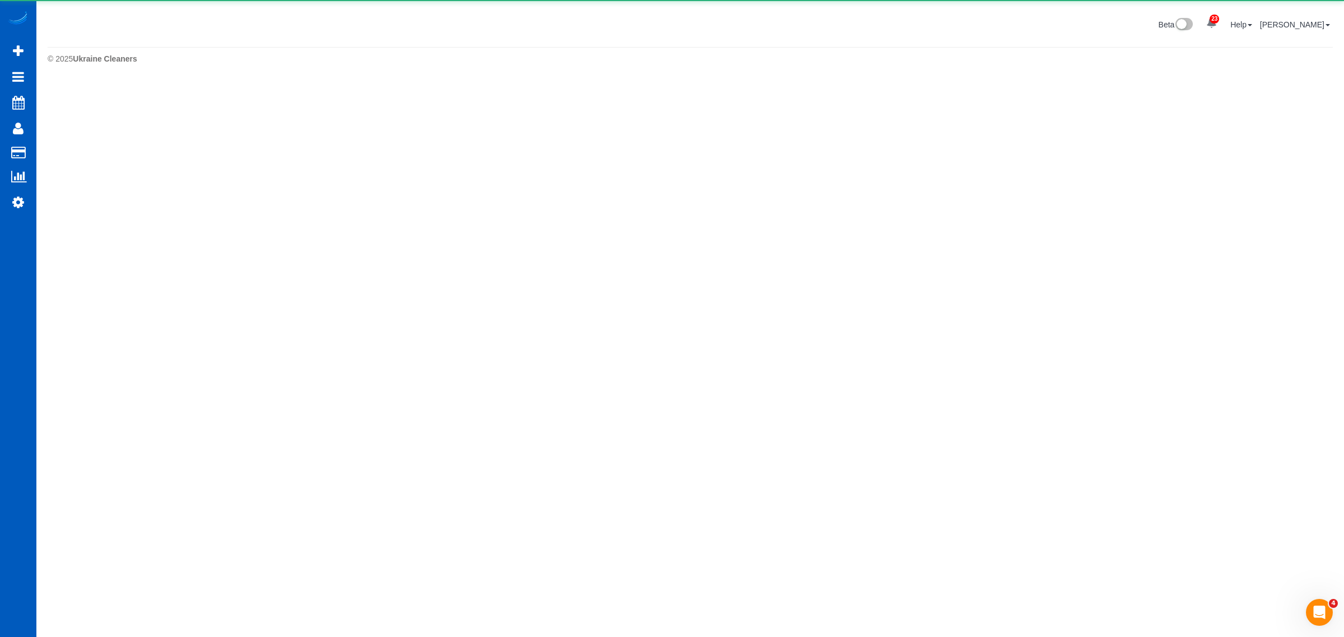
scroll to position [55912, 54648]
click at [20, 49] on icon at bounding box center [18, 50] width 11 height 13
click at [70, 44] on span "Add Booking" at bounding box center [106, 51] width 140 height 26
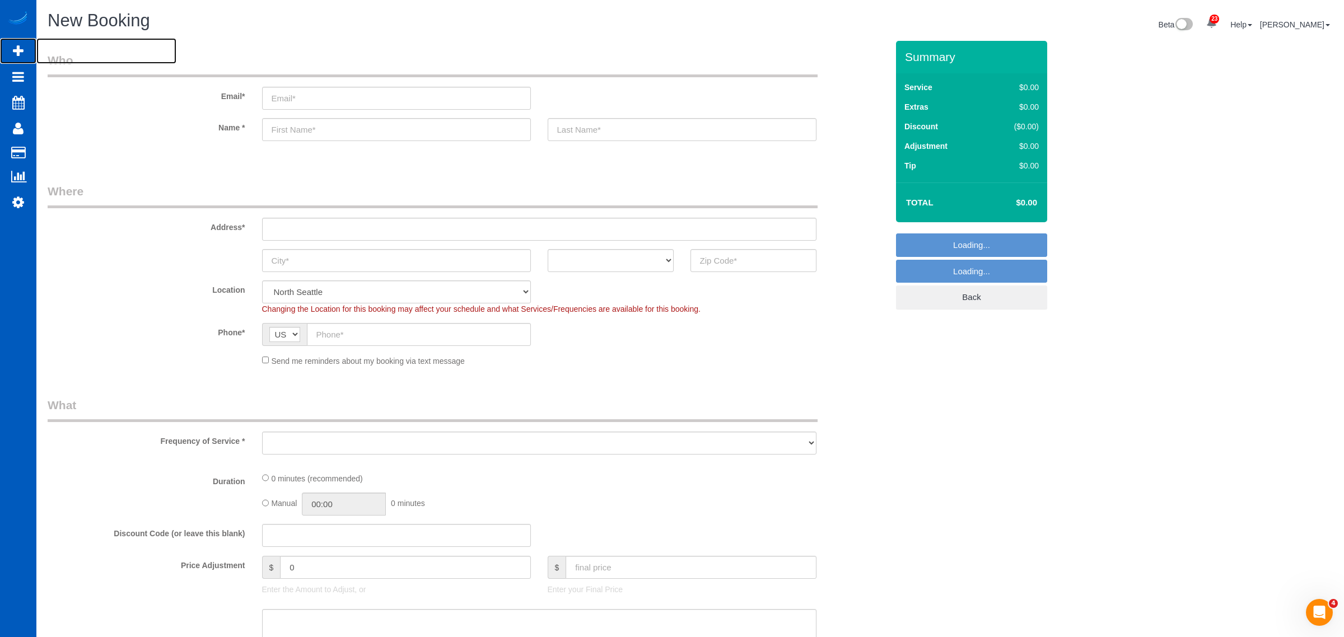
select select "object:4376"
select select "199"
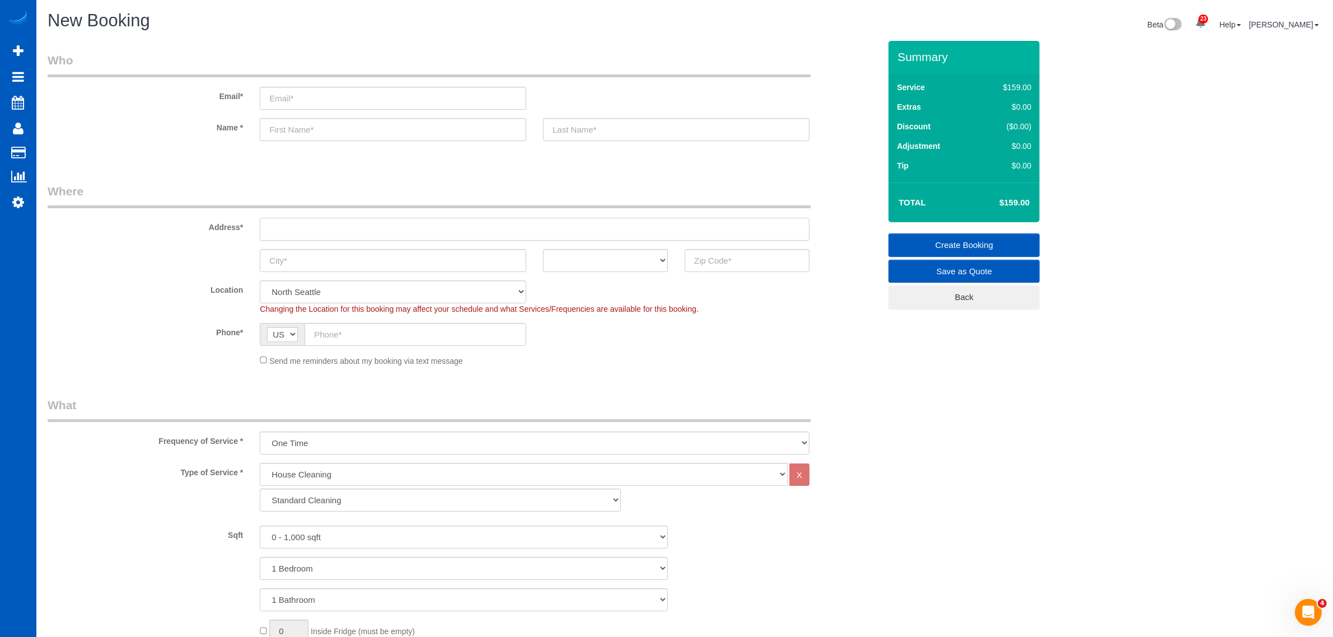
click at [286, 227] on input "text" at bounding box center [535, 229] width 550 height 23
paste input "5405 N Ainsworth Ln, Spokane, WA 99217"
drag, startPoint x: 446, startPoint y: 225, endPoint x: 404, endPoint y: 236, distance: 42.9
click at [404, 236] on input "5405 N Ainsworth Ln, Spokane, WA 99217" at bounding box center [535, 229] width 550 height 23
type input "5405 N Ainsworth Ln, Spokane, WA"
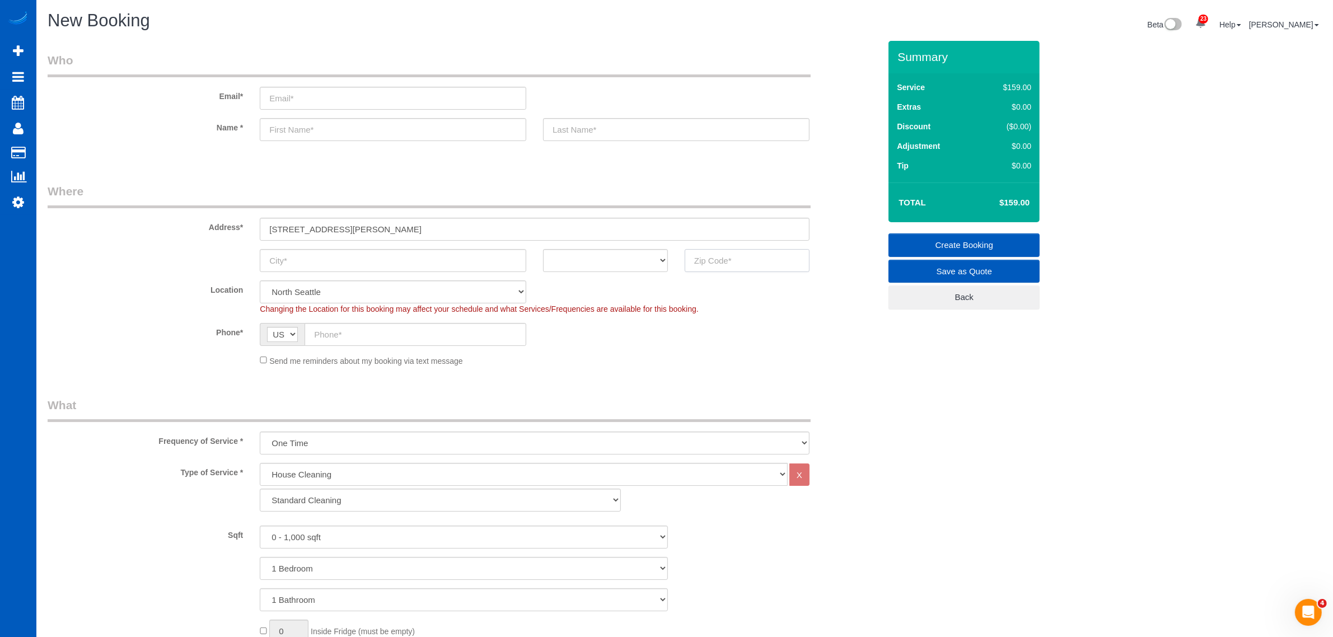
click at [721, 259] on input "text" at bounding box center [747, 260] width 125 height 23
paste input "99217"
type input "99217"
drag, startPoint x: 386, startPoint y: 227, endPoint x: 353, endPoint y: 231, distance: 33.2
click at [353, 231] on input "5405 N Ainsworth Ln, Spokane, WA" at bounding box center [535, 229] width 550 height 23
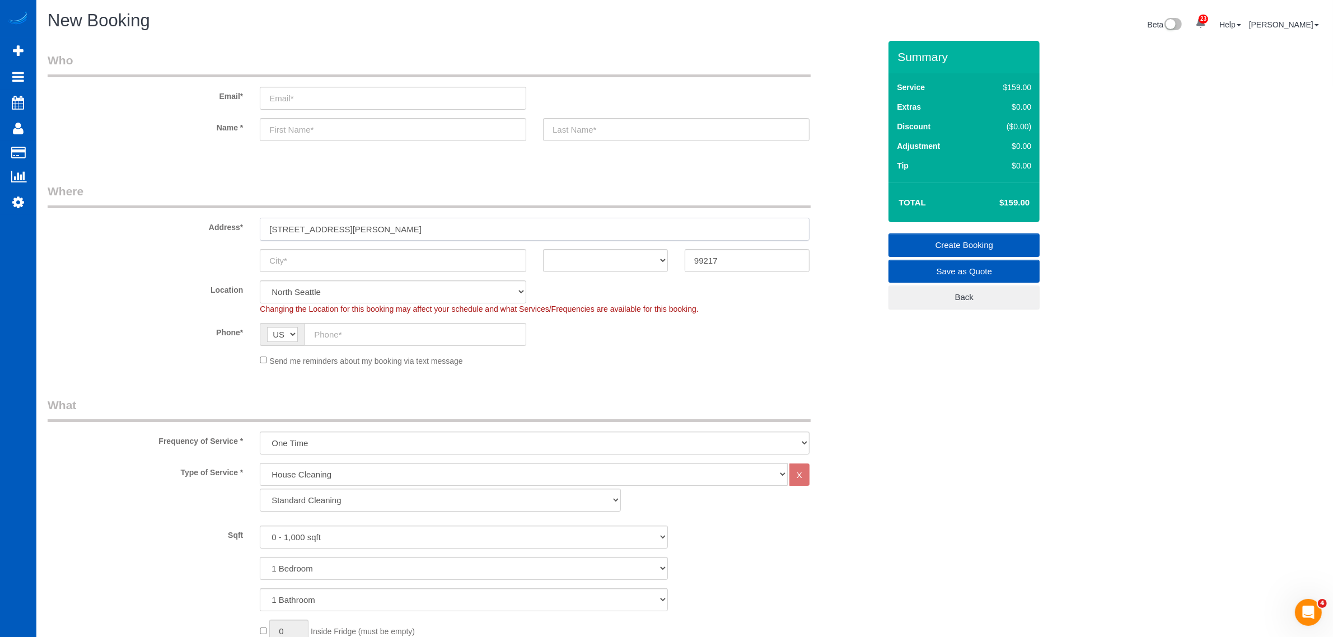
type input "5405 N Ainsworth Ln, WA"
select select "67"
type input "5405 N Ainsworth Ln, WA"
click at [326, 262] on input "text" at bounding box center [393, 260] width 267 height 23
select select "object:4465"
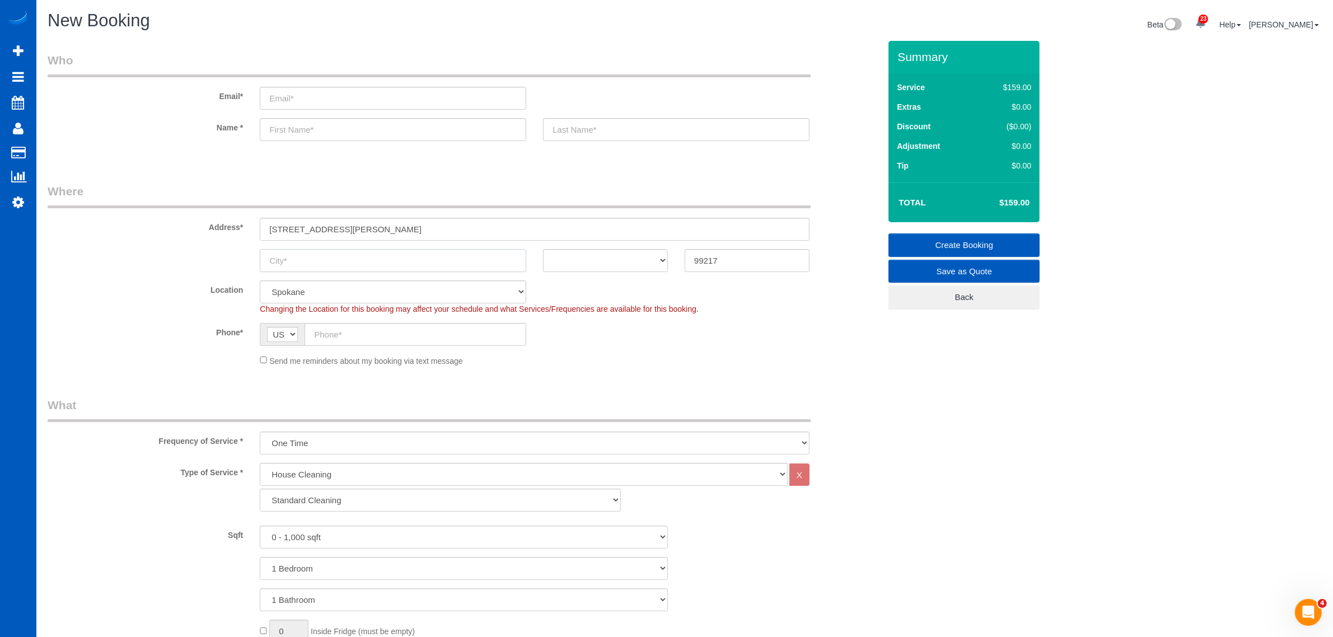
paste input "Spokane,"
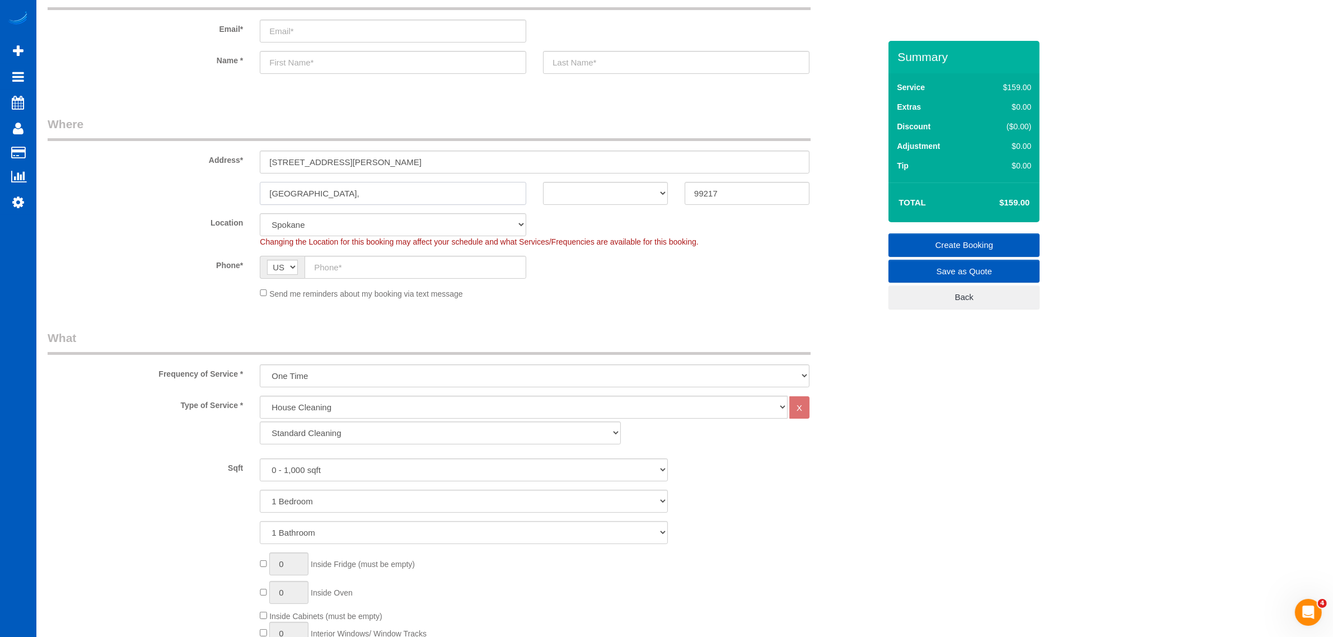
scroll to position [116, 0]
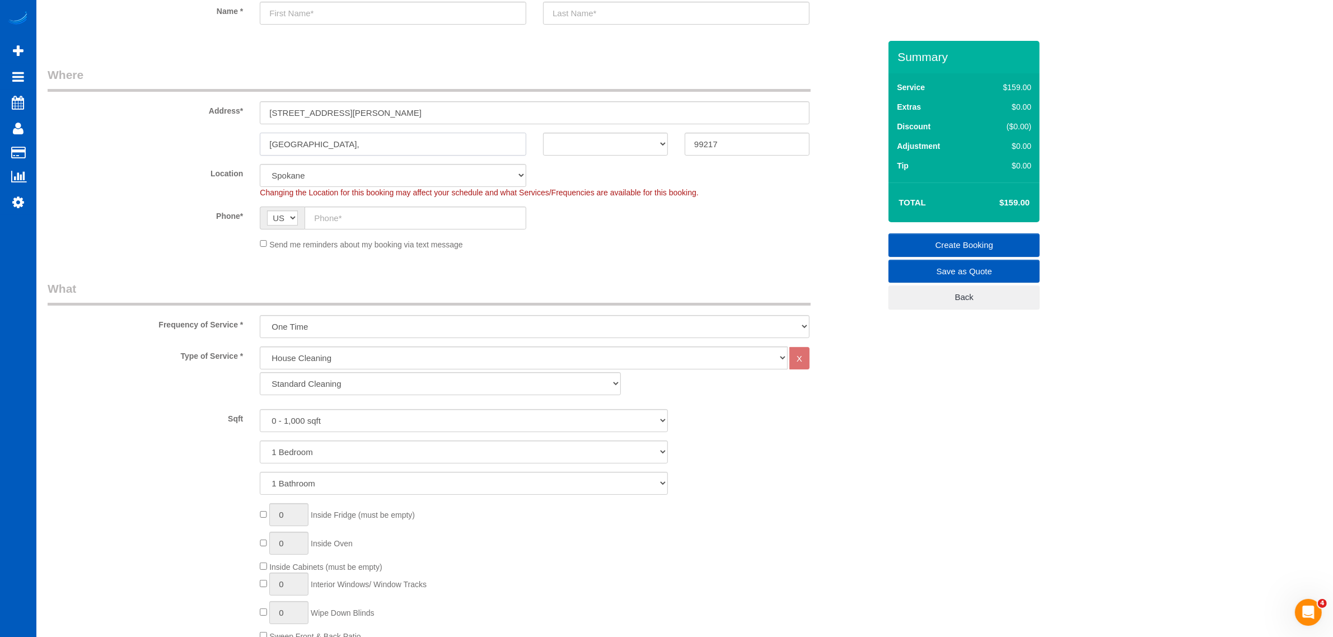
type input "Spokane,"
click at [328, 386] on select "Standard Cleaning Deep Cleaning Move In/ Out Cleaning" at bounding box center [440, 383] width 361 height 23
select select "368"
click at [260, 372] on select "Standard Cleaning Deep Cleaning Move In/ Out Cleaning" at bounding box center [440, 383] width 361 height 23
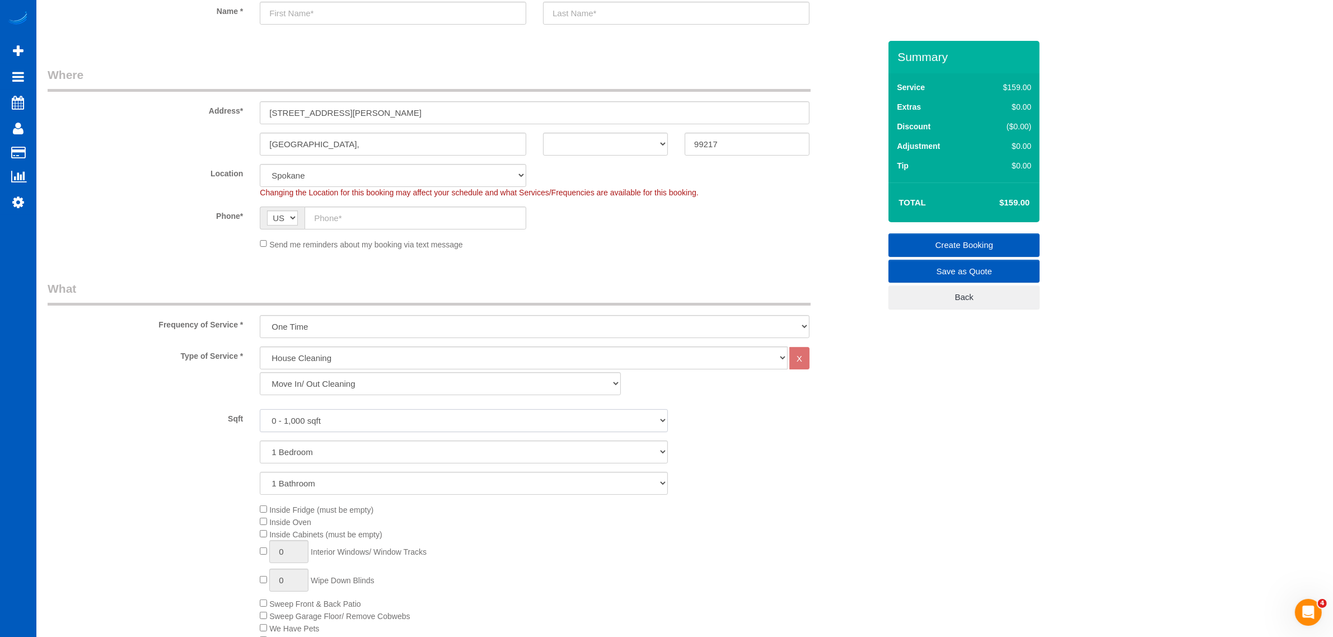
click at [329, 422] on select "0 - 1,000 sqft 1,001 - 1,500 sqft 1,501 - 2,000 sqft 2,001 - 2,500 sqft 2,501 -…" at bounding box center [464, 420] width 408 height 23
select select "1001"
click at [260, 409] on select "0 - 1,000 sqft 1,001 - 1,500 sqft 1,501 - 2,000 sqft 2,001 - 2,500 sqft 2,501 -…" at bounding box center [464, 420] width 408 height 23
click at [312, 454] on select "1 Bedroom 2 Bedrooms 3 Bedrooms 4 Bedrooms 5 Bedrooms 6 Bedrooms 7 Bedrooms" at bounding box center [464, 452] width 408 height 23
click at [325, 460] on select "1 Bedroom 2 Bedrooms 3 Bedrooms 4 Bedrooms 5 Bedrooms 6 Bedrooms 7 Bedrooms" at bounding box center [464, 452] width 408 height 23
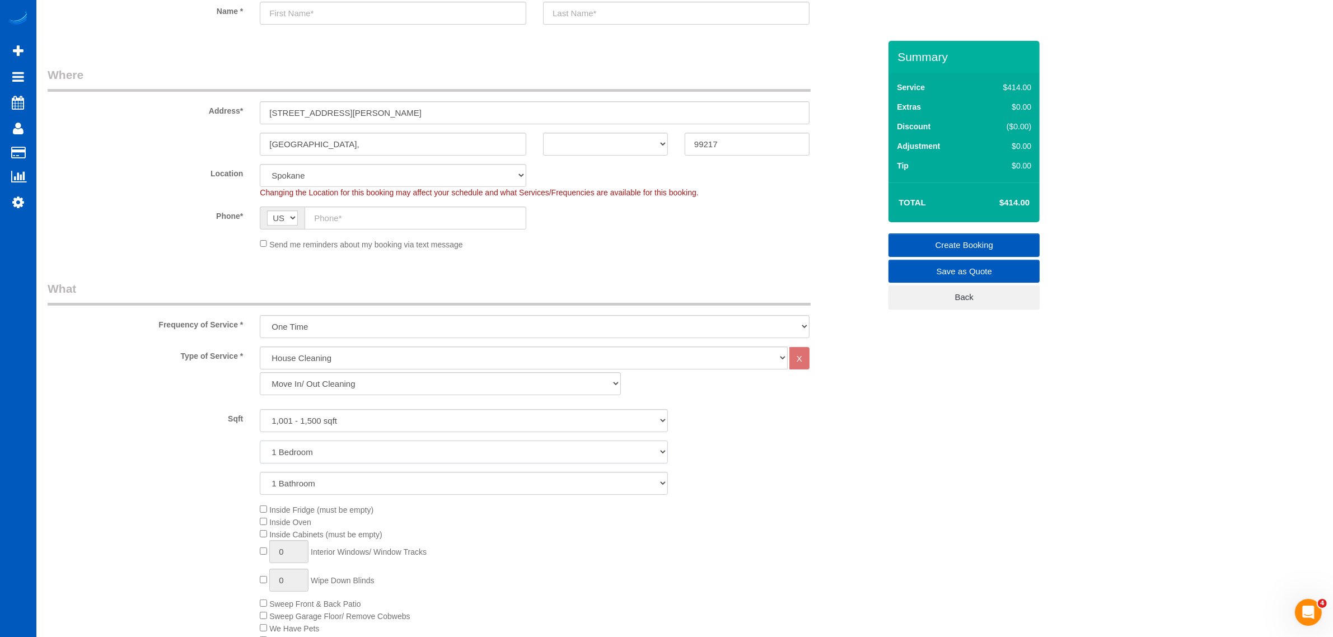
drag, startPoint x: 325, startPoint y: 452, endPoint x: 323, endPoint y: 462, distance: 10.2
click at [325, 452] on select "1 Bedroom 2 Bedrooms 3 Bedrooms 4 Bedrooms 5 Bedrooms 6 Bedrooms 7 Bedrooms" at bounding box center [464, 452] width 408 height 23
select select "4"
click at [260, 441] on select "1 Bedroom 2 Bedrooms 3 Bedrooms 4 Bedrooms 5 Bedrooms 6 Bedrooms 7 Bedrooms" at bounding box center [464, 452] width 408 height 23
click at [303, 482] on select "1 Bathroom 2 Bathrooms 3 Bathrooms 4 Bathrooms 5 Bathrooms 6 Bathrooms 7 Bathro…" at bounding box center [464, 483] width 408 height 23
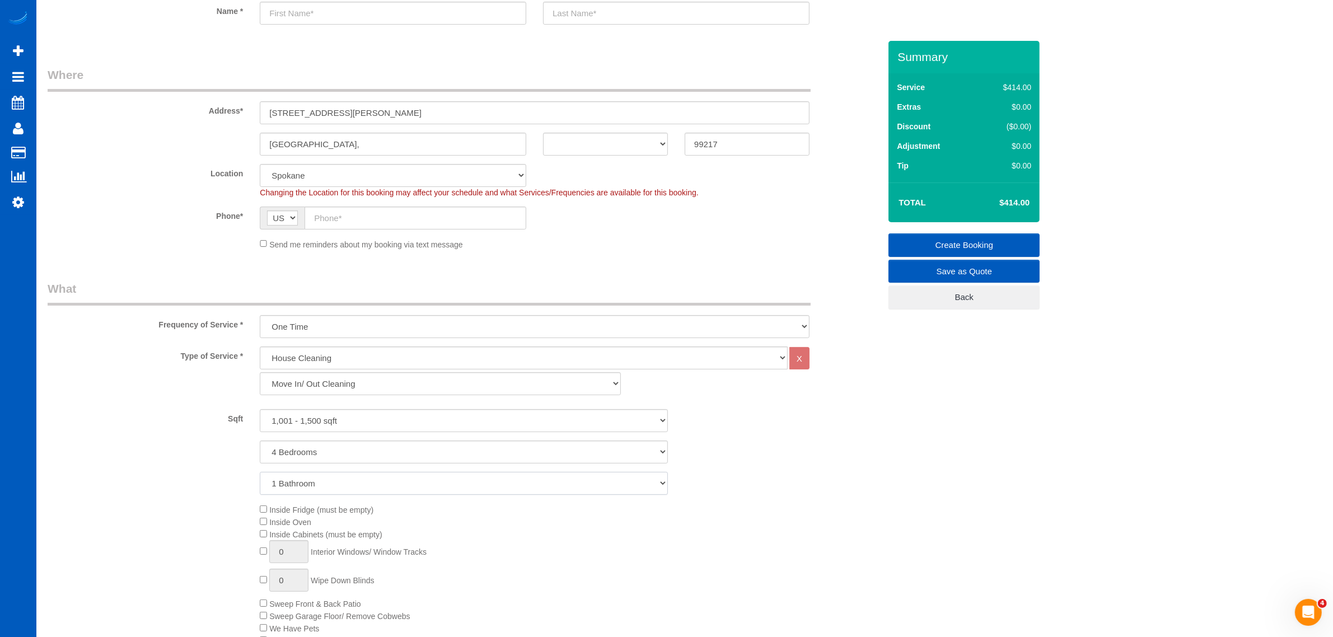
select select "2"
click at [260, 472] on select "1 Bathroom 2 Bathrooms 3 Bathrooms 4 Bathrooms 5 Bathrooms 6 Bathrooms 7 Bathro…" at bounding box center [464, 483] width 408 height 23
drag, startPoint x: 288, startPoint y: 549, endPoint x: 251, endPoint y: 558, distance: 38.4
click at [251, 558] on div "Inside Fridge (must be empty) Inside Oven Inside Cabinets (must be empty) 1 Int…" at bounding box center [569, 574] width 637 height 143
type input "7"
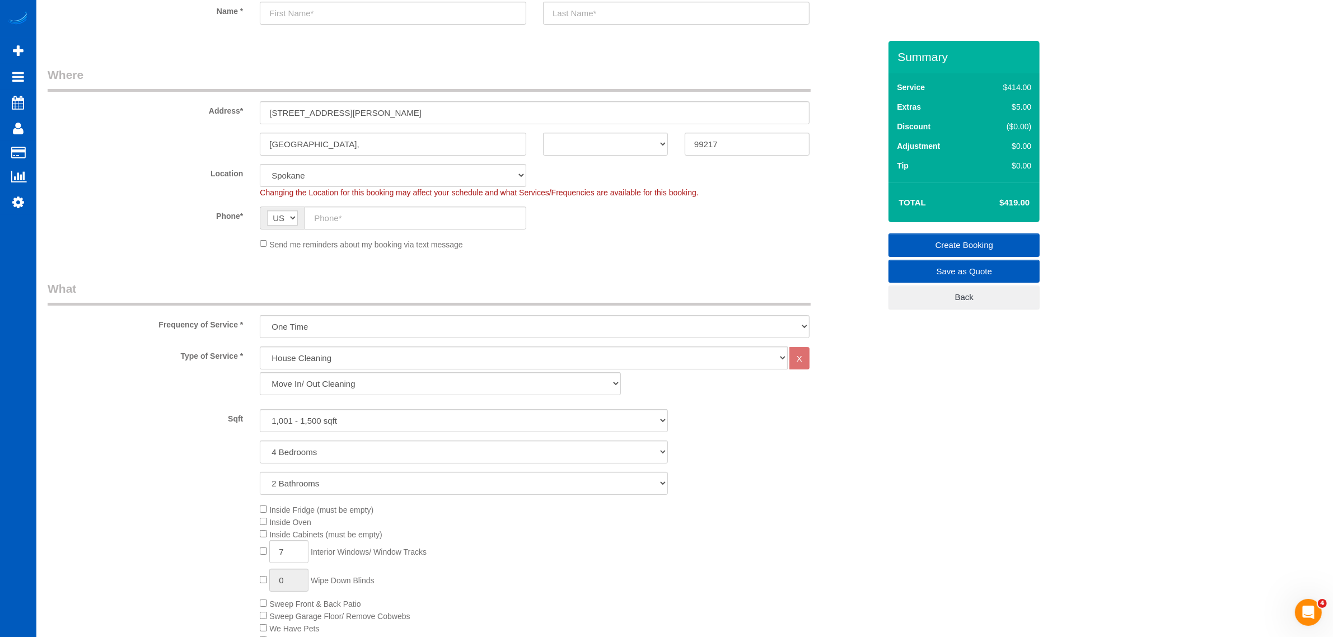
click at [457, 546] on div "Inside Fridge (must be empty) Inside Oven Inside Cabinets (must be empty) 7 Int…" at bounding box center [569, 574] width 637 height 143
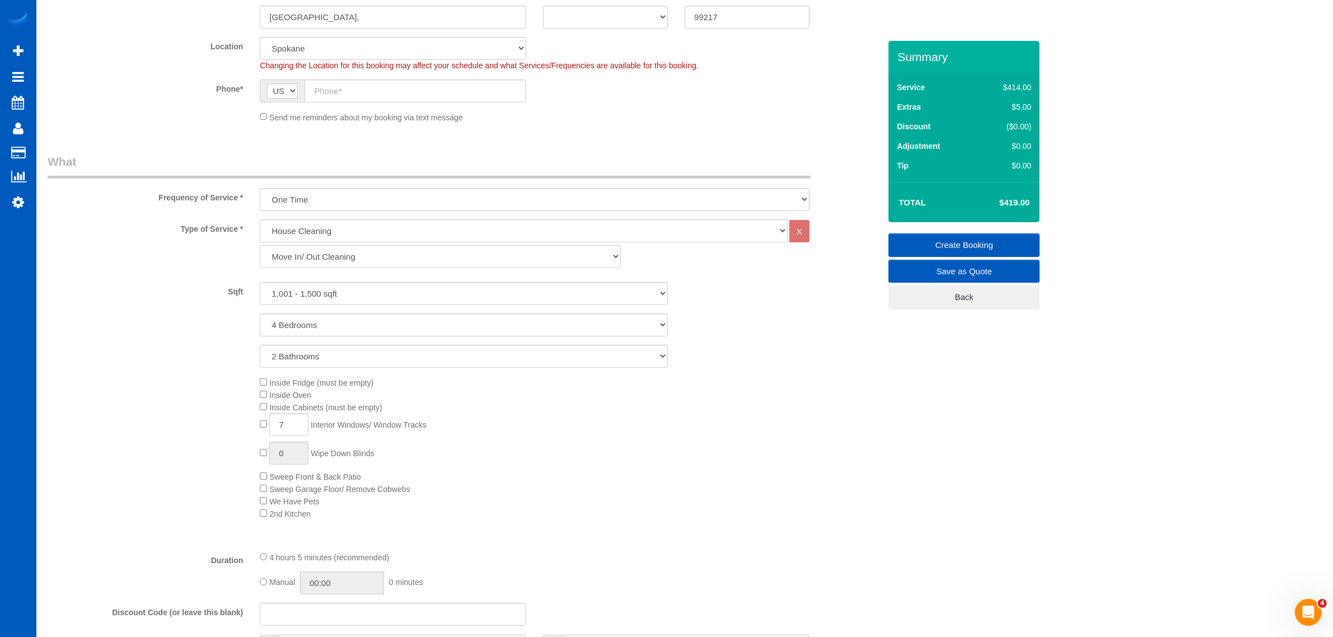
scroll to position [350, 0]
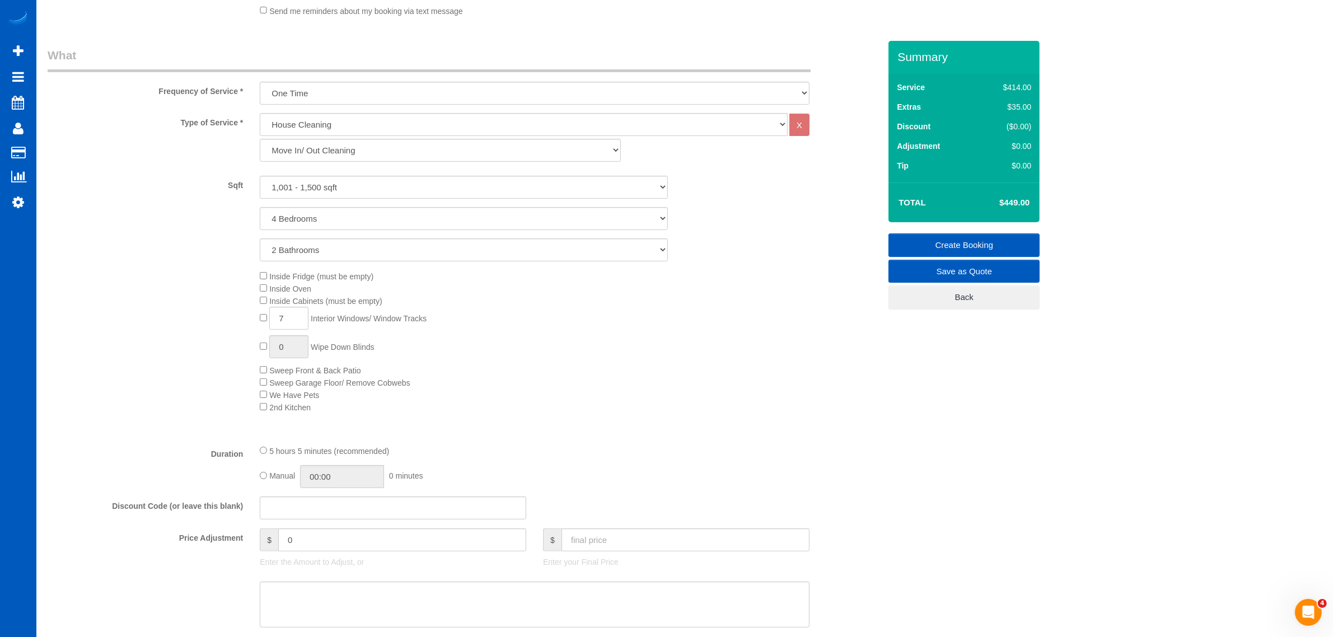
click at [447, 400] on div "Inside Fridge (must be empty) Inside Oven Inside Cabinets (must be empty) 7 Int…" at bounding box center [569, 341] width 637 height 143
click at [549, 445] on div "5 hours 30 minutes (recommended)" at bounding box center [535, 451] width 550 height 12
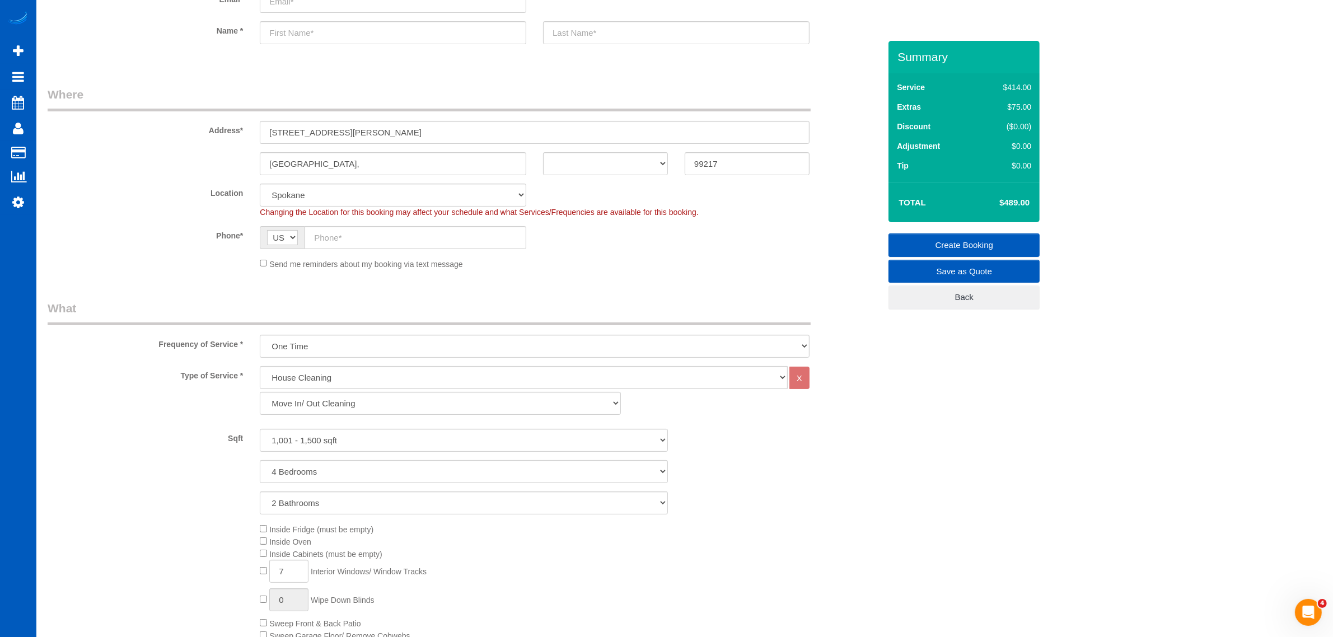
scroll to position [0, 0]
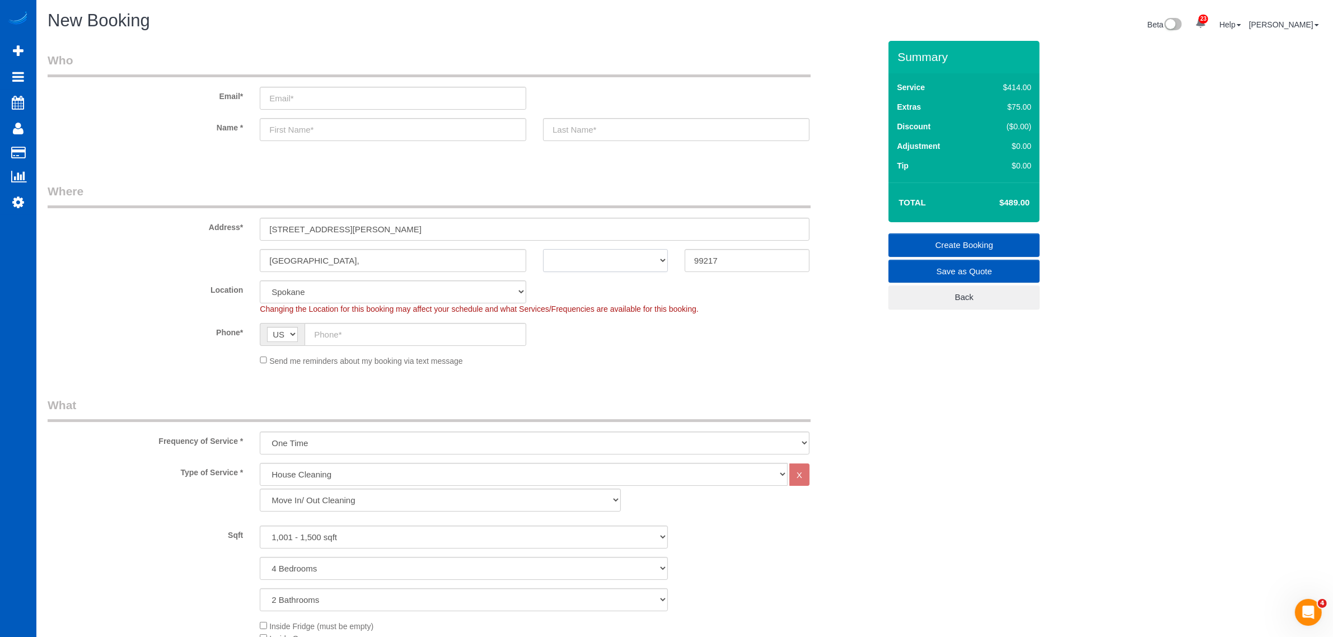
drag, startPoint x: 592, startPoint y: 258, endPoint x: 594, endPoint y: 270, distance: 12.4
click at [592, 258] on select "AK AL AR AZ CA CO CT DC DE FL GA HI IA ID IL IN KS KY LA MA MD ME MI MN MO MS M…" at bounding box center [605, 260] width 125 height 23
select select "WA"
click at [543, 249] on select "AK AL AR AZ CA CO CT DC DE FL GA HI IA ID IL IN KS KY LA MA MD ME MI MN MO MS M…" at bounding box center [605, 260] width 125 height 23
drag, startPoint x: 348, startPoint y: 230, endPoint x: 448, endPoint y: 311, distance: 129.3
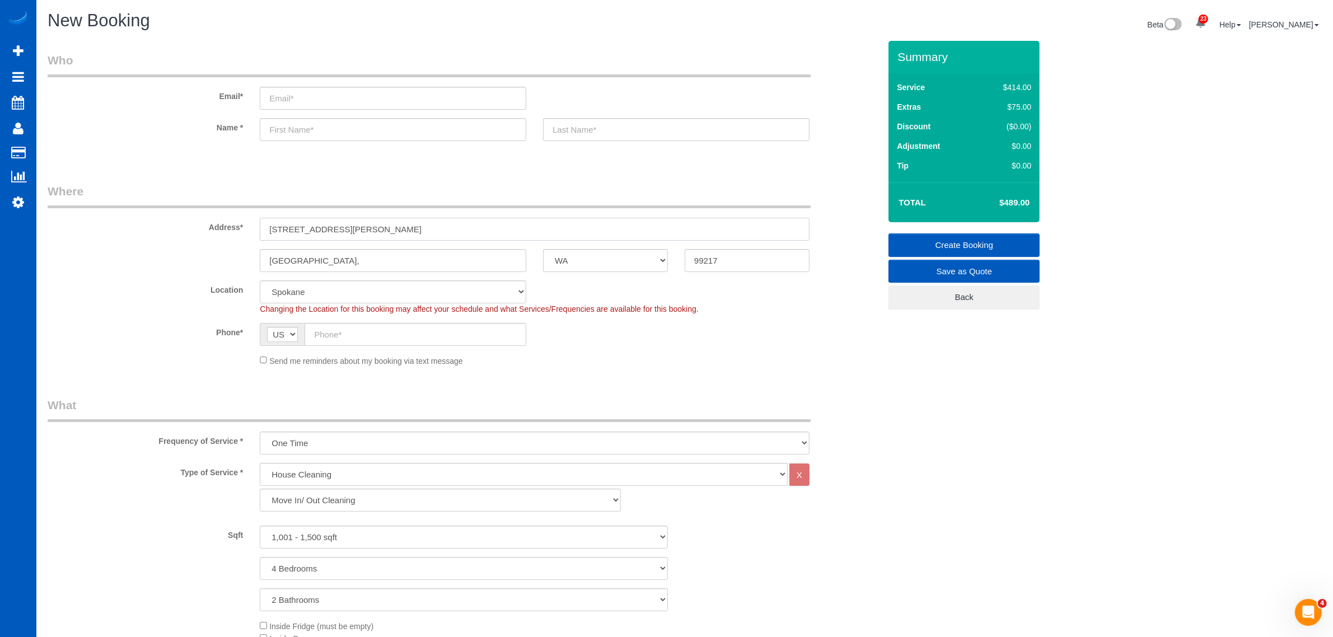
click at [418, 233] on input "5405 N Ainsworth Ln, WA" at bounding box center [535, 229] width 550 height 23
type input "5405 N Ainsworth Ln"
click at [408, 262] on input "Spokane," at bounding box center [393, 260] width 267 height 23
type input "[GEOGRAPHIC_DATA]"
click at [379, 336] on input "text" at bounding box center [416, 334] width 222 height 23
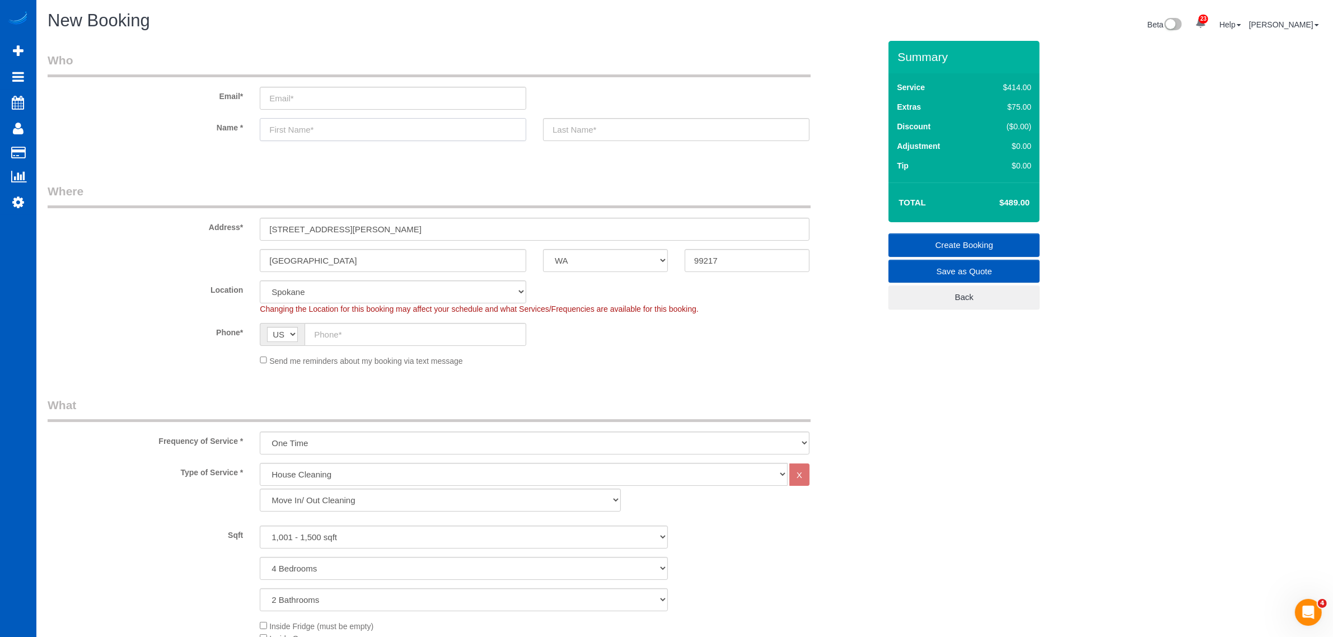
click at [323, 126] on input "text" at bounding box center [393, 129] width 267 height 23
type input "Brittany"
click at [583, 127] on input "text" at bounding box center [676, 129] width 267 height 23
type input "Urso"
drag, startPoint x: 368, startPoint y: 104, endPoint x: 362, endPoint y: 104, distance: 6.7
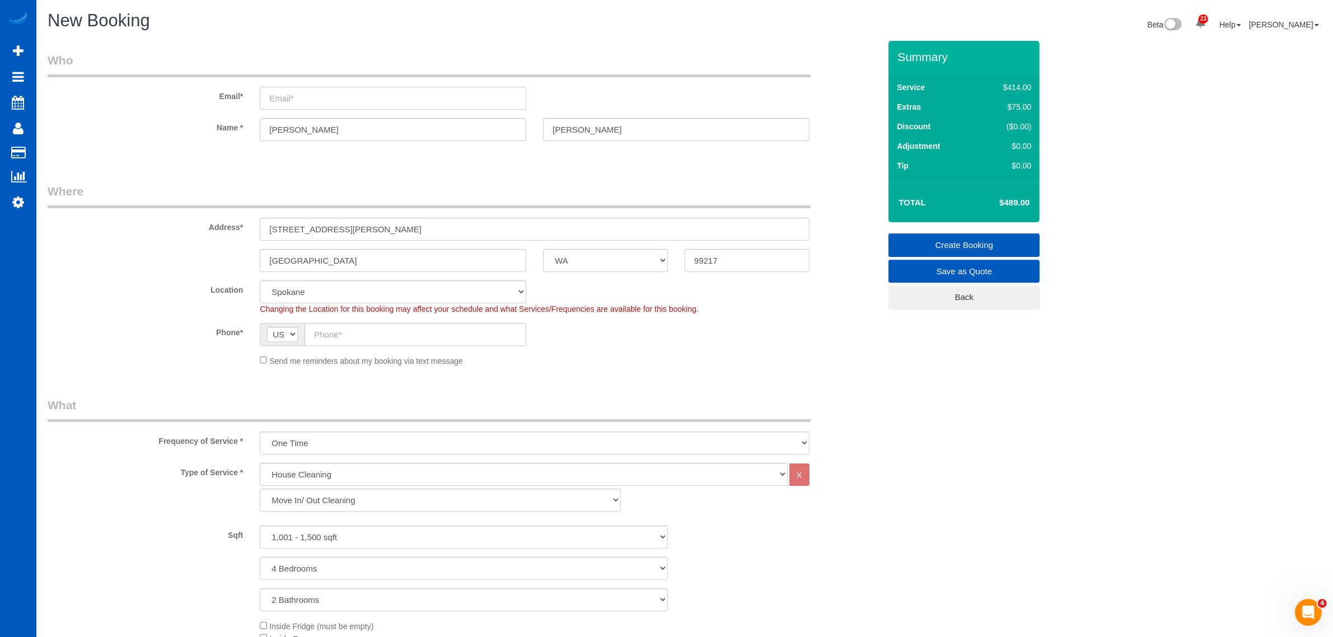
click at [363, 105] on input "email" at bounding box center [393, 98] width 267 height 23
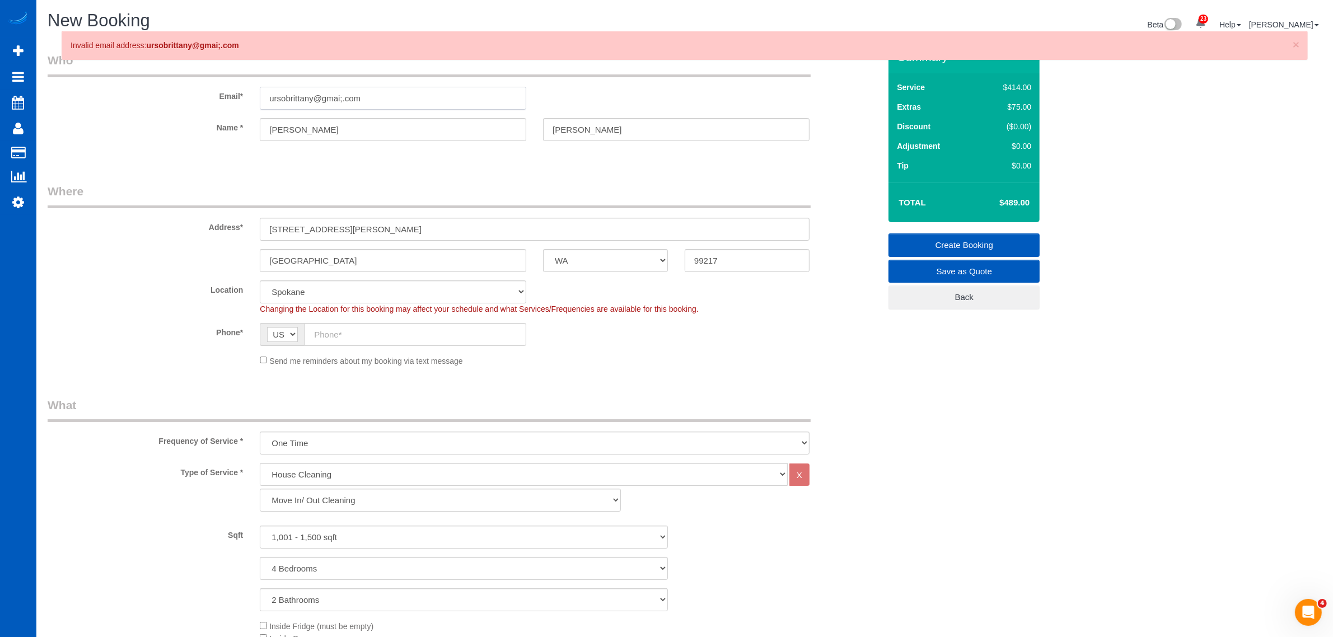
drag, startPoint x: 342, startPoint y: 96, endPoint x: 340, endPoint y: 102, distance: 6.4
click at [340, 102] on input "ursobrittany@gmai;.com" at bounding box center [393, 98] width 267 height 23
type input "ursobrittany@gmail.com"
click at [381, 319] on sui-booking-location "Location North Seattle Atlanta GA Denver Everett Fort Worth TX Las Vegas Main D…" at bounding box center [464, 324] width 833 height 86
click at [375, 334] on input "text" at bounding box center [416, 334] width 222 height 23
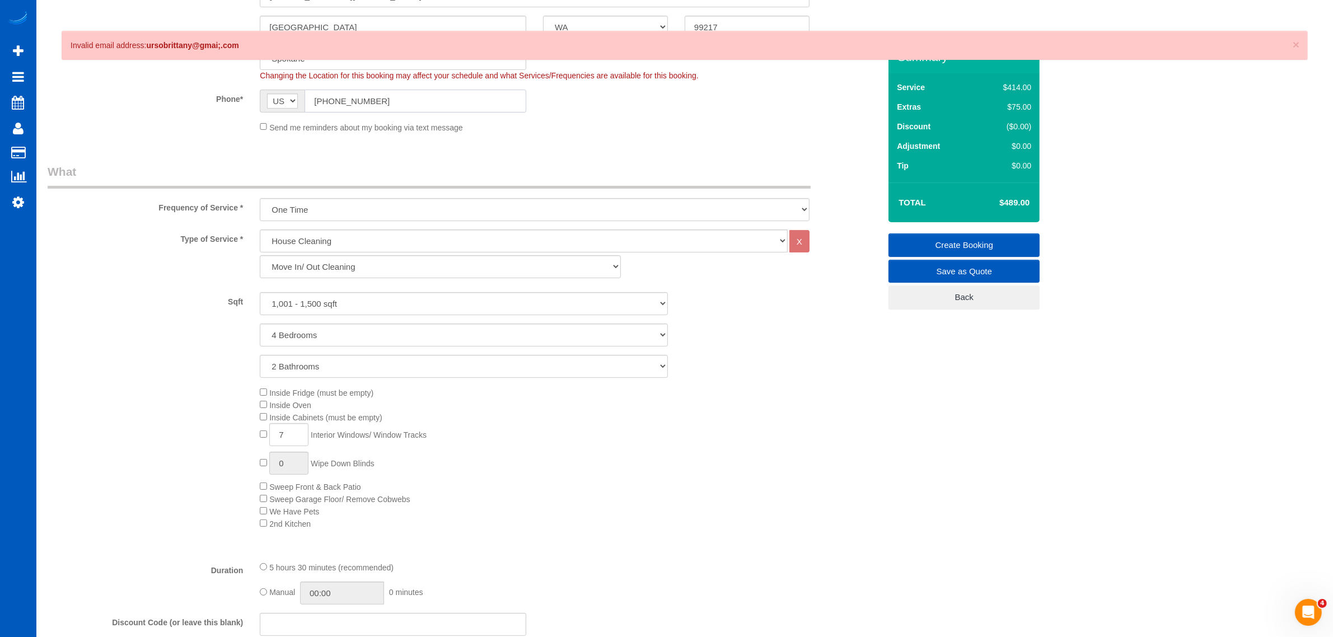
scroll to position [233, 0]
type input "(509) 994-8917"
click at [328, 339] on select "1 Bedroom 2 Bedrooms 3 Bedrooms 4 Bedrooms 5 Bedrooms 6 Bedrooms 7 Bedrooms" at bounding box center [464, 335] width 408 height 23
select select "3"
click at [260, 324] on select "1 Bedroom 2 Bedrooms 3 Bedrooms 4 Bedrooms 5 Bedrooms 6 Bedrooms 7 Bedrooms" at bounding box center [464, 335] width 408 height 23
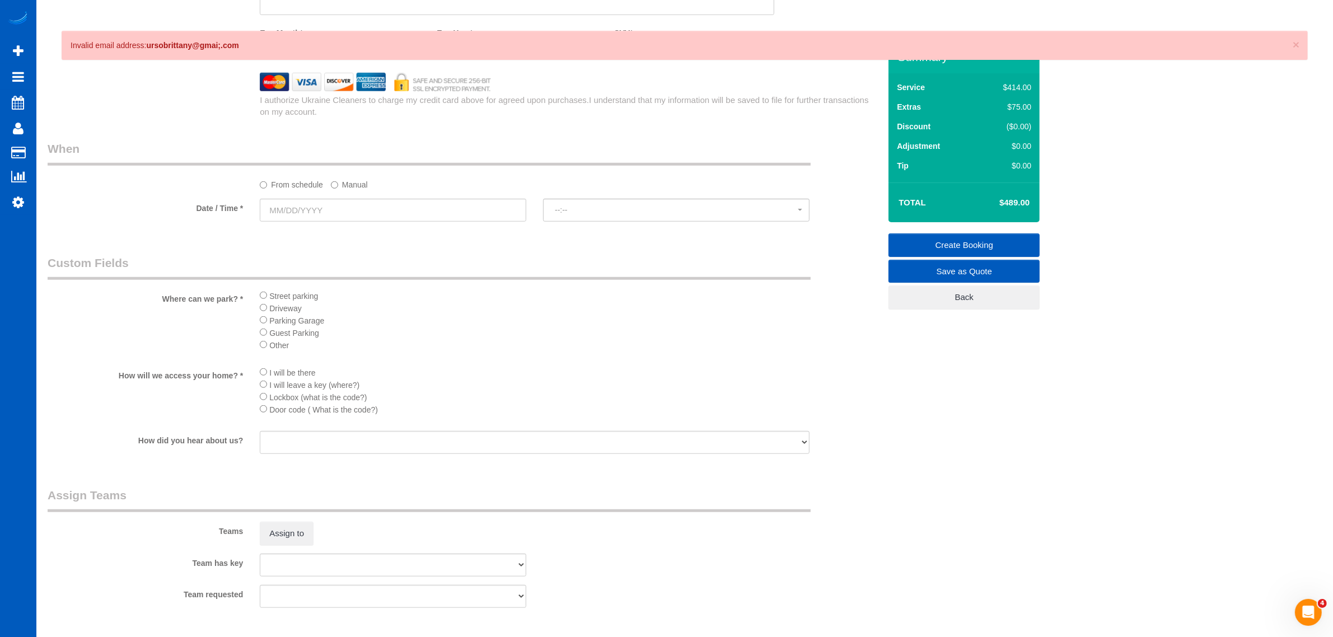
scroll to position [1166, 0]
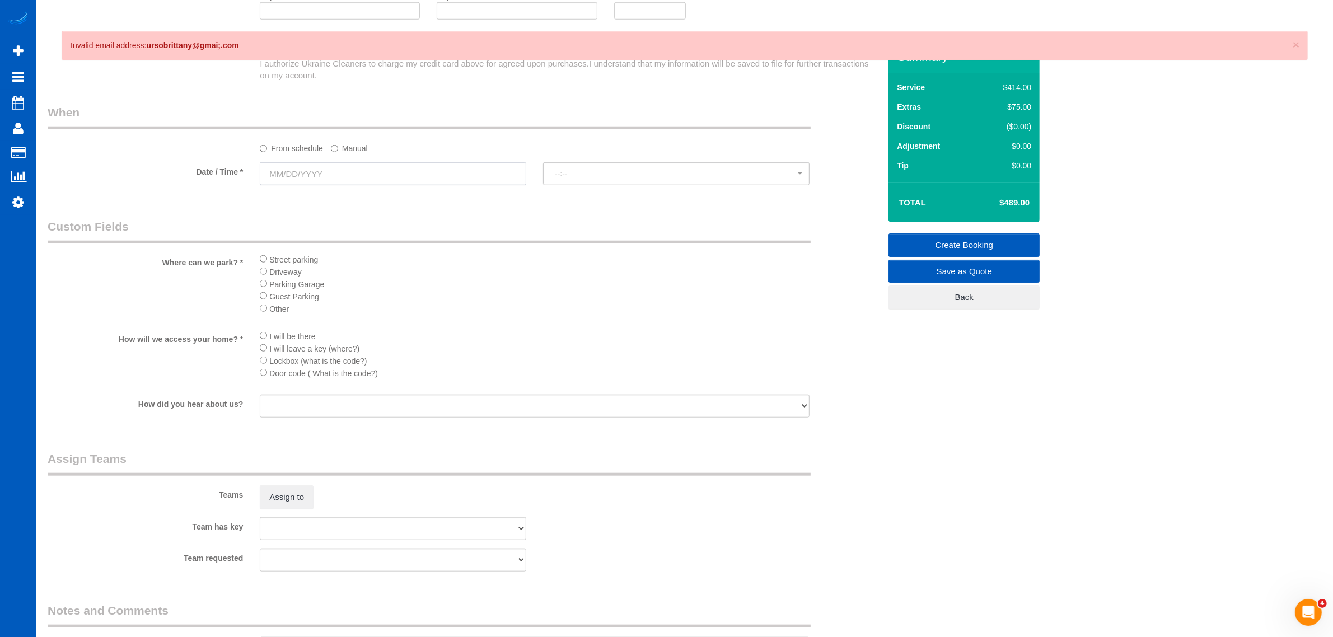
click at [307, 182] on input "text" at bounding box center [393, 173] width 267 height 23
click at [314, 292] on link "19" at bounding box center [314, 286] width 18 height 15
type input "08/19/2025"
select select "spot12"
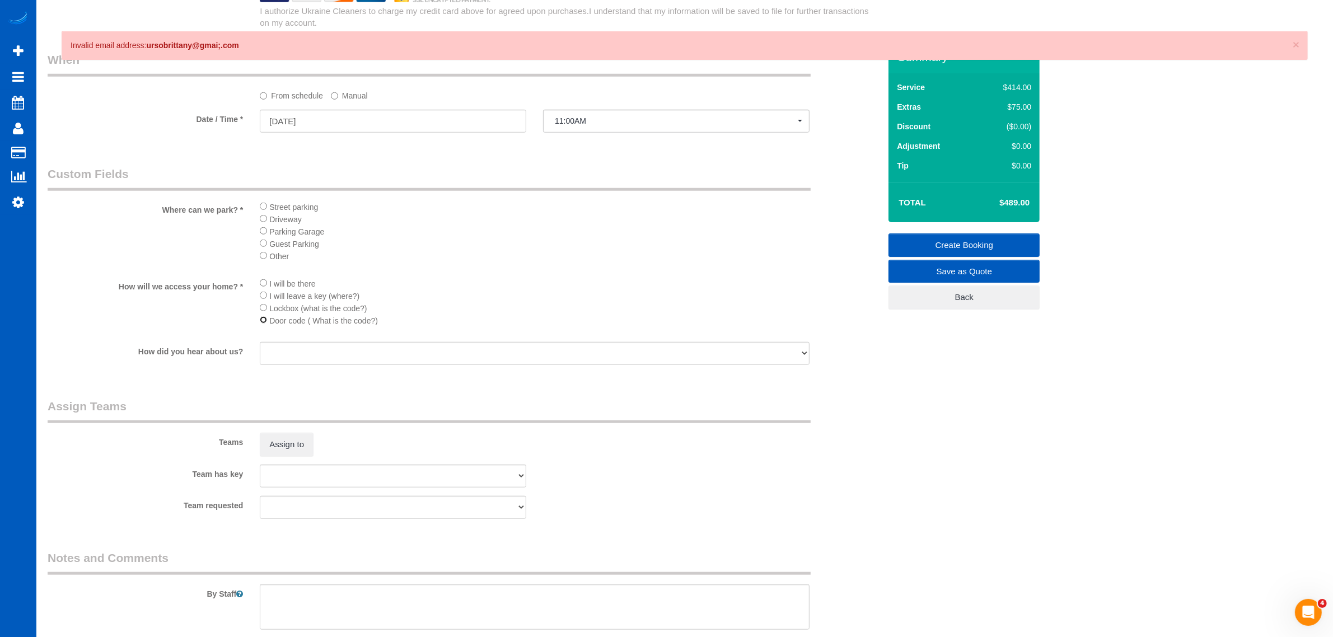
scroll to position [1999, 1333]
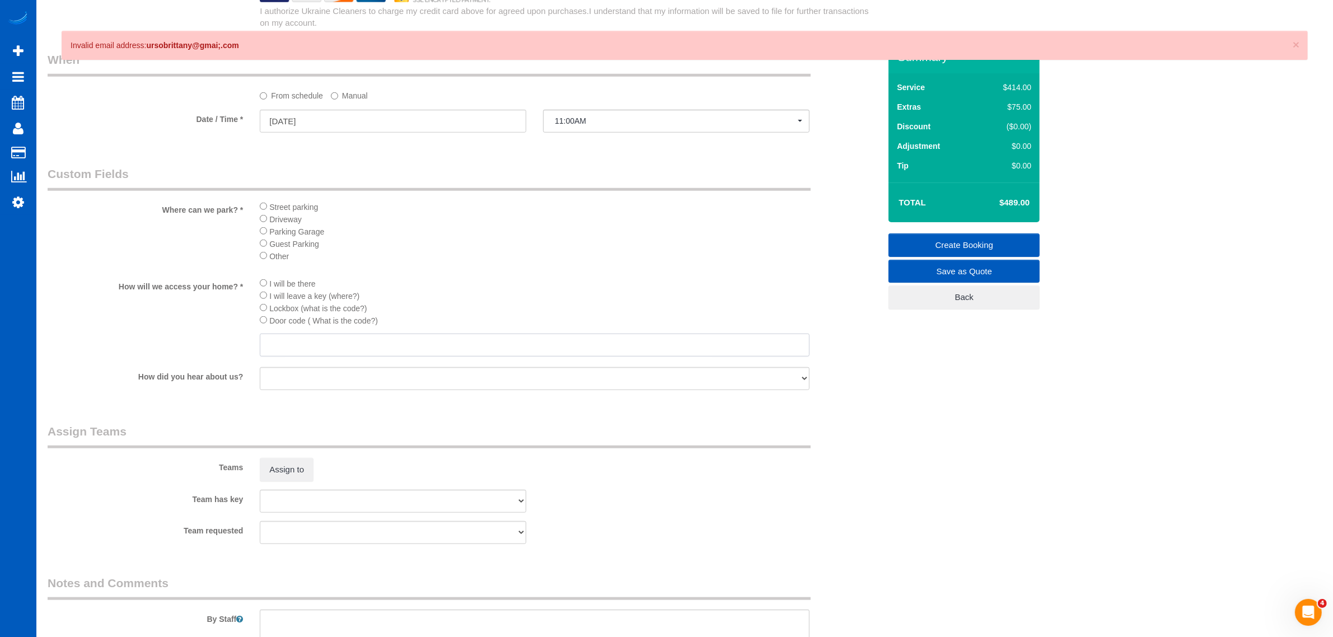
click at [277, 342] on input "text" at bounding box center [535, 345] width 550 height 23
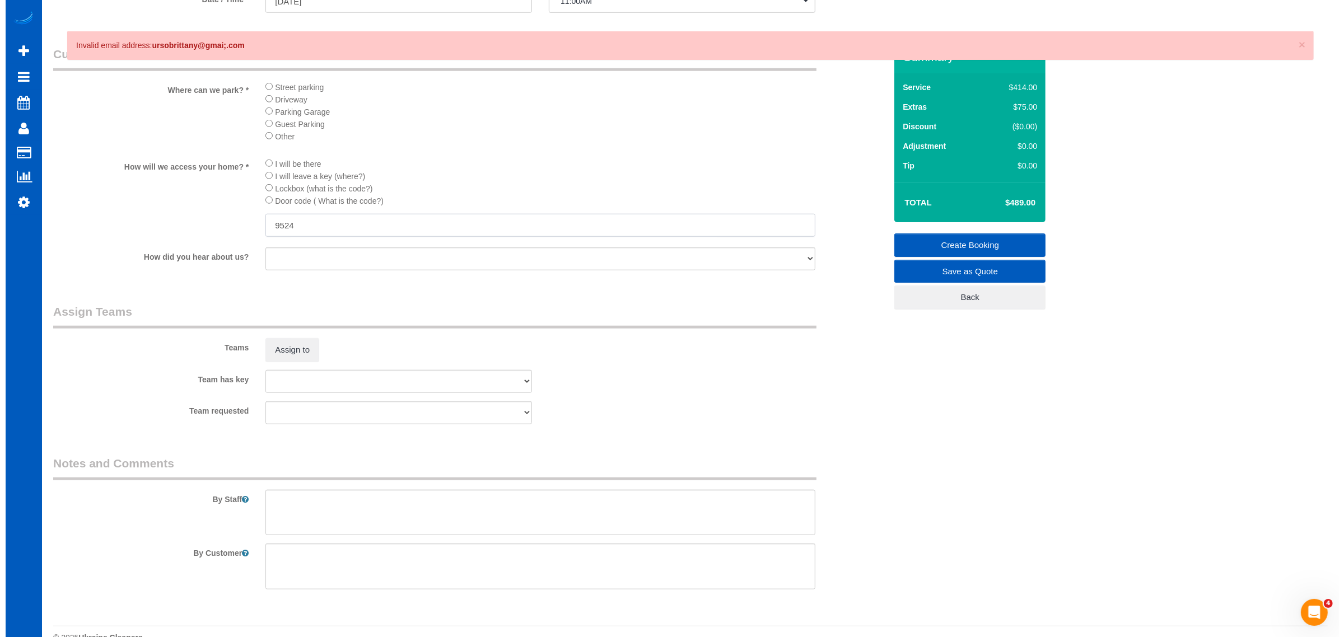
scroll to position [1361, 0]
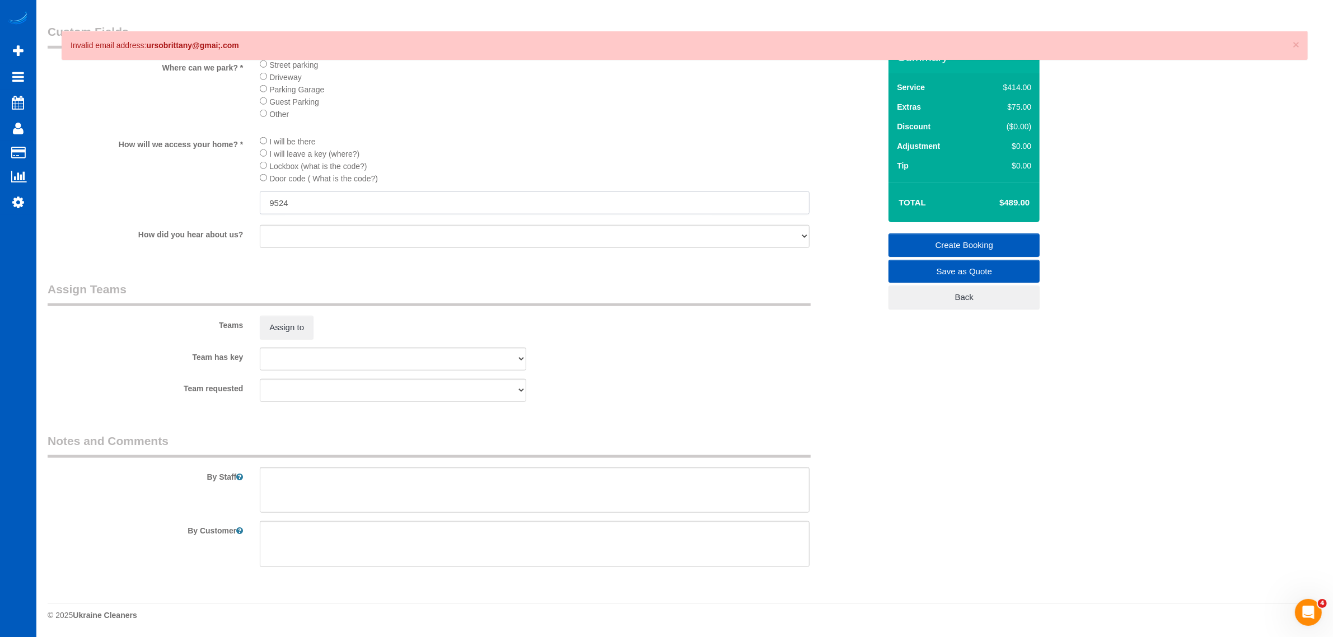
type input "9524"
click at [292, 493] on textarea at bounding box center [535, 491] width 550 height 46
click at [350, 469] on textarea at bounding box center [535, 491] width 550 height 46
click at [292, 333] on button "Assign to" at bounding box center [287, 328] width 54 height 24
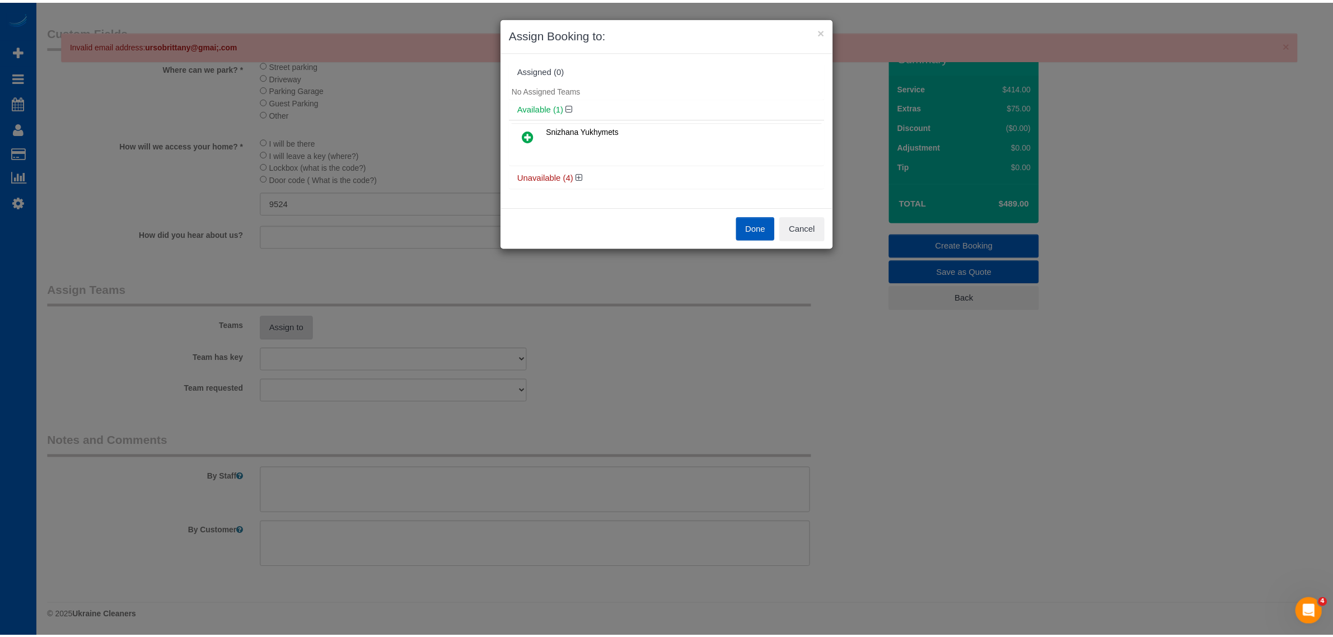
scroll to position [1999, 1344]
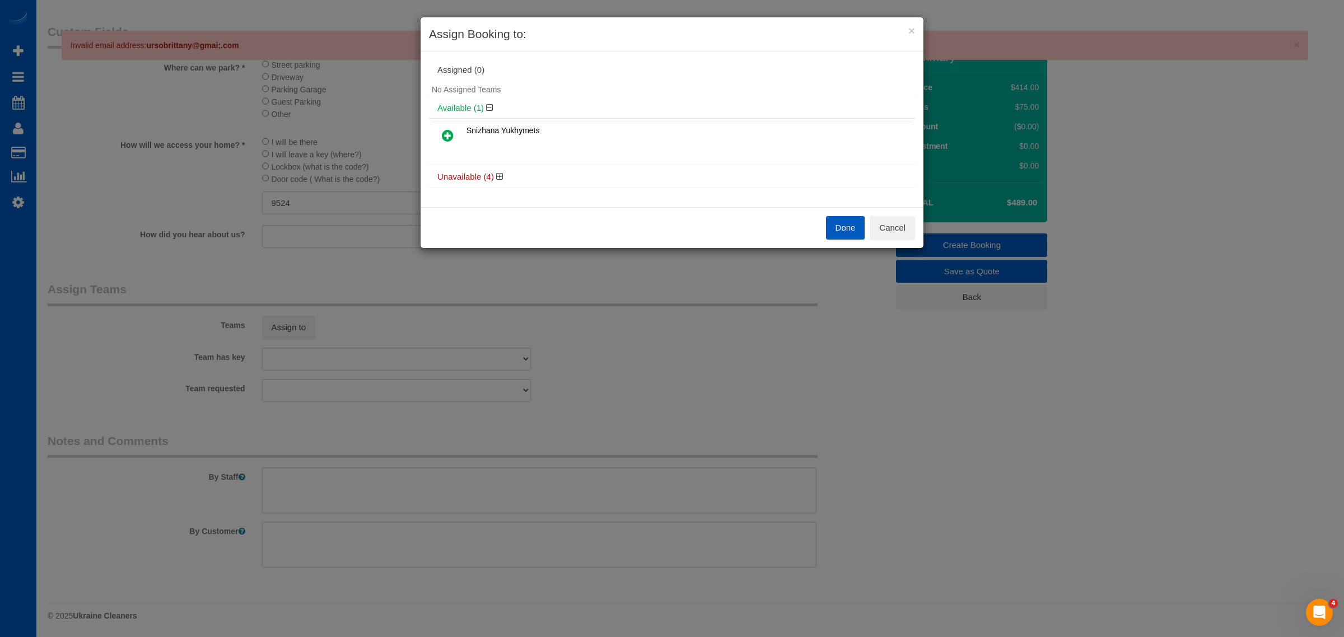
click at [443, 129] on icon at bounding box center [448, 135] width 12 height 13
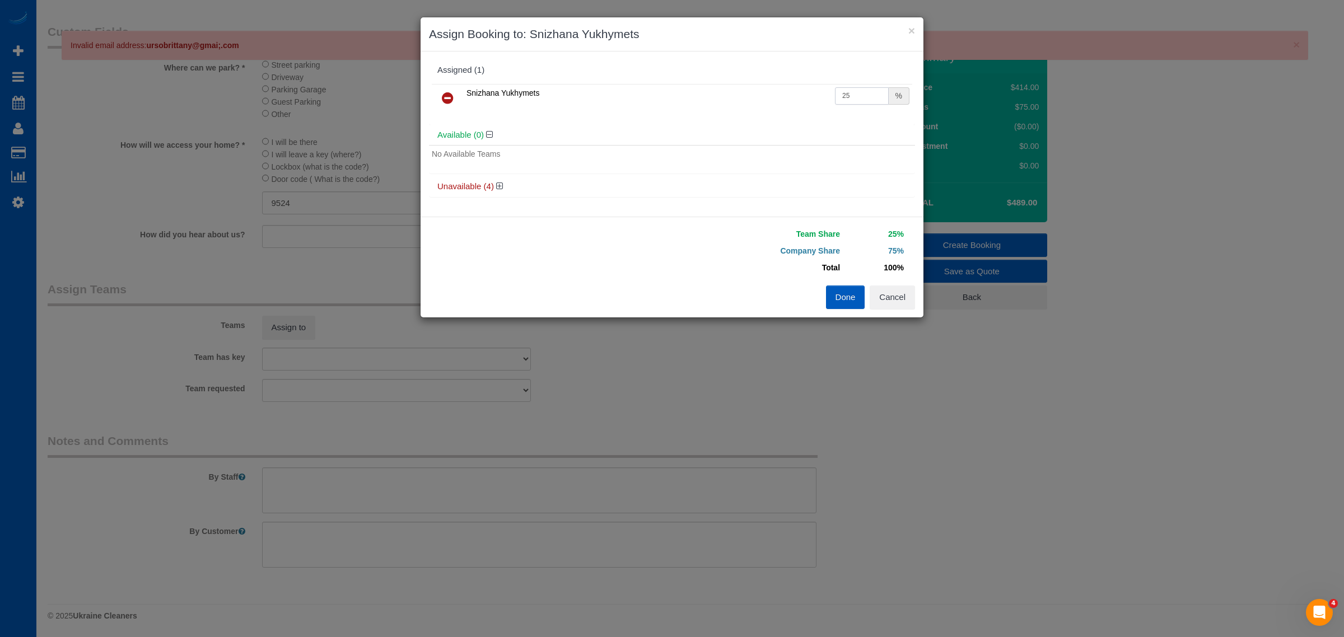
drag, startPoint x: 834, startPoint y: 98, endPoint x: 857, endPoint y: 98, distance: 22.4
click at [837, 98] on input "25" at bounding box center [862, 95] width 54 height 17
drag, startPoint x: 857, startPoint y: 98, endPoint x: 844, endPoint y: 161, distance: 64.6
click at [787, 111] on tr "Snizhana Yukhymets 25 %" at bounding box center [672, 98] width 480 height 29
type input "50"
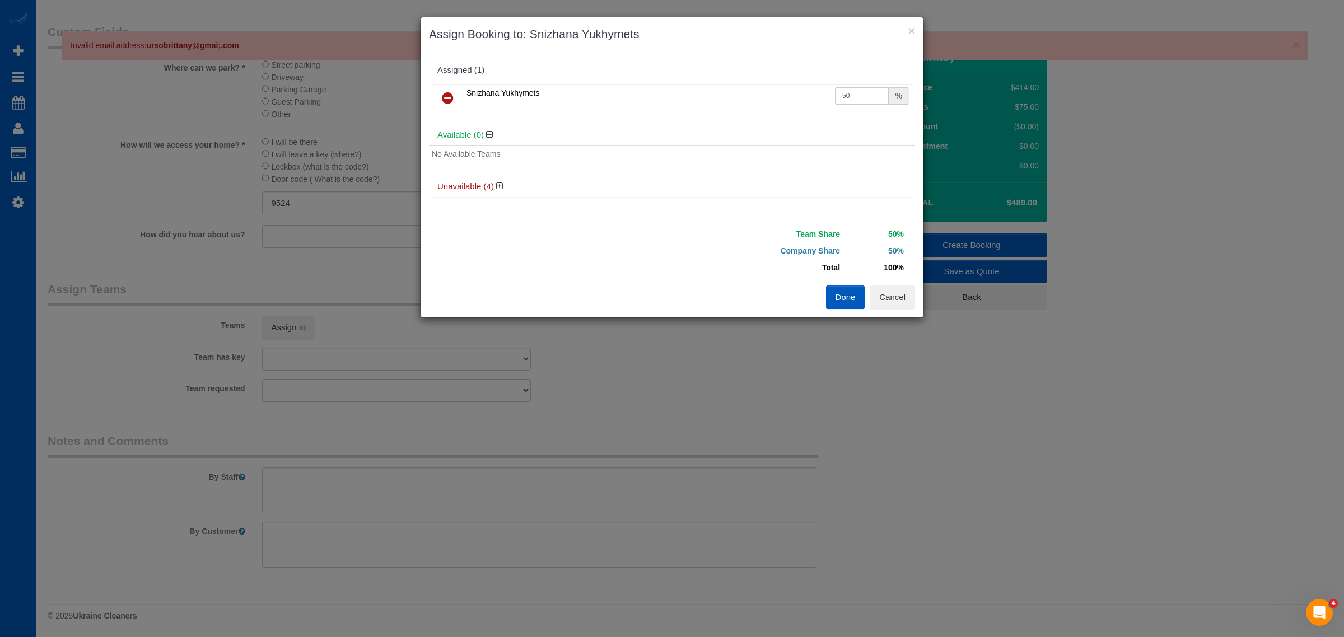
click at [855, 297] on button "Done" at bounding box center [845, 298] width 39 height 24
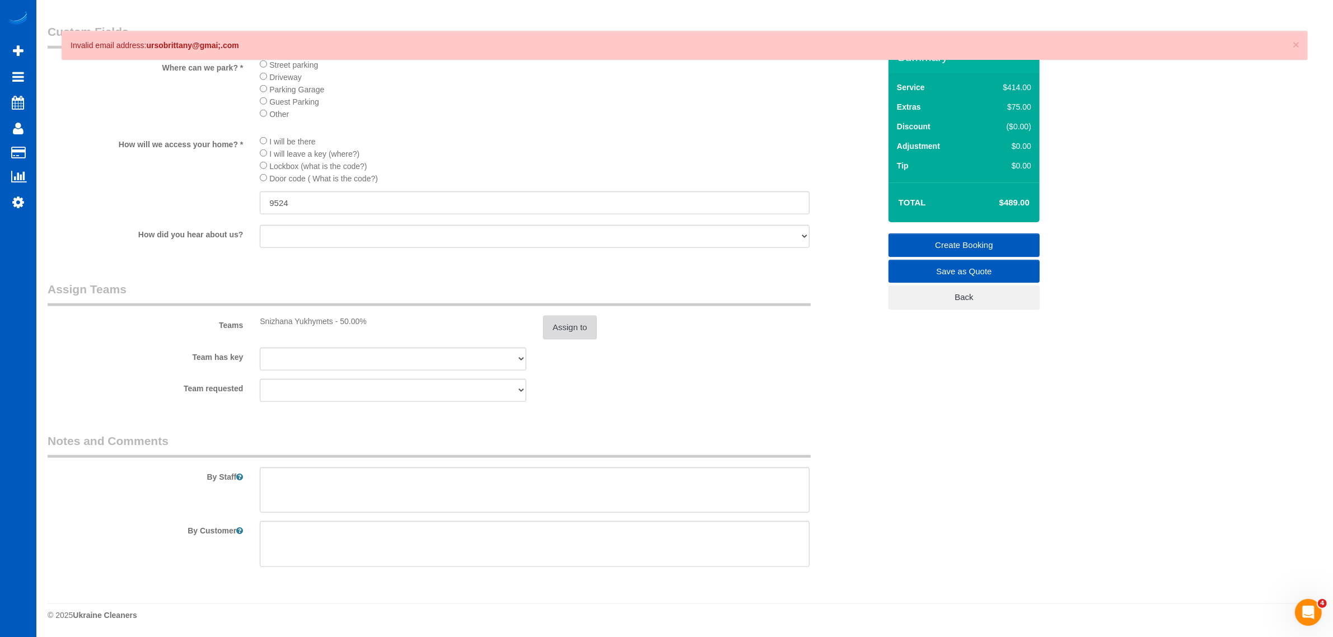
scroll to position [53993, 54659]
click at [485, 469] on textarea at bounding box center [535, 491] width 550 height 46
type textarea "Make sure to clean slider very well. Make everything look good please!"
click at [872, 470] on div "By Staff" at bounding box center [463, 473] width 849 height 81
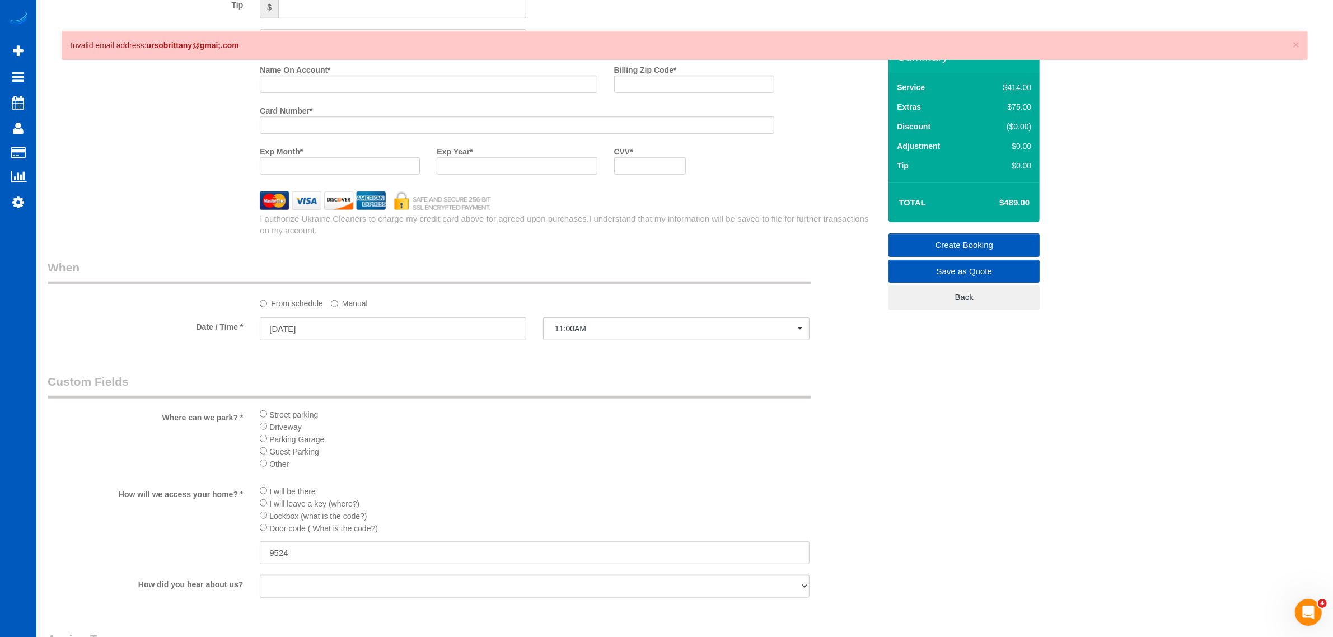
scroll to position [894, 0]
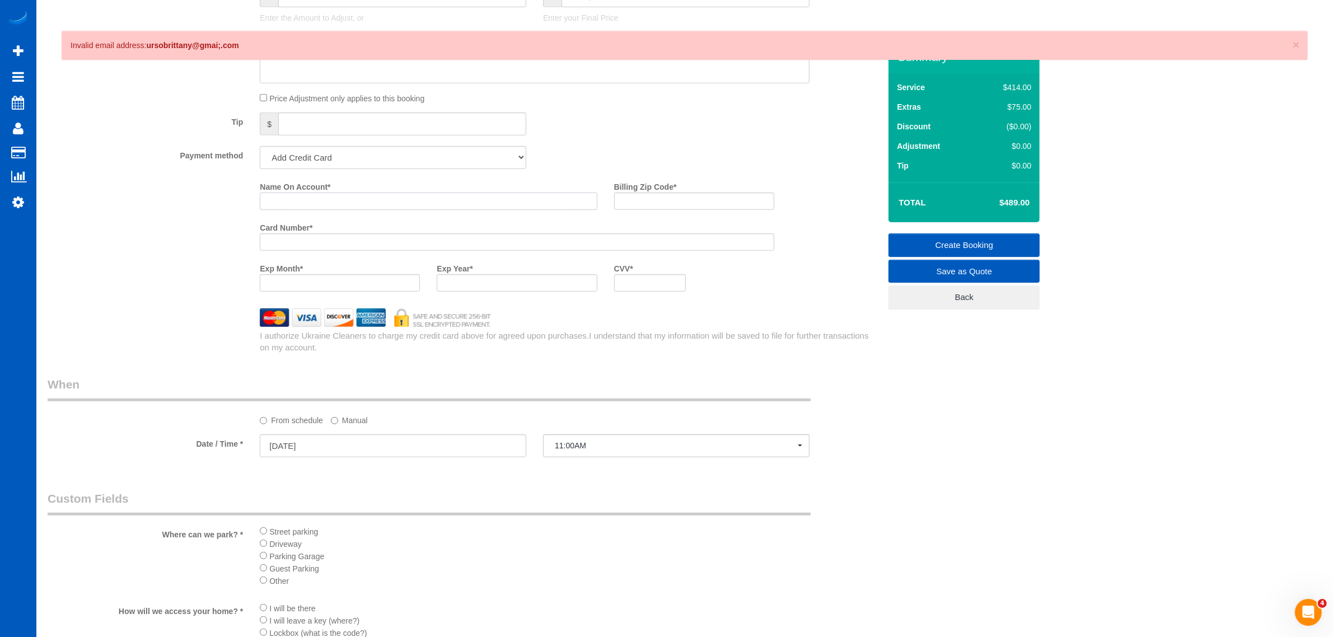
click at [345, 198] on input "Name On Account *" at bounding box center [428, 201] width 337 height 17
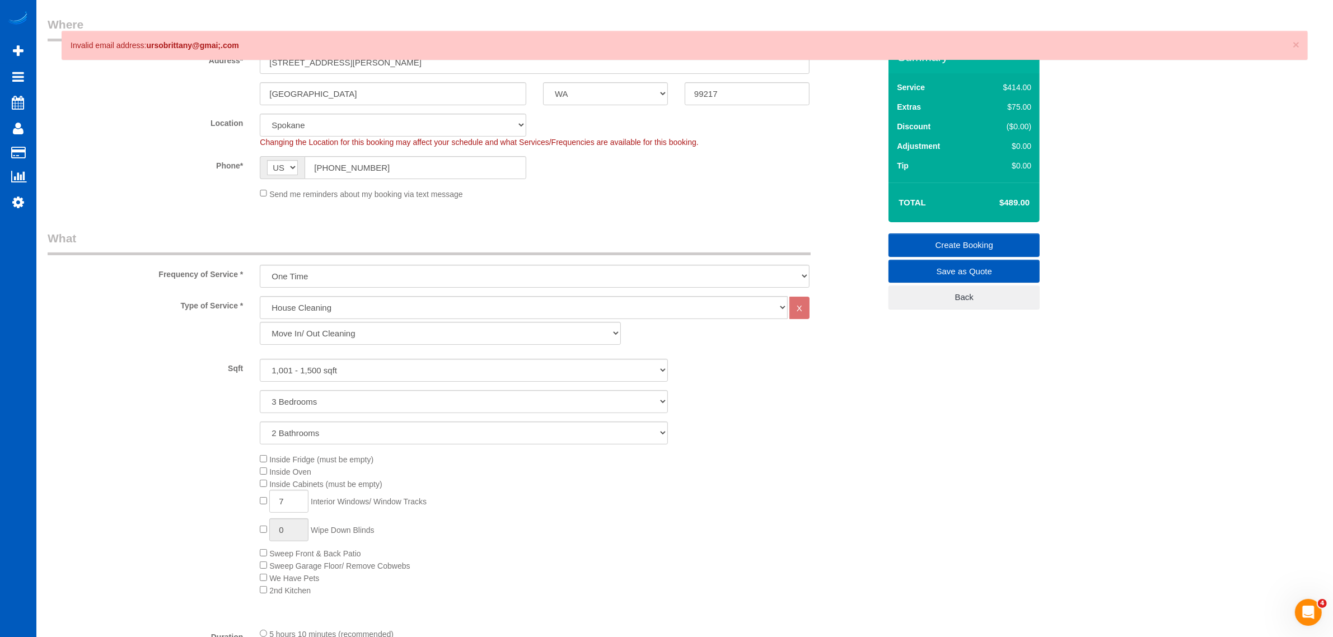
scroll to position [0, 0]
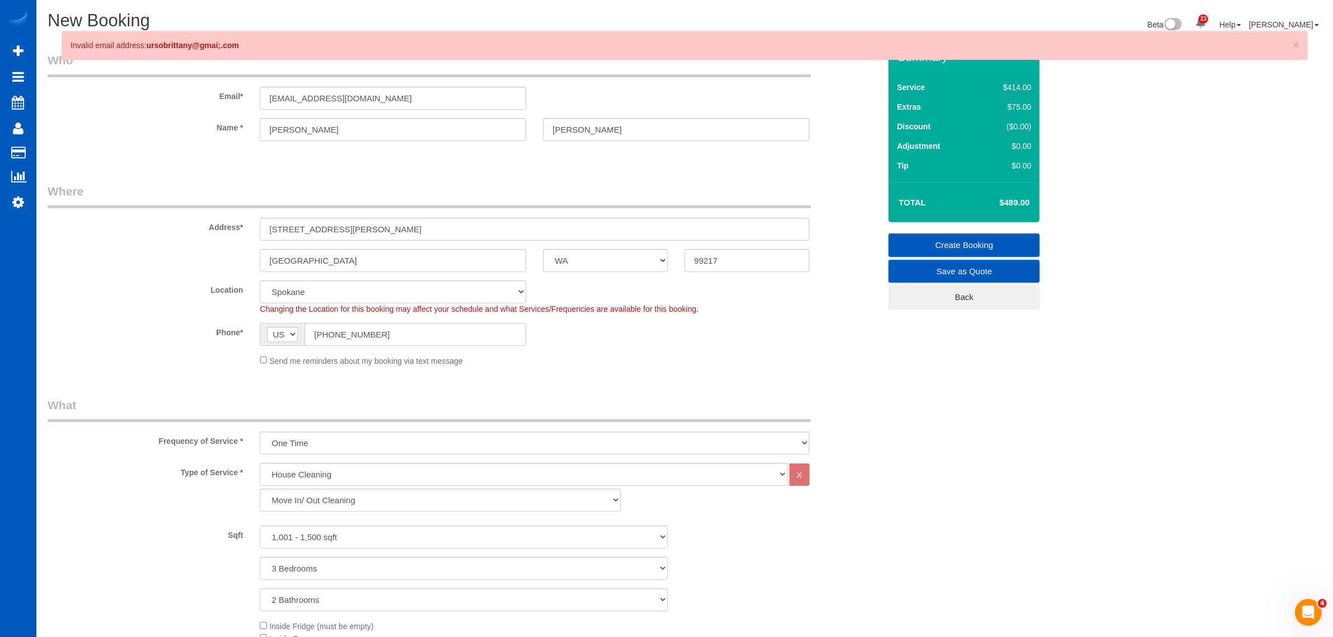
type input "Brittany Urso"
drag, startPoint x: 743, startPoint y: 264, endPoint x: 574, endPoint y: 268, distance: 169.1
click at [574, 268] on div "Spokane AK AL AR AZ CA CO CT DC DE FL GA HI IA ID IL IN KS KY LA MA MD ME MI MN…" at bounding box center [463, 260] width 849 height 23
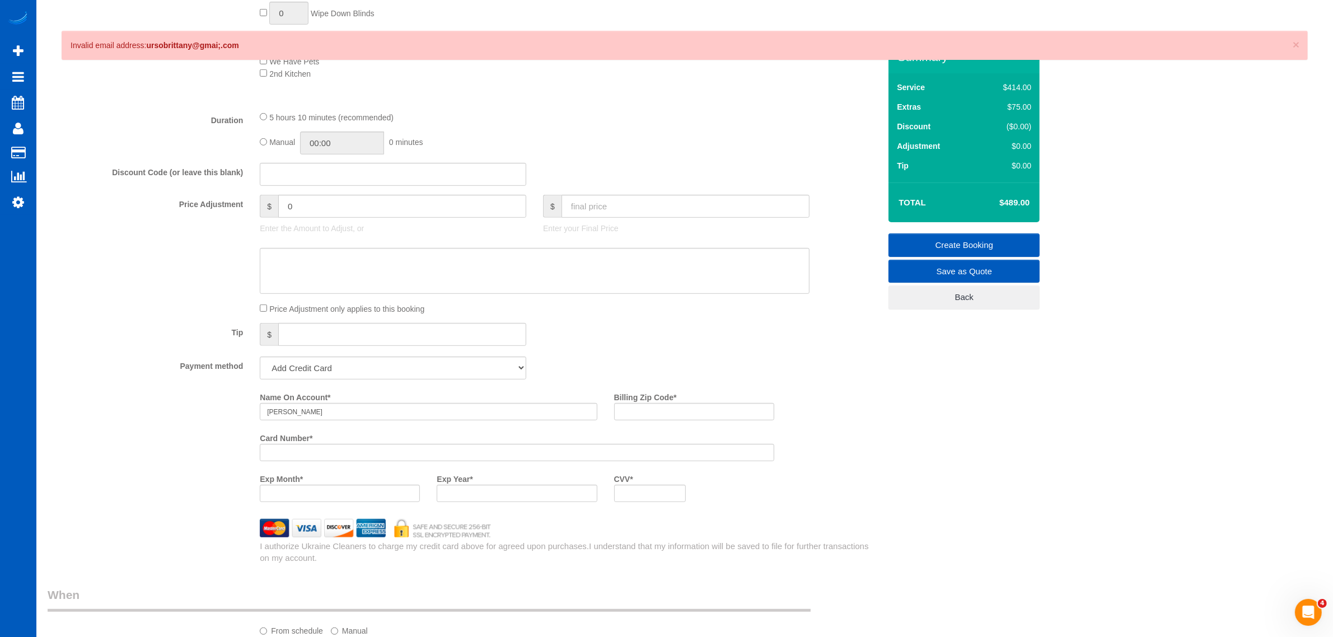
scroll to position [816, 0]
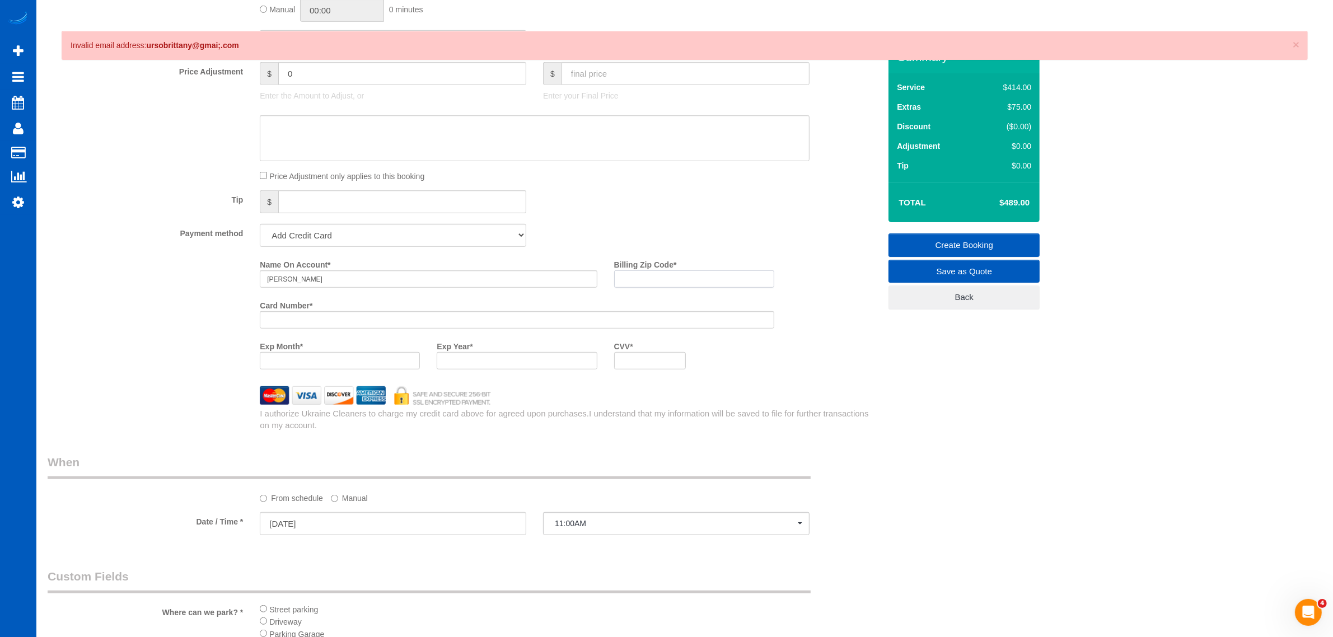
click at [631, 281] on input "Billing Zip Code *" at bounding box center [694, 278] width 160 height 17
paste input "99217"
type input "99217"
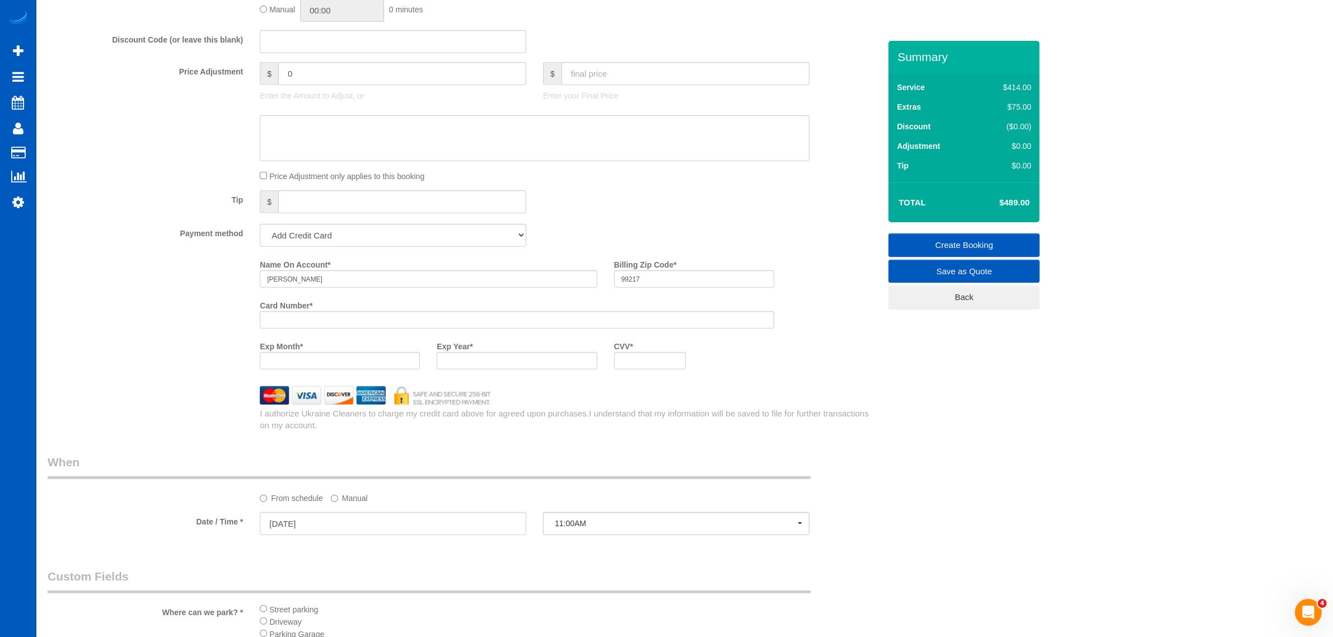
click at [320, 354] on div at bounding box center [340, 360] width 160 height 17
click at [480, 353] on div at bounding box center [517, 360] width 160 height 17
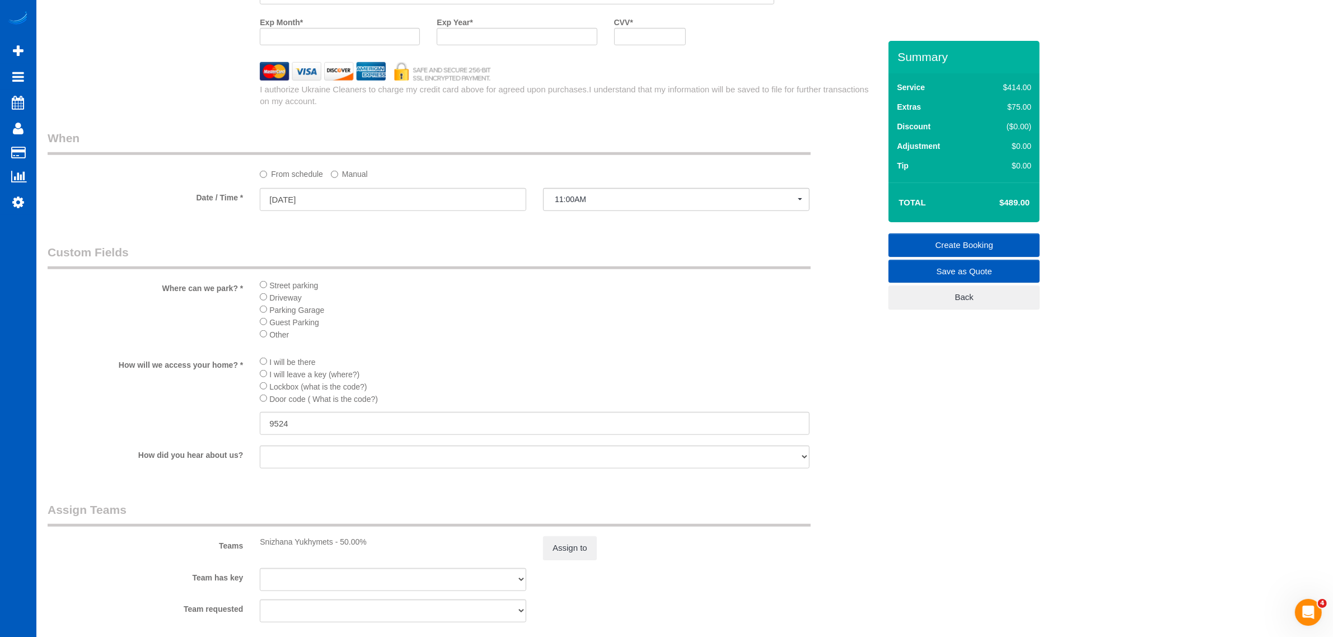
scroll to position [1138, 0]
click at [943, 242] on link "Create Booking" at bounding box center [964, 245] width 151 height 24
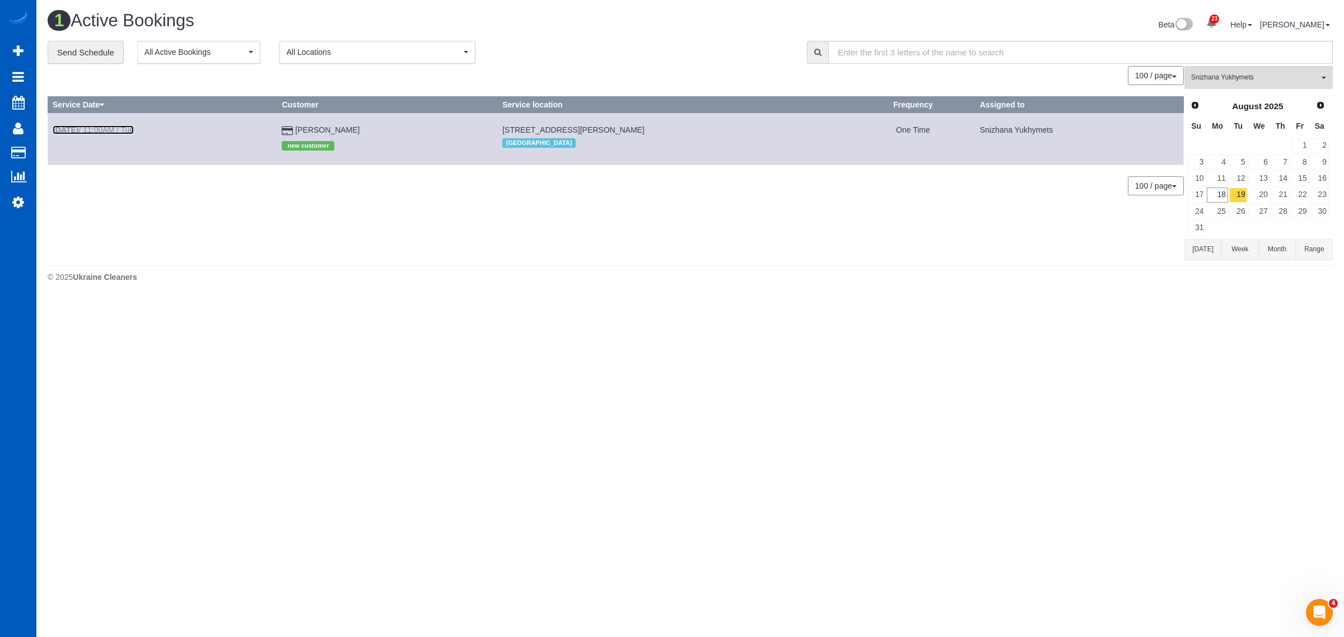
click at [115, 129] on link "Aug 19th / 11:00AM / Tue" at bounding box center [93, 129] width 81 height 9
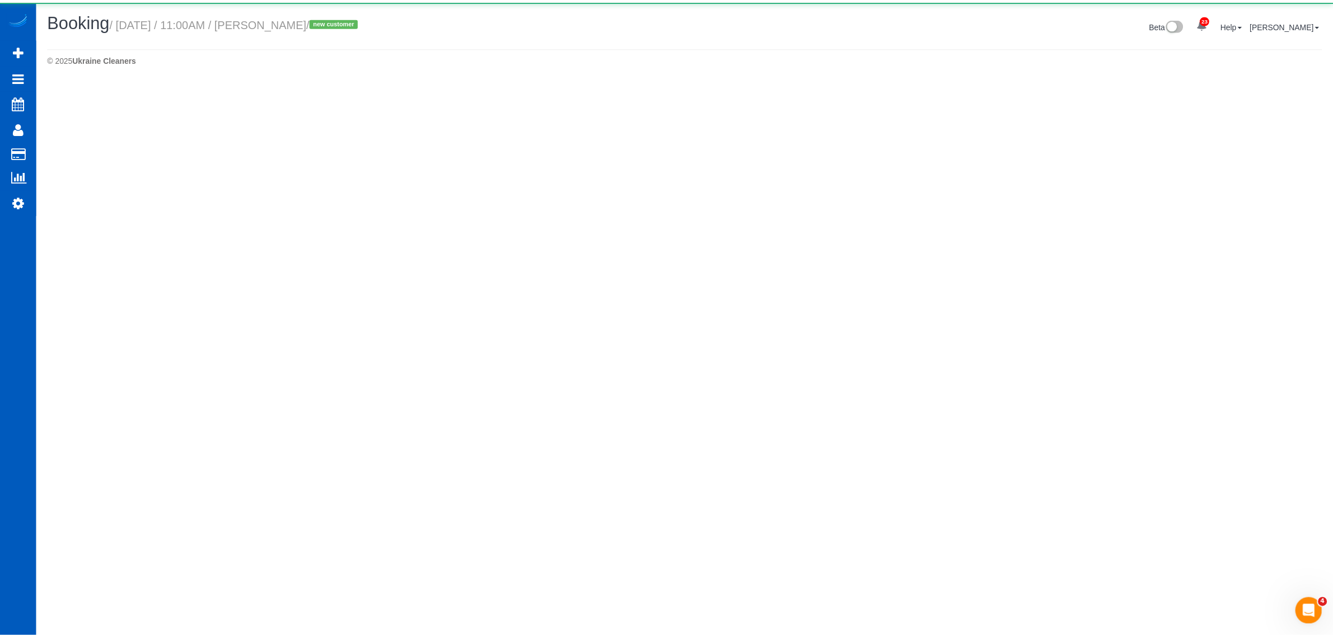
scroll to position [79, 1344]
select select "WA"
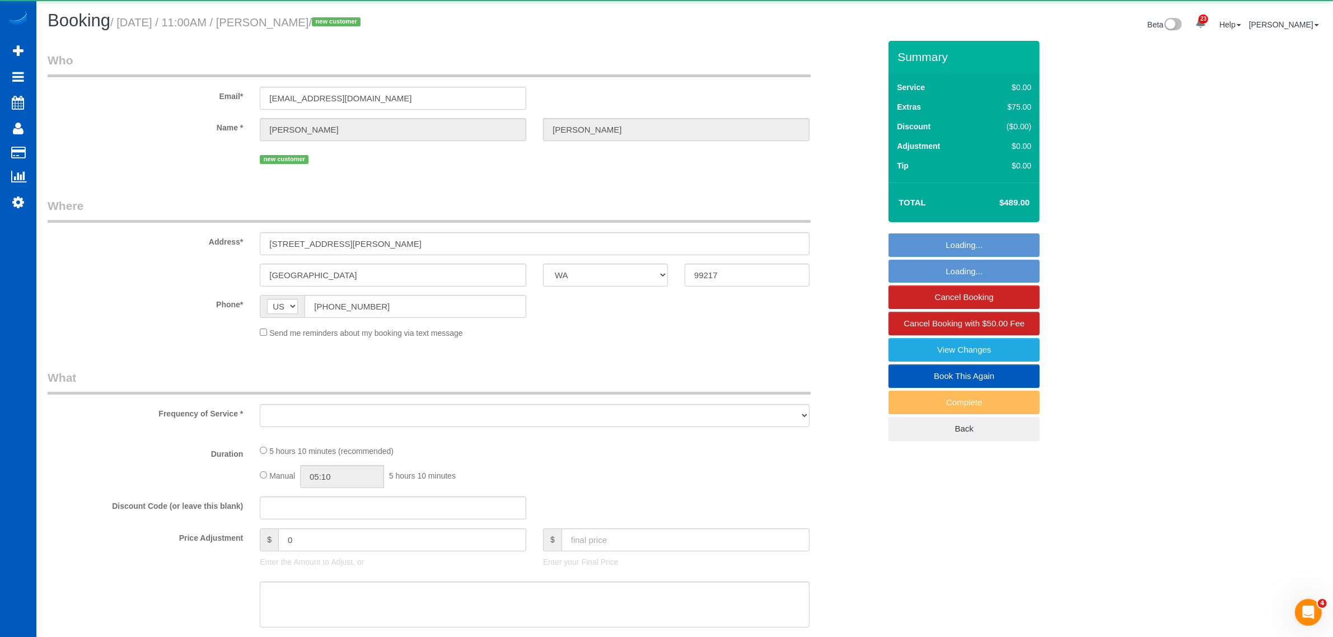
scroll to position [54538, 54659]
select select "string:fspay-438ad13b-251d-4ffa-976b-6647b3a34123"
select select "199"
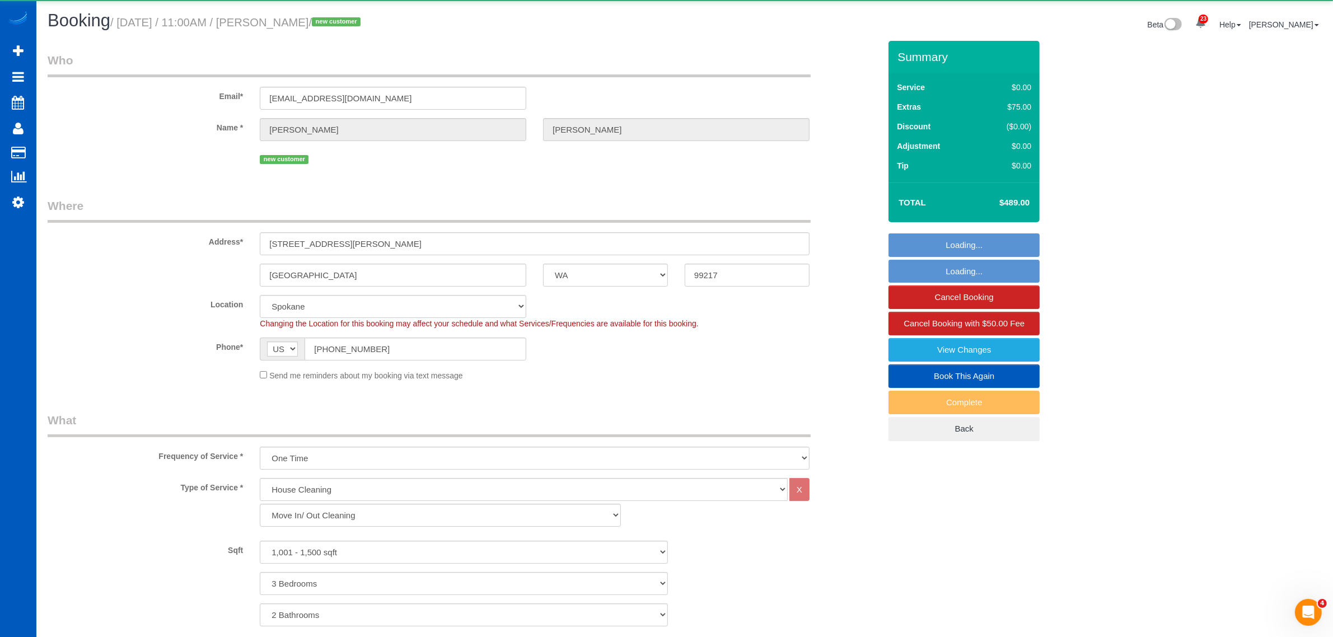
select select "object:5730"
select select "spot29"
select select "1001"
select select "3"
select select "2"
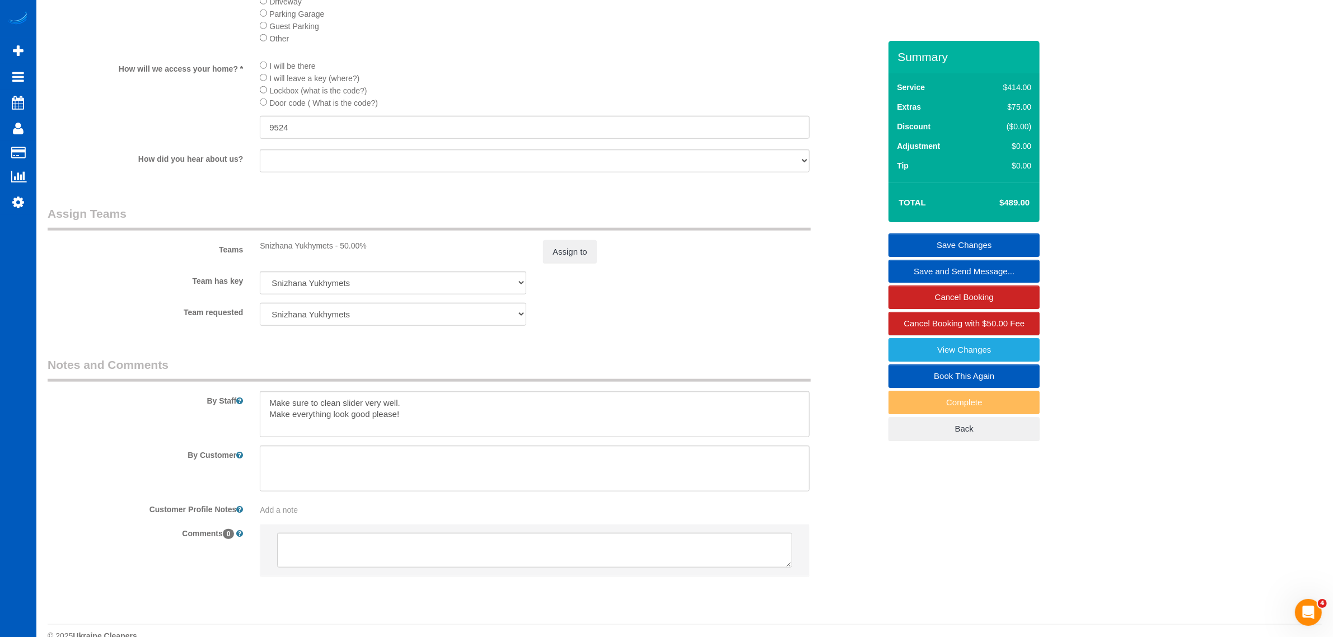
scroll to position [1297, 0]
